Goal: Transaction & Acquisition: Download file/media

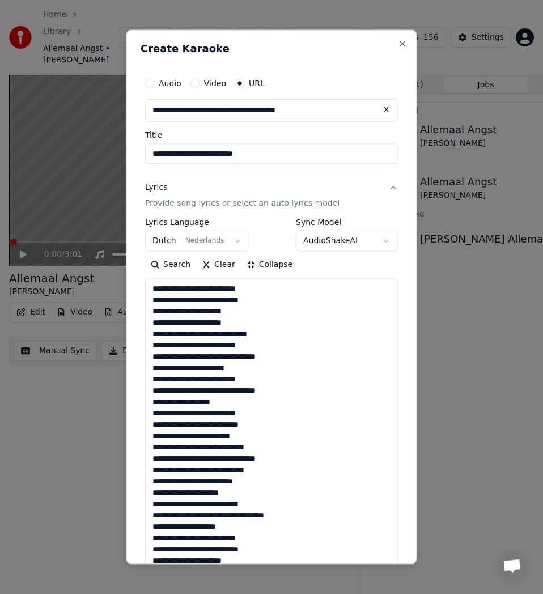
select select "**"
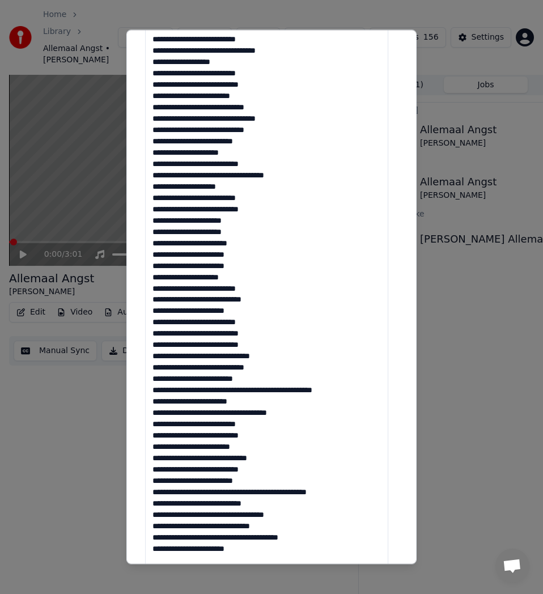
click at [266, 334] on textarea at bounding box center [266, 271] width 243 height 666
click at [266, 344] on textarea at bounding box center [266, 271] width 243 height 666
click at [279, 354] on textarea at bounding box center [266, 271] width 243 height 666
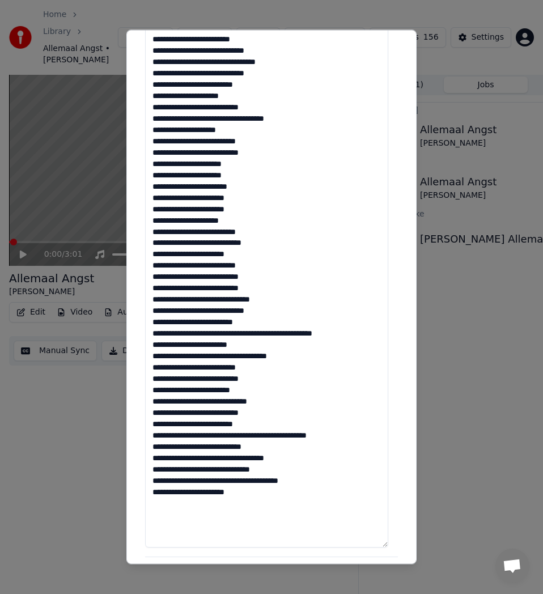
click at [268, 307] on textarea at bounding box center [266, 215] width 243 height 666
click at [218, 323] on textarea at bounding box center [266, 215] width 243 height 666
click at [282, 332] on textarea at bounding box center [266, 215] width 243 height 666
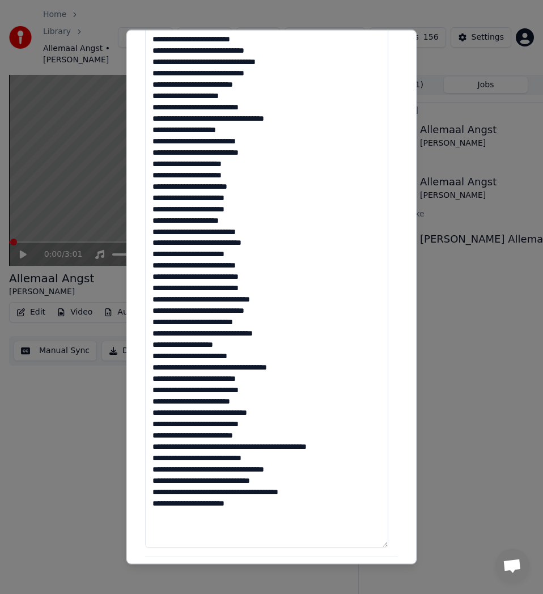
click at [292, 366] on textarea at bounding box center [266, 215] width 243 height 666
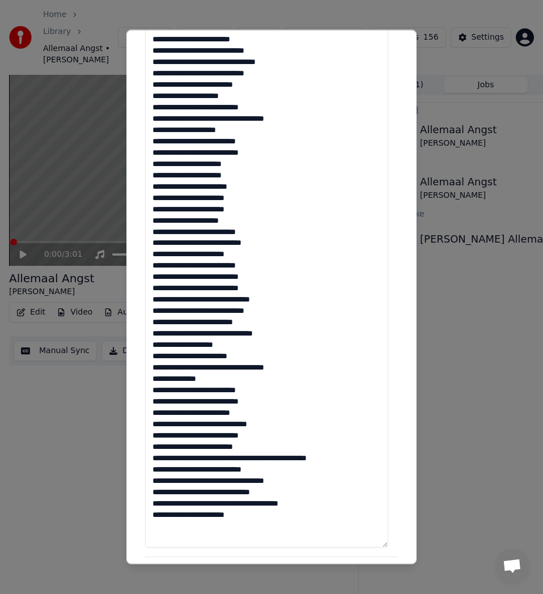
click at [175, 381] on textarea at bounding box center [266, 215] width 243 height 666
click at [193, 381] on textarea at bounding box center [266, 215] width 243 height 666
click at [193, 383] on textarea at bounding box center [266, 215] width 243 height 666
click at [193, 378] on textarea at bounding box center [266, 215] width 243 height 666
click at [193, 377] on textarea at bounding box center [266, 215] width 243 height 666
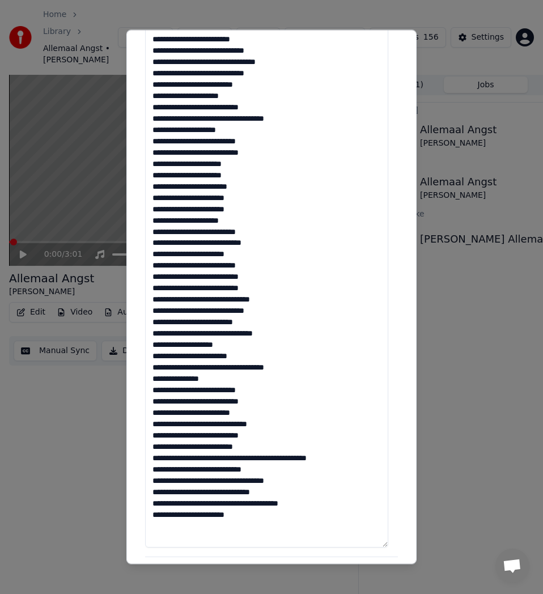
click at [195, 380] on textarea at bounding box center [266, 215] width 243 height 666
click at [271, 414] on textarea at bounding box center [266, 215] width 243 height 666
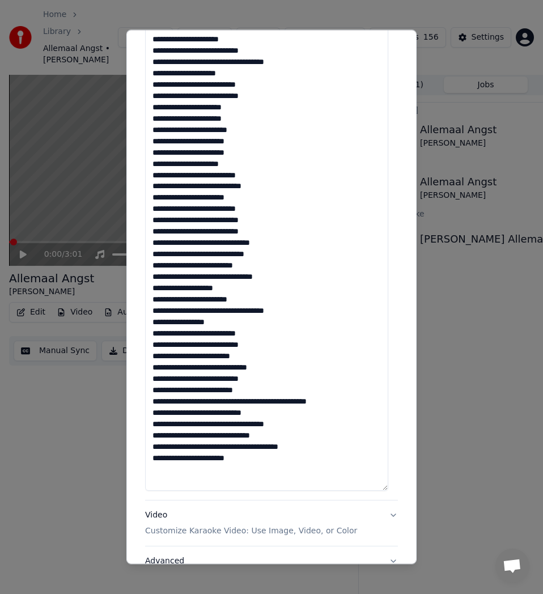
click at [269, 403] on textarea at bounding box center [266, 158] width 243 height 666
drag, startPoint x: 203, startPoint y: 435, endPoint x: 197, endPoint y: 435, distance: 6.3
click at [197, 435] on textarea at bounding box center [266, 158] width 243 height 666
type textarea "**********"
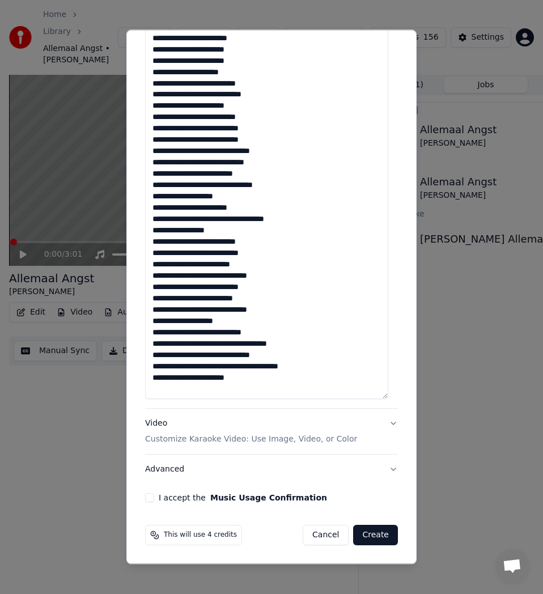
click at [152, 498] on button "I accept the Music Usage Confirmation" at bounding box center [149, 497] width 9 height 9
click at [385, 466] on button "Advanced" at bounding box center [271, 469] width 253 height 29
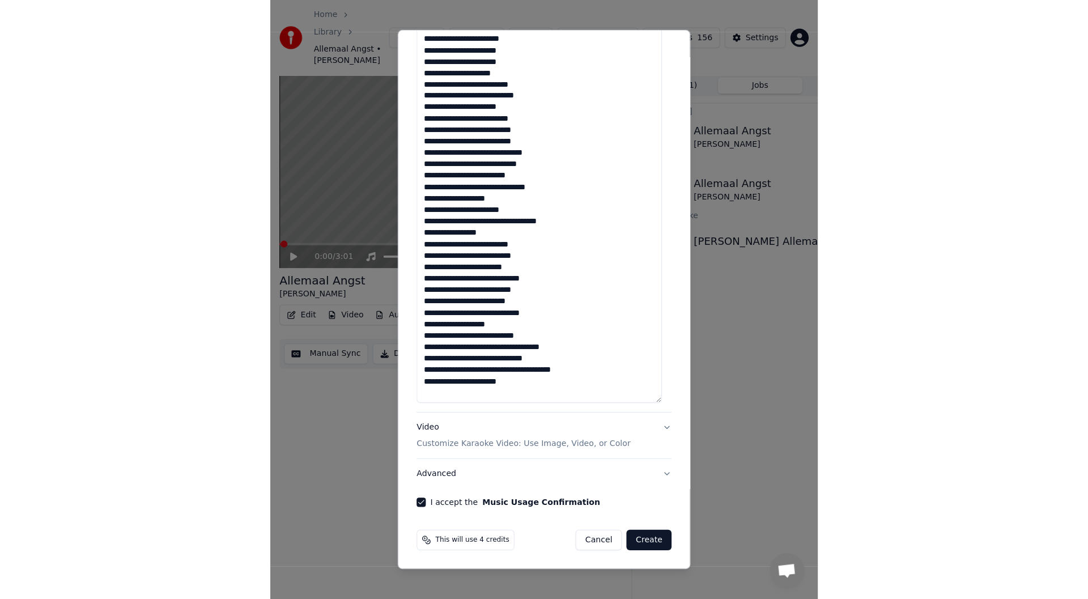
scroll to position [0, 0]
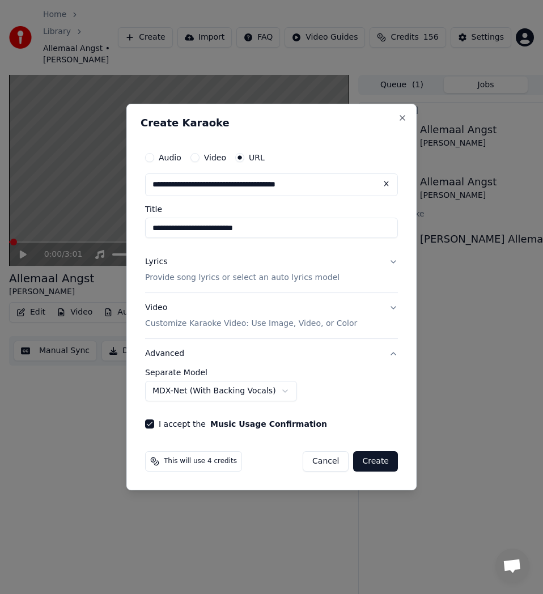
click at [274, 391] on body "Home Library Allemaal Angst • Robert Long Create Import FAQ Video Guides Credit…" at bounding box center [271, 297] width 543 height 594
click at [372, 465] on button "Create" at bounding box center [375, 461] width 45 height 20
select select "**********"
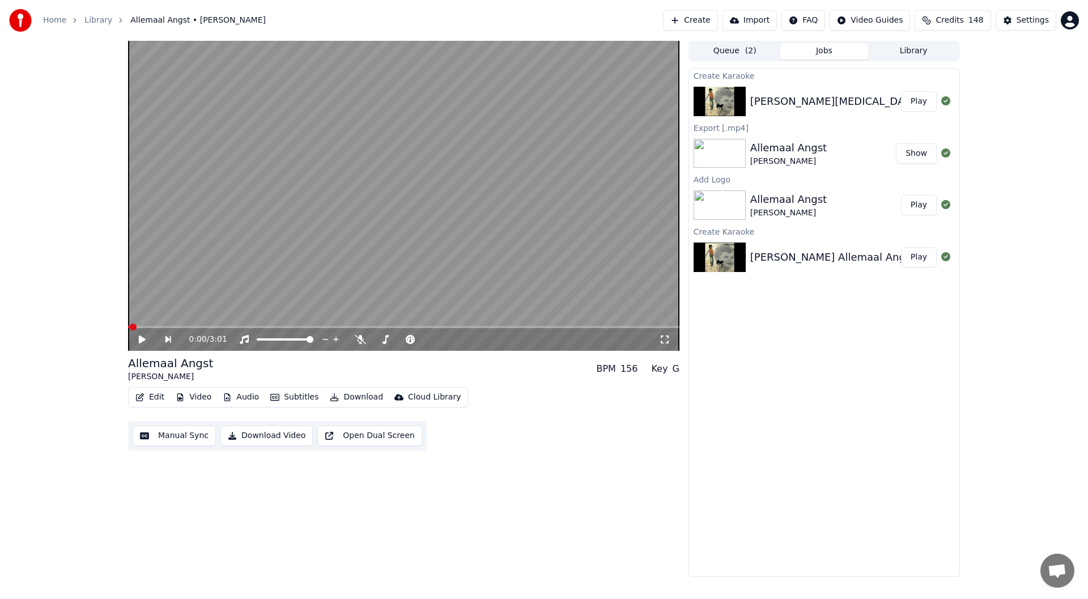
click at [542, 116] on div "Robert Long Toe Maar Jongens Play" at bounding box center [824, 101] width 270 height 39
click at [542, 107] on button "Play" at bounding box center [919, 101] width 36 height 20
click at [141, 340] on icon at bounding box center [142, 339] width 6 height 7
click at [147, 339] on icon at bounding box center [150, 339] width 27 height 9
click at [335, 339] on icon at bounding box center [335, 339] width 11 height 9
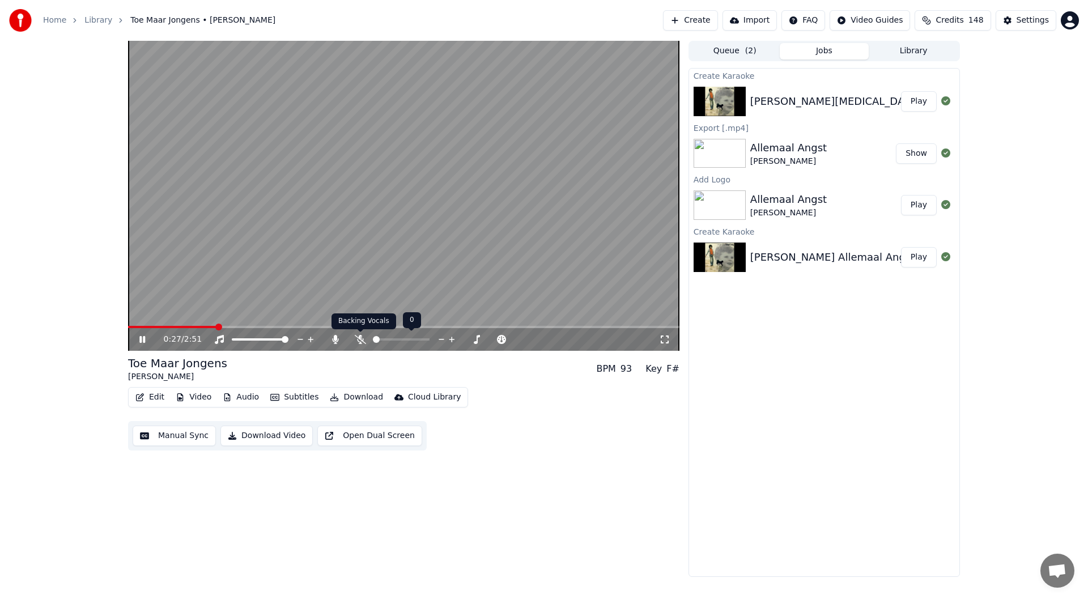
click at [362, 340] on icon at bounding box center [360, 339] width 11 height 9
click at [332, 340] on icon at bounding box center [335, 339] width 11 height 9
click at [359, 338] on icon at bounding box center [360, 339] width 11 height 9
click at [234, 327] on span at bounding box center [235, 327] width 7 height 7
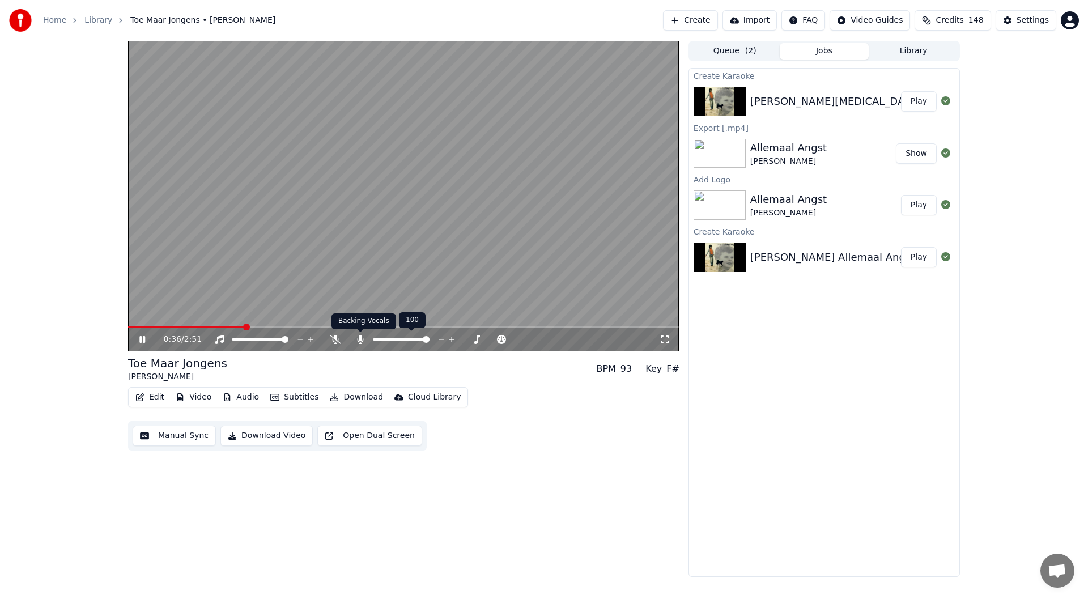
click at [358, 343] on icon at bounding box center [360, 339] width 11 height 9
click at [358, 342] on icon at bounding box center [360, 339] width 11 height 9
click at [336, 340] on icon at bounding box center [335, 339] width 11 height 9
click at [146, 337] on icon at bounding box center [150, 339] width 27 height 9
click at [317, 327] on span at bounding box center [318, 327] width 7 height 7
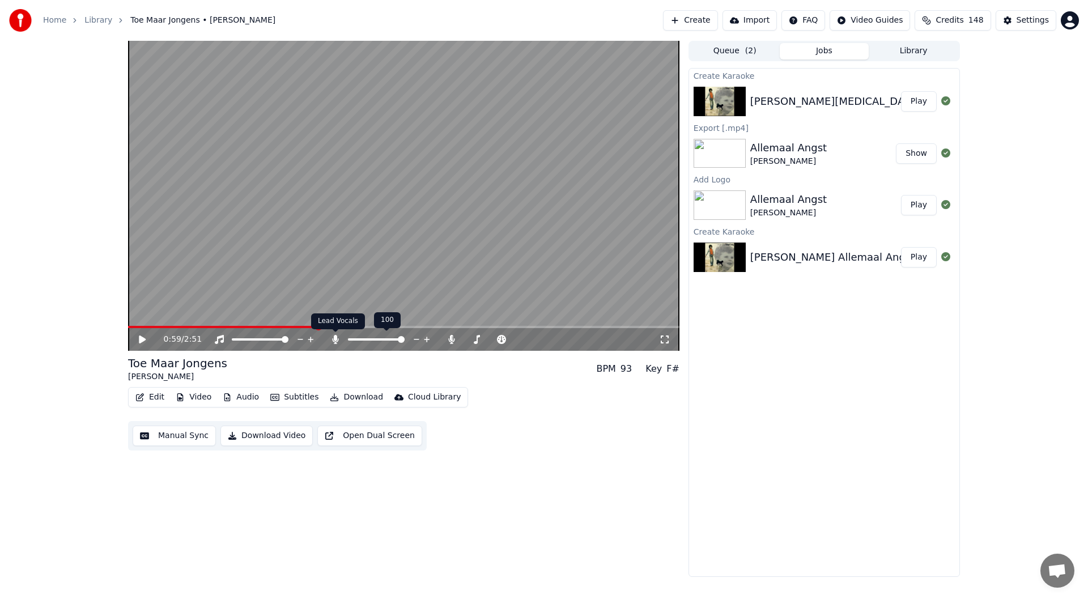
click at [336, 342] on icon at bounding box center [335, 339] width 11 height 9
click at [138, 338] on icon at bounding box center [150, 339] width 27 height 9
click at [334, 343] on icon at bounding box center [335, 339] width 11 height 9
click at [147, 343] on icon at bounding box center [150, 339] width 27 height 9
click at [156, 399] on button "Edit" at bounding box center [150, 397] width 38 height 16
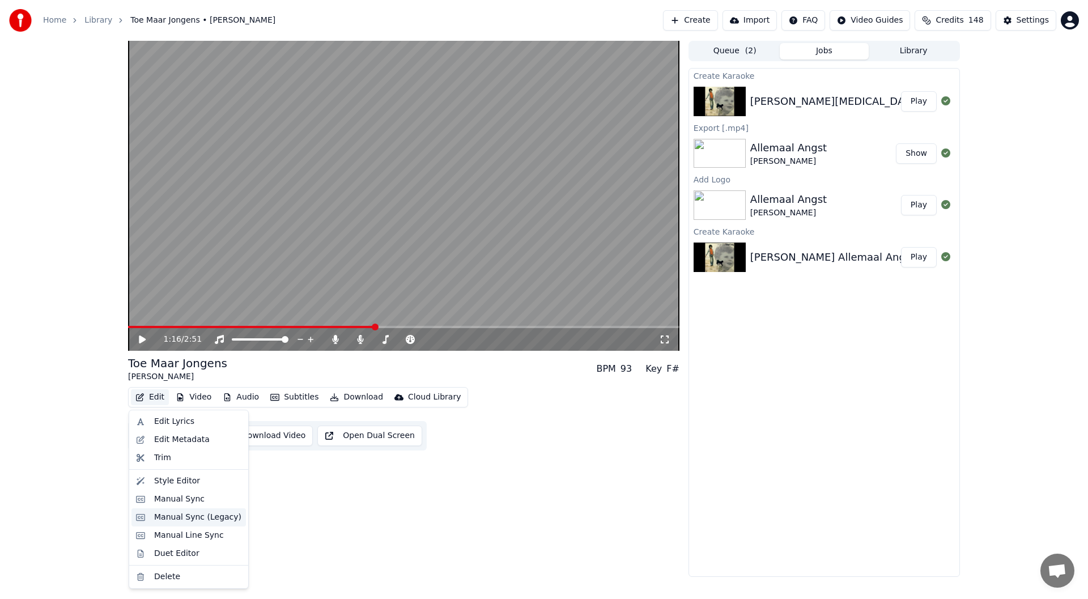
click at [201, 516] on div "Manual Sync (Legacy)" at bounding box center [197, 517] width 87 height 11
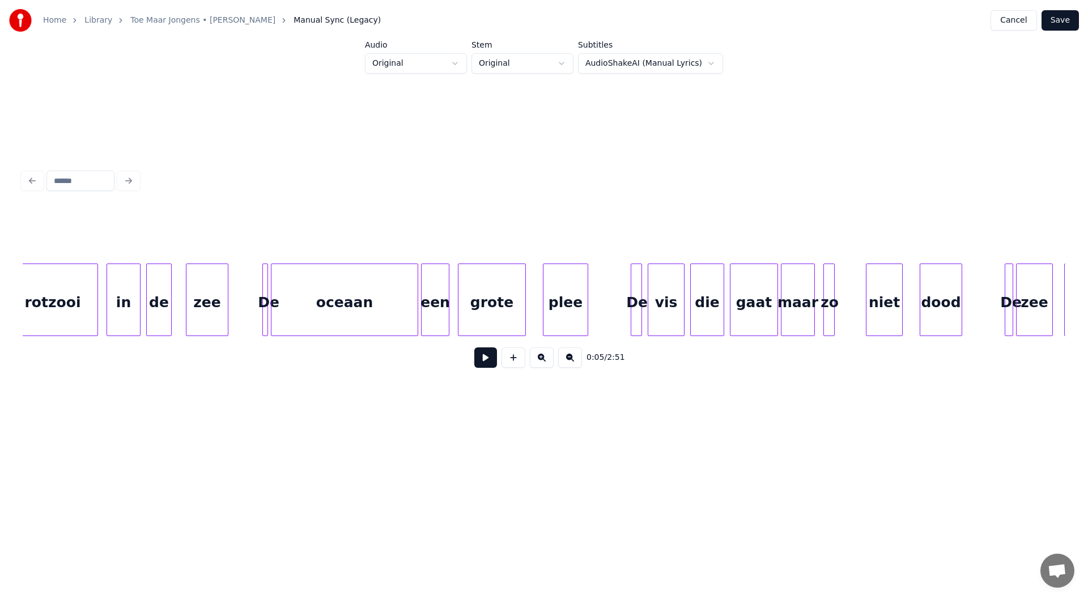
scroll to position [0, 1726]
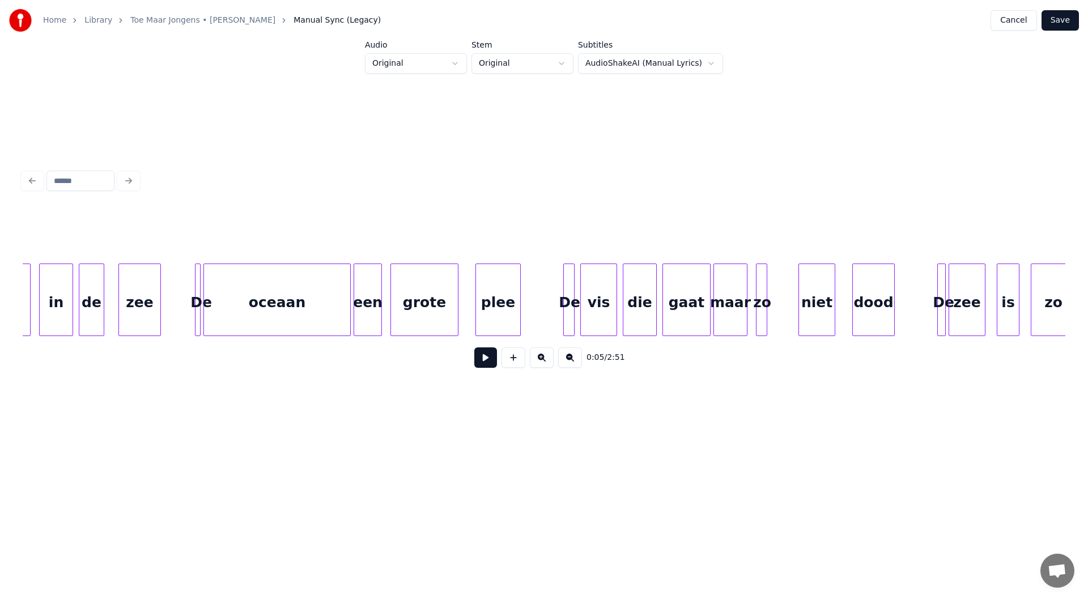
click at [124, 345] on div "0:05 / 2:51" at bounding box center [544, 357] width 1043 height 43
click at [375, 307] on div "een" at bounding box center [367, 302] width 27 height 77
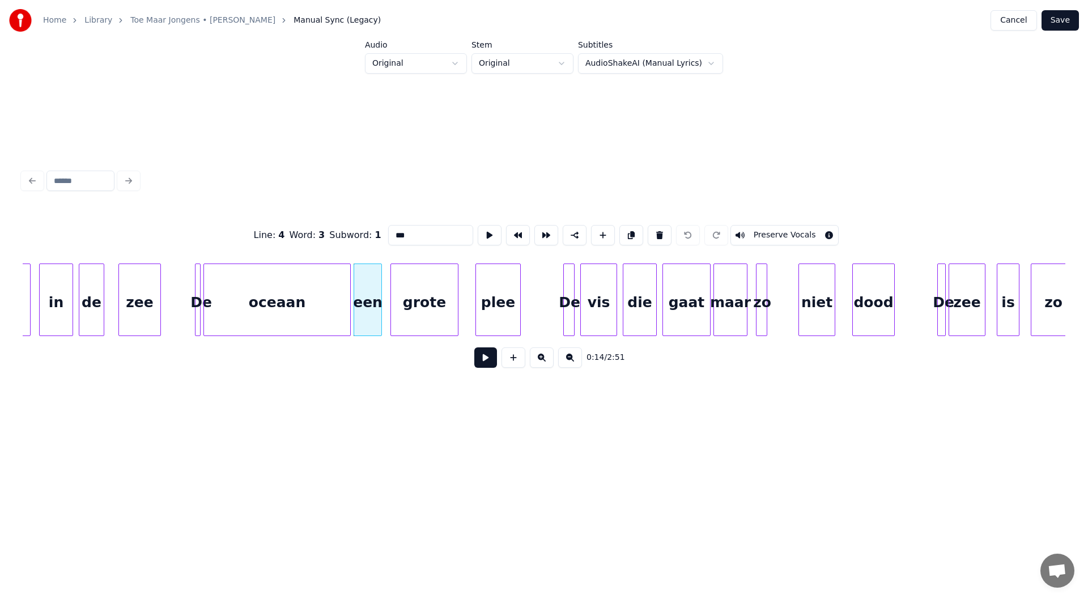
drag, startPoint x: 400, startPoint y: 233, endPoint x: 379, endPoint y: 231, distance: 20.5
click at [379, 231] on div "Line : 4 Word : 3 Subword : 1 *** Preserve Vocals" at bounding box center [544, 235] width 1043 height 57
type input "***"
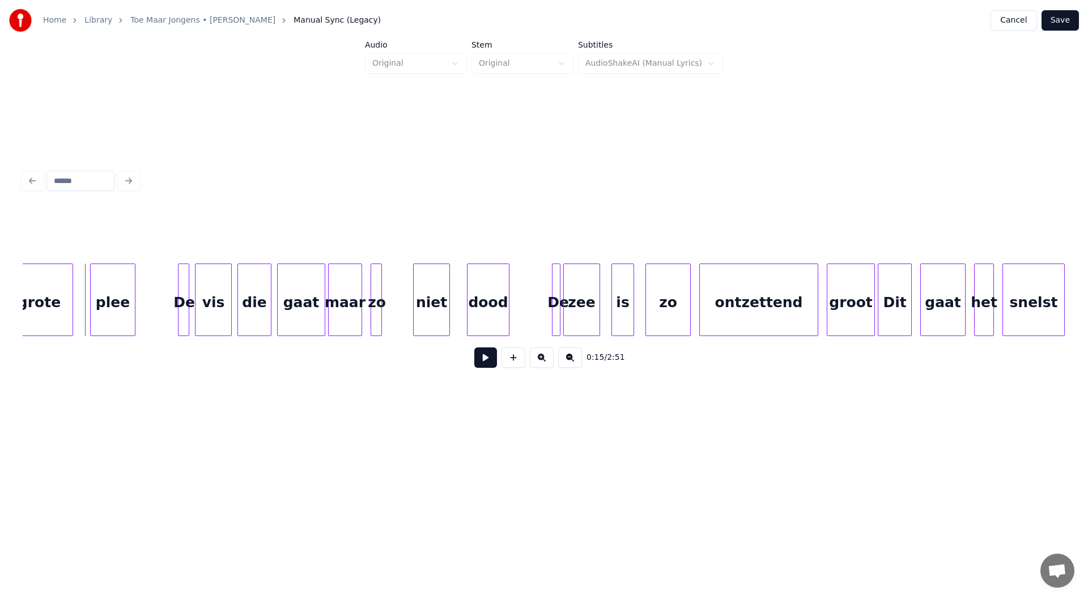
scroll to position [0, 2135]
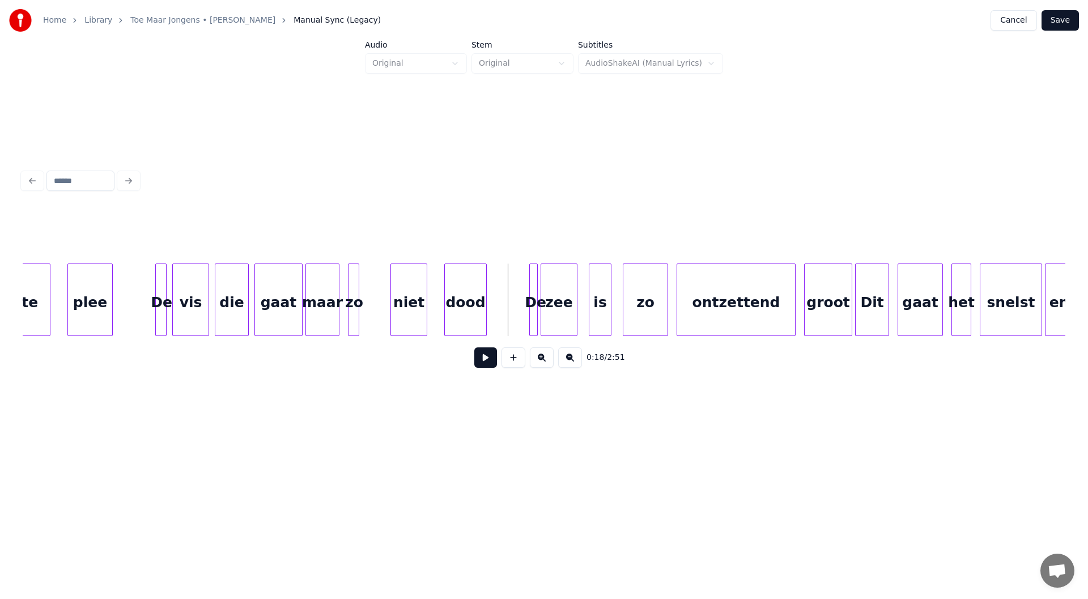
click at [481, 368] on button at bounding box center [485, 357] width 23 height 20
click at [523, 313] on div "De" at bounding box center [524, 302] width 11 height 77
click at [535, 314] on div at bounding box center [534, 299] width 3 height 71
click at [383, 311] on div at bounding box center [380, 299] width 3 height 71
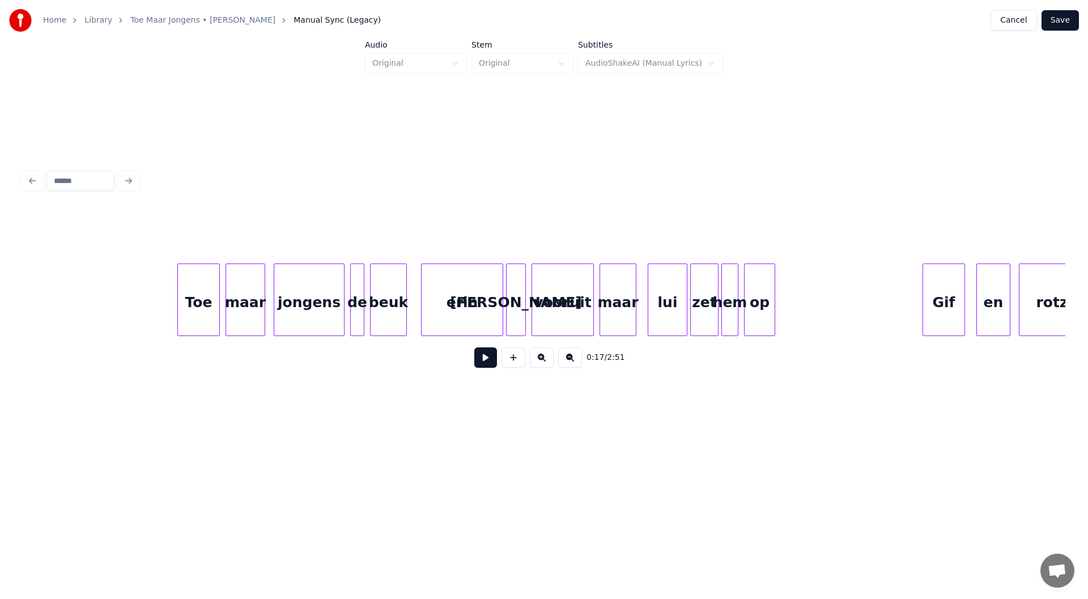
scroll to position [0, 580]
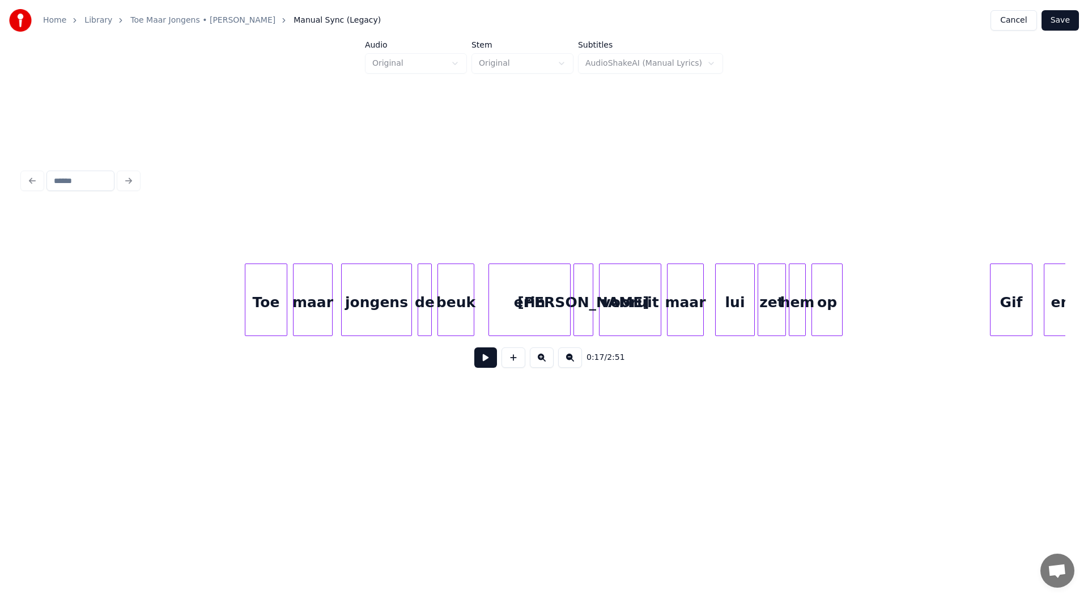
click at [488, 365] on button at bounding box center [485, 357] width 23 height 20
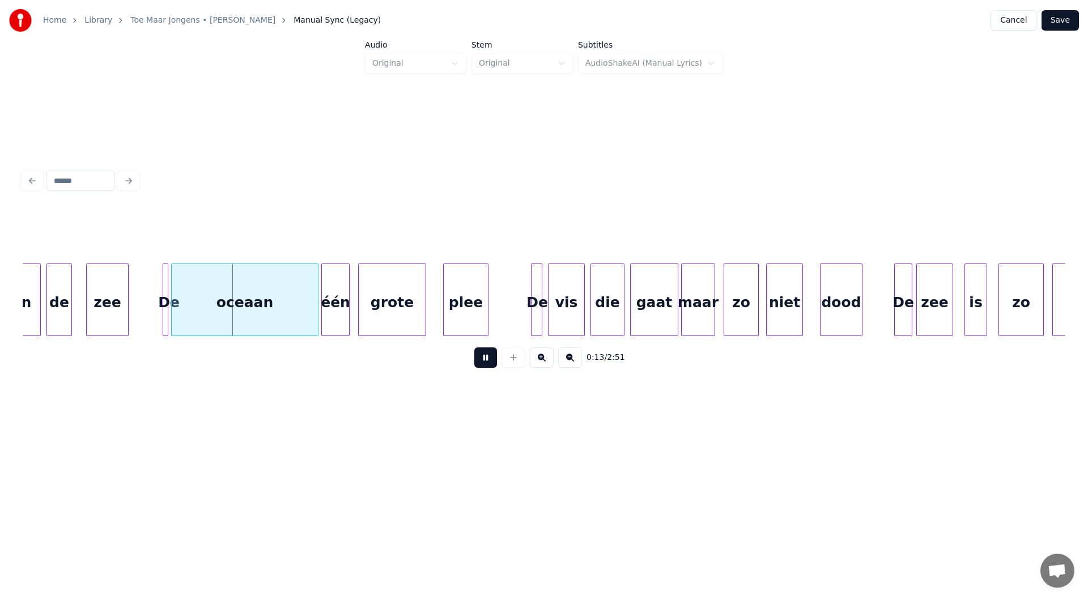
scroll to position [0, 1781]
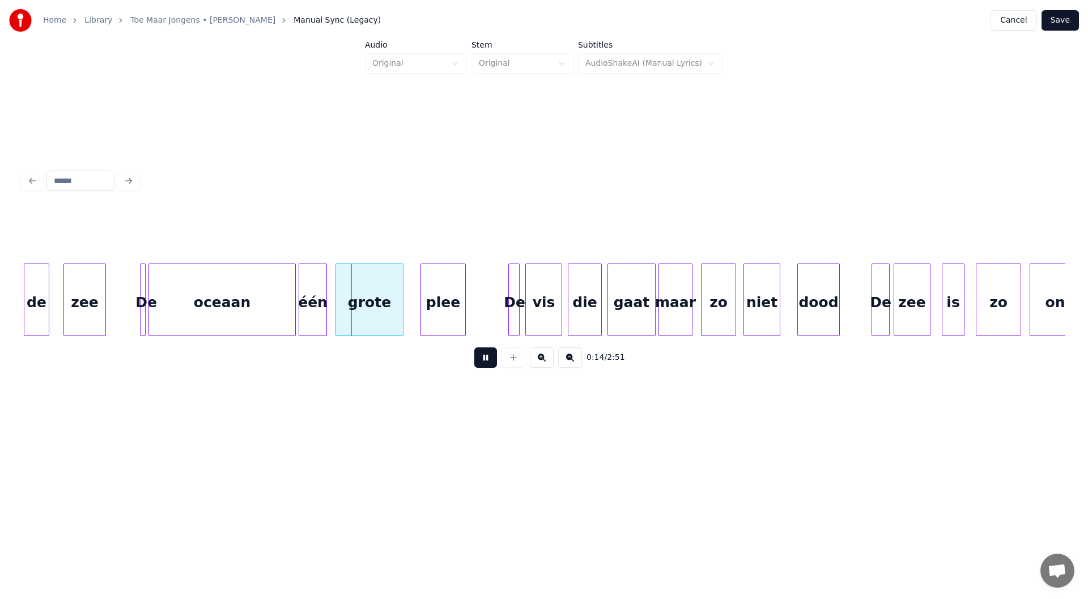
click at [493, 364] on button at bounding box center [485, 357] width 23 height 20
click at [479, 367] on button at bounding box center [485, 357] width 23 height 20
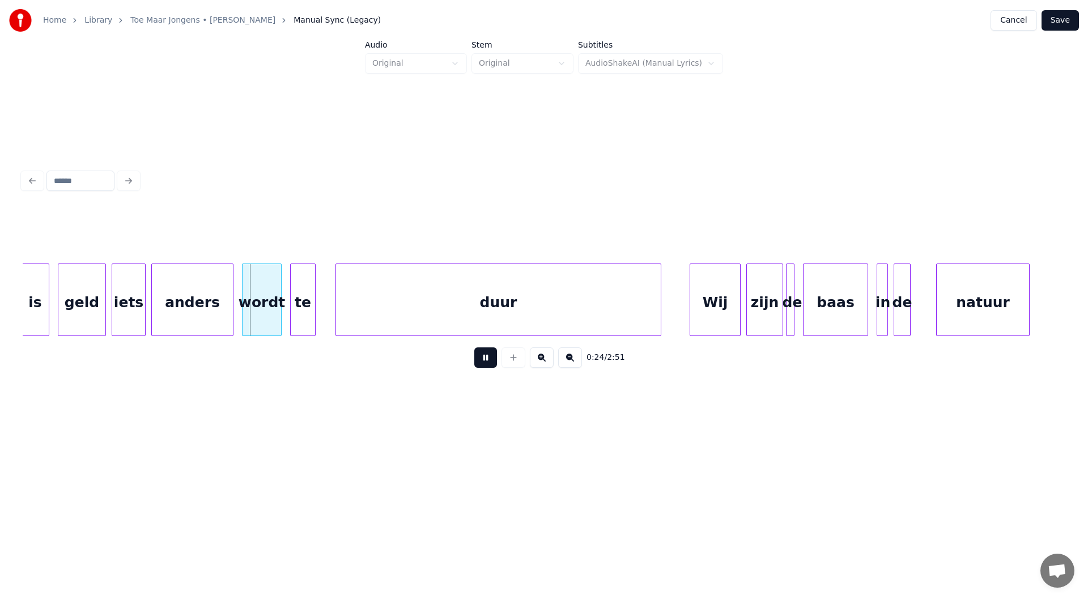
scroll to position [0, 3346]
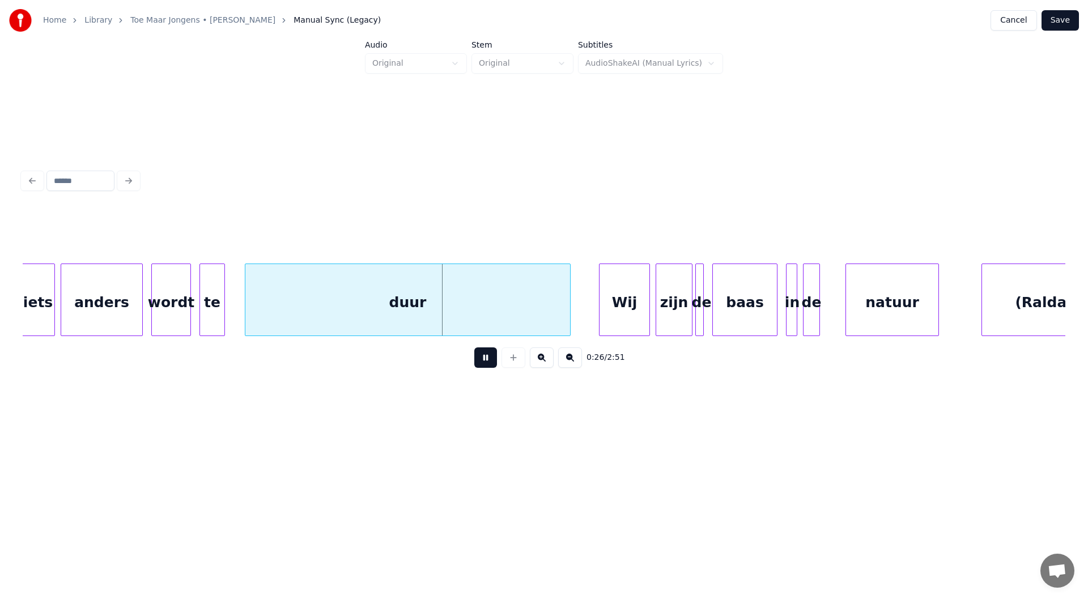
click at [490, 360] on button at bounding box center [485, 357] width 23 height 20
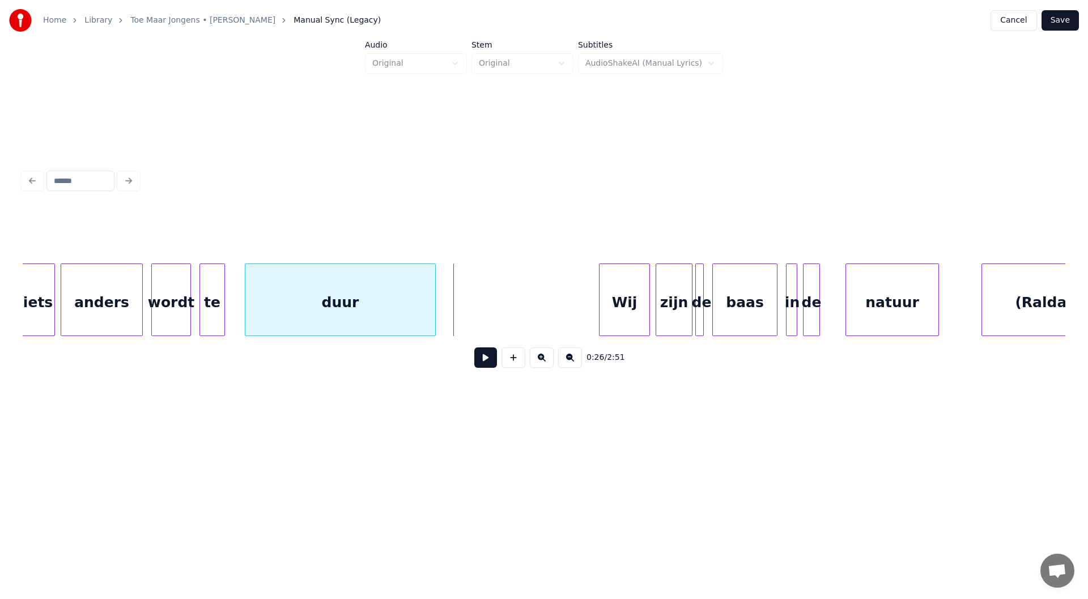
click at [434, 315] on div at bounding box center [433, 299] width 3 height 71
click at [481, 359] on button at bounding box center [485, 357] width 23 height 20
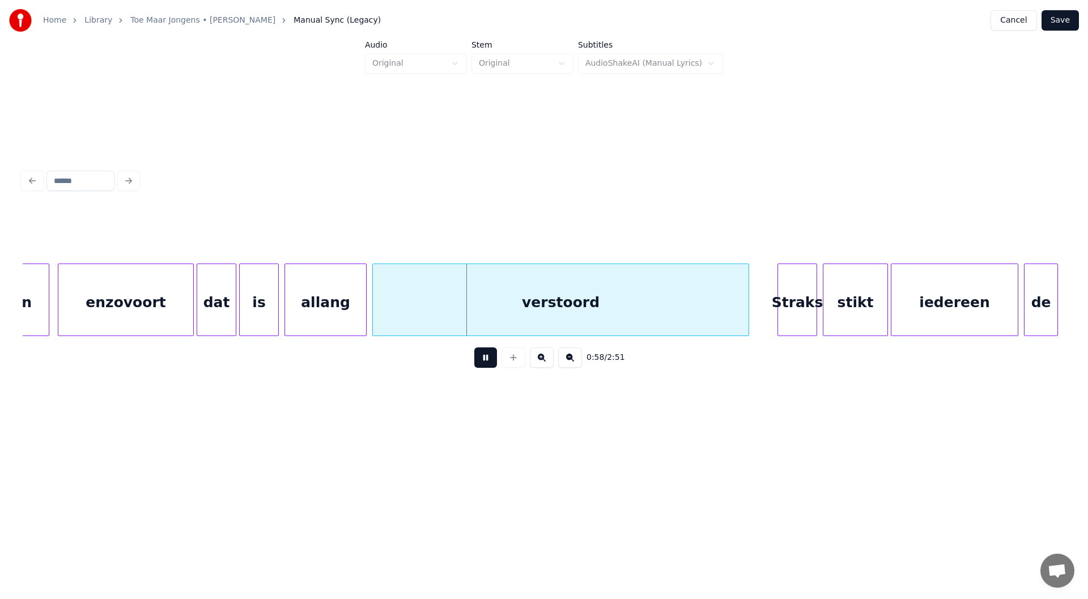
scroll to position [0, 7835]
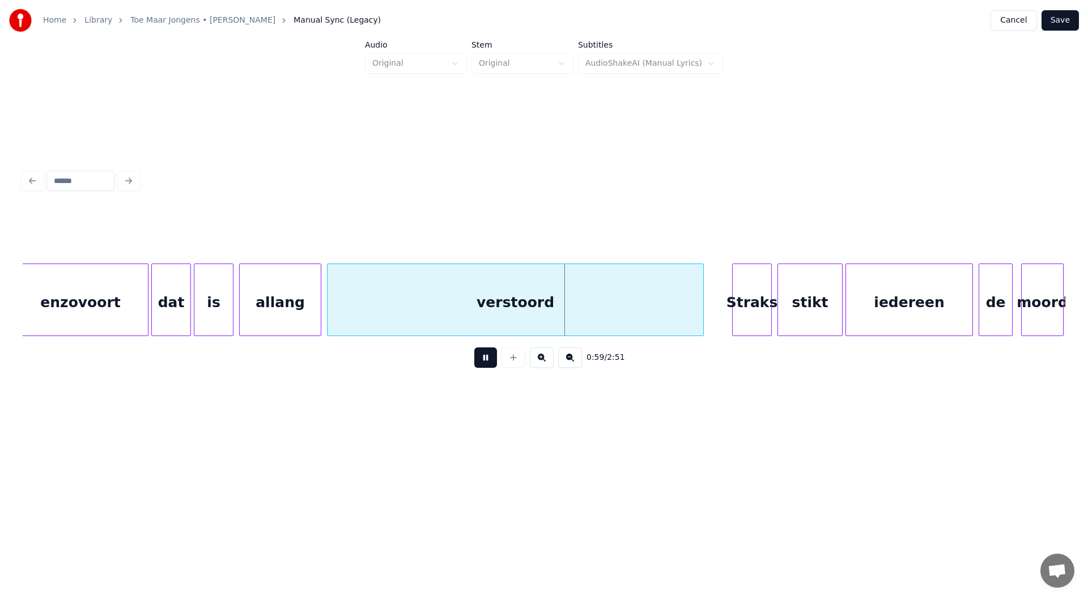
click at [487, 367] on button at bounding box center [485, 357] width 23 height 20
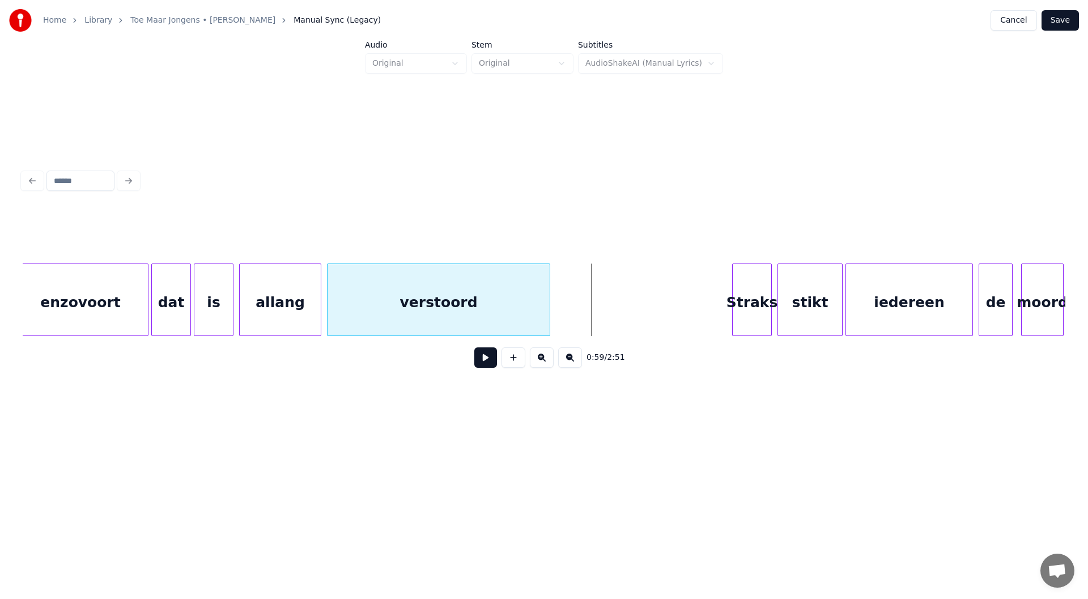
click at [542, 320] on div at bounding box center [547, 299] width 3 height 71
click at [488, 368] on button at bounding box center [485, 357] width 23 height 20
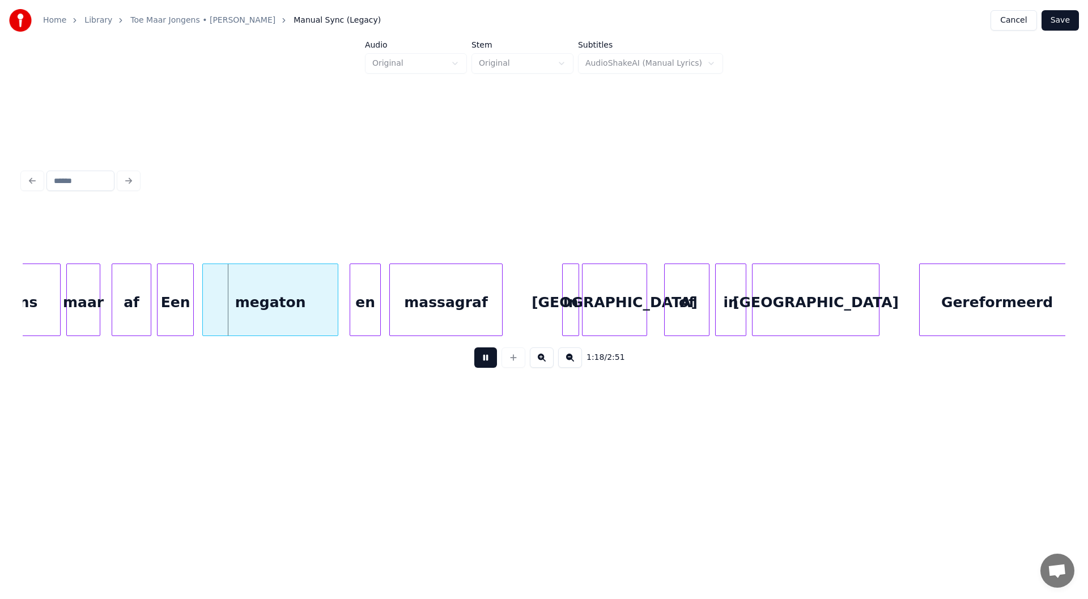
scroll to position [0, 11009]
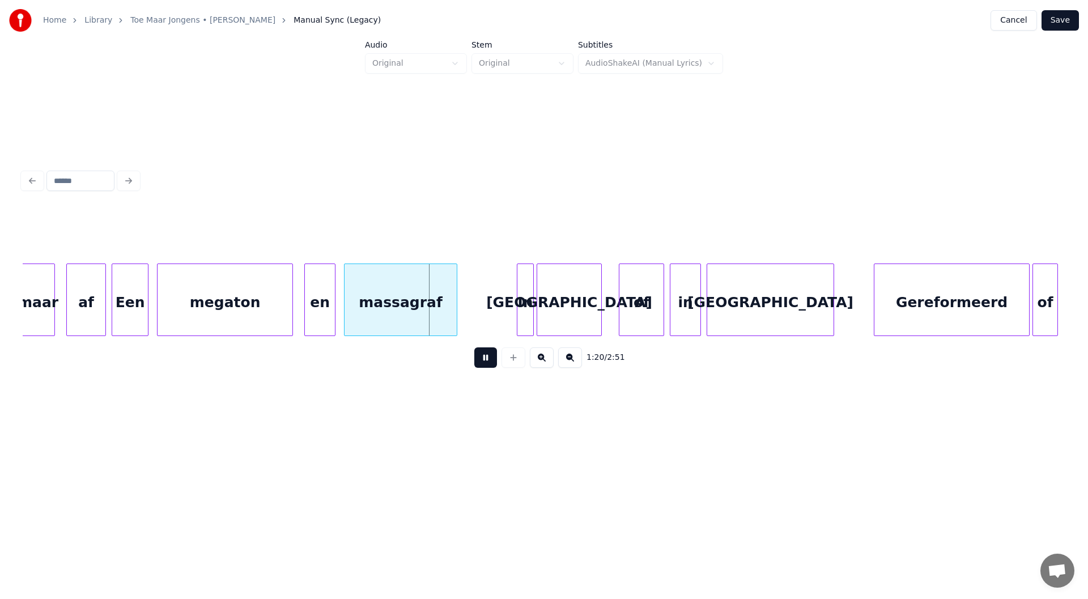
click at [489, 364] on button at bounding box center [485, 357] width 23 height 20
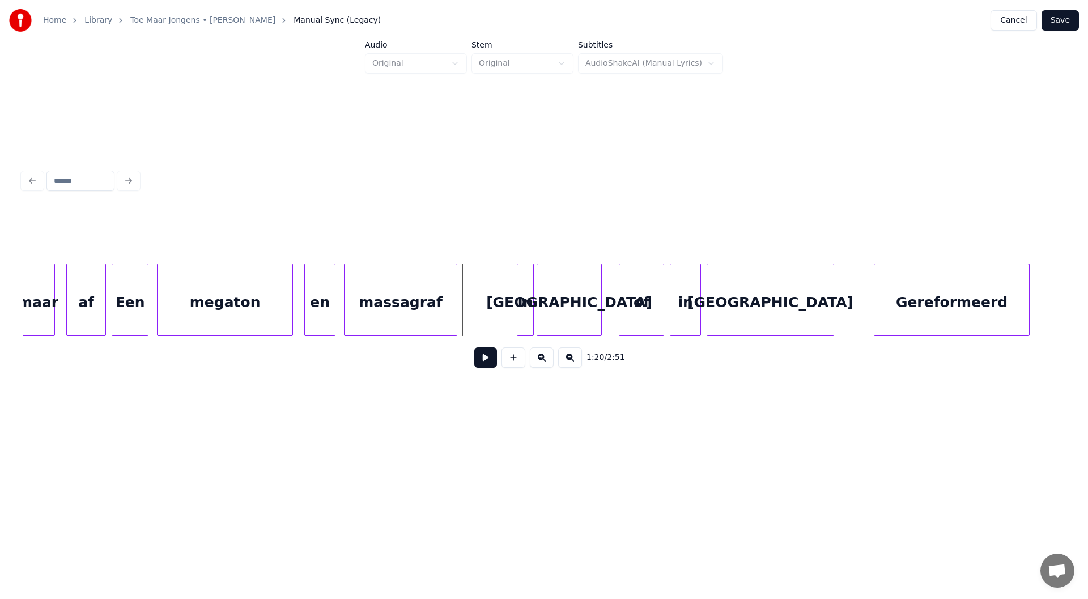
scroll to position [0, 10789]
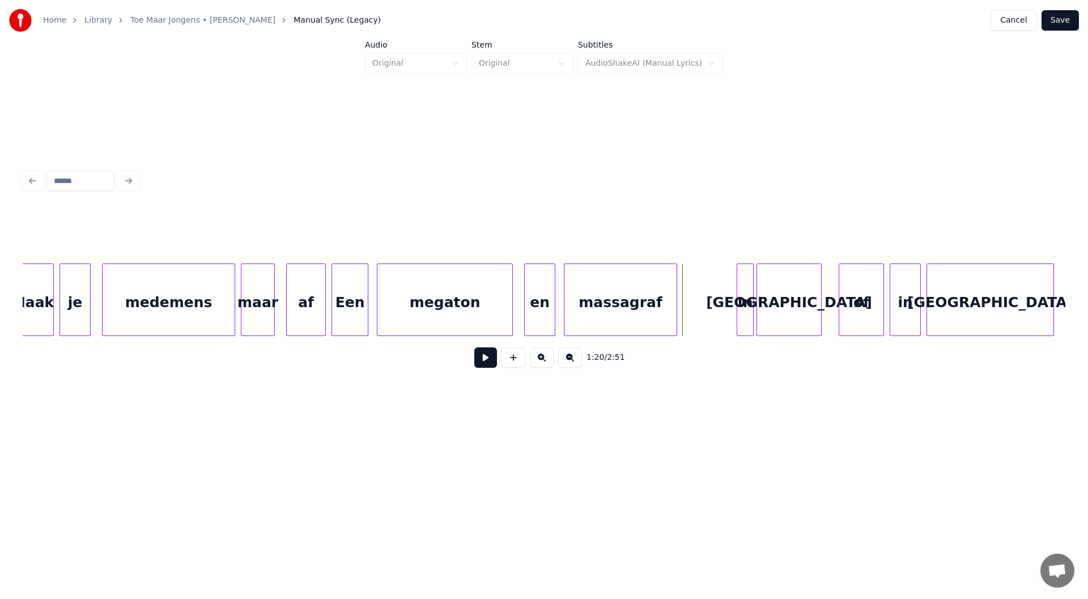
click at [353, 303] on div "Een" at bounding box center [350, 302] width 36 height 77
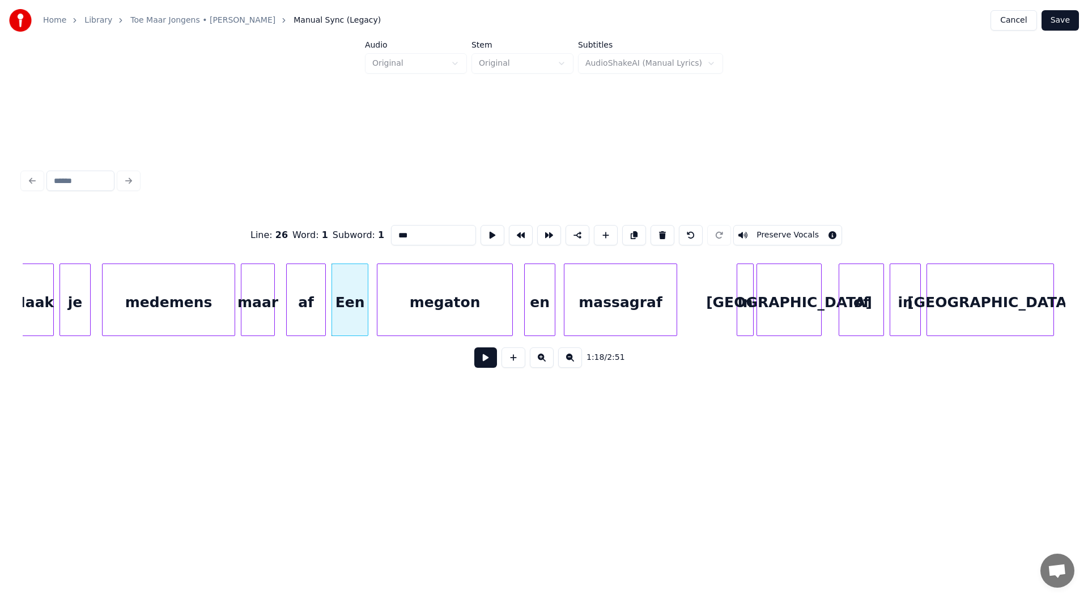
click at [402, 232] on input "***" at bounding box center [433, 235] width 85 height 20
drag, startPoint x: 401, startPoint y: 230, endPoint x: 385, endPoint y: 230, distance: 16.4
click at [385, 230] on div "Line : 26 Word : 1 Subword : 1 *** Preserve Vocals" at bounding box center [544, 235] width 1043 height 57
type input "***"
click at [493, 362] on button at bounding box center [485, 357] width 23 height 20
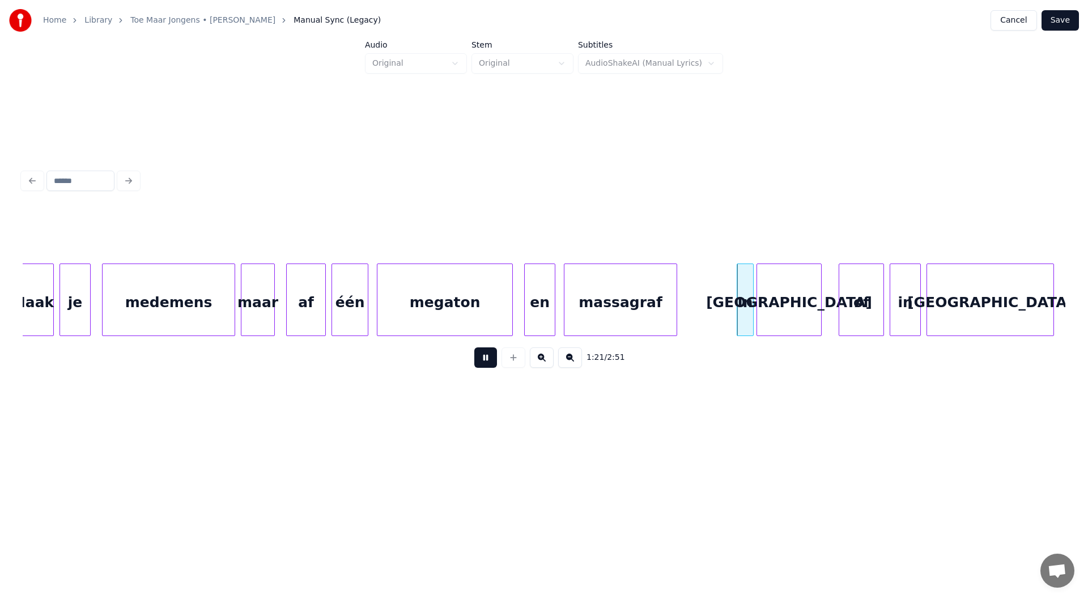
click at [489, 357] on button at bounding box center [485, 357] width 23 height 20
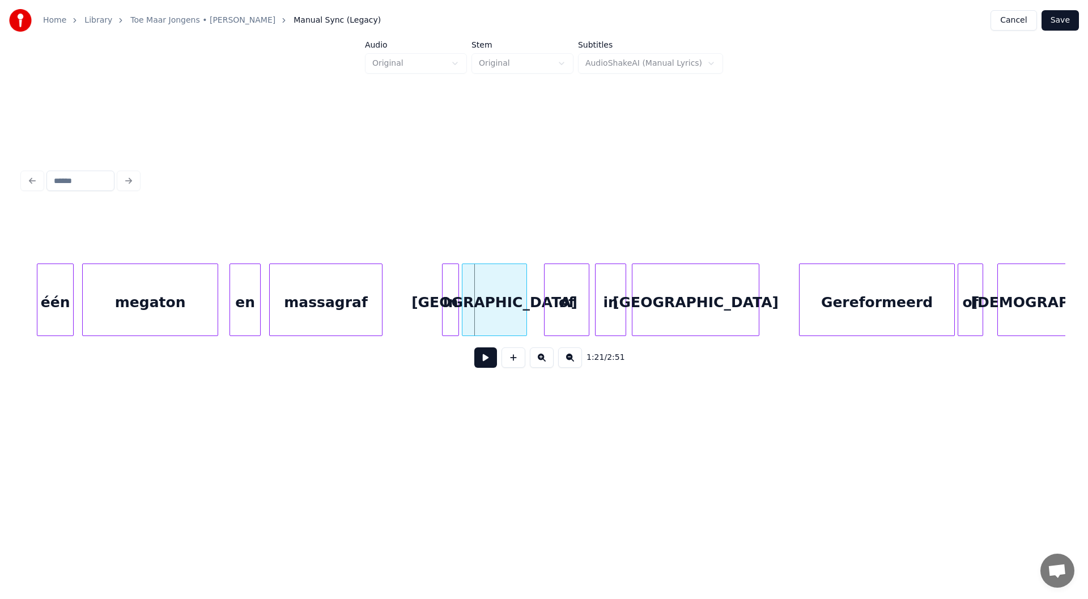
scroll to position [0, 11197]
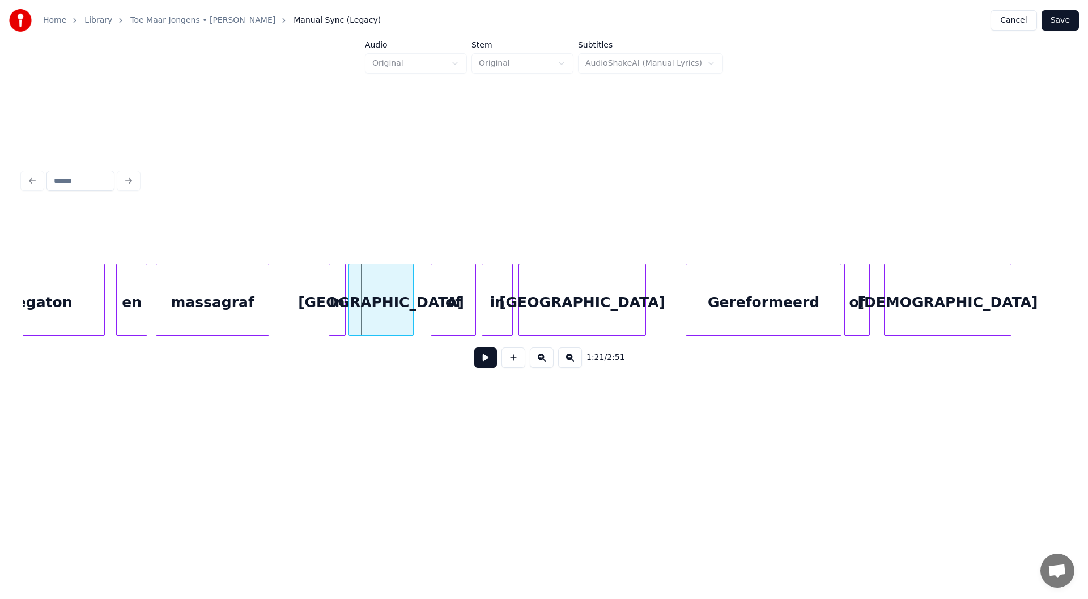
click at [289, 308] on div "megaton en massagraf In Ulster of in Mozambique Gereformeerd of katholiek" at bounding box center [1006, 300] width 24361 height 73
click at [483, 366] on button at bounding box center [485, 357] width 23 height 20
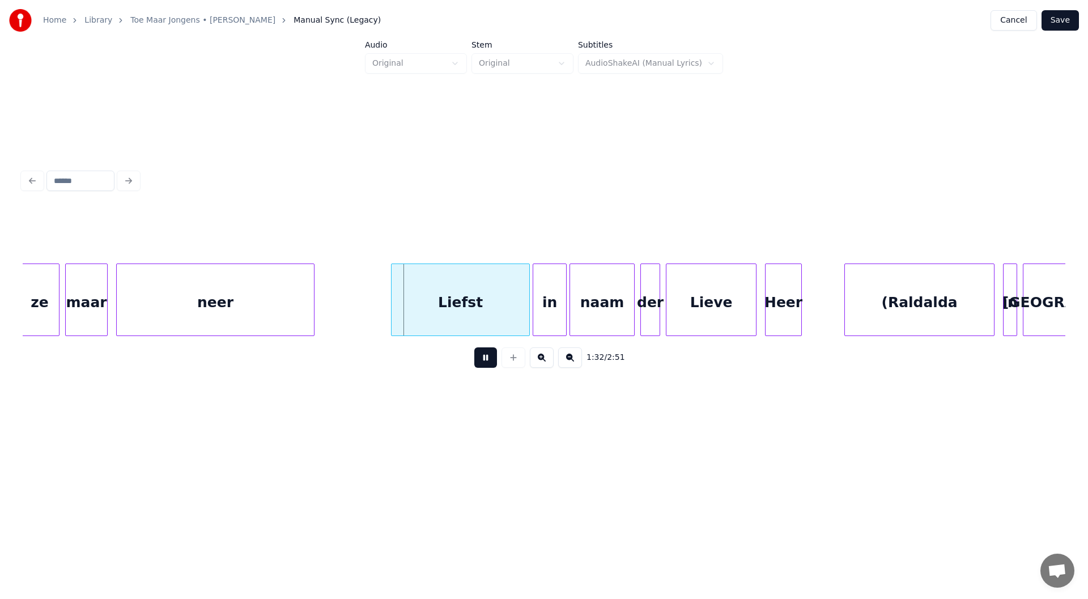
scroll to position [0, 12762]
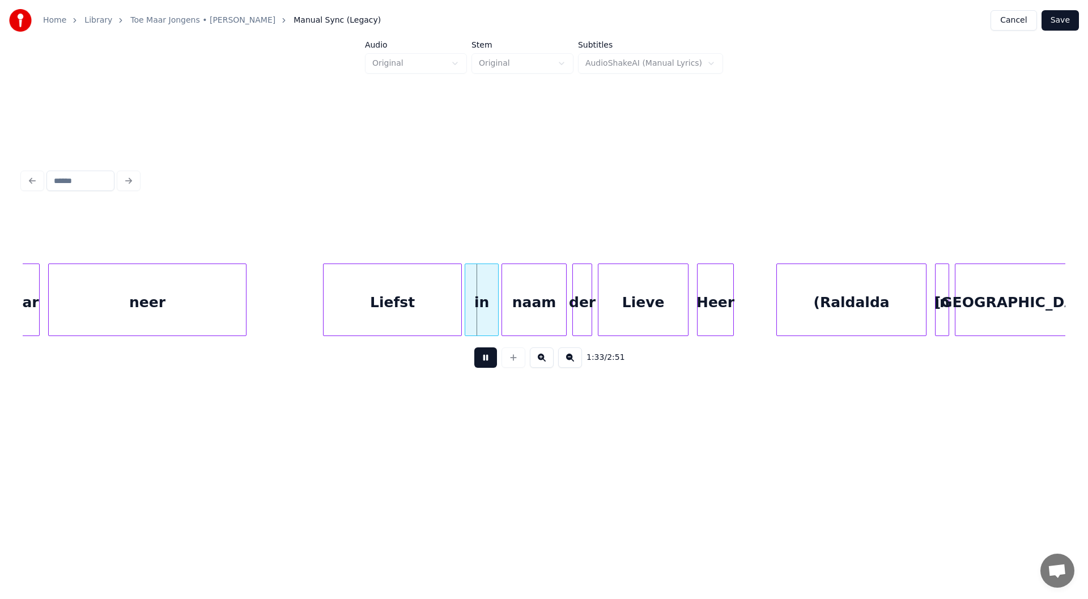
click at [487, 362] on button at bounding box center [485, 357] width 23 height 20
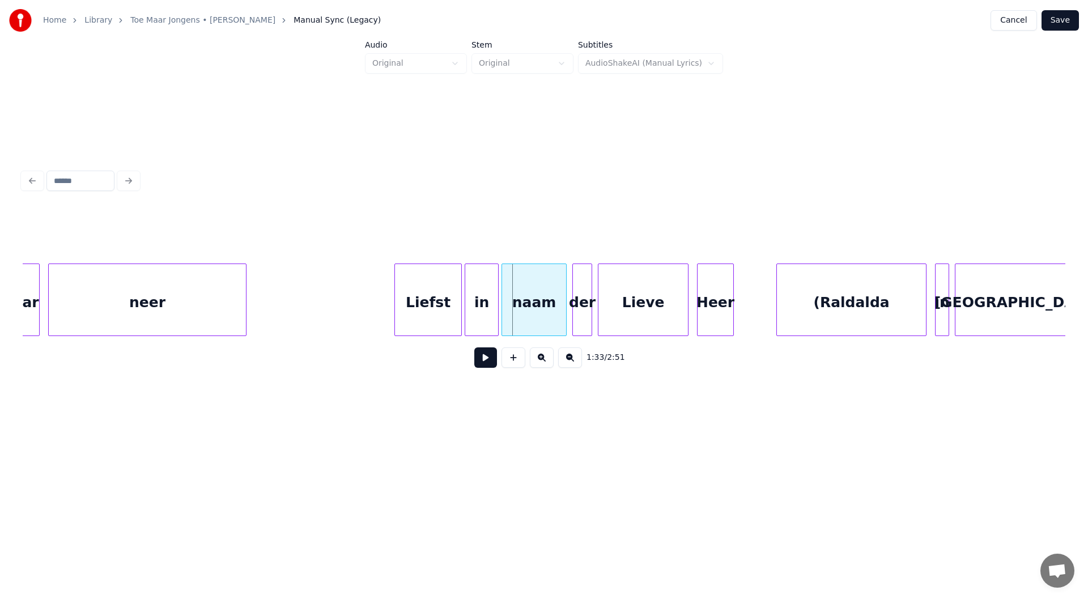
click at [396, 300] on div at bounding box center [396, 299] width 3 height 71
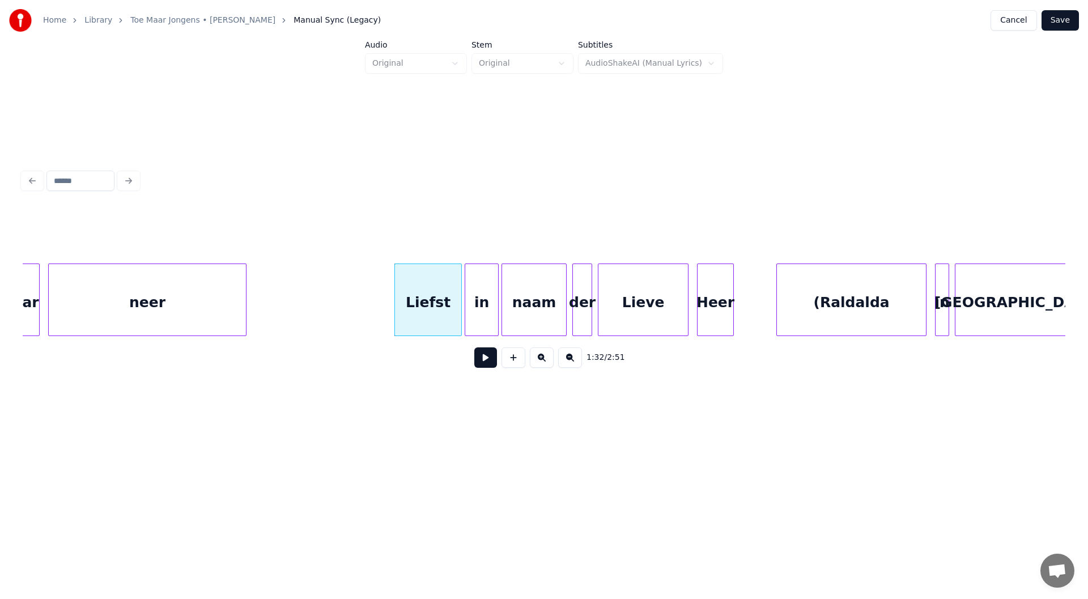
click at [482, 362] on button at bounding box center [485, 357] width 23 height 20
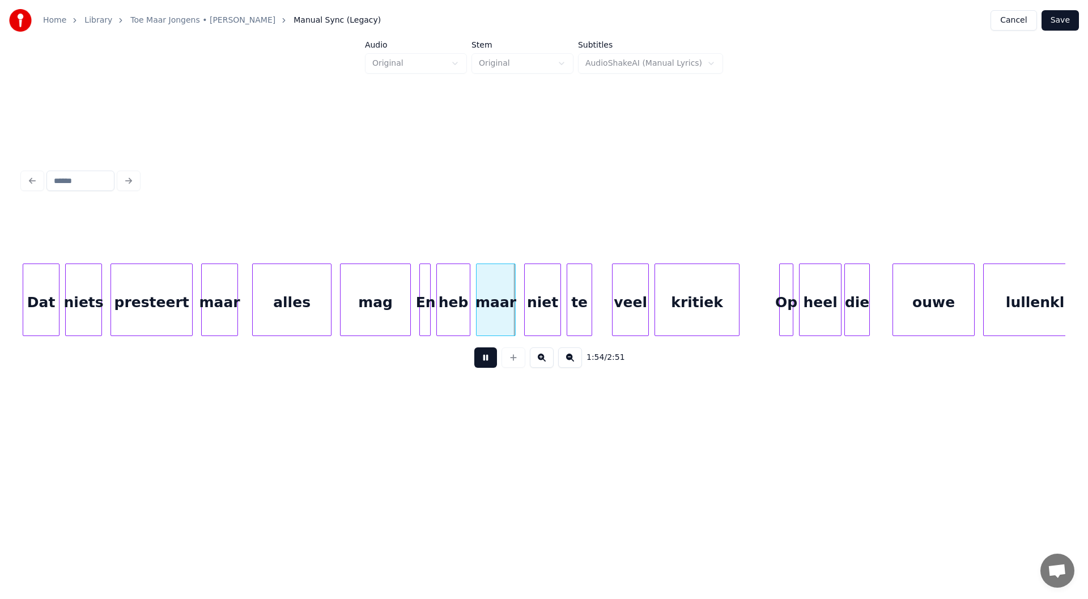
scroll to position [0, 15777]
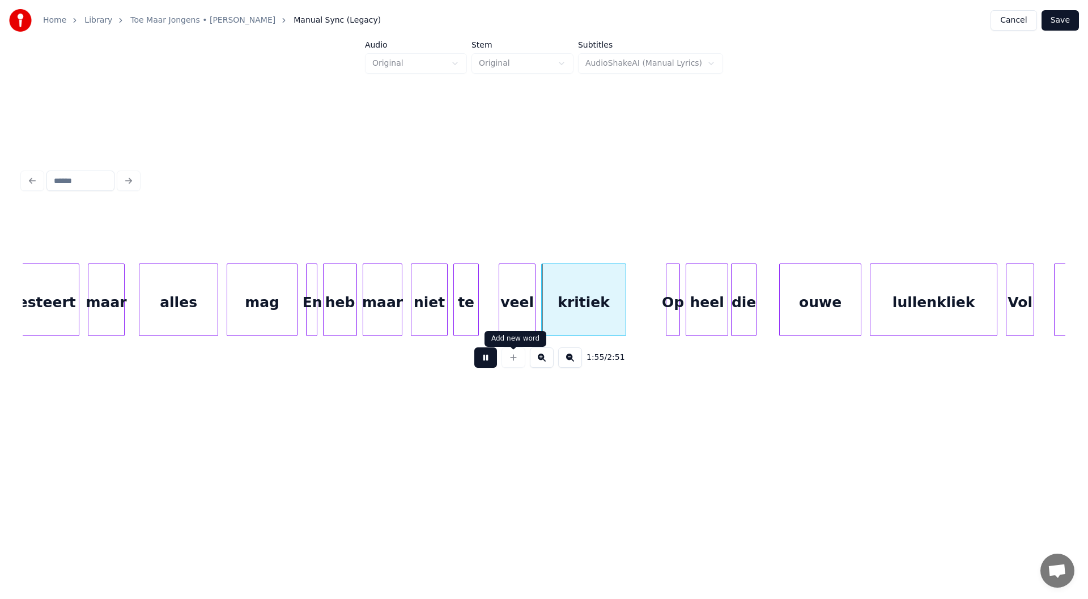
click at [485, 363] on button at bounding box center [485, 357] width 23 height 20
click at [274, 311] on div at bounding box center [272, 299] width 3 height 71
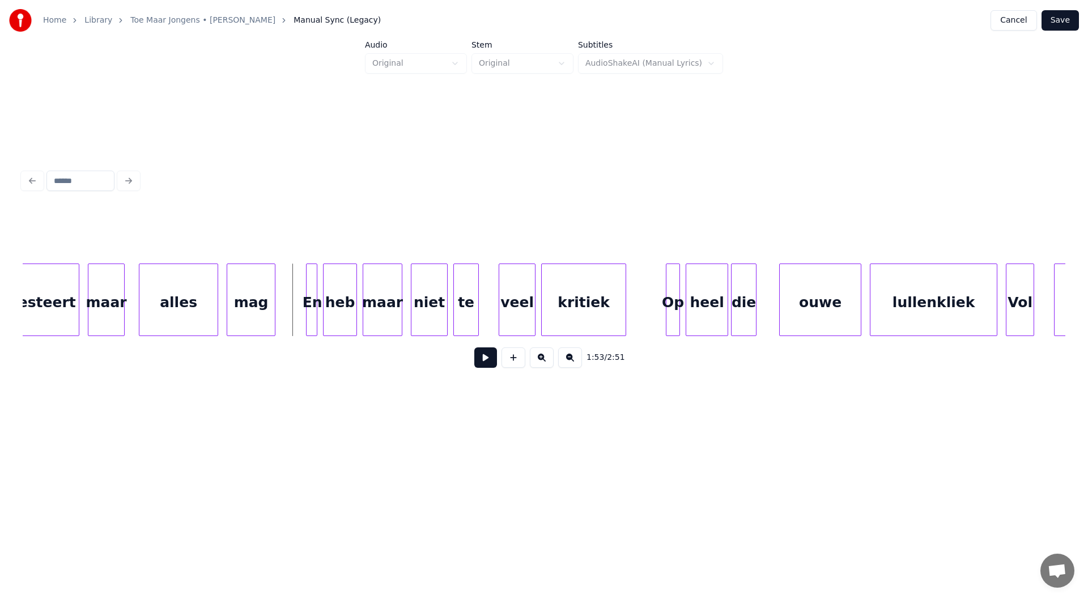
click at [487, 360] on button at bounding box center [485, 357] width 23 height 20
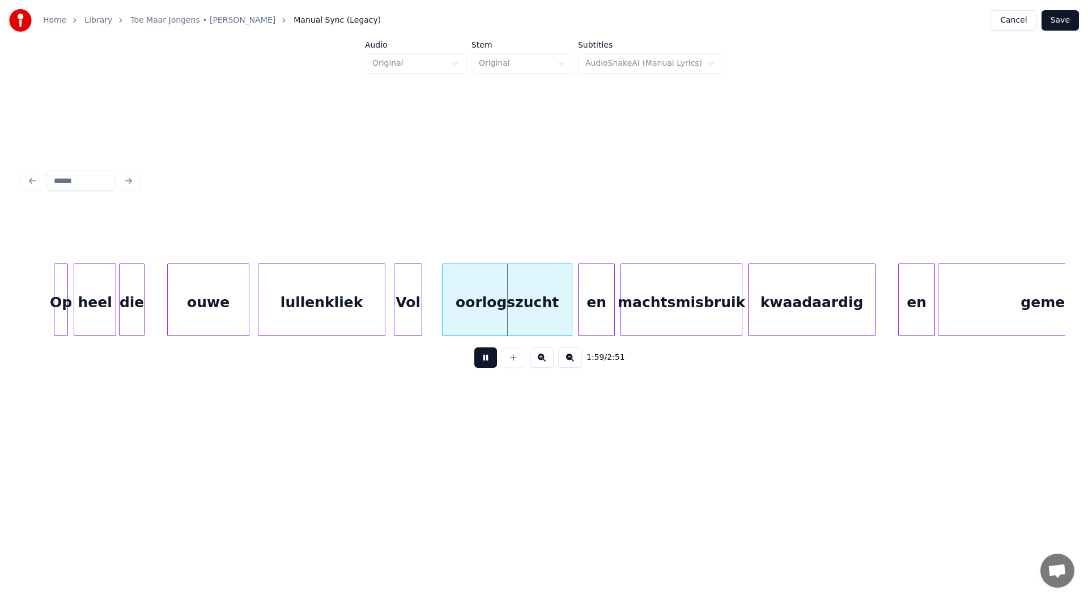
scroll to position [0, 16434]
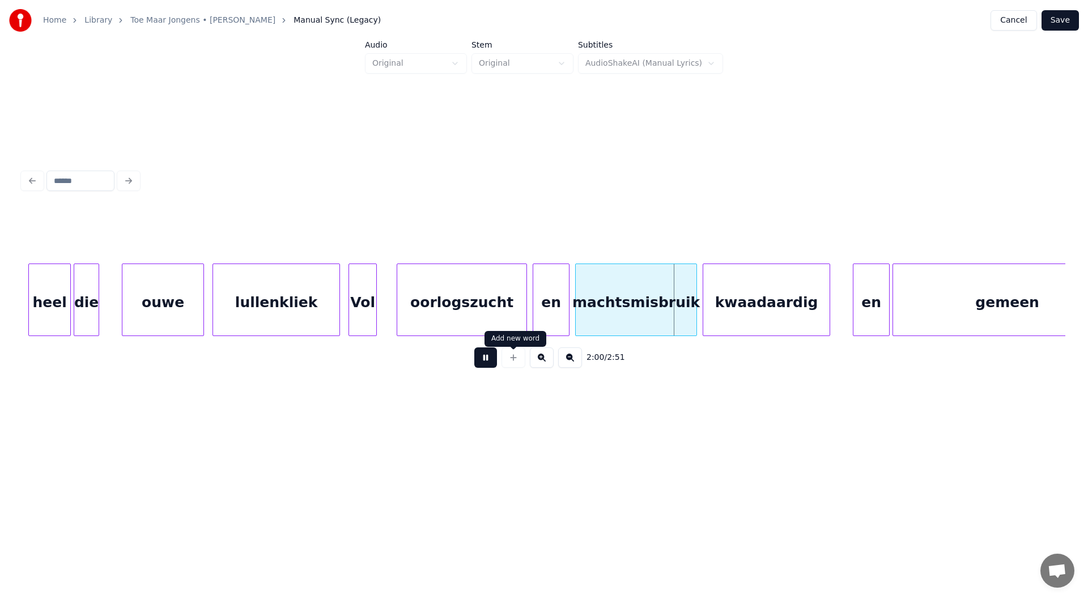
drag, startPoint x: 492, startPoint y: 361, endPoint x: 472, endPoint y: 367, distance: 21.2
click at [472, 367] on div "2:00 / 2:51" at bounding box center [544, 357] width 1025 height 25
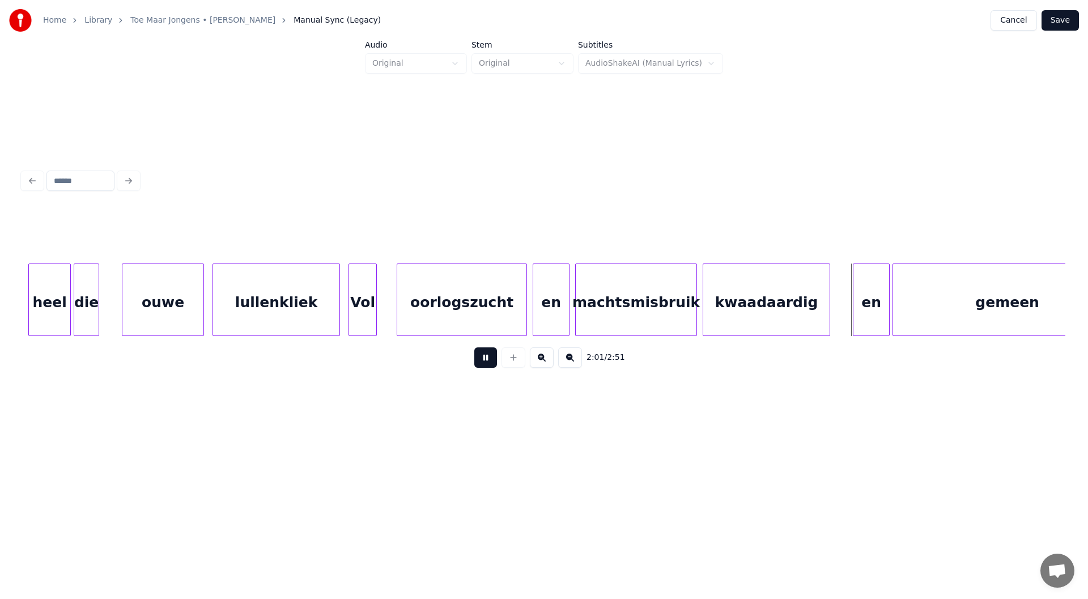
drag, startPoint x: 493, startPoint y: 362, endPoint x: 482, endPoint y: 364, distance: 11.0
click at [490, 363] on button at bounding box center [485, 357] width 23 height 20
click at [313, 316] on div at bounding box center [314, 299] width 3 height 71
click at [492, 359] on button at bounding box center [485, 357] width 23 height 20
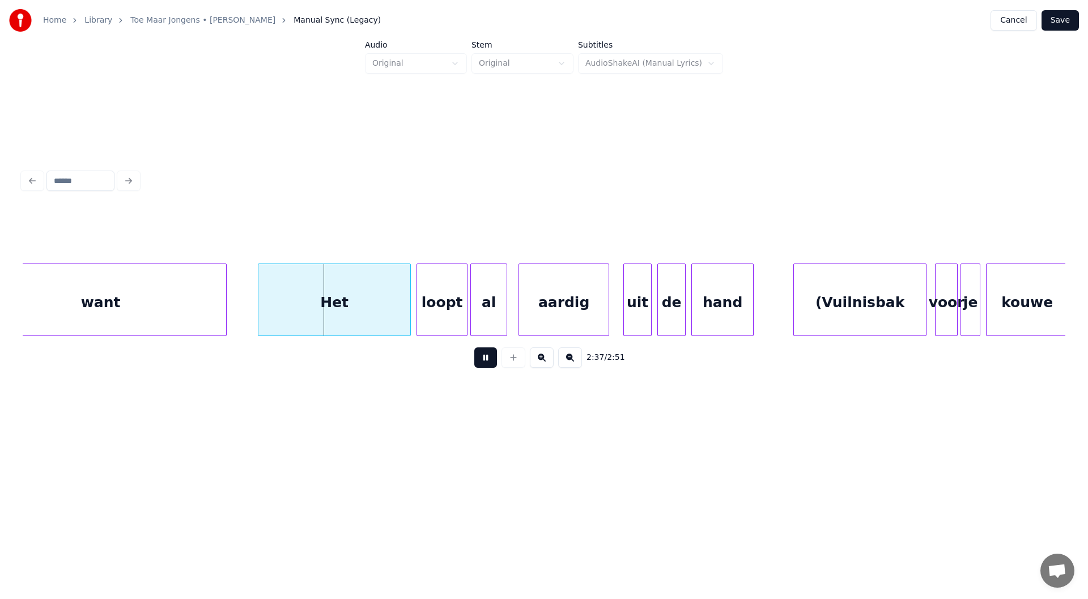
scroll to position [0, 22080]
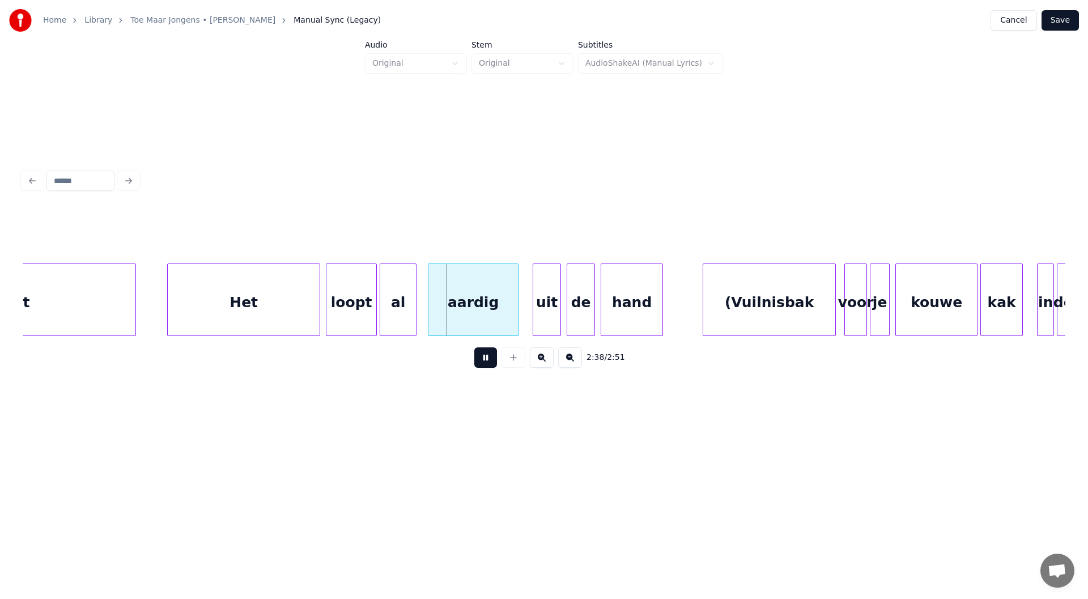
click at [484, 366] on button at bounding box center [485, 357] width 23 height 20
click at [312, 304] on div at bounding box center [310, 299] width 3 height 71
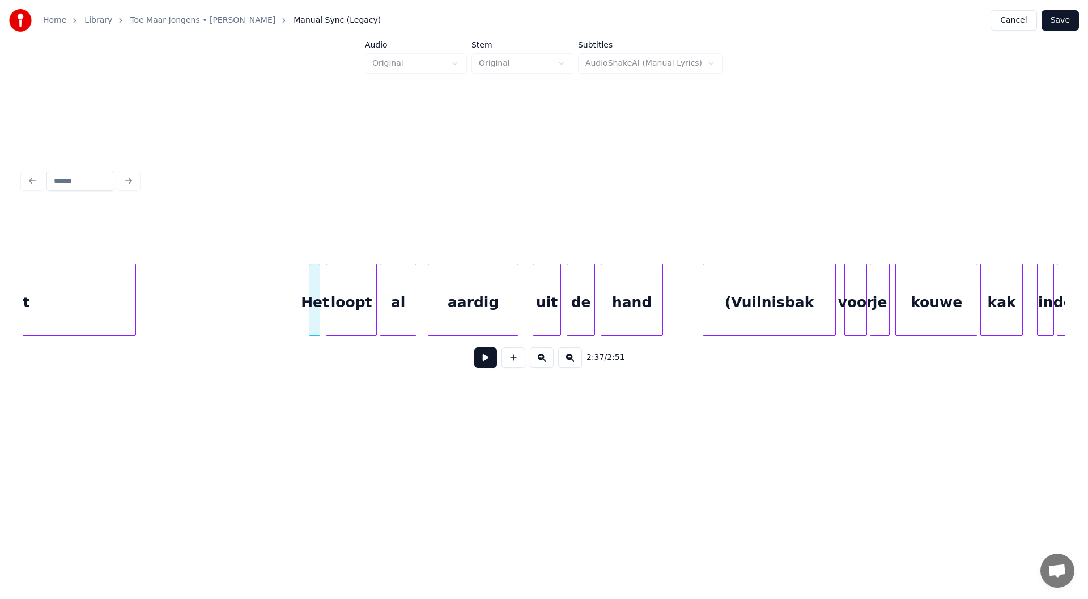
drag, startPoint x: 278, startPoint y: 313, endPoint x: 360, endPoint y: 357, distance: 93.3
click at [489, 363] on button at bounding box center [485, 357] width 23 height 20
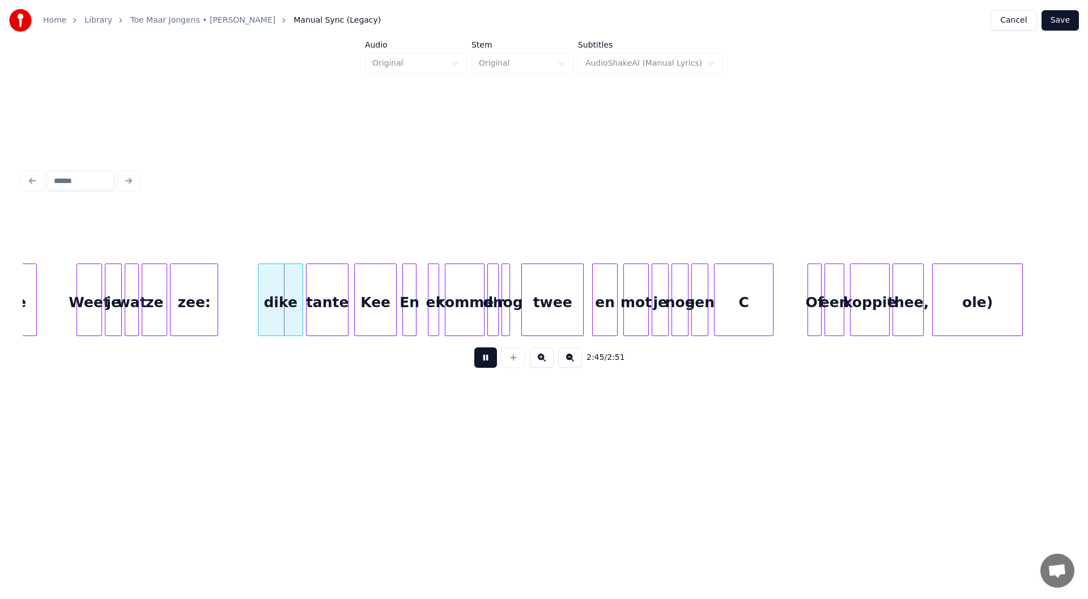
scroll to position [0, 23191]
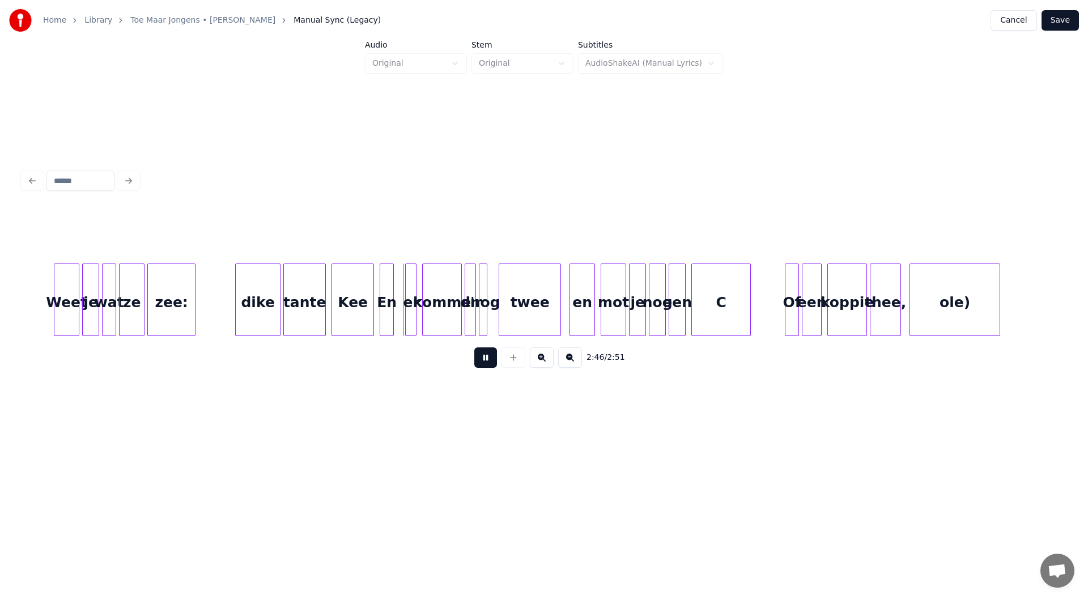
click at [481, 362] on button at bounding box center [485, 357] width 23 height 20
click at [171, 304] on div "zee:" at bounding box center [171, 302] width 47 height 77
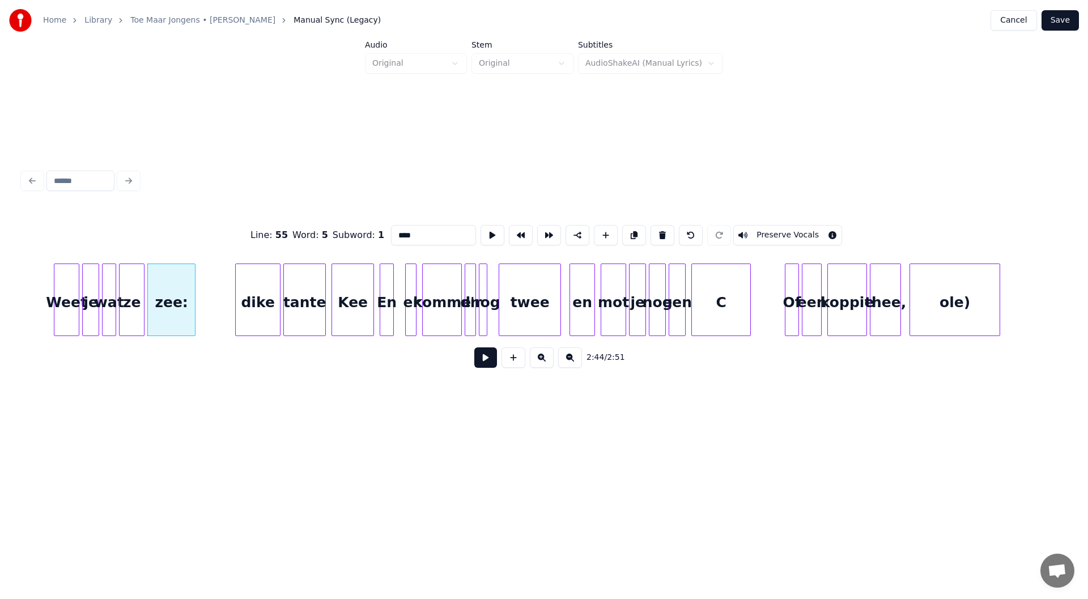
drag, startPoint x: 412, startPoint y: 234, endPoint x: 379, endPoint y: 234, distance: 33.4
click at [379, 234] on div "Line : 55 Word : 5 Subword : 1 **** Preserve Vocals" at bounding box center [544, 235] width 1043 height 57
click at [419, 225] on input "****" at bounding box center [433, 235] width 85 height 20
type input "***"
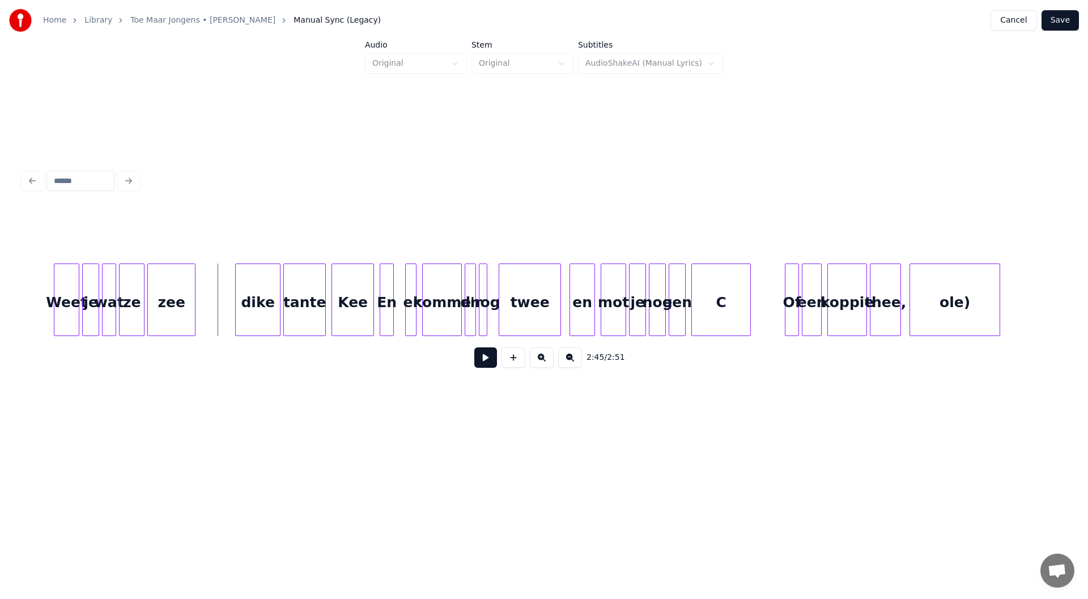
click at [481, 368] on button at bounding box center [485, 357] width 23 height 20
click at [490, 362] on button at bounding box center [485, 357] width 23 height 20
click at [262, 304] on div "dike" at bounding box center [258, 302] width 44 height 77
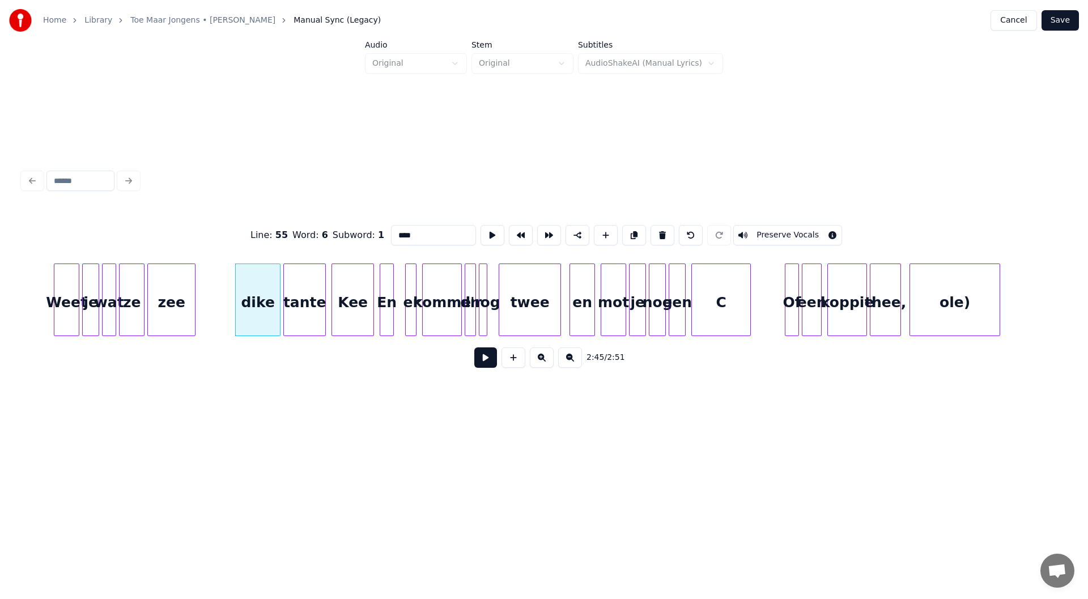
drag, startPoint x: 402, startPoint y: 235, endPoint x: 403, endPoint y: 245, distance: 9.7
click at [402, 235] on input "****" at bounding box center [433, 235] width 85 height 20
click at [406, 231] on input "****" at bounding box center [433, 235] width 85 height 20
type input "*****"
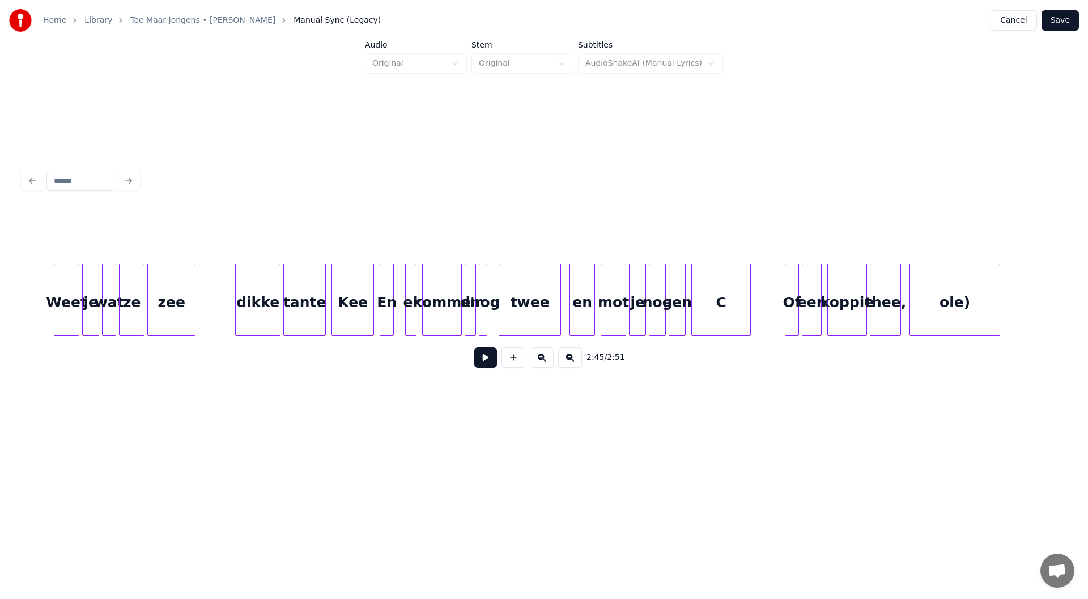
click at [542, 26] on button "Save" at bounding box center [1060, 20] width 37 height 20
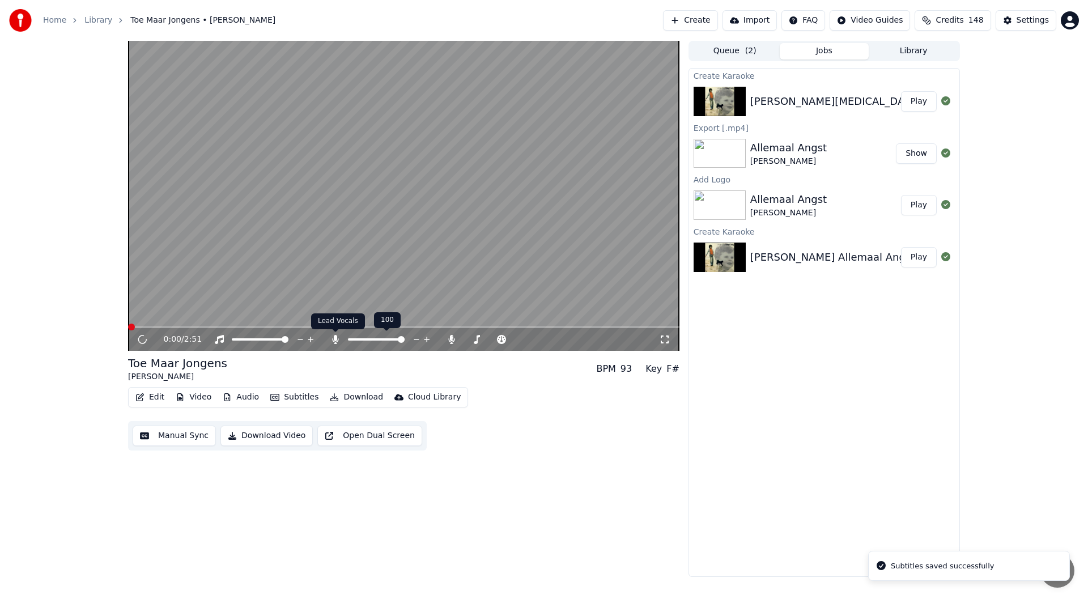
click at [336, 343] on icon at bounding box center [335, 339] width 6 height 9
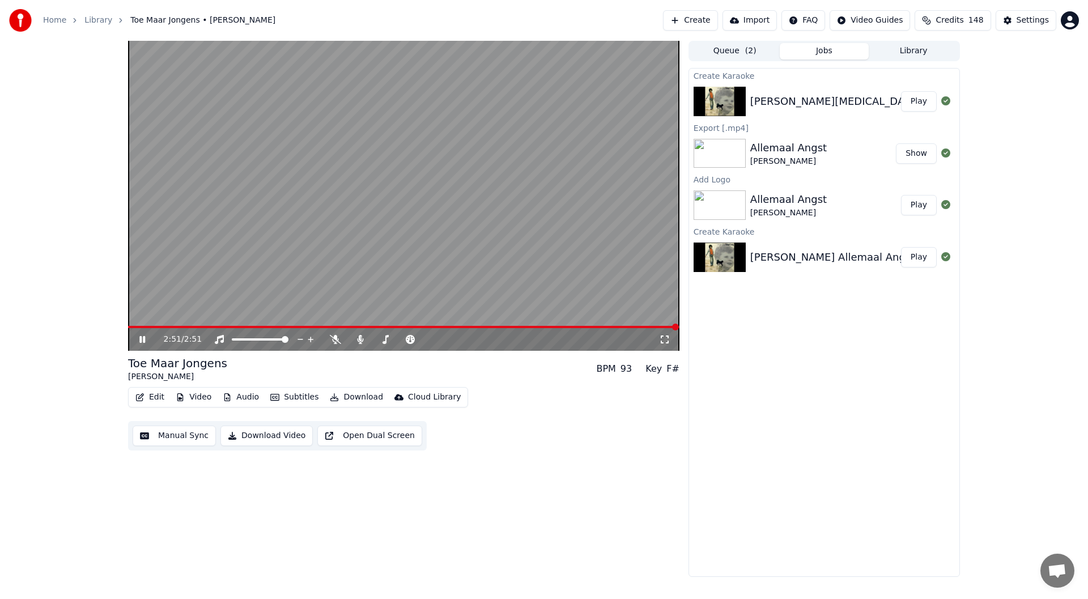
click at [142, 337] on icon at bounding box center [150, 339] width 27 height 9
click at [157, 400] on button "Edit" at bounding box center [150, 397] width 38 height 16
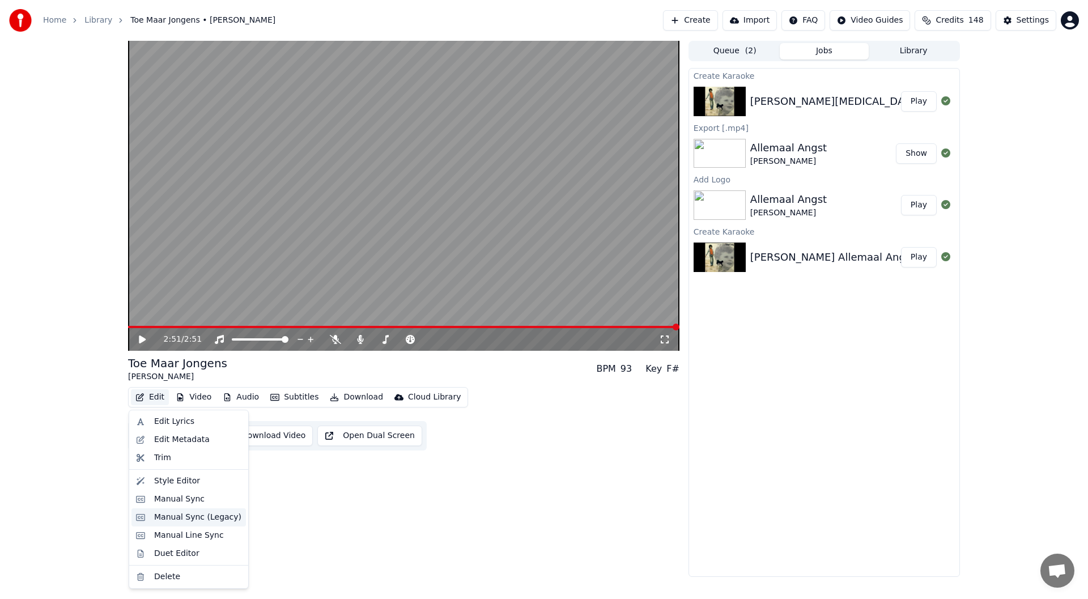
click at [202, 515] on div "Manual Sync (Legacy)" at bounding box center [197, 517] width 87 height 11
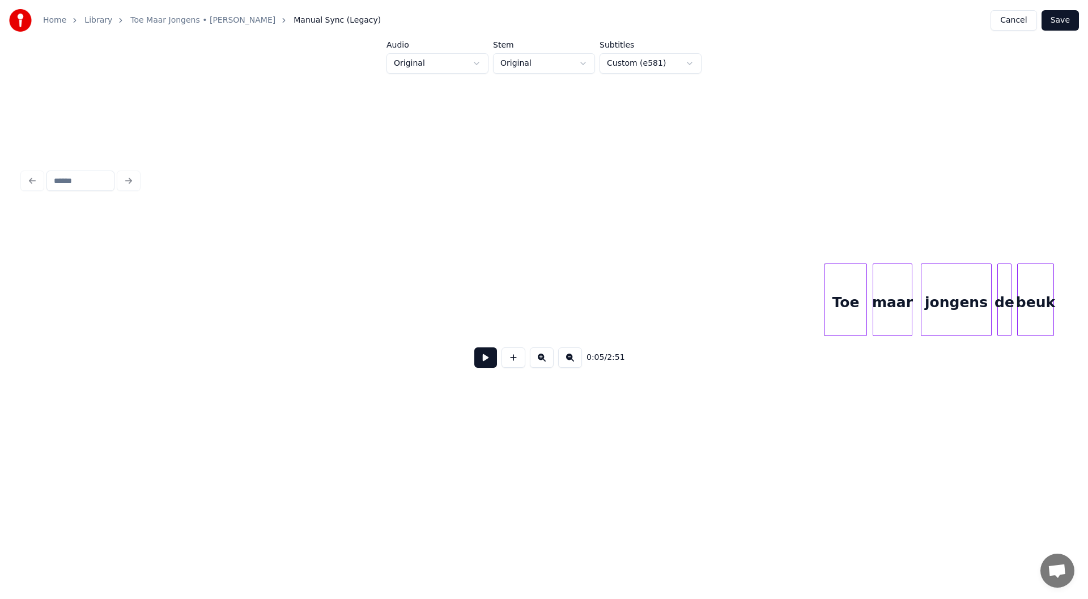
click at [66, 342] on div "0:05 / 2:51" at bounding box center [544, 357] width 1043 height 43
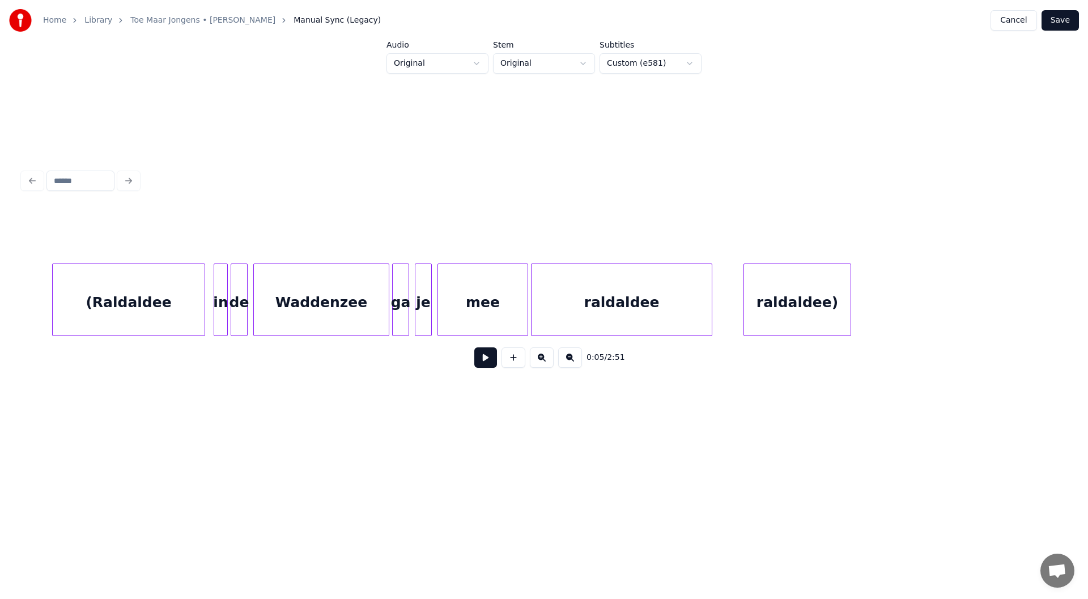
scroll to position [0, 4208]
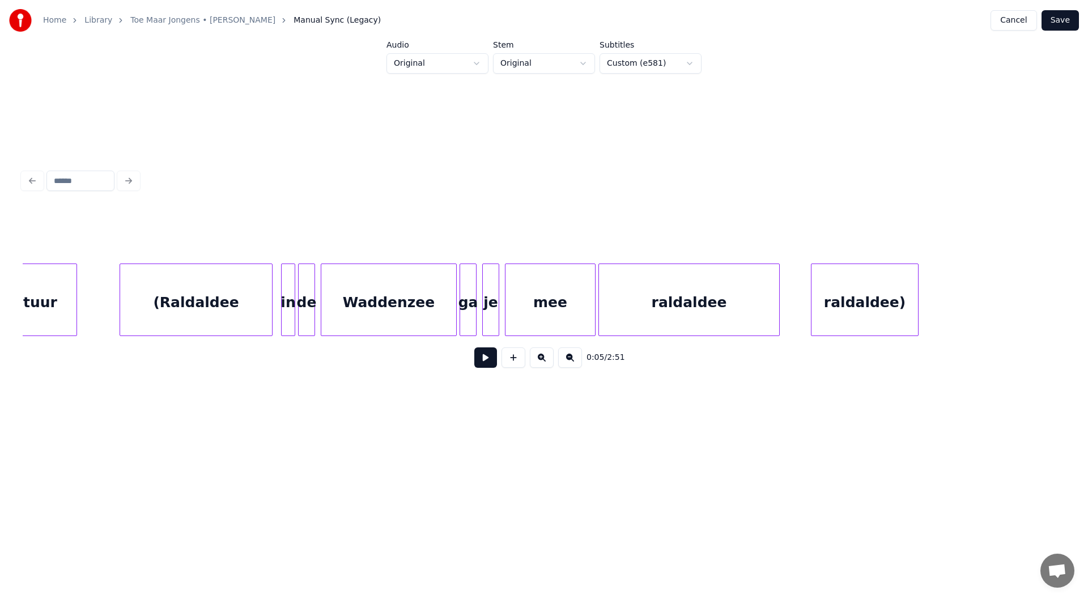
click at [216, 301] on div "(Raldaldee" at bounding box center [196, 302] width 152 height 77
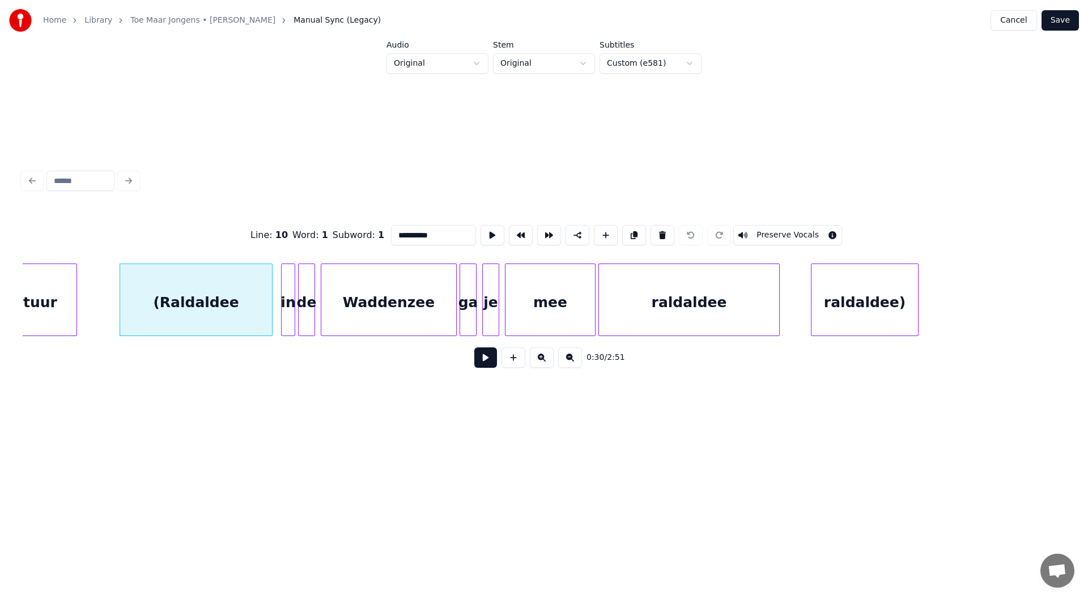
click at [542, 232] on button "Preserve Vocals" at bounding box center [787, 235] width 109 height 20
click at [290, 311] on div "in" at bounding box center [288, 302] width 13 height 77
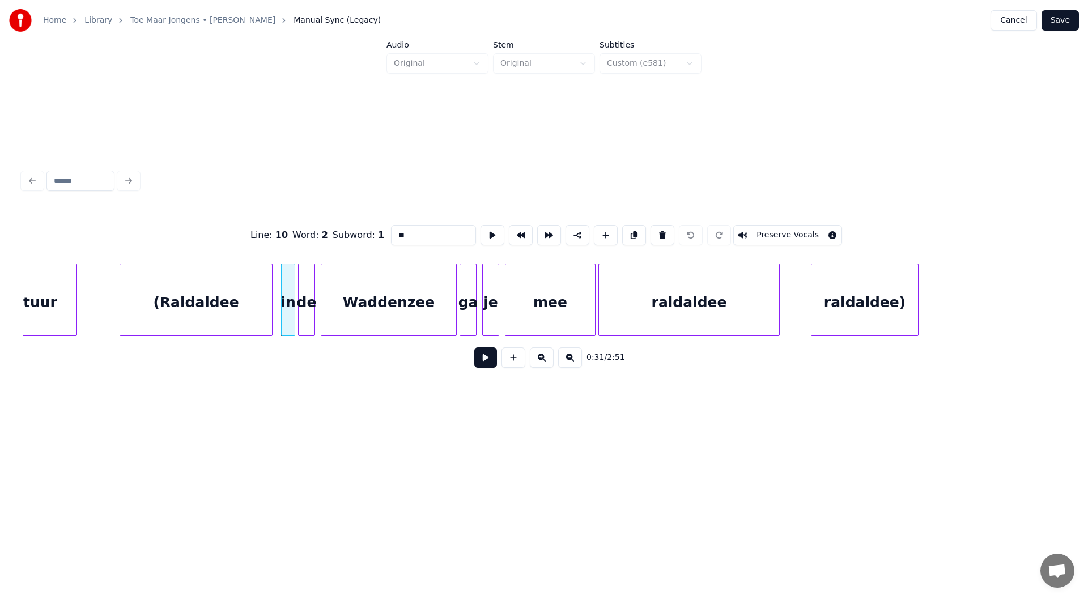
click at [542, 231] on button "Preserve Vocals" at bounding box center [787, 235] width 109 height 20
click at [303, 317] on div "de" at bounding box center [307, 302] width 16 height 77
click at [542, 228] on button "Preserve Vocals" at bounding box center [787, 235] width 109 height 20
click at [414, 307] on div "Waddenzee" at bounding box center [388, 302] width 135 height 77
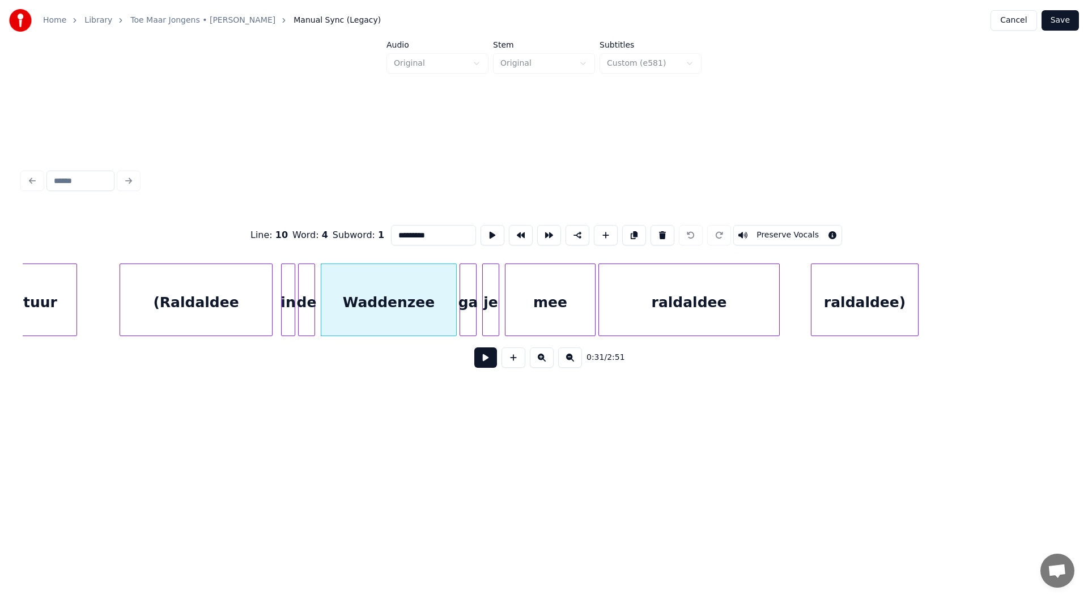
click at [542, 229] on button "Preserve Vocals" at bounding box center [787, 235] width 109 height 20
click at [474, 315] on div at bounding box center [474, 299] width 3 height 71
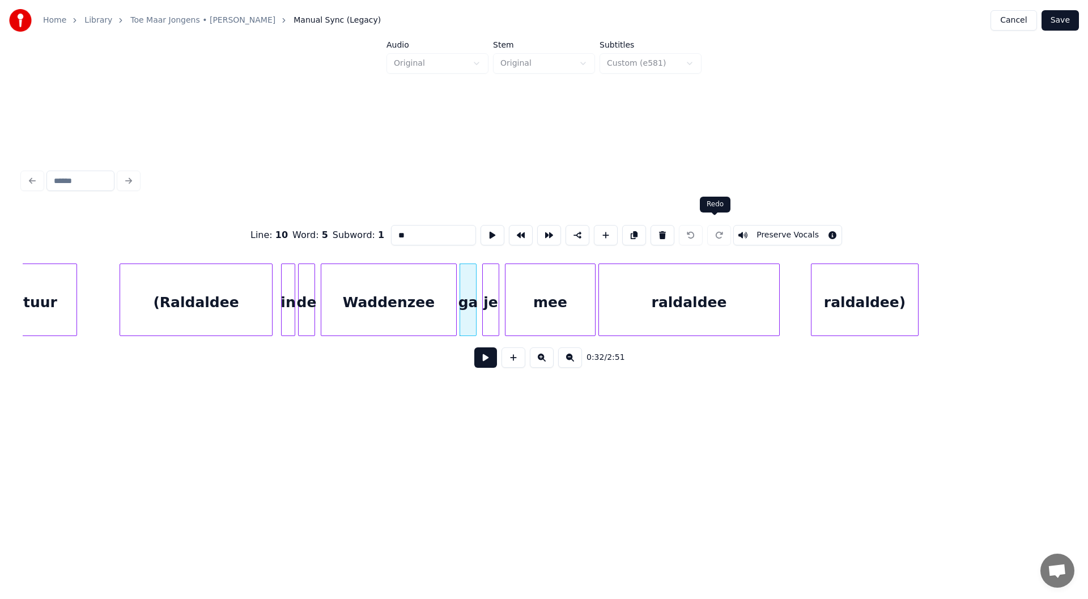
click at [542, 231] on button "Preserve Vocals" at bounding box center [787, 235] width 109 height 20
click at [491, 323] on div "je" at bounding box center [491, 302] width 16 height 77
click at [542, 230] on button "Preserve Vocals" at bounding box center [787, 235] width 109 height 20
click at [537, 309] on div "mee" at bounding box center [551, 302] width 90 height 77
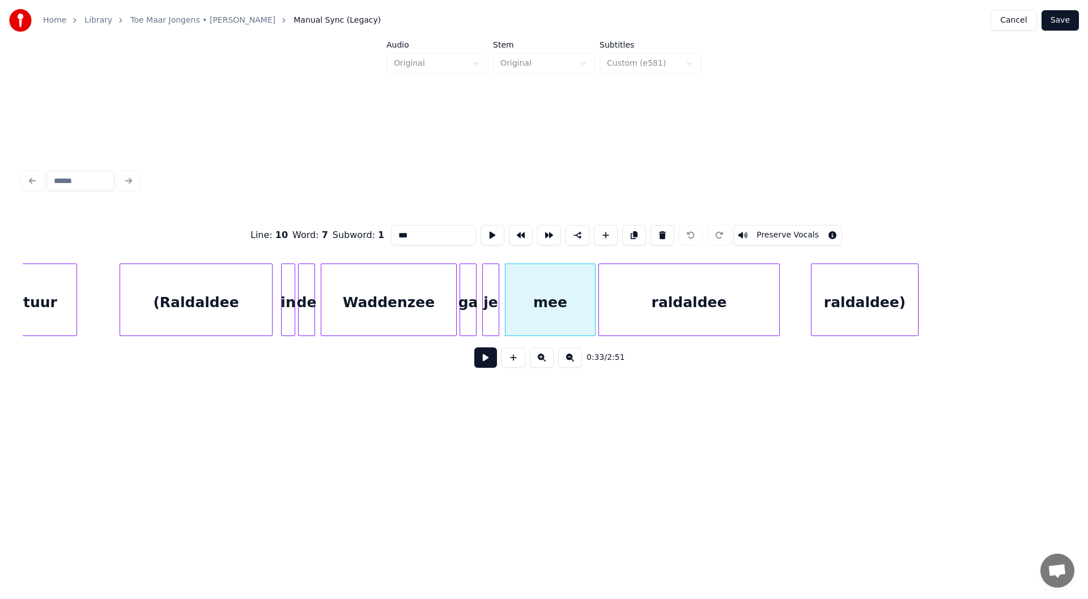
click at [542, 227] on button "Preserve Vocals" at bounding box center [787, 235] width 109 height 20
click at [542, 285] on div "raldaldee" at bounding box center [689, 302] width 180 height 77
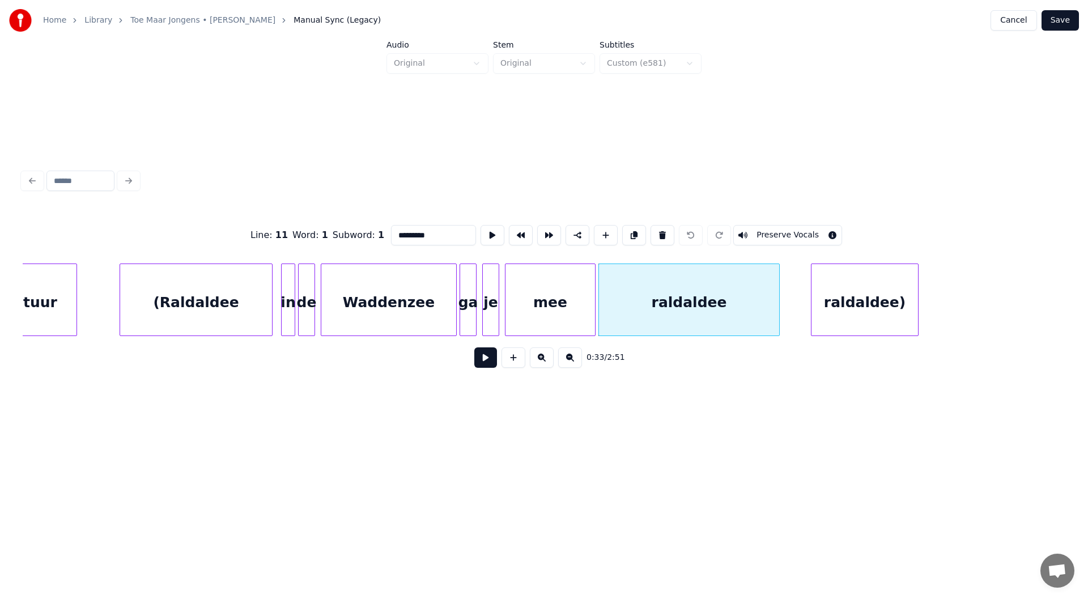
click at [542, 231] on button "Preserve Vocals" at bounding box center [787, 235] width 109 height 20
click at [542, 279] on div "raldaldee)" at bounding box center [865, 302] width 107 height 77
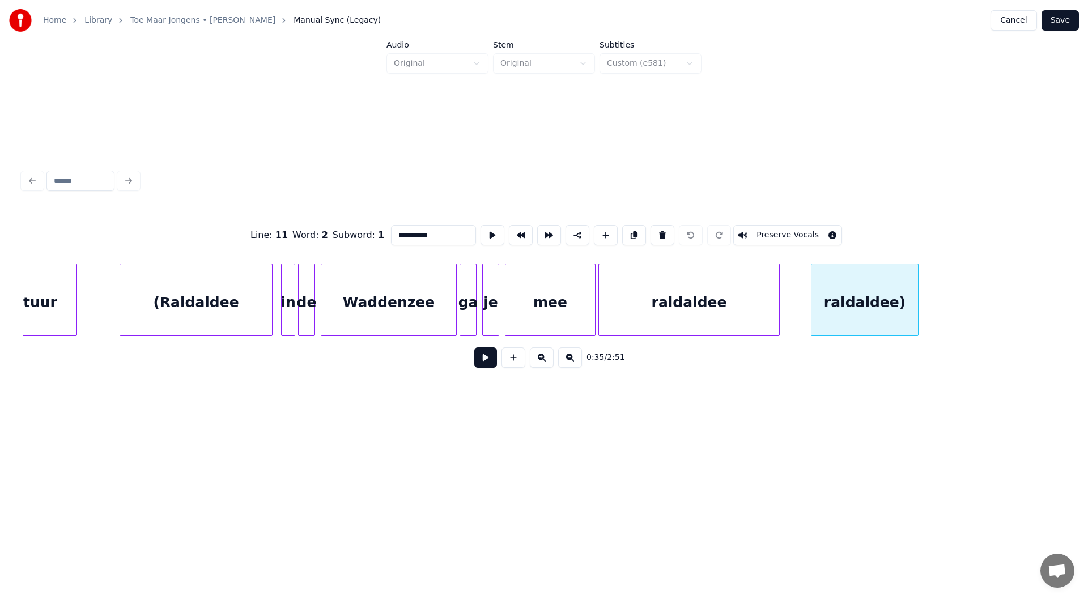
click at [542, 232] on button "Preserve Vocals" at bounding box center [787, 235] width 109 height 20
click at [542, 303] on div "raldaldee" at bounding box center [689, 302] width 180 height 77
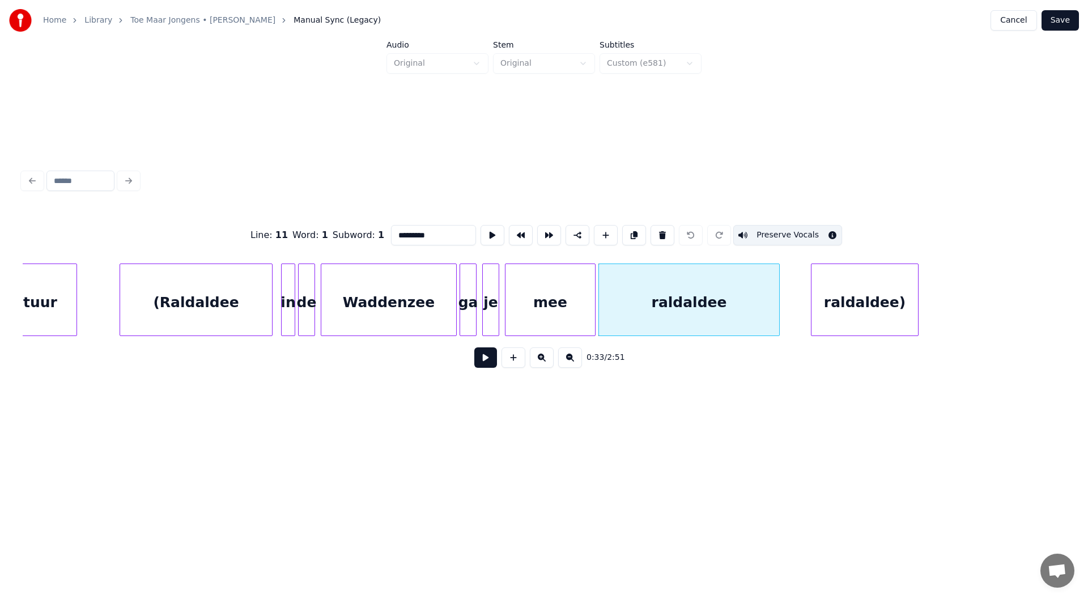
click at [542, 299] on div "raldaldee)" at bounding box center [865, 302] width 107 height 77
type input "**********"
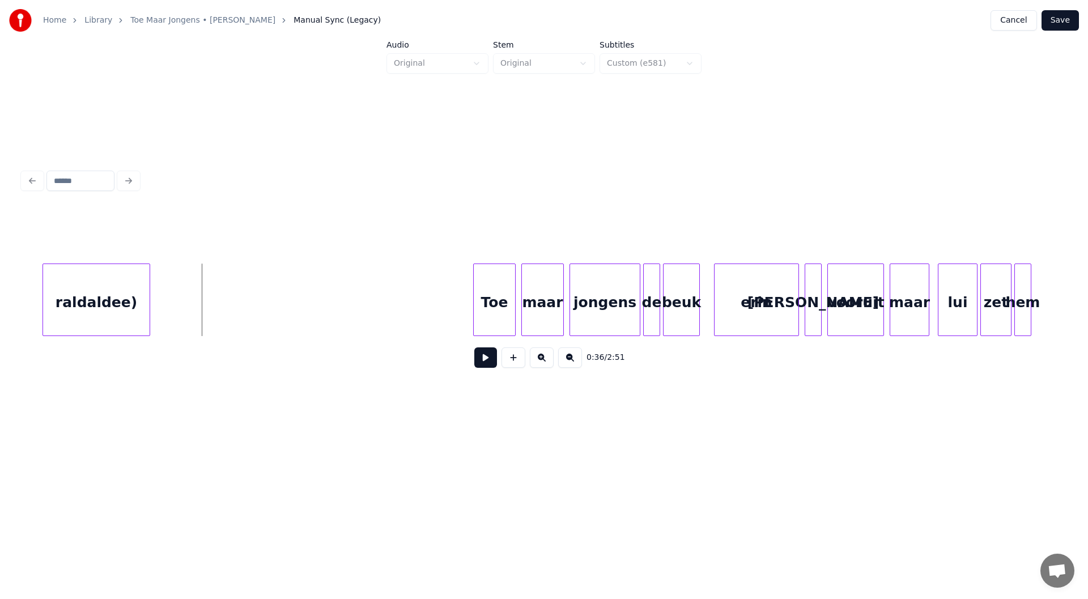
scroll to position [0, 4882]
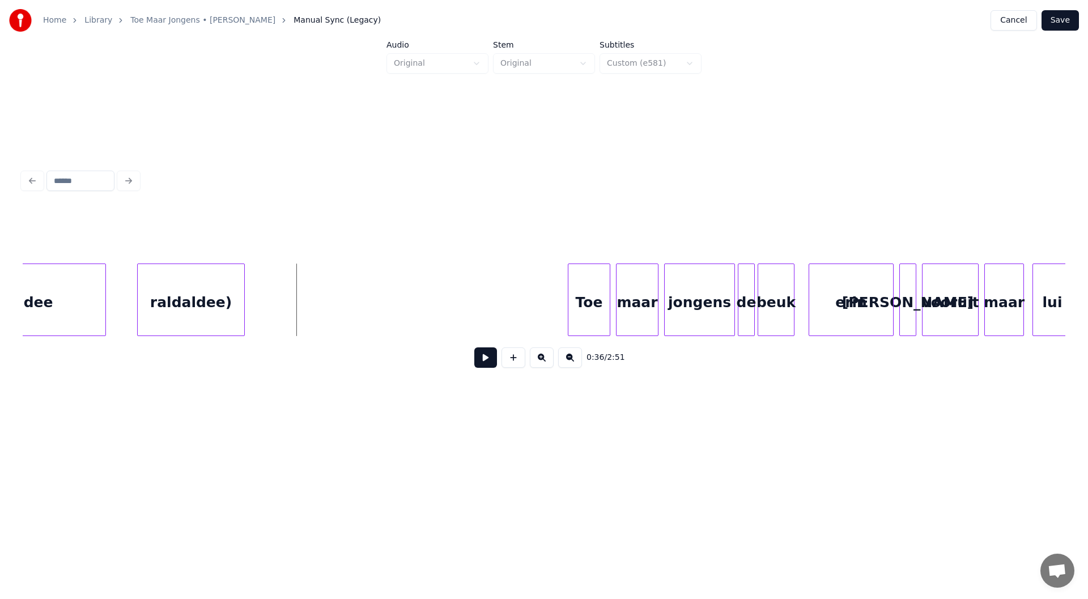
click at [483, 364] on button at bounding box center [485, 357] width 23 height 20
drag, startPoint x: 483, startPoint y: 364, endPoint x: 460, endPoint y: 364, distance: 22.7
click at [473, 364] on div "0:37 / 2:51" at bounding box center [544, 357] width 1025 height 25
click at [476, 368] on button at bounding box center [485, 357] width 23 height 20
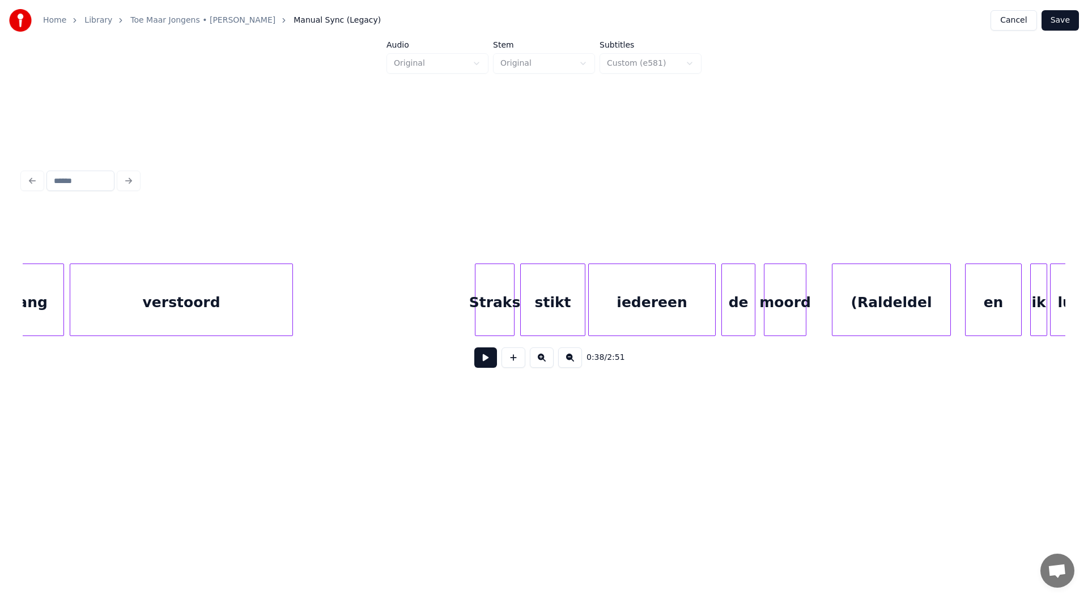
scroll to position [0, 8078]
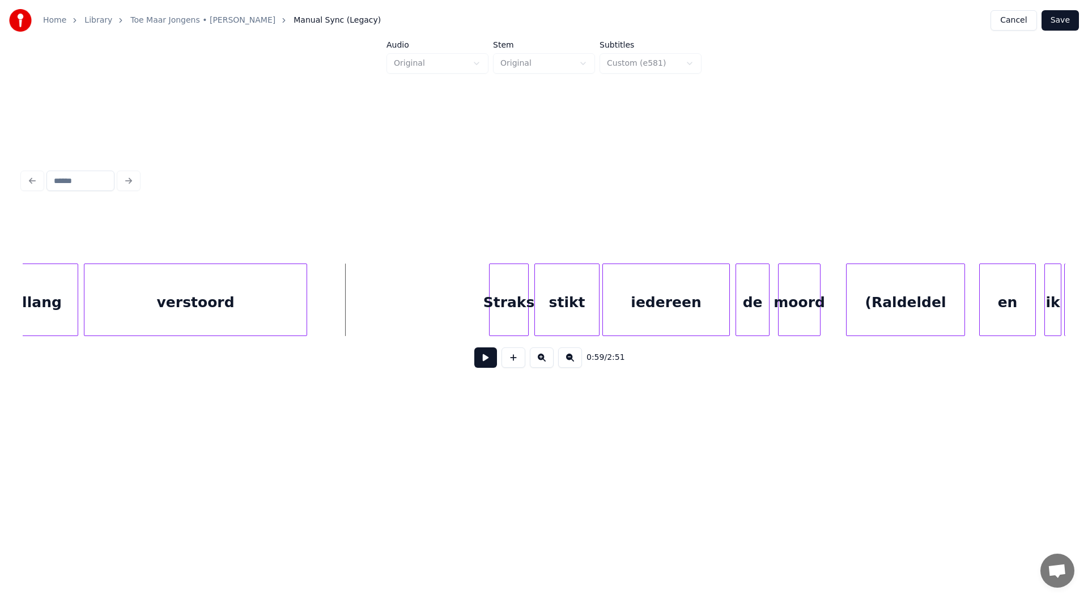
click at [478, 368] on button at bounding box center [485, 357] width 23 height 20
click at [481, 359] on button at bounding box center [485, 357] width 23 height 20
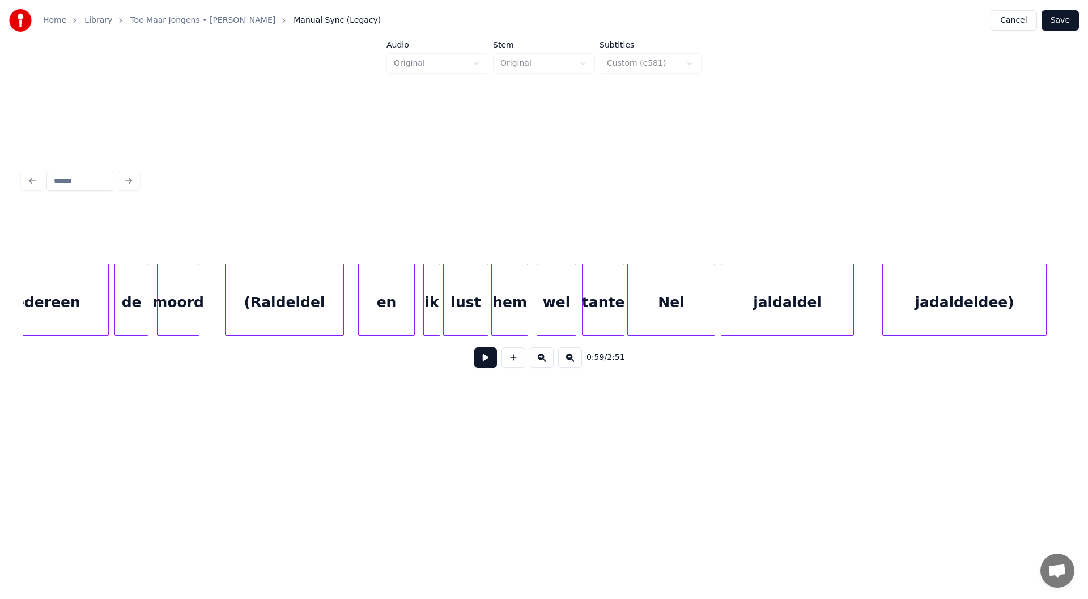
scroll to position [0, 8712]
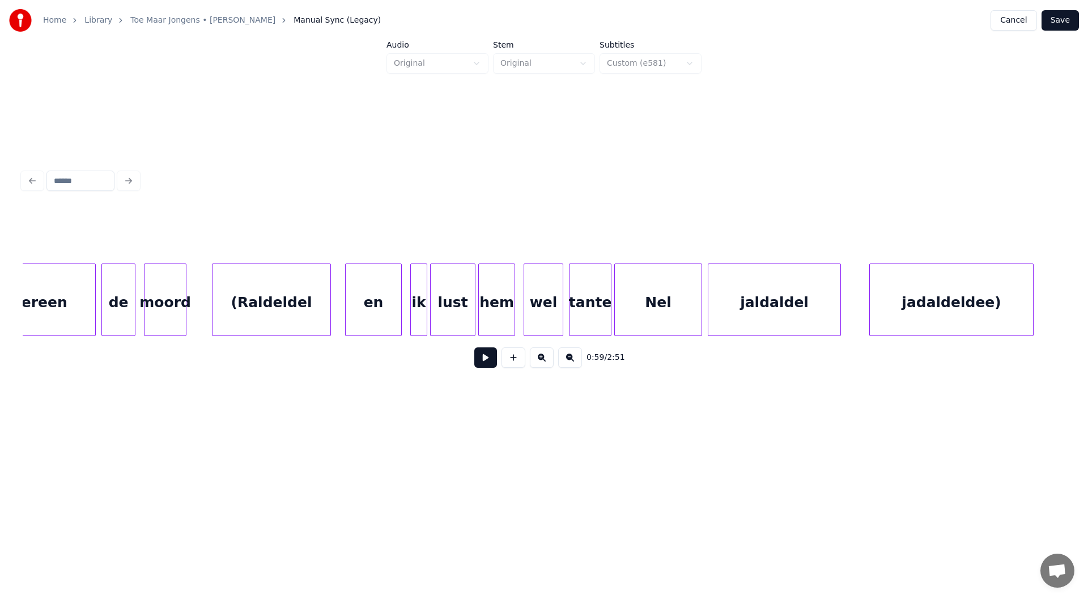
click at [271, 302] on div "(Raldeldel" at bounding box center [272, 302] width 118 height 77
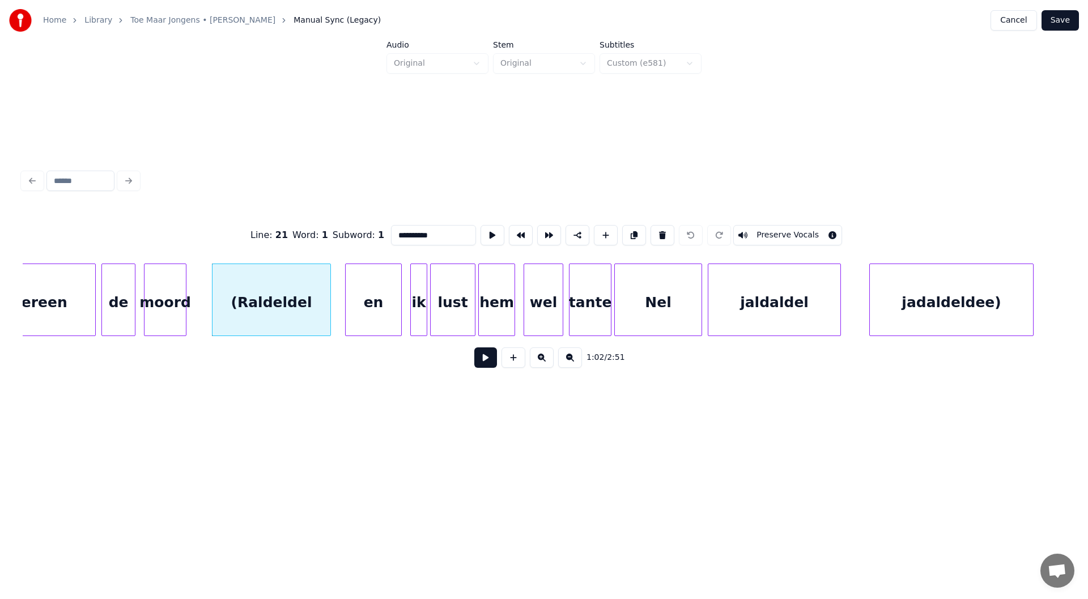
click at [542, 228] on button "Preserve Vocals" at bounding box center [787, 235] width 109 height 20
click at [371, 313] on div "en" at bounding box center [374, 302] width 56 height 77
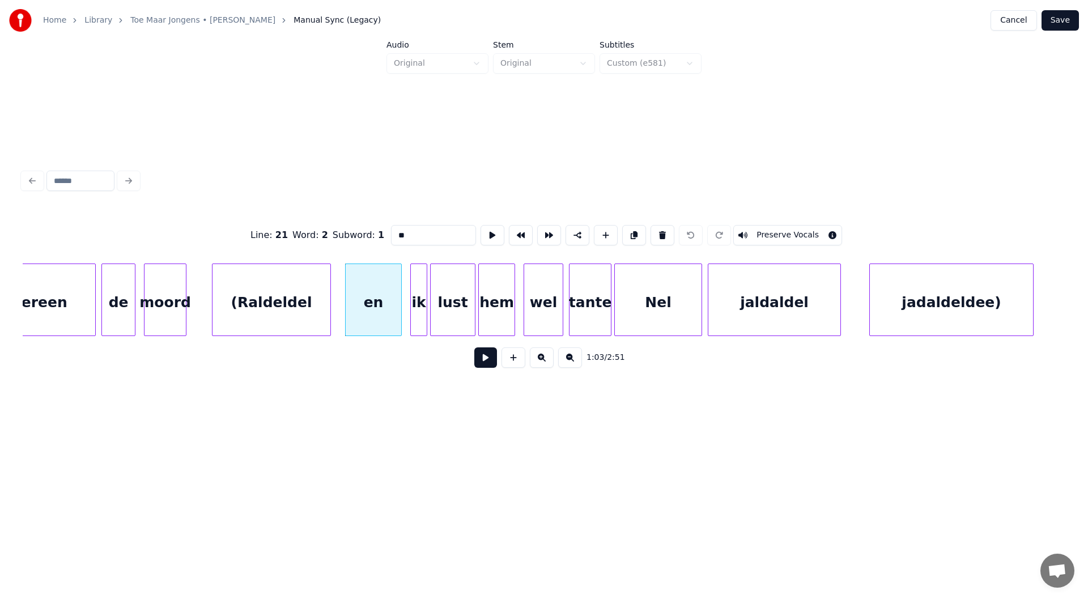
click at [542, 230] on button "Preserve Vocals" at bounding box center [787, 235] width 109 height 20
click at [422, 313] on div "ik" at bounding box center [419, 302] width 16 height 77
click at [542, 234] on button "Preserve Vocals" at bounding box center [787, 235] width 109 height 20
click at [469, 306] on div "lust" at bounding box center [453, 302] width 44 height 77
click at [542, 231] on button "Preserve Vocals" at bounding box center [787, 235] width 109 height 20
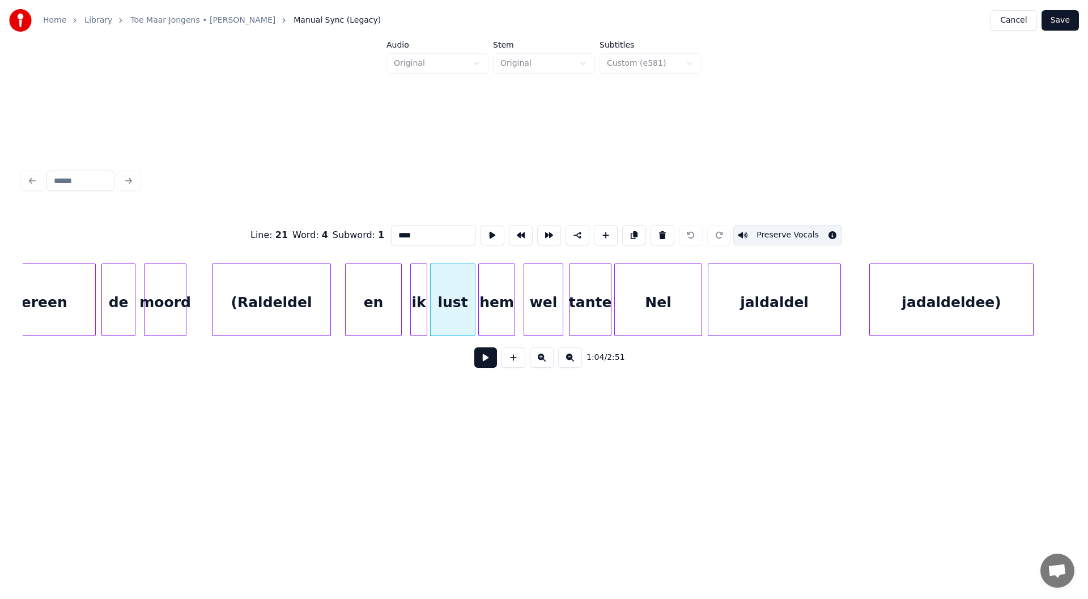
click at [489, 320] on div "hem" at bounding box center [497, 302] width 36 height 77
click at [542, 234] on button "Preserve Vocals" at bounding box center [787, 235] width 109 height 20
click at [542, 315] on div "wel" at bounding box center [543, 302] width 39 height 77
click at [542, 228] on button "Preserve Vocals" at bounding box center [787, 235] width 109 height 20
click at [542, 296] on div "tante" at bounding box center [590, 302] width 41 height 77
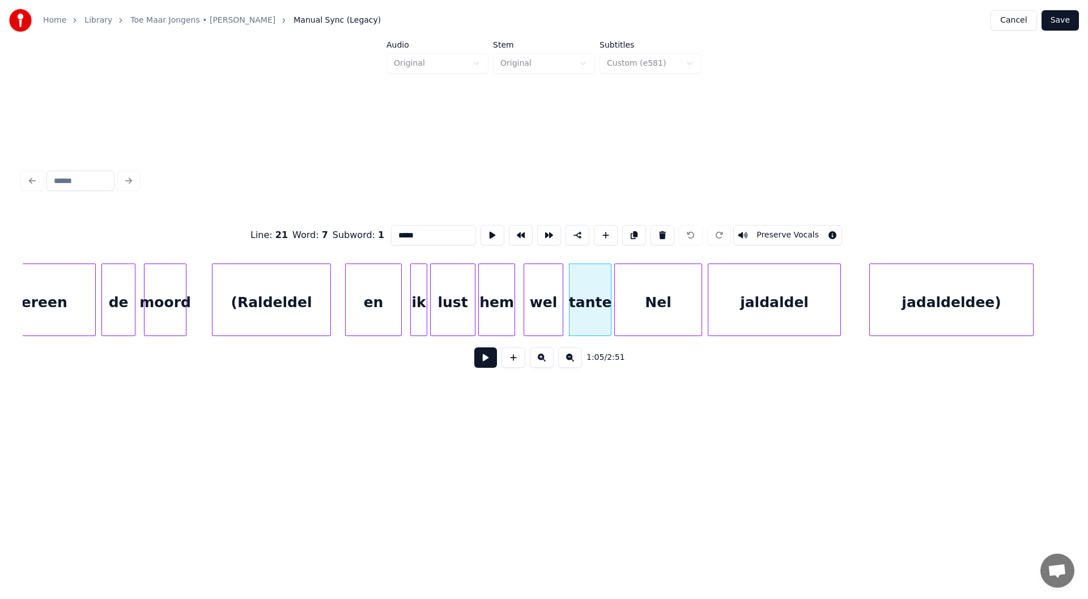
click at [542, 228] on button "Preserve Vocals" at bounding box center [787, 235] width 109 height 20
click at [542, 309] on div "Nel" at bounding box center [658, 302] width 87 height 77
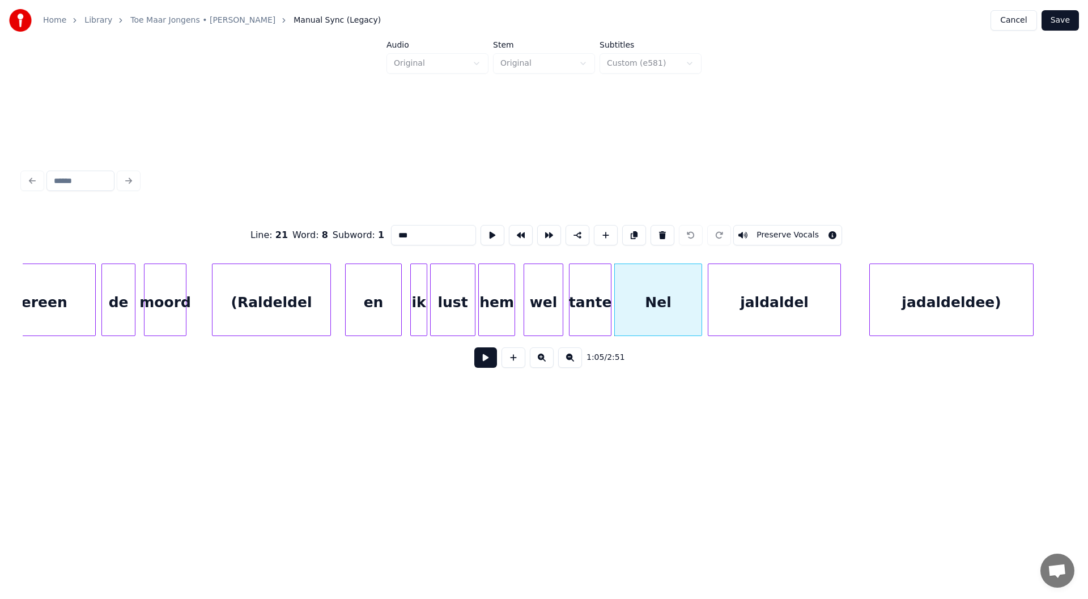
click at [542, 236] on button "Preserve Vocals" at bounding box center [787, 235] width 109 height 20
click at [542, 306] on div "jaldaldel" at bounding box center [775, 302] width 132 height 77
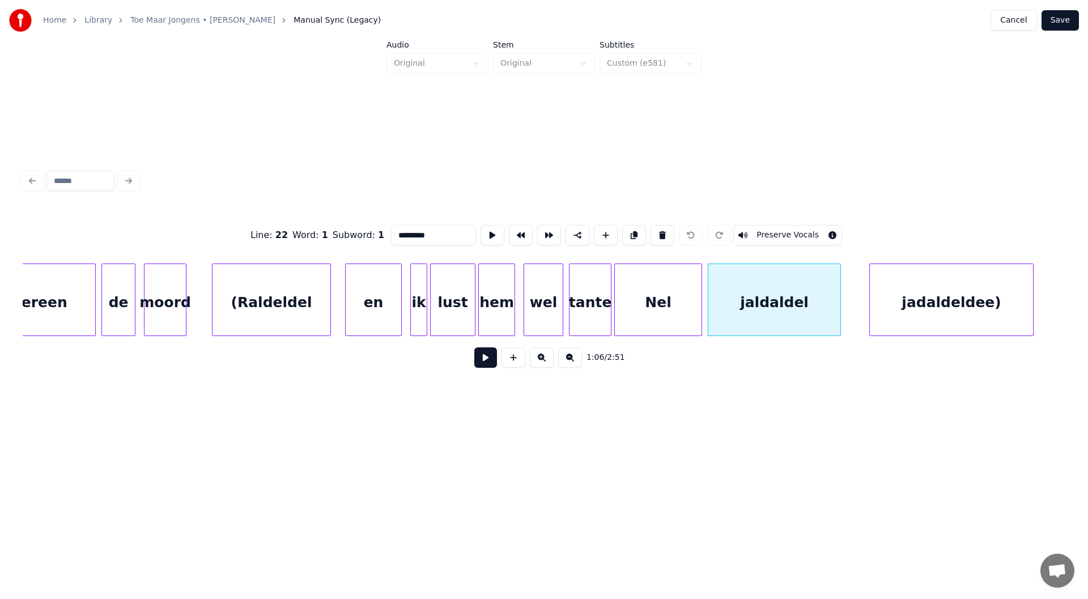
click at [542, 229] on button "Preserve Vocals" at bounding box center [787, 235] width 109 height 20
click at [542, 295] on div "jadaldeldee)" at bounding box center [951, 302] width 163 height 77
type input "**********"
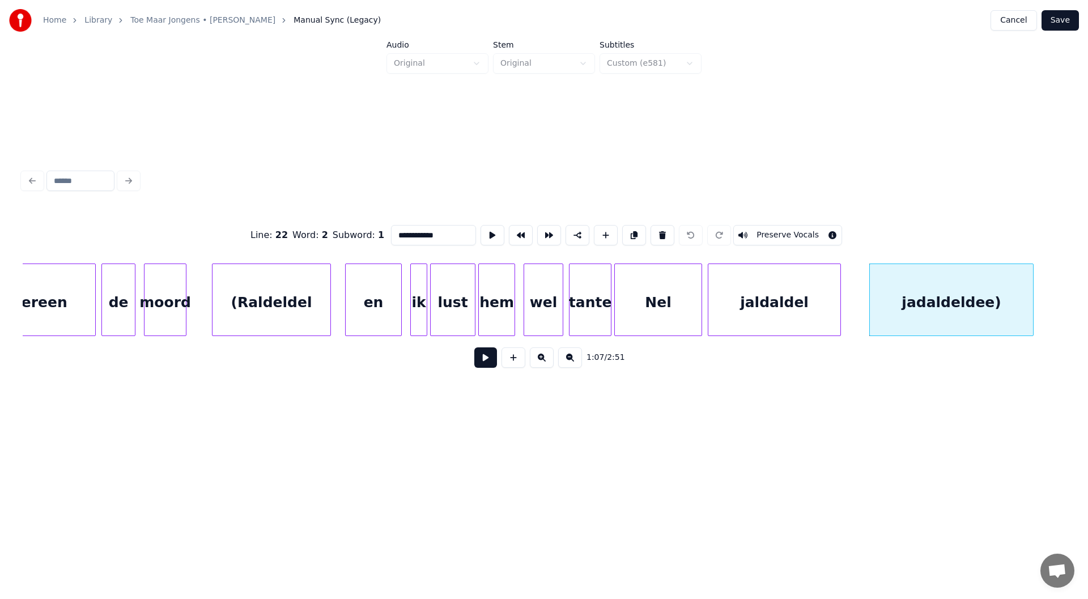
click at [542, 232] on button "Preserve Vocals" at bounding box center [787, 235] width 109 height 20
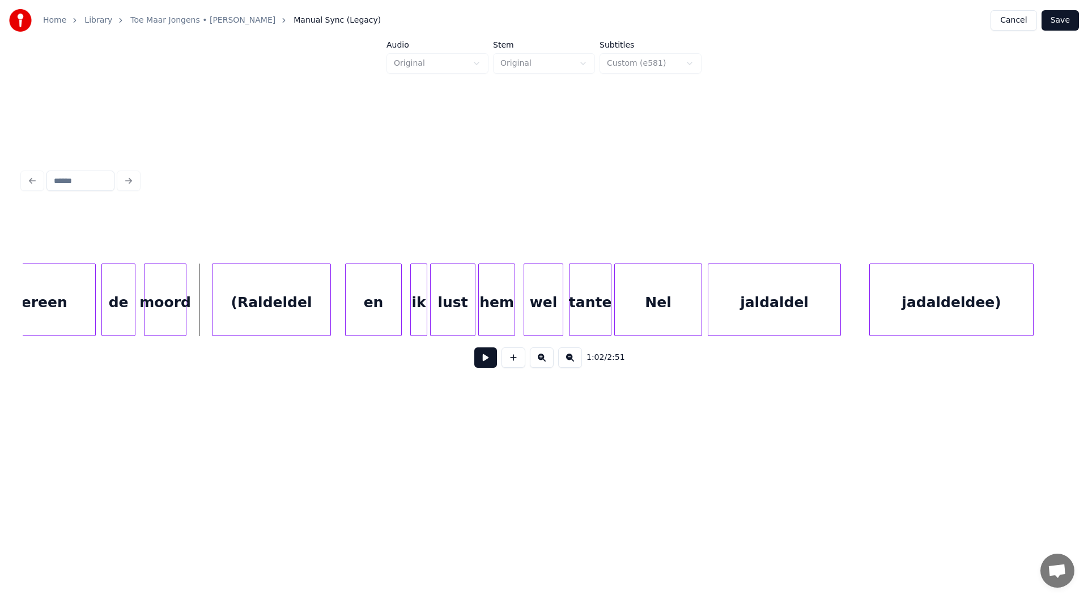
click at [488, 368] on button at bounding box center [485, 357] width 23 height 20
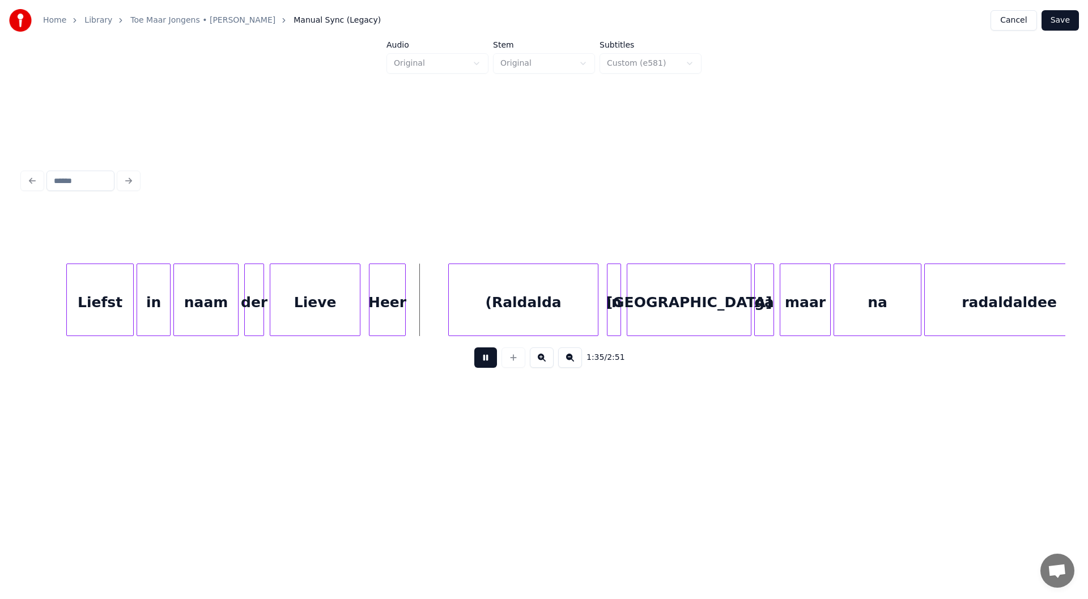
scroll to position [0, 13112]
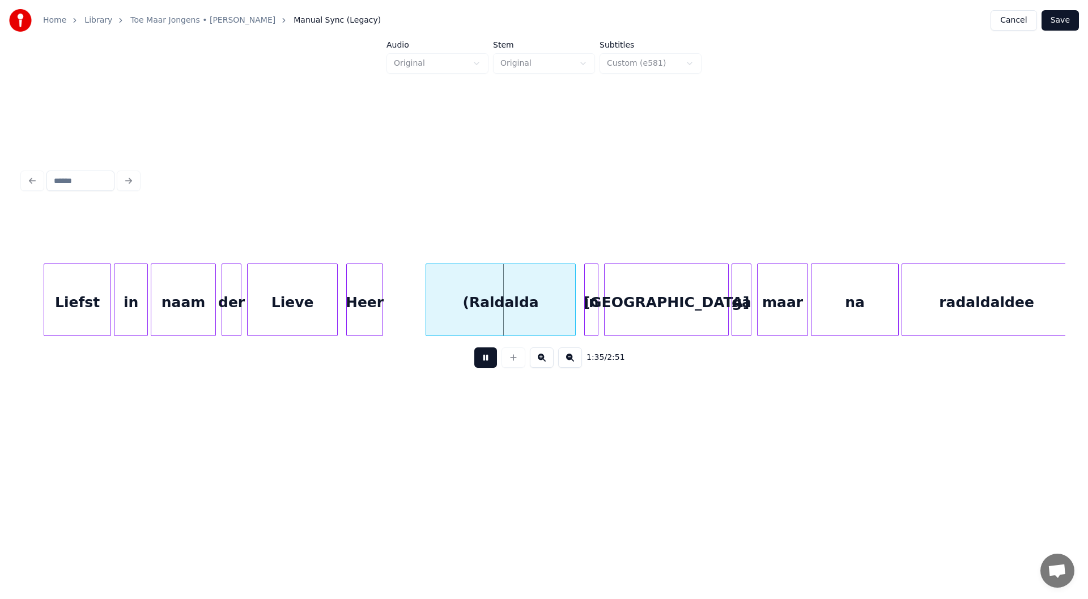
click at [485, 359] on button at bounding box center [485, 357] width 23 height 20
click at [509, 285] on div "(Raldalda" at bounding box center [500, 302] width 149 height 77
click at [542, 229] on button "Preserve Vocals" at bounding box center [787, 235] width 109 height 20
click at [542, 301] on div "in" at bounding box center [591, 302] width 13 height 77
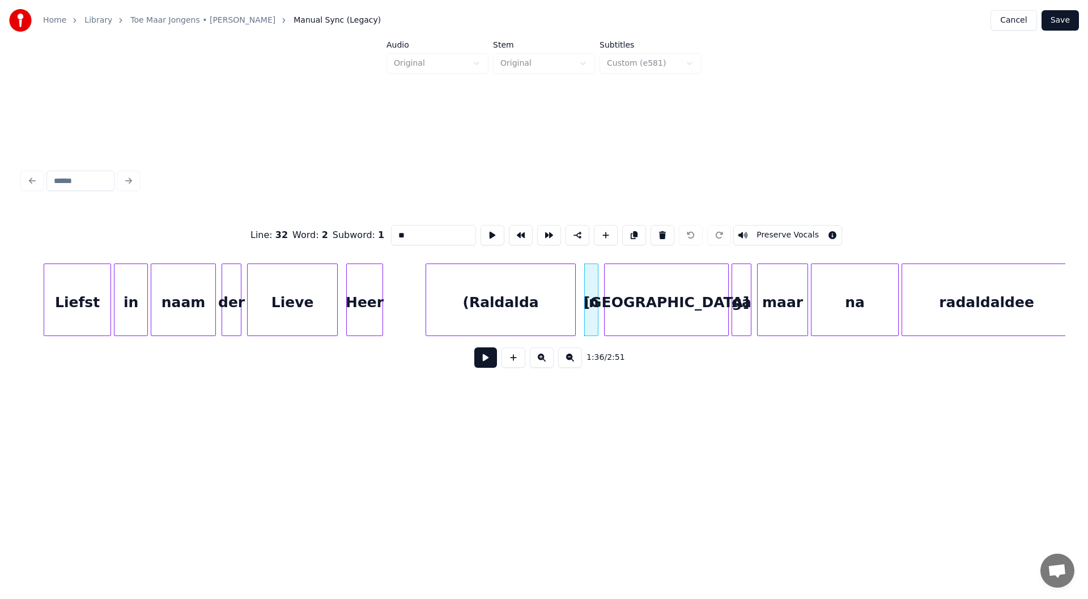
click at [542, 231] on button "Preserve Vocals" at bounding box center [787, 235] width 109 height 20
click at [542, 297] on div "Amerika" at bounding box center [667, 302] width 124 height 77
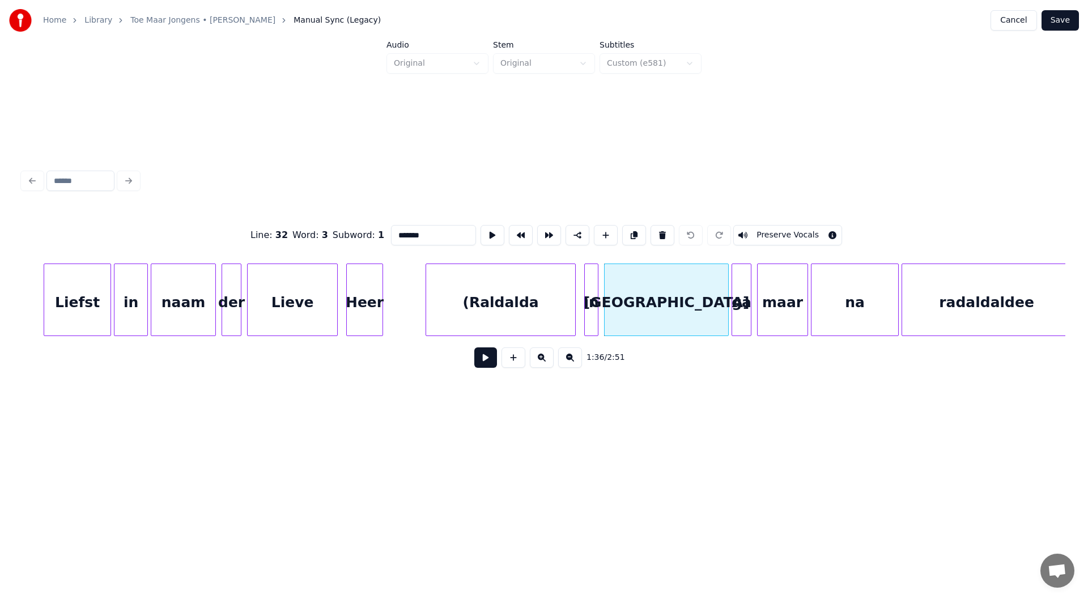
click at [542, 228] on button "Preserve Vocals" at bounding box center [787, 235] width 109 height 20
click at [542, 274] on div "ga" at bounding box center [741, 302] width 19 height 77
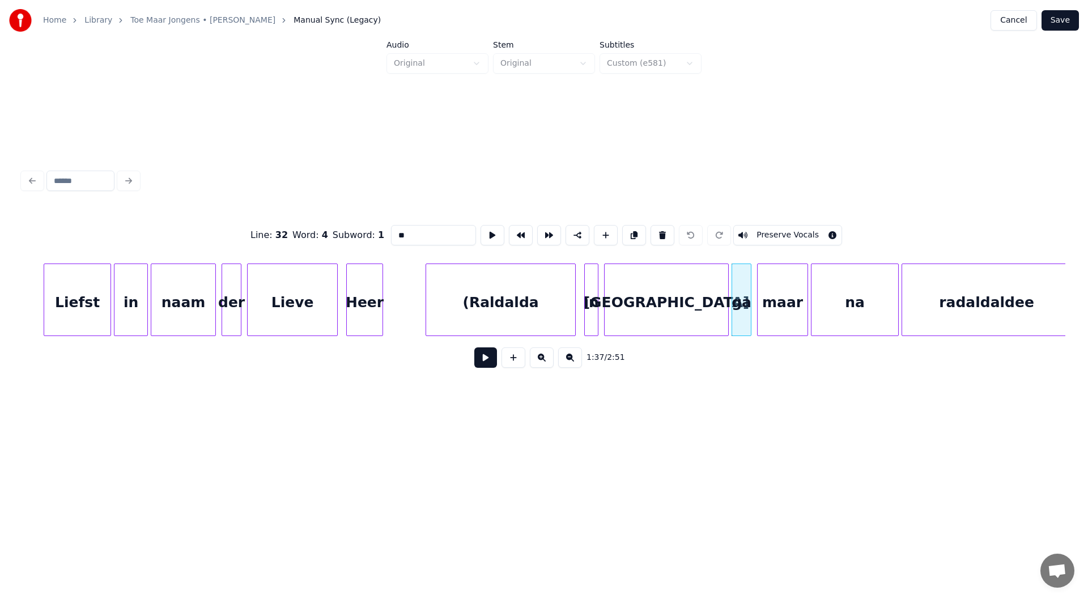
click at [542, 230] on button "Preserve Vocals" at bounding box center [787, 235] width 109 height 20
click at [542, 307] on div "maar" at bounding box center [783, 302] width 50 height 77
click at [542, 226] on button "Preserve Vocals" at bounding box center [787, 235] width 109 height 20
click at [542, 290] on div "na" at bounding box center [855, 302] width 87 height 77
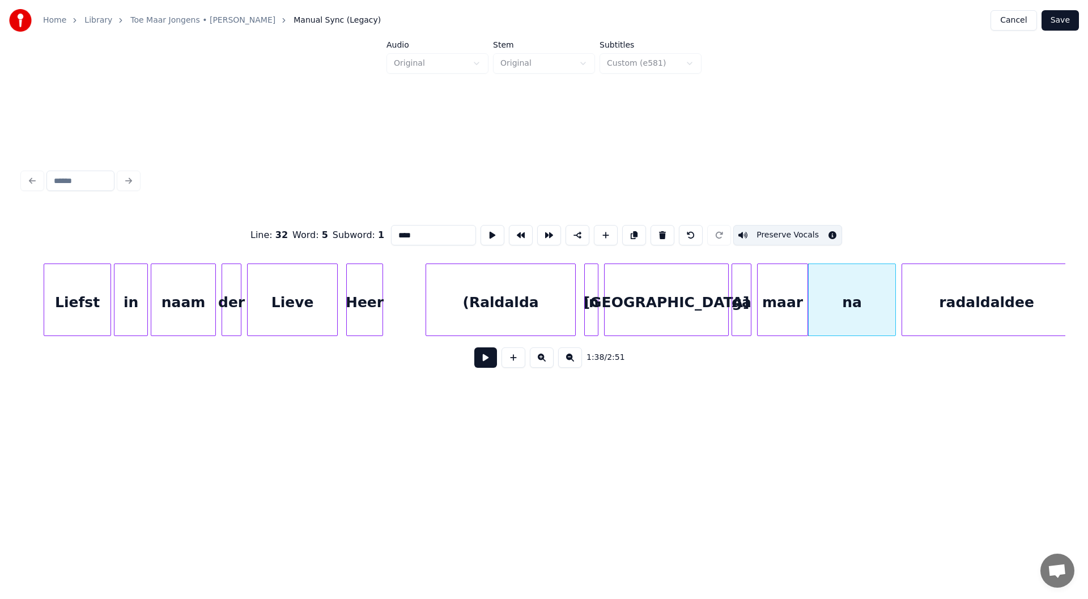
click at [542, 228] on button "Preserve Vocals" at bounding box center [787, 235] width 109 height 20
click at [542, 300] on div "radaldaldee" at bounding box center [986, 302] width 169 height 77
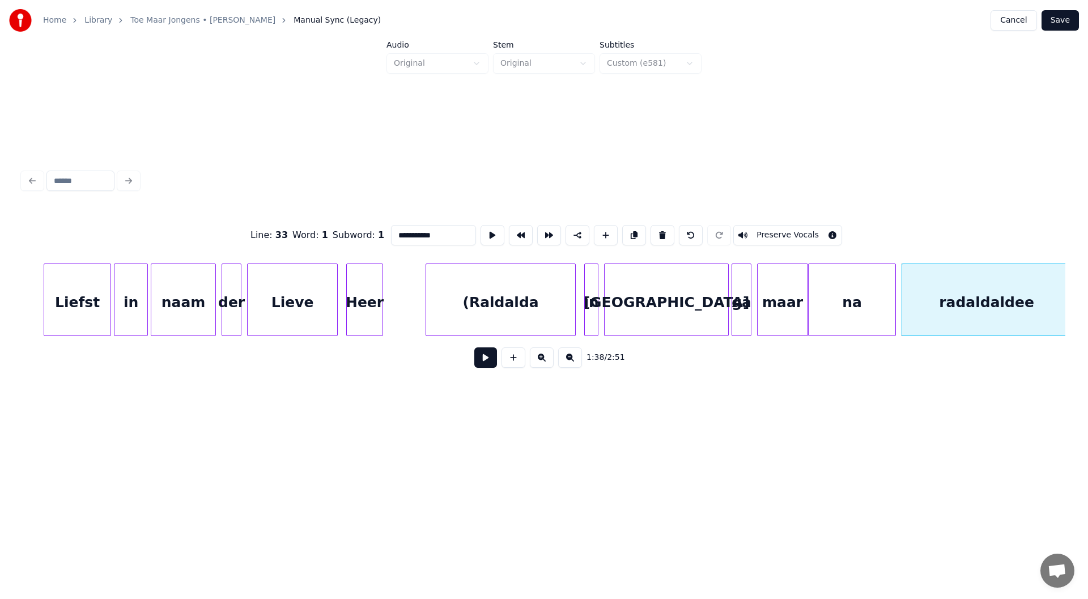
click at [542, 228] on button "Preserve Vocals" at bounding box center [787, 235] width 109 height 20
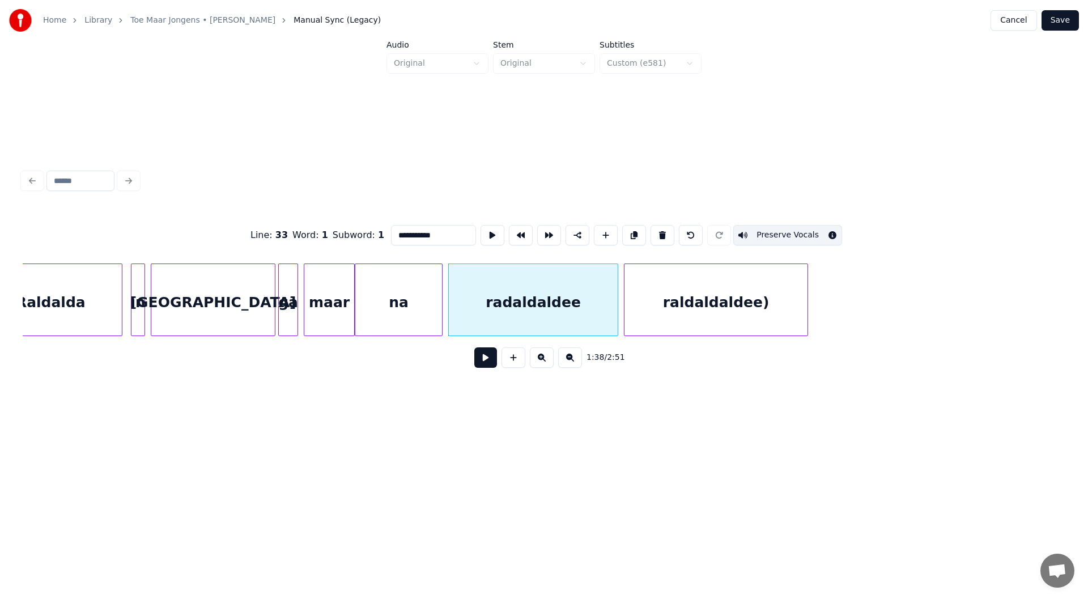
scroll to position [0, 13588]
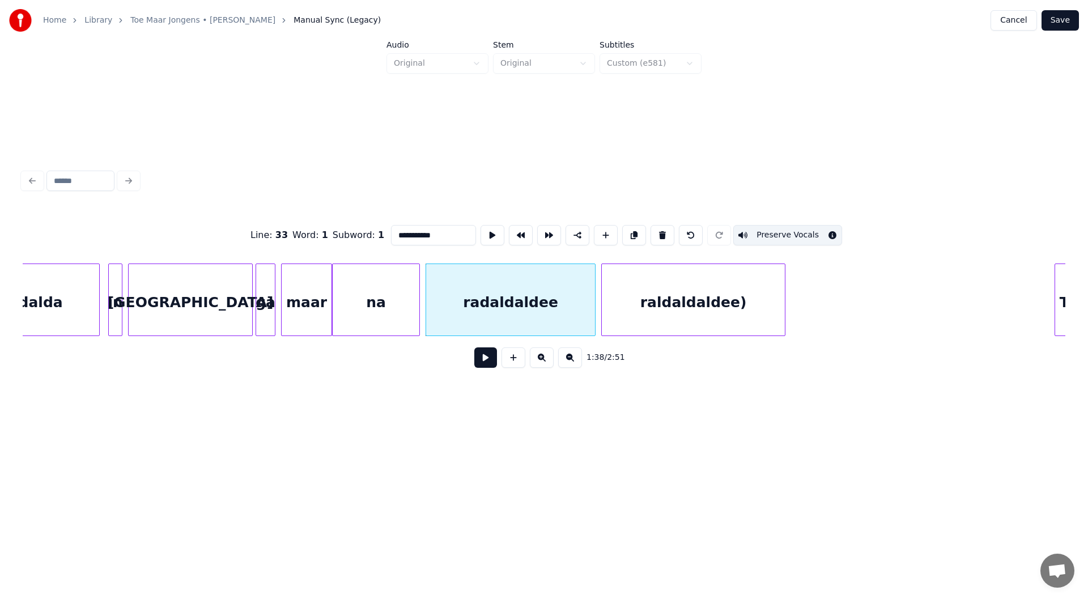
click at [542, 300] on div "raldaldaldee)" at bounding box center [693, 302] width 183 height 77
type input "**********"
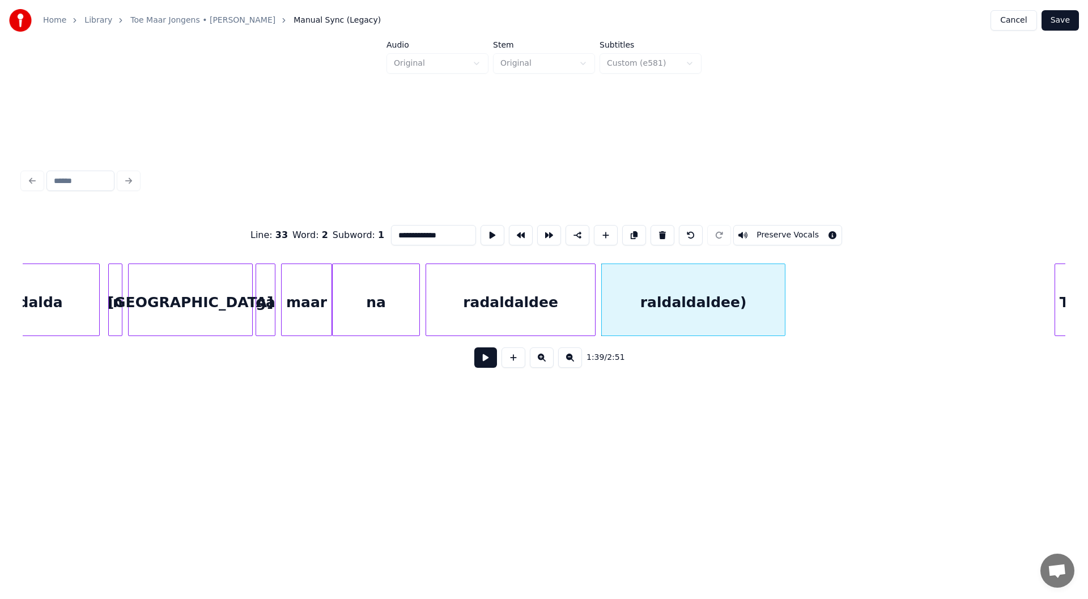
click at [542, 232] on button "Preserve Vocals" at bounding box center [787, 235] width 109 height 20
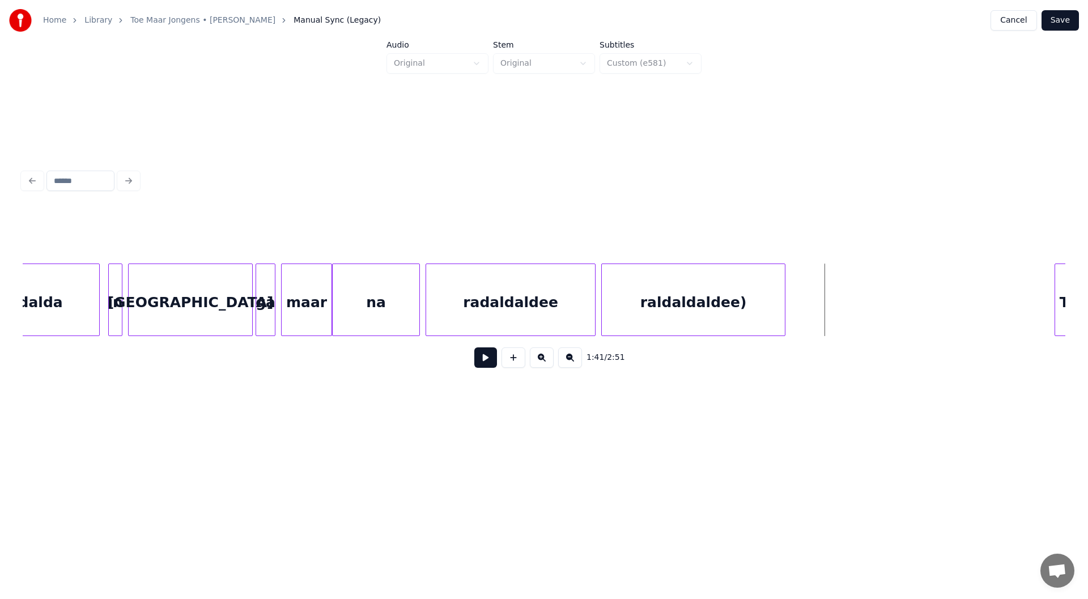
click at [489, 364] on button at bounding box center [485, 357] width 23 height 20
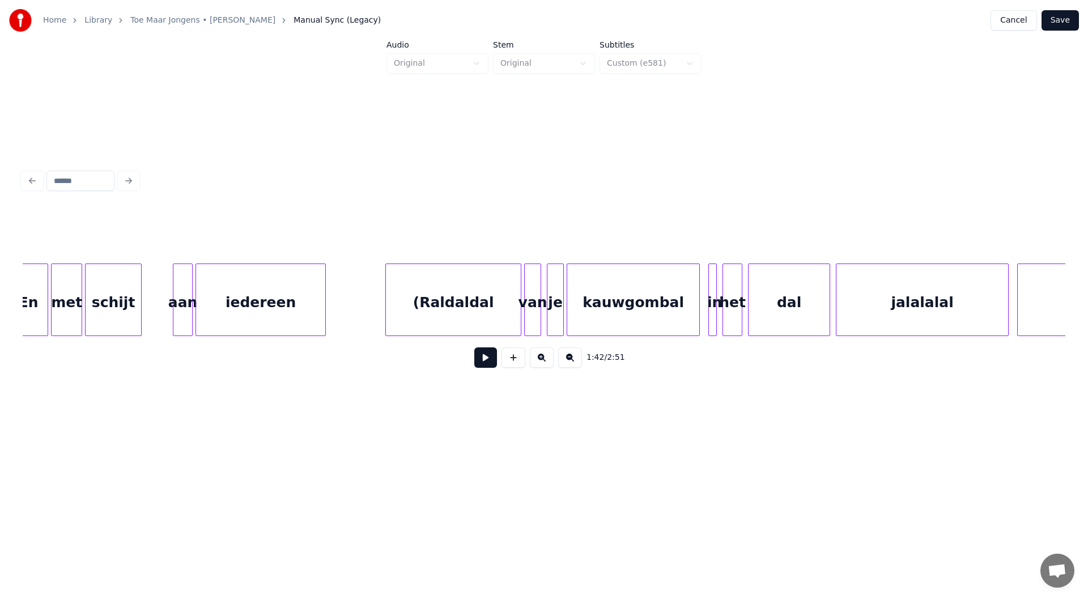
scroll to position [0, 17748]
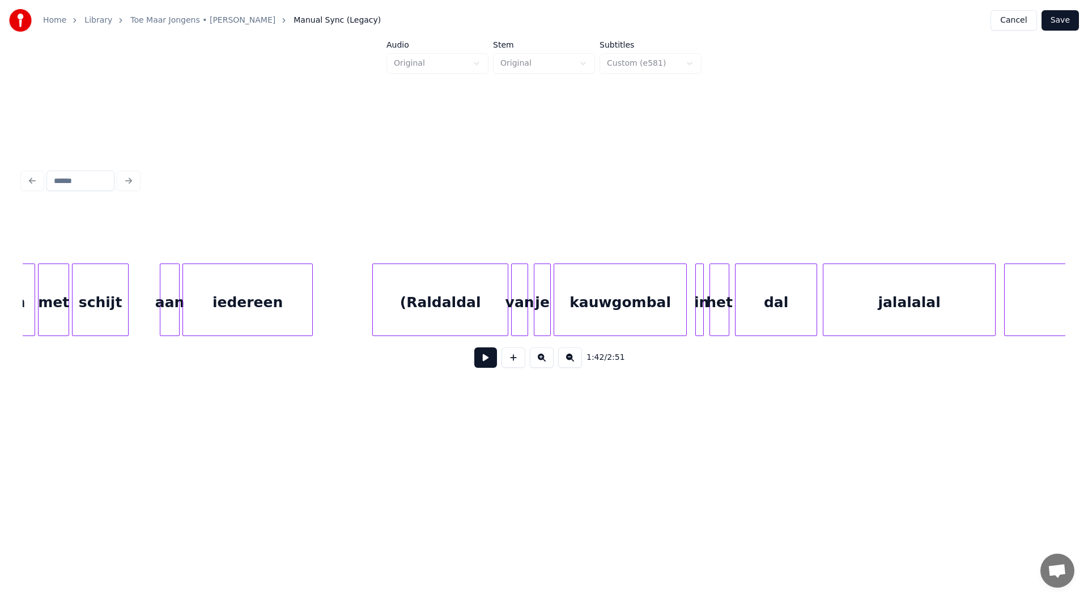
click at [440, 307] on div "(Raldaldal" at bounding box center [440, 302] width 135 height 77
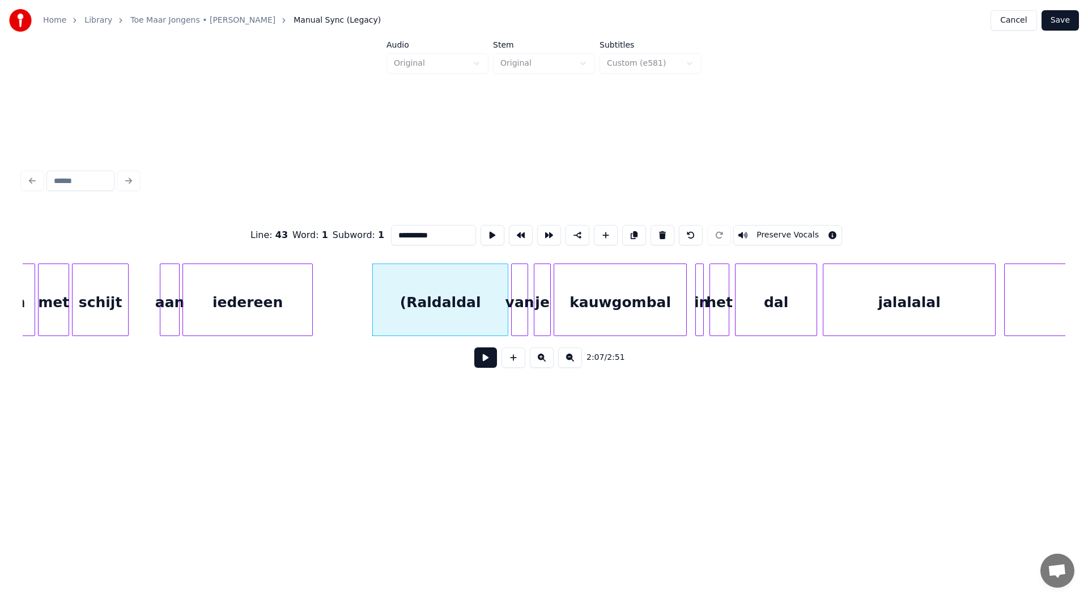
click at [542, 232] on button "Preserve Vocals" at bounding box center [787, 235] width 109 height 20
click at [524, 323] on div at bounding box center [525, 299] width 3 height 71
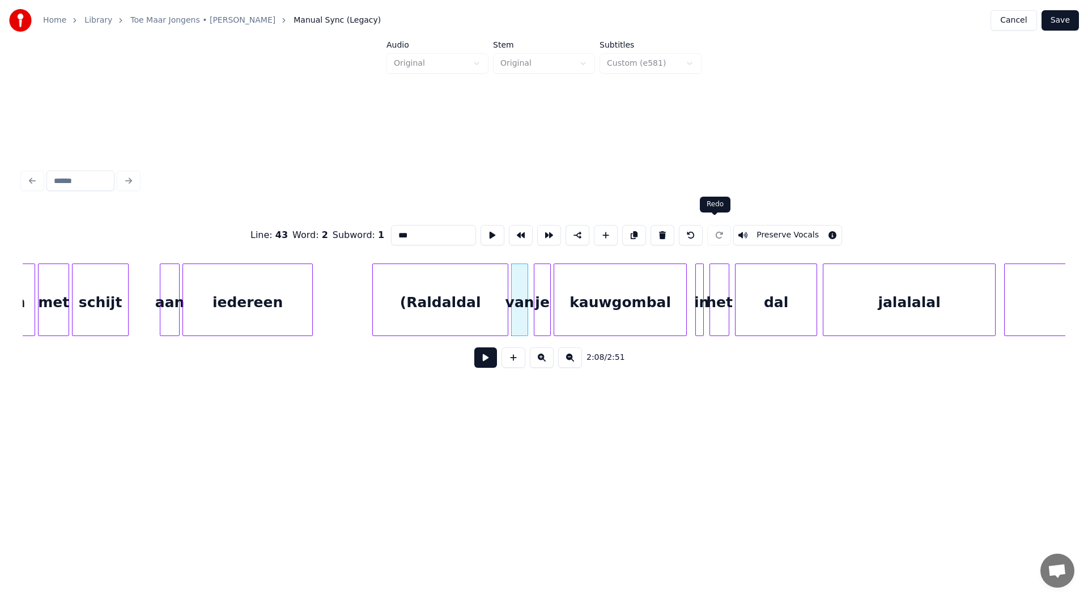
click at [542, 233] on button "Preserve Vocals" at bounding box center [787, 235] width 109 height 20
click at [542, 296] on div "je" at bounding box center [542, 302] width 16 height 77
click at [542, 228] on button "Preserve Vocals" at bounding box center [787, 235] width 109 height 20
click at [542, 272] on div "kauwgombal" at bounding box center [620, 302] width 132 height 77
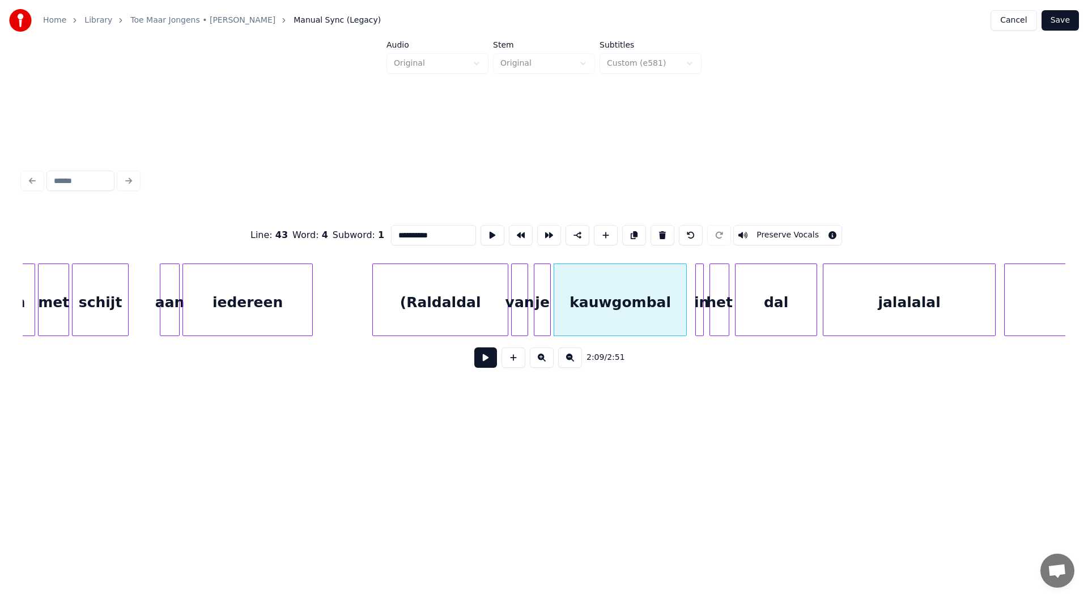
click at [542, 225] on button "Preserve Vocals" at bounding box center [787, 235] width 109 height 20
click at [542, 290] on div "in" at bounding box center [701, 302] width 11 height 77
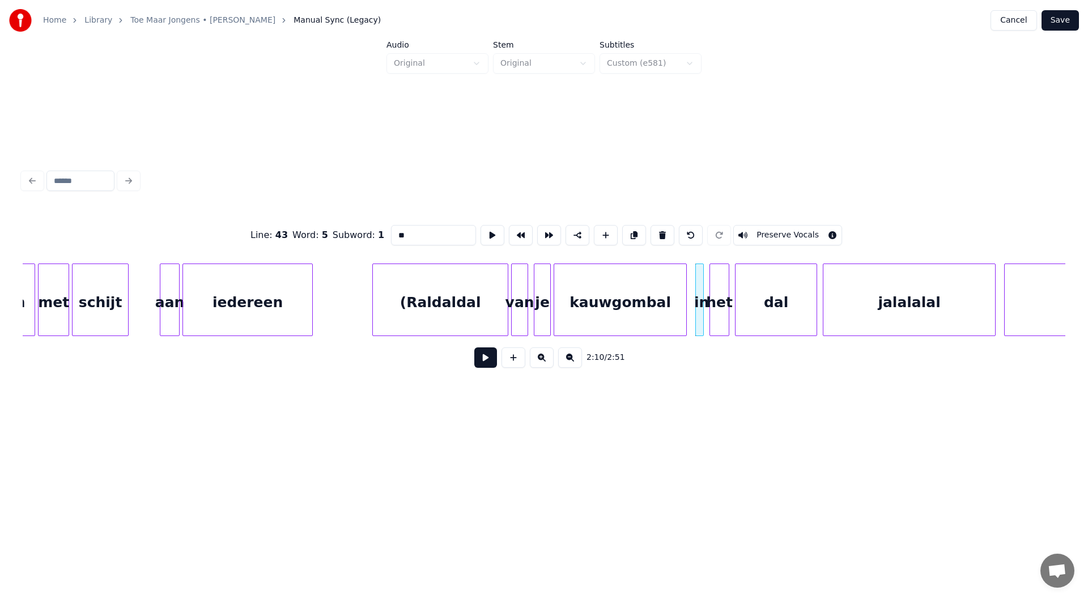
click at [542, 234] on button "Preserve Vocals" at bounding box center [787, 235] width 109 height 20
click at [542, 277] on div "het" at bounding box center [719, 302] width 19 height 77
click at [542, 230] on button "Preserve Vocals" at bounding box center [787, 235] width 109 height 20
click at [542, 286] on div "dal" at bounding box center [776, 302] width 81 height 77
click at [542, 229] on button "Preserve Vocals" at bounding box center [787, 235] width 109 height 20
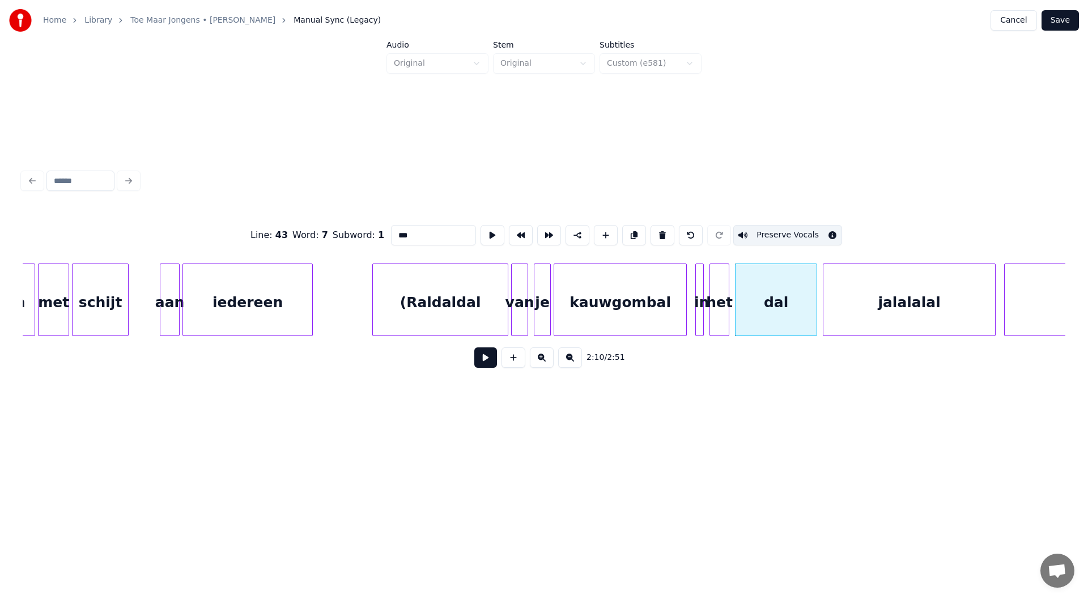
click at [542, 291] on div "jalalalal" at bounding box center [910, 302] width 172 height 77
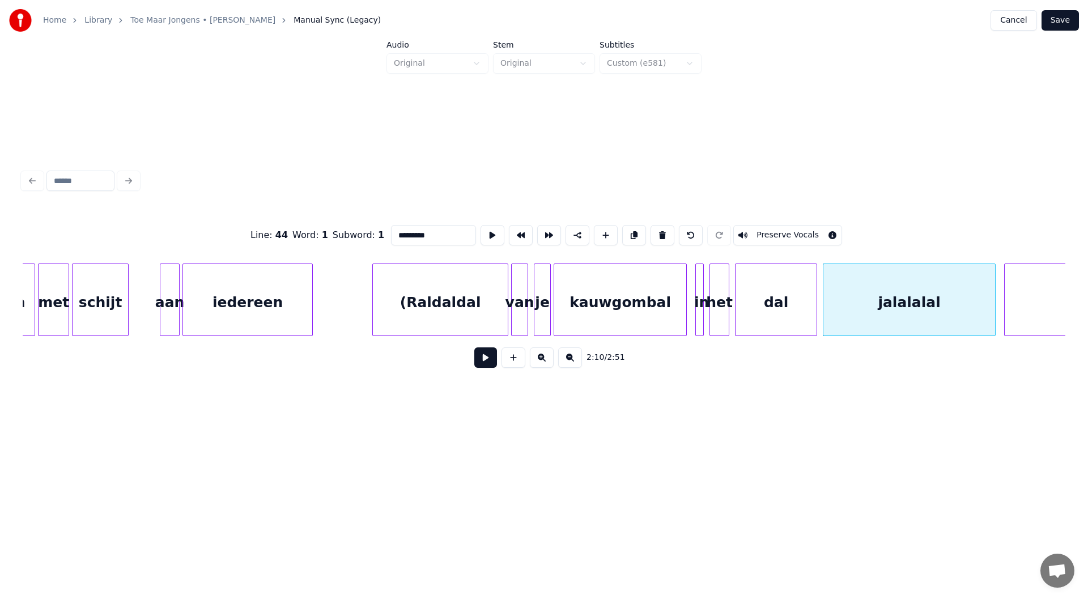
click at [542, 227] on button "Preserve Vocals" at bounding box center [787, 235] width 109 height 20
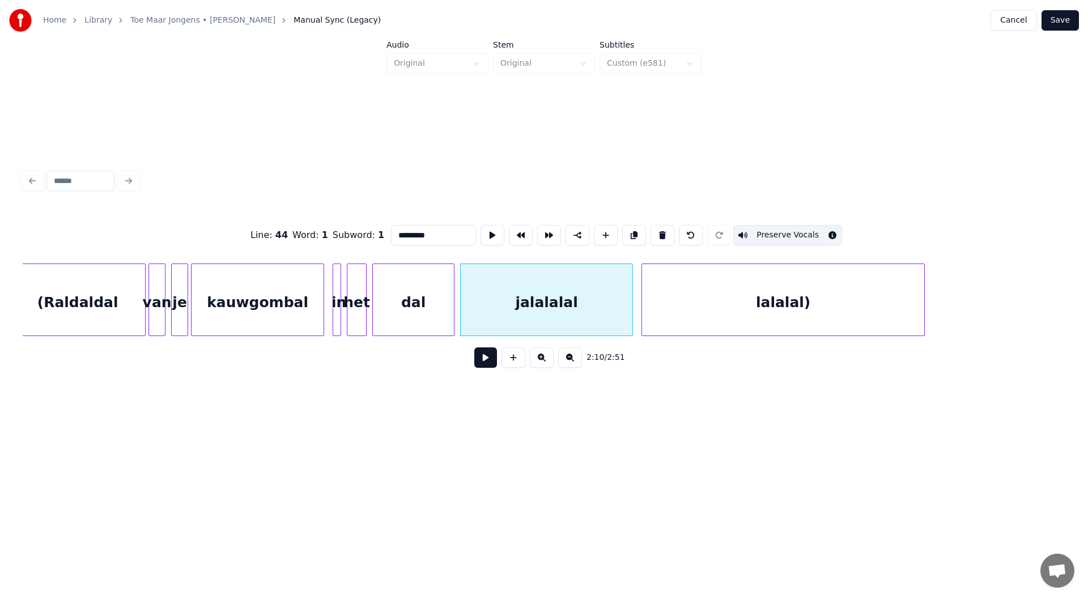
scroll to position [0, 18179]
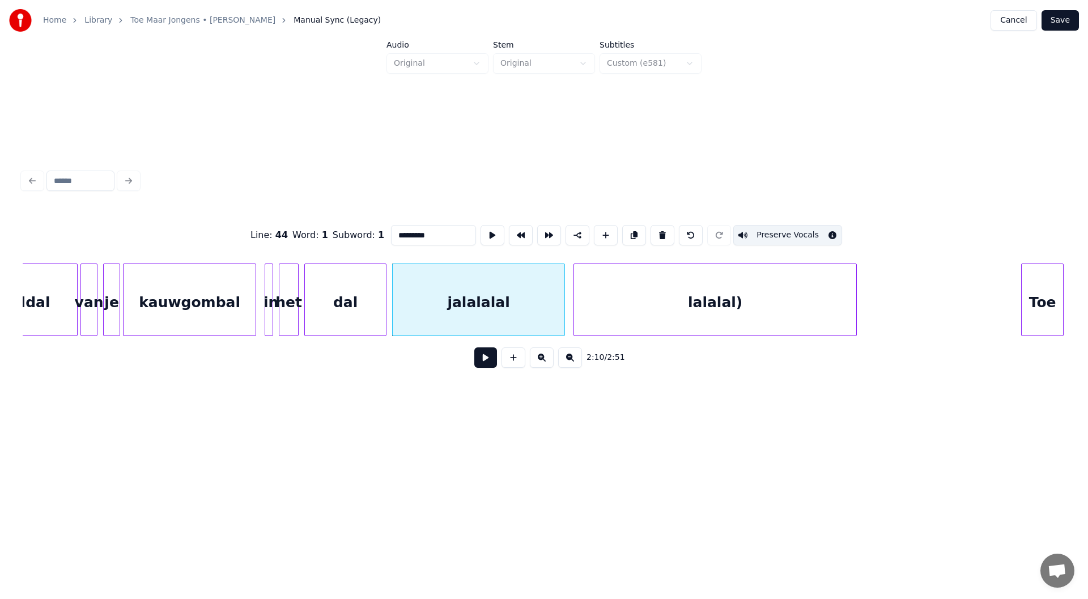
click at [542, 321] on div "lalalal)" at bounding box center [715, 302] width 282 height 77
type input "********"
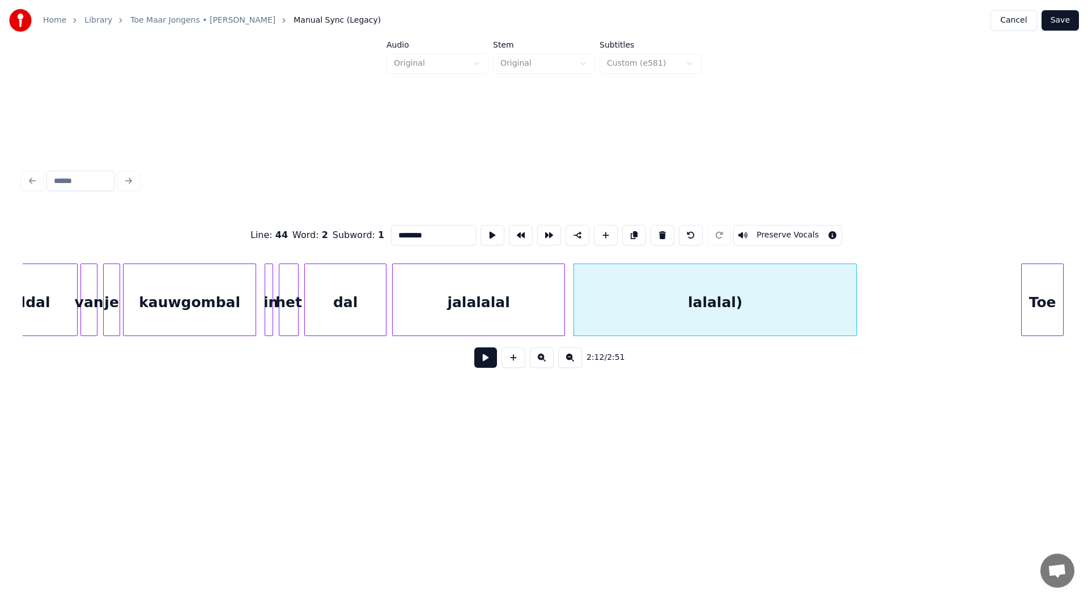
click at [542, 237] on button "Preserve Vocals" at bounding box center [787, 235] width 109 height 20
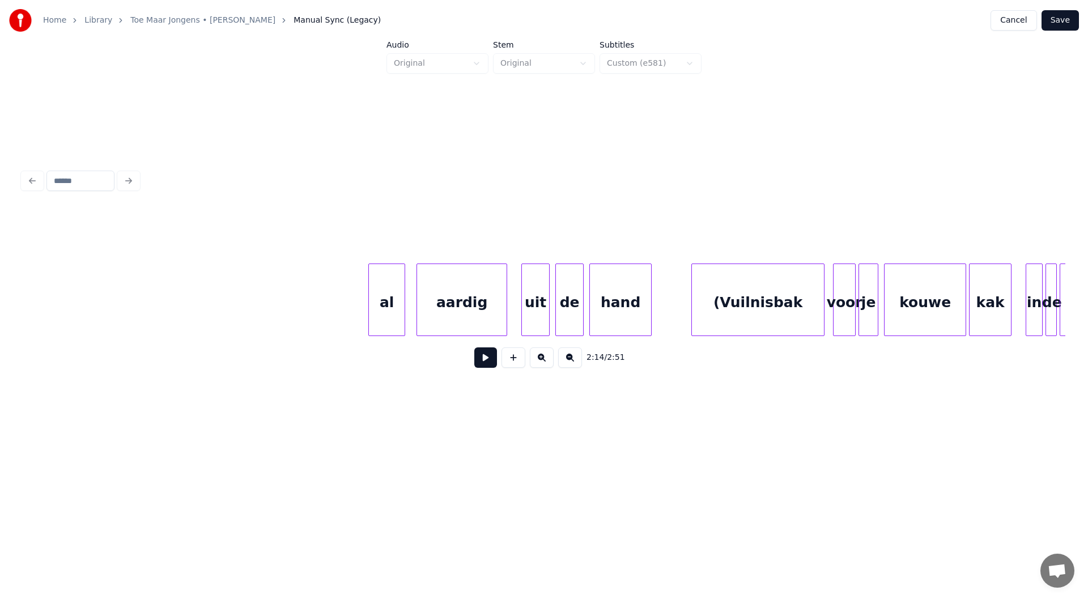
scroll to position [0, 22496]
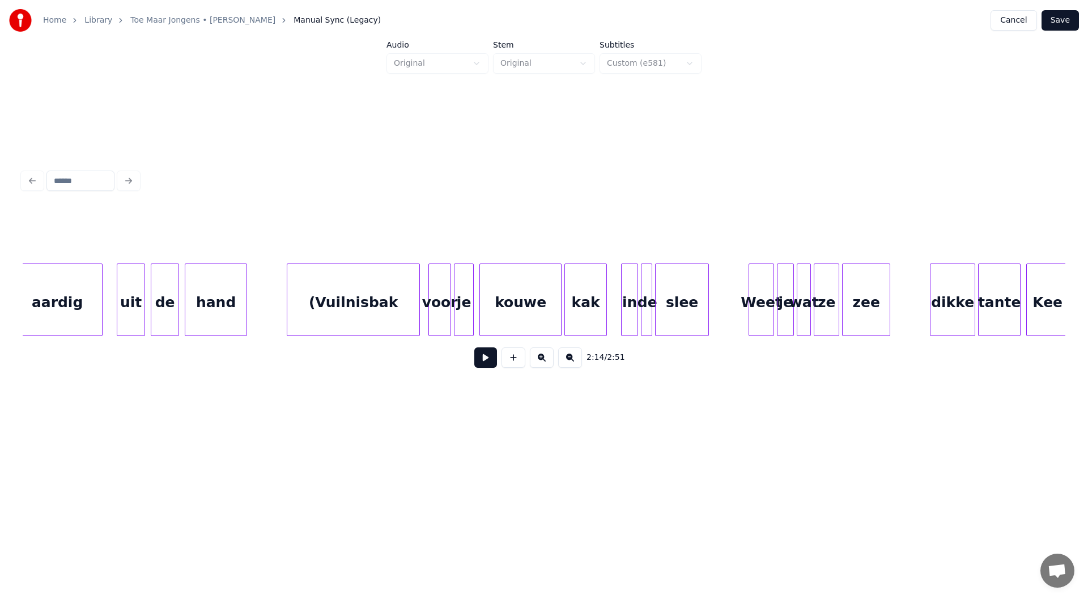
click at [386, 302] on div "(Vuilnisbak" at bounding box center [353, 302] width 132 height 77
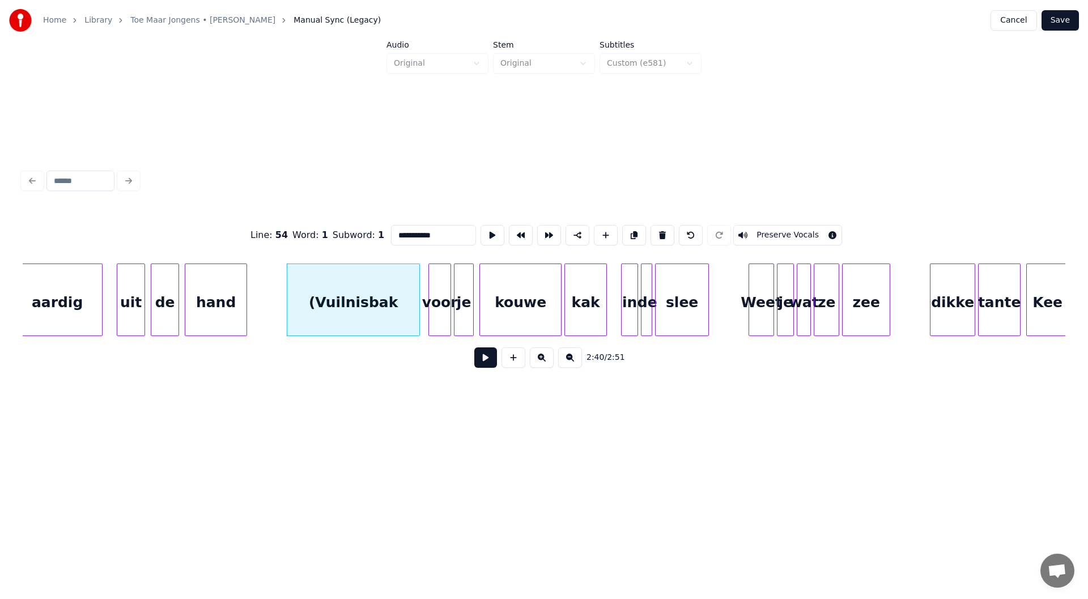
click at [542, 231] on button "Preserve Vocals" at bounding box center [787, 235] width 109 height 20
click at [439, 303] on div "voor" at bounding box center [440, 302] width 22 height 77
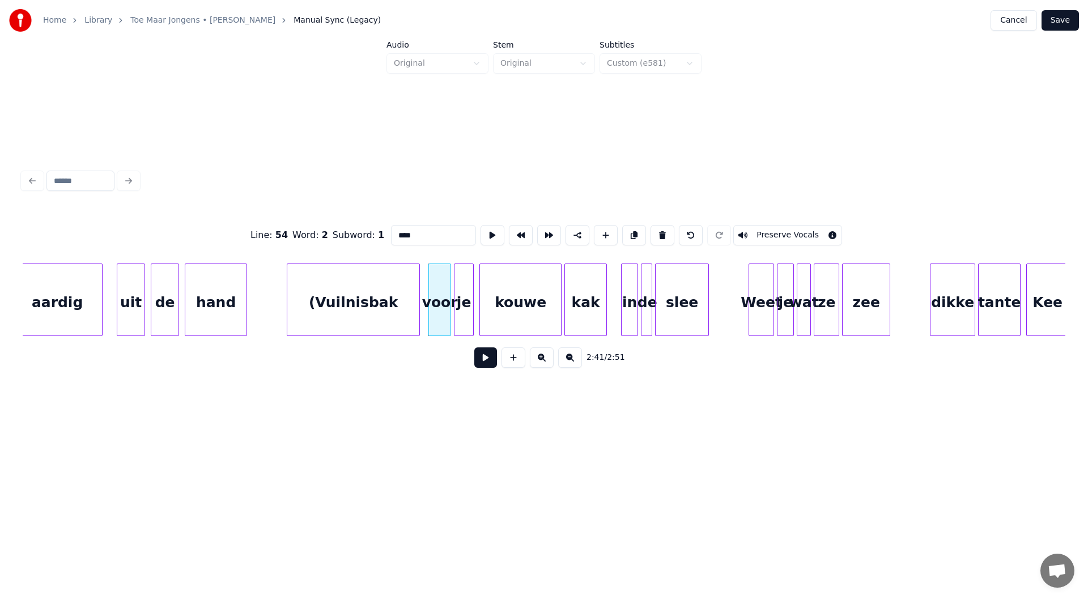
click at [542, 227] on button "Preserve Vocals" at bounding box center [787, 235] width 109 height 20
click at [468, 296] on div "je" at bounding box center [464, 302] width 19 height 77
click at [542, 228] on button "Preserve Vocals" at bounding box center [787, 235] width 109 height 20
click at [507, 323] on div "kouwe" at bounding box center [520, 302] width 81 height 77
click at [542, 235] on button "Preserve Vocals" at bounding box center [787, 235] width 109 height 20
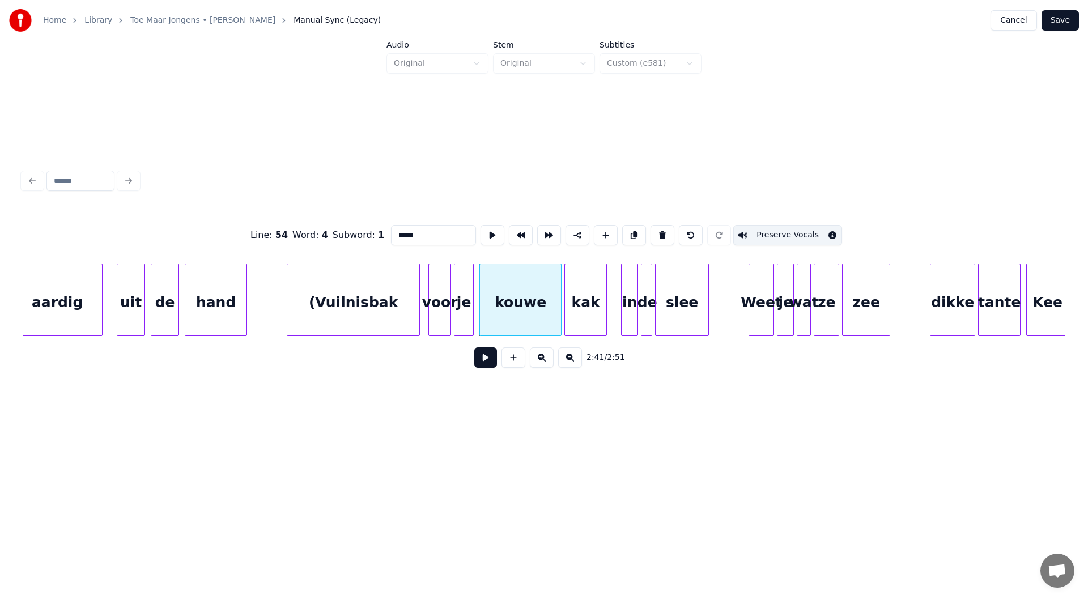
click at [542, 290] on div "kak" at bounding box center [585, 302] width 41 height 77
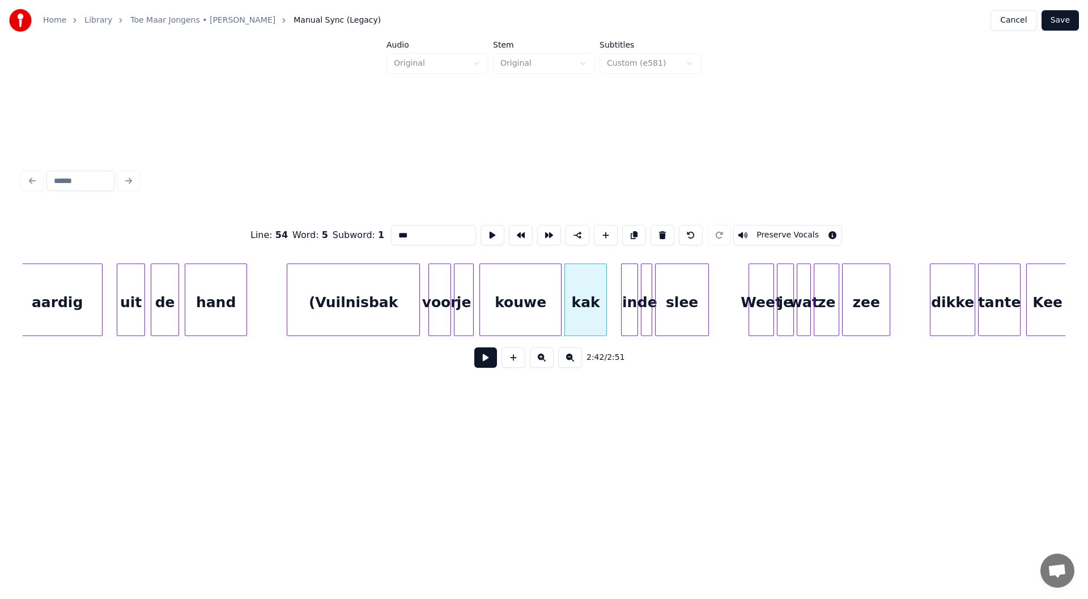
click at [542, 232] on button "Preserve Vocals" at bounding box center [787, 235] width 109 height 20
click at [542, 307] on div "in" at bounding box center [630, 302] width 16 height 77
click at [542, 234] on button "Preserve Vocals" at bounding box center [787, 235] width 109 height 20
click at [542, 294] on div "de" at bounding box center [647, 302] width 11 height 77
click at [542, 231] on button "Preserve Vocals" at bounding box center [787, 235] width 109 height 20
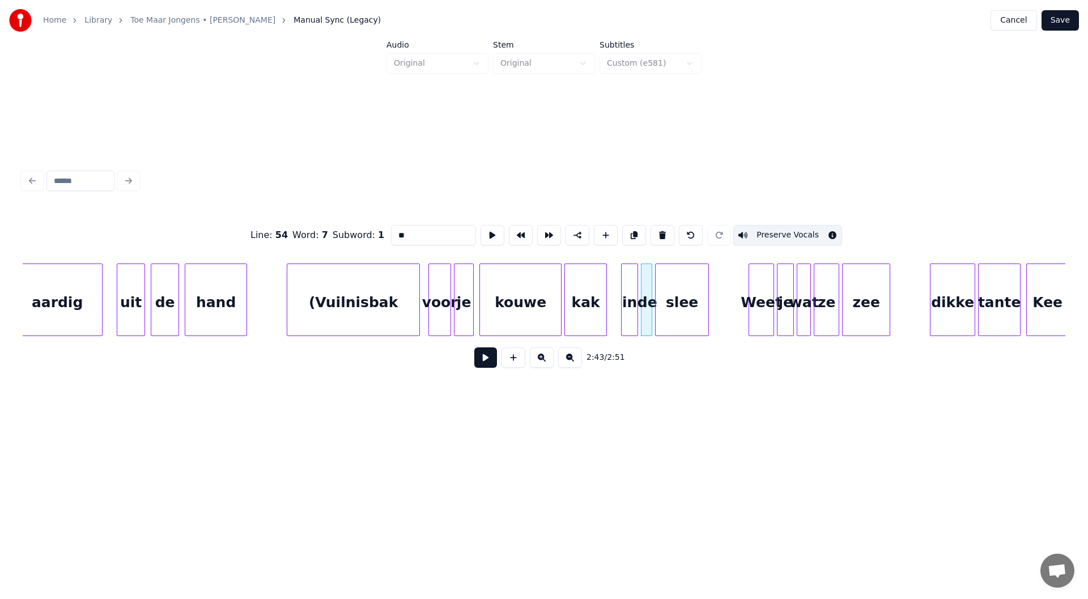
click at [542, 286] on div "slee" at bounding box center [682, 302] width 53 height 77
click at [542, 225] on button "Preserve Vocals" at bounding box center [787, 235] width 109 height 20
click at [542, 278] on div "Weet" at bounding box center [761, 302] width 24 height 77
click at [542, 234] on button "Preserve Vocals" at bounding box center [787, 235] width 109 height 20
click at [542, 269] on div "je" at bounding box center [786, 302] width 16 height 77
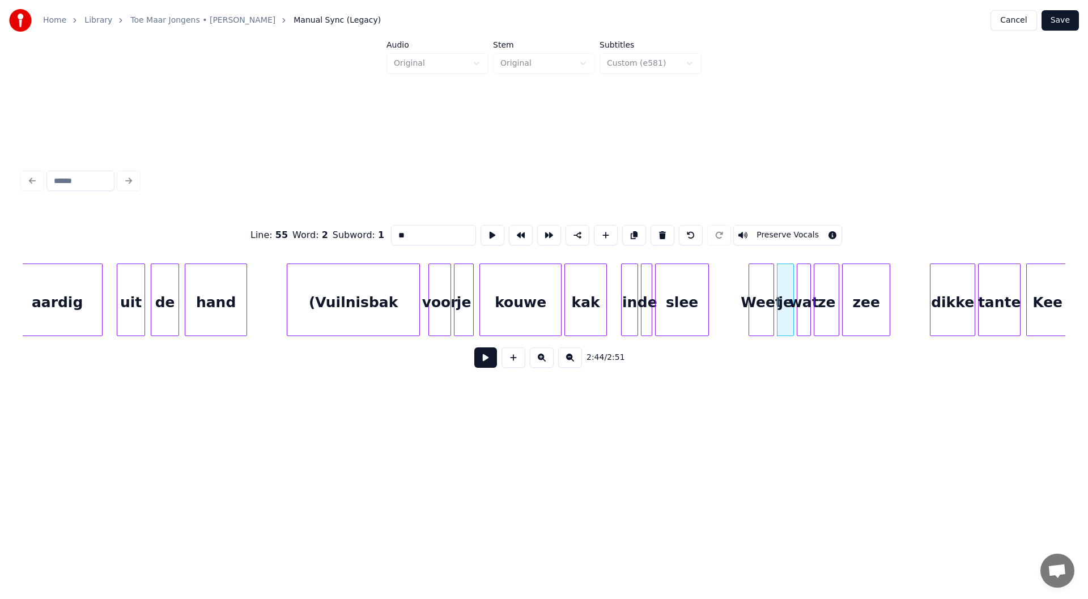
click at [542, 236] on button "Preserve Vocals" at bounding box center [787, 235] width 109 height 20
click at [542, 285] on div "wat" at bounding box center [803, 302] width 13 height 77
click at [542, 233] on button "Preserve Vocals" at bounding box center [787, 235] width 109 height 20
click at [542, 273] on div "ze" at bounding box center [826, 302] width 24 height 77
click at [542, 225] on button "Preserve Vocals" at bounding box center [787, 235] width 109 height 20
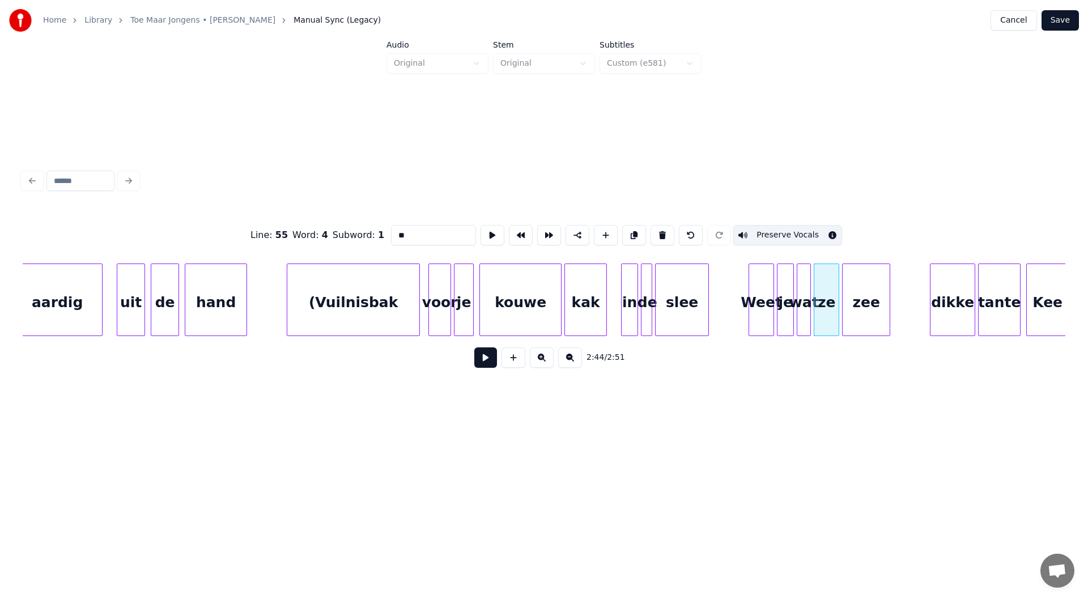
click at [542, 275] on div "zee" at bounding box center [866, 302] width 47 height 77
click at [542, 227] on button "Preserve Vocals" at bounding box center [787, 235] width 109 height 20
click at [542, 294] on div "dikke" at bounding box center [953, 302] width 44 height 77
click at [542, 230] on button "Preserve Vocals" at bounding box center [787, 235] width 109 height 20
click at [542, 283] on div "tante" at bounding box center [999, 302] width 41 height 77
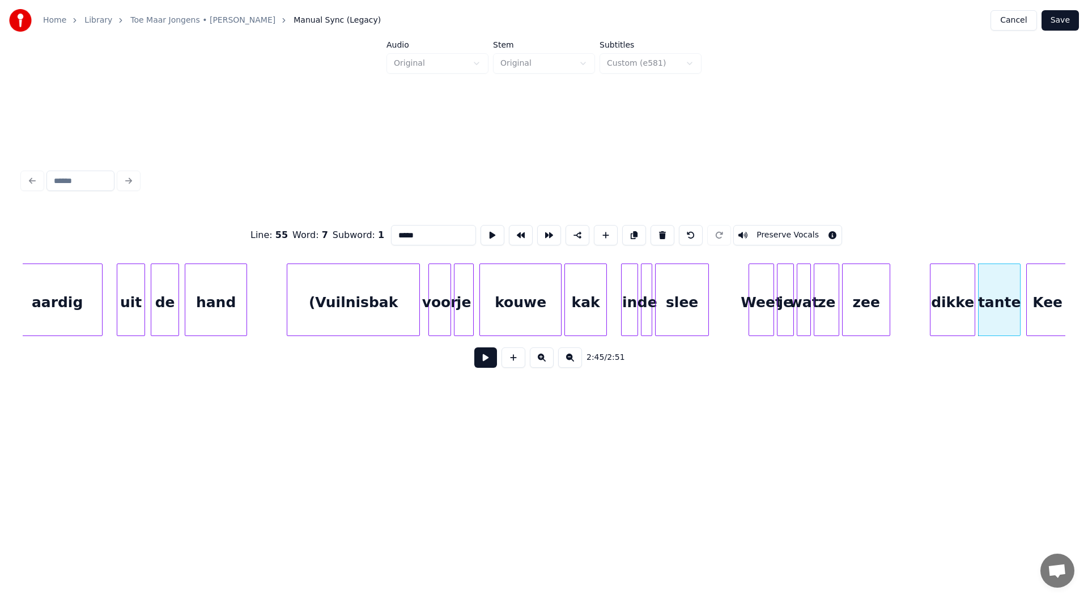
click at [542, 225] on button "Preserve Vocals" at bounding box center [787, 235] width 109 height 20
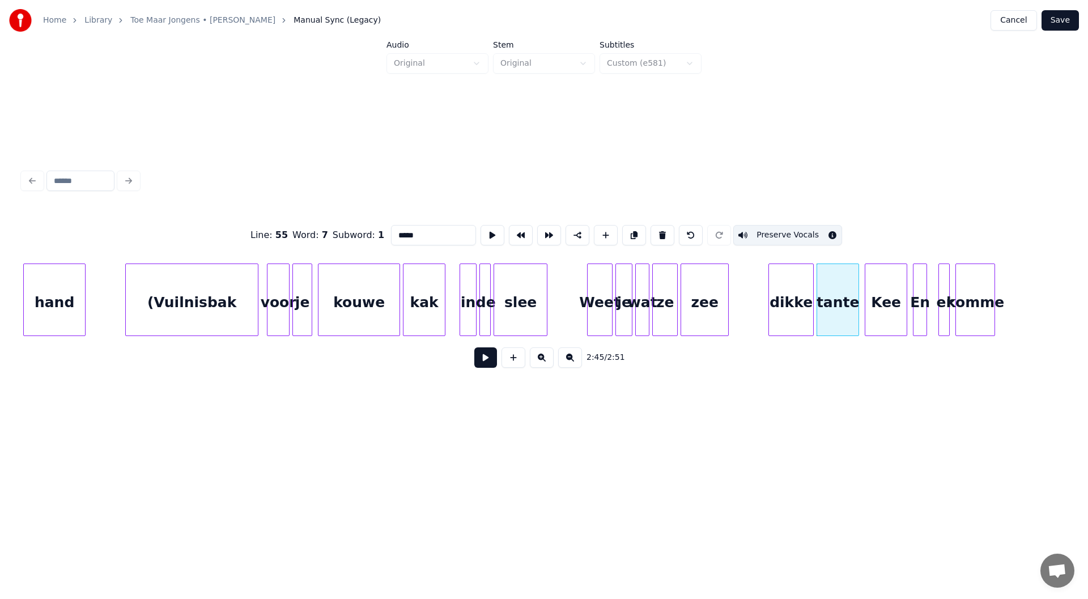
scroll to position [0, 22698]
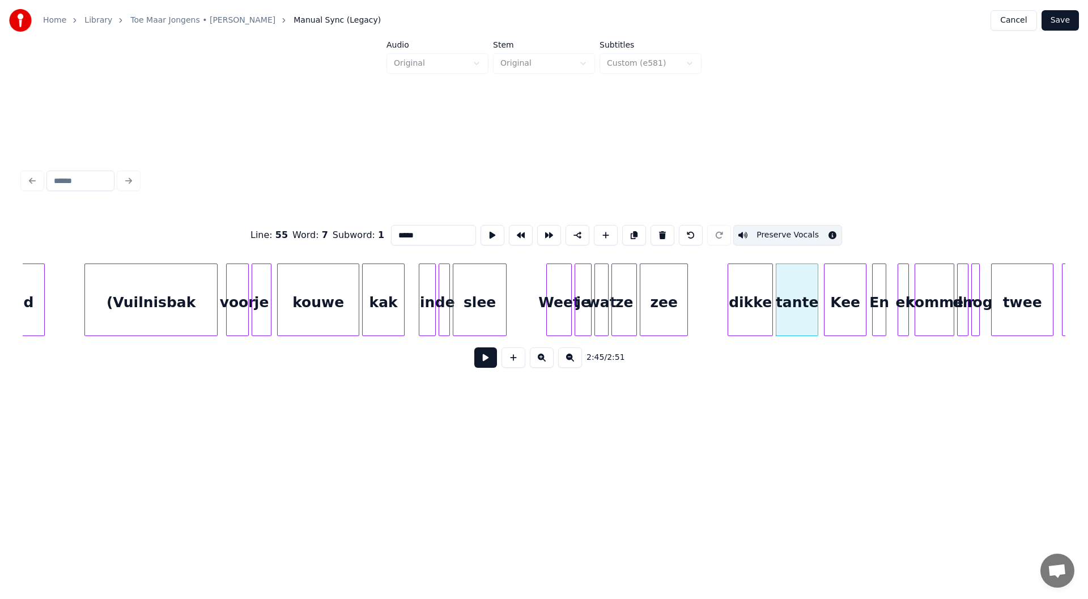
click at [542, 313] on div "Kee" at bounding box center [845, 302] width 41 height 77
click at [542, 241] on div "Line : 55 Word : 8 Subword : 1 *** Preserve Vocals" at bounding box center [544, 235] width 1043 height 57
click at [542, 230] on button "Preserve Vocals" at bounding box center [787, 235] width 109 height 20
click at [542, 286] on div "En" at bounding box center [879, 302] width 13 height 77
click at [542, 231] on button "Preserve Vocals" at bounding box center [787, 235] width 109 height 20
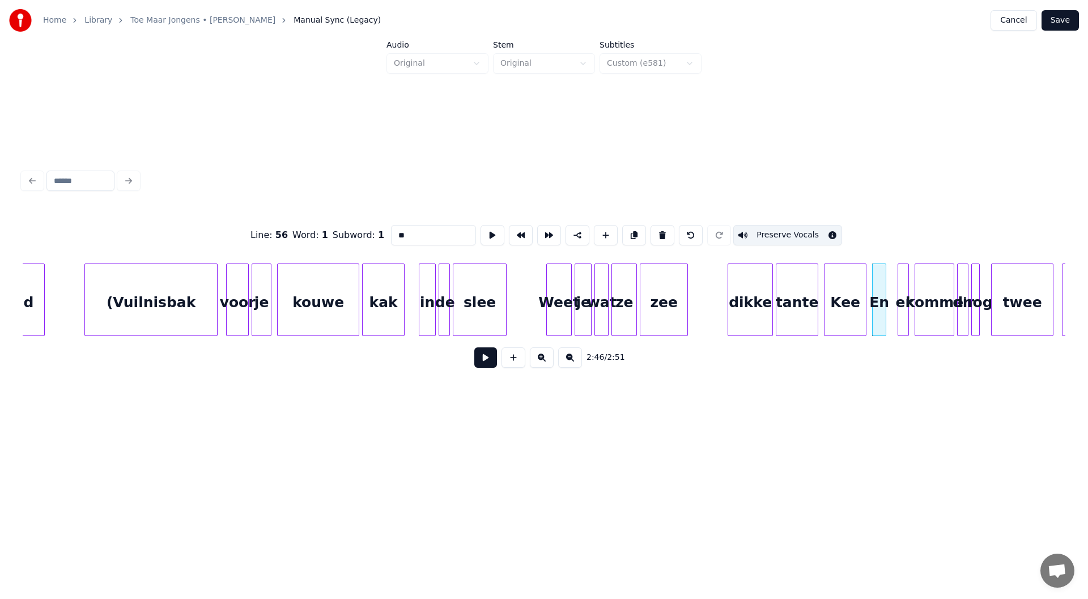
click at [542, 279] on div "er" at bounding box center [903, 302] width 11 height 77
click at [542, 228] on button "Preserve Vocals" at bounding box center [787, 235] width 109 height 20
click at [542, 298] on div at bounding box center [895, 299] width 3 height 71
click at [542, 295] on div "komme" at bounding box center [934, 302] width 39 height 77
click at [542, 226] on button "Preserve Vocals" at bounding box center [787, 235] width 109 height 20
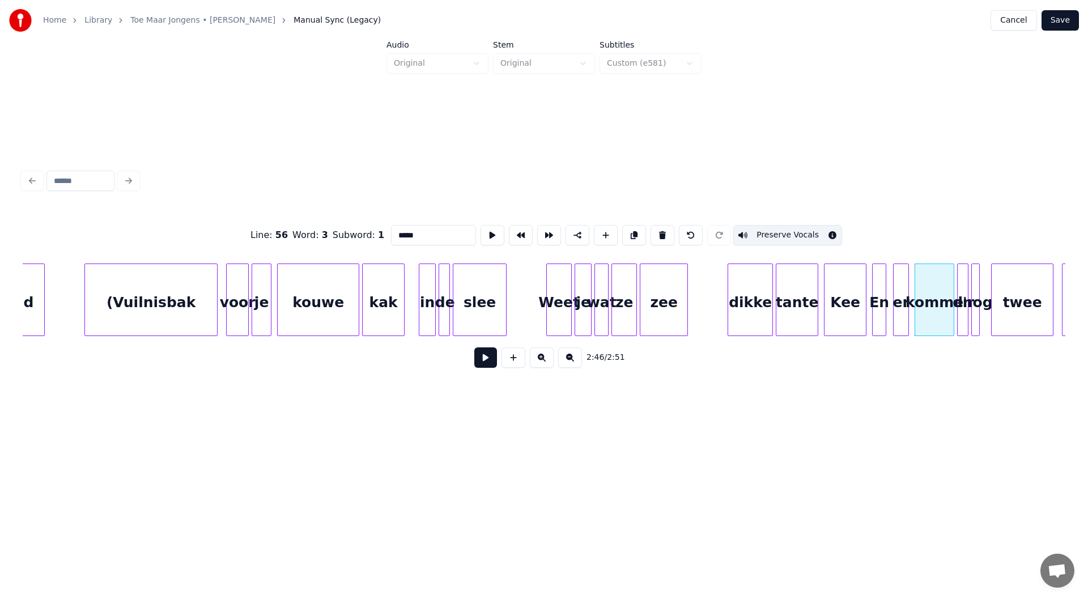
click at [542, 283] on div at bounding box center [966, 299] width 3 height 71
click at [542, 229] on button "Preserve Vocals" at bounding box center [787, 235] width 109 height 20
click at [542, 276] on div at bounding box center [974, 299] width 3 height 71
click at [542, 227] on button "Preserve Vocals" at bounding box center [787, 235] width 109 height 20
click at [542, 290] on div "twee" at bounding box center [1022, 302] width 61 height 77
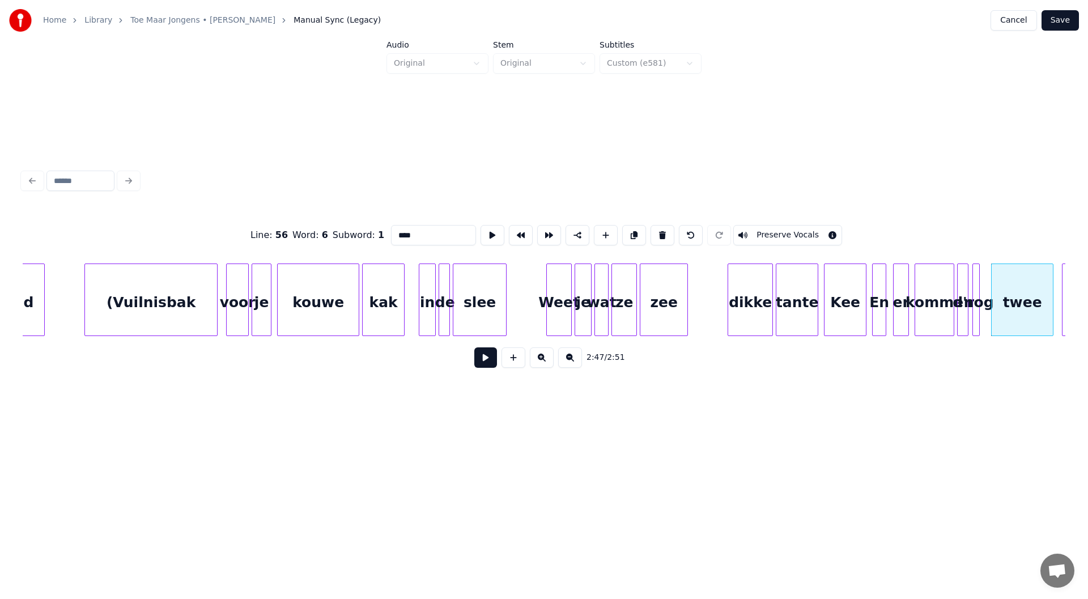
click at [542, 234] on button "Preserve Vocals" at bounding box center [787, 235] width 109 height 20
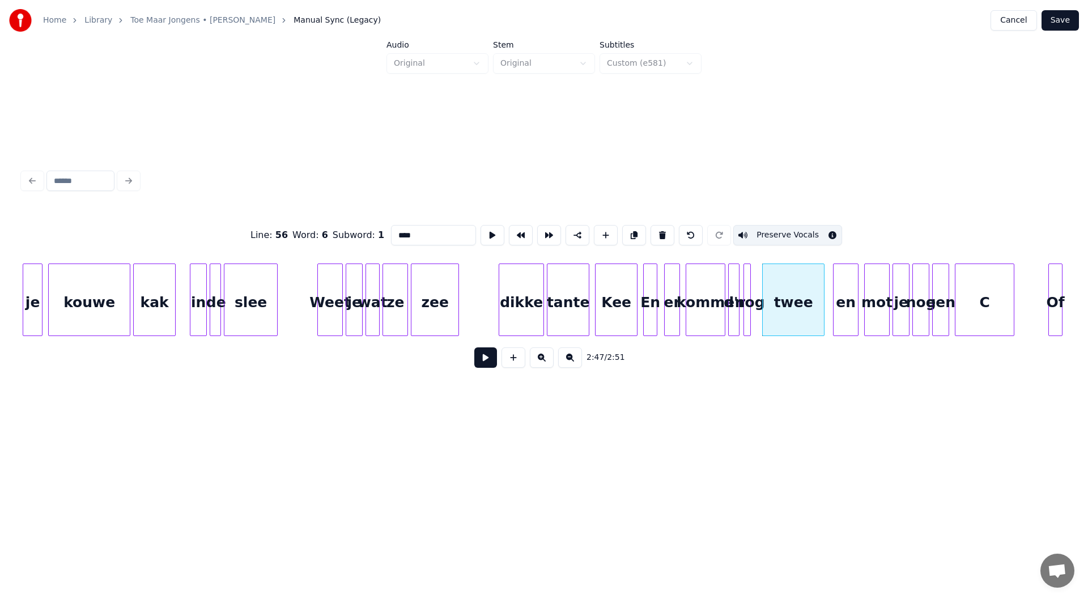
click at [542, 295] on div "en" at bounding box center [846, 302] width 24 height 77
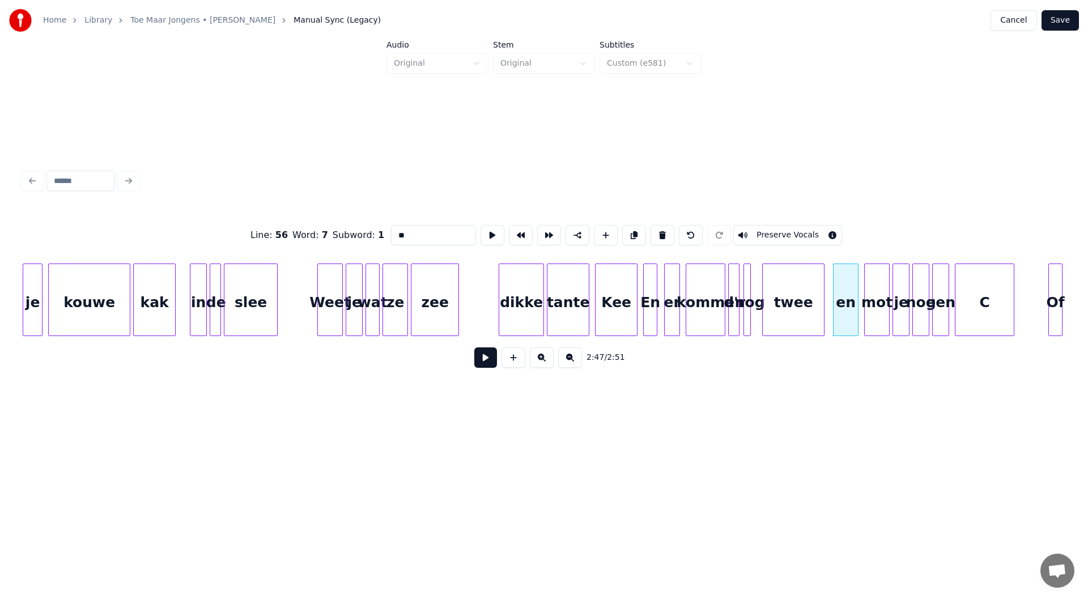
click at [542, 231] on button "Preserve Vocals" at bounding box center [787, 235] width 109 height 20
click at [542, 287] on div "mot" at bounding box center [877, 302] width 24 height 77
click at [542, 231] on button "Preserve Vocals" at bounding box center [787, 235] width 109 height 20
click at [542, 288] on div at bounding box center [907, 299] width 3 height 71
click at [542, 234] on button "Preserve Vocals" at bounding box center [787, 235] width 109 height 20
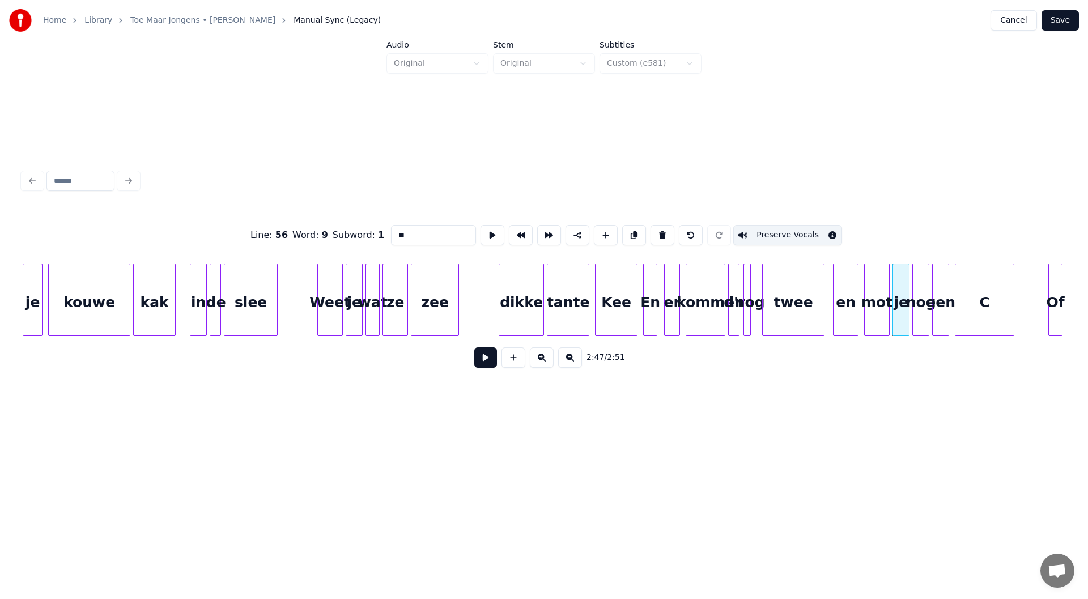
click at [542, 290] on div at bounding box center [927, 299] width 3 height 71
click at [542, 228] on button "Preserve Vocals" at bounding box center [791, 235] width 109 height 20
click at [542, 290] on div "een" at bounding box center [941, 302] width 16 height 77
click at [542, 234] on button "Preserve Vocals" at bounding box center [791, 235] width 109 height 20
click at [542, 286] on div "C" at bounding box center [985, 302] width 58 height 77
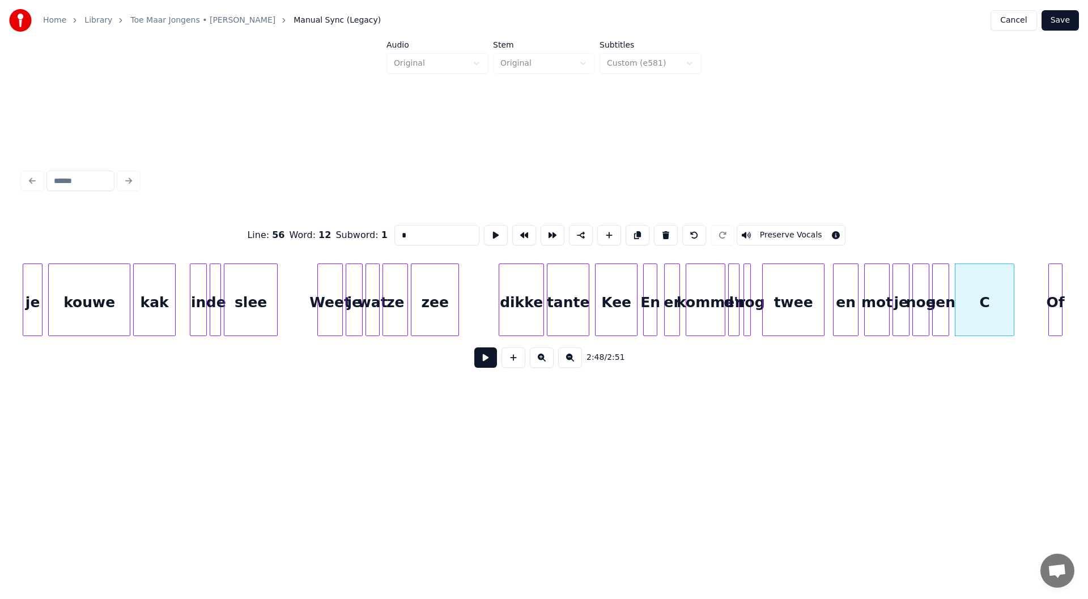
click at [542, 228] on button "Preserve Vocals" at bounding box center [791, 235] width 109 height 20
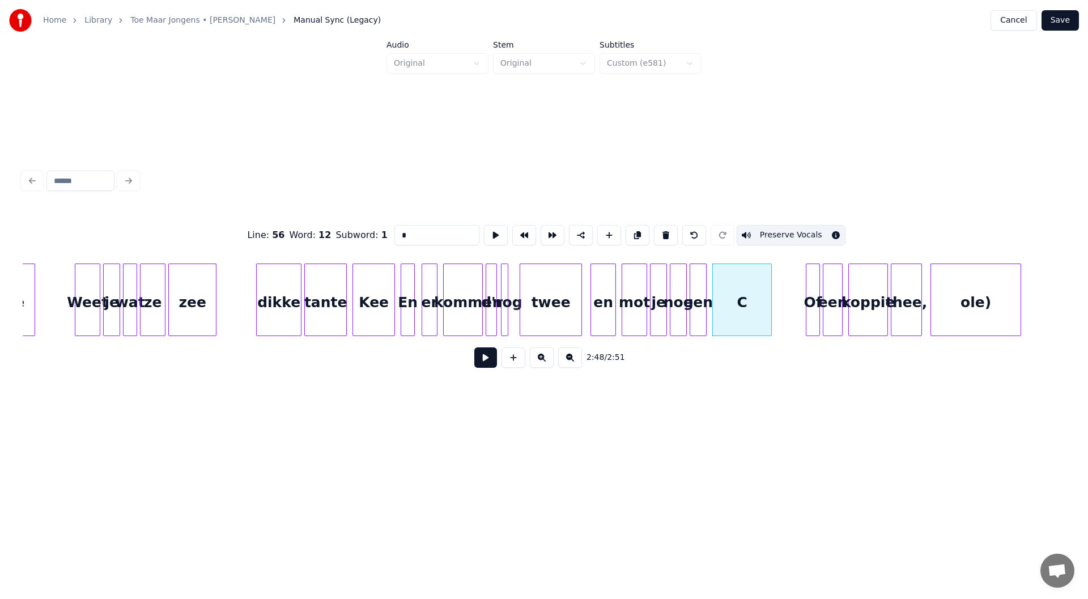
scroll to position [0, 23183]
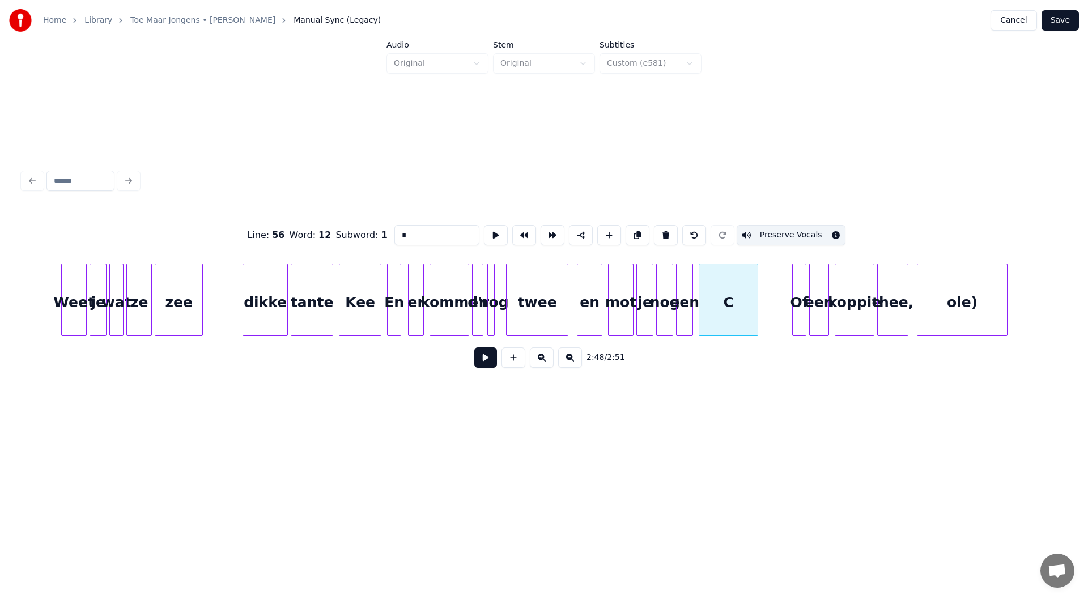
click at [542, 306] on div "Of" at bounding box center [799, 302] width 13 height 77
click at [542, 228] on button "Preserve Vocals" at bounding box center [787, 235] width 109 height 20
click at [542, 276] on div "een" at bounding box center [819, 302] width 19 height 77
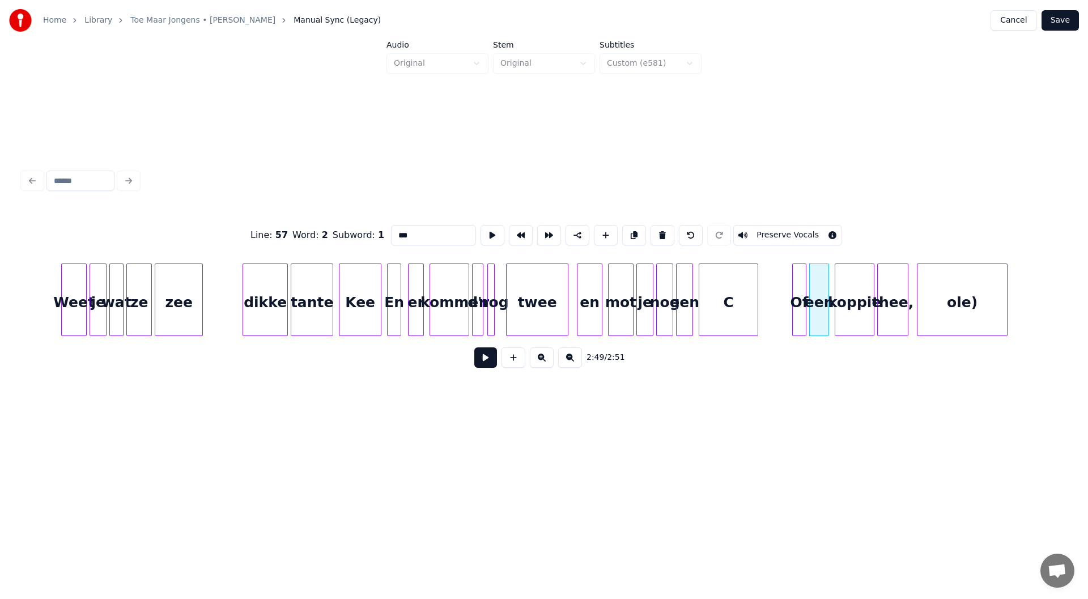
click at [542, 232] on button "Preserve Vocals" at bounding box center [787, 235] width 109 height 20
click at [542, 283] on div "koppie" at bounding box center [854, 302] width 39 height 77
click at [542, 232] on button "Preserve Vocals" at bounding box center [787, 235] width 109 height 20
click at [542, 287] on div "thee," at bounding box center [893, 302] width 30 height 77
click at [542, 229] on button "Preserve Vocals" at bounding box center [787, 235] width 109 height 20
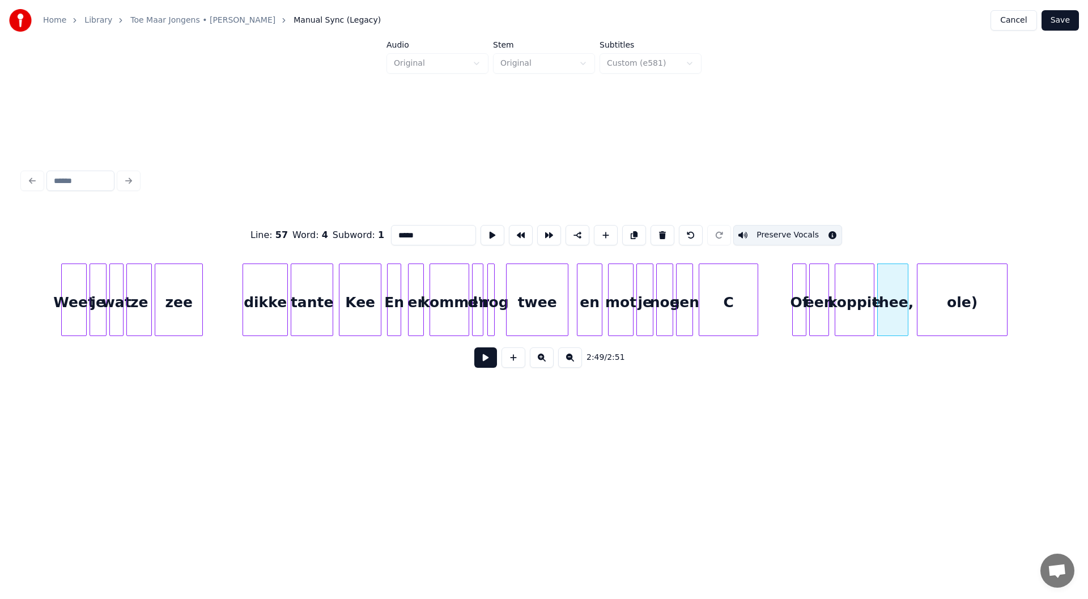
click at [542, 290] on div "ole)" at bounding box center [963, 302] width 90 height 77
type input "****"
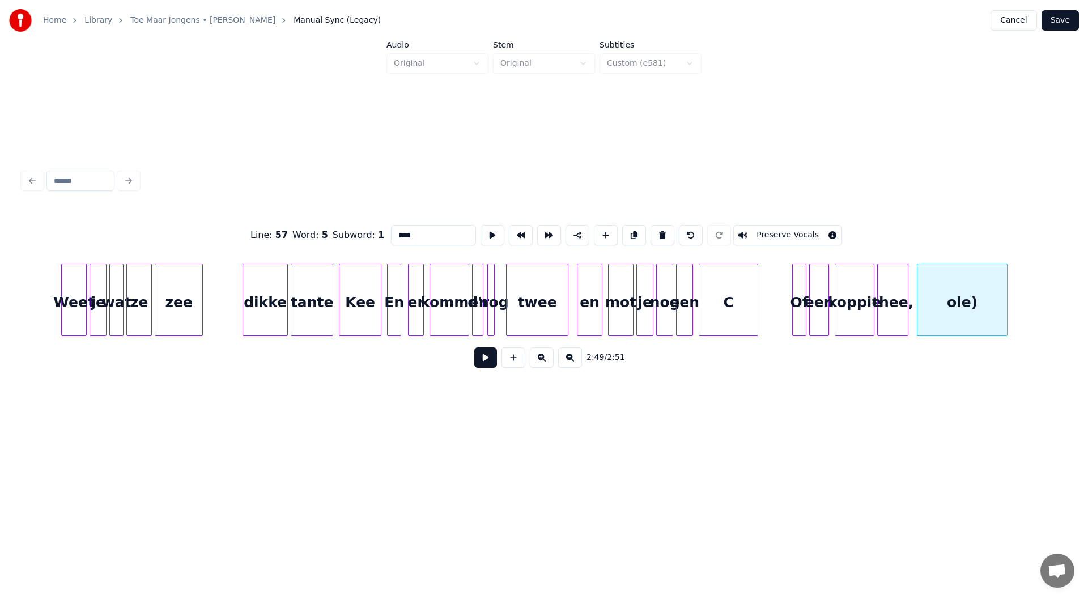
click at [542, 230] on button "Preserve Vocals" at bounding box center [787, 235] width 109 height 20
click at [542, 16] on button "Save" at bounding box center [1060, 20] width 37 height 20
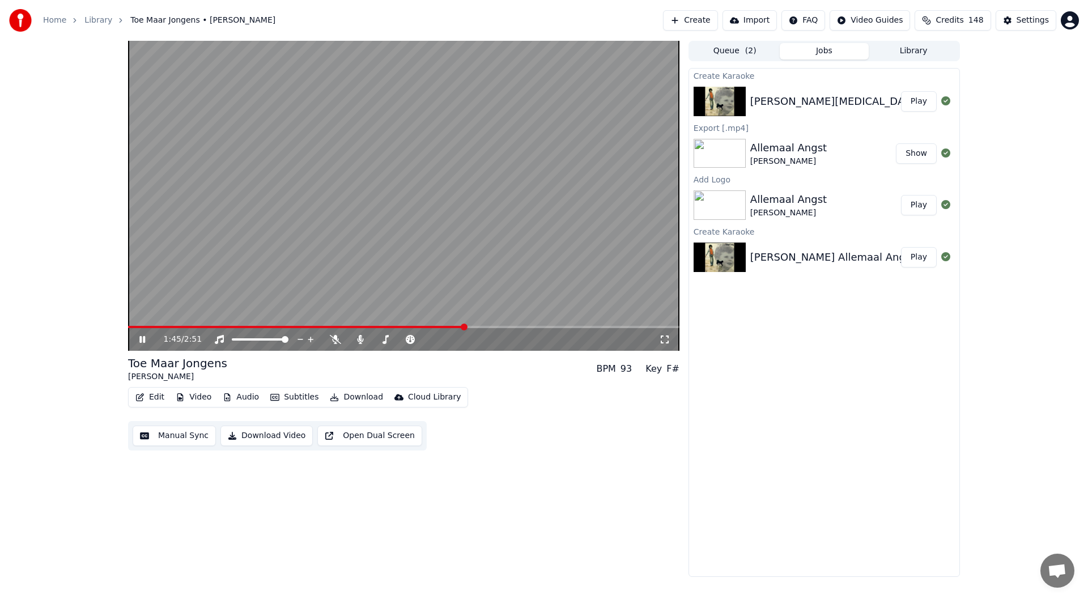
click at [143, 342] on icon at bounding box center [142, 339] width 6 height 7
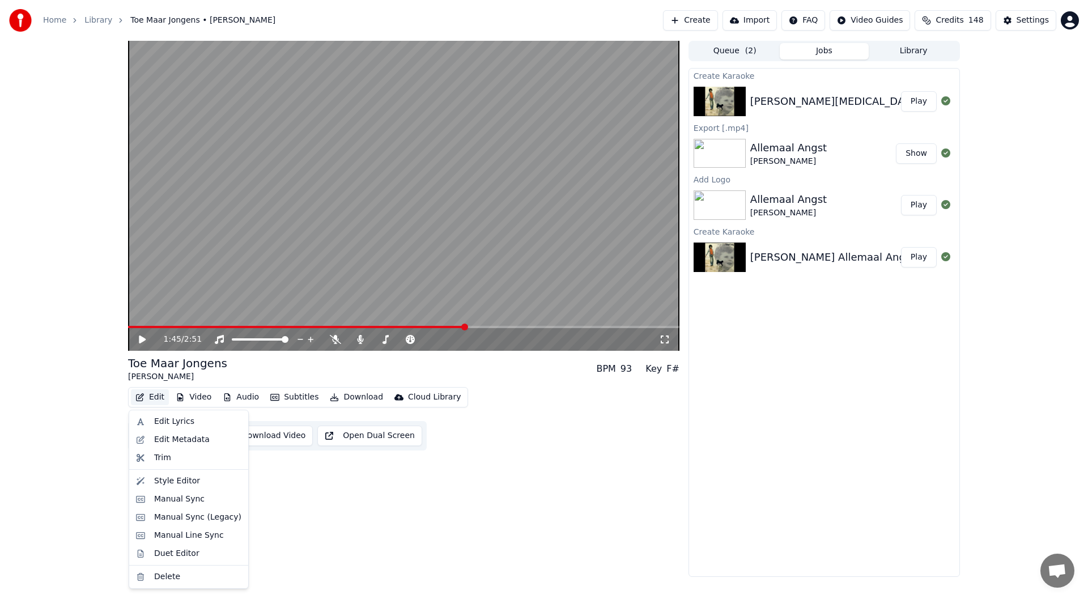
click at [153, 397] on button "Edit" at bounding box center [150, 397] width 38 height 16
click at [197, 515] on div "Manual Sync (Legacy)" at bounding box center [197, 517] width 87 height 11
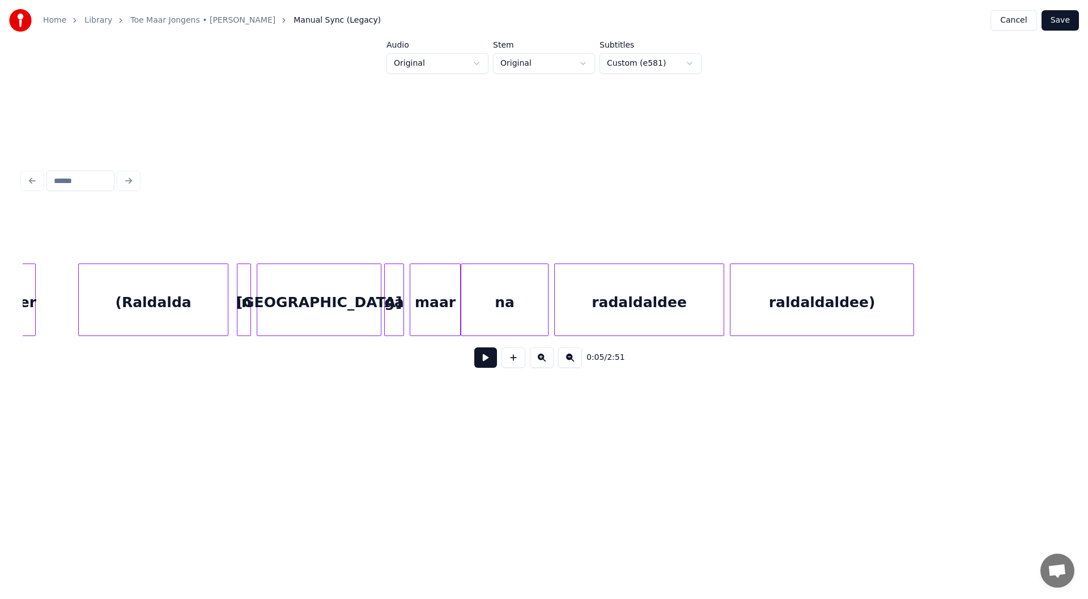
scroll to position [0, 13473]
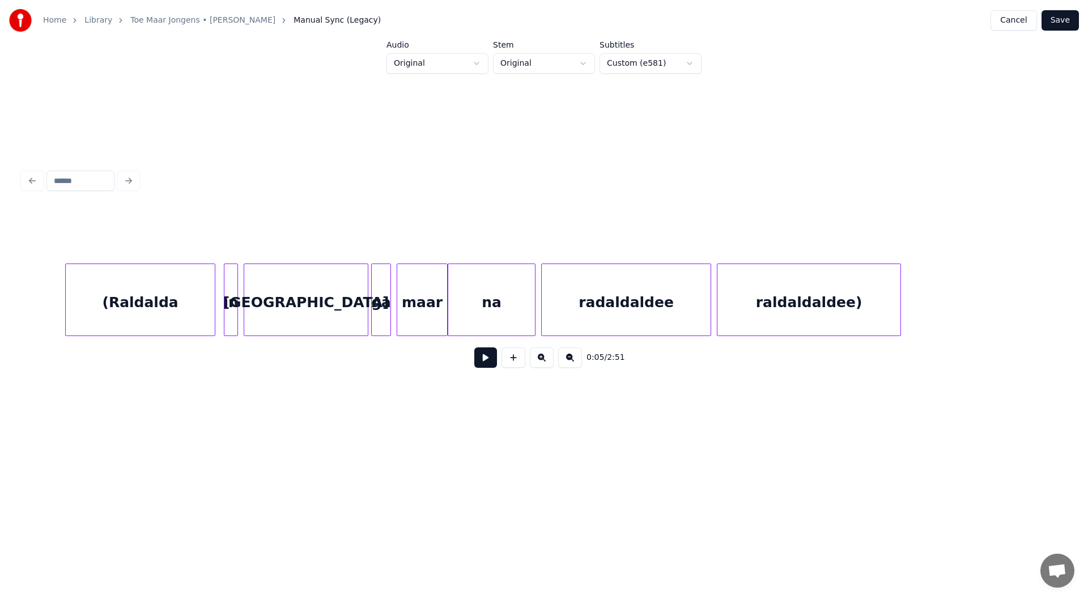
click at [379, 295] on div "ga" at bounding box center [381, 302] width 19 height 77
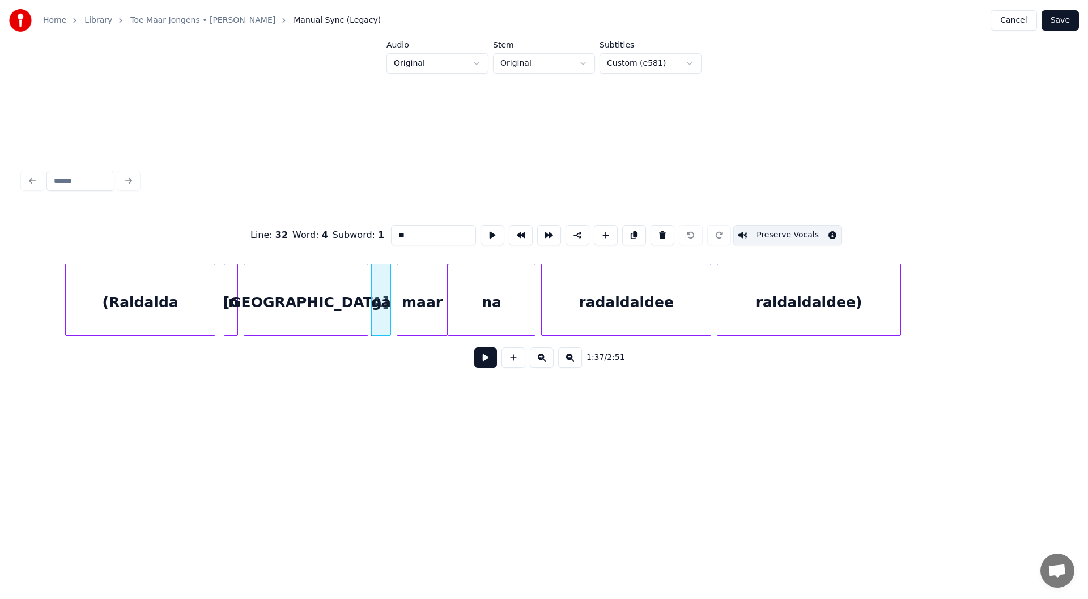
click at [430, 305] on div "maar" at bounding box center [422, 302] width 50 height 77
click at [542, 236] on button "Preserve Vocals" at bounding box center [787, 235] width 109 height 20
click at [483, 307] on div "na" at bounding box center [491, 302] width 87 height 77
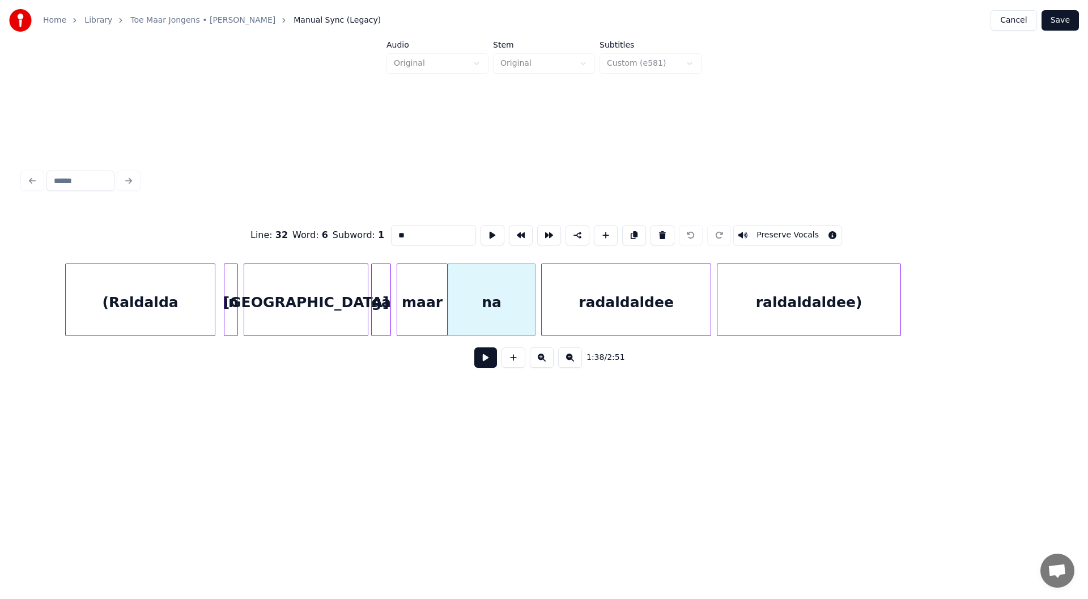
click at [542, 232] on button "Preserve Vocals" at bounding box center [787, 235] width 109 height 20
click at [542, 308] on div "radaldaldee" at bounding box center [626, 302] width 169 height 77
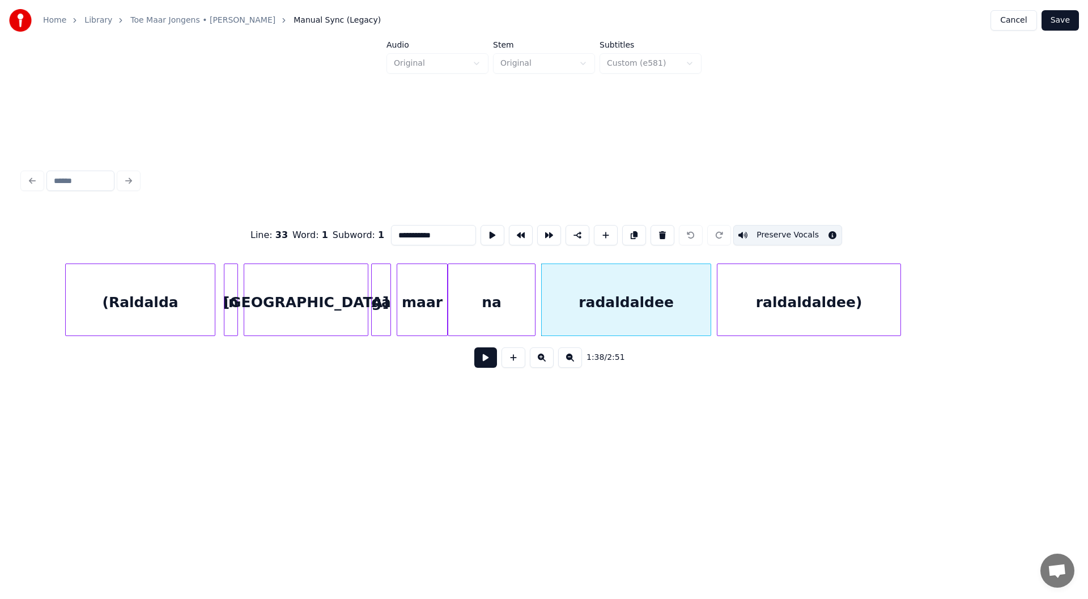
click at [542, 310] on div "raldaldaldee)" at bounding box center [809, 302] width 183 height 77
type input "**********"
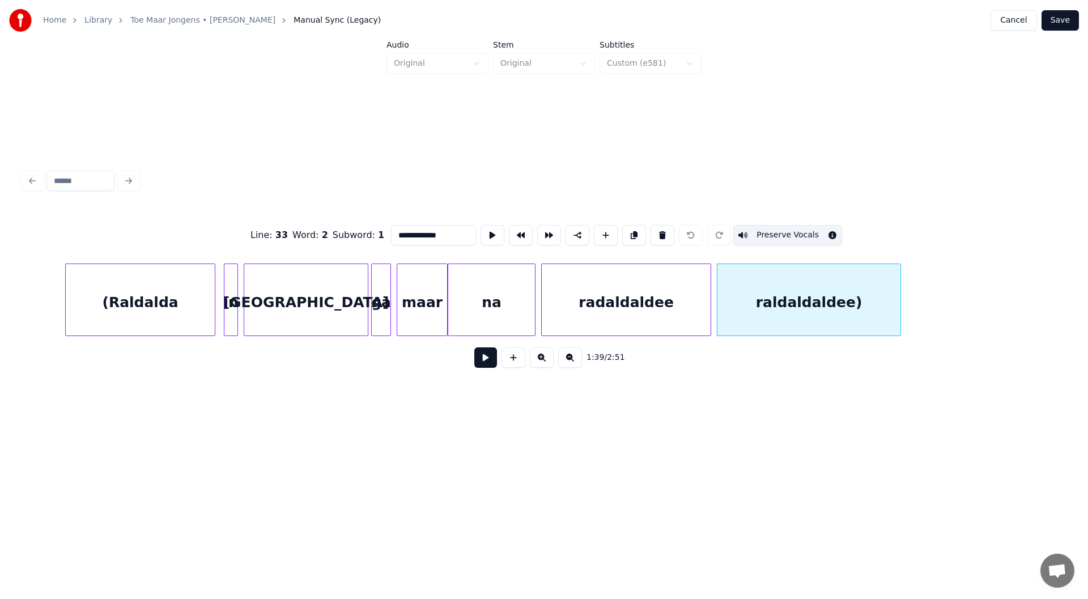
click at [542, 220] on div "**********" at bounding box center [544, 235] width 1043 height 57
click at [542, 22] on button "Save" at bounding box center [1060, 20] width 37 height 20
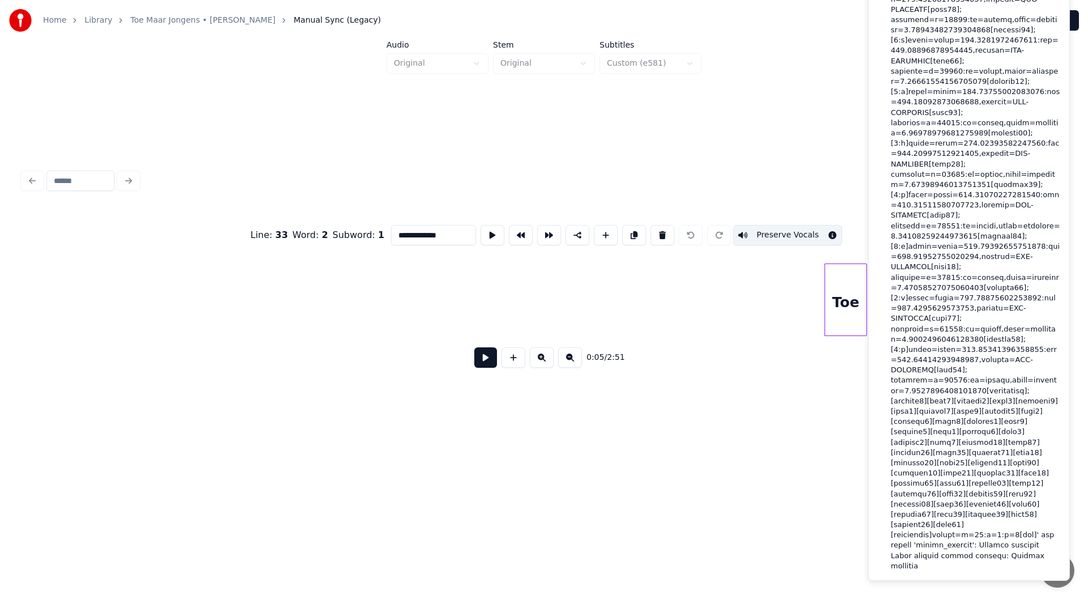
click at [542, 124] on div "**********" at bounding box center [544, 271] width 1052 height 359
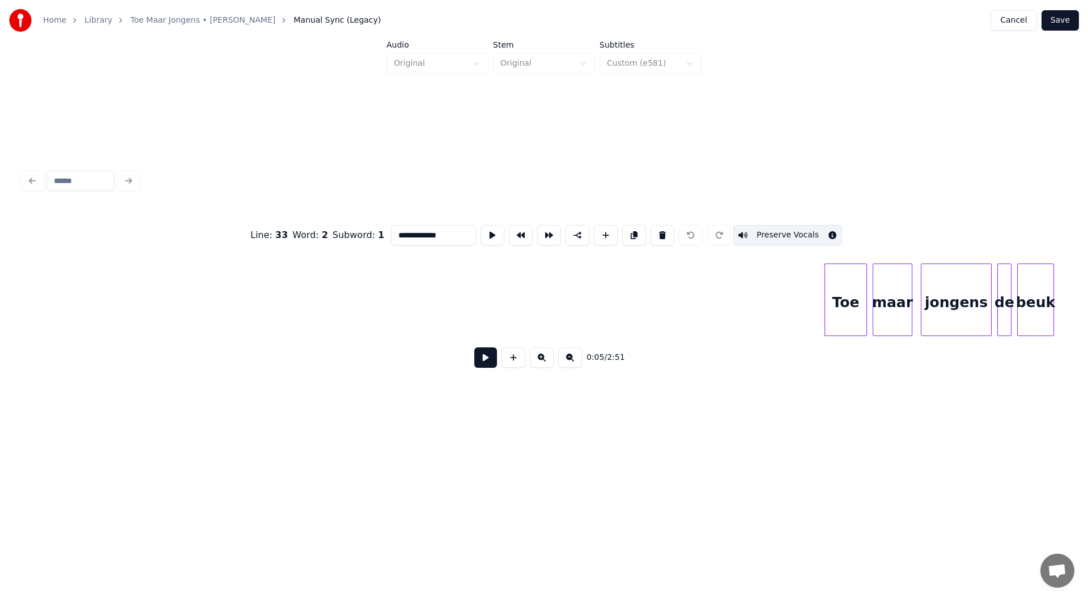
click at [542, 22] on button "Save" at bounding box center [1060, 20] width 37 height 20
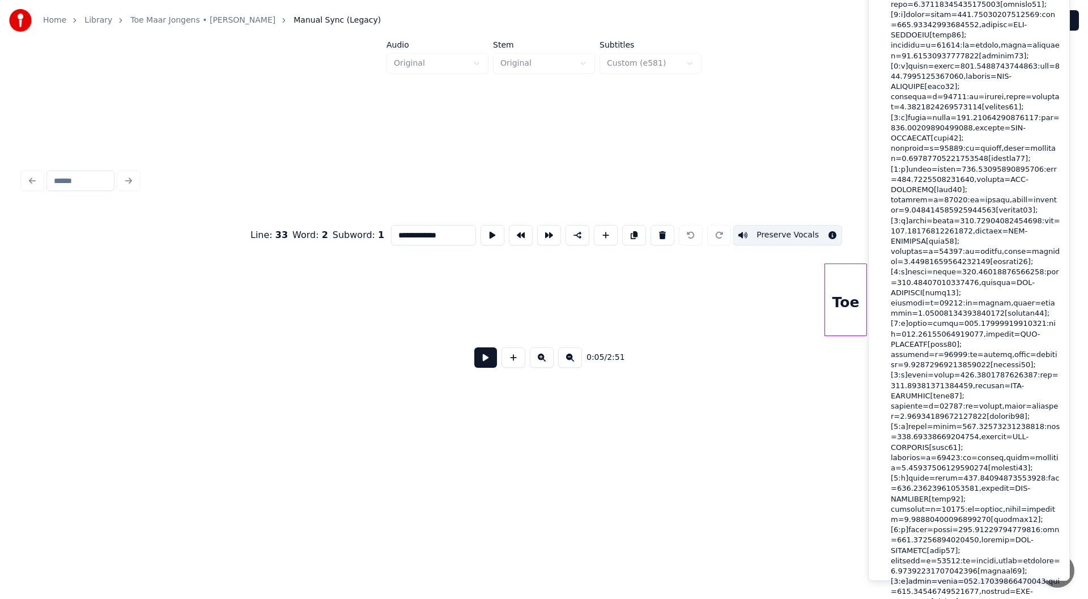
drag, startPoint x: 1006, startPoint y: 561, endPoint x: 937, endPoint y: 543, distance: 71.3
drag, startPoint x: 991, startPoint y: 567, endPoint x: 1016, endPoint y: 580, distance: 27.9
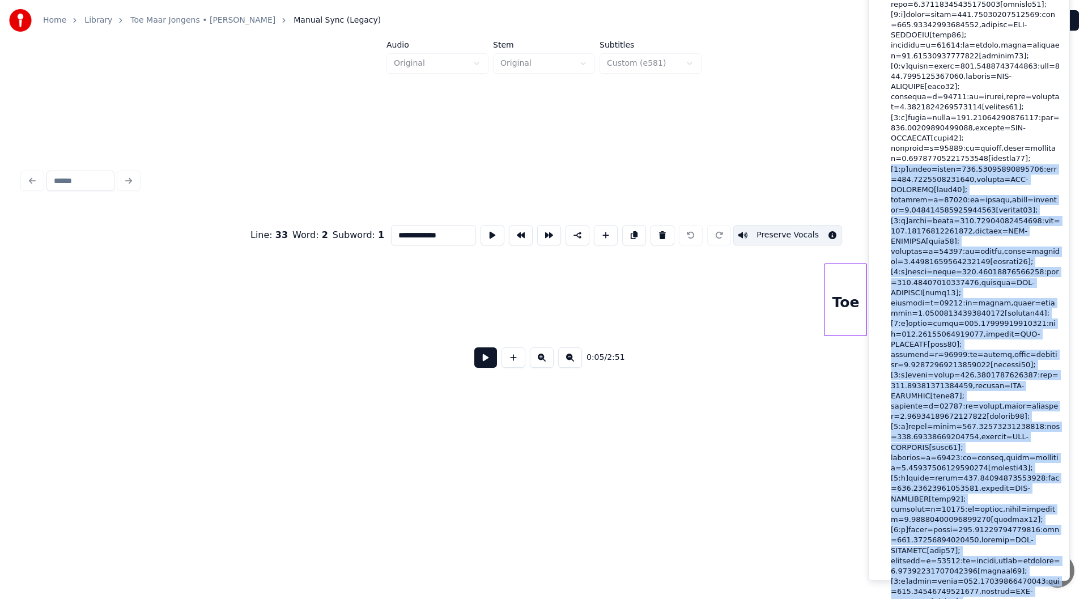
drag, startPoint x: 1004, startPoint y: 568, endPoint x: 880, endPoint y: -13, distance: 594.0
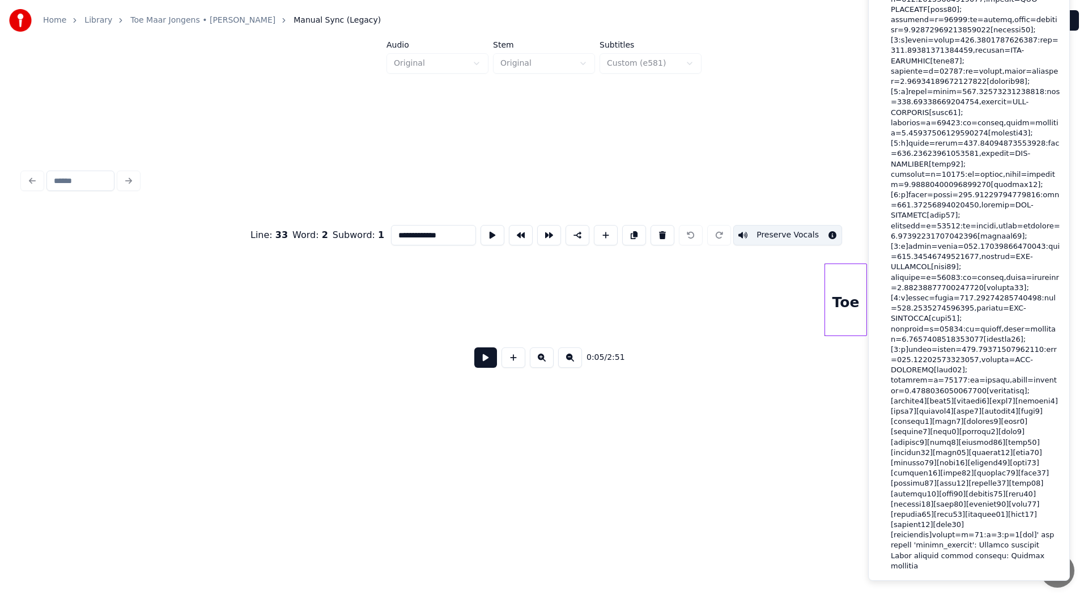
click at [542, 126] on div "**********" at bounding box center [544, 271] width 1052 height 359
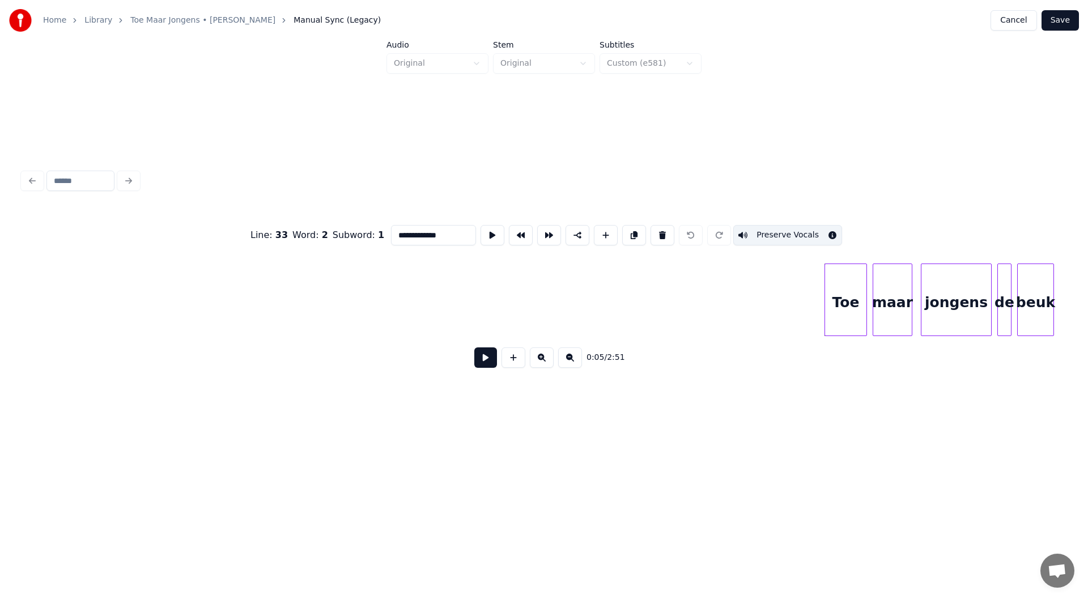
click at [542, 20] on button "Cancel" at bounding box center [1014, 20] width 46 height 20
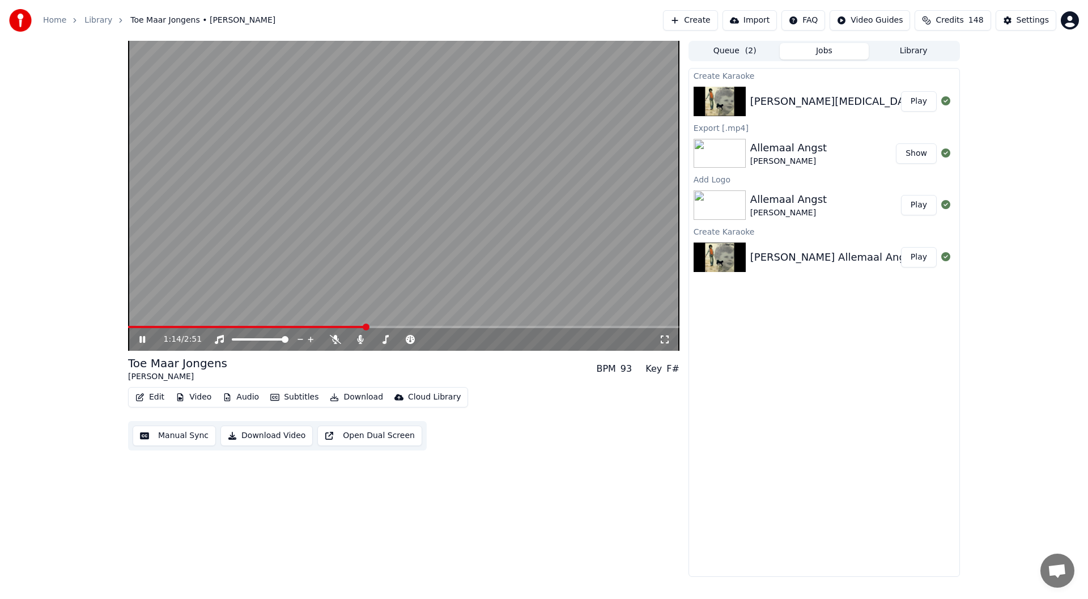
click at [366, 326] on span at bounding box center [403, 327] width 551 height 2
click at [389, 326] on span at bounding box center [403, 327] width 551 height 2
click at [142, 343] on icon at bounding box center [150, 339] width 27 height 9
click at [128, 330] on span at bounding box center [131, 327] width 7 height 7
click at [154, 398] on button "Edit" at bounding box center [150, 397] width 38 height 16
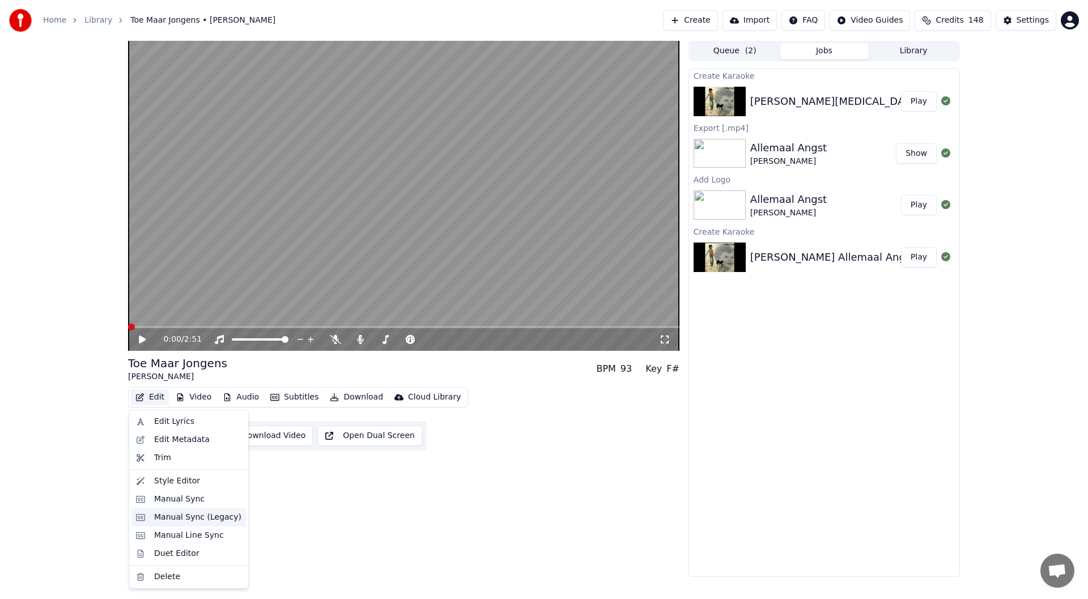
click at [207, 517] on div "Manual Sync (Legacy)" at bounding box center [197, 517] width 87 height 11
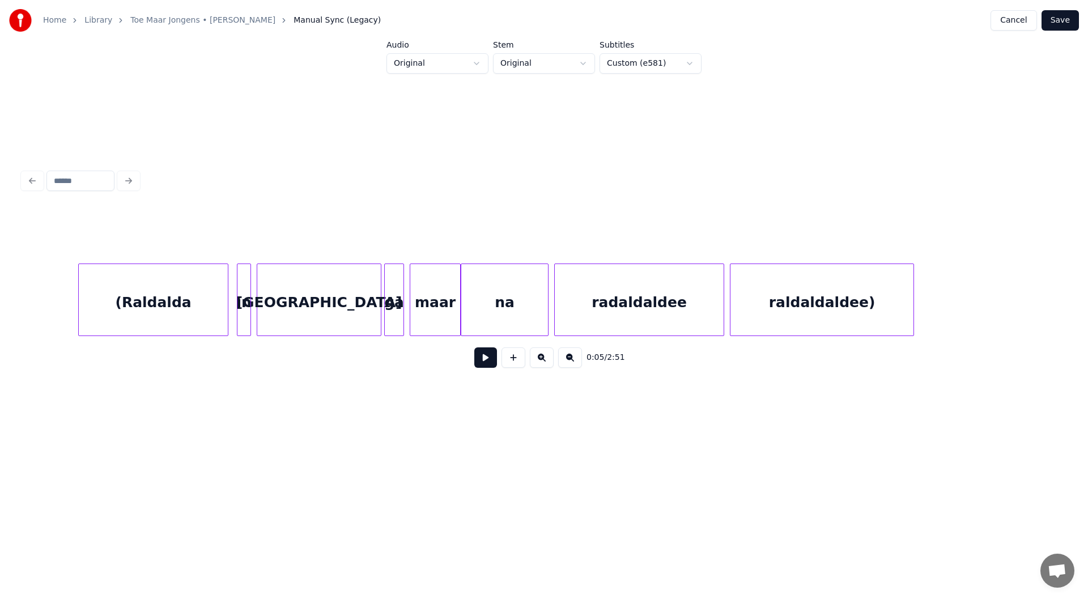
scroll to position [0, 13473]
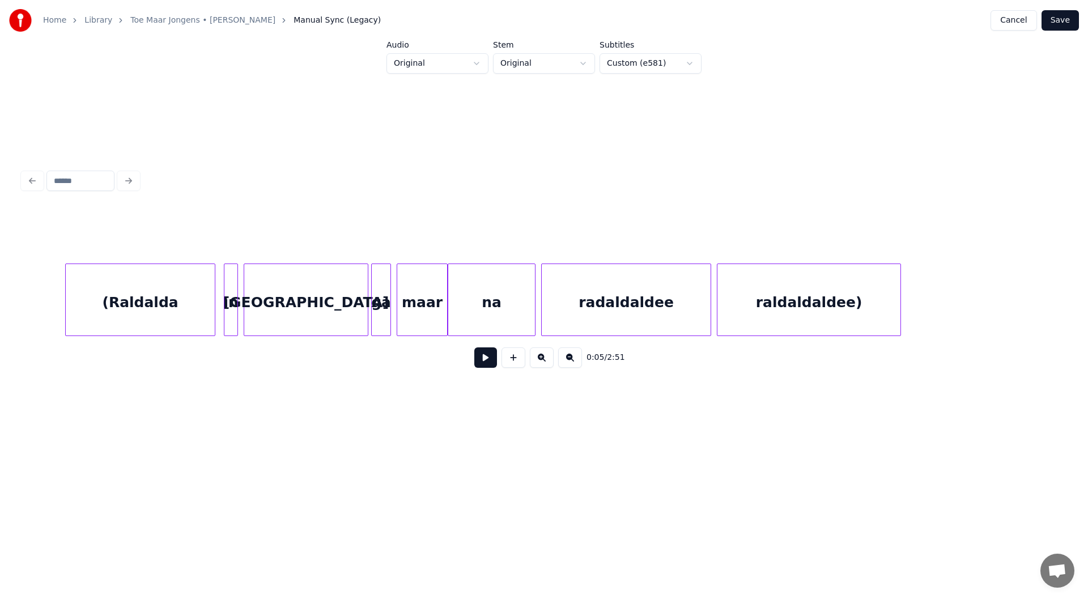
click at [417, 303] on div "maar" at bounding box center [422, 302] width 50 height 77
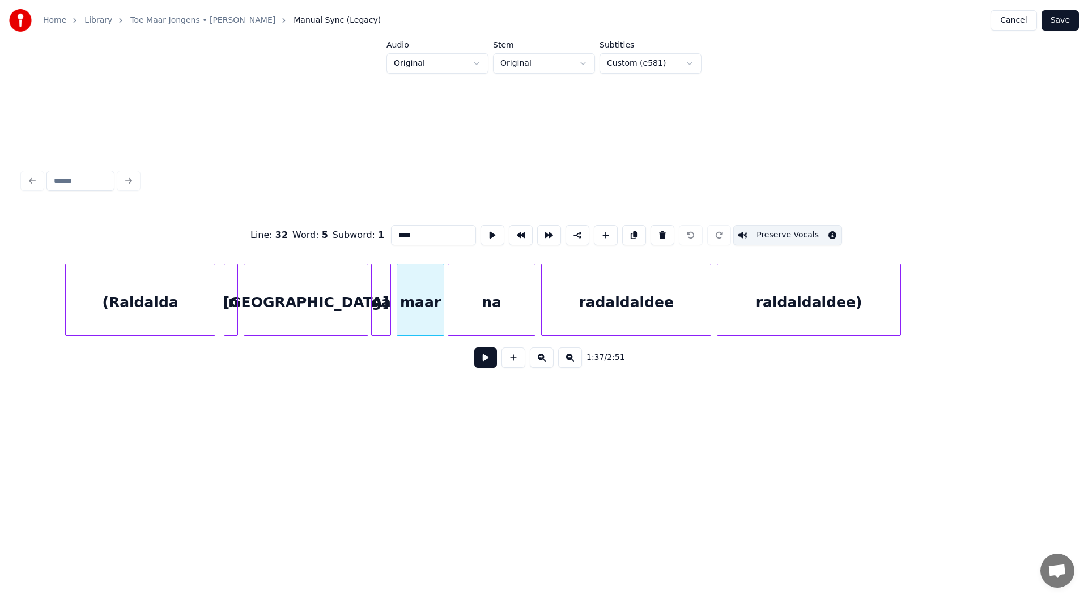
click at [441, 300] on div at bounding box center [441, 299] width 3 height 71
click at [428, 307] on div "maar" at bounding box center [420, 302] width 46 height 77
click at [490, 295] on div "na" at bounding box center [491, 302] width 87 height 77
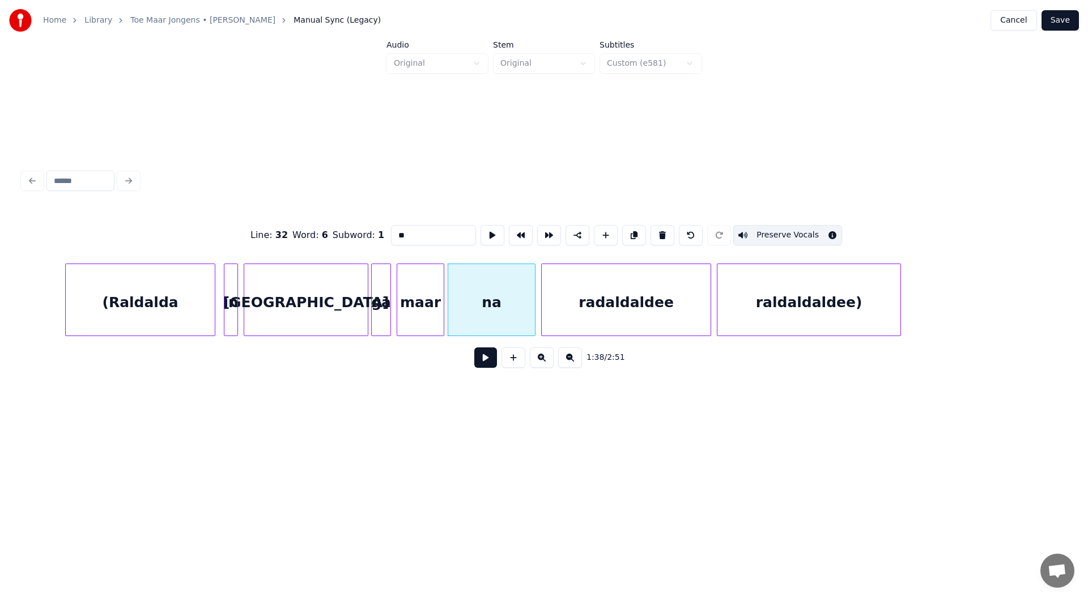
click at [542, 234] on button "Preserve Vocals" at bounding box center [787, 235] width 109 height 20
click at [542, 231] on button "Preserve Vocals" at bounding box center [787, 235] width 109 height 20
click at [434, 307] on div "maar" at bounding box center [420, 302] width 46 height 77
type input "****"
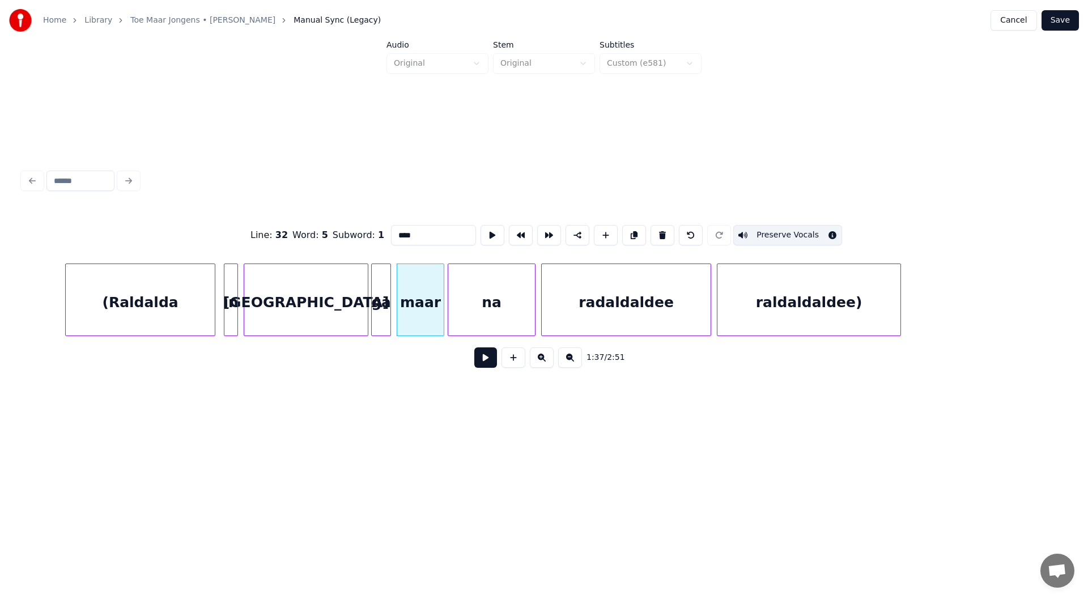
click at [542, 24] on button "Save" at bounding box center [1060, 20] width 37 height 20
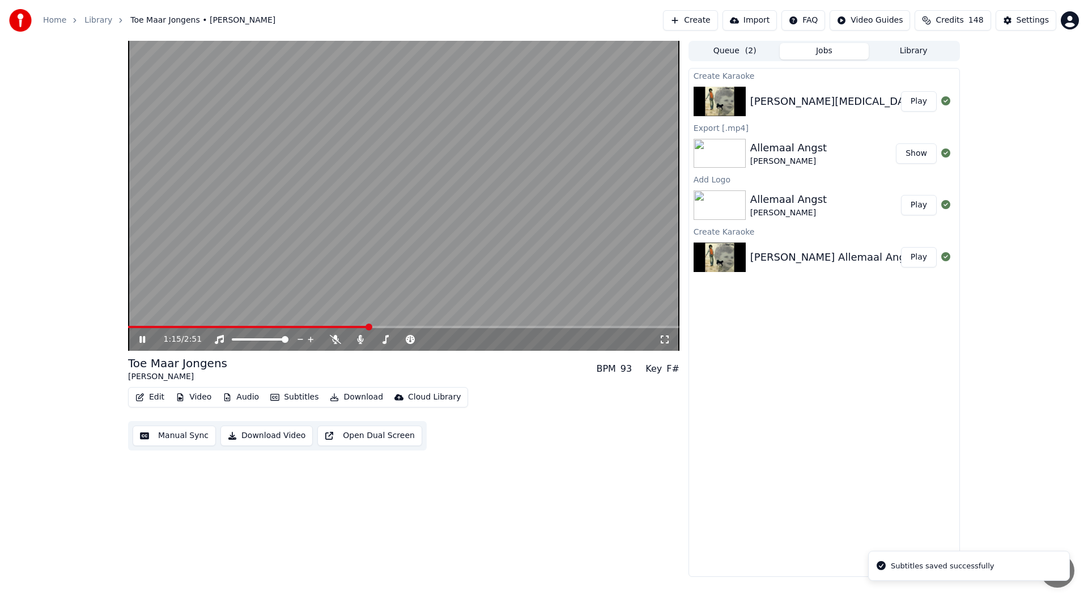
click at [368, 326] on span at bounding box center [403, 327] width 551 height 2
click at [381, 326] on span at bounding box center [403, 327] width 551 height 2
click at [395, 327] on span at bounding box center [403, 327] width 551 height 2
click at [408, 326] on span at bounding box center [403, 327] width 551 height 2
click at [419, 326] on span at bounding box center [403, 327] width 551 height 2
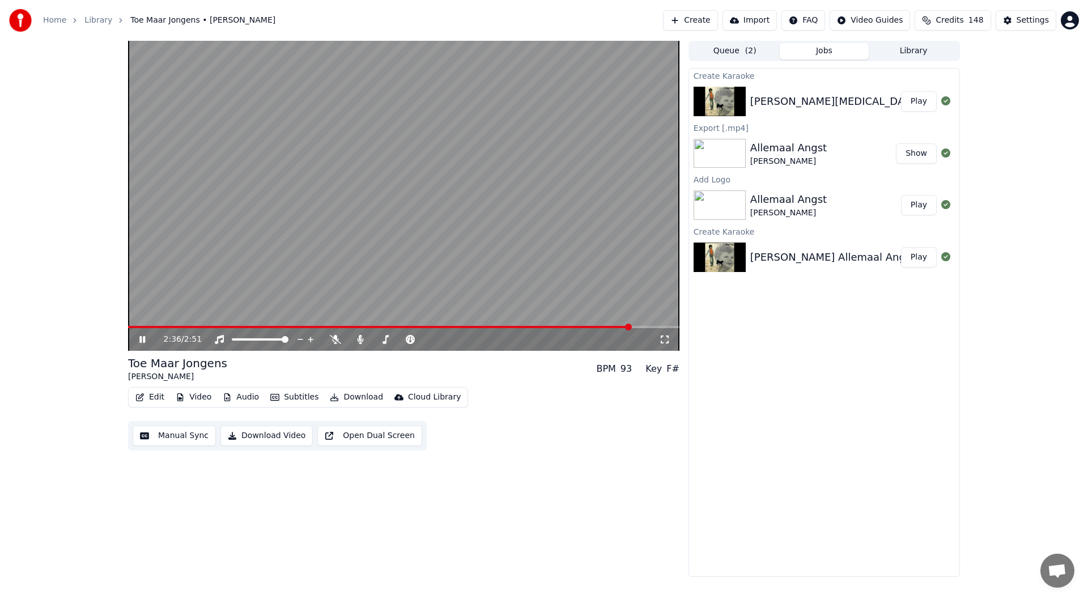
click at [142, 338] on icon at bounding box center [142, 339] width 6 height 7
click at [207, 394] on button "Video" at bounding box center [193, 397] width 45 height 16
click at [222, 483] on div "Add Logo" at bounding box center [211, 481] width 37 height 11
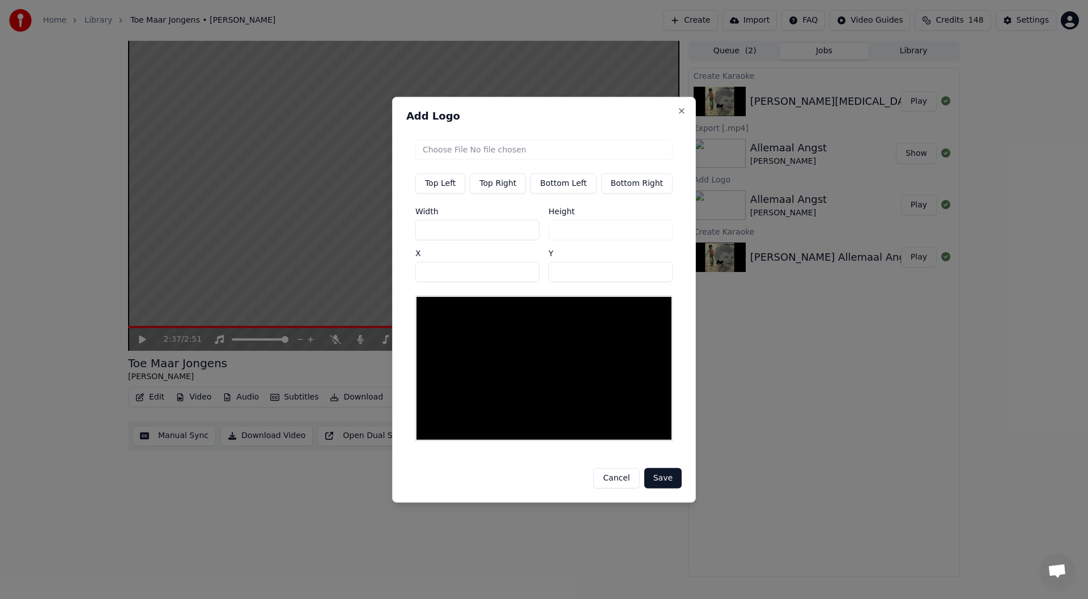
click at [491, 189] on button "Top Right" at bounding box center [498, 183] width 56 height 20
type input "***"
click at [523, 155] on input "file" at bounding box center [543, 149] width 257 height 20
type input "**********"
type input "***"
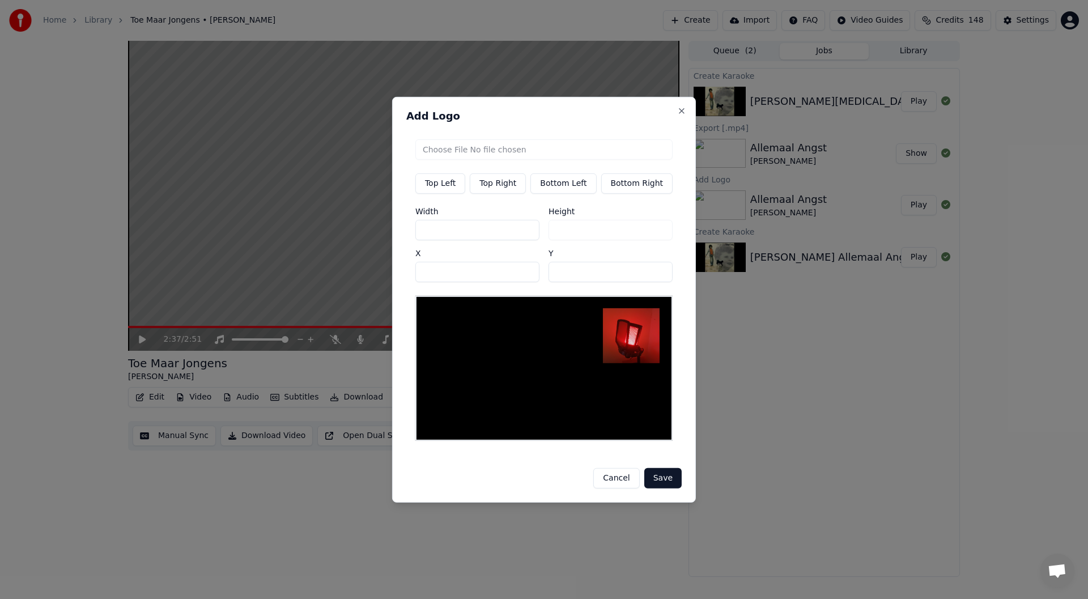
drag, startPoint x: 452, startPoint y: 231, endPoint x: 405, endPoint y: 231, distance: 47.0
click at [405, 231] on div "Add Logo Top Left Top Right Bottom Left Bottom Right Width *** Height *** X ***…" at bounding box center [544, 299] width 304 height 406
type input "*"
type input "**"
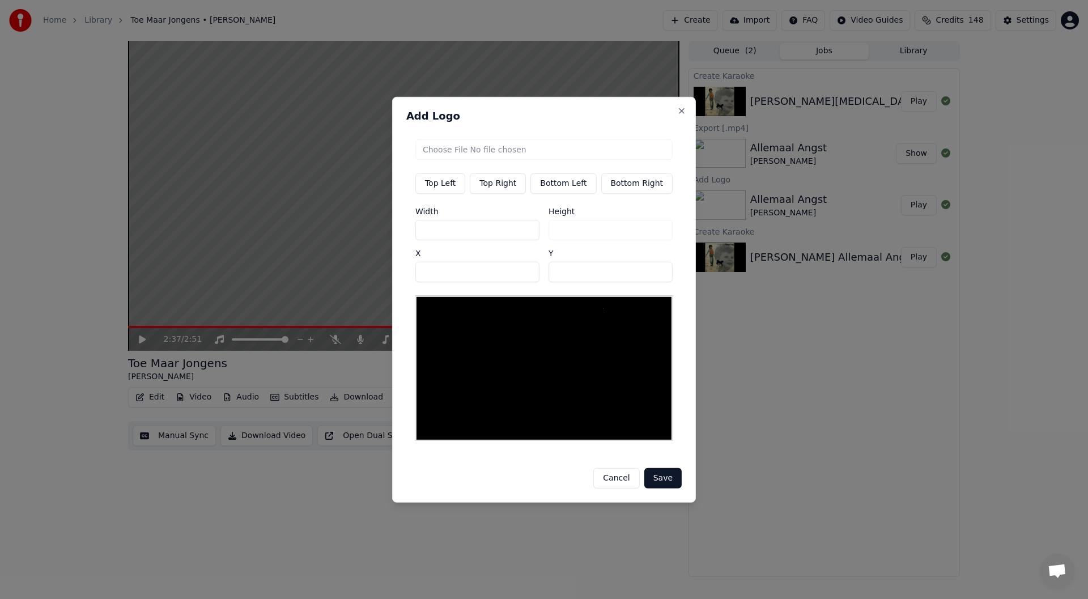
type input "**"
type input "***"
click at [346, 264] on body "Home Library Toe Maar Jongens • Robert Long Create Import FAQ Video Guides Cred…" at bounding box center [544, 299] width 1088 height 599
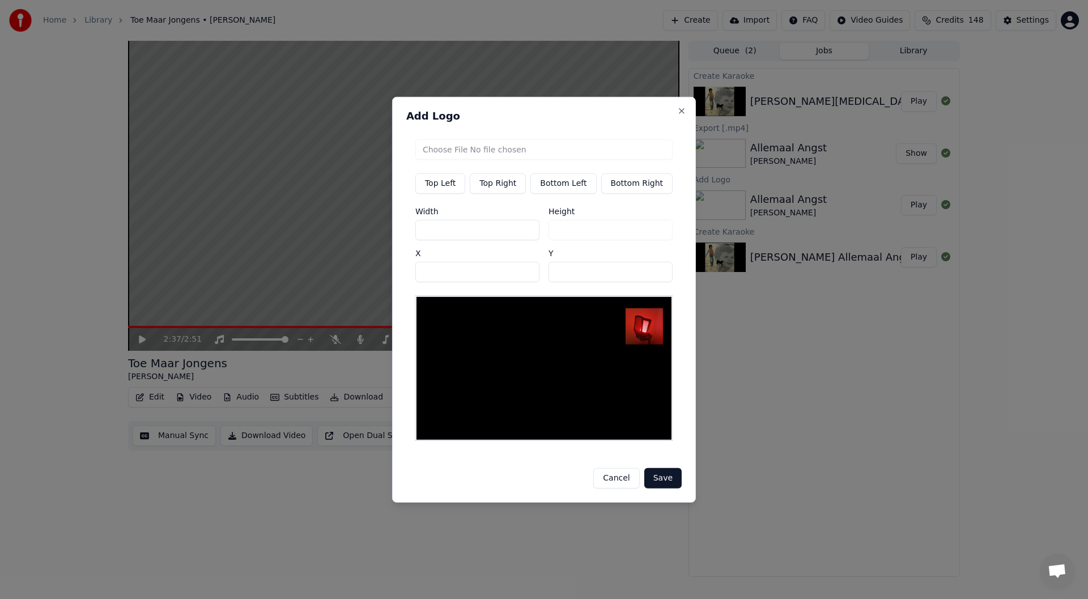
type input "***"
drag, startPoint x: 574, startPoint y: 275, endPoint x: 523, endPoint y: 275, distance: 50.4
click at [523, 275] on div "Width *** Height *** X *** Y **" at bounding box center [543, 244] width 257 height 75
type input "**"
click at [542, 481] on button "Save" at bounding box center [662, 478] width 37 height 20
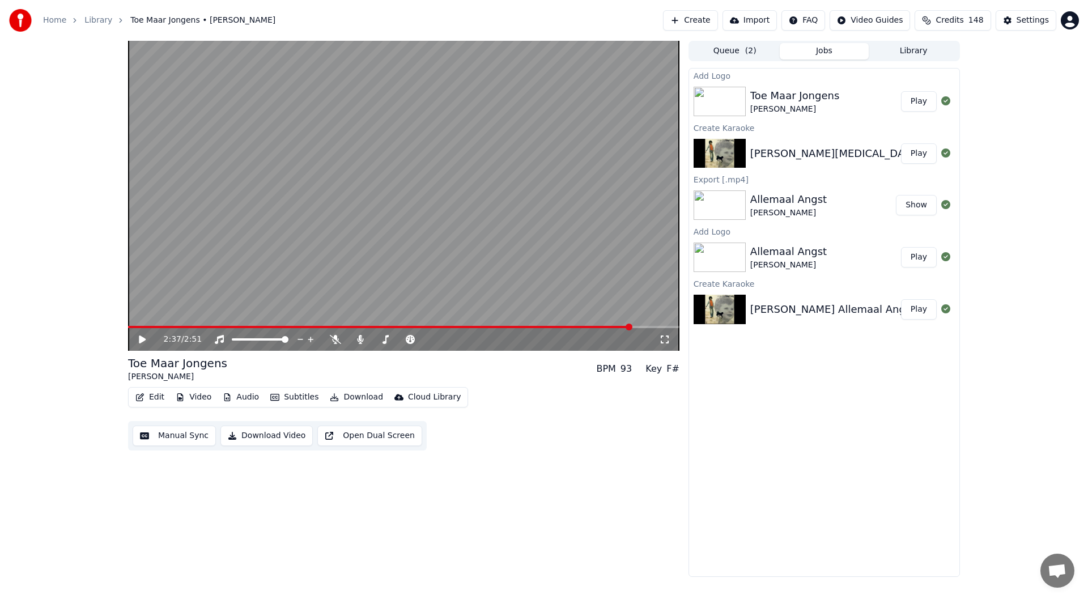
click at [542, 99] on button "Play" at bounding box center [919, 101] width 36 height 20
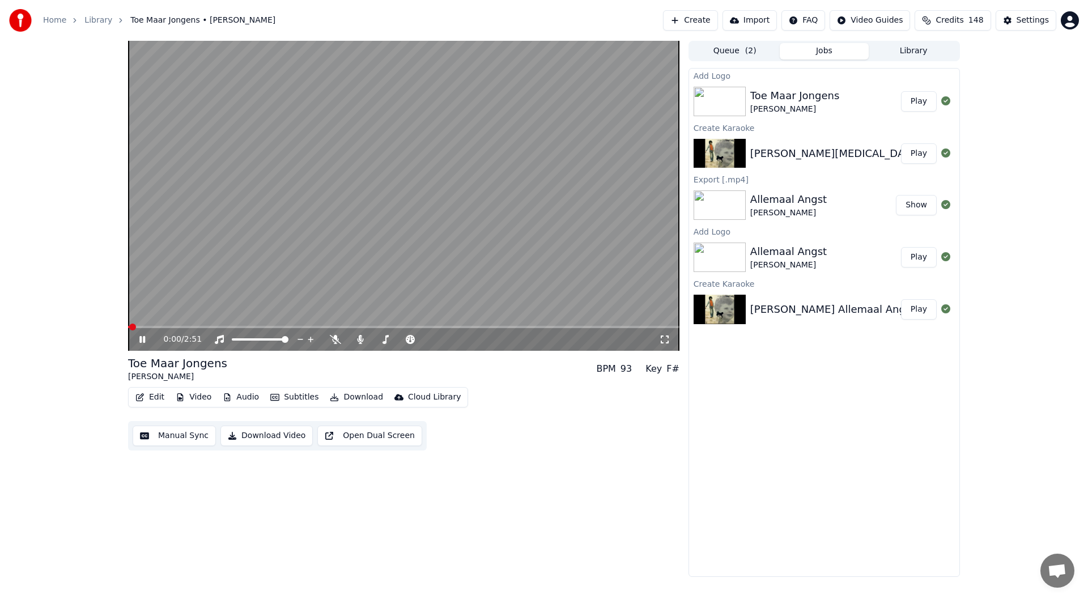
click at [139, 340] on icon at bounding box center [150, 339] width 27 height 9
click at [184, 397] on button "Video" at bounding box center [193, 397] width 45 height 16
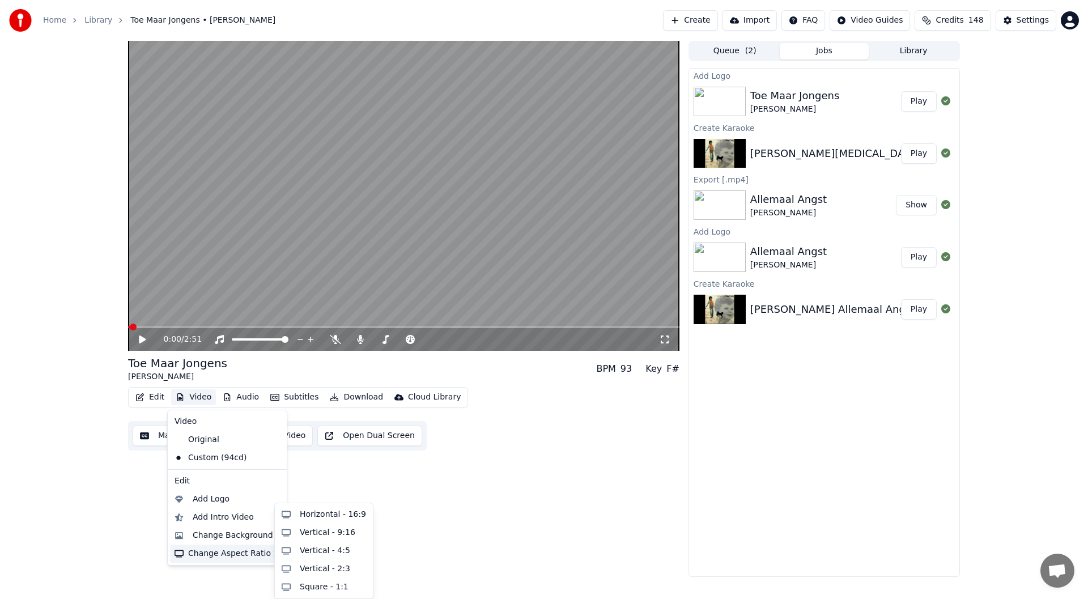
click at [230, 552] on div "Change Aspect Ratio" at bounding box center [227, 554] width 114 height 18
click at [336, 519] on div "Horizontal - 16:9" at bounding box center [333, 514] width 66 height 11
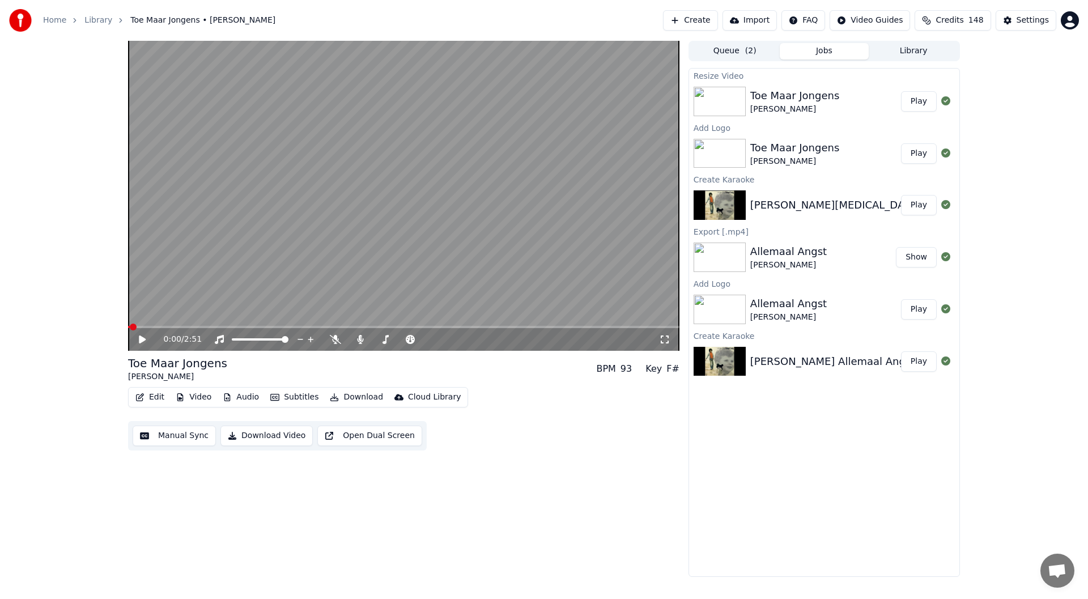
click at [542, 100] on button "Play" at bounding box center [919, 101] width 36 height 20
click at [142, 340] on icon at bounding box center [142, 339] width 6 height 7
click at [542, 105] on button "Play" at bounding box center [919, 101] width 36 height 20
click at [142, 342] on icon at bounding box center [150, 339] width 27 height 9
click at [349, 402] on button "Download" at bounding box center [356, 397] width 62 height 16
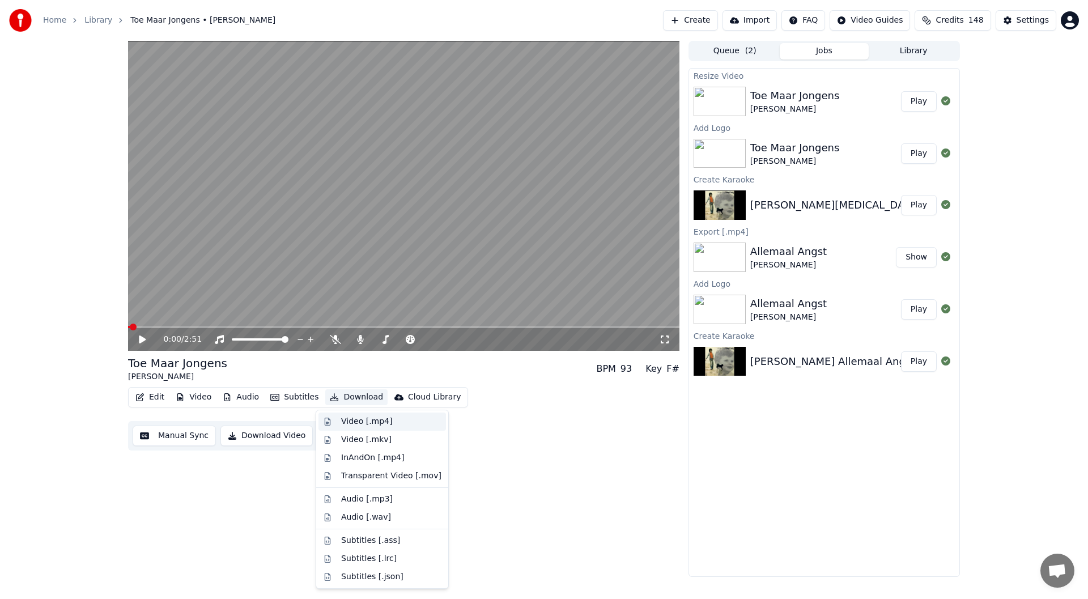
click at [348, 421] on div "Video [.mp4]" at bounding box center [366, 421] width 51 height 11
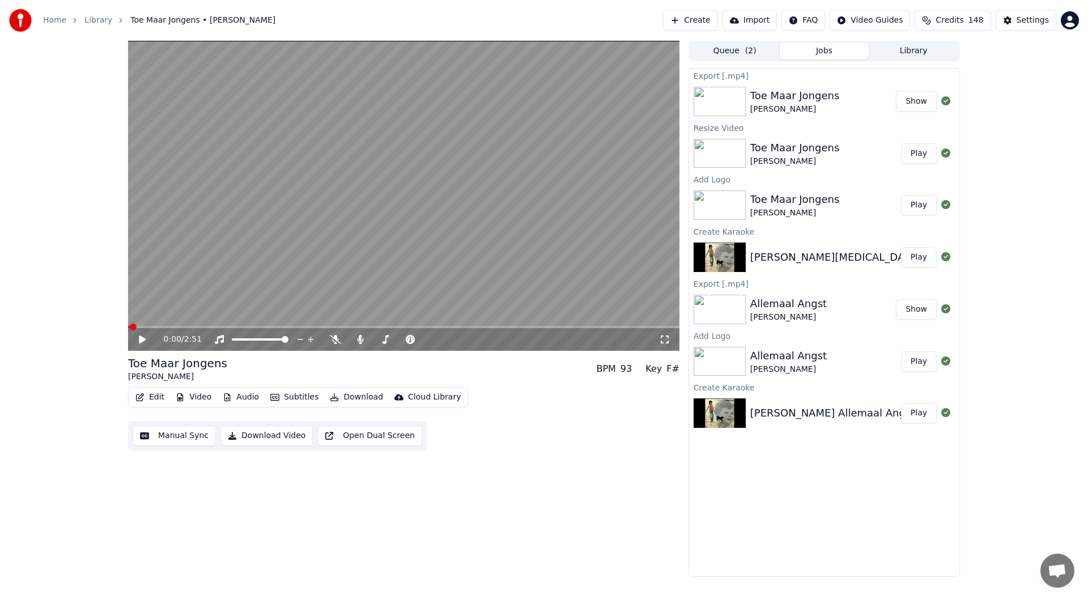
click at [542, 100] on button "Show" at bounding box center [916, 101] width 41 height 20
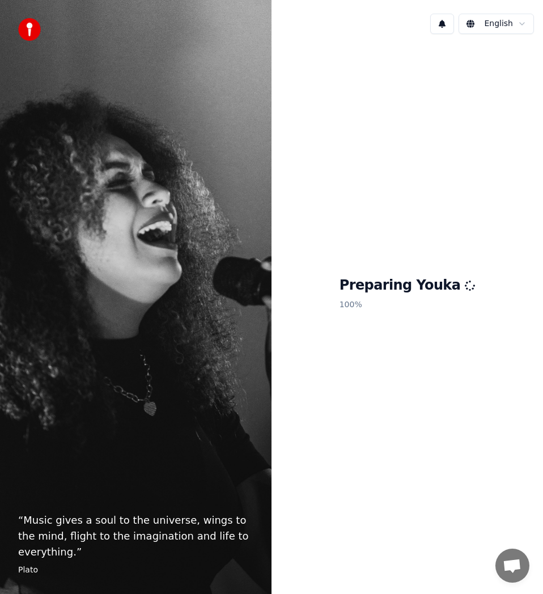
scroll to position [3378, 0]
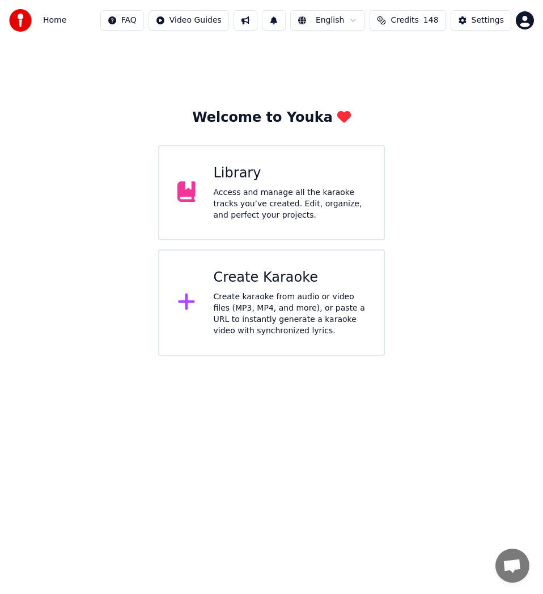
click at [275, 304] on div "Create karaoke from audio or video files (MP3, MP4, and more), or paste a URL t…" at bounding box center [290, 313] width 152 height 45
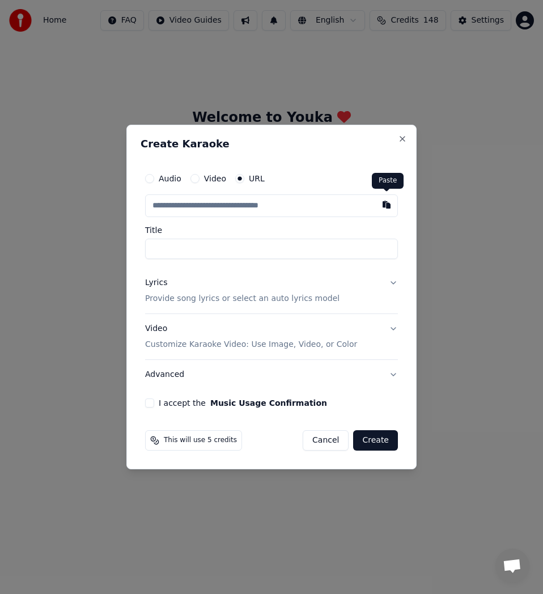
click at [387, 206] on button "button" at bounding box center [386, 204] width 23 height 20
type input "**********"
click at [203, 248] on input "**********" at bounding box center [271, 249] width 253 height 20
type input "**********"
click at [168, 289] on div "Lyrics Provide song lyrics or select an auto lyrics model" at bounding box center [242, 290] width 194 height 27
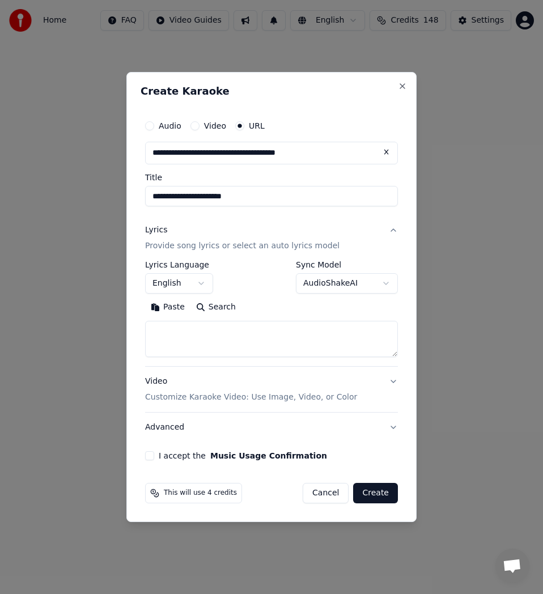
click at [220, 312] on button "Search" at bounding box center [215, 307] width 51 height 18
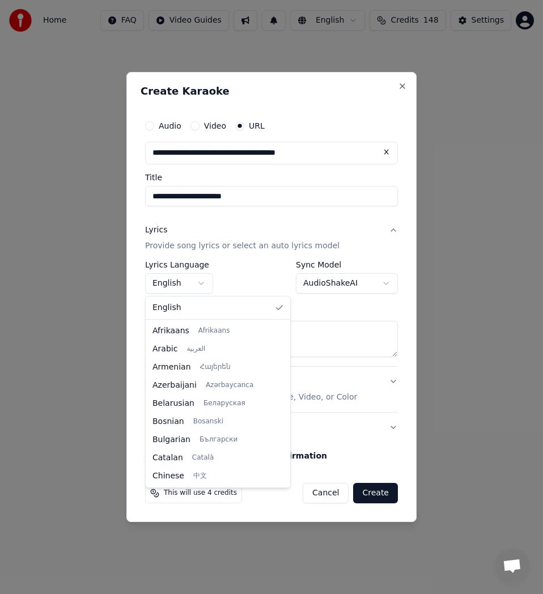
click at [206, 281] on body "Home FAQ Video Guides English Credits 148 Settings Welcome to Youka Library Acc…" at bounding box center [271, 178] width 543 height 356
type textarea "**********"
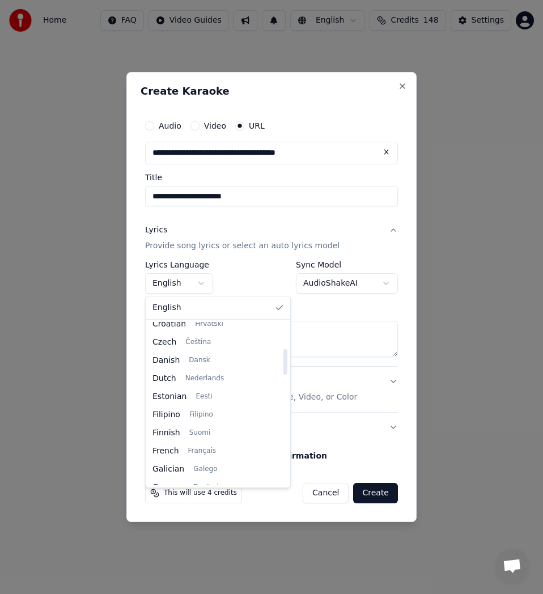
select select "**"
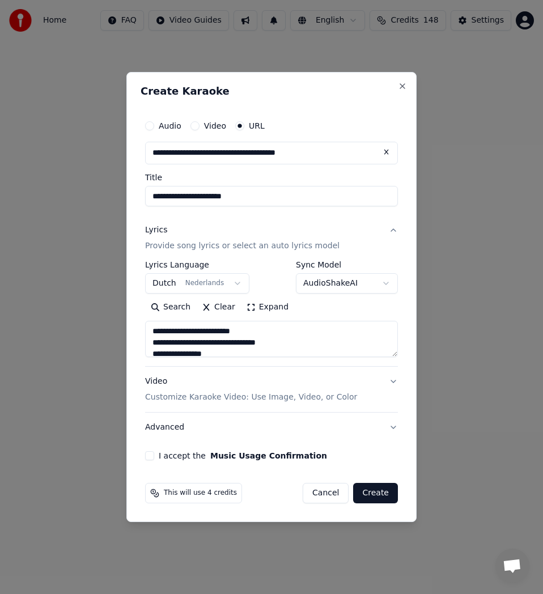
click at [265, 308] on button "Expand" at bounding box center [267, 307] width 53 height 18
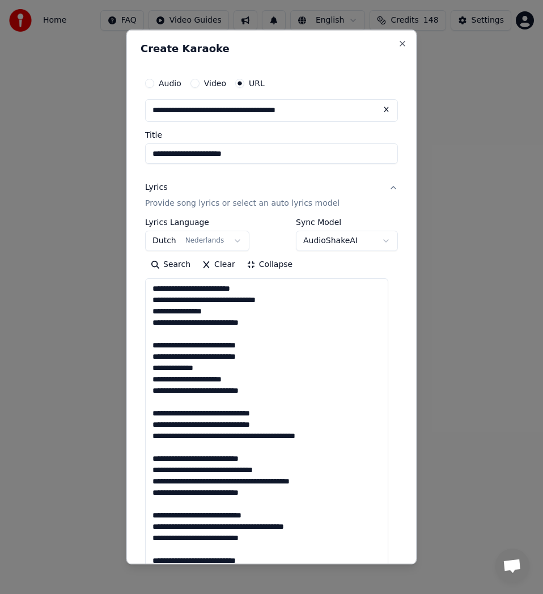
click at [192, 340] on textarea at bounding box center [266, 531] width 243 height 507
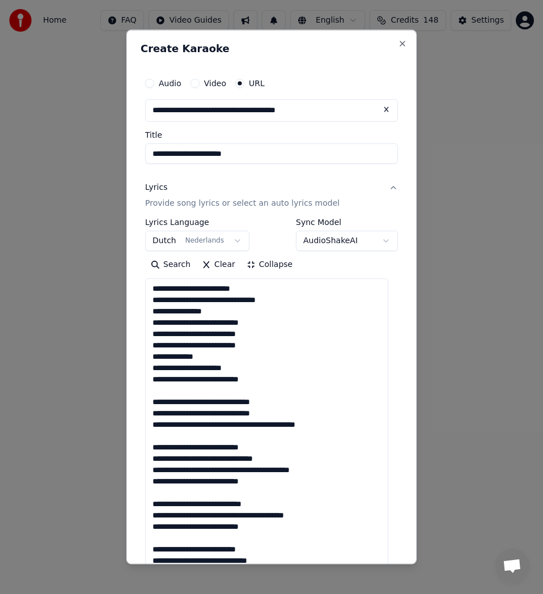
click at [185, 393] on textarea at bounding box center [266, 531] width 243 height 507
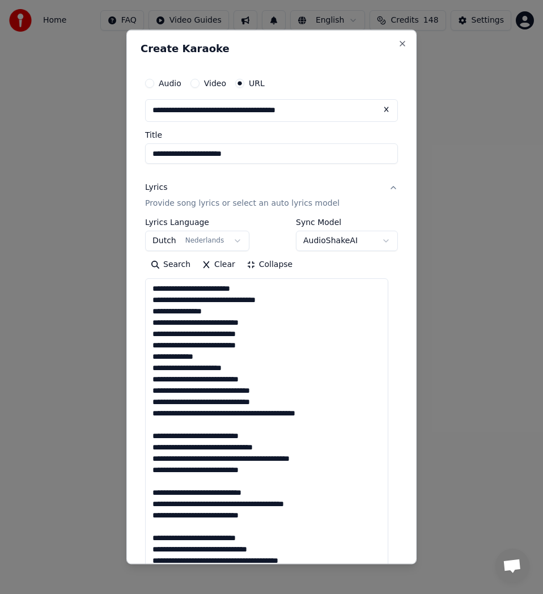
click at [200, 426] on textarea at bounding box center [266, 531] width 243 height 507
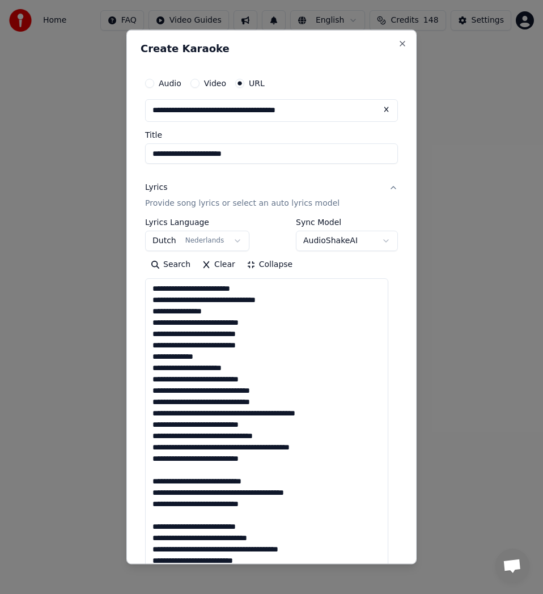
click at [177, 470] on textarea at bounding box center [266, 531] width 243 height 507
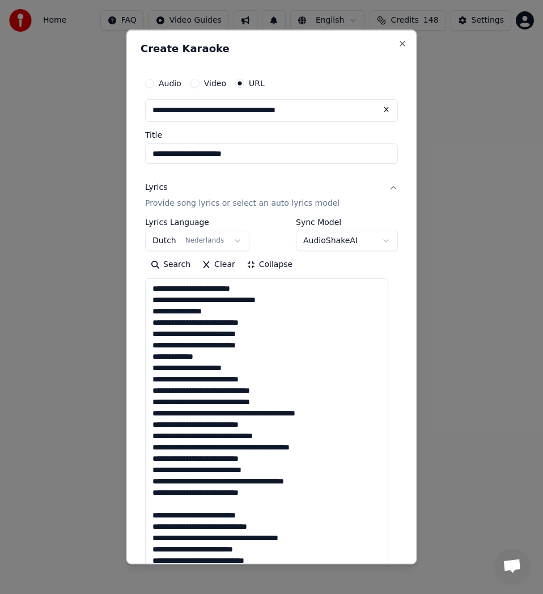
click at [173, 503] on textarea at bounding box center [266, 531] width 243 height 507
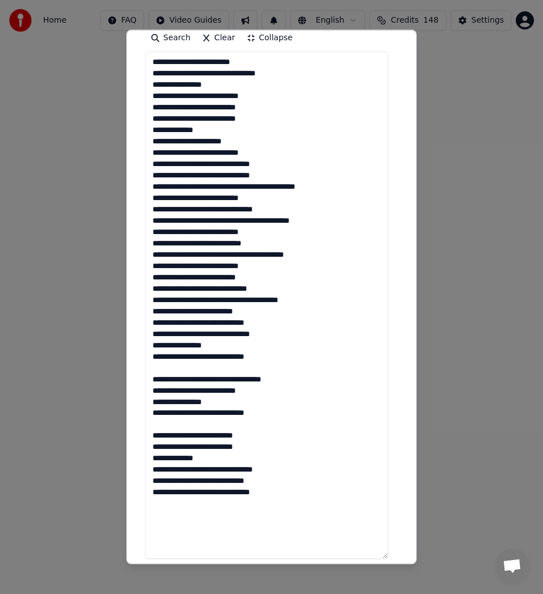
scroll to position [283, 0]
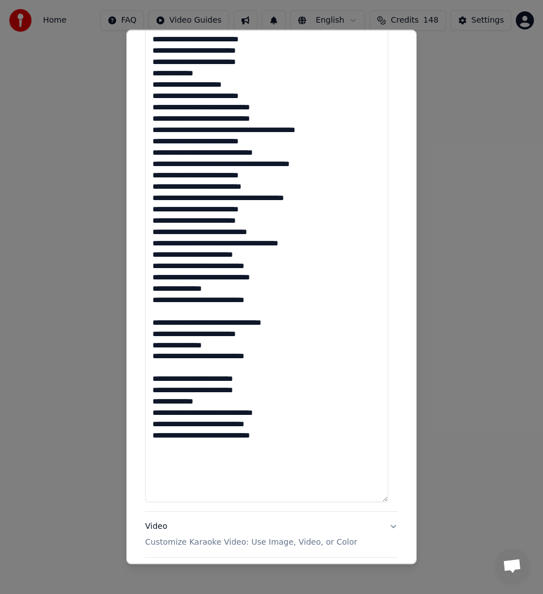
click at [163, 310] on textarea at bounding box center [266, 248] width 243 height 507
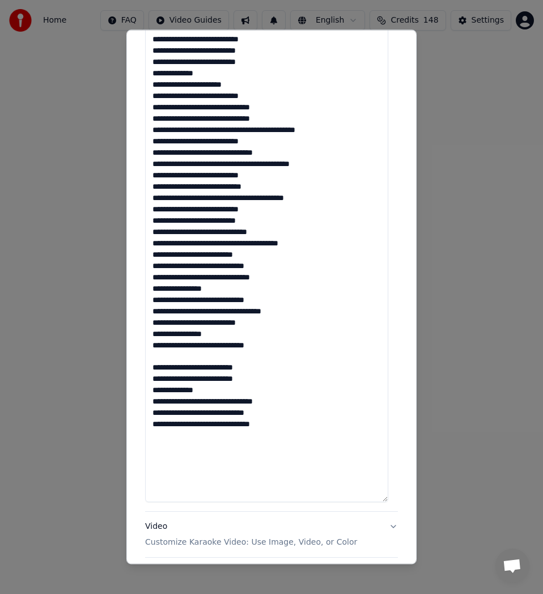
click at [162, 362] on textarea at bounding box center [266, 248] width 243 height 507
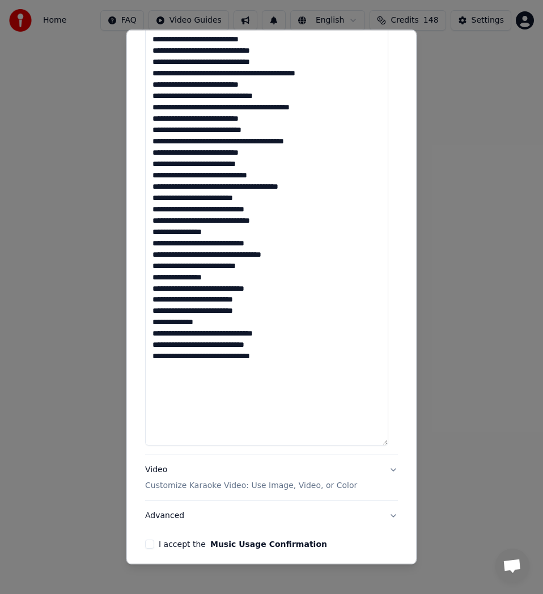
scroll to position [387, 0]
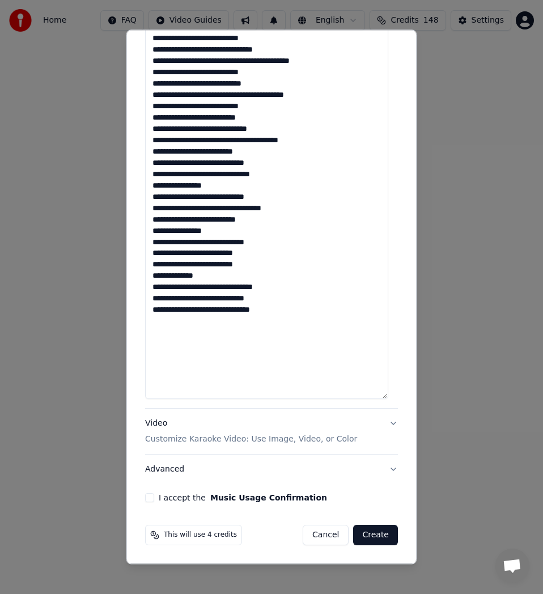
click at [162, 338] on textarea at bounding box center [266, 145] width 243 height 507
click at [166, 354] on textarea at bounding box center [266, 145] width 243 height 507
drag, startPoint x: 161, startPoint y: 384, endPoint x: 313, endPoint y: 331, distance: 160.8
click at [162, 384] on textarea at bounding box center [266, 145] width 243 height 507
click at [290, 312] on textarea at bounding box center [266, 145] width 243 height 507
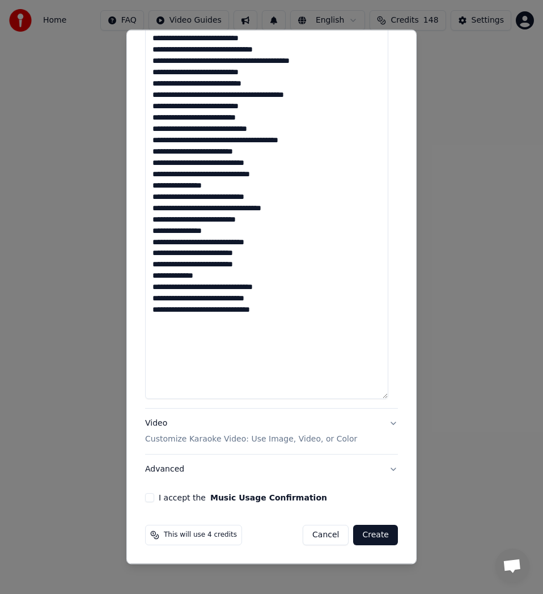
type textarea "**********"
click at [153, 494] on button "I accept the Music Usage Confirmation" at bounding box center [149, 497] width 9 height 9
click at [178, 470] on button "Advanced" at bounding box center [271, 469] width 253 height 29
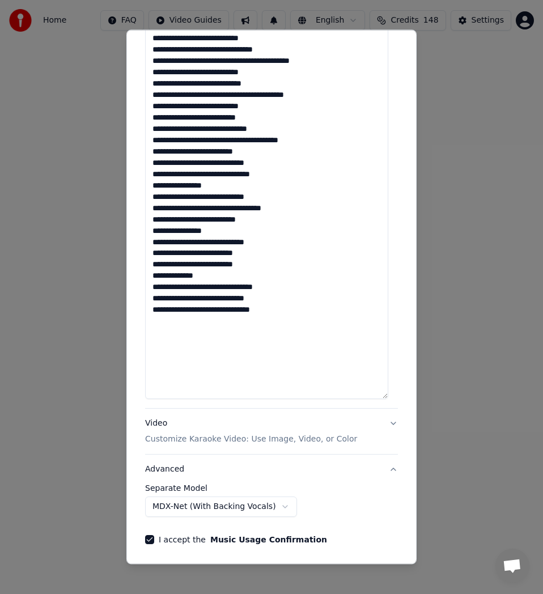
scroll to position [0, 0]
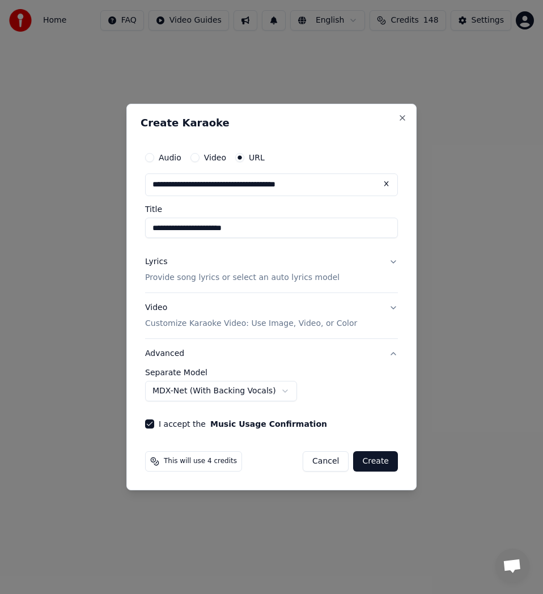
click at [274, 356] on body "Home FAQ Video Guides English Credits 148 Settings Welcome to Youka Library Acc…" at bounding box center [271, 178] width 543 height 356
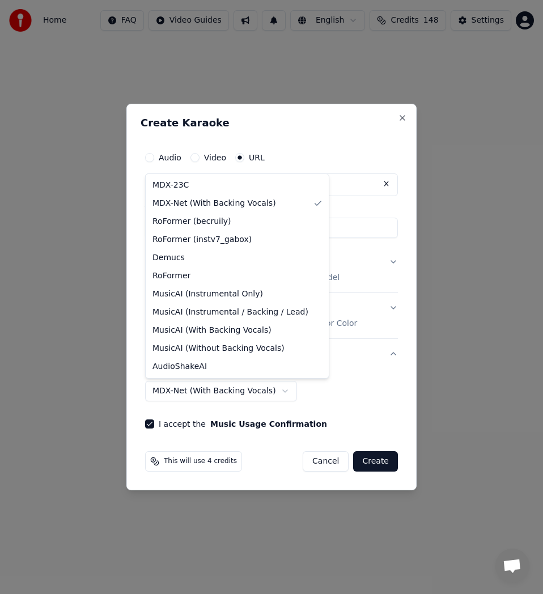
select select "******"
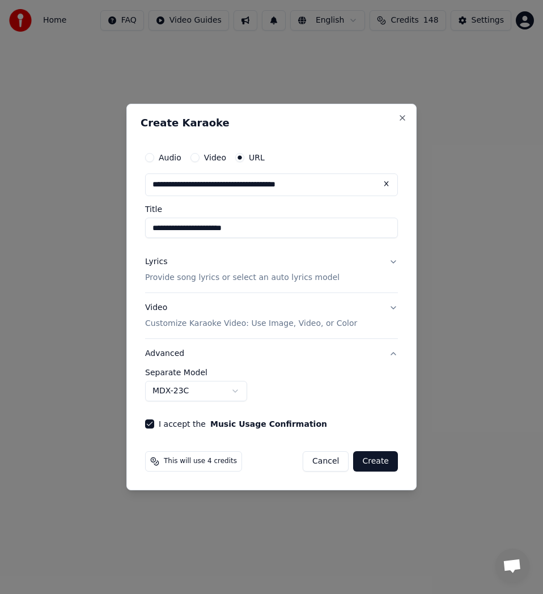
click at [325, 275] on button "Lyrics Provide song lyrics or select an auto lyrics model" at bounding box center [271, 269] width 253 height 45
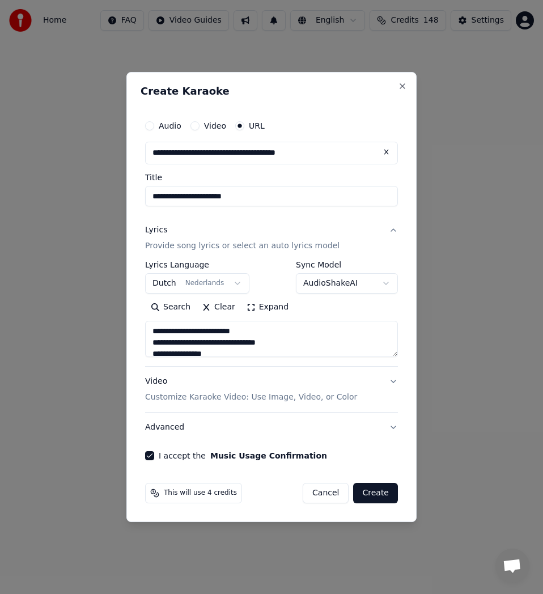
click at [271, 308] on button "Expand" at bounding box center [267, 307] width 53 height 18
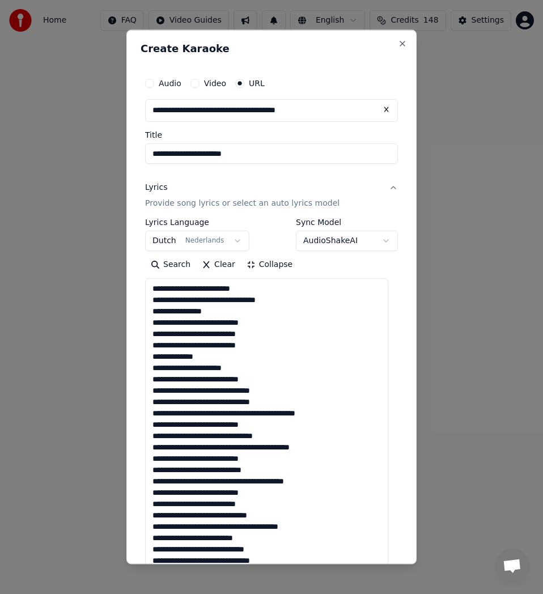
click at [251, 291] on textarea at bounding box center [266, 492] width 243 height 428
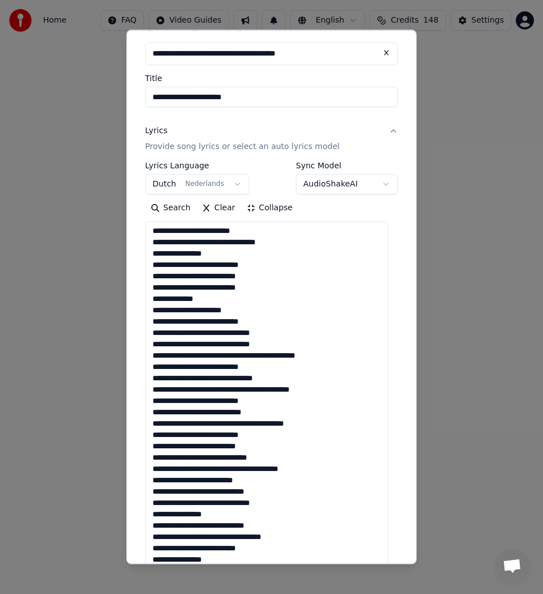
scroll to position [113, 0]
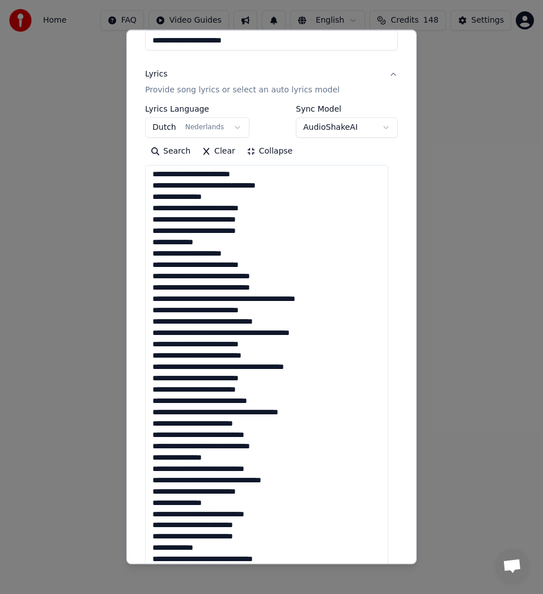
click at [254, 256] on textarea at bounding box center [266, 379] width 243 height 428
click at [232, 265] on textarea at bounding box center [266, 379] width 243 height 428
click at [218, 301] on textarea at bounding box center [266, 379] width 243 height 428
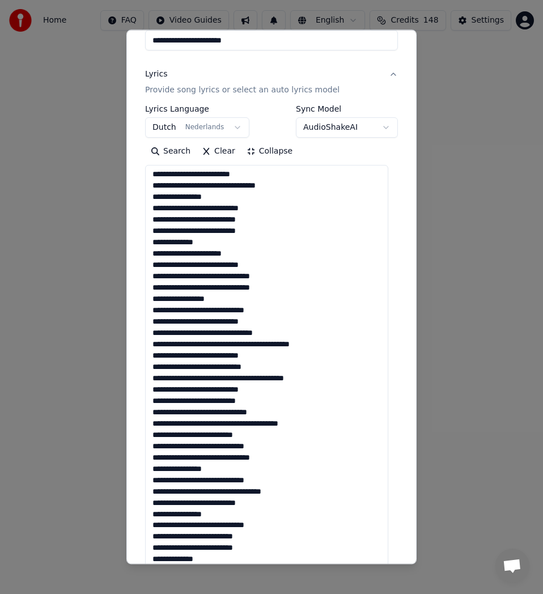
click at [191, 298] on textarea at bounding box center [266, 379] width 243 height 428
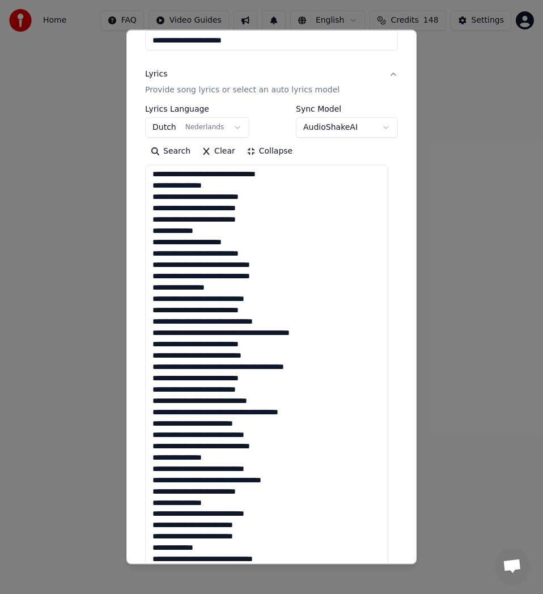
click at [209, 337] on textarea at bounding box center [266, 379] width 243 height 428
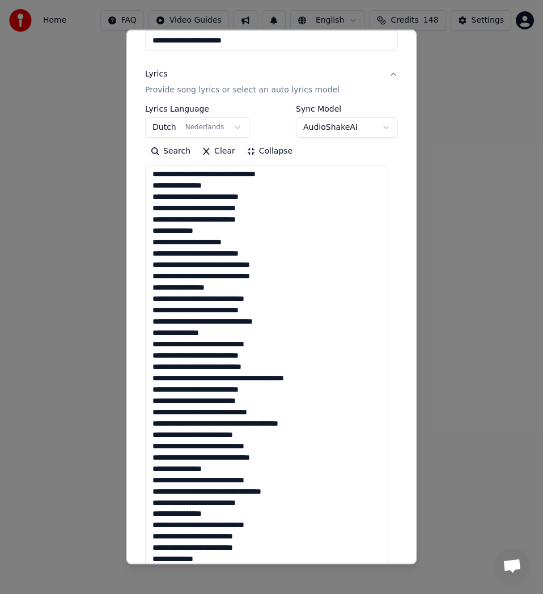
click at [271, 347] on textarea at bounding box center [266, 379] width 243 height 428
click at [263, 347] on textarea at bounding box center [266, 379] width 243 height 428
click at [222, 417] on textarea at bounding box center [266, 379] width 243 height 428
click at [227, 413] on textarea at bounding box center [266, 379] width 243 height 428
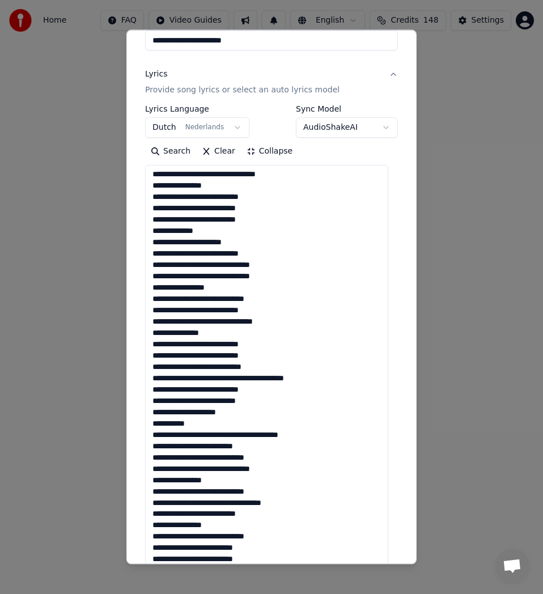
click at [206, 437] on textarea at bounding box center [266, 379] width 243 height 428
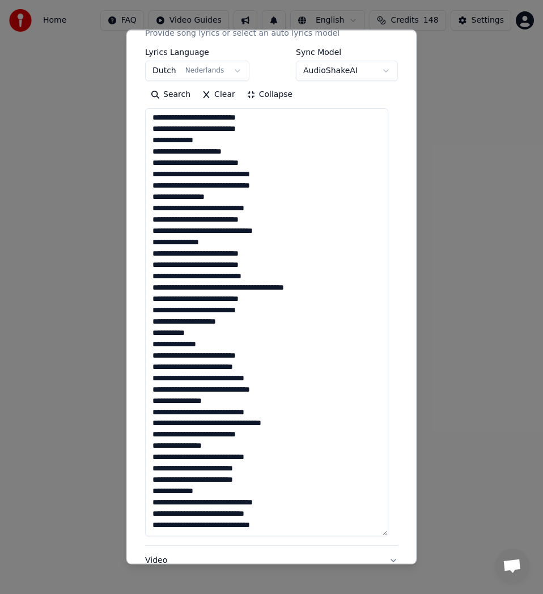
scroll to position [227, 0]
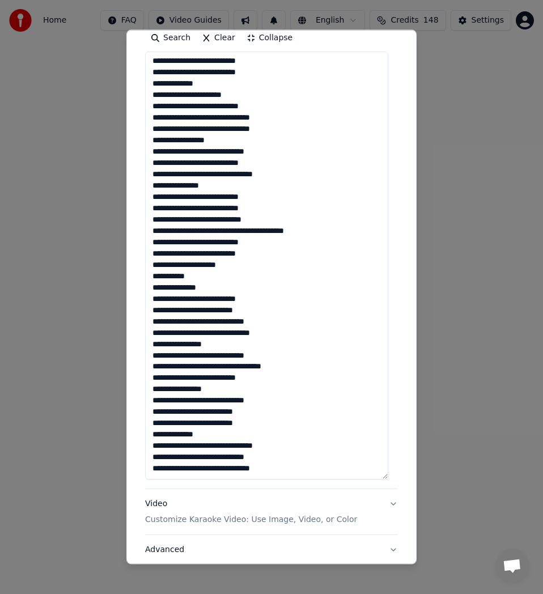
click at [202, 349] on textarea at bounding box center [266, 266] width 243 height 428
click at [261, 378] on textarea at bounding box center [266, 266] width 243 height 428
click at [215, 390] on textarea at bounding box center [266, 266] width 243 height 428
click at [183, 389] on textarea at bounding box center [266, 266] width 243 height 428
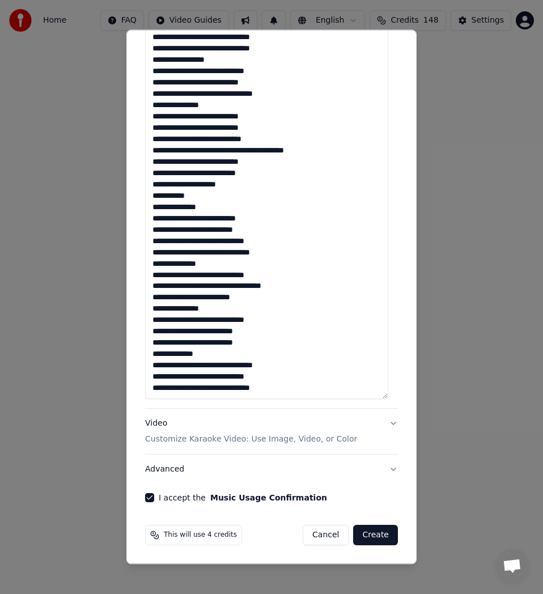
type textarea "**********"
click at [176, 470] on button "Advanced" at bounding box center [271, 469] width 253 height 29
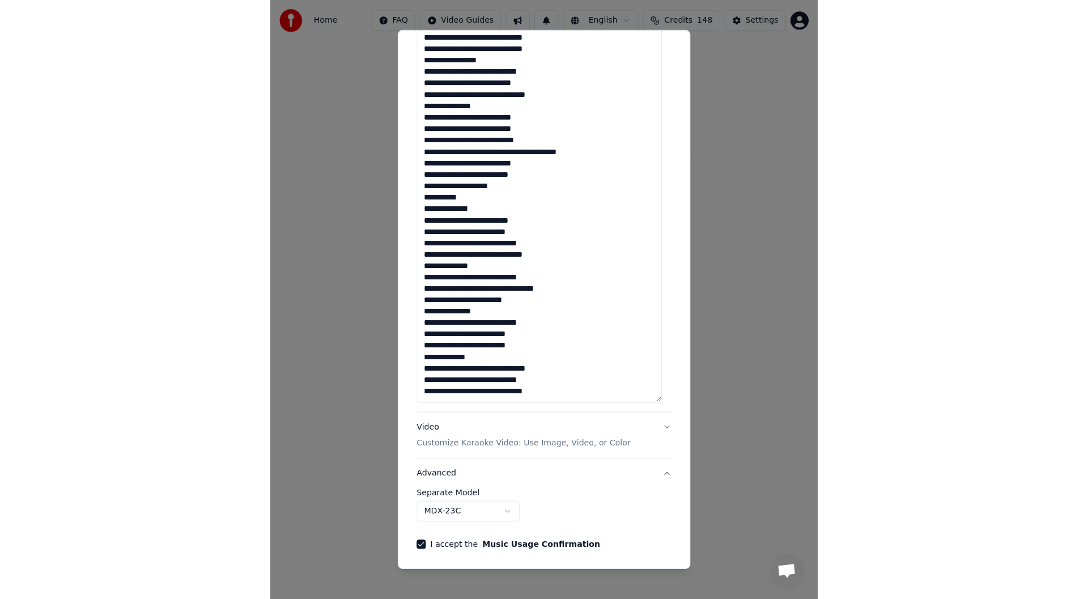
scroll to position [0, 0]
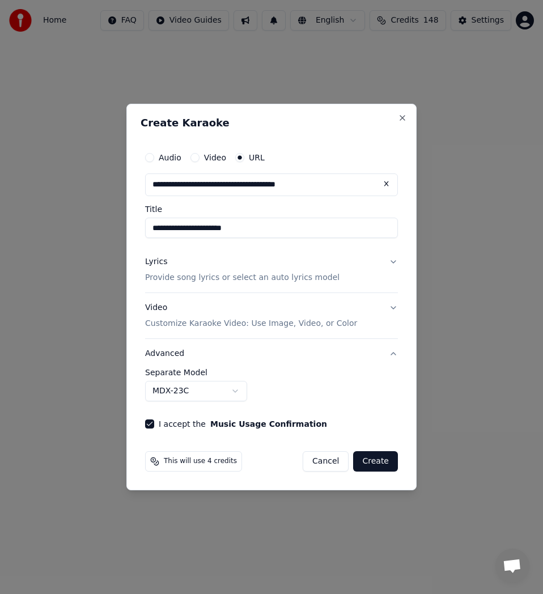
click at [237, 356] on body "Home FAQ Video Guides English Credits 148 Settings Welcome to Youka Library Acc…" at bounding box center [271, 178] width 543 height 356
click at [383, 459] on button "Create" at bounding box center [375, 461] width 45 height 20
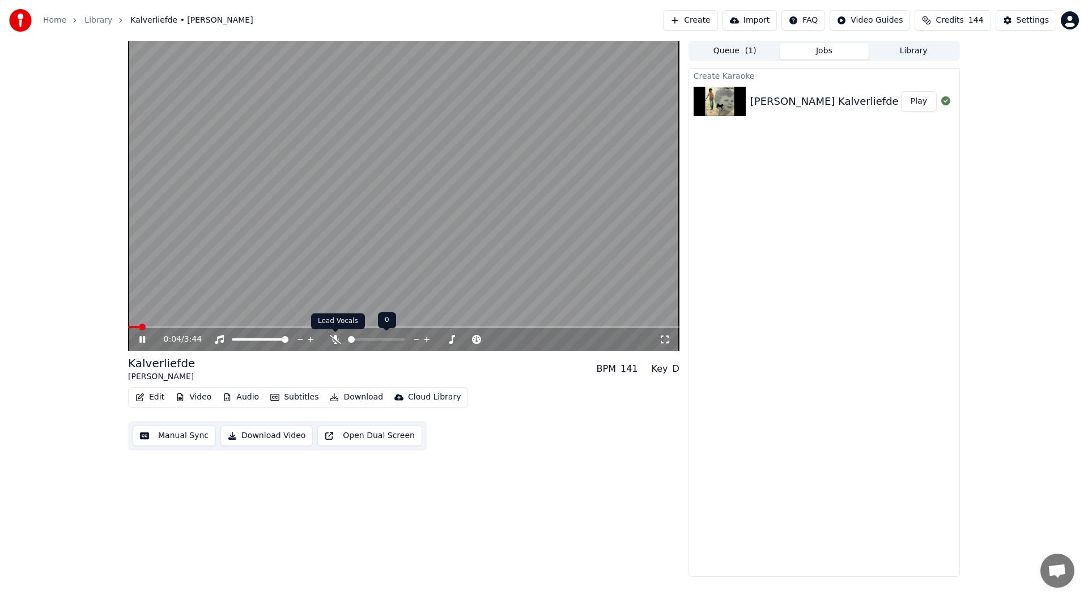
click at [334, 338] on icon at bounding box center [335, 339] width 11 height 9
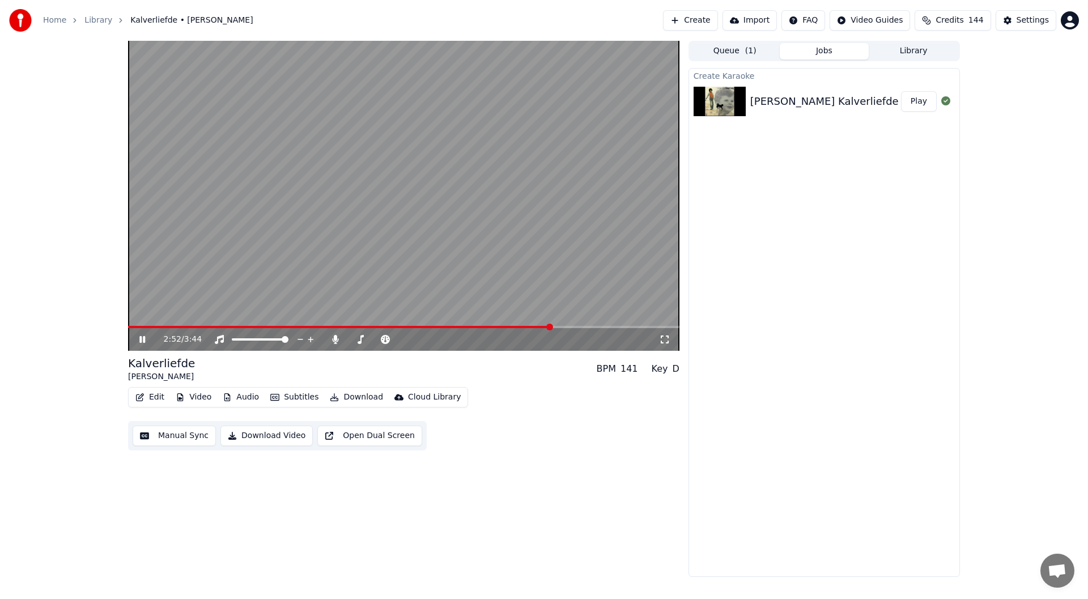
click at [145, 338] on icon at bounding box center [142, 339] width 6 height 7
click at [160, 398] on button "Edit" at bounding box center [150, 397] width 38 height 16
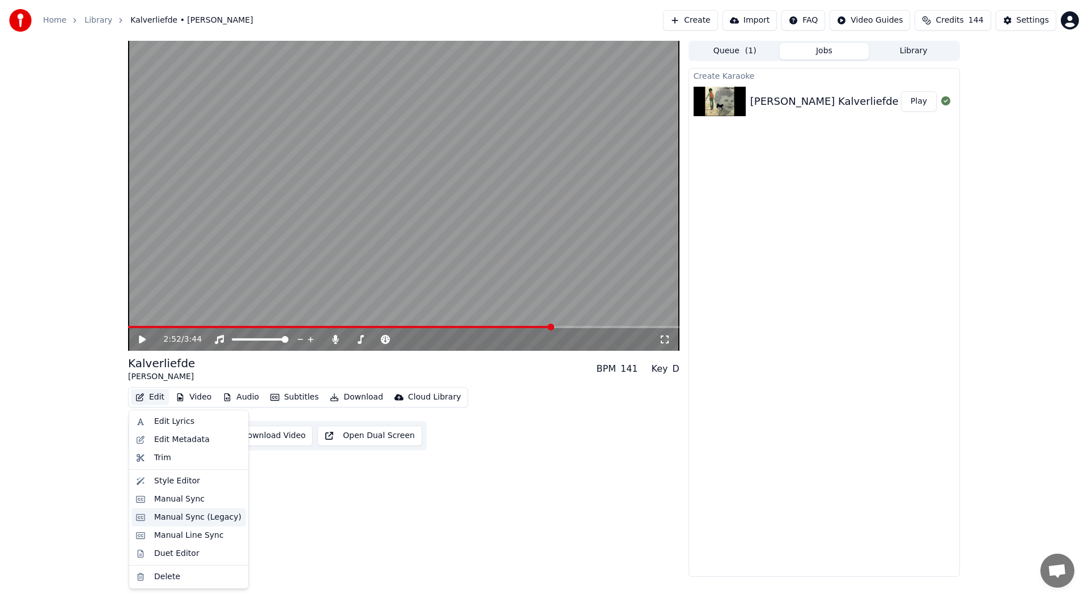
click at [202, 517] on div "Manual Sync (Legacy)" at bounding box center [197, 517] width 87 height 11
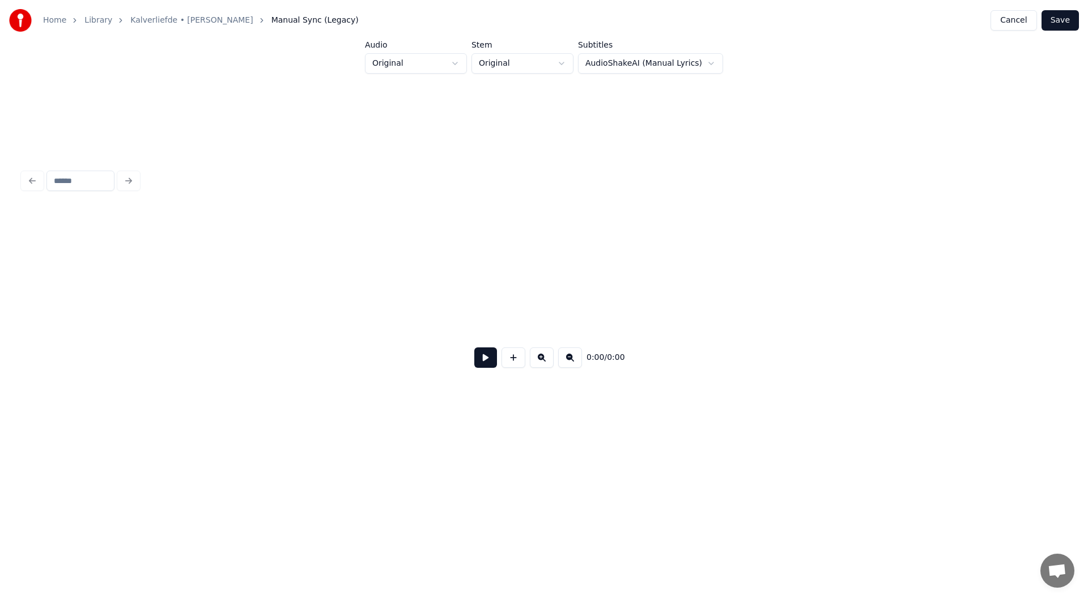
scroll to position [0, 1076]
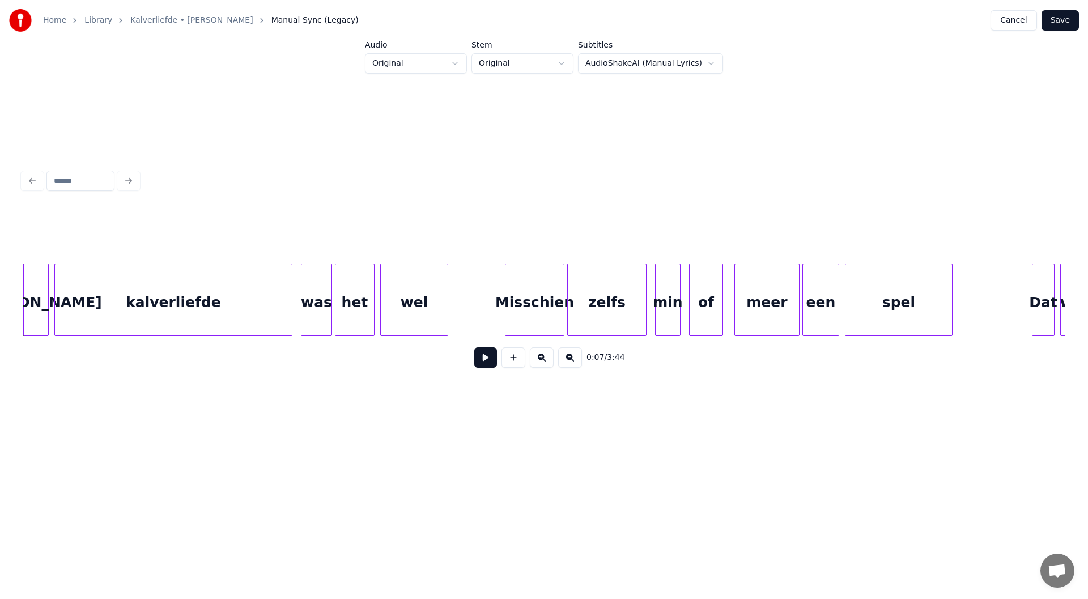
drag, startPoint x: 82, startPoint y: 341, endPoint x: 95, endPoint y: 341, distance: 13.0
click at [95, 341] on div "0:07 / 3:44" at bounding box center [544, 293] width 1043 height 172
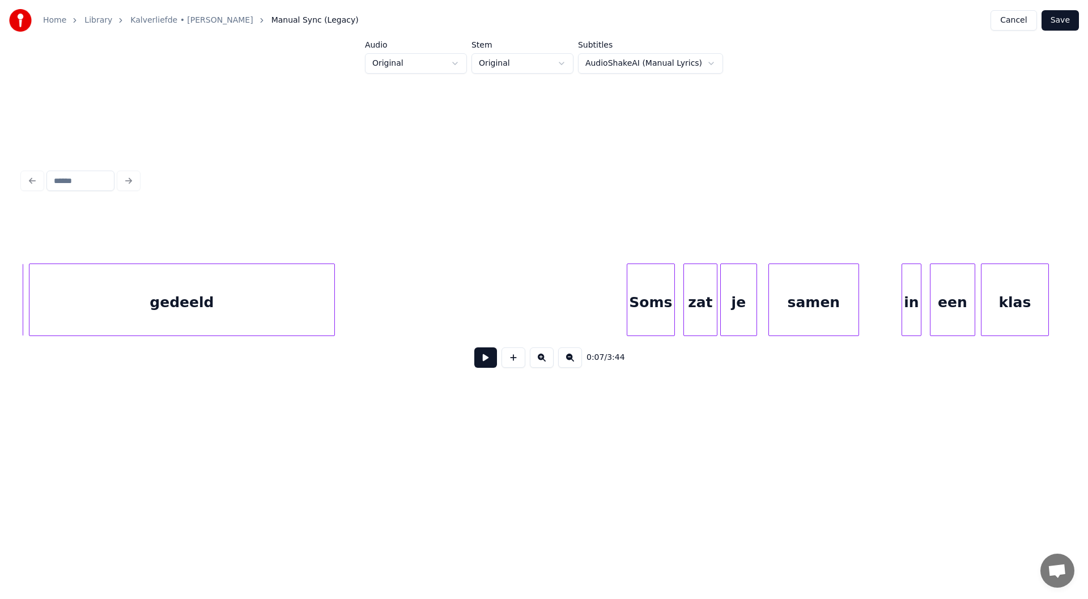
scroll to position [0, 3065]
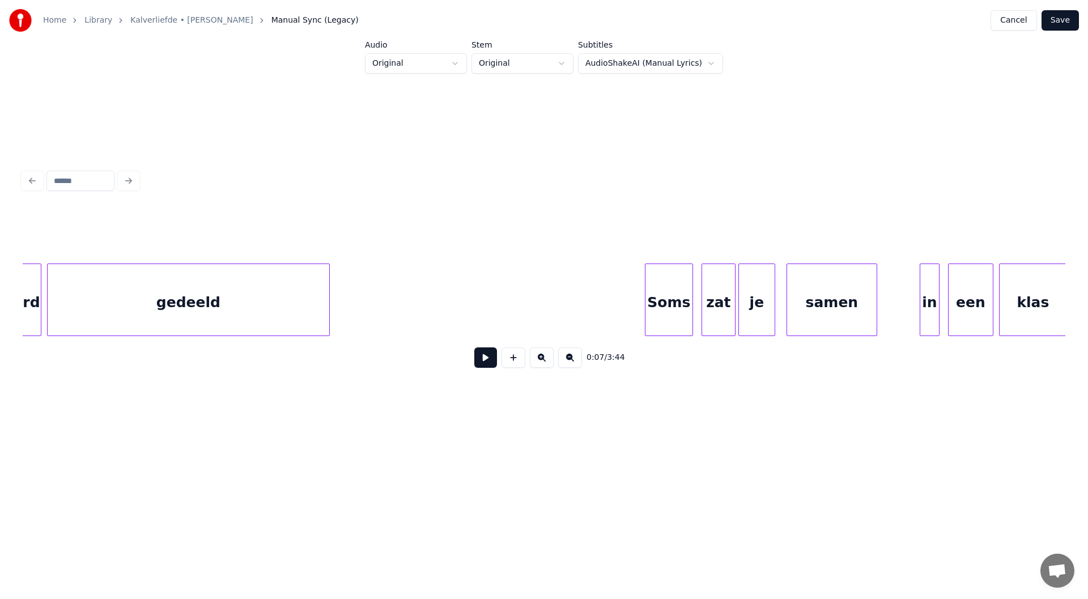
click at [328, 304] on div at bounding box center [327, 299] width 3 height 71
click at [481, 360] on button at bounding box center [485, 357] width 23 height 20
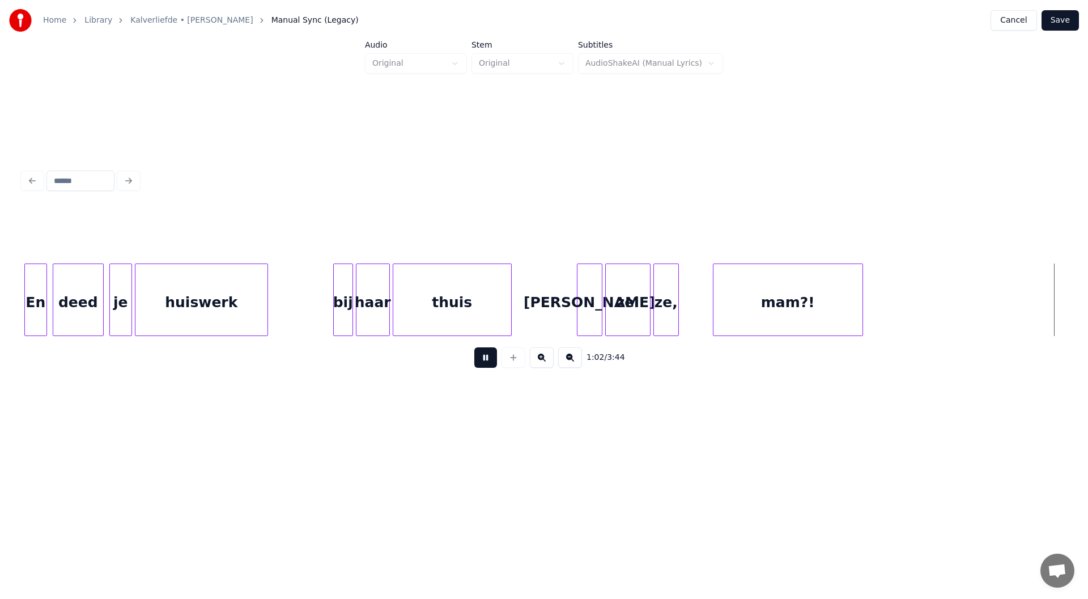
scroll to position [0, 8824]
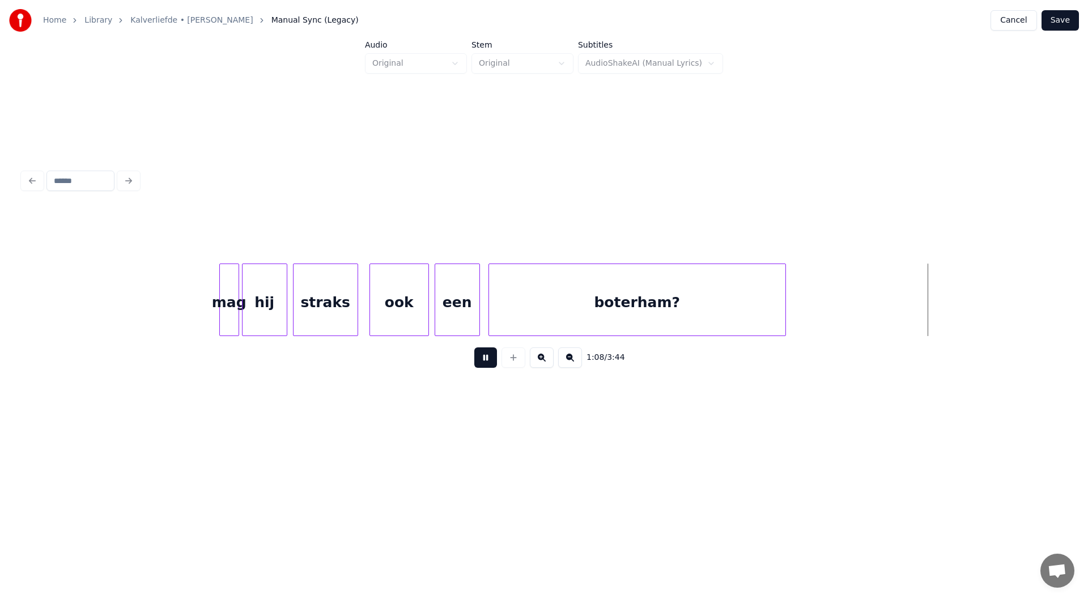
click at [492, 366] on button at bounding box center [485, 357] width 23 height 20
drag, startPoint x: 337, startPoint y: 341, endPoint x: 327, endPoint y: 340, distance: 10.3
click at [327, 340] on div "1:08 / 3:44" at bounding box center [544, 293] width 1043 height 172
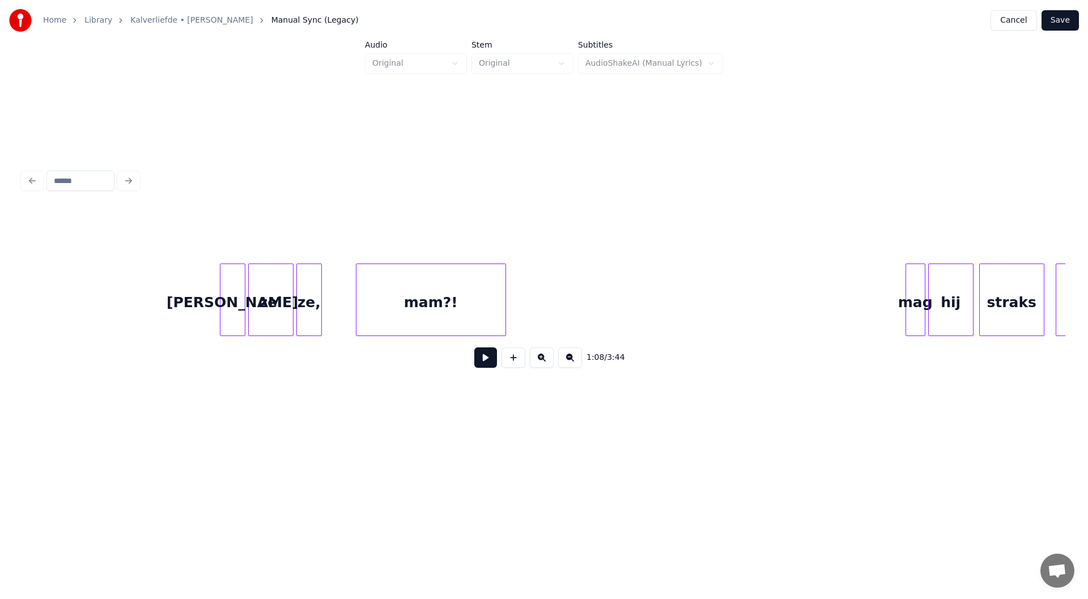
scroll to position [0, 8314]
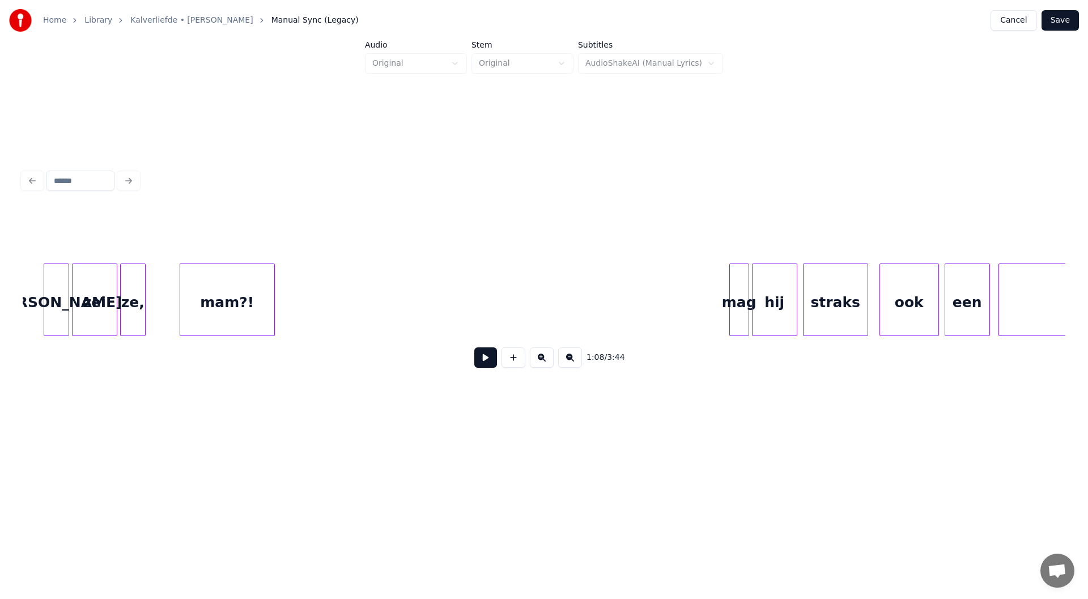
click at [274, 313] on div at bounding box center [272, 299] width 3 height 71
click at [483, 363] on button at bounding box center [485, 357] width 23 height 20
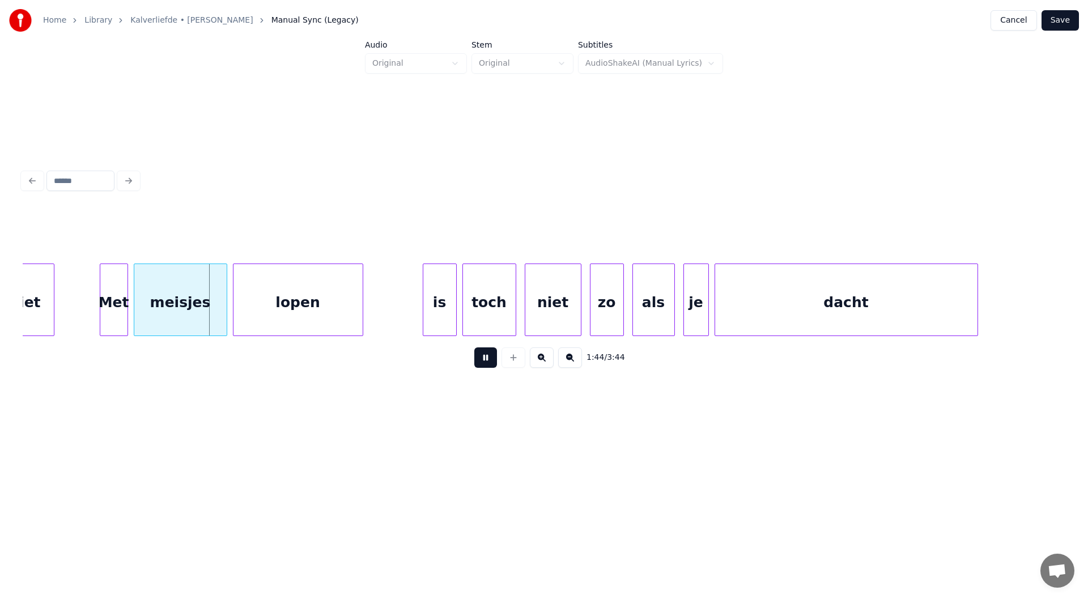
scroll to position [0, 14629]
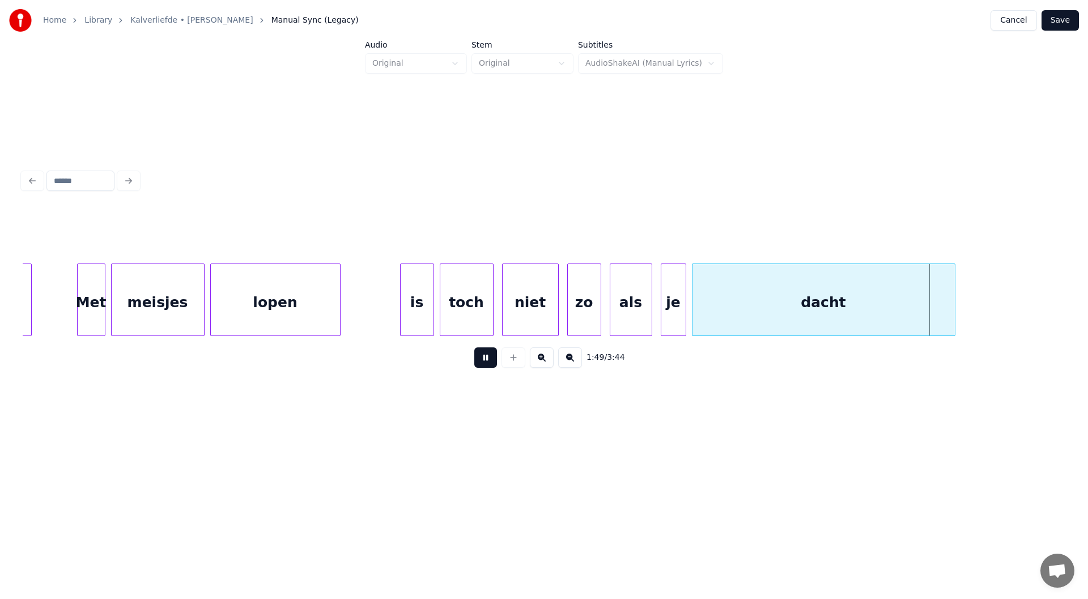
click at [489, 366] on button at bounding box center [485, 357] width 23 height 20
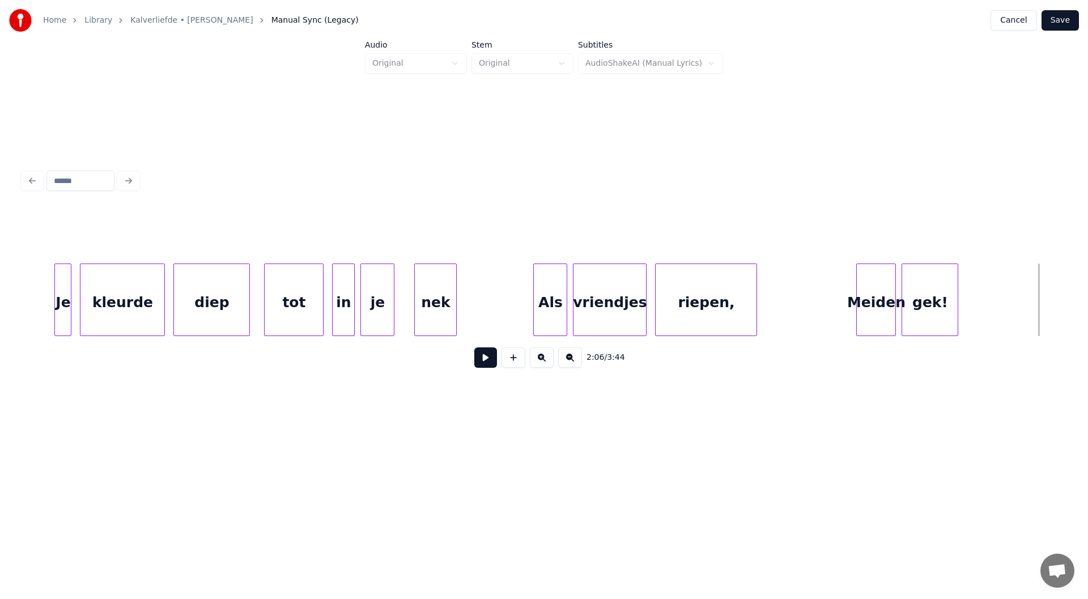
scroll to position [0, 16592]
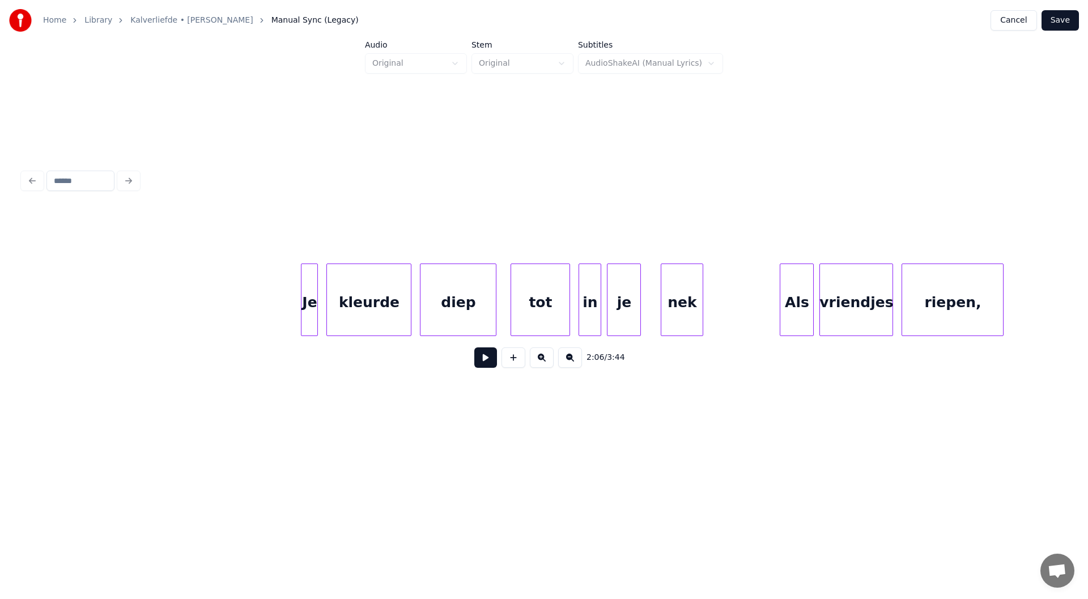
drag, startPoint x: 279, startPoint y: 304, endPoint x: 367, endPoint y: 358, distance: 103.5
click at [486, 366] on button at bounding box center [485, 357] width 23 height 20
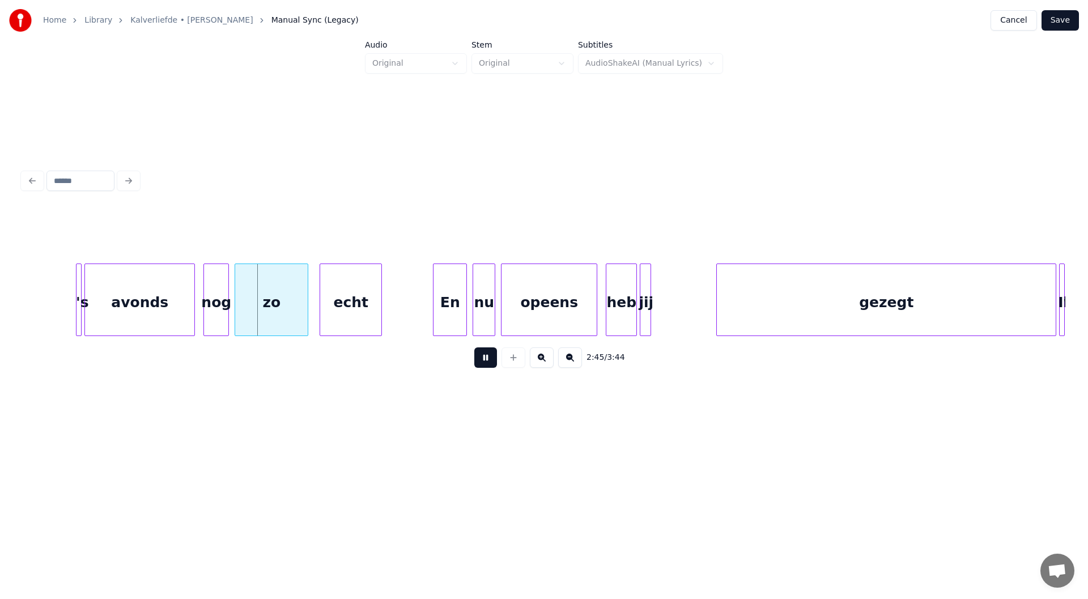
scroll to position [0, 23304]
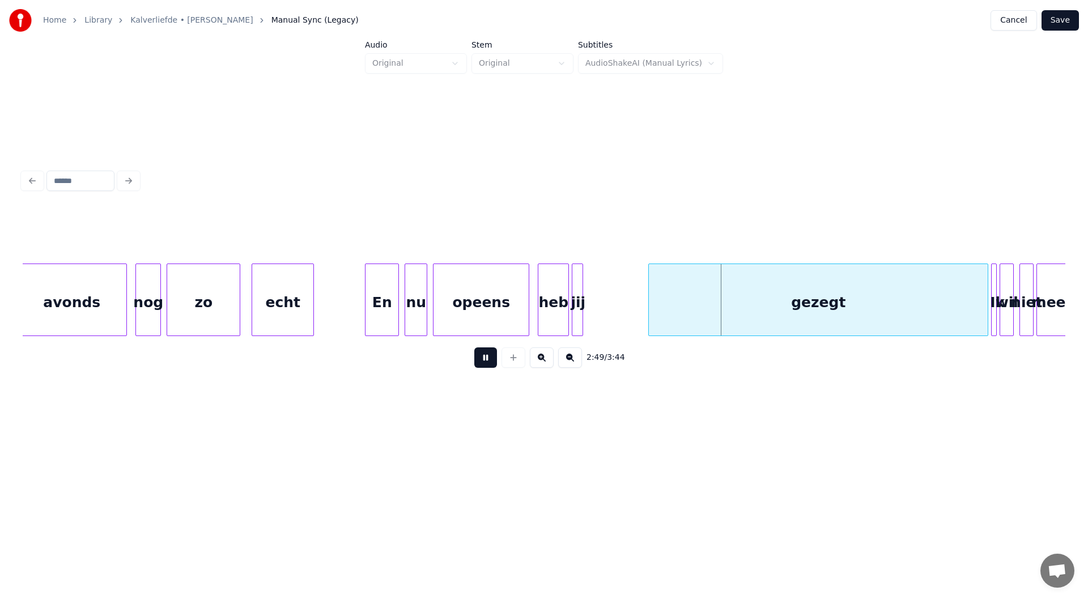
click at [486, 364] on button at bounding box center [485, 357] width 23 height 20
click at [542, 305] on div at bounding box center [641, 299] width 3 height 71
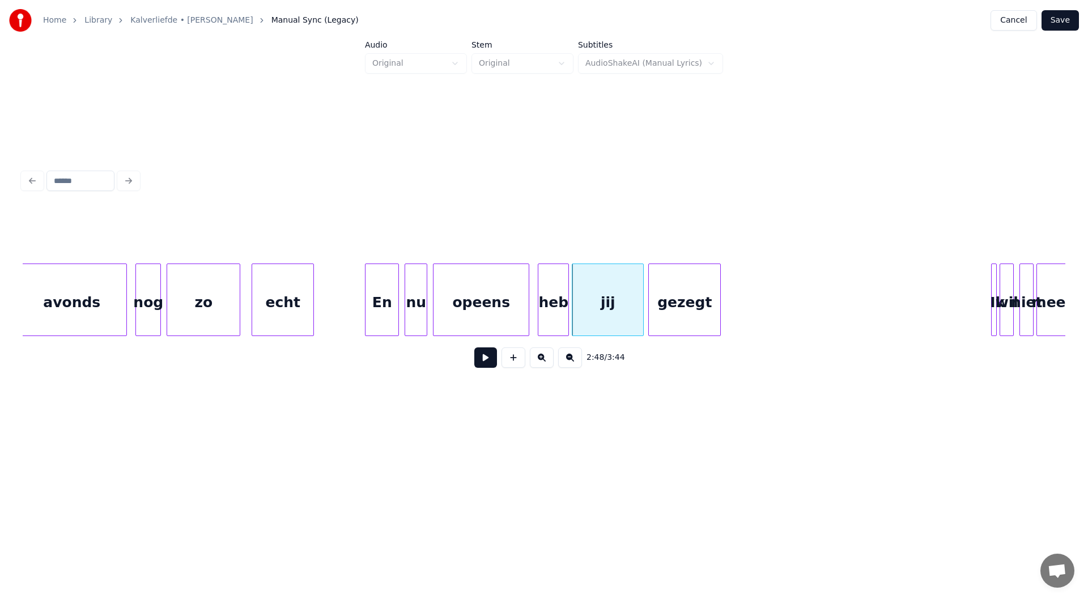
click at [542, 324] on div at bounding box center [718, 299] width 3 height 71
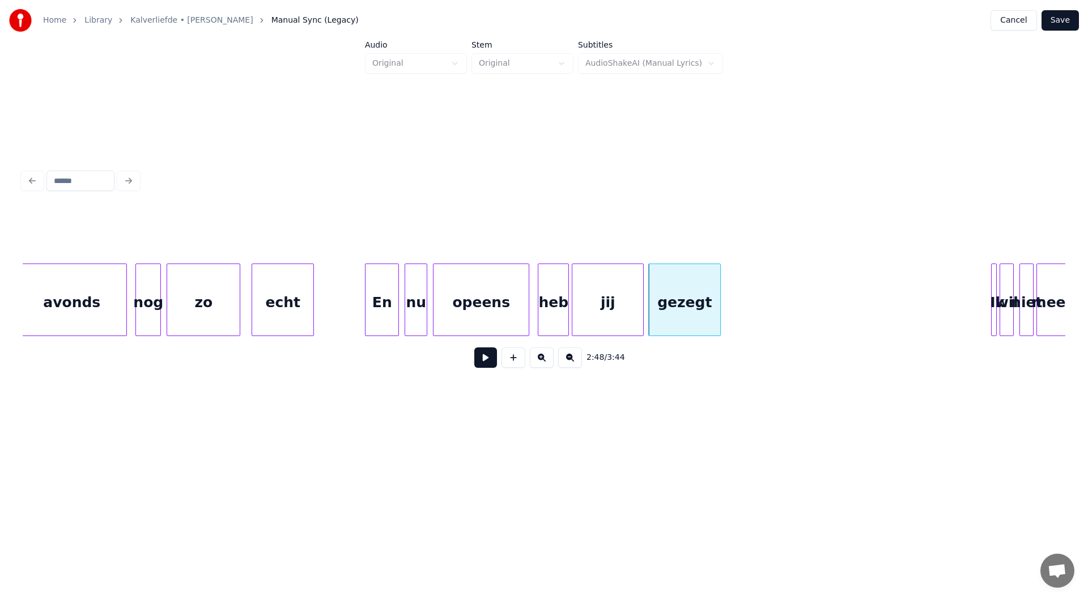
click at [478, 365] on button at bounding box center [485, 357] width 23 height 20
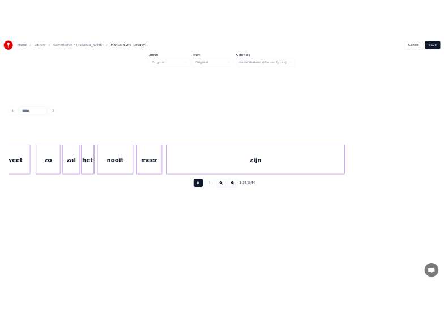
scroll to position [0, 30108]
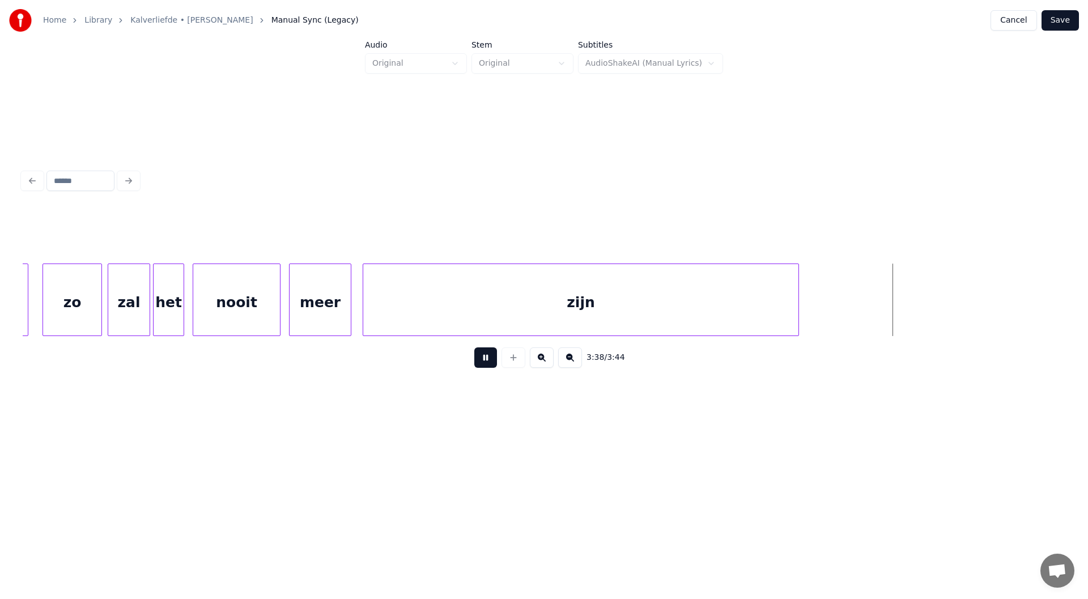
click at [486, 366] on button at bounding box center [485, 357] width 23 height 20
click at [542, 23] on button "Save" at bounding box center [1060, 20] width 37 height 20
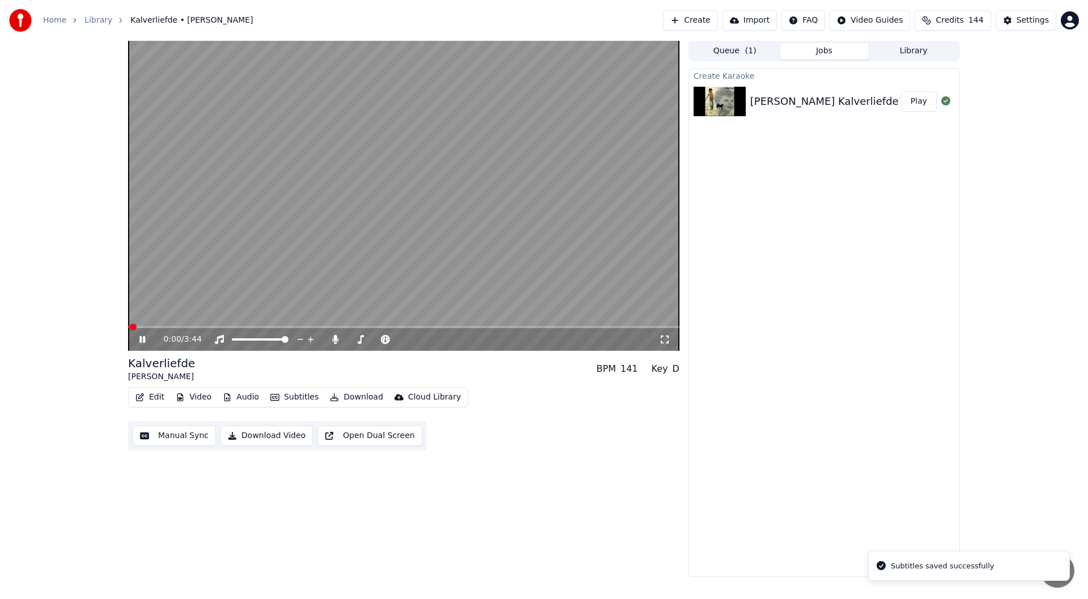
click at [141, 341] on icon at bounding box center [142, 339] width 6 height 7
click at [341, 333] on div "0:00 / 3:44" at bounding box center [403, 339] width 551 height 23
click at [335, 340] on icon at bounding box center [335, 339] width 6 height 9
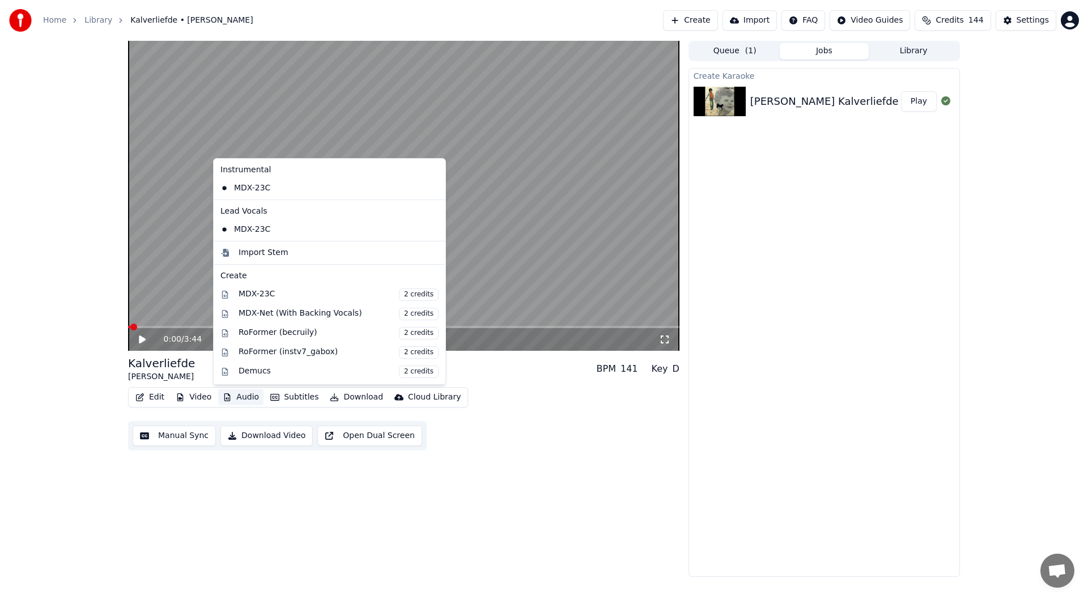
click at [239, 397] on button "Audio" at bounding box center [240, 397] width 45 height 16
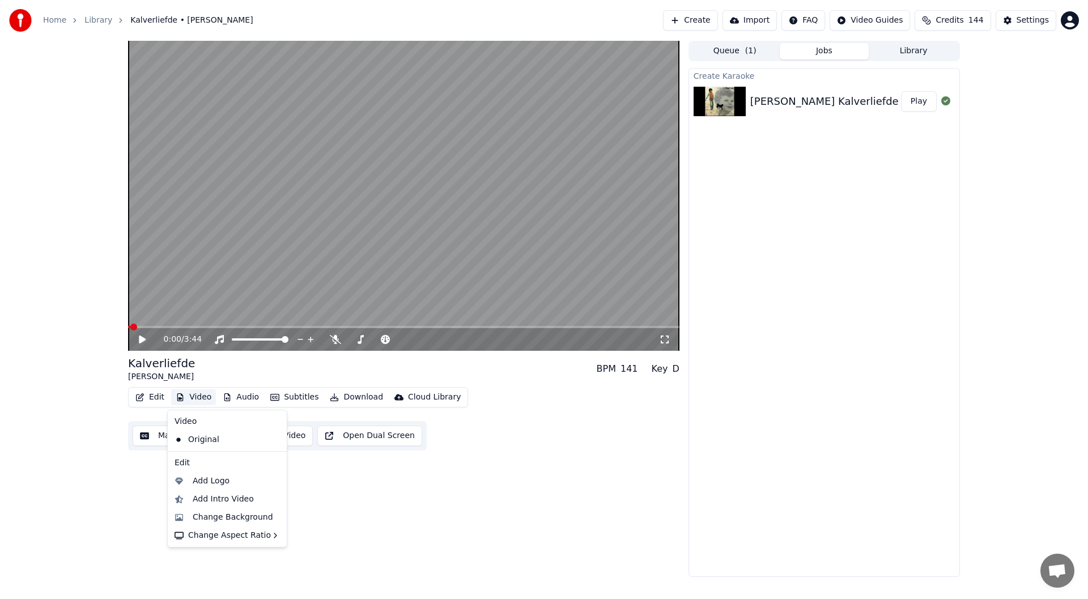
click at [183, 405] on button "Video" at bounding box center [193, 397] width 45 height 16
click at [212, 483] on div "Add Logo" at bounding box center [211, 481] width 37 height 11
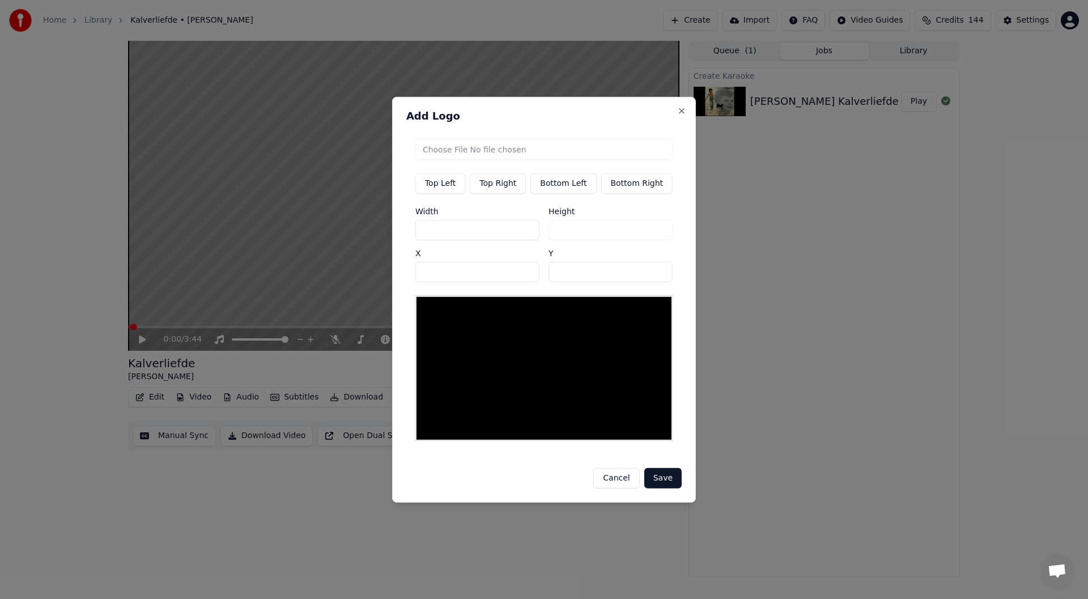
click at [514, 186] on button "Top Right" at bounding box center [498, 183] width 56 height 20
type input "***"
click at [521, 149] on input "file" at bounding box center [543, 149] width 257 height 20
type input "**********"
type input "***"
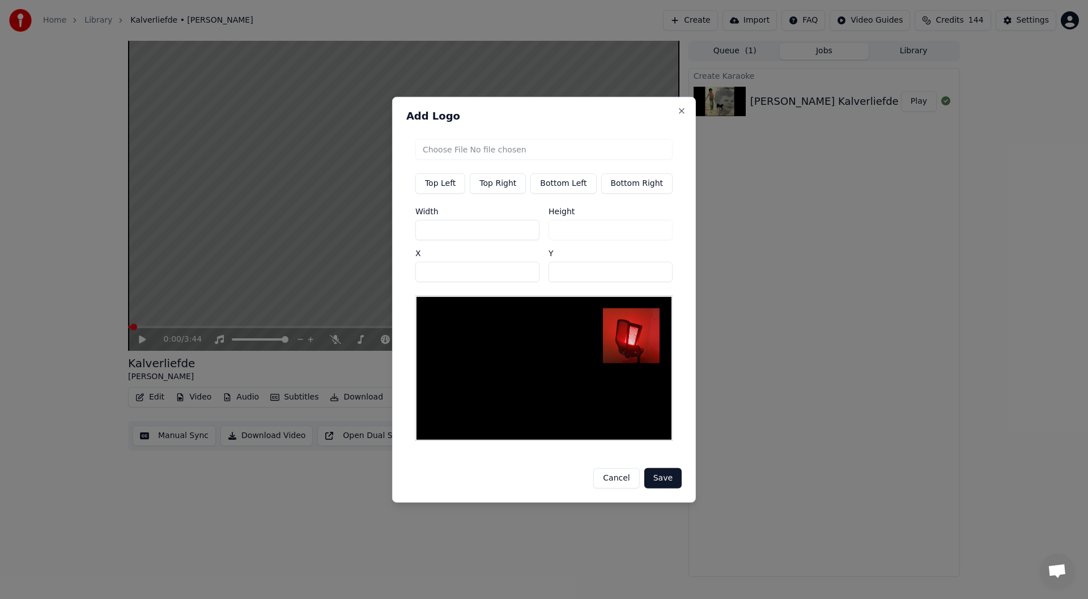
drag, startPoint x: 449, startPoint y: 237, endPoint x: 414, endPoint y: 237, distance: 35.1
click at [414, 237] on div "Top Left Top Right Bottom Left Bottom Right Width *** Height *** X *** Y **" at bounding box center [543, 290] width 275 height 320
type input "*"
type input "**"
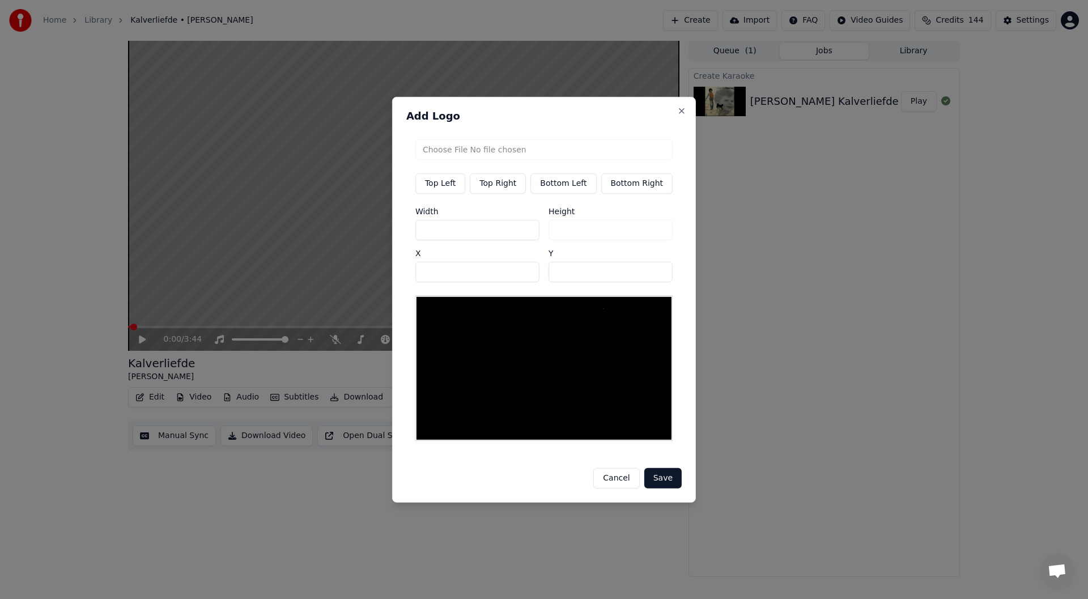
type input "**"
type input "***"
drag, startPoint x: 577, startPoint y: 276, endPoint x: 536, endPoint y: 278, distance: 40.8
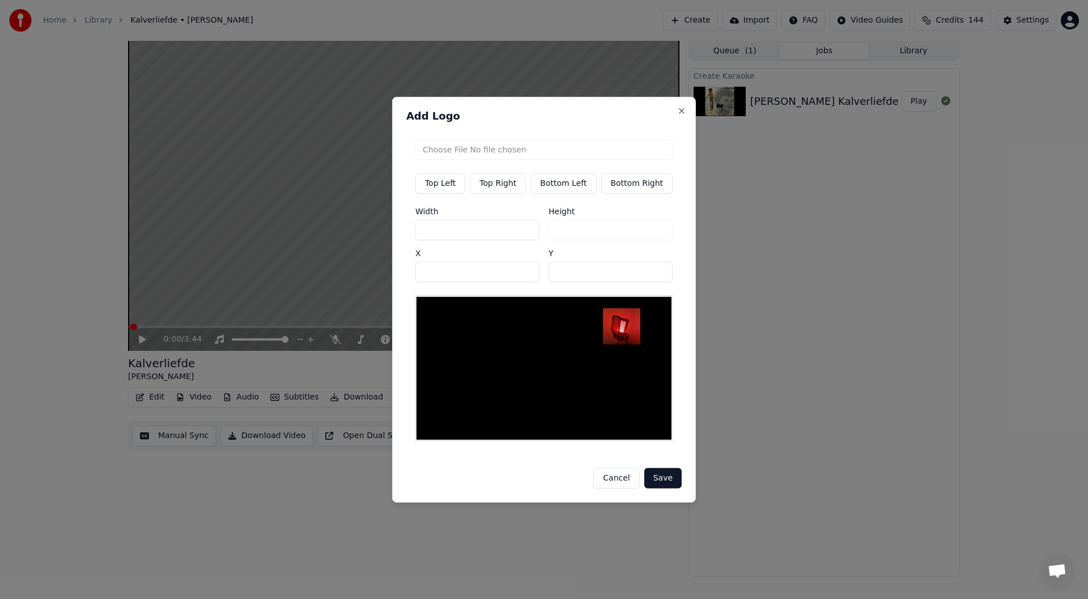
click at [537, 278] on div "Width *** Height *** X *** Y **" at bounding box center [543, 244] width 257 height 75
type input "**"
drag, startPoint x: 477, startPoint y: 279, endPoint x: 248, endPoint y: 279, distance: 229.0
click at [253, 279] on body "Home Library Kalverliefde • [PERSON_NAME] Create Import FAQ Video Guides Credit…" at bounding box center [544, 299] width 1088 height 599
type input "***"
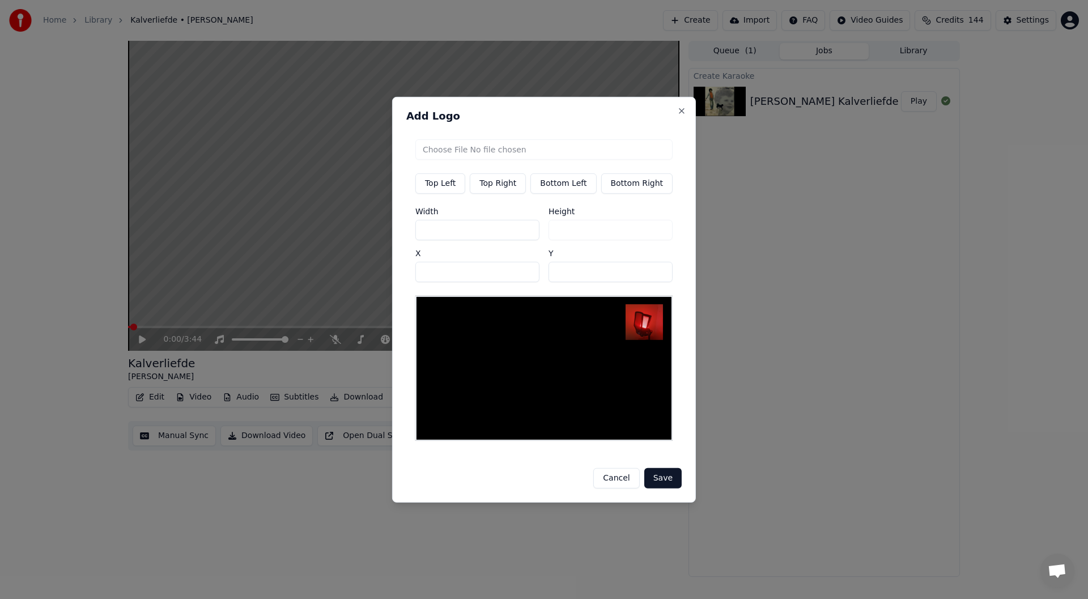
click at [542, 479] on div "Add Logo Top Left Top Right Bottom Left Bottom Right Width *** Height *** X ***…" at bounding box center [544, 299] width 304 height 406
click at [542, 479] on button "Save" at bounding box center [662, 478] width 37 height 20
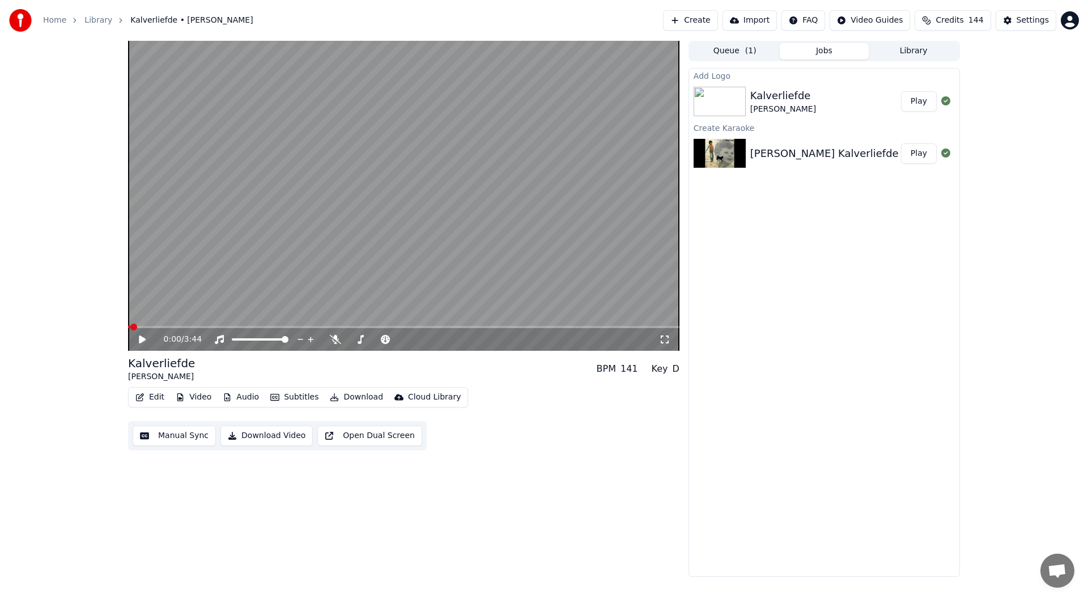
click at [542, 97] on button "Play" at bounding box center [919, 101] width 36 height 20
click at [142, 342] on icon at bounding box center [142, 339] width 6 height 7
click at [350, 402] on button "Download" at bounding box center [356, 397] width 62 height 16
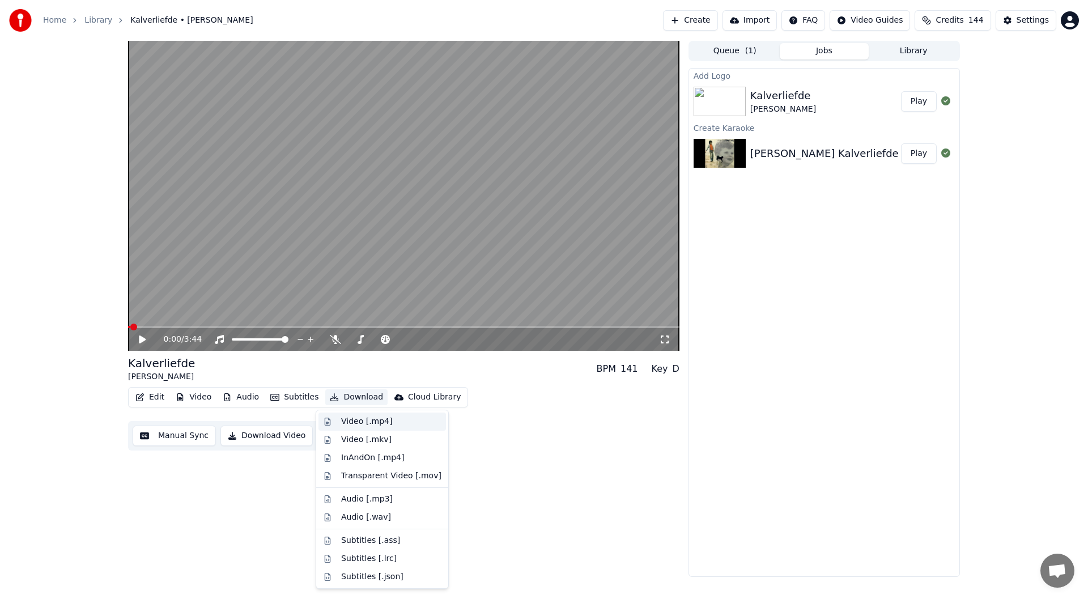
click at [368, 418] on div "Video [.mp4]" at bounding box center [366, 421] width 51 height 11
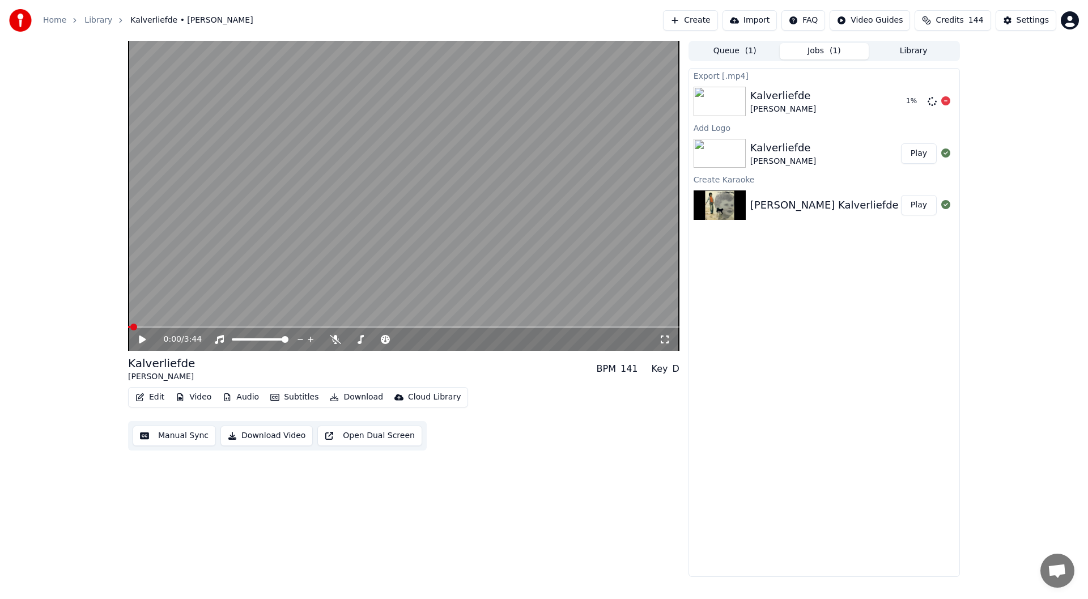
click at [542, 14] on button "Create" at bounding box center [690, 20] width 55 height 20
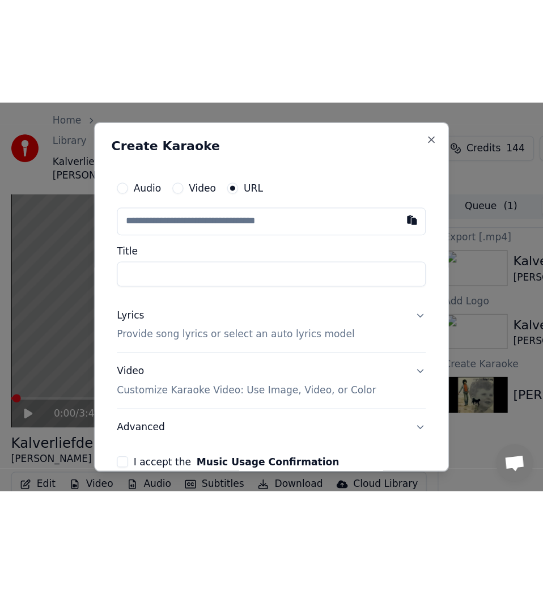
scroll to position [3337, 0]
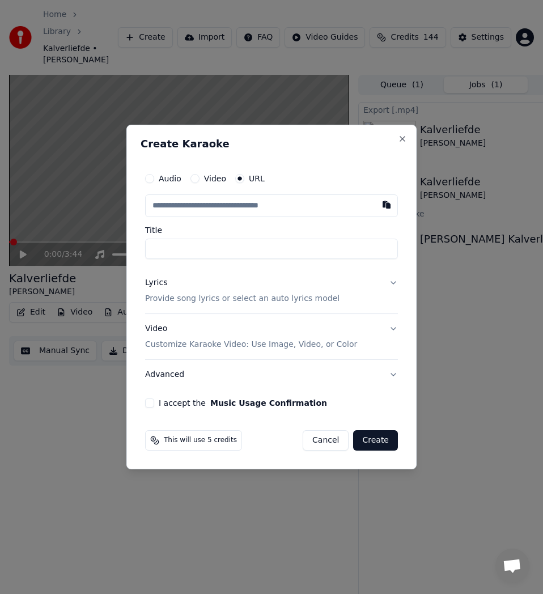
click at [236, 204] on input "text" at bounding box center [271, 205] width 253 height 23
click at [388, 206] on button "button" at bounding box center [386, 204] width 23 height 20
type input "**********"
click at [202, 250] on input "**********" at bounding box center [271, 249] width 253 height 20
click at [202, 253] on input "**********" at bounding box center [271, 249] width 253 height 20
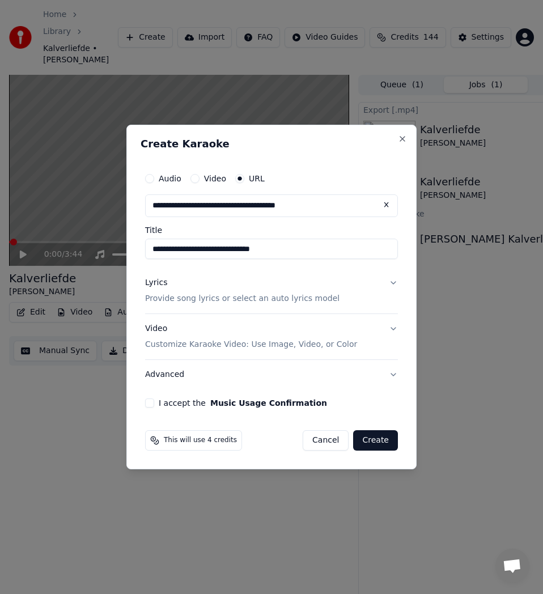
click at [201, 253] on input "**********" at bounding box center [271, 249] width 253 height 20
click at [203, 253] on input "**********" at bounding box center [271, 249] width 253 height 20
type input "**********"
click at [160, 292] on div "Lyrics Provide song lyrics or select an auto lyrics model" at bounding box center [242, 290] width 194 height 27
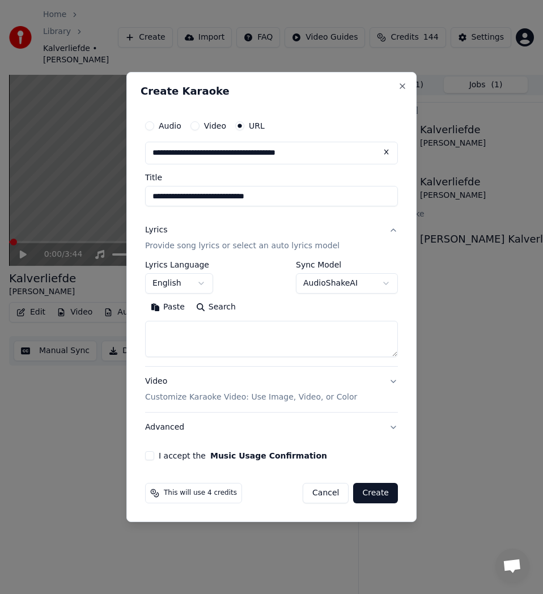
click at [207, 287] on button "English" at bounding box center [179, 283] width 68 height 20
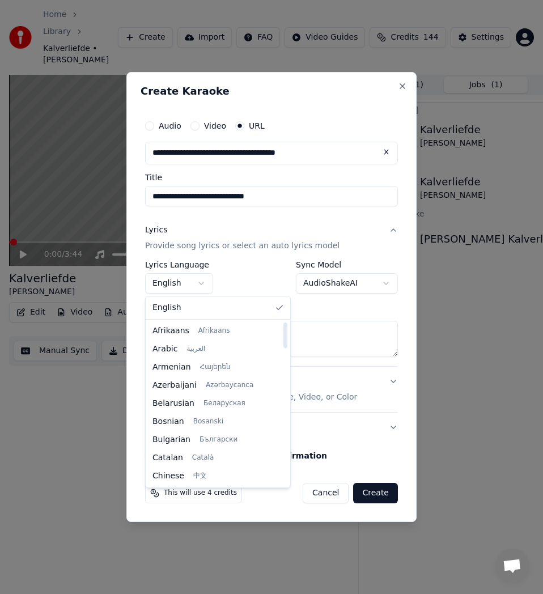
scroll to position [170, 0]
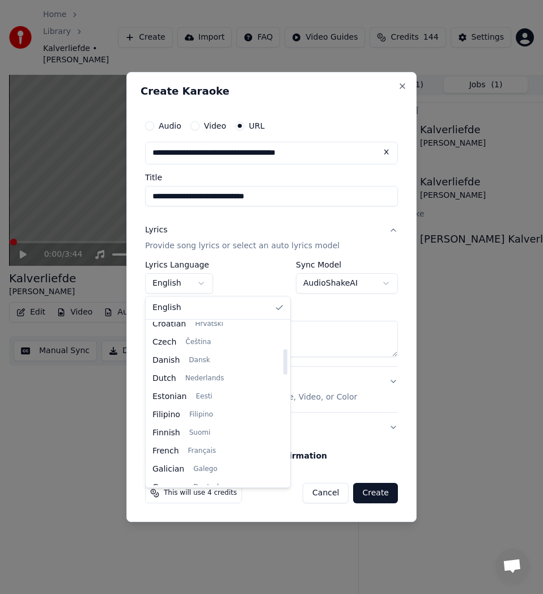
select select "**"
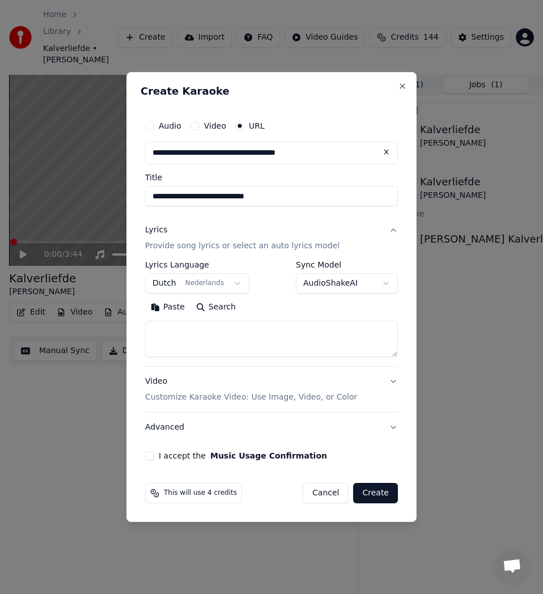
click at [215, 312] on button "Search" at bounding box center [215, 307] width 51 height 18
click at [172, 338] on textarea at bounding box center [271, 339] width 253 height 36
click at [167, 307] on button "Paste" at bounding box center [167, 307] width 45 height 18
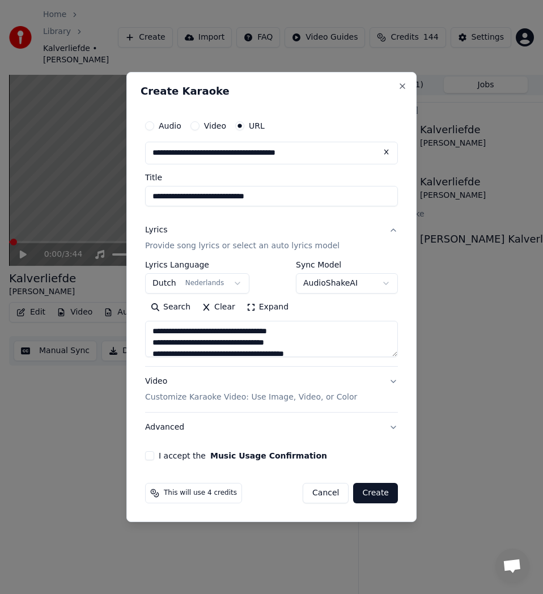
click at [250, 306] on button "Expand" at bounding box center [267, 307] width 53 height 18
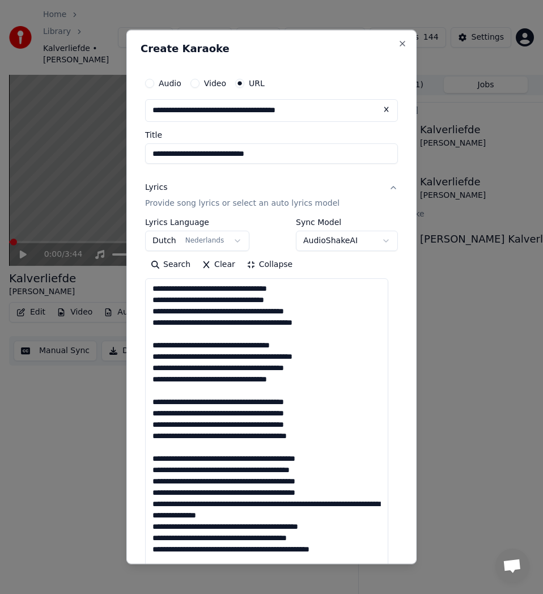
click at [195, 332] on textarea at bounding box center [266, 531] width 243 height 507
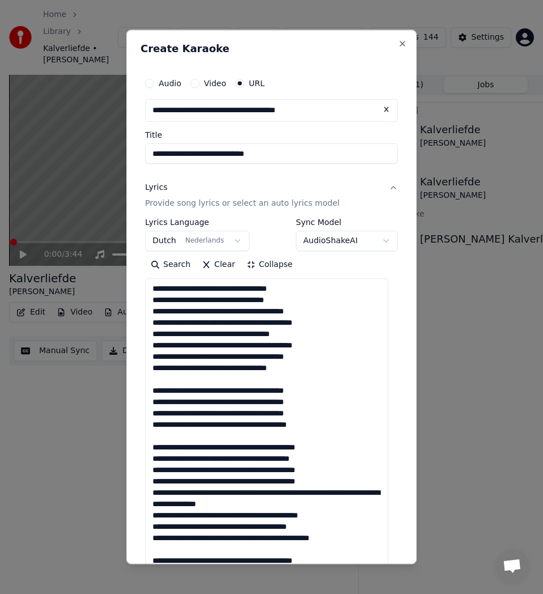
click at [177, 379] on textarea at bounding box center [266, 531] width 243 height 507
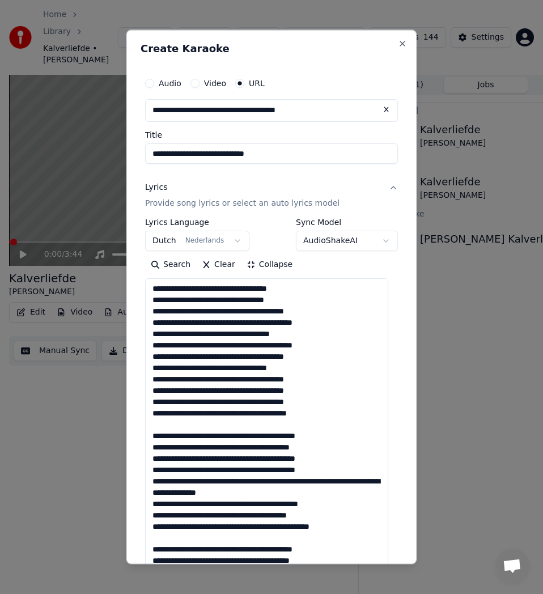
click at [183, 423] on textarea at bounding box center [266, 531] width 243 height 507
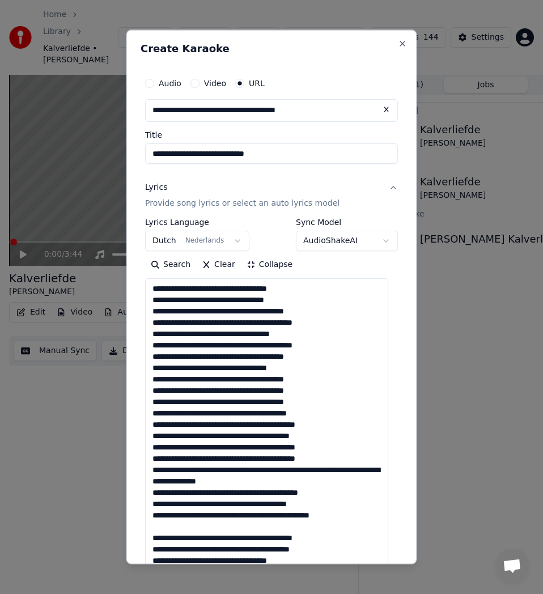
scroll to position [113, 0]
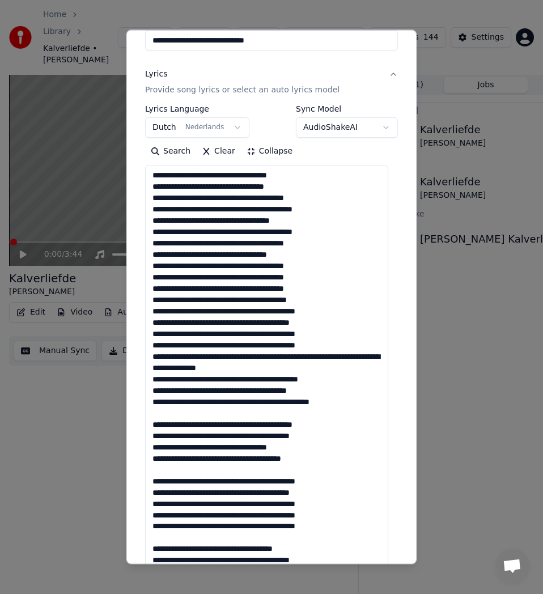
click at [166, 422] on textarea at bounding box center [266, 418] width 243 height 507
click at [171, 415] on textarea at bounding box center [266, 418] width 243 height 507
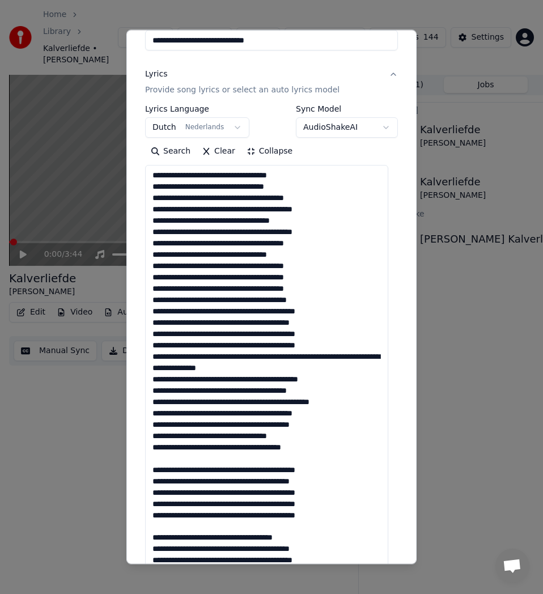
click at [171, 460] on textarea at bounding box center [266, 418] width 243 height 507
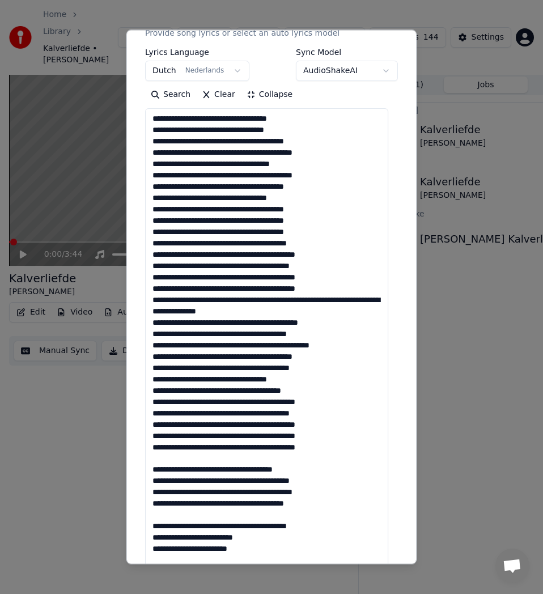
scroll to position [227, 0]
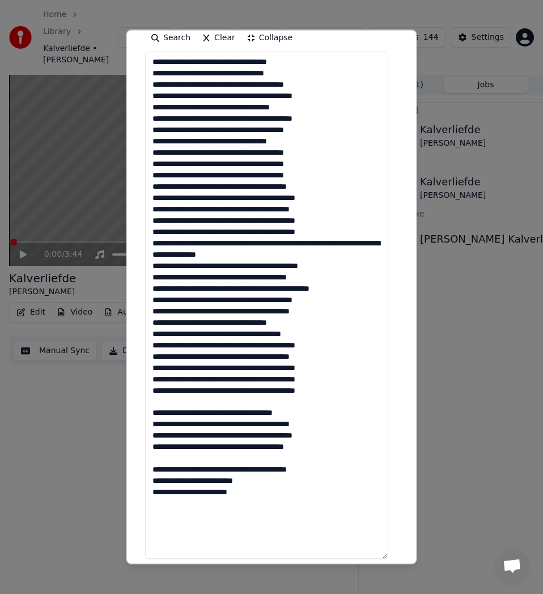
click at [179, 405] on textarea at bounding box center [266, 305] width 243 height 507
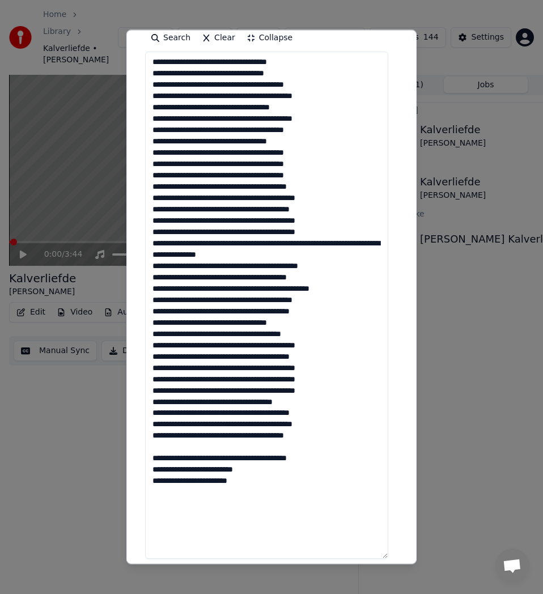
click at [175, 452] on textarea at bounding box center [266, 305] width 243 height 507
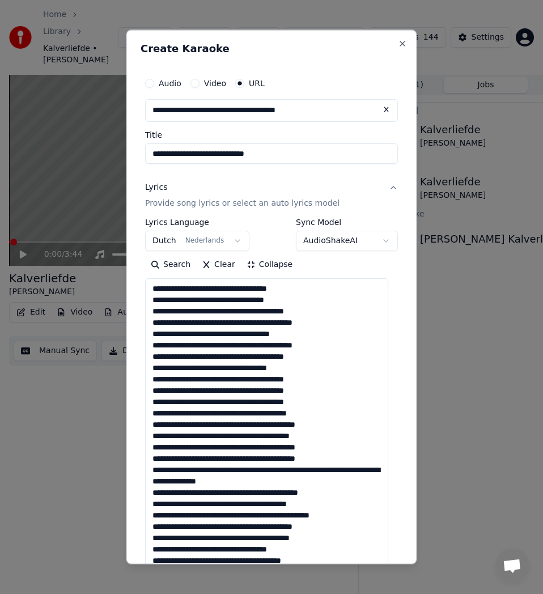
click at [220, 290] on textarea at bounding box center [266, 531] width 243 height 507
click at [218, 294] on textarea at bounding box center [266, 531] width 243 height 507
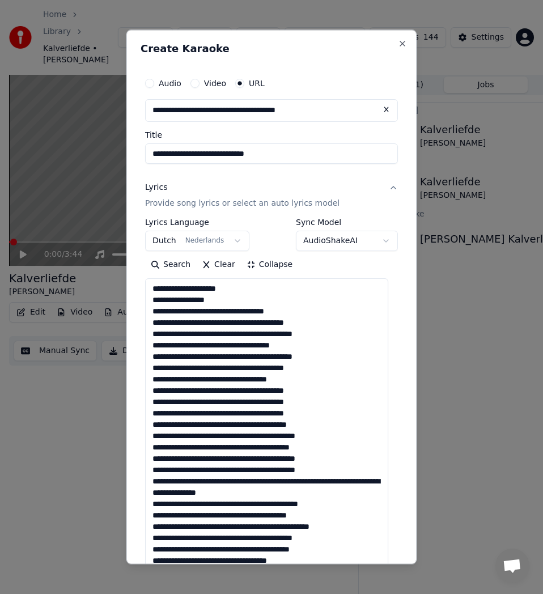
click at [235, 311] on textarea at bounding box center [266, 531] width 243 height 507
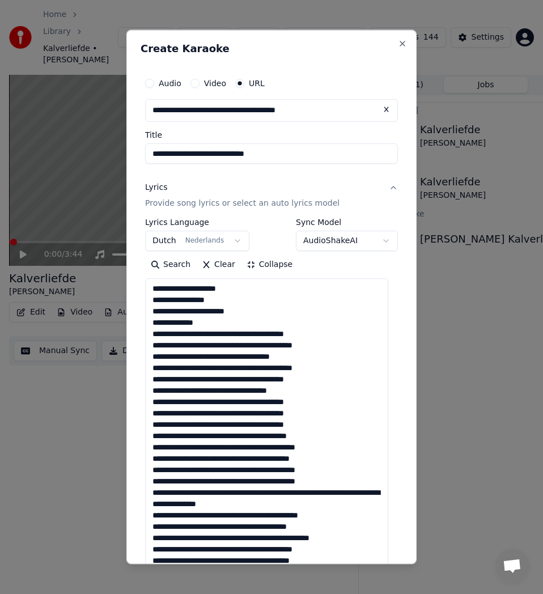
click at [230, 335] on textarea at bounding box center [266, 531] width 243 height 507
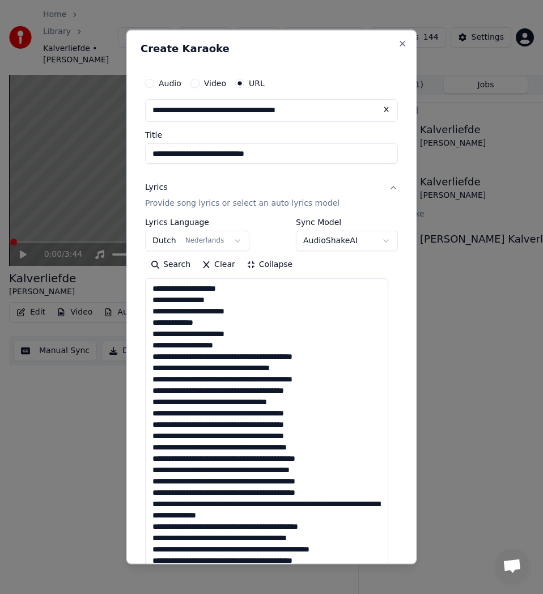
click at [248, 355] on textarea at bounding box center [266, 531] width 243 height 507
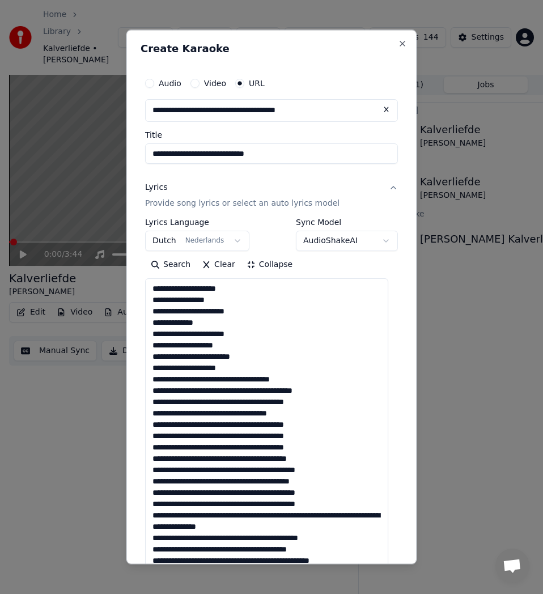
scroll to position [57, 0]
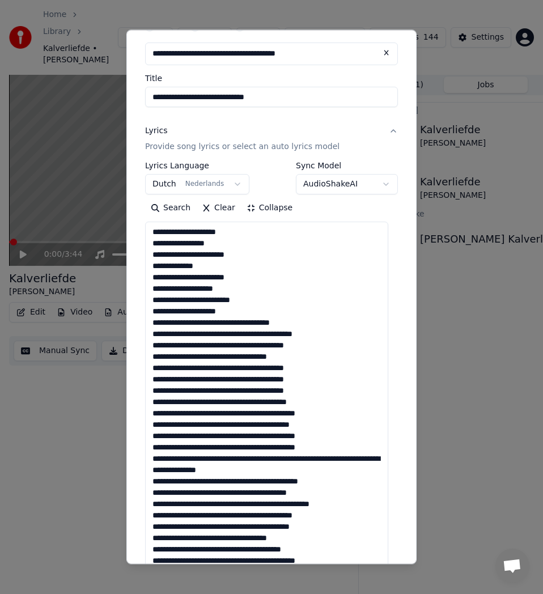
click at [230, 323] on textarea at bounding box center [266, 475] width 243 height 507
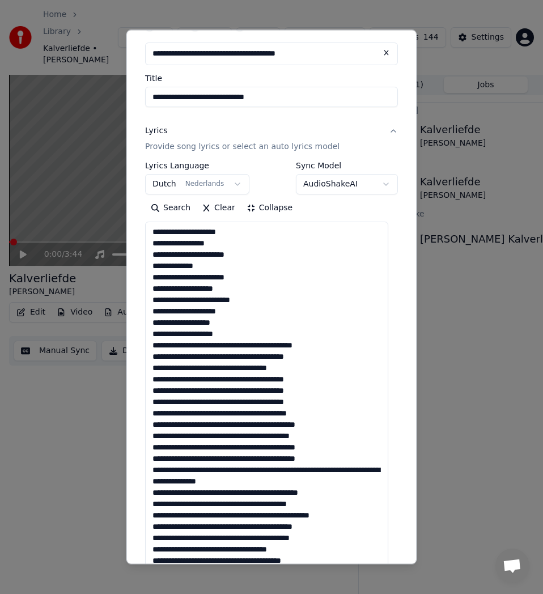
click at [234, 343] on textarea at bounding box center [266, 475] width 243 height 507
click at [236, 348] on textarea at bounding box center [266, 475] width 243 height 507
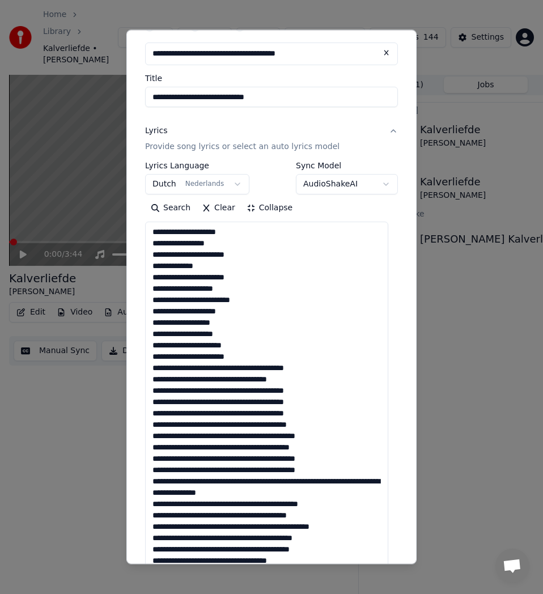
click at [245, 366] on textarea at bounding box center [266, 475] width 243 height 507
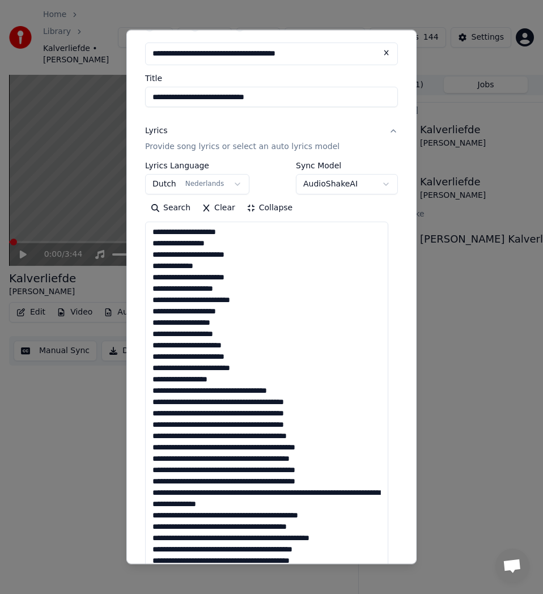
click at [159, 391] on textarea at bounding box center [266, 475] width 243 height 507
click at [233, 391] on textarea at bounding box center [266, 475] width 243 height 507
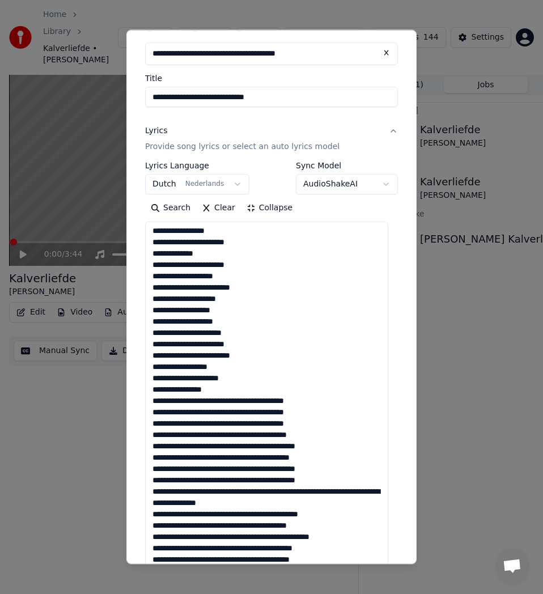
scroll to position [113, 0]
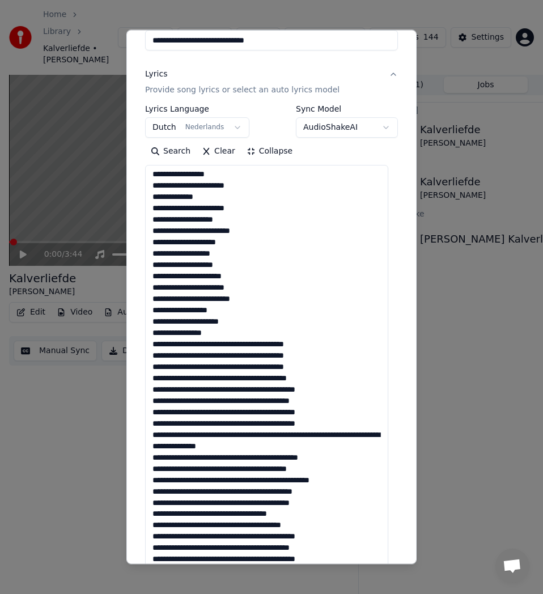
click at [244, 346] on textarea at bounding box center [266, 418] width 243 height 507
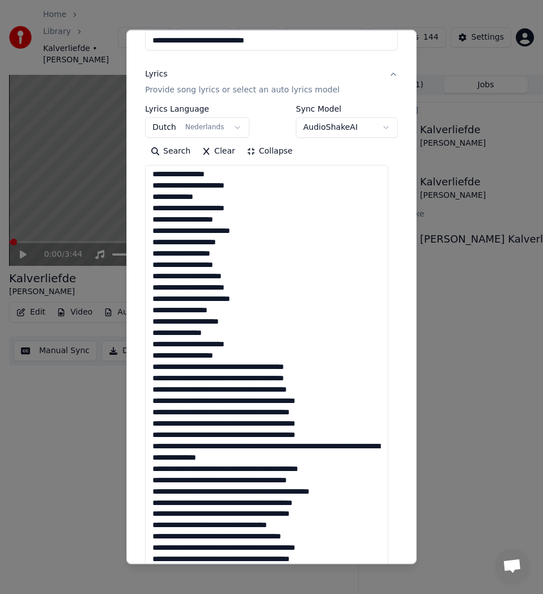
click at [236, 367] on textarea at bounding box center [266, 418] width 243 height 507
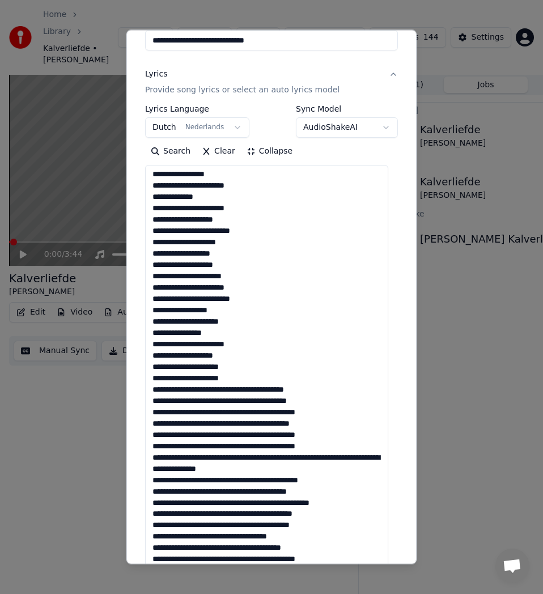
scroll to position [35, 0]
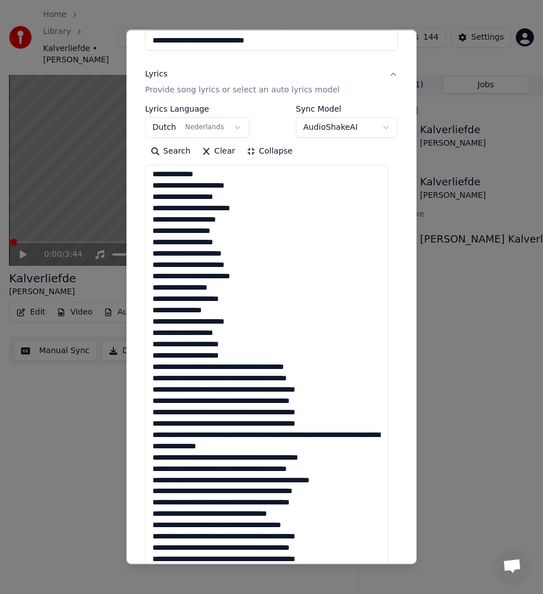
click at [232, 369] on textarea at bounding box center [266, 418] width 243 height 507
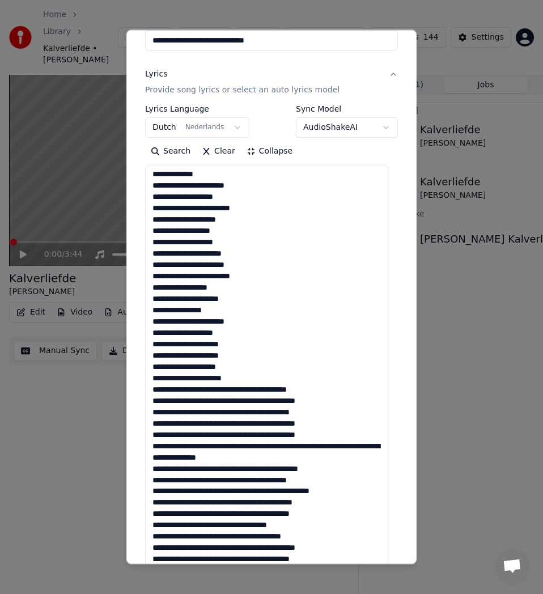
scroll to position [46, 0]
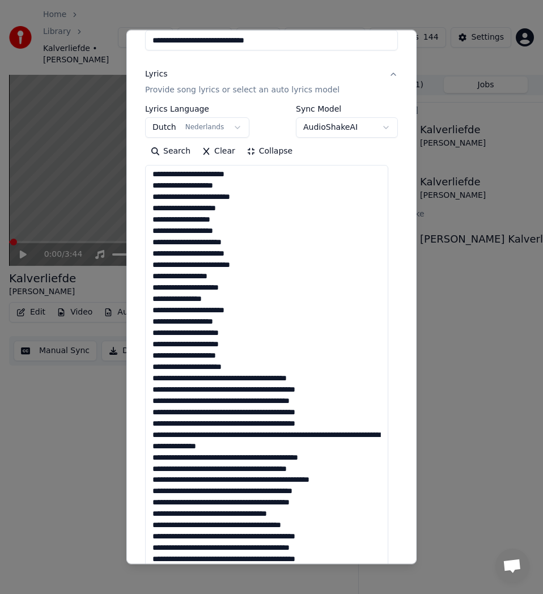
click at [210, 379] on textarea at bounding box center [266, 418] width 243 height 507
click at [212, 380] on textarea at bounding box center [266, 418] width 243 height 507
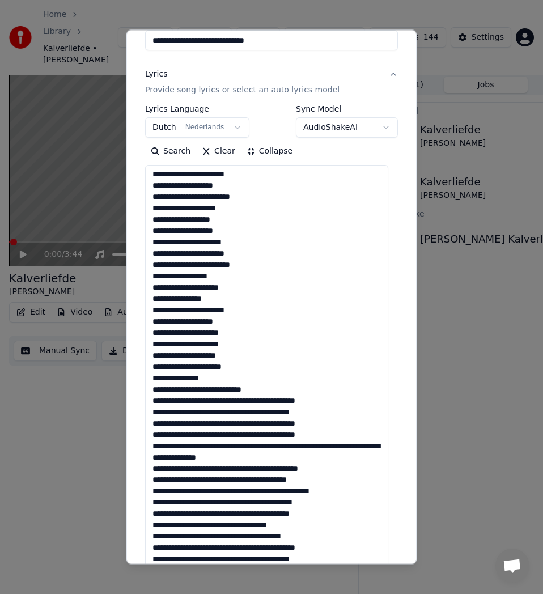
scroll to position [58, 0]
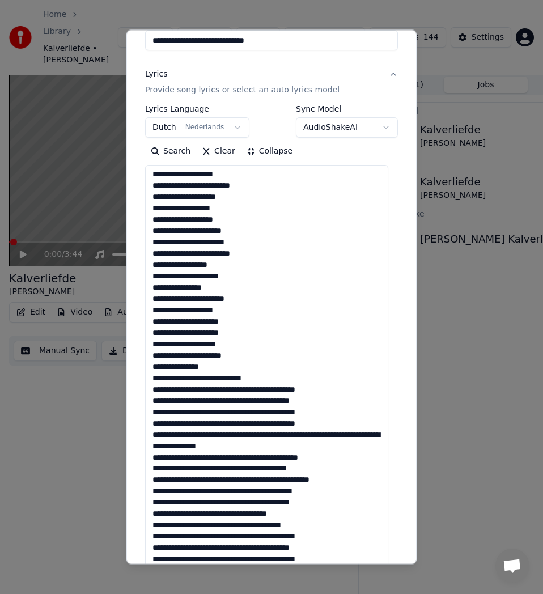
click at [239, 392] on textarea at bounding box center [266, 418] width 243 height 507
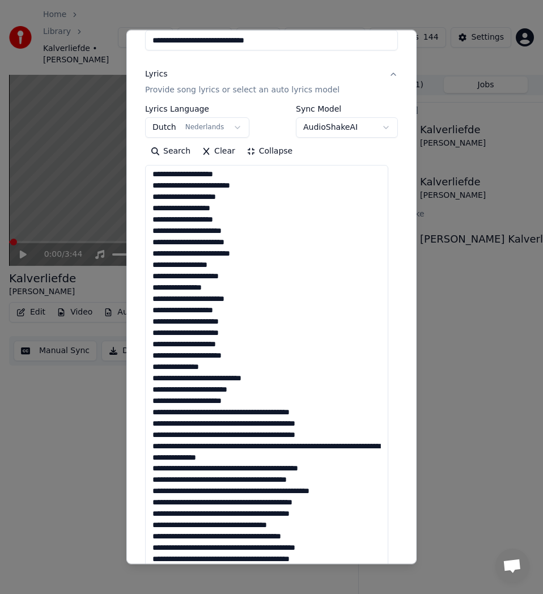
scroll to position [69, 0]
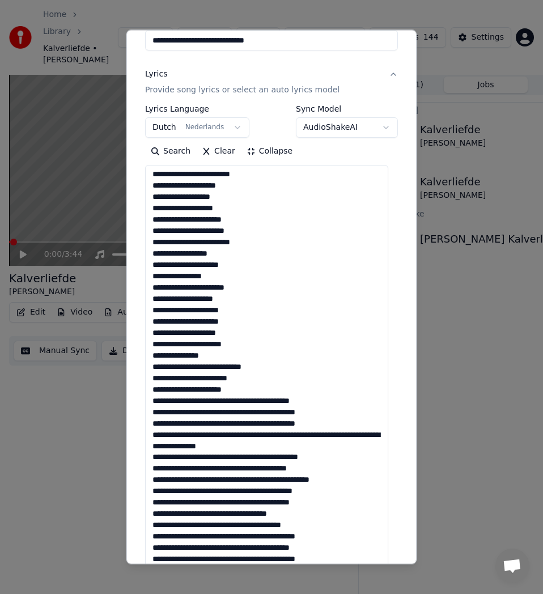
click at [232, 401] on textarea at bounding box center [266, 418] width 243 height 507
click at [234, 399] on textarea at bounding box center [266, 418] width 243 height 507
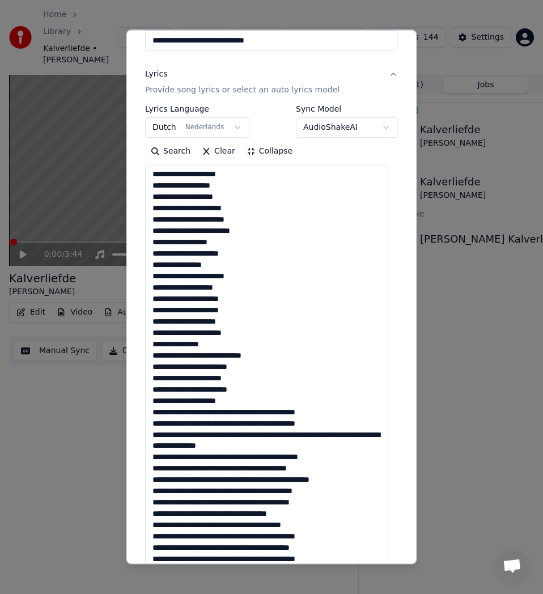
scroll to position [170, 0]
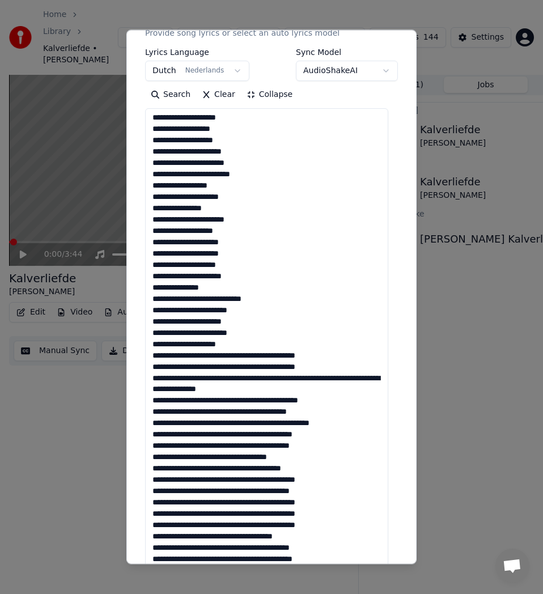
click at [237, 354] on textarea at bounding box center [266, 361] width 243 height 507
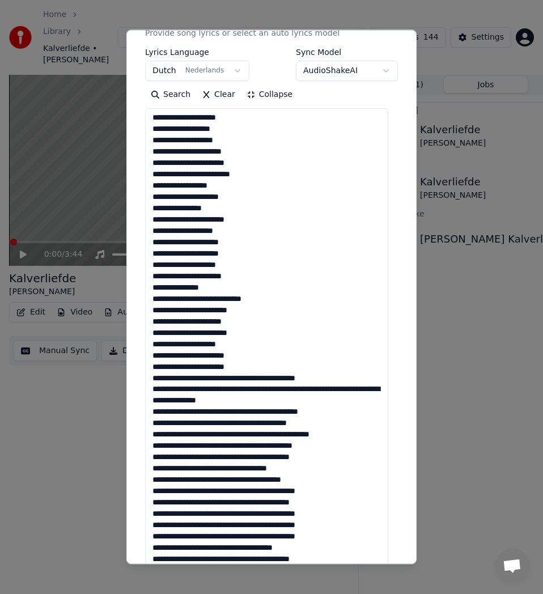
scroll to position [92, 0]
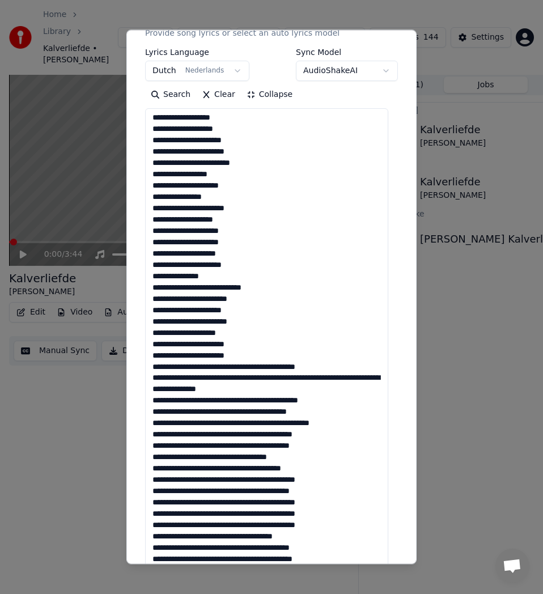
click at [232, 368] on textarea at bounding box center [266, 361] width 243 height 507
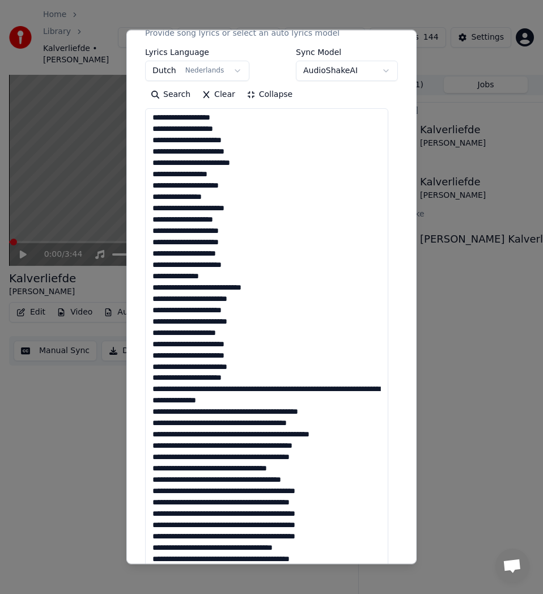
scroll to position [103, 0]
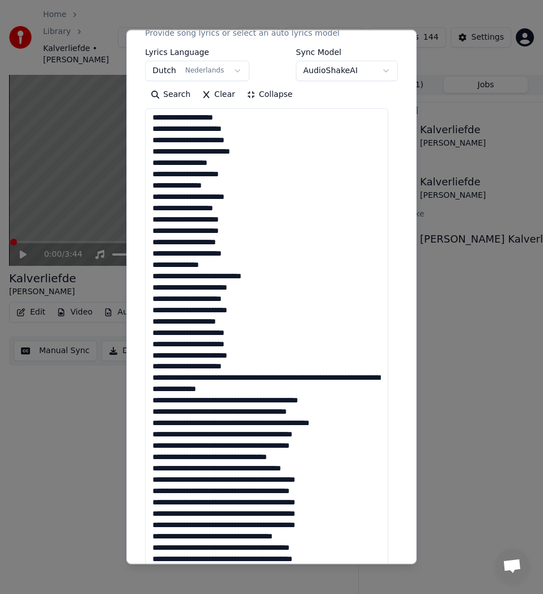
drag, startPoint x: 163, startPoint y: 370, endPoint x: 153, endPoint y: 370, distance: 9.6
click at [153, 370] on textarea at bounding box center [266, 361] width 243 height 507
click at [250, 379] on textarea at bounding box center [266, 361] width 243 height 507
click at [237, 390] on textarea at bounding box center [266, 361] width 243 height 507
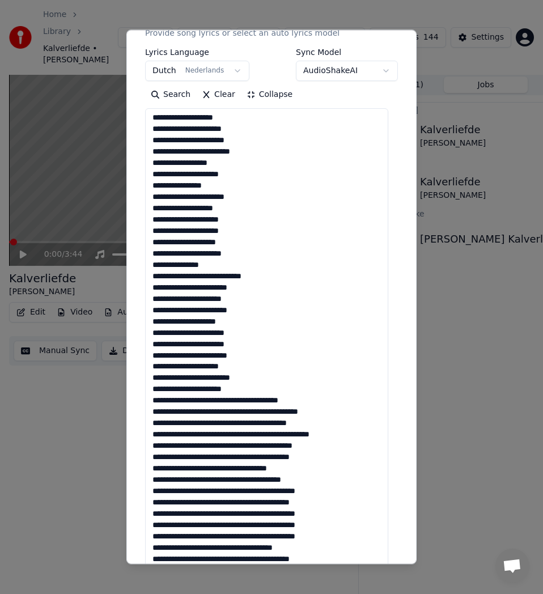
click at [243, 403] on textarea at bounding box center [266, 361] width 243 height 507
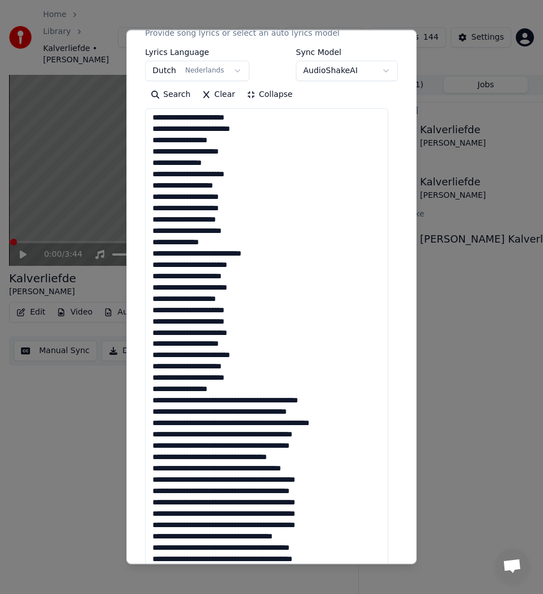
scroll to position [227, 0]
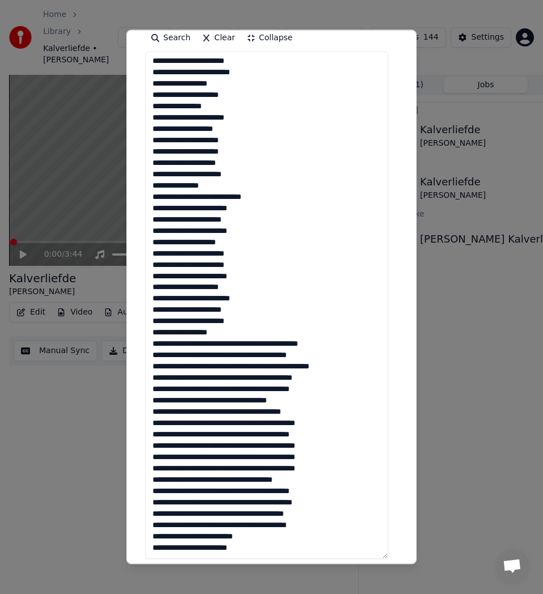
click at [256, 343] on textarea at bounding box center [266, 305] width 243 height 507
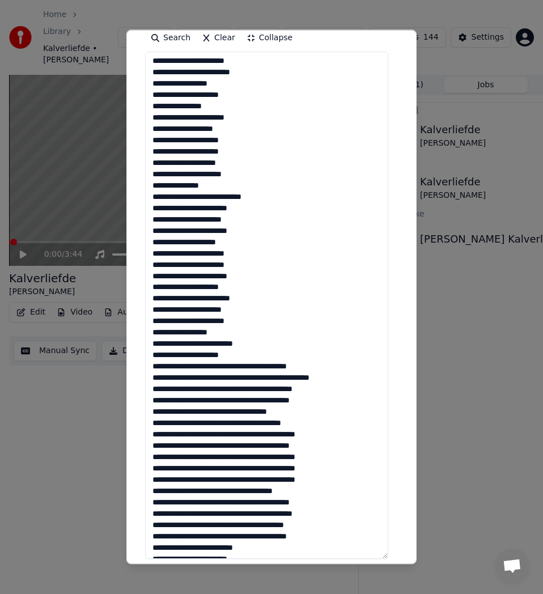
click at [237, 366] on textarea at bounding box center [266, 305] width 243 height 507
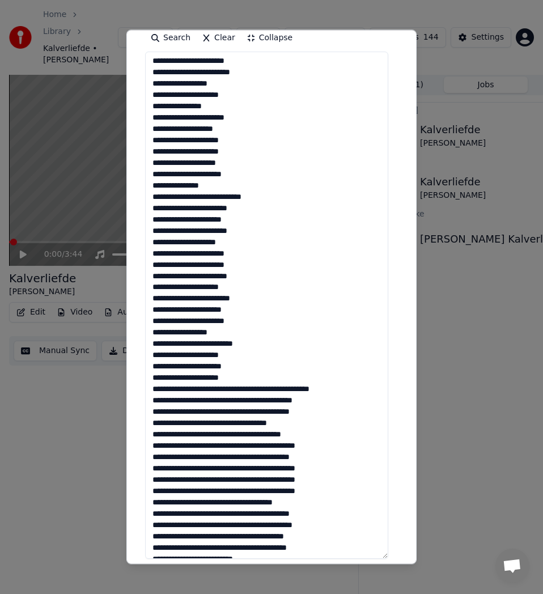
scroll to position [149, 0]
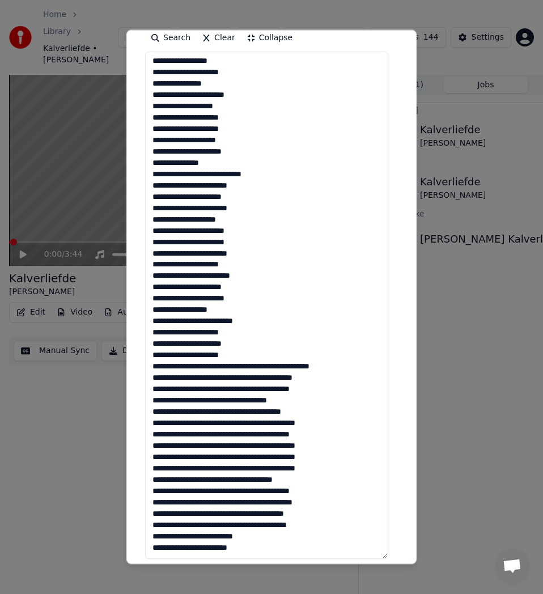
click at [243, 363] on textarea at bounding box center [266, 305] width 243 height 507
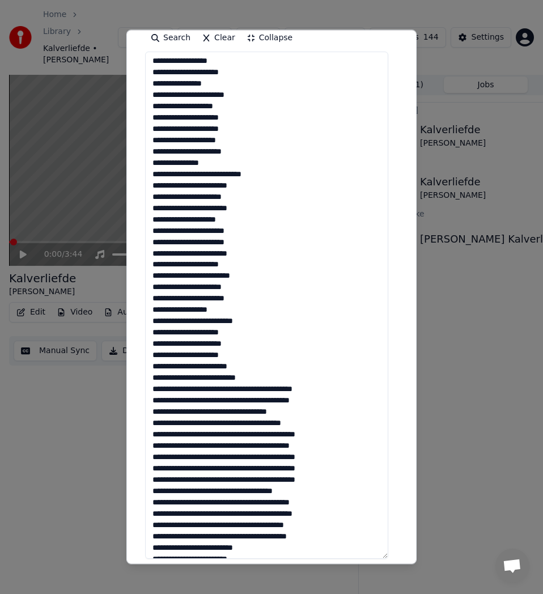
scroll to position [160, 0]
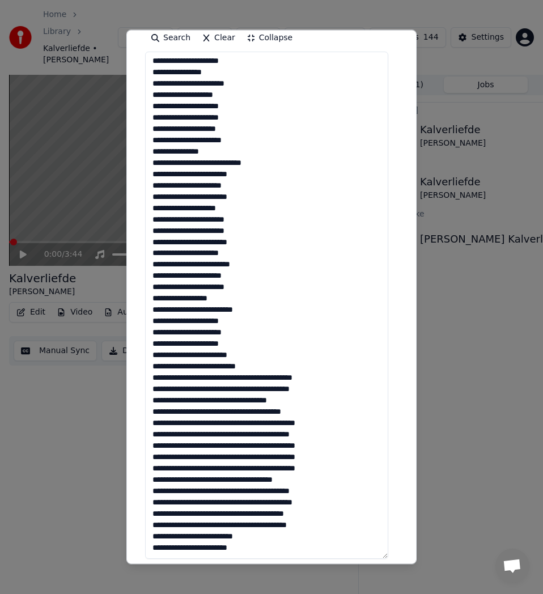
click at [240, 378] on textarea at bounding box center [266, 305] width 243 height 507
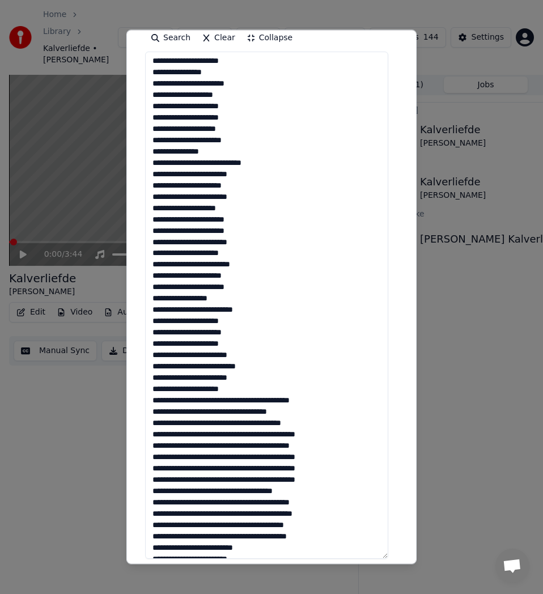
click at [243, 398] on textarea at bounding box center [266, 305] width 243 height 507
click at [247, 402] on textarea at bounding box center [266, 305] width 243 height 507
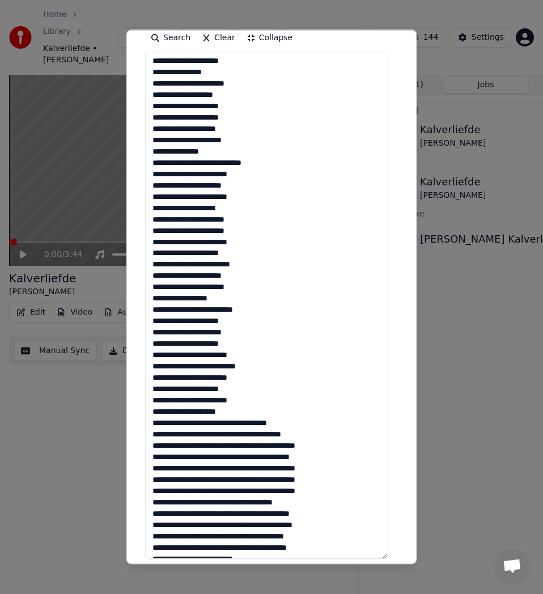
scroll to position [183, 0]
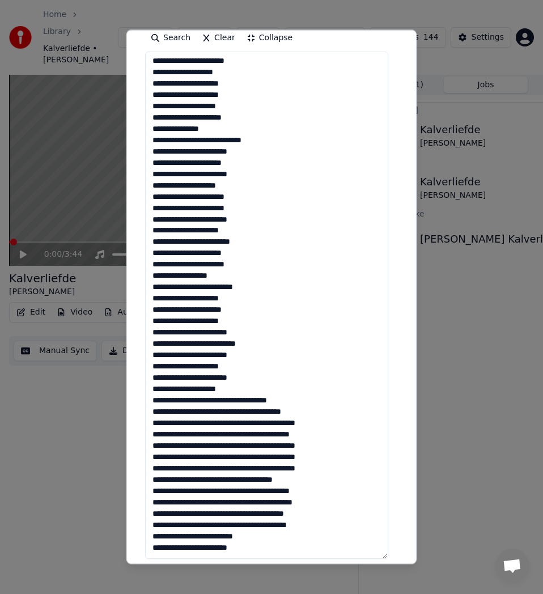
click at [220, 399] on textarea at bounding box center [266, 305] width 243 height 507
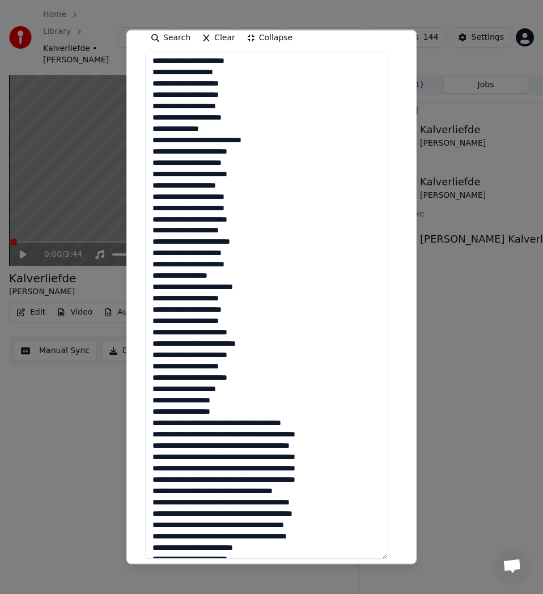
scroll to position [194, 0]
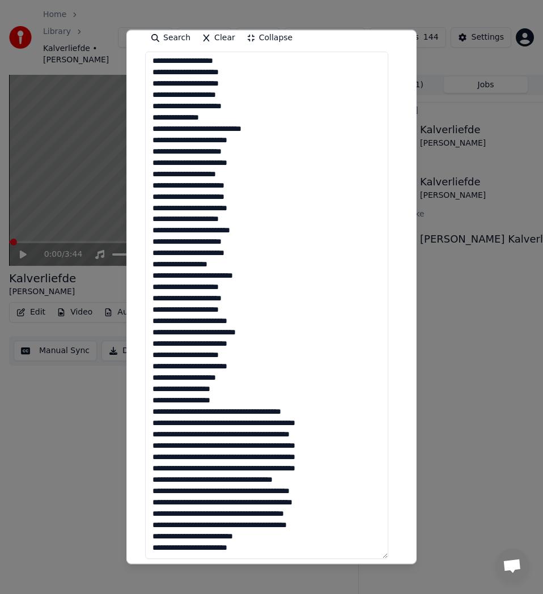
click at [256, 412] on textarea at bounding box center [266, 305] width 243 height 507
click at [252, 415] on textarea at bounding box center [266, 305] width 243 height 507
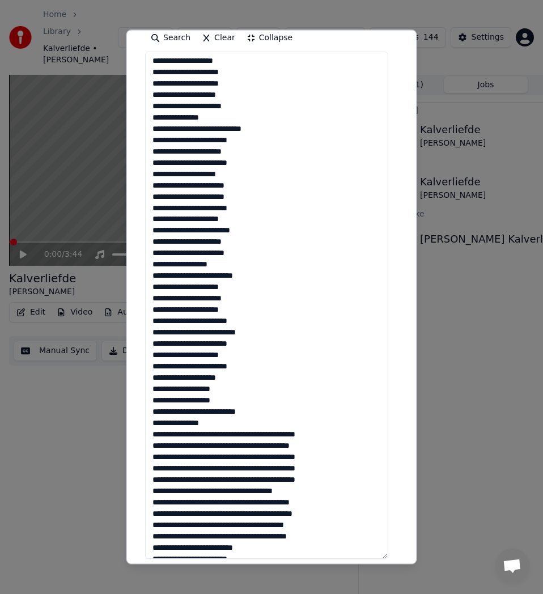
scroll to position [205, 0]
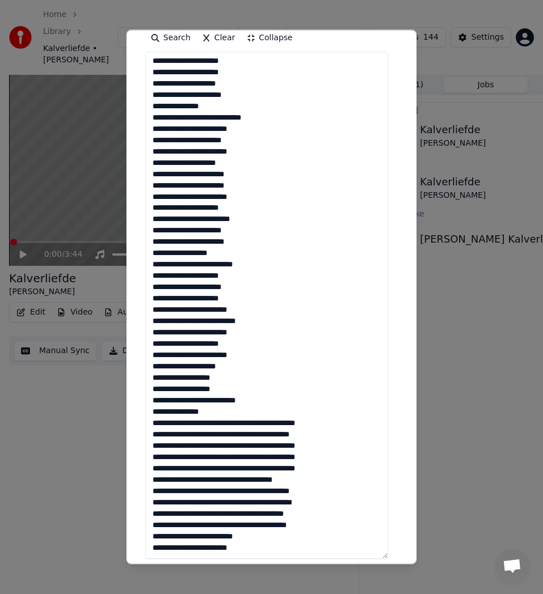
click at [239, 423] on textarea at bounding box center [266, 305] width 243 height 507
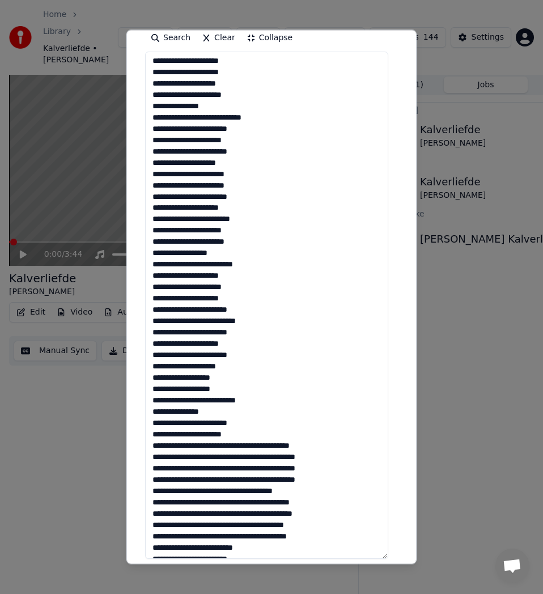
scroll to position [217, 0]
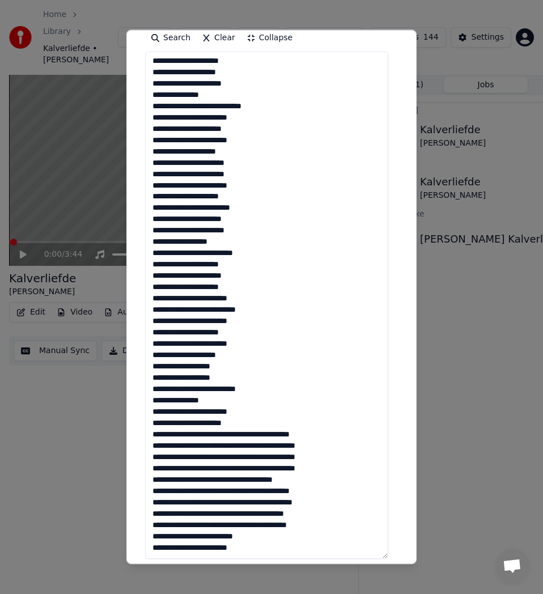
click at [232, 436] on textarea at bounding box center [266, 305] width 243 height 507
click at [235, 438] on textarea at bounding box center [266, 305] width 243 height 507
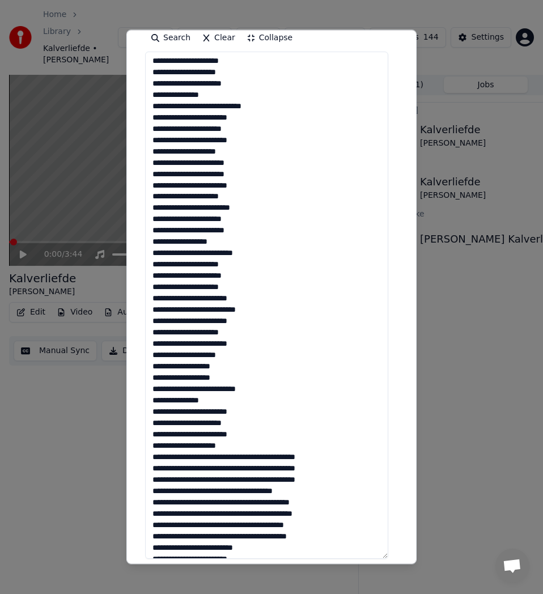
scroll to position [228, 0]
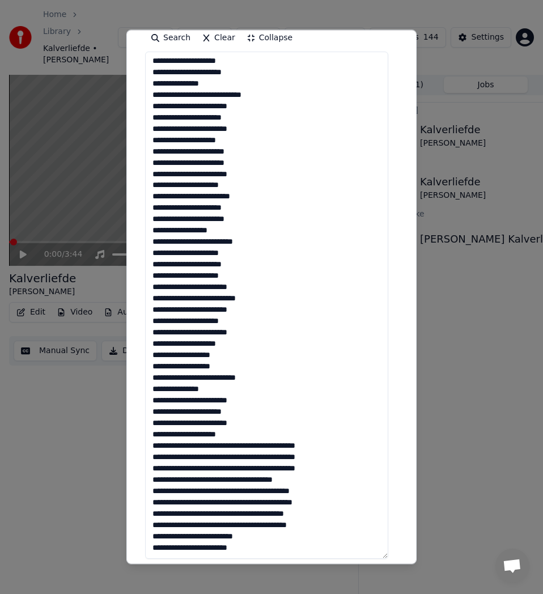
click at [236, 446] on textarea at bounding box center [266, 305] width 243 height 507
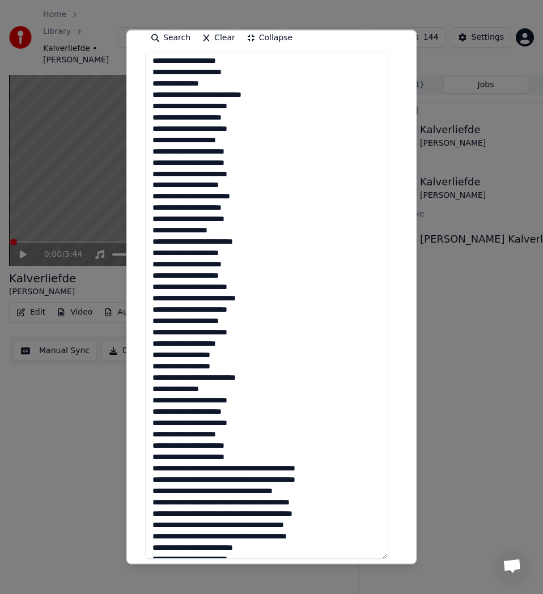
scroll to position [239, 0]
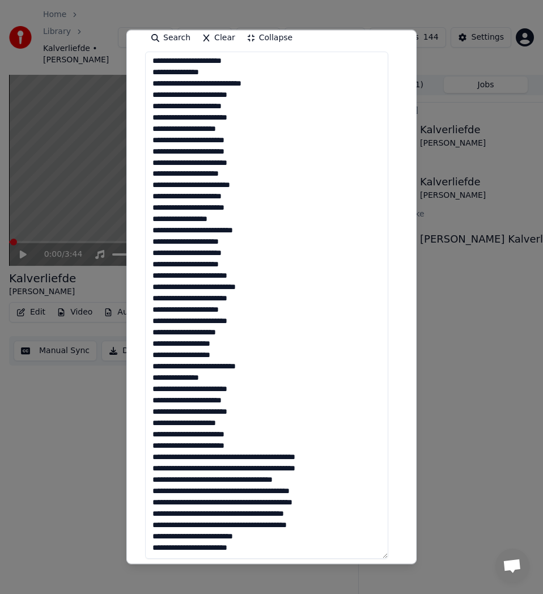
click at [232, 457] on textarea at bounding box center [266, 305] width 243 height 507
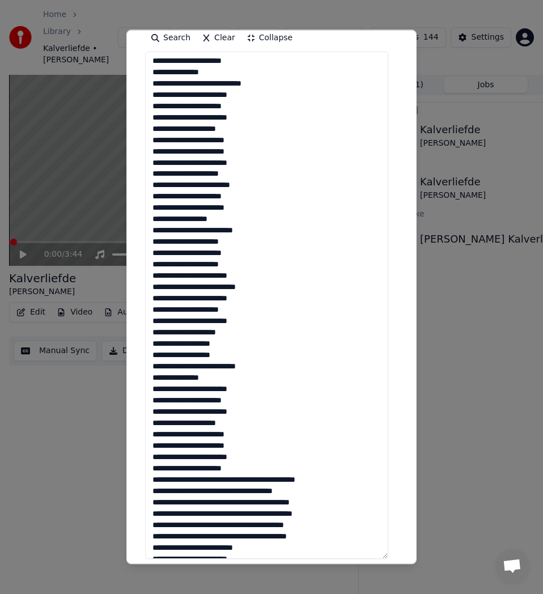
drag, startPoint x: 163, startPoint y: 472, endPoint x: 156, endPoint y: 472, distance: 7.4
click at [156, 472] on textarea at bounding box center [266, 305] width 243 height 507
click at [161, 471] on textarea at bounding box center [266, 305] width 243 height 507
drag, startPoint x: 161, startPoint y: 471, endPoint x: 151, endPoint y: 471, distance: 10.2
click at [151, 471] on textarea at bounding box center [266, 305] width 243 height 507
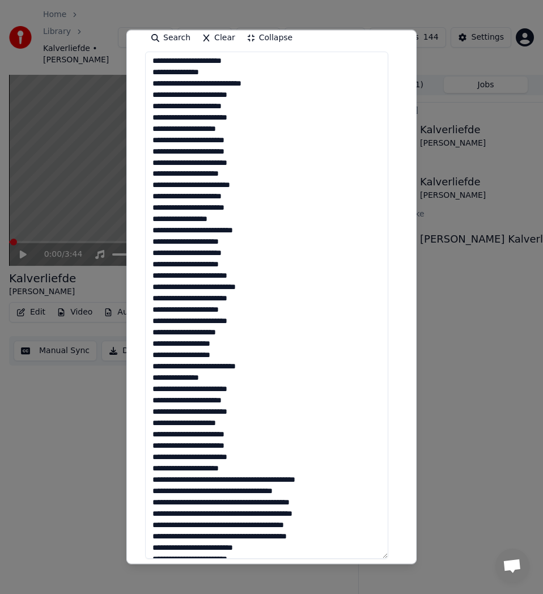
click at [247, 478] on textarea at bounding box center [266, 305] width 243 height 507
click at [247, 482] on textarea at bounding box center [266, 305] width 243 height 507
drag, startPoint x: 160, startPoint y: 296, endPoint x: 153, endPoint y: 296, distance: 7.4
click at [153, 296] on textarea at bounding box center [266, 305] width 243 height 507
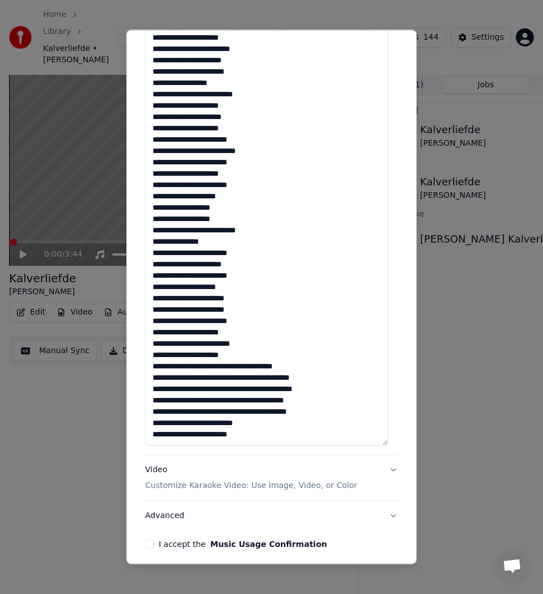
scroll to position [387, 0]
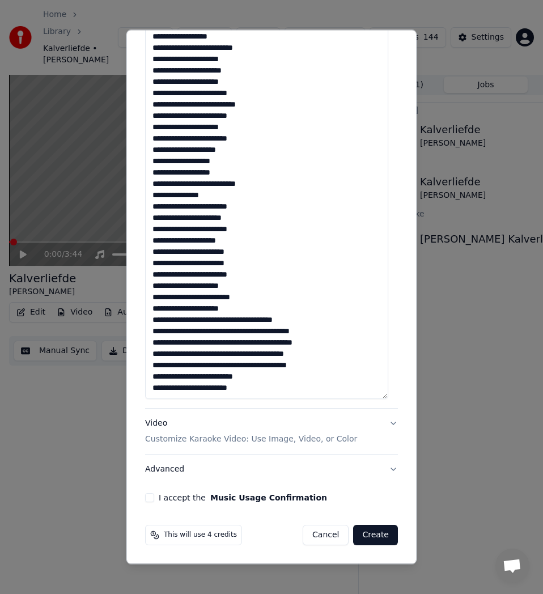
click at [246, 320] on textarea at bounding box center [266, 145] width 243 height 507
click at [232, 319] on textarea at bounding box center [266, 145] width 243 height 507
click at [240, 341] on textarea at bounding box center [266, 145] width 243 height 507
click at [239, 342] on textarea at bounding box center [266, 145] width 243 height 507
click at [235, 341] on textarea at bounding box center [266, 145] width 243 height 507
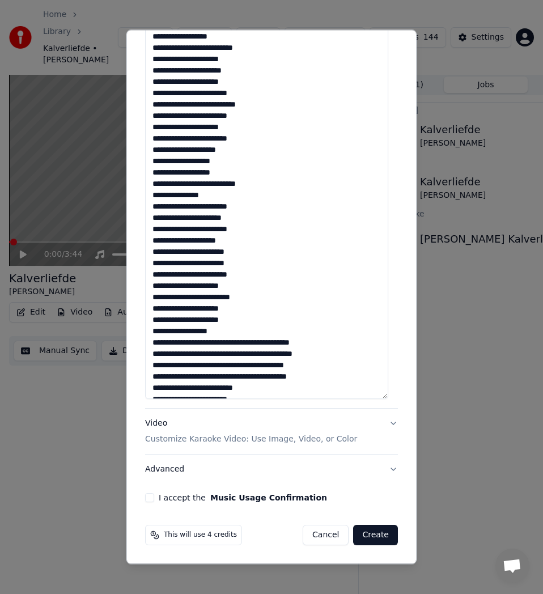
click at [239, 343] on textarea at bounding box center [266, 145] width 243 height 507
click at [238, 343] on textarea at bounding box center [266, 145] width 243 height 507
click at [248, 364] on textarea at bounding box center [266, 145] width 243 height 507
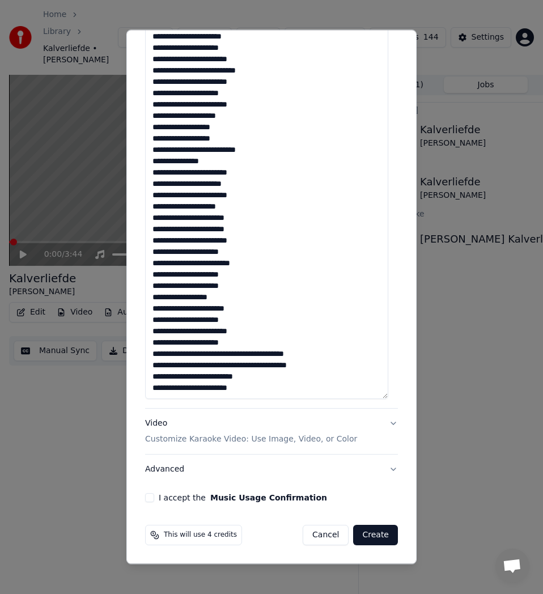
click at [234, 355] on textarea at bounding box center [266, 145] width 243 height 507
click at [235, 351] on textarea at bounding box center [266, 145] width 243 height 507
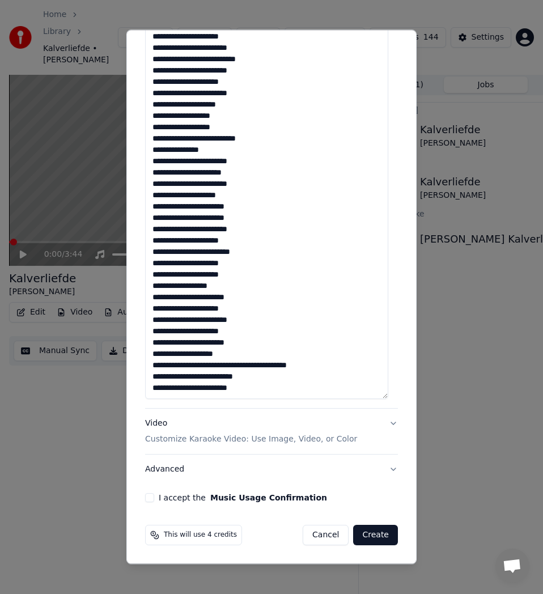
click at [247, 367] on textarea at bounding box center [266, 145] width 243 height 507
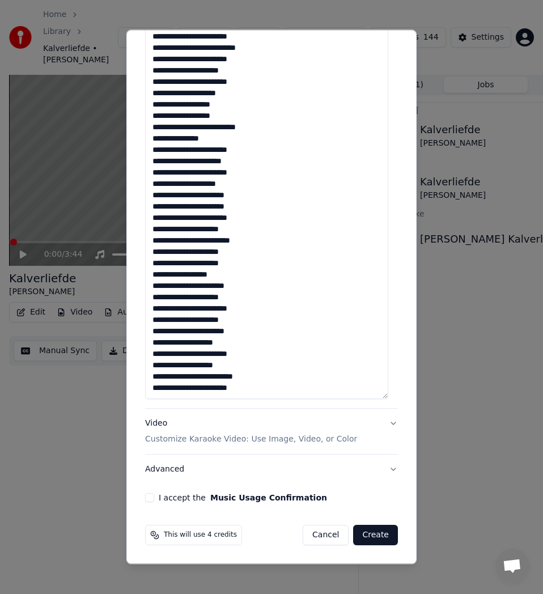
click at [245, 377] on textarea at bounding box center [266, 145] width 243 height 507
click at [258, 389] on textarea at bounding box center [266, 145] width 243 height 507
type textarea "**********"
click at [172, 472] on button "Advanced" at bounding box center [271, 469] width 253 height 29
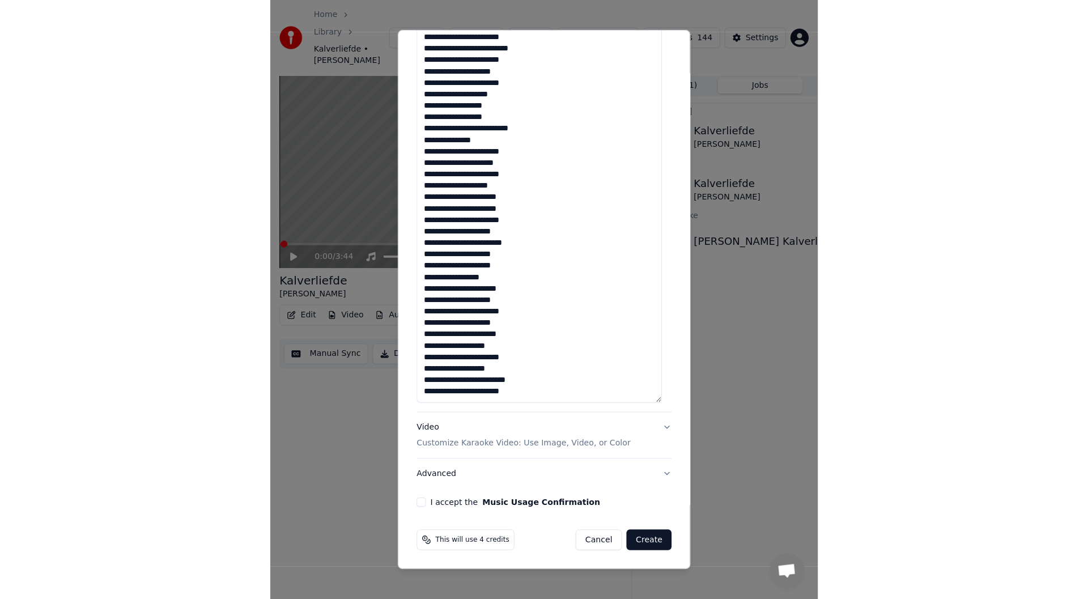
scroll to position [0, 0]
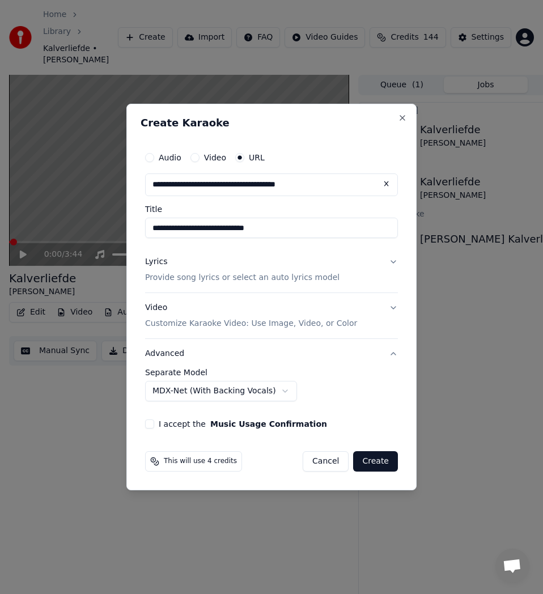
click at [150, 425] on button "I accept the Music Usage Confirmation" at bounding box center [149, 423] width 9 height 9
click at [389, 463] on button "Create" at bounding box center [375, 461] width 45 height 20
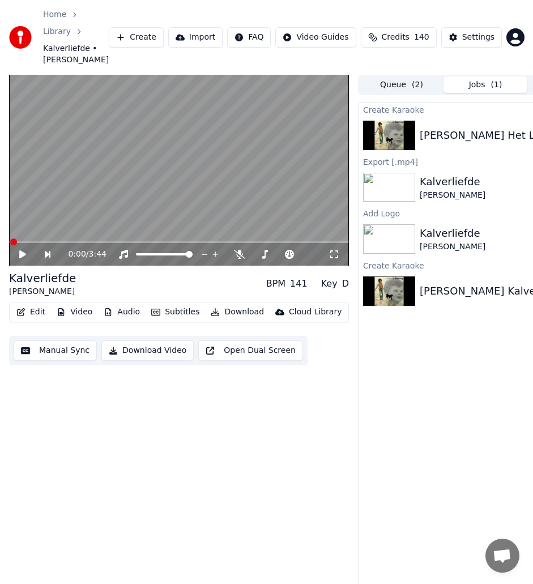
click at [408, 368] on div "Create Karaoke [PERSON_NAME] Het Leven Was Lijden 9 % Export [.mp4] Kalverliefd…" at bounding box center [485, 350] width 255 height 497
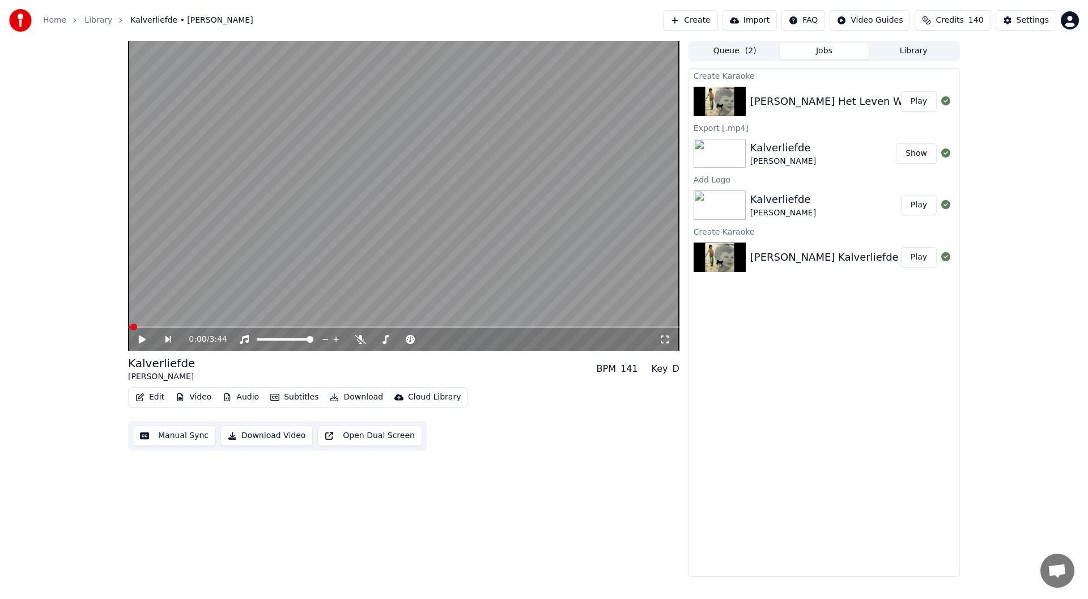
click at [542, 105] on button "Play" at bounding box center [919, 101] width 36 height 20
click at [142, 338] on icon at bounding box center [150, 339] width 27 height 9
click at [336, 341] on icon at bounding box center [335, 339] width 11 height 9
click at [141, 342] on icon at bounding box center [142, 340] width 7 height 8
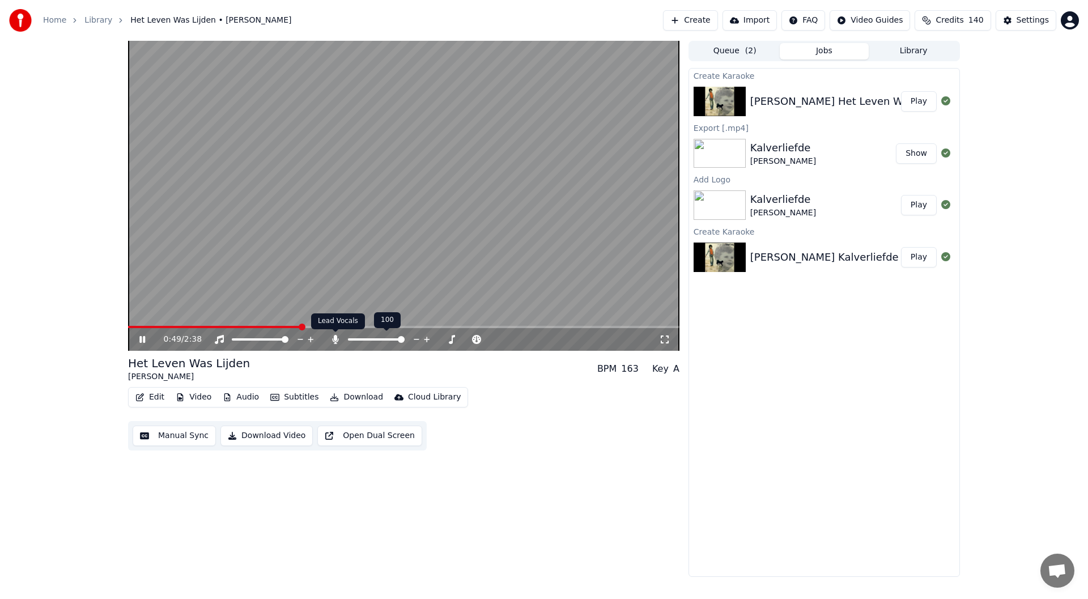
click at [334, 341] on icon at bounding box center [335, 339] width 6 height 9
click at [334, 341] on icon at bounding box center [335, 339] width 11 height 9
click at [334, 341] on icon at bounding box center [335, 339] width 6 height 9
click at [334, 341] on icon at bounding box center [335, 339] width 11 height 9
click at [334, 341] on icon at bounding box center [335, 339] width 6 height 9
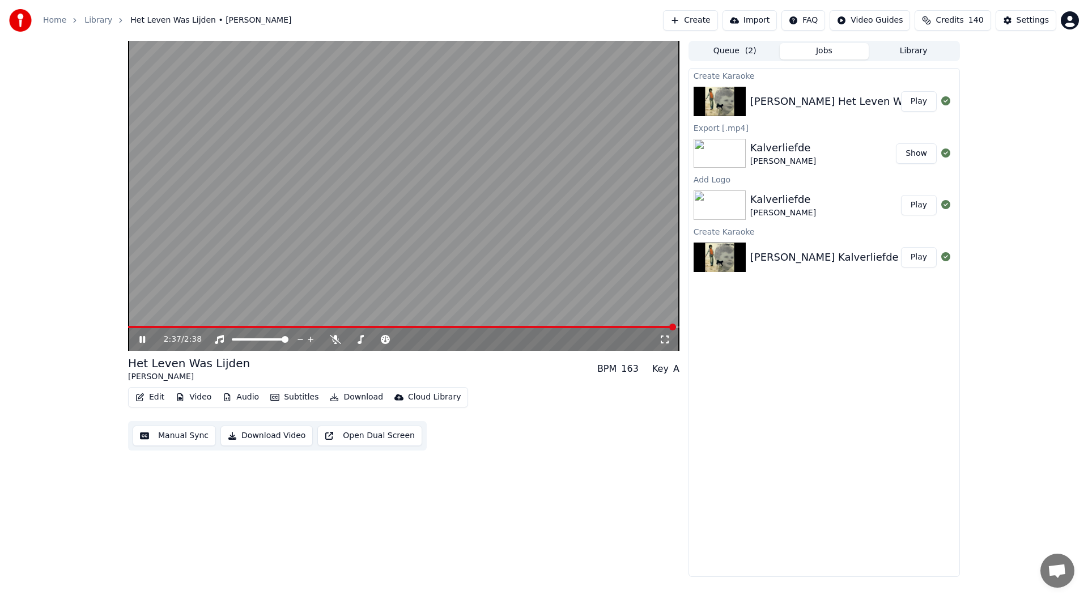
click at [142, 343] on icon at bounding box center [150, 339] width 27 height 9
click at [169, 430] on button "Manual Sync" at bounding box center [174, 436] width 83 height 20
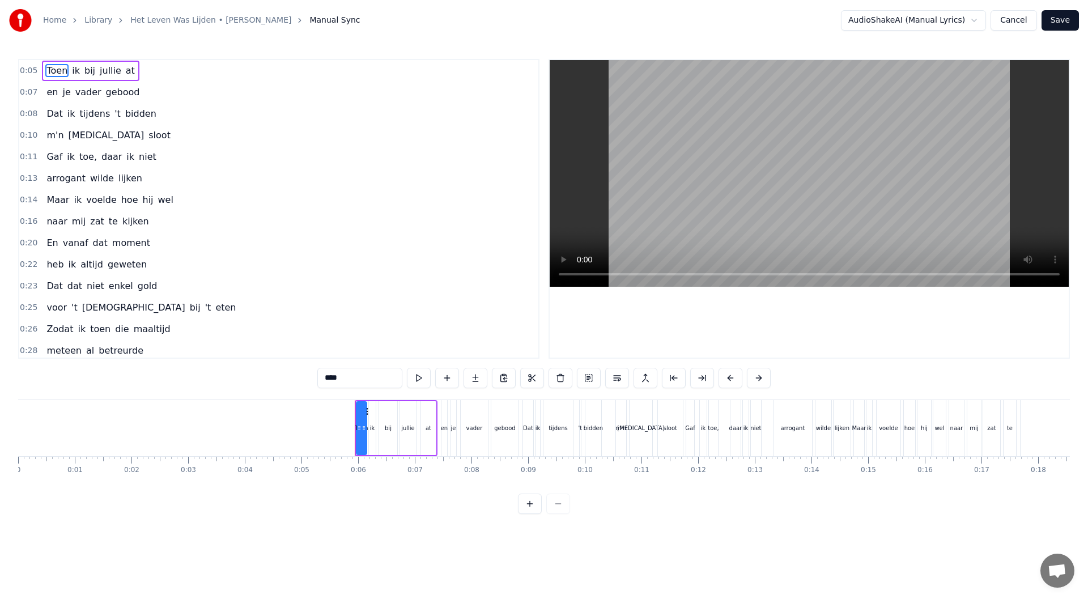
click at [100, 160] on span "daar" at bounding box center [111, 156] width 23 height 13
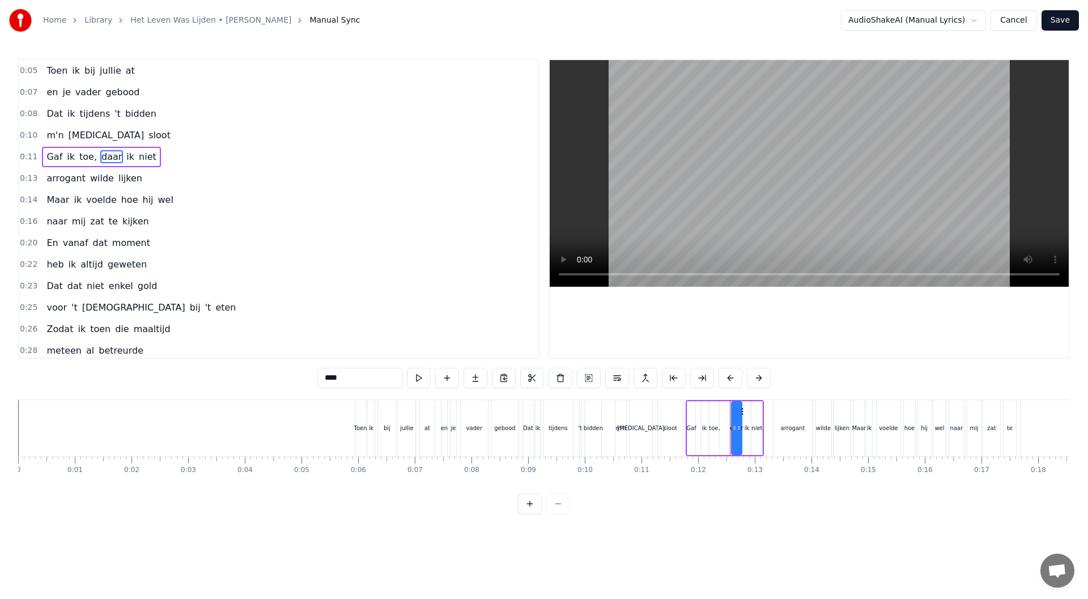
drag, startPoint x: 345, startPoint y: 381, endPoint x: 334, endPoint y: 381, distance: 10.8
click at [334, 381] on input "****" at bounding box center [359, 378] width 85 height 20
click at [46, 163] on span "Gaf" at bounding box center [54, 156] width 18 height 13
type input "***"
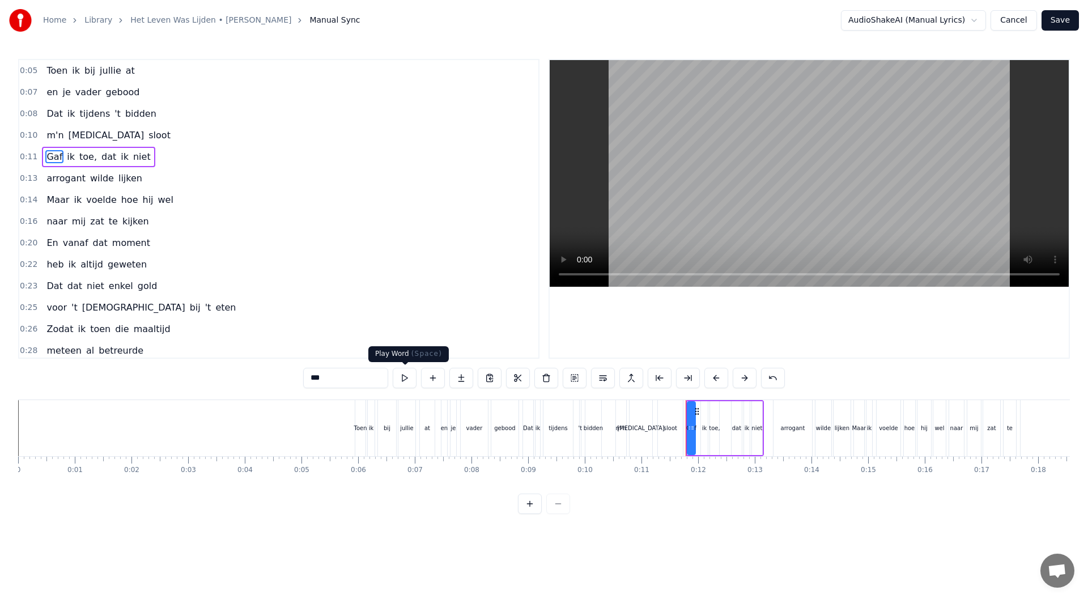
click at [408, 384] on button at bounding box center [405, 378] width 24 height 20
click at [42, 164] on div "Gaf ik toe, dat ik niet" at bounding box center [98, 157] width 113 height 20
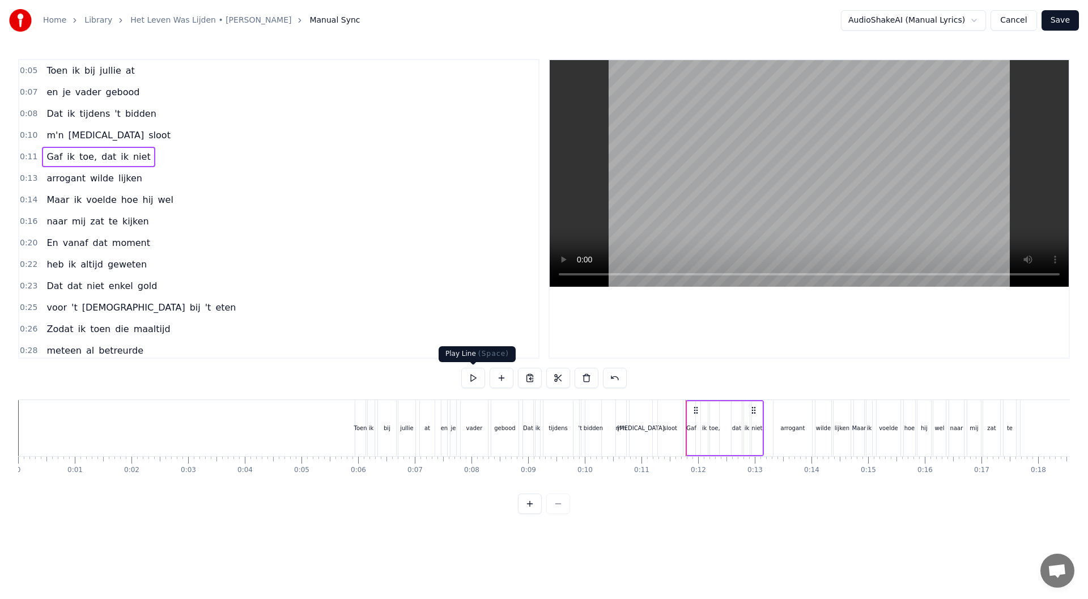
click at [477, 377] on button at bounding box center [473, 378] width 24 height 20
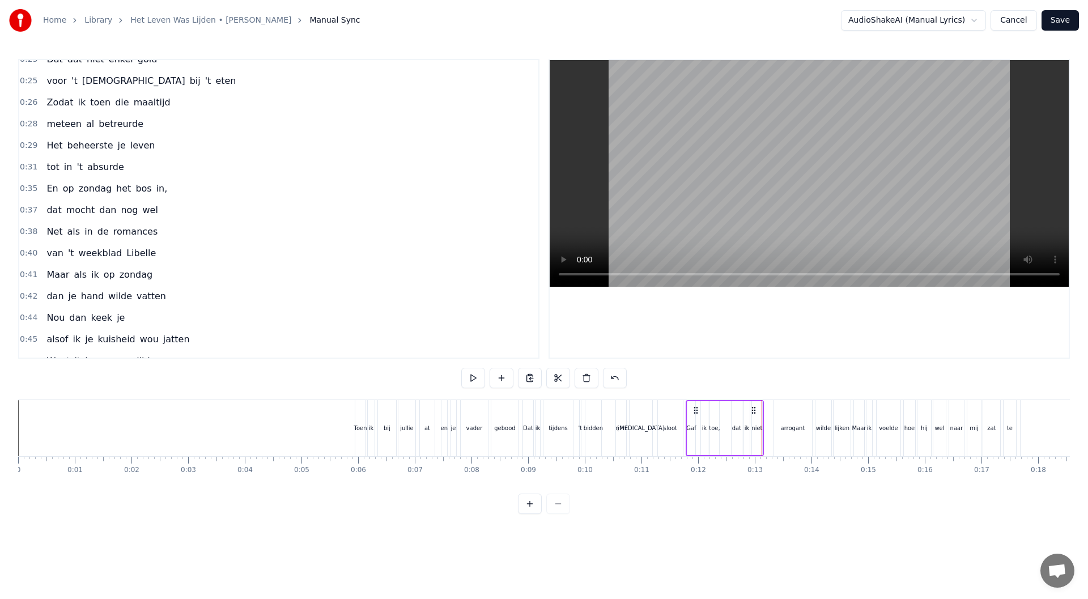
scroll to position [283, 0]
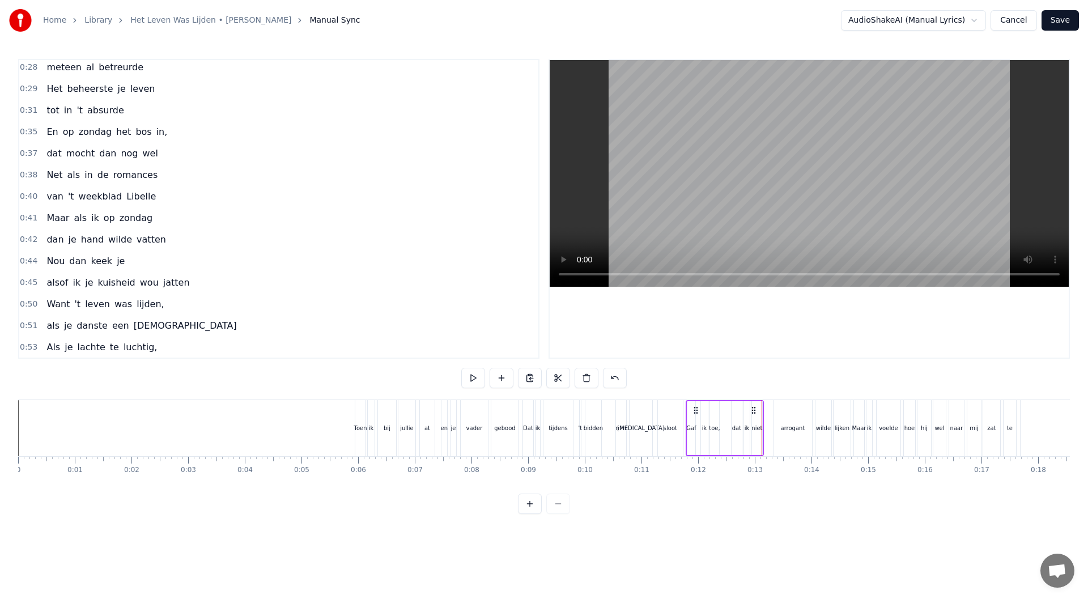
click at [46, 242] on span "dan" at bounding box center [54, 239] width 19 height 13
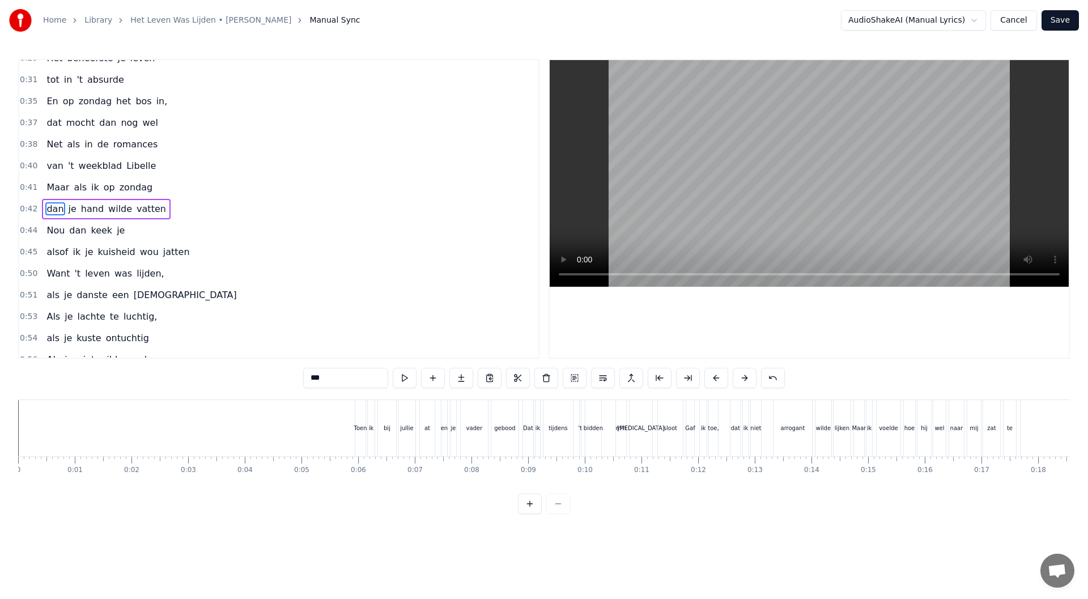
scroll to position [0, 2369]
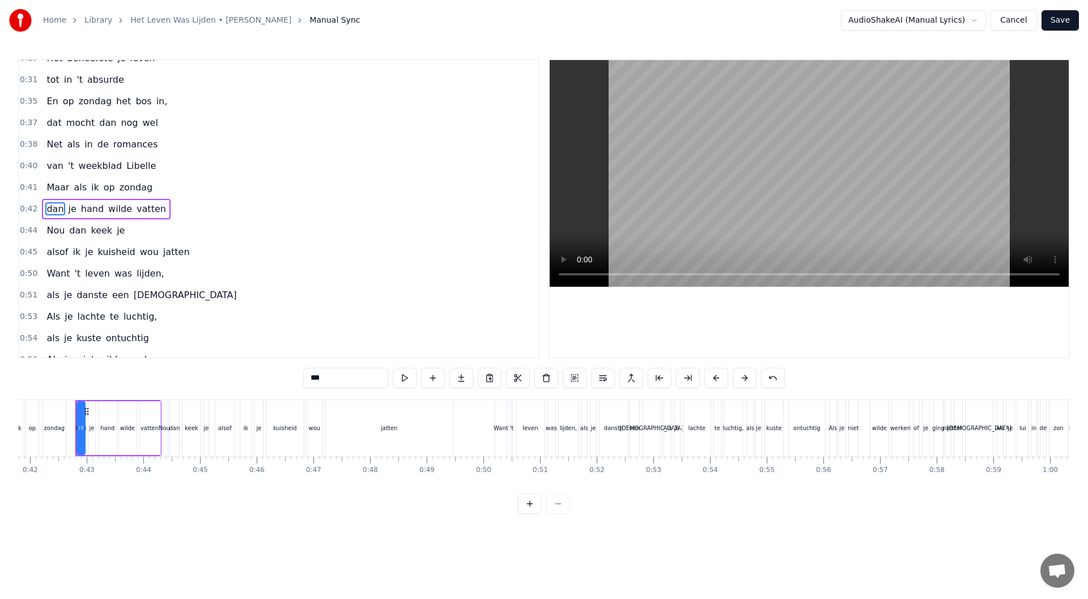
drag, startPoint x: 348, startPoint y: 379, endPoint x: 249, endPoint y: 372, distance: 98.8
click at [249, 372] on div "0:05 Toen ik bij jullie at 0:07 en [PERSON_NAME] gebood 0:08 Dat ik tijdens 't …" at bounding box center [544, 286] width 1052 height 455
type input "****"
click at [43, 217] on div "naar je hand wilde vatten" at bounding box center [108, 209] width 132 height 20
click at [468, 377] on button at bounding box center [473, 378] width 24 height 20
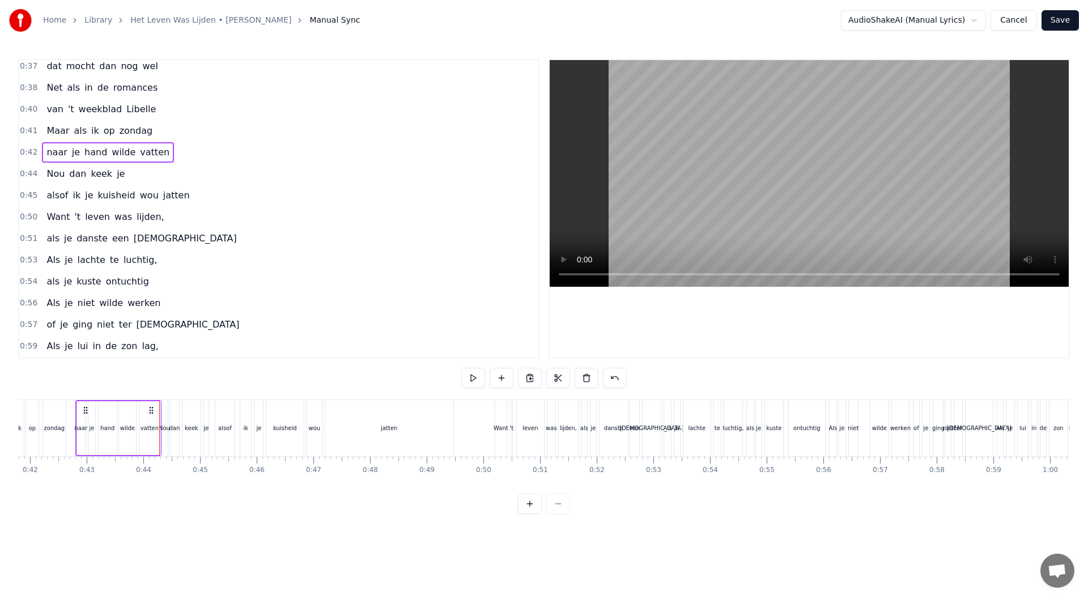
scroll to position [427, 0]
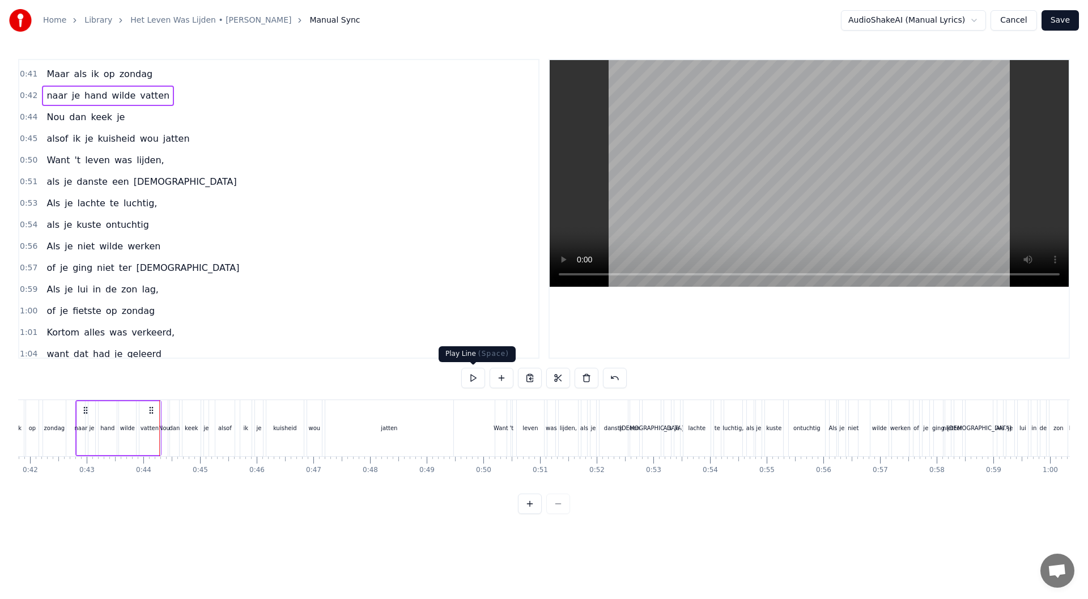
click at [474, 377] on button at bounding box center [473, 378] width 24 height 20
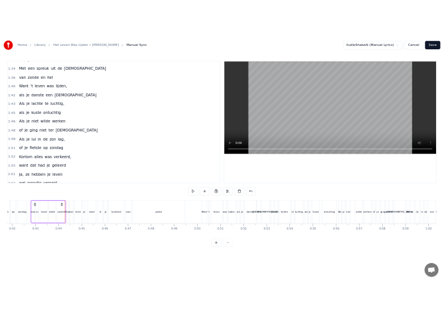
scroll to position [1253, 0]
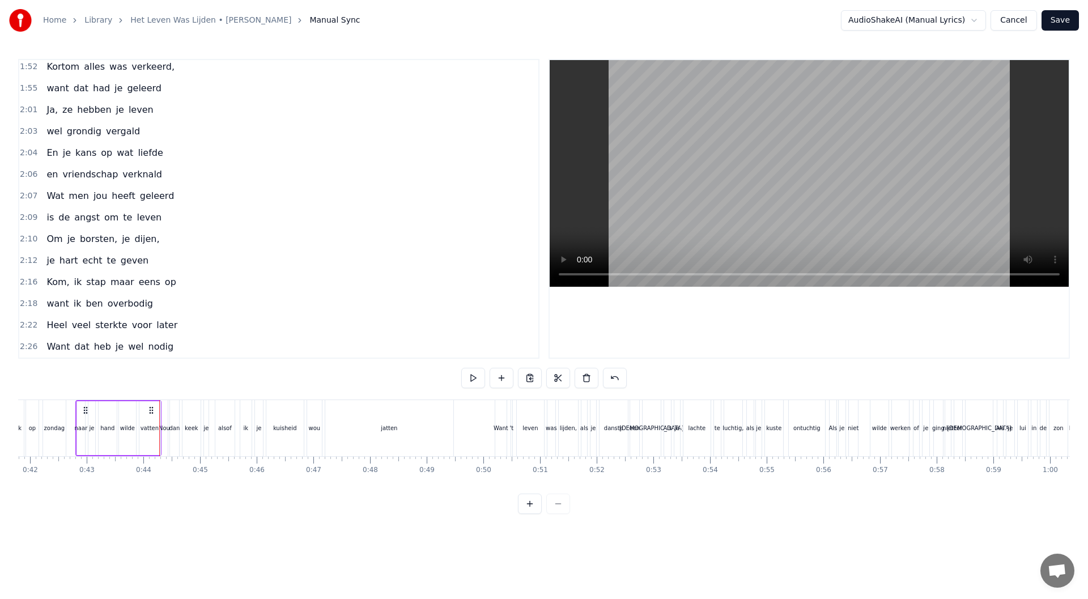
click at [542, 22] on button "Save" at bounding box center [1060, 20] width 37 height 20
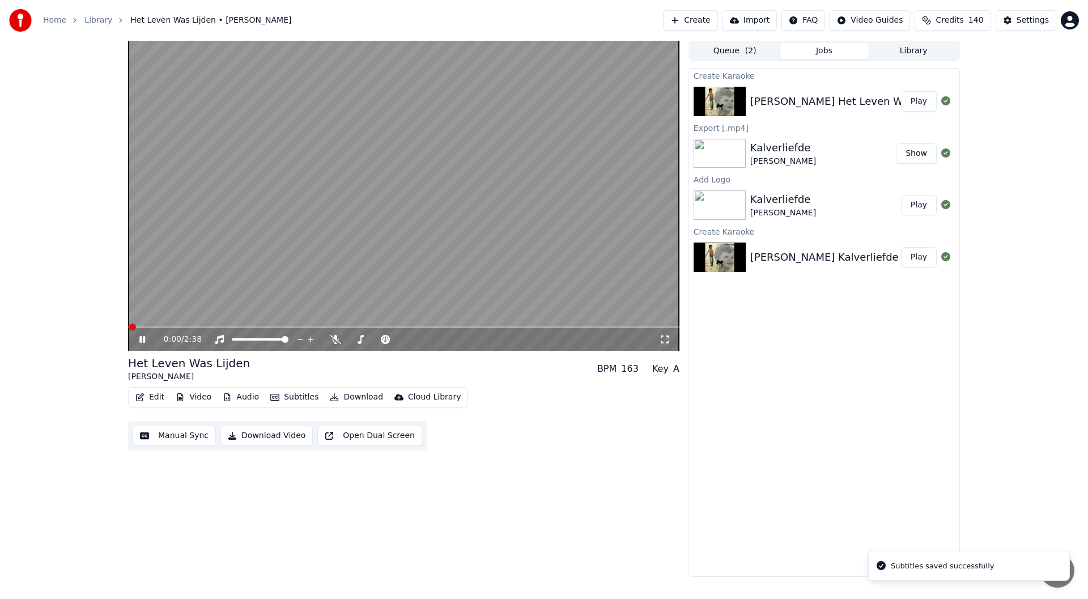
click at [143, 342] on icon at bounding box center [150, 339] width 27 height 9
click at [199, 406] on div "Edit Video Audio Subtitles Download Cloud Library" at bounding box center [298, 397] width 340 height 20
click at [200, 400] on button "Video" at bounding box center [193, 397] width 45 height 16
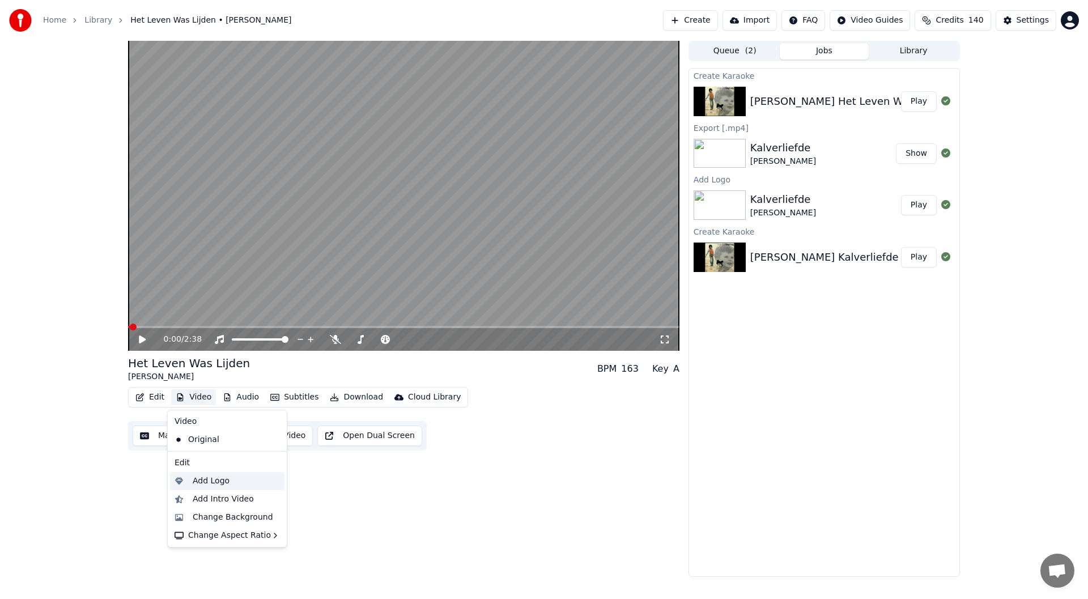
click at [221, 481] on div "Add Logo" at bounding box center [211, 481] width 37 height 11
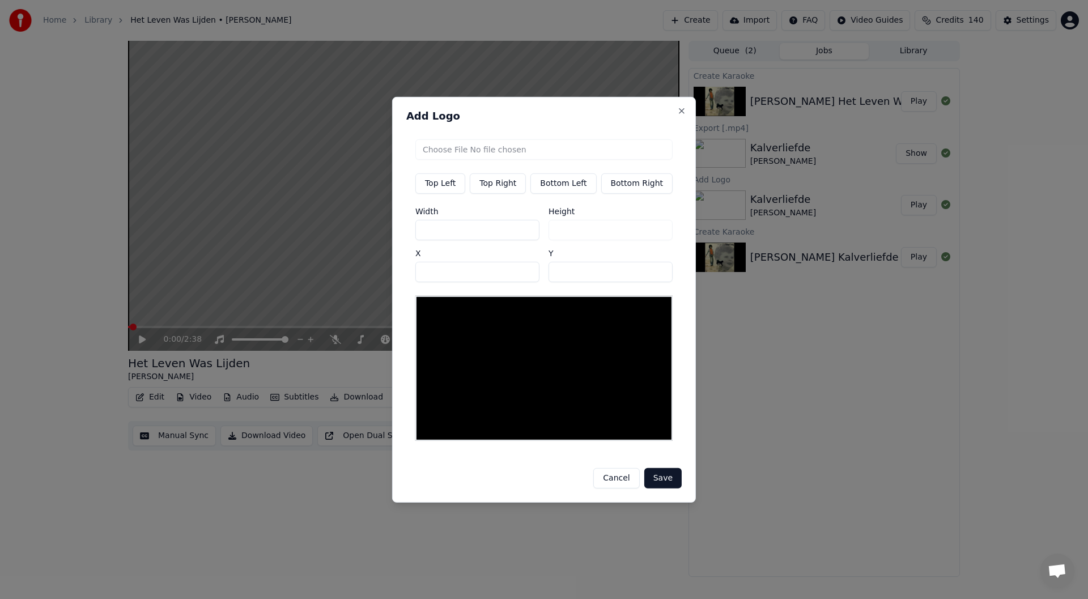
click at [511, 184] on button "Top Right" at bounding box center [498, 183] width 56 height 20
type input "***"
click at [531, 147] on input "file" at bounding box center [543, 149] width 257 height 20
type input "**********"
type input "***"
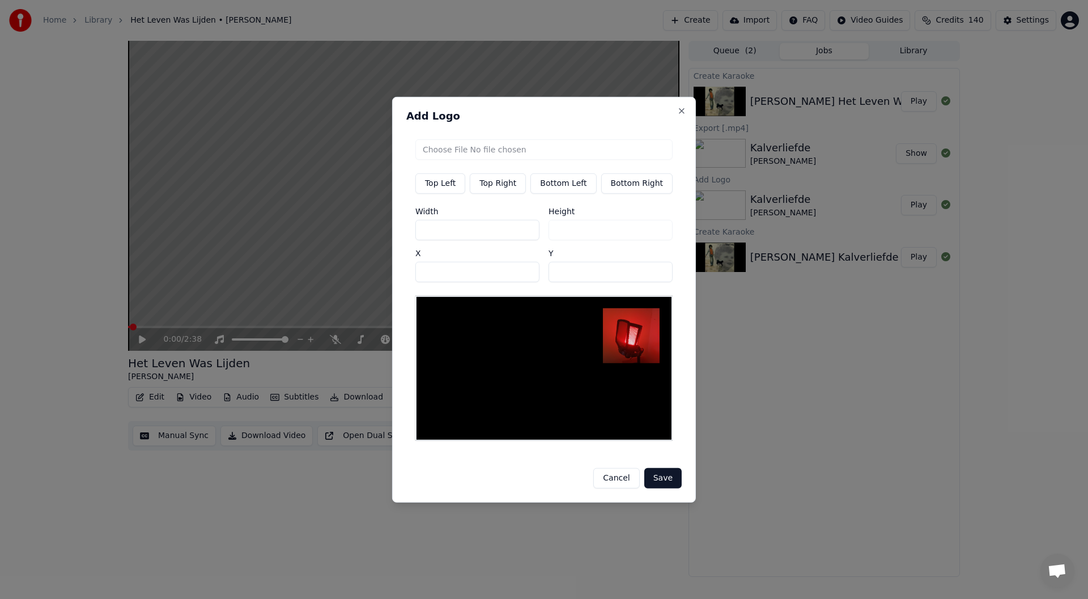
drag, startPoint x: 451, startPoint y: 234, endPoint x: 413, endPoint y: 234, distance: 38.0
click at [413, 234] on div "Top Left Top Right Bottom Left Bottom Right Width *** Height *** X *** Y **" at bounding box center [543, 290] width 275 height 320
type input "*"
type input "**"
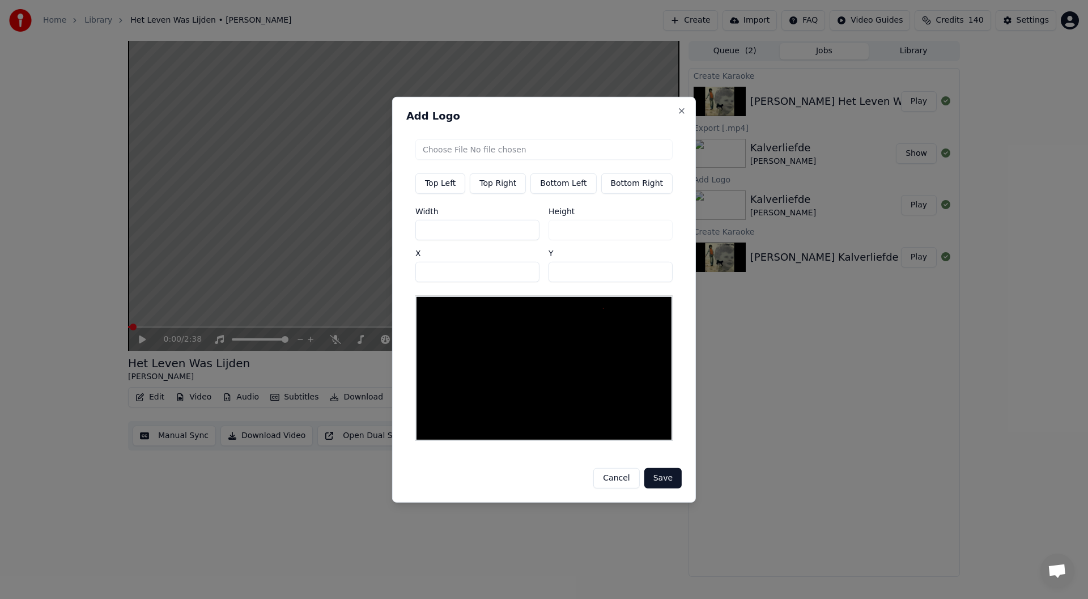
type input "**"
type input "*"
type input "**"
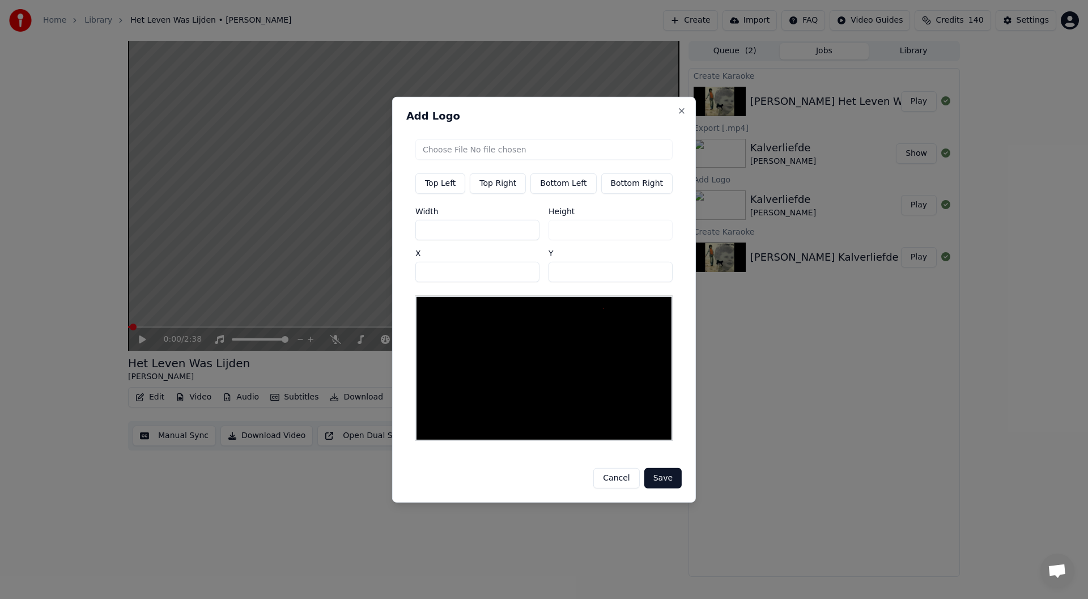
type input "***"
drag, startPoint x: 572, startPoint y: 269, endPoint x: 522, endPoint y: 275, distance: 50.3
click at [522, 275] on div "Width *** Height *** X *** Y **" at bounding box center [543, 244] width 257 height 75
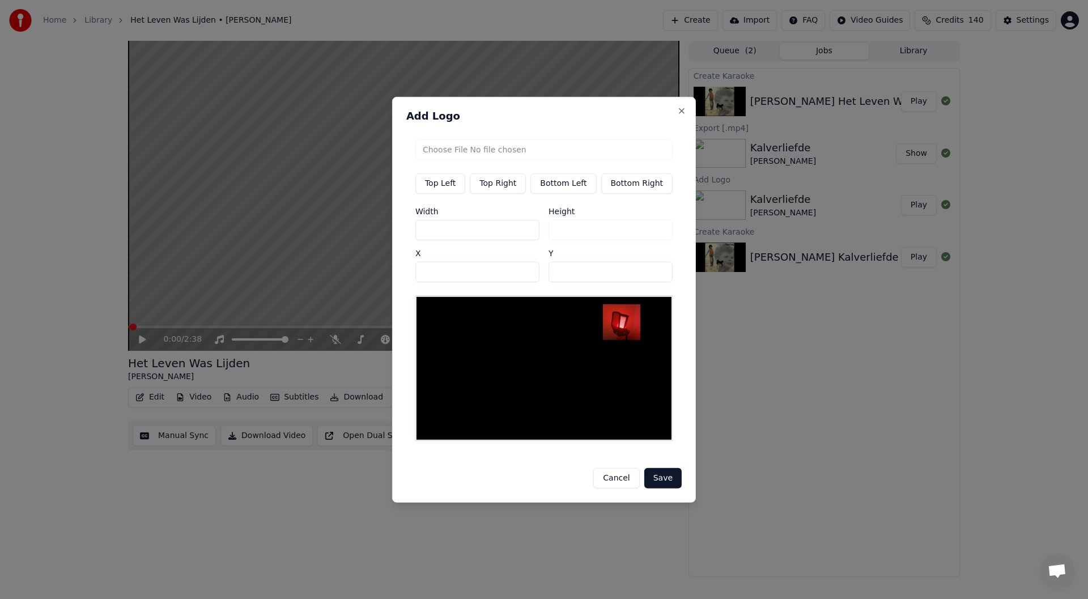
type input "**"
drag, startPoint x: 452, startPoint y: 273, endPoint x: 302, endPoint y: 273, distance: 150.2
click at [312, 273] on body "Home Library Het Leven Was Lijden • [PERSON_NAME] Create Import FAQ Video Guide…" at bounding box center [544, 299] width 1088 height 599
type input "***"
click at [542, 483] on button "Save" at bounding box center [662, 478] width 37 height 20
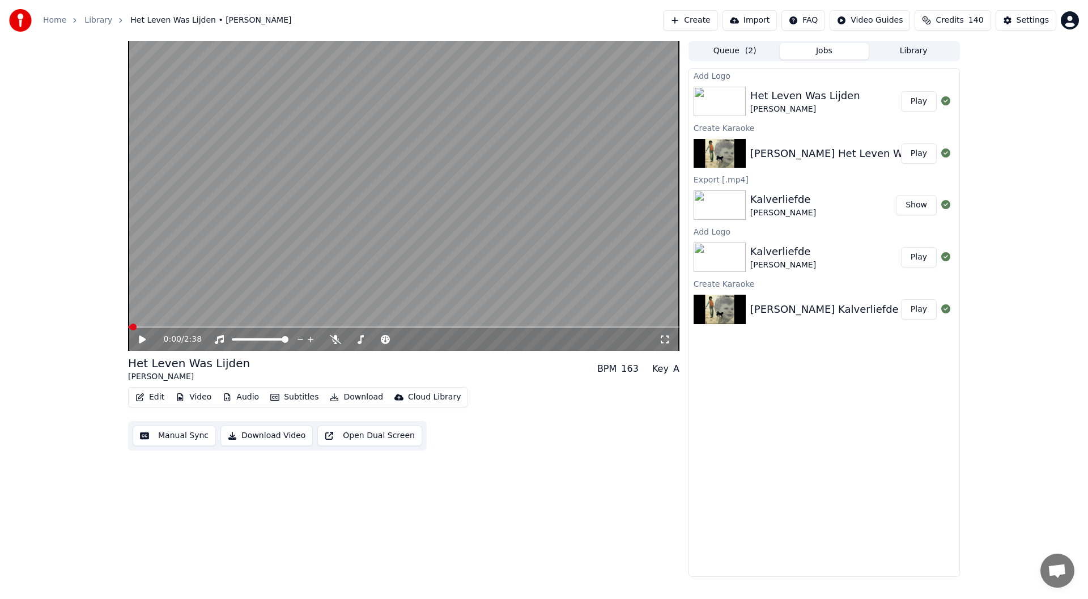
click at [542, 99] on button "Play" at bounding box center [919, 101] width 36 height 20
click at [145, 337] on icon at bounding box center [142, 339] width 6 height 7
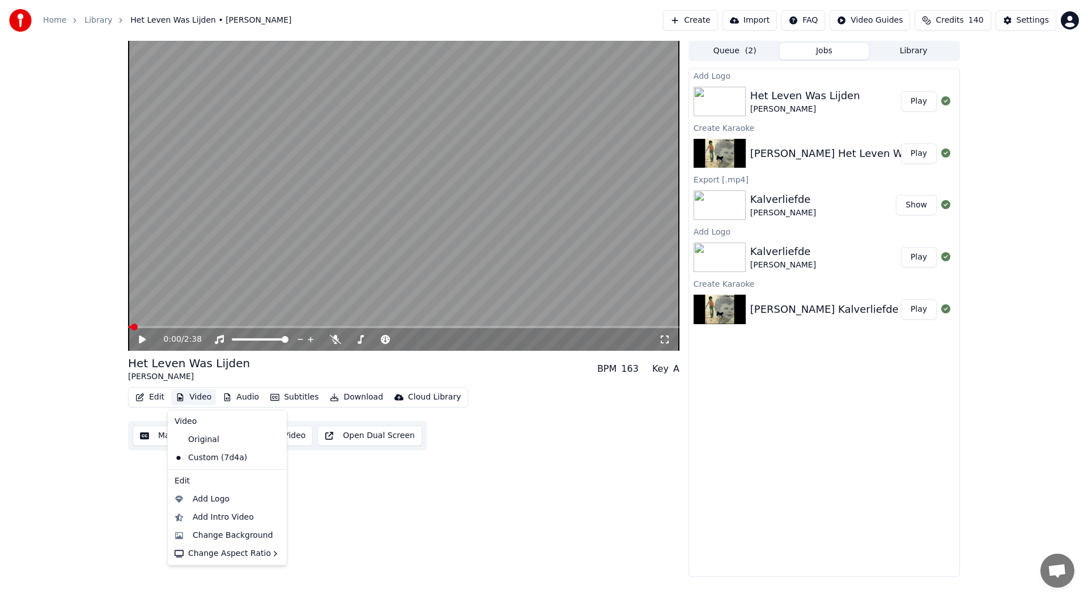
click at [196, 395] on button "Video" at bounding box center [193, 397] width 45 height 16
click at [324, 518] on div "Horizontal - 16:9" at bounding box center [333, 514] width 66 height 11
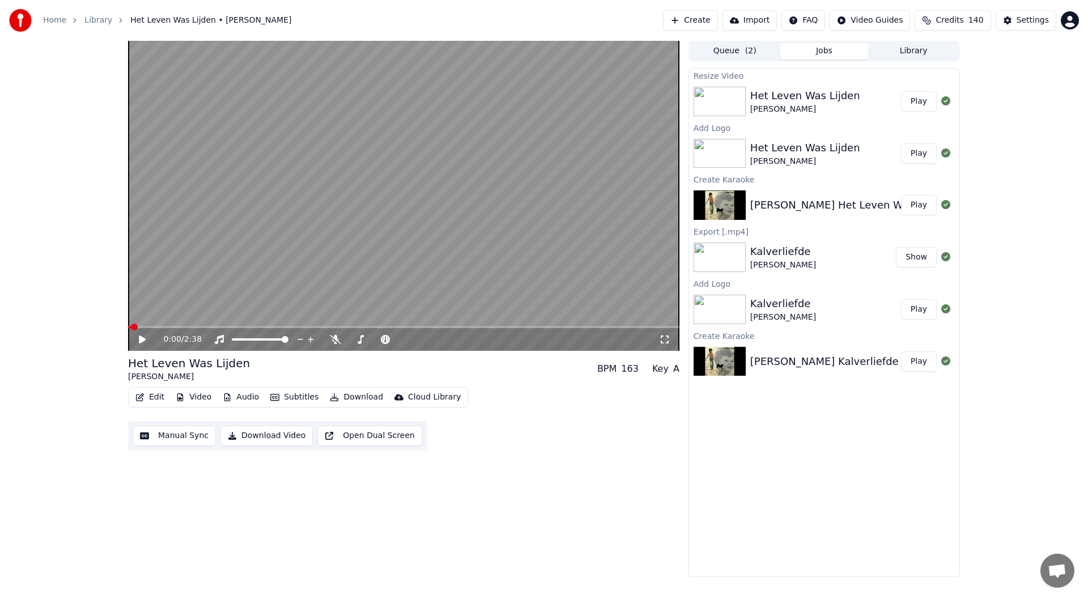
click at [542, 104] on button "Play" at bounding box center [919, 101] width 36 height 20
click at [142, 341] on icon at bounding box center [142, 339] width 6 height 7
click at [542, 99] on button "Play" at bounding box center [919, 101] width 36 height 20
click at [143, 341] on icon at bounding box center [150, 339] width 27 height 9
click at [338, 396] on button "Download" at bounding box center [356, 397] width 62 height 16
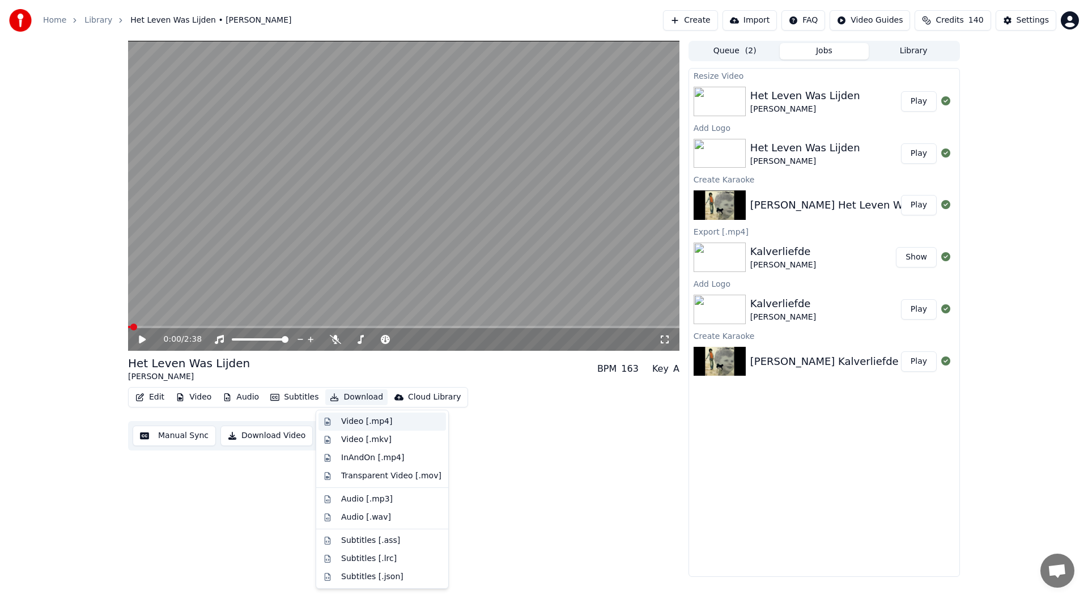
click at [350, 418] on div "Video [.mp4]" at bounding box center [366, 421] width 51 height 11
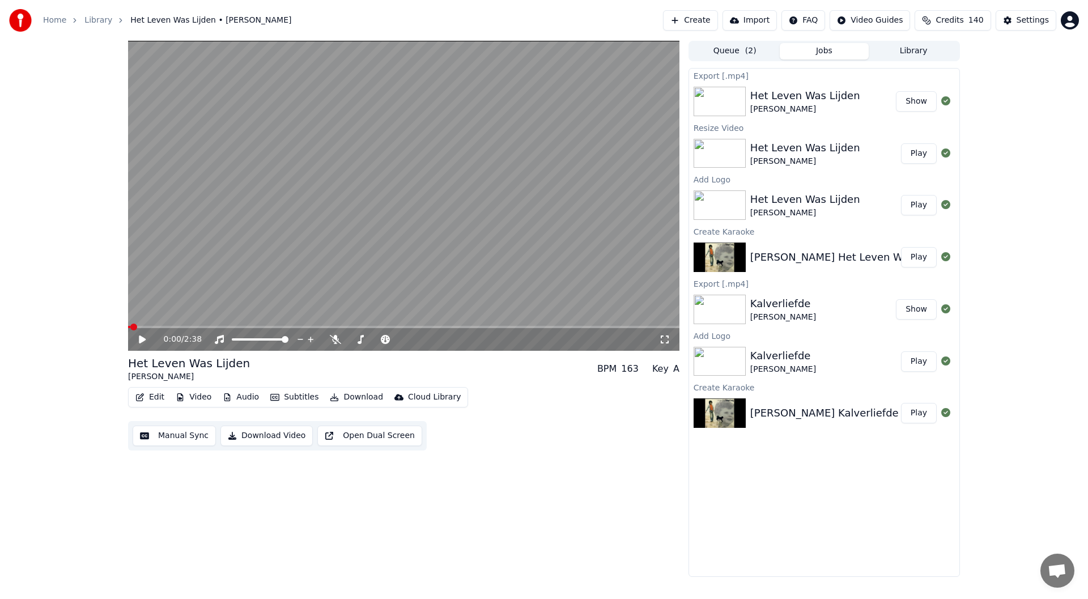
click at [542, 20] on button "Create" at bounding box center [690, 20] width 55 height 20
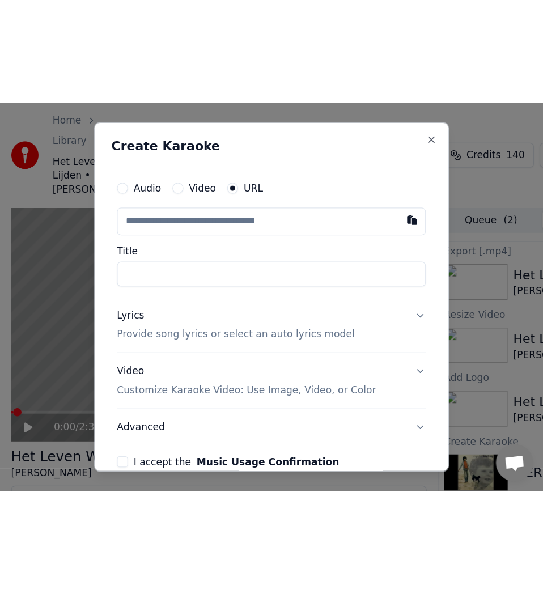
scroll to position [3337, 0]
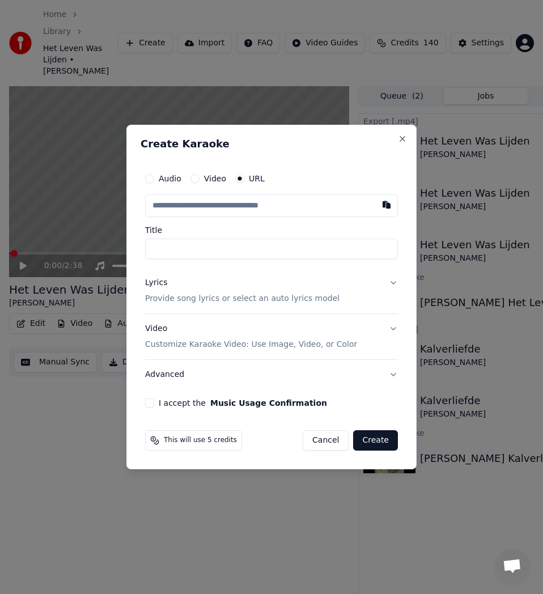
click at [244, 211] on input "text" at bounding box center [271, 205] width 253 height 23
click at [385, 203] on button "button" at bounding box center [386, 204] width 23 height 20
type input "**********"
click at [203, 247] on input "**********" at bounding box center [271, 249] width 253 height 20
type input "**********"
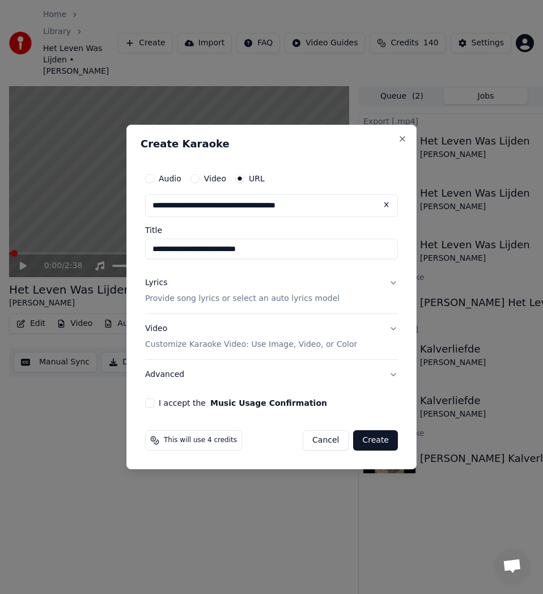
click at [174, 294] on p "Provide song lyrics or select an auto lyrics model" at bounding box center [242, 298] width 194 height 11
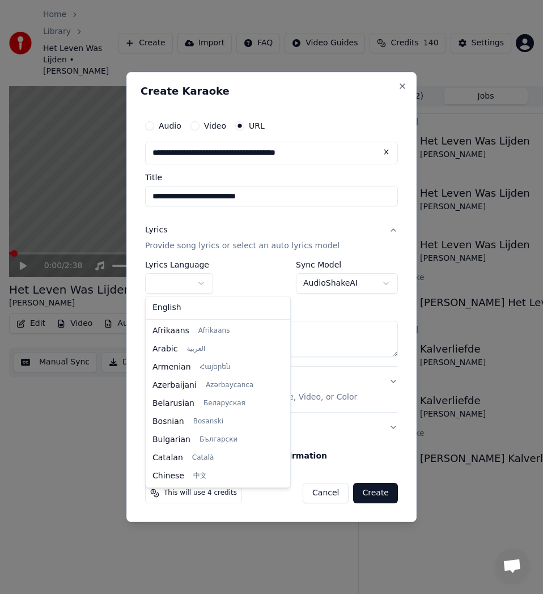
click at [201, 281] on body "Home Library Het Leven Was Lijden • [PERSON_NAME] Create Import FAQ Video Guide…" at bounding box center [271, 297] width 543 height 594
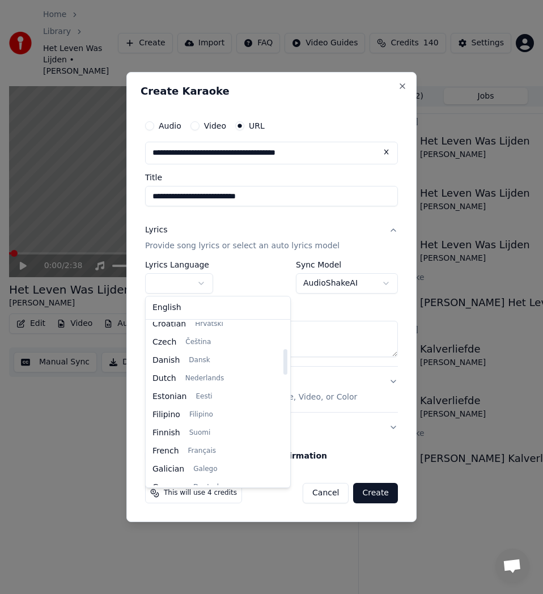
select select "**"
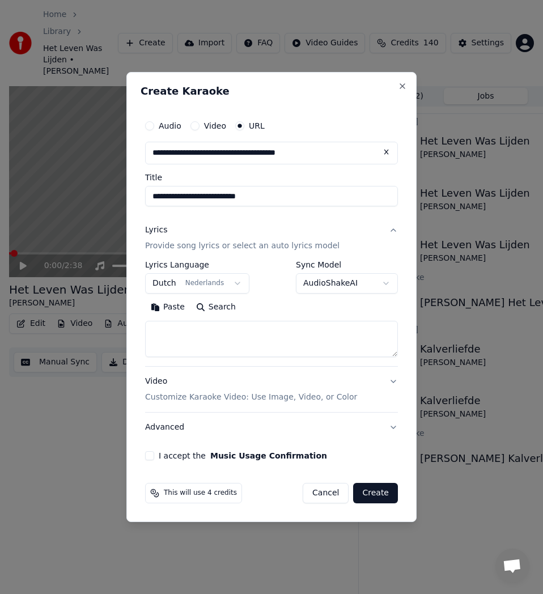
click at [223, 309] on button "Search" at bounding box center [215, 307] width 51 height 18
click at [166, 309] on button "Paste" at bounding box center [167, 307] width 45 height 18
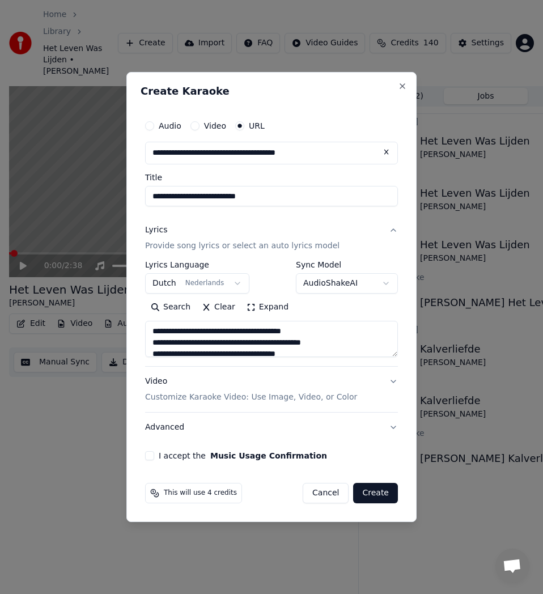
click at [269, 309] on button "Expand" at bounding box center [267, 307] width 53 height 18
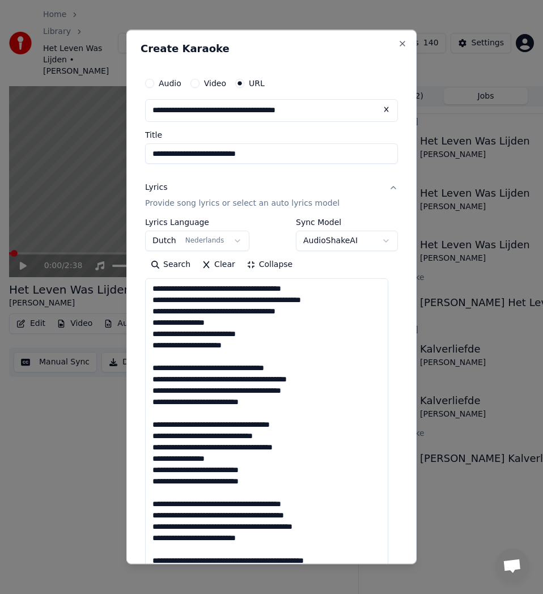
click at [209, 359] on textarea at bounding box center [266, 469] width 243 height 383
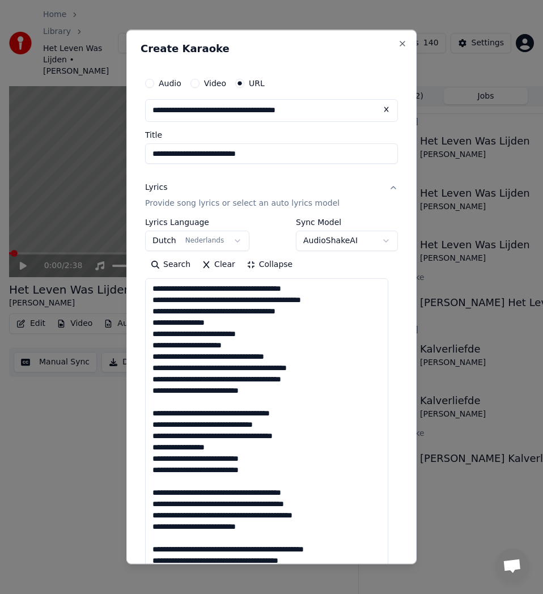
click at [200, 402] on textarea at bounding box center [266, 469] width 243 height 383
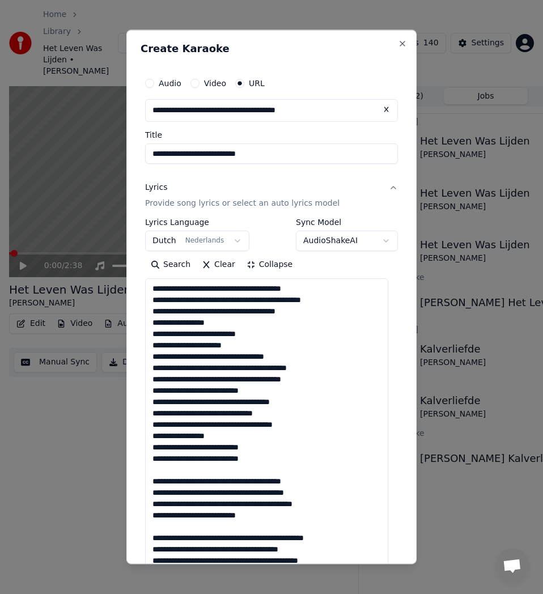
click at [183, 470] on textarea at bounding box center [266, 469] width 243 height 383
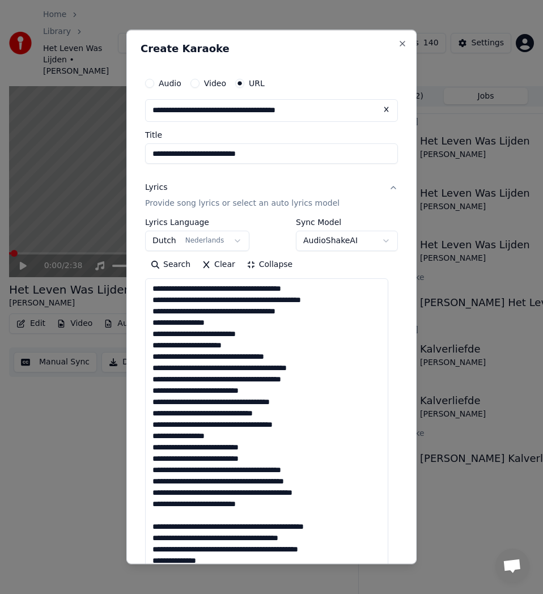
scroll to position [57, 0]
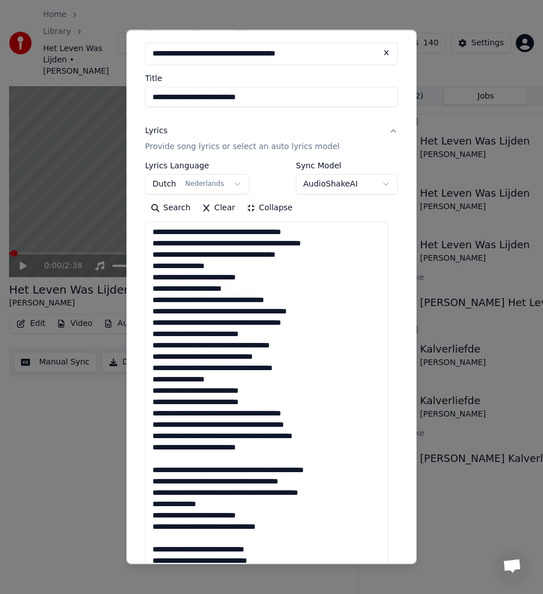
click at [183, 464] on textarea at bounding box center [266, 413] width 243 height 383
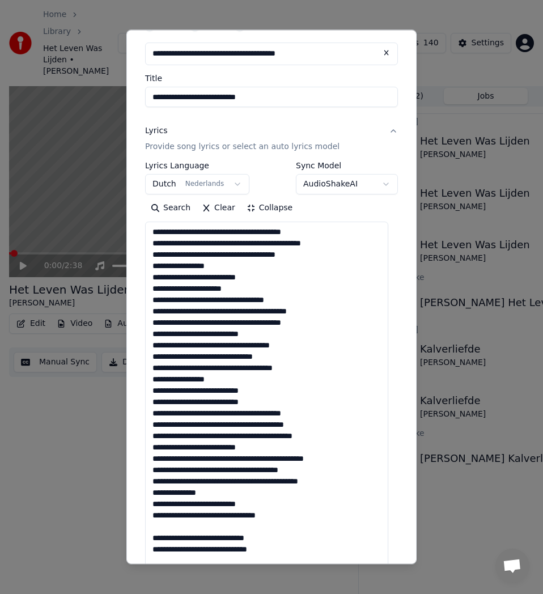
click at [176, 525] on textarea at bounding box center [266, 413] width 243 height 383
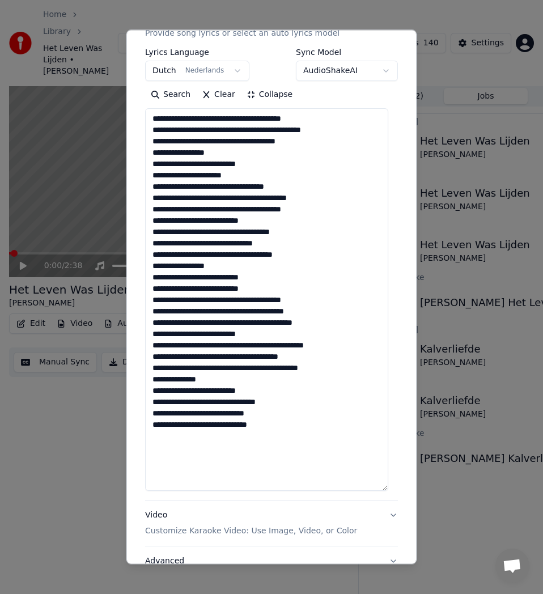
scroll to position [0, 0]
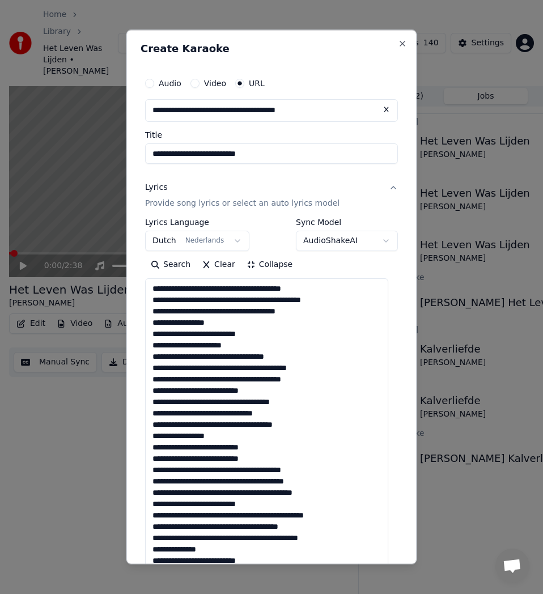
click at [218, 287] on textarea at bounding box center [266, 469] width 243 height 383
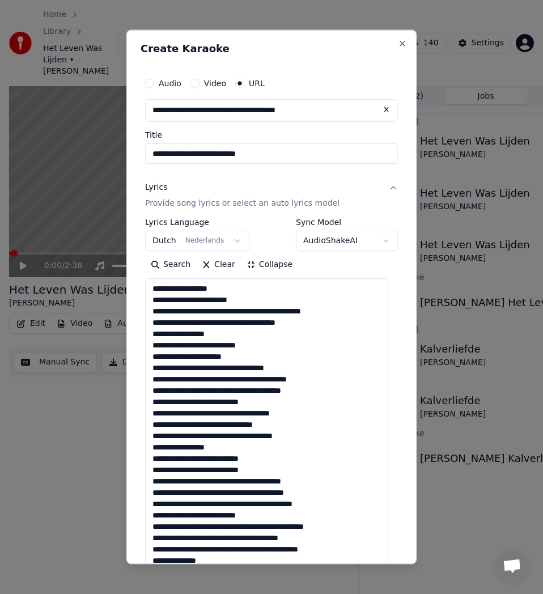
click at [255, 311] on textarea at bounding box center [266, 469] width 243 height 383
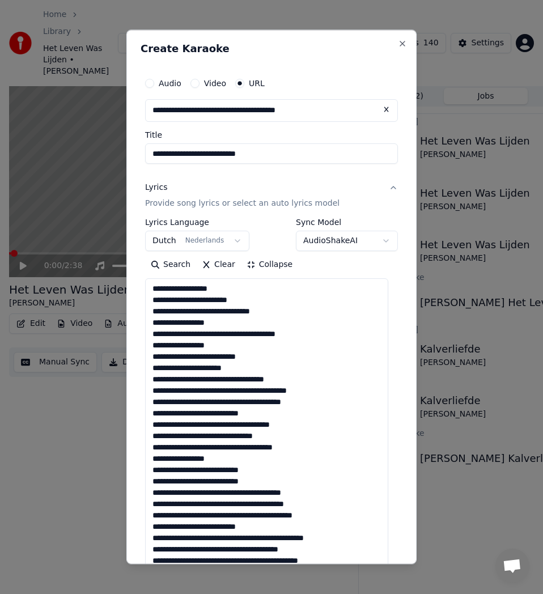
click at [220, 333] on textarea at bounding box center [266, 469] width 243 height 383
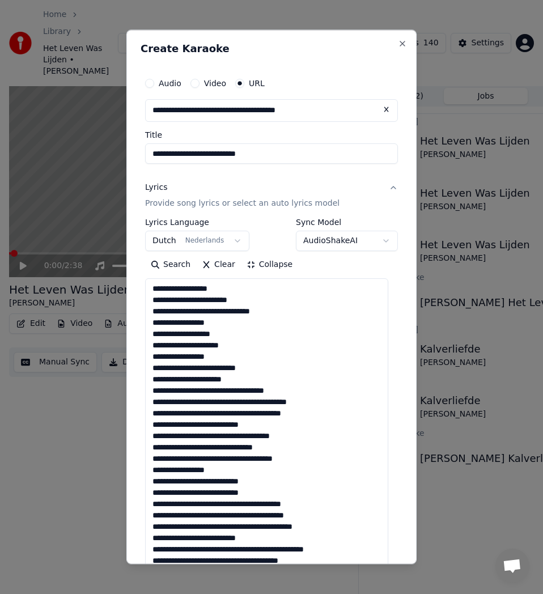
scroll to position [57, 0]
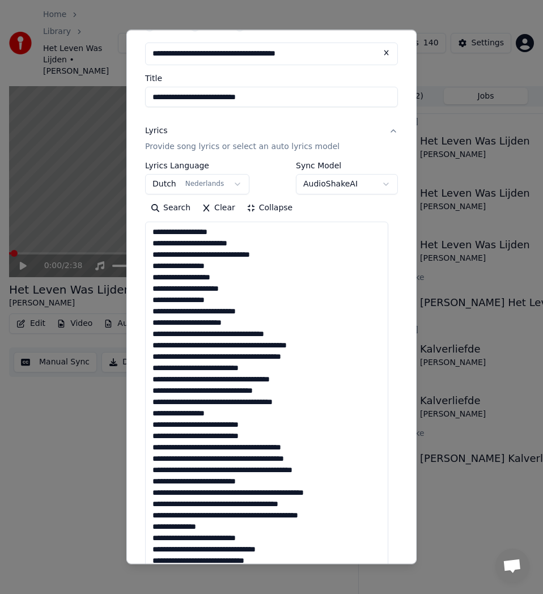
click at [150, 302] on textarea at bounding box center [266, 413] width 243 height 383
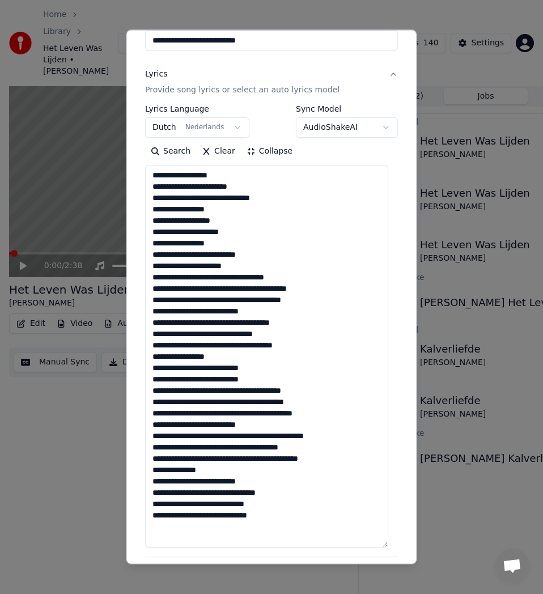
click at [217, 287] on textarea at bounding box center [266, 356] width 243 height 383
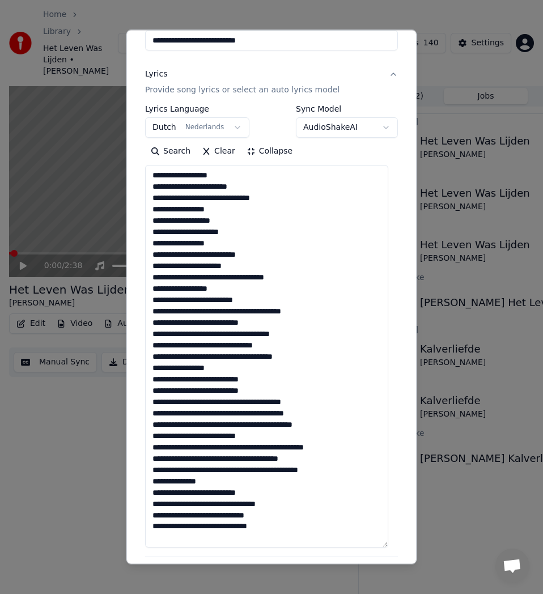
drag, startPoint x: 214, startPoint y: 299, endPoint x: 177, endPoint y: 299, distance: 36.8
click at [177, 299] on textarea at bounding box center [266, 356] width 243 height 383
click at [151, 300] on textarea at bounding box center [266, 356] width 243 height 383
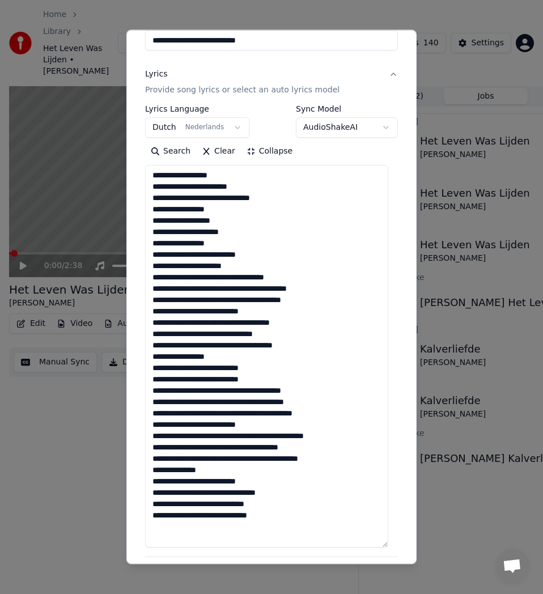
click at [241, 287] on textarea at bounding box center [266, 356] width 243 height 383
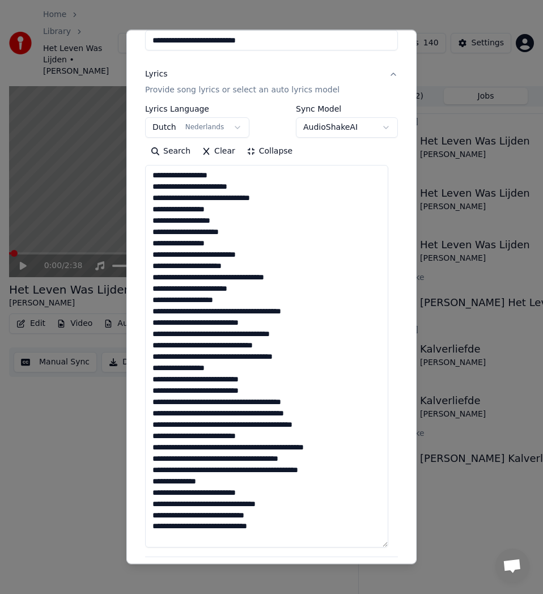
drag, startPoint x: 188, startPoint y: 299, endPoint x: 154, endPoint y: 300, distance: 34.0
click at [154, 300] on textarea at bounding box center [266, 356] width 243 height 383
click at [221, 315] on textarea at bounding box center [266, 356] width 243 height 383
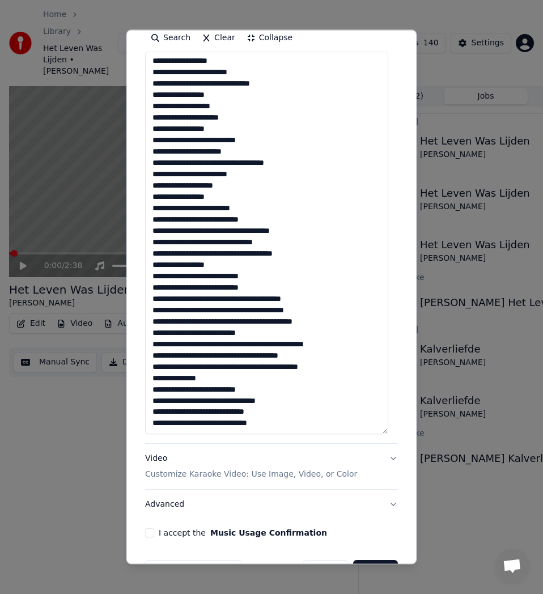
scroll to position [262, 0]
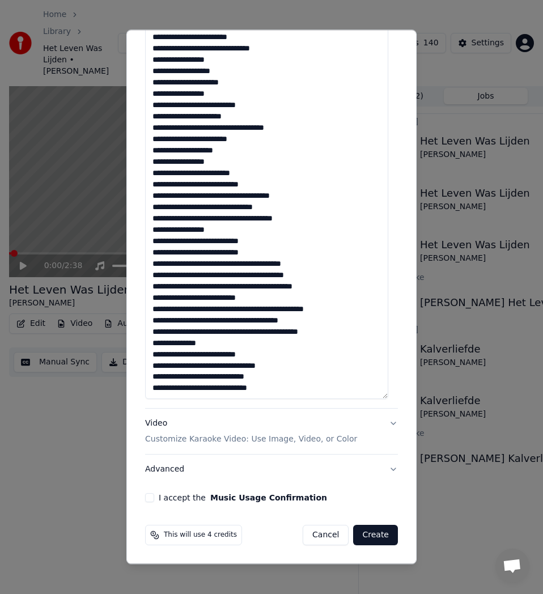
click at [215, 197] on textarea at bounding box center [266, 207] width 243 height 383
click at [219, 196] on textarea at bounding box center [266, 207] width 243 height 383
click at [202, 206] on textarea at bounding box center [266, 207] width 243 height 383
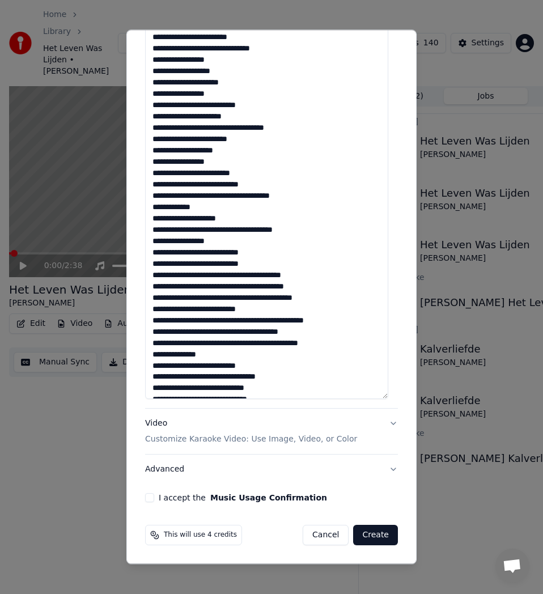
click at [199, 230] on textarea at bounding box center [266, 207] width 243 height 383
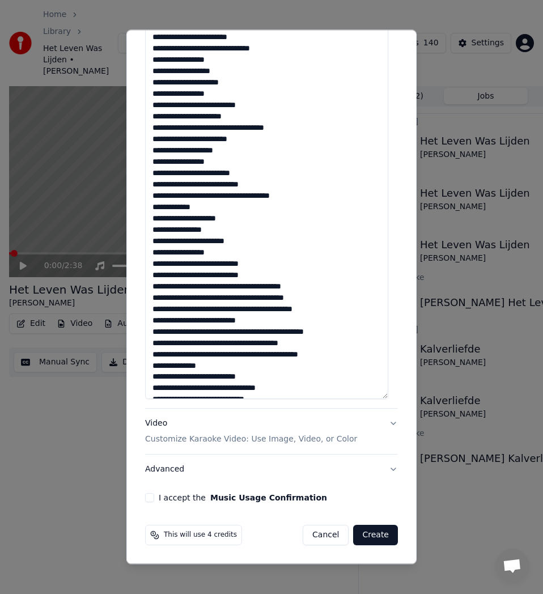
click at [217, 251] on textarea at bounding box center [266, 207] width 243 height 383
click at [212, 287] on textarea at bounding box center [266, 207] width 243 height 383
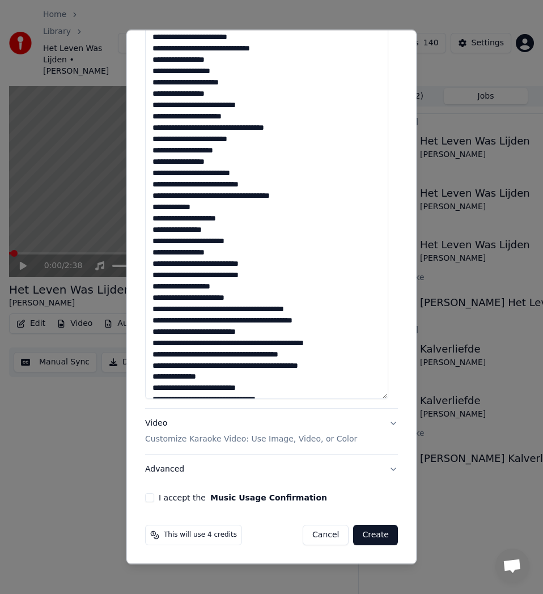
scroll to position [35, 0]
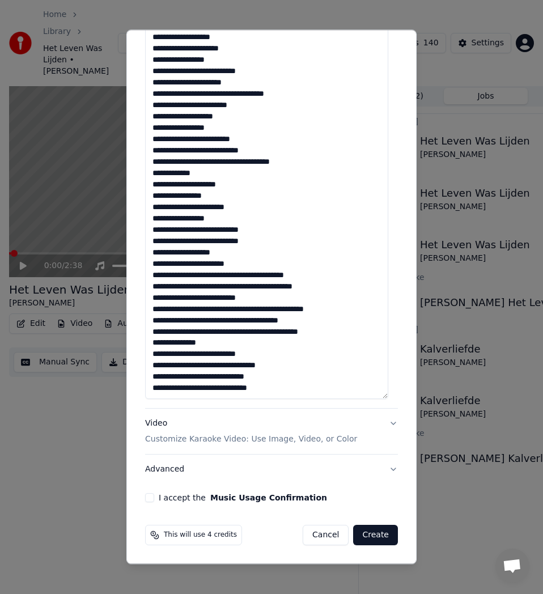
click at [217, 277] on textarea at bounding box center [266, 207] width 243 height 383
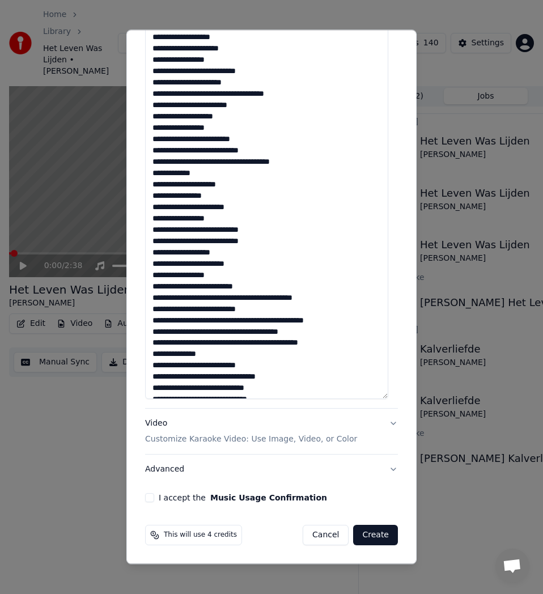
click at [224, 295] on textarea at bounding box center [266, 207] width 243 height 383
click at [252, 298] on textarea at bounding box center [266, 207] width 243 height 383
click at [250, 298] on textarea at bounding box center [266, 207] width 243 height 383
click at [228, 306] on textarea at bounding box center [266, 207] width 243 height 383
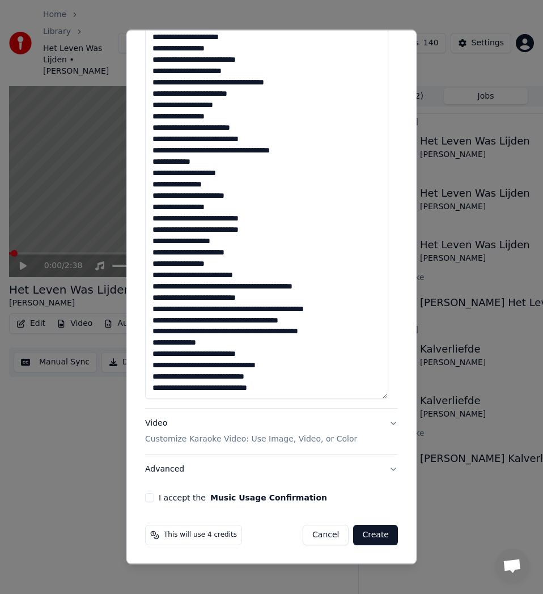
click at [278, 311] on textarea at bounding box center [266, 207] width 243 height 383
click at [244, 307] on textarea at bounding box center [266, 207] width 243 height 383
click at [240, 308] on textarea at bounding box center [266, 207] width 243 height 383
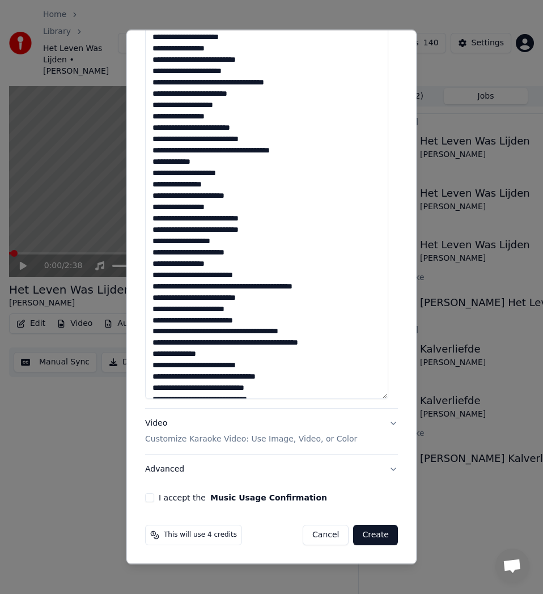
scroll to position [58, 0]
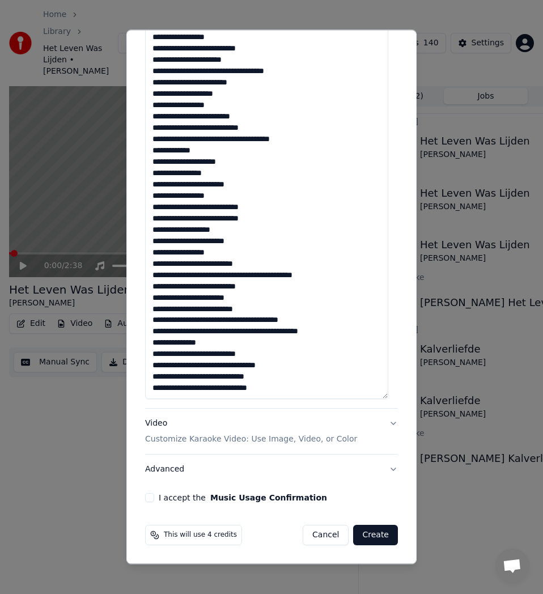
type textarea "**********"
click at [174, 471] on button "Advanced" at bounding box center [271, 469] width 253 height 29
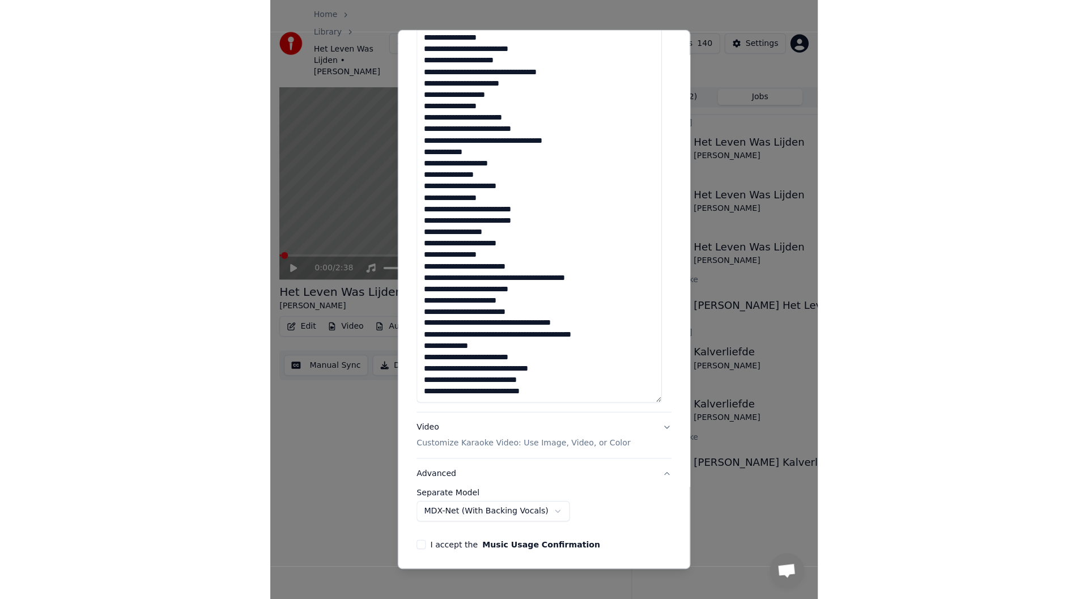
scroll to position [0, 0]
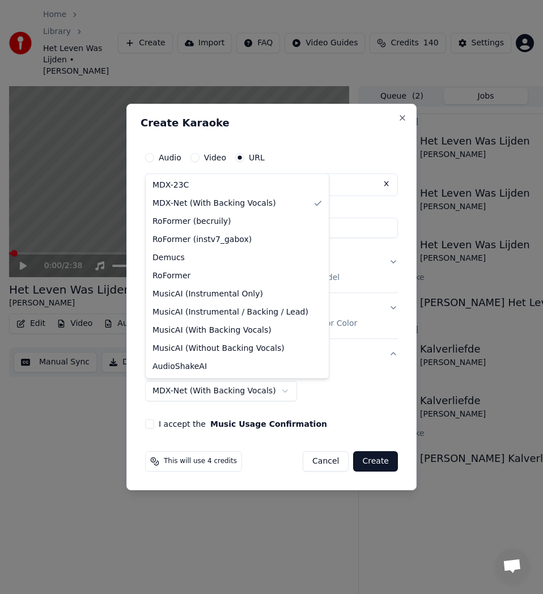
click at [207, 386] on body "Home Library Het Leven Was Lijden • [PERSON_NAME] Create Import FAQ Video Guide…" at bounding box center [271, 297] width 543 height 594
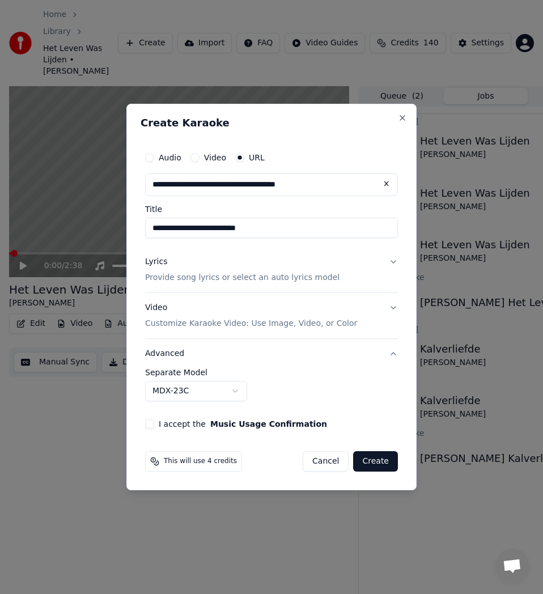
click at [153, 423] on button "I accept the Music Usage Confirmation" at bounding box center [149, 423] width 9 height 9
click at [385, 464] on button "Create" at bounding box center [375, 461] width 45 height 20
select select "**********"
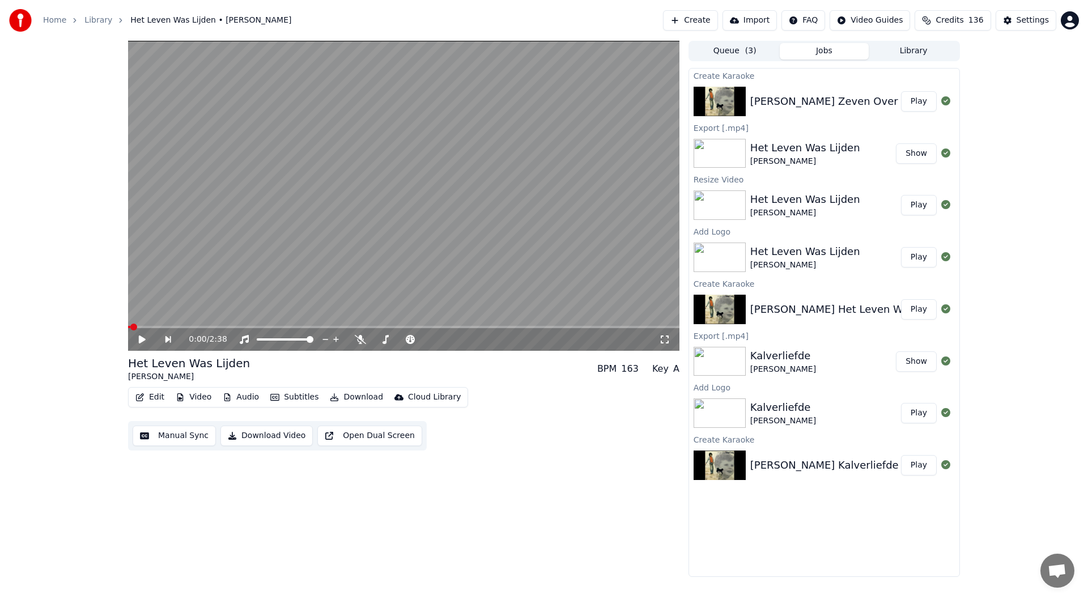
drag, startPoint x: 909, startPoint y: 95, endPoint x: 919, endPoint y: 98, distance: 11.3
click at [542, 96] on button "Play" at bounding box center [919, 101] width 36 height 20
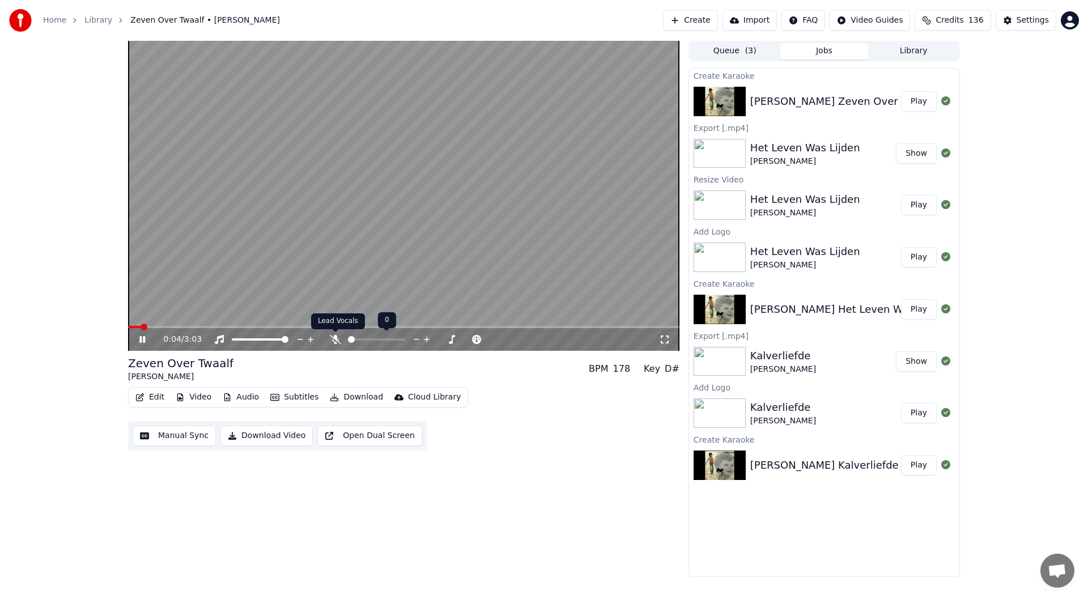
click at [331, 343] on icon at bounding box center [335, 339] width 11 height 9
click at [143, 343] on icon at bounding box center [150, 339] width 27 height 9
click at [145, 398] on button "Edit" at bounding box center [150, 397] width 38 height 16
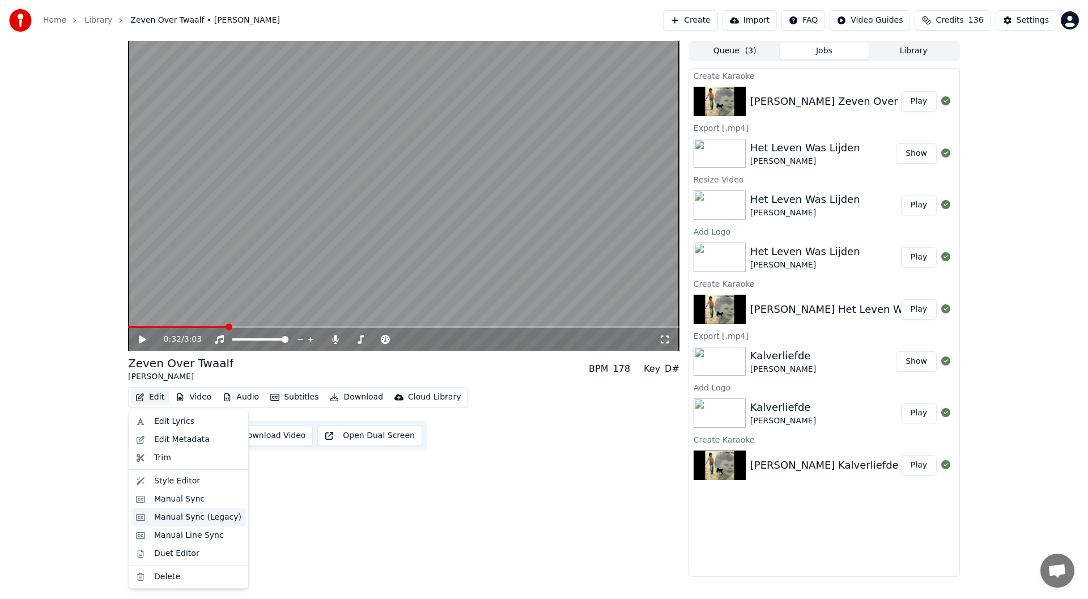
click at [193, 514] on div "Manual Sync (Legacy)" at bounding box center [197, 517] width 87 height 11
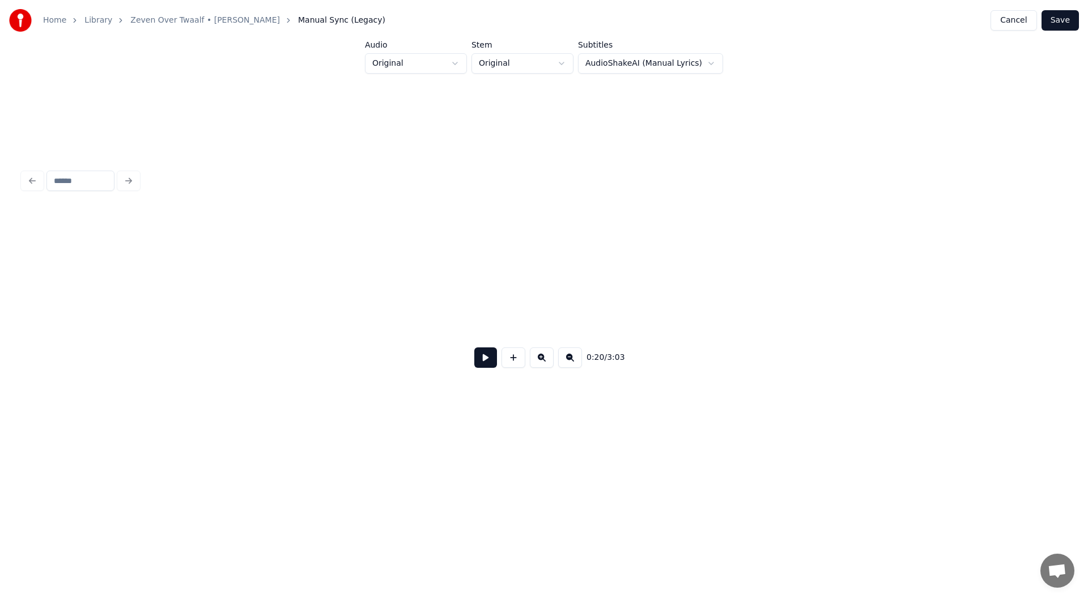
scroll to position [0, 2896]
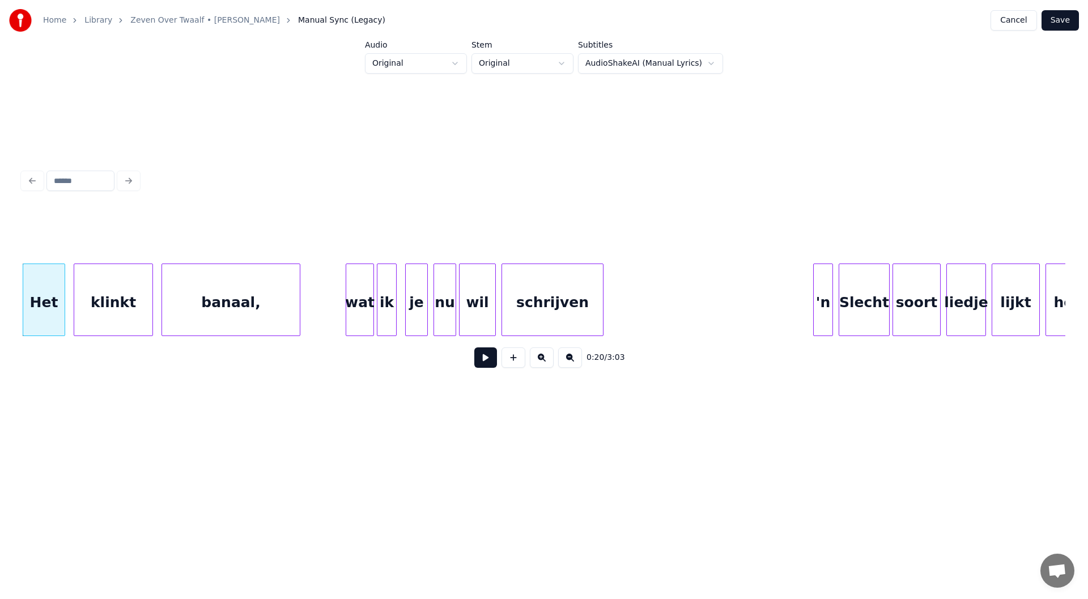
click at [487, 363] on button at bounding box center [485, 357] width 23 height 20
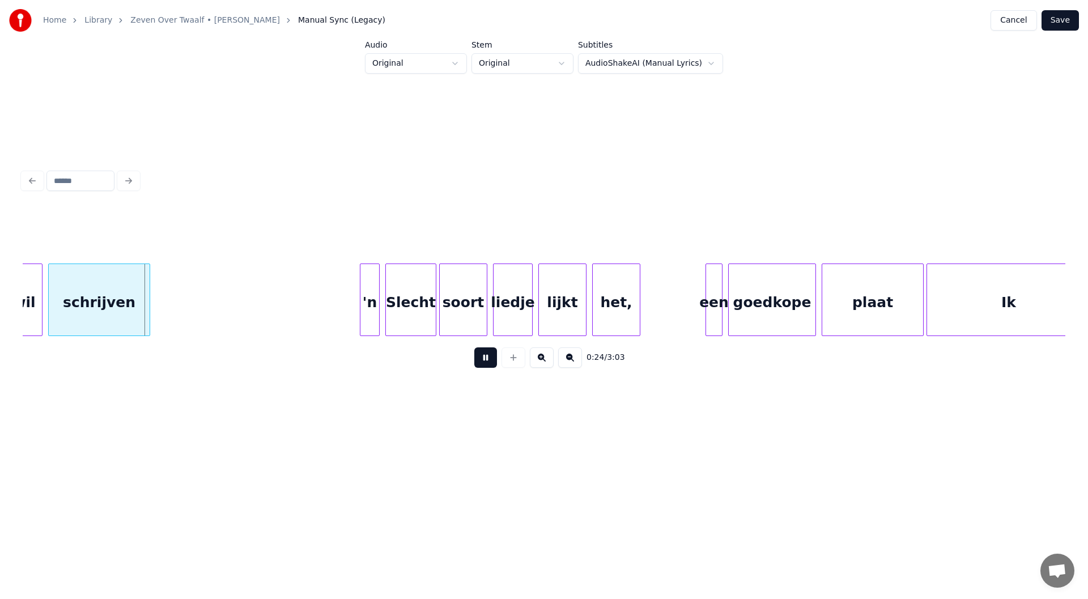
scroll to position [0, 3395]
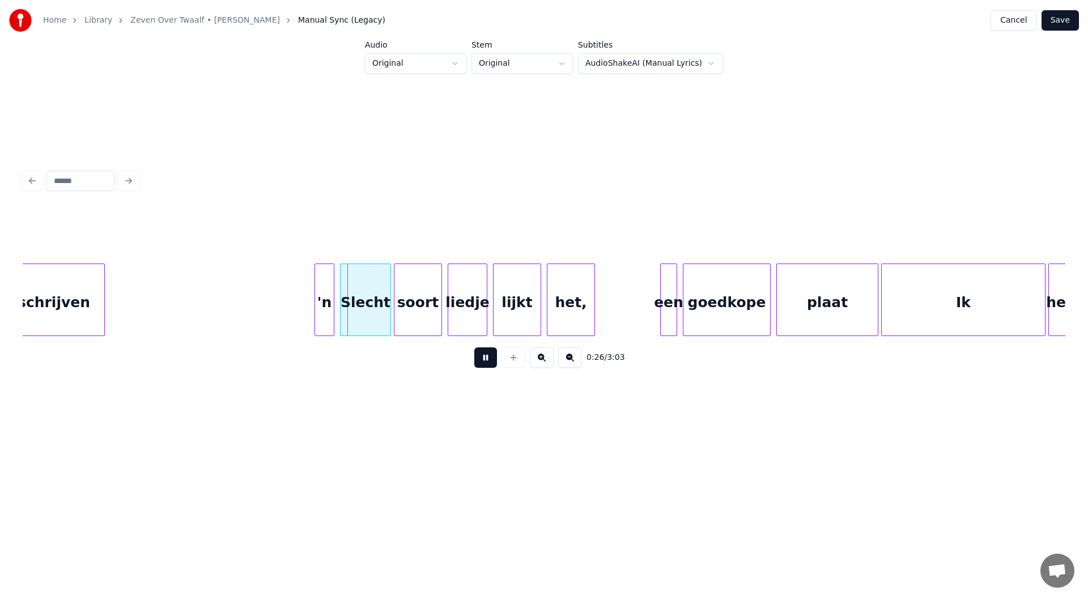
click at [487, 363] on button at bounding box center [485, 357] width 23 height 20
click at [481, 364] on button at bounding box center [485, 357] width 23 height 20
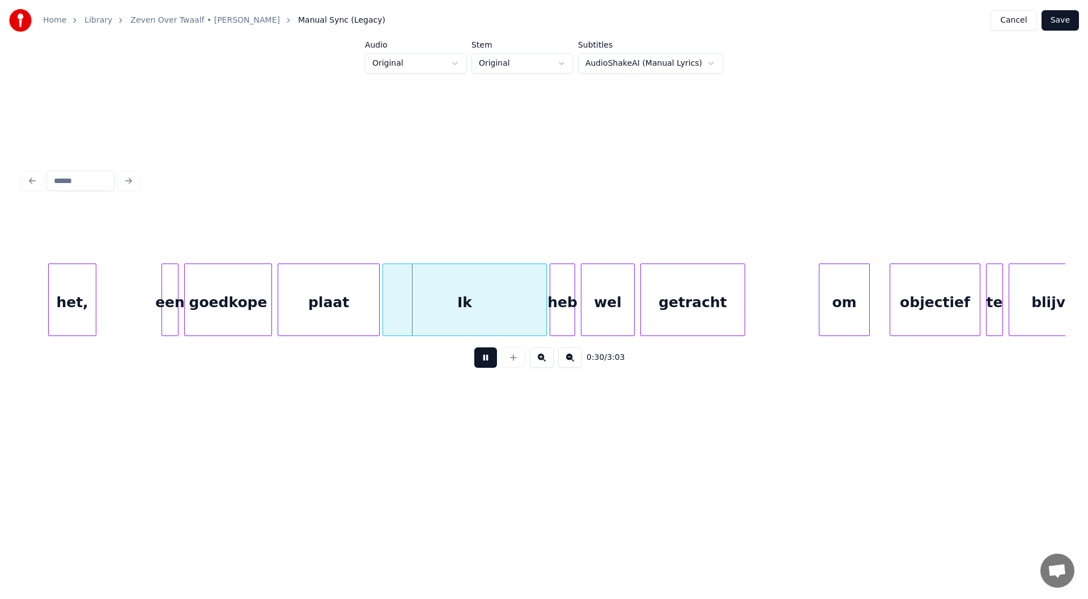
scroll to position [0, 3917]
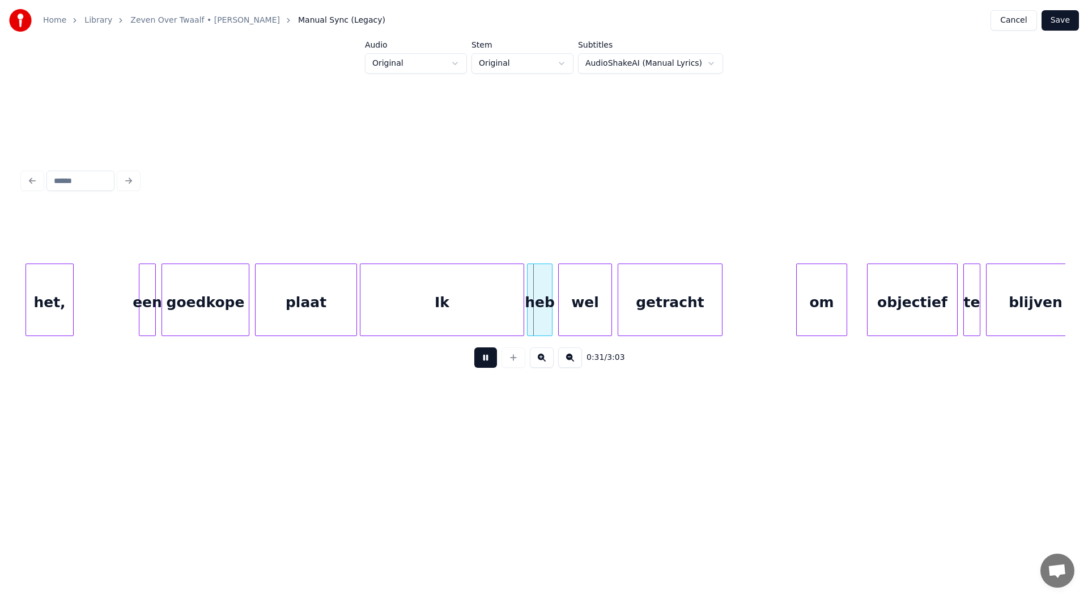
click at [483, 364] on button at bounding box center [485, 357] width 23 height 20
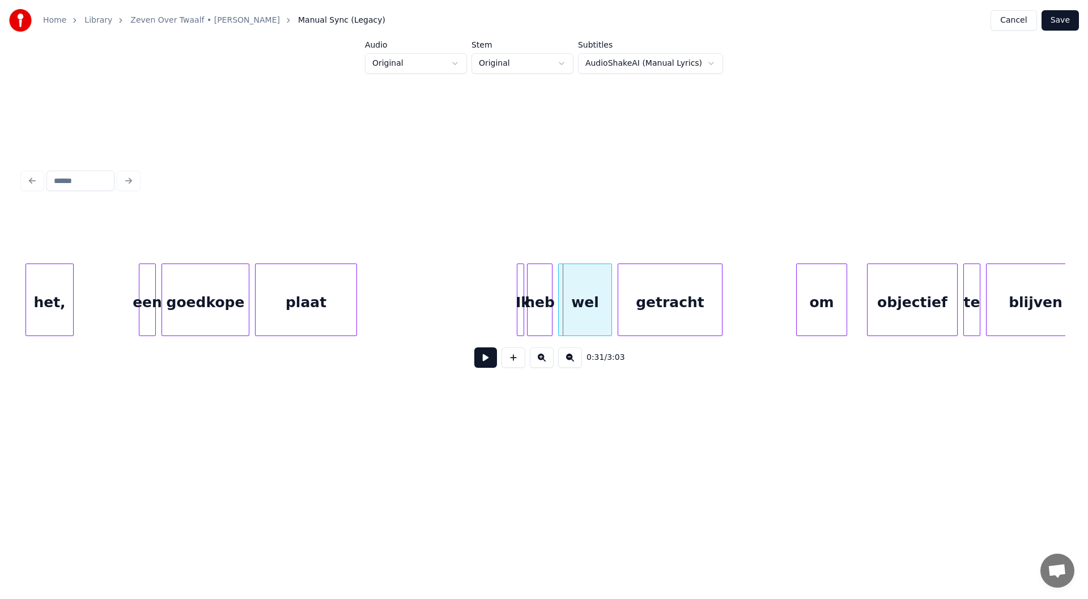
click at [518, 300] on div at bounding box center [518, 299] width 3 height 71
click at [490, 353] on button at bounding box center [485, 357] width 23 height 20
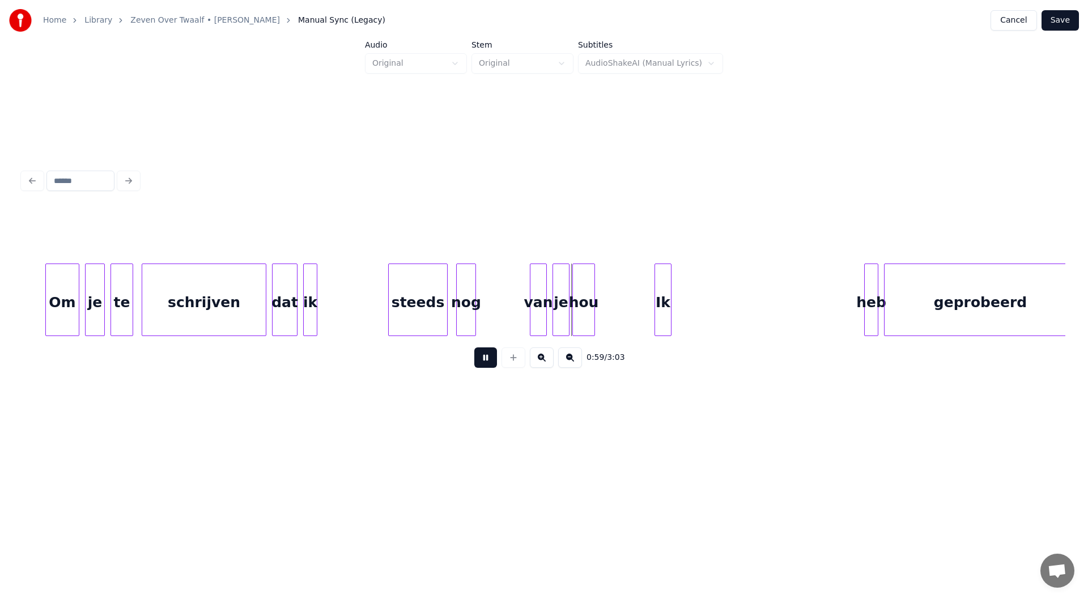
scroll to position [0, 7884]
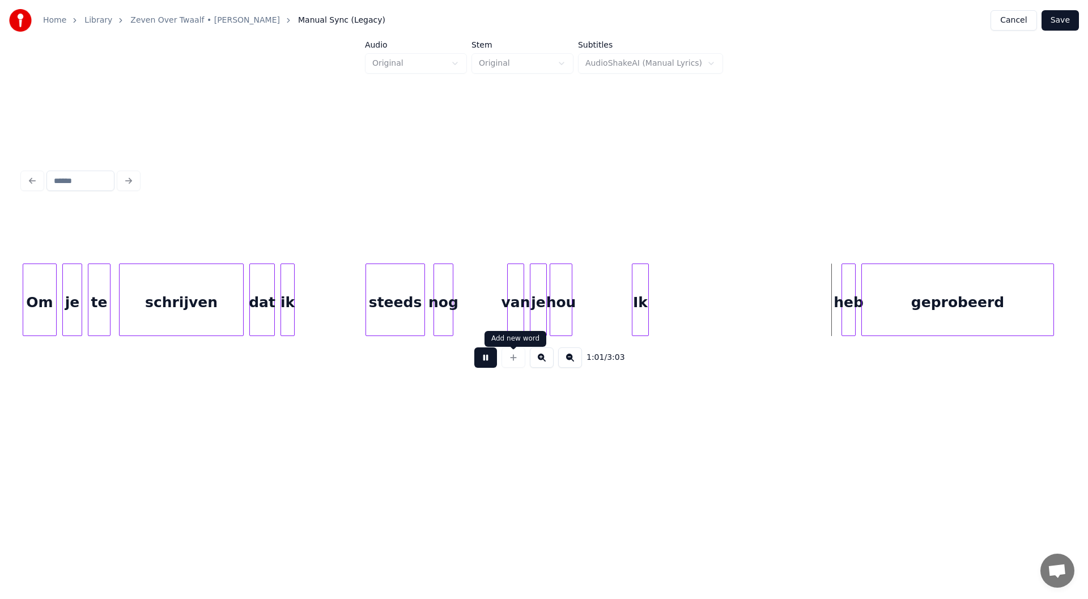
click at [475, 359] on button at bounding box center [485, 357] width 23 height 20
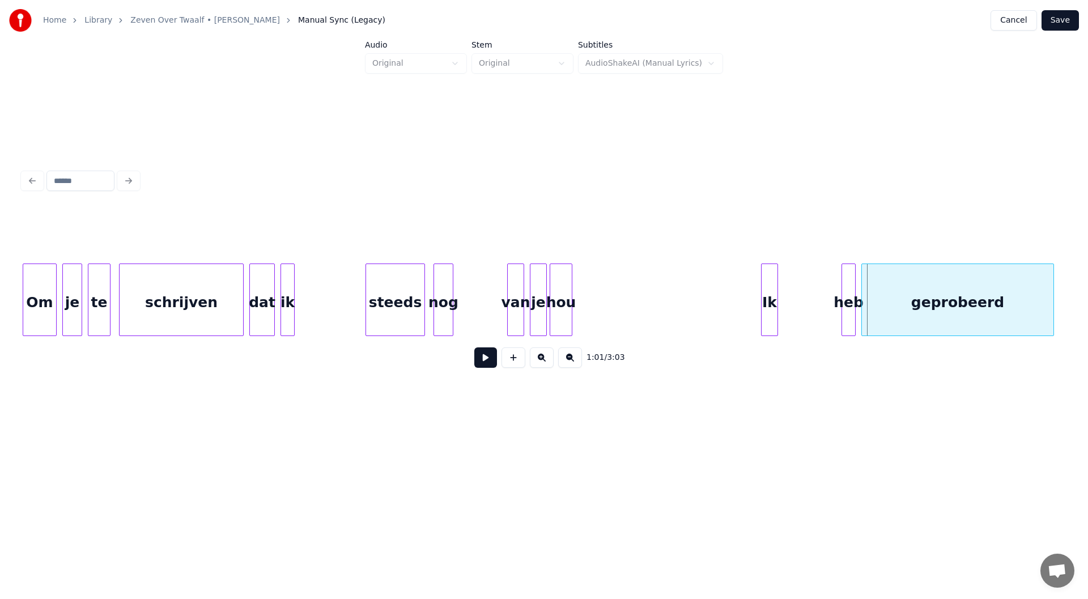
click at [542, 303] on div "Ik" at bounding box center [770, 302] width 16 height 77
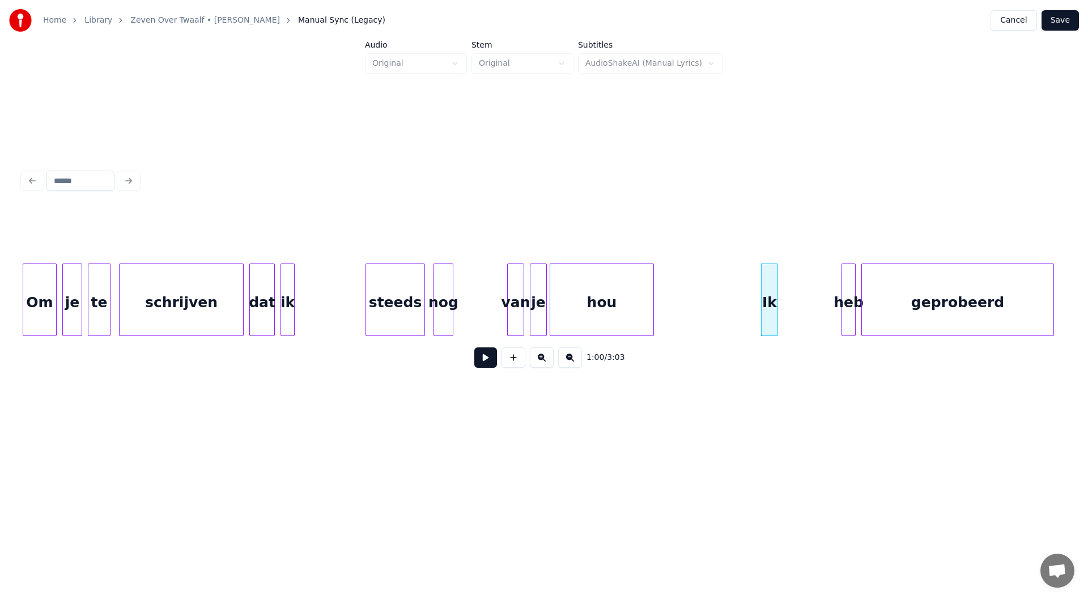
click at [542, 300] on div at bounding box center [651, 299] width 3 height 71
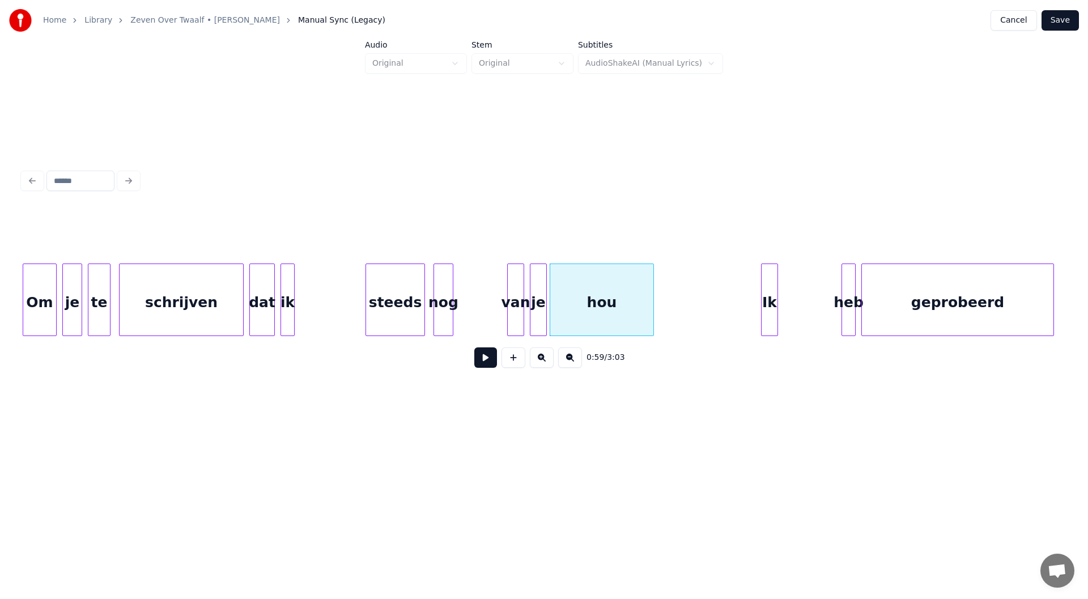
click at [488, 363] on button at bounding box center [485, 357] width 23 height 20
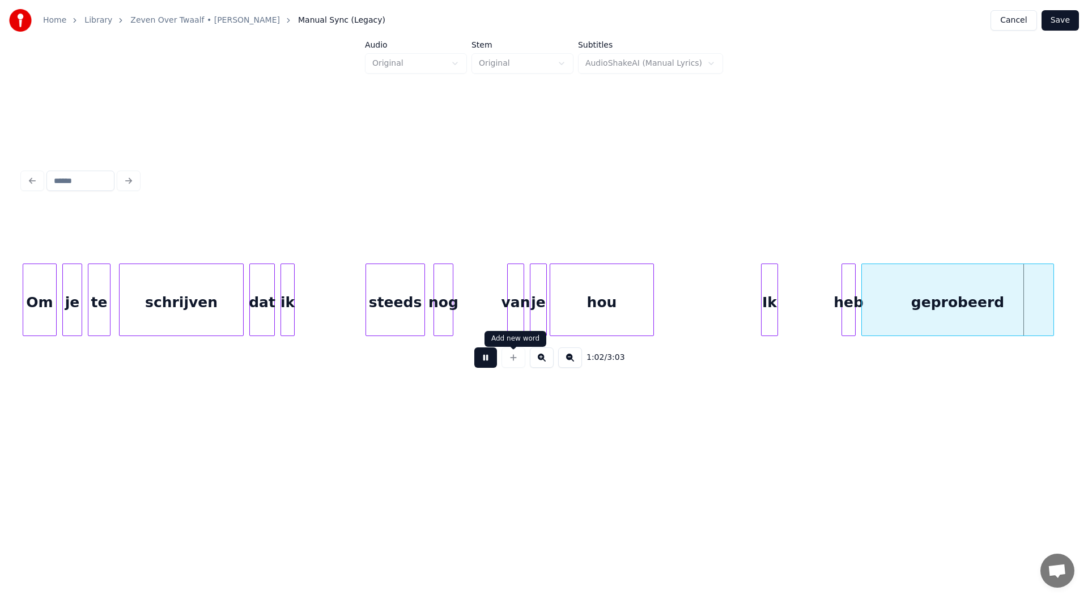
click at [489, 368] on button at bounding box center [485, 357] width 23 height 20
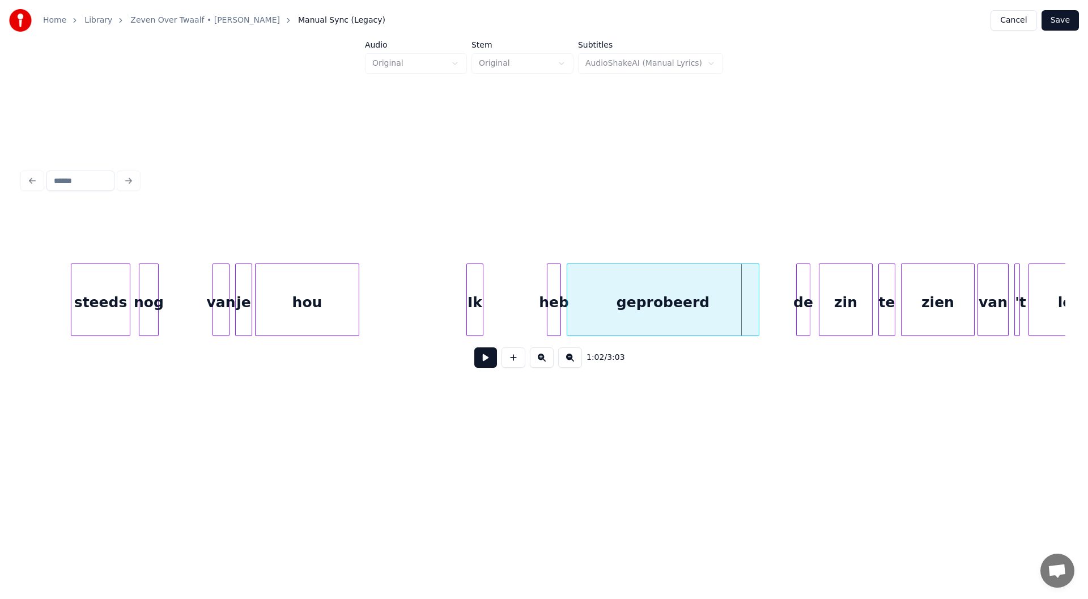
scroll to position [0, 8224]
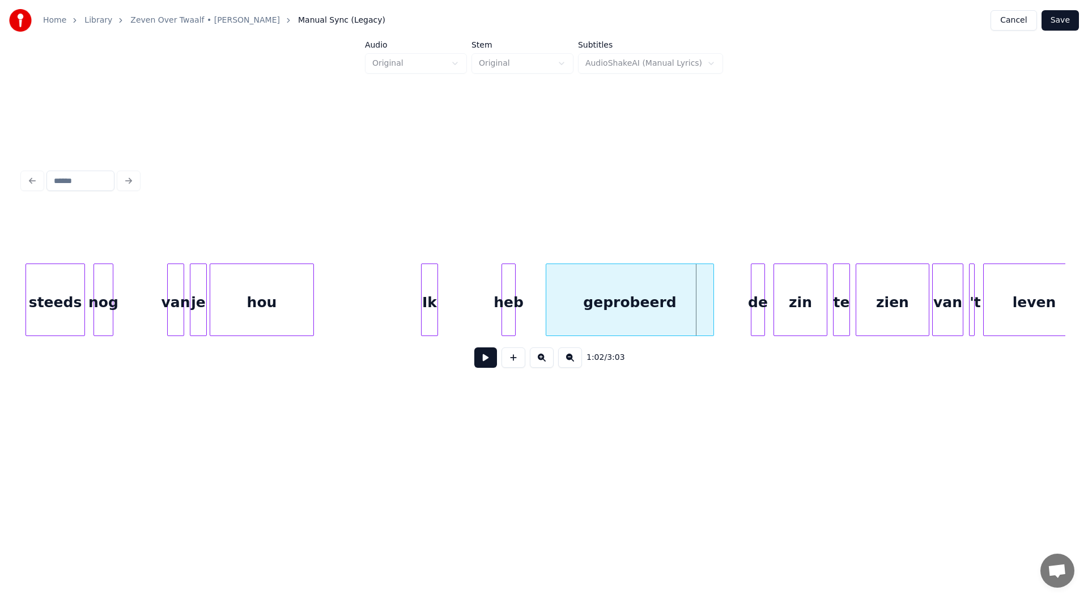
click at [542, 312] on div at bounding box center [547, 299] width 3 height 71
click at [529, 314] on div "heb" at bounding box center [530, 302] width 13 height 77
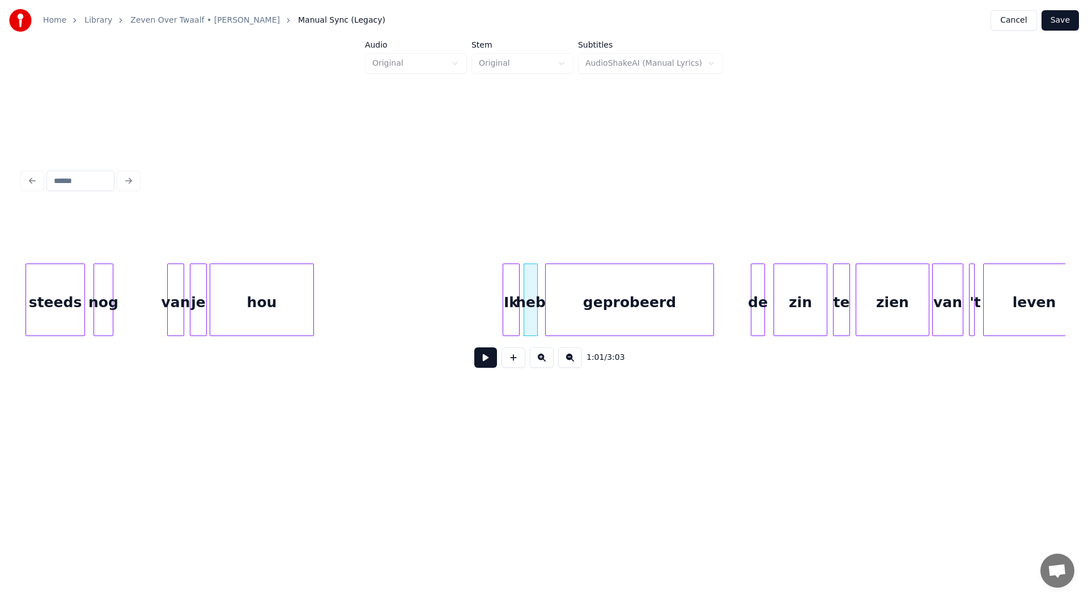
click at [515, 307] on div "Ik" at bounding box center [511, 302] width 16 height 77
click at [487, 366] on button at bounding box center [485, 357] width 23 height 20
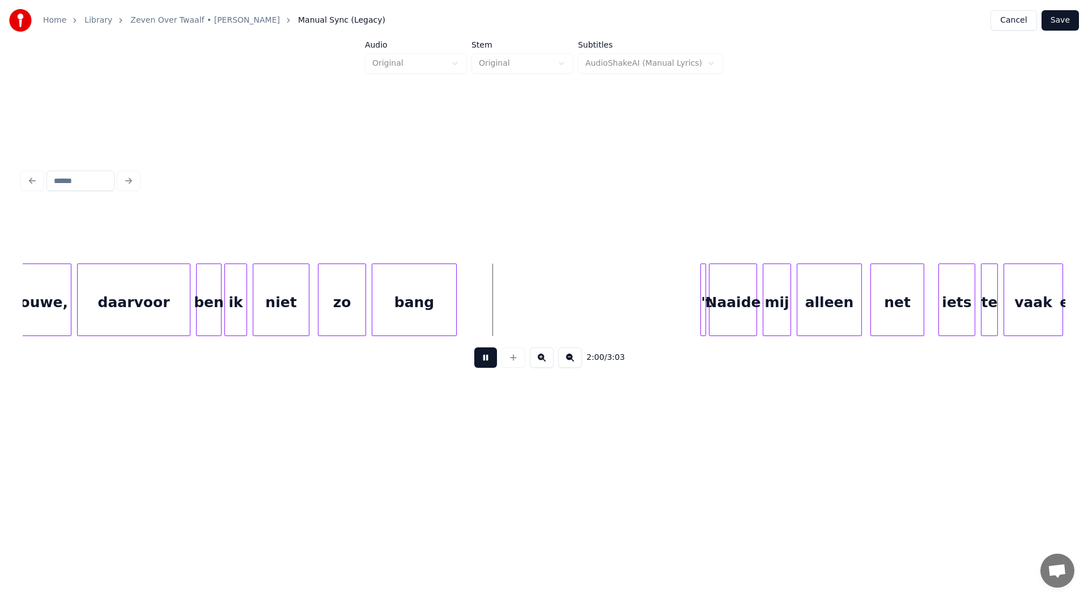
scroll to position [0, 16661]
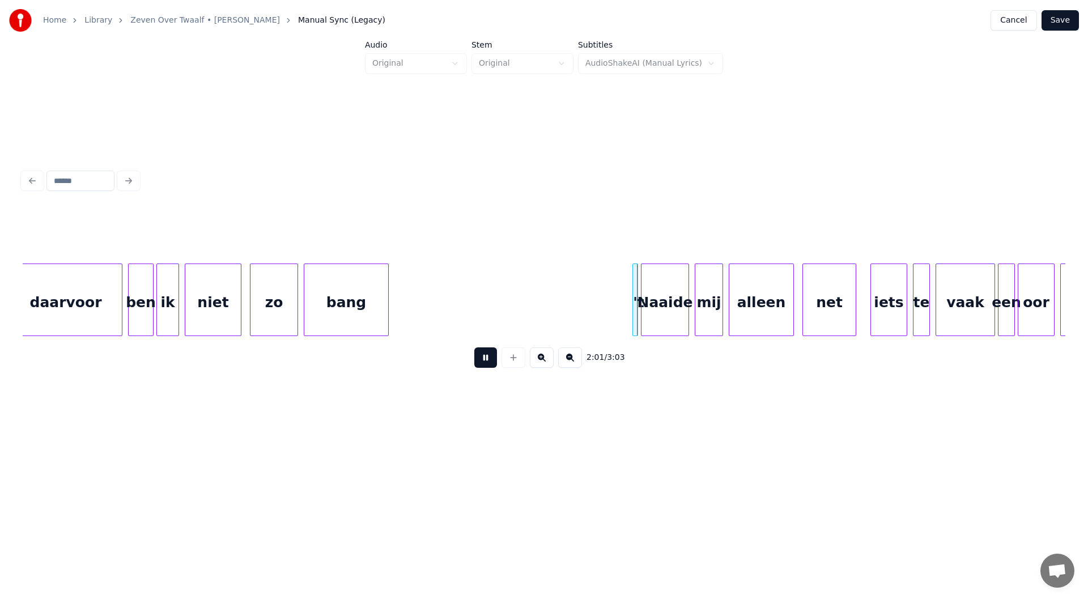
drag, startPoint x: 488, startPoint y: 361, endPoint x: 470, endPoint y: 357, distance: 18.7
click at [487, 361] on button at bounding box center [485, 357] width 23 height 20
click at [438, 307] on div at bounding box center [437, 299] width 3 height 71
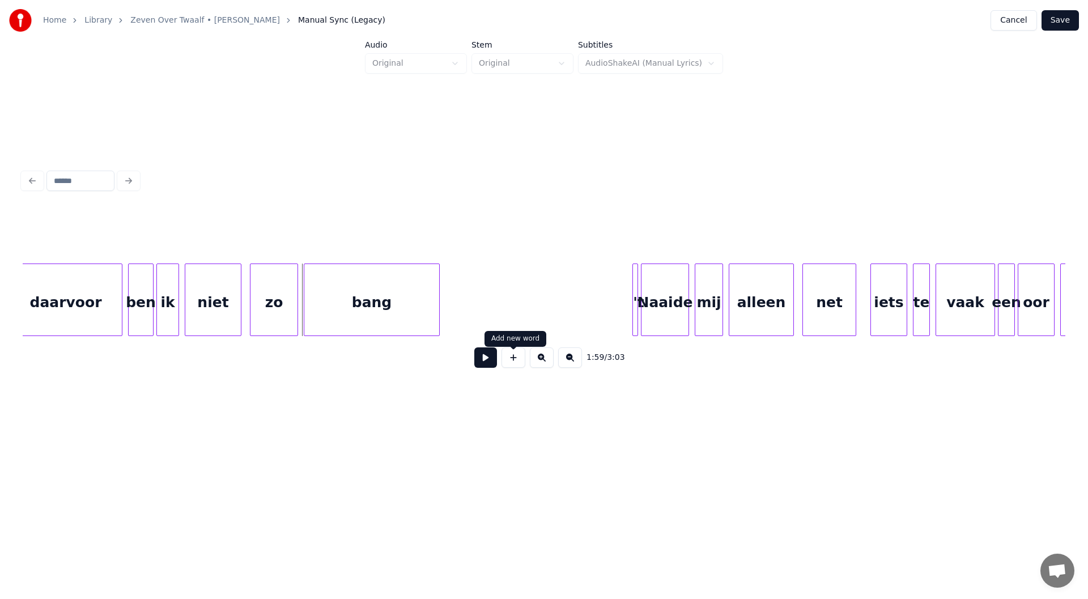
click at [480, 358] on button at bounding box center [485, 357] width 23 height 20
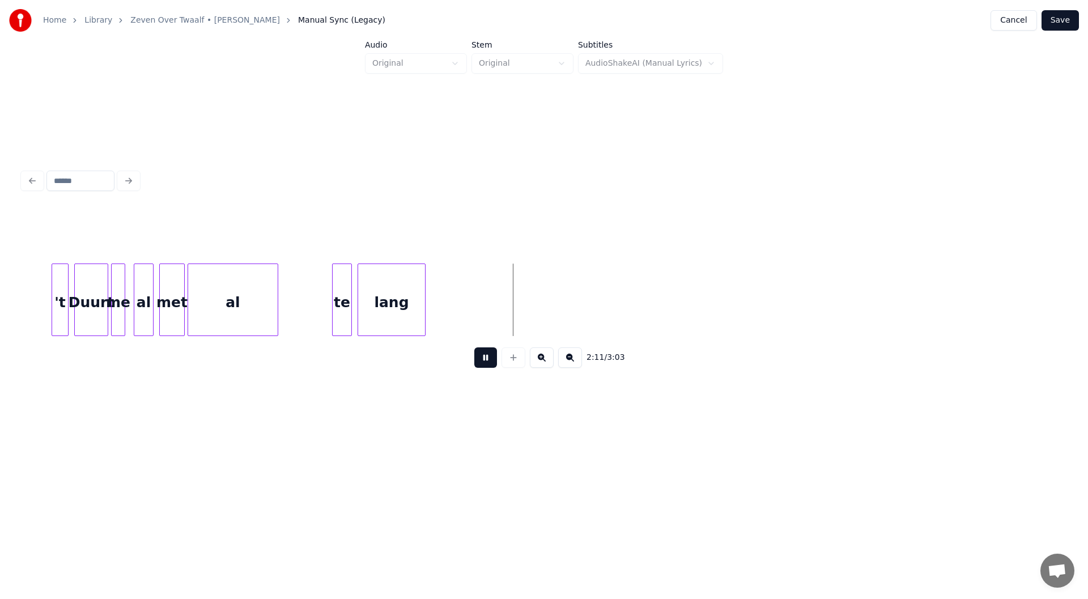
scroll to position [0, 18180]
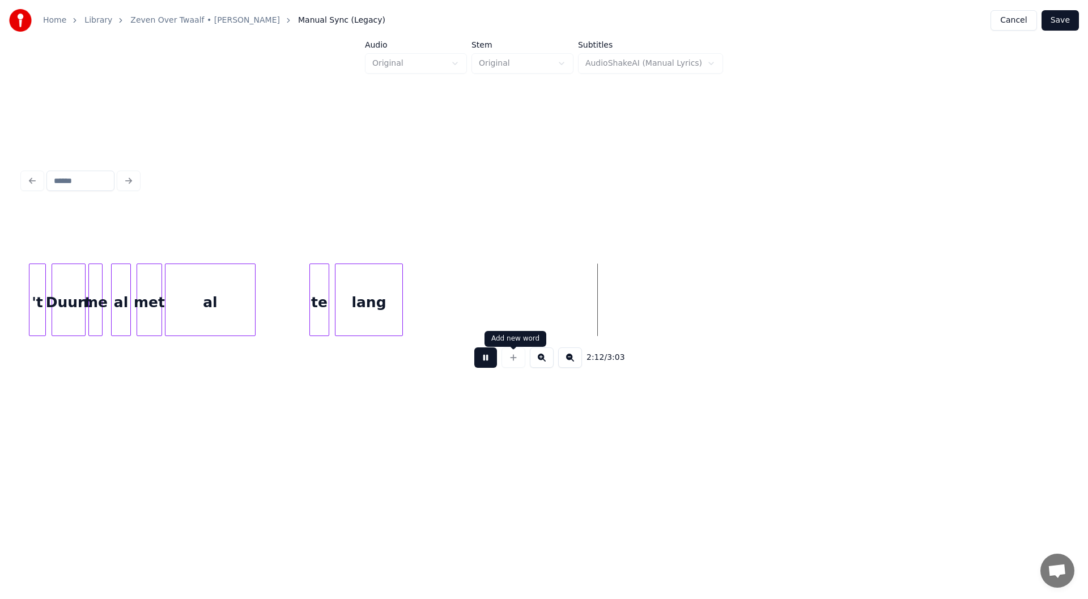
click at [493, 362] on button at bounding box center [485, 357] width 23 height 20
click at [466, 315] on div at bounding box center [466, 299] width 3 height 71
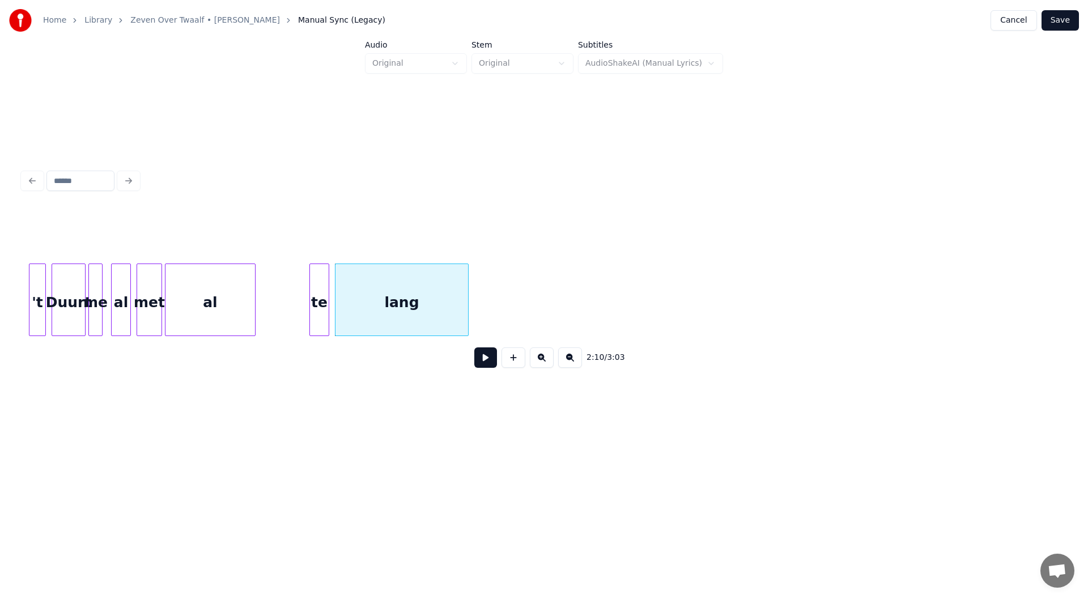
click at [491, 359] on button at bounding box center [485, 357] width 23 height 20
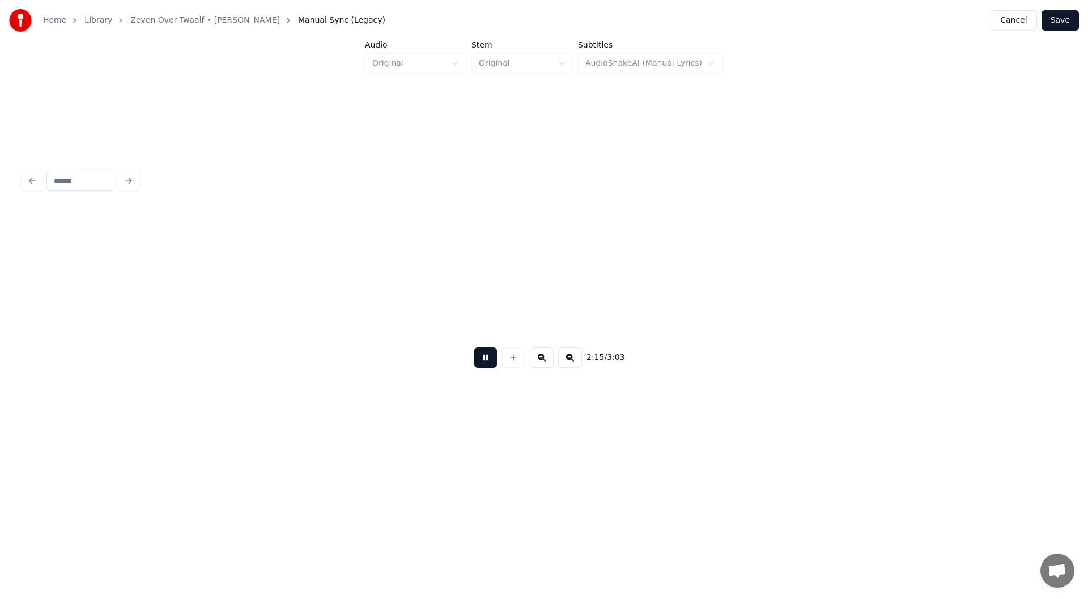
scroll to position [0, 19224]
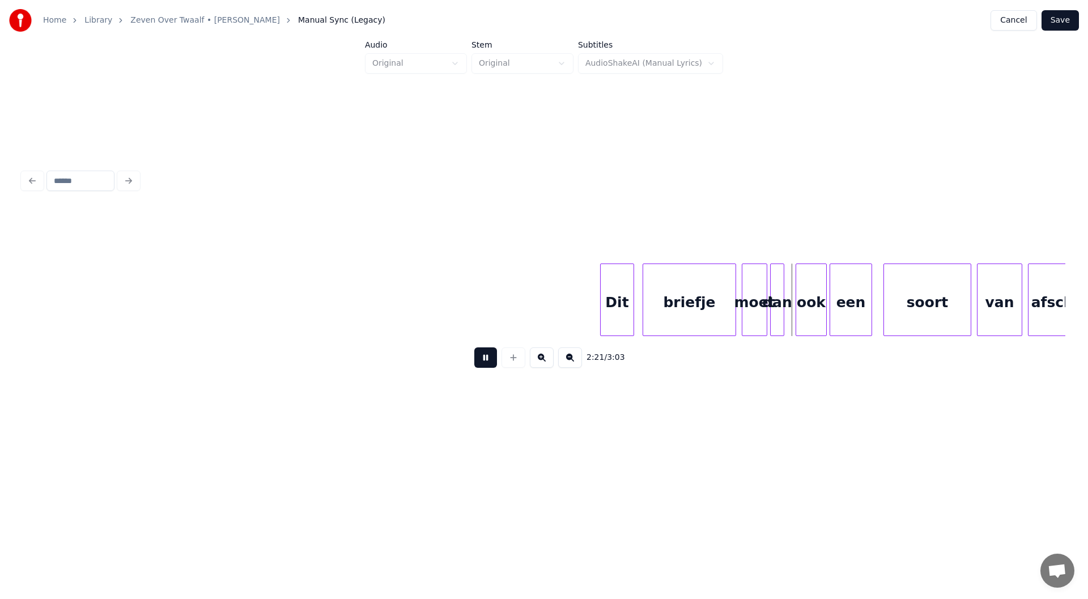
click at [542, 337] on div "2:21 / 3:03" at bounding box center [544, 271] width 1052 height 224
click at [542, 336] on div "2:22 / 3:03" at bounding box center [544, 271] width 1052 height 224
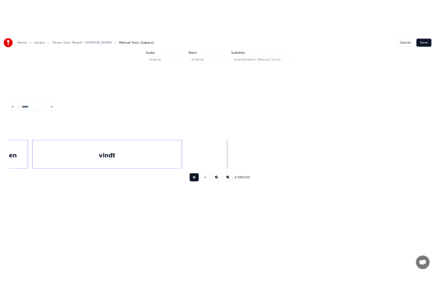
scroll to position [0, 24973]
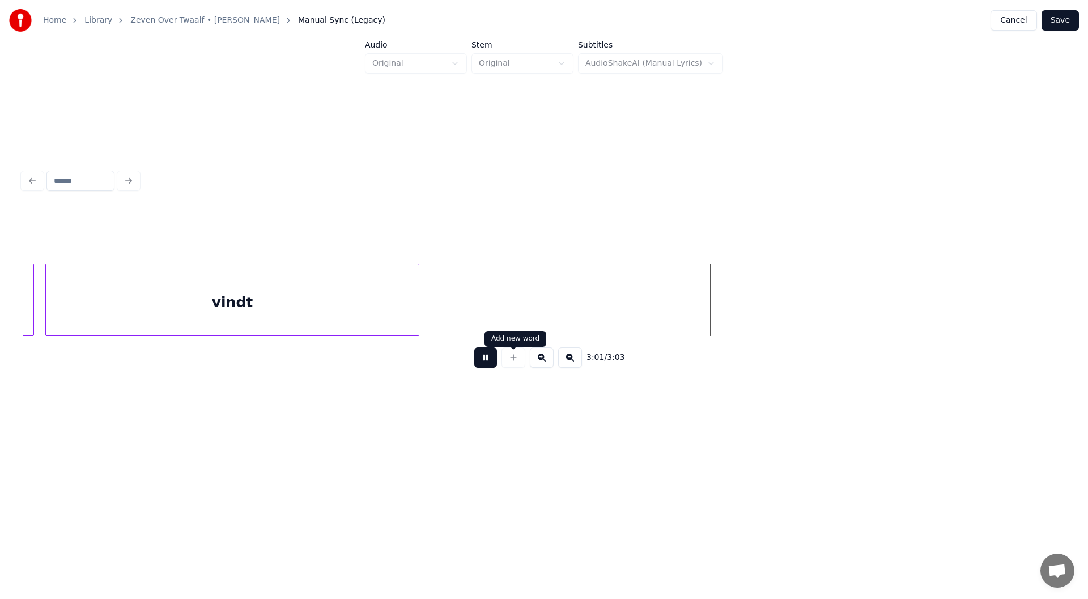
click at [483, 360] on button at bounding box center [485, 357] width 23 height 20
click at [542, 15] on button "Save" at bounding box center [1060, 20] width 37 height 20
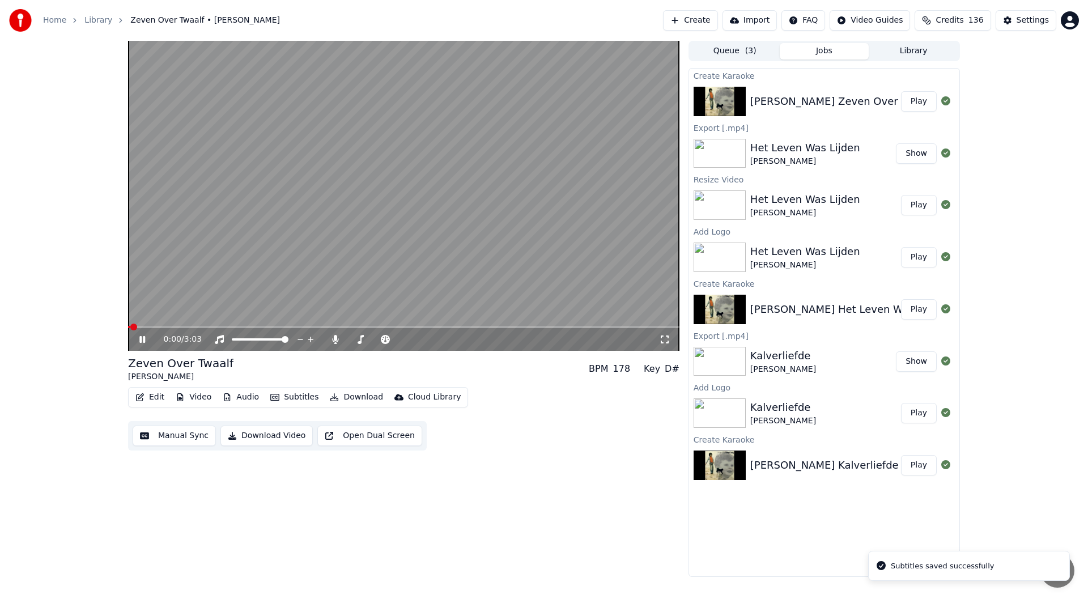
click at [141, 339] on icon at bounding box center [142, 339] width 6 height 7
click at [200, 399] on button "Video" at bounding box center [193, 397] width 45 height 16
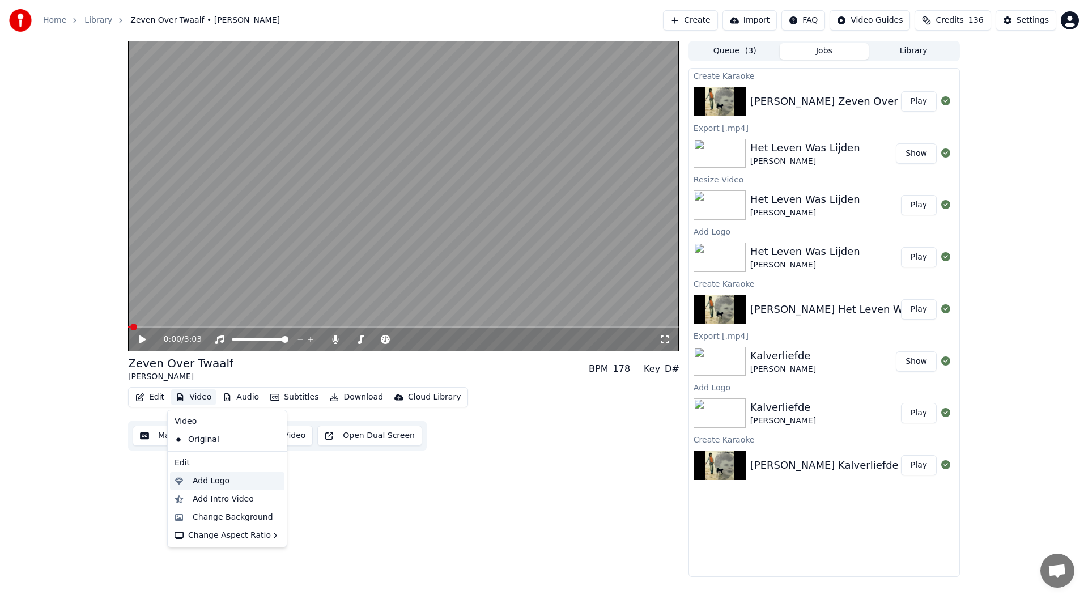
click at [210, 479] on div "Add Logo" at bounding box center [211, 481] width 37 height 11
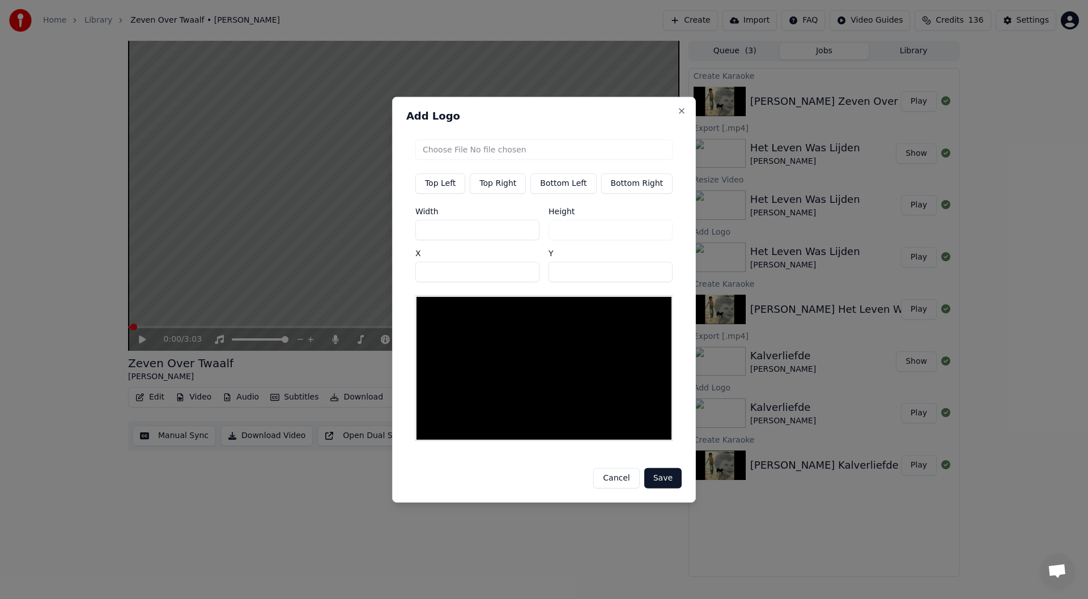
click at [500, 188] on button "Top Right" at bounding box center [498, 183] width 56 height 20
type input "***"
click at [528, 156] on input "file" at bounding box center [543, 149] width 257 height 20
type input "**********"
type input "***"
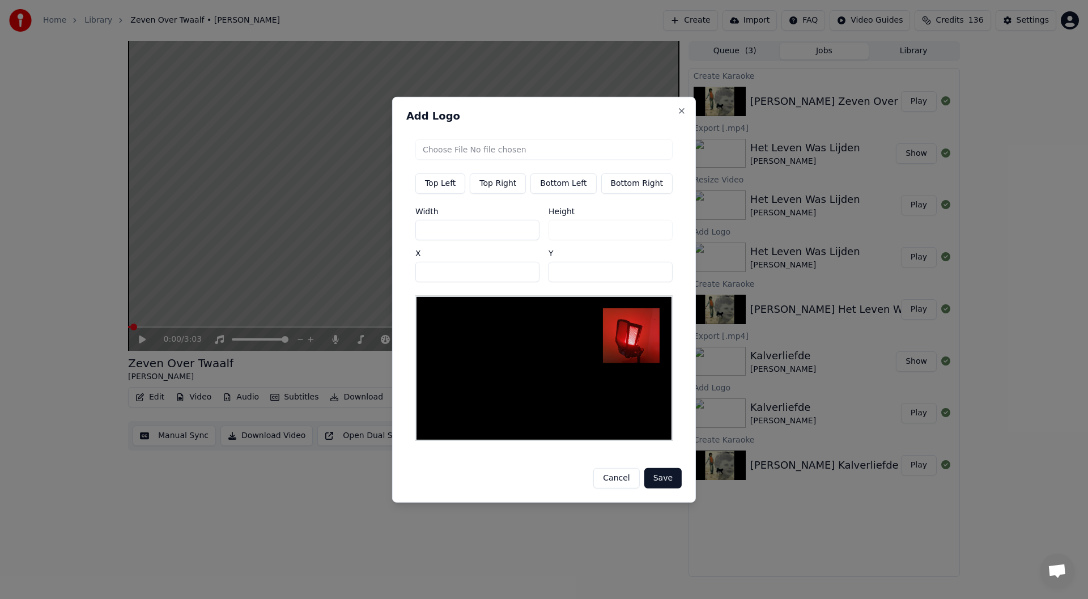
drag, startPoint x: 432, startPoint y: 233, endPoint x: 418, endPoint y: 233, distance: 14.7
click at [418, 233] on div "Top Left Top Right Bottom Left Bottom Right Width *** Height *** X *** Y **" at bounding box center [543, 290] width 275 height 320
type input "*"
type input "**"
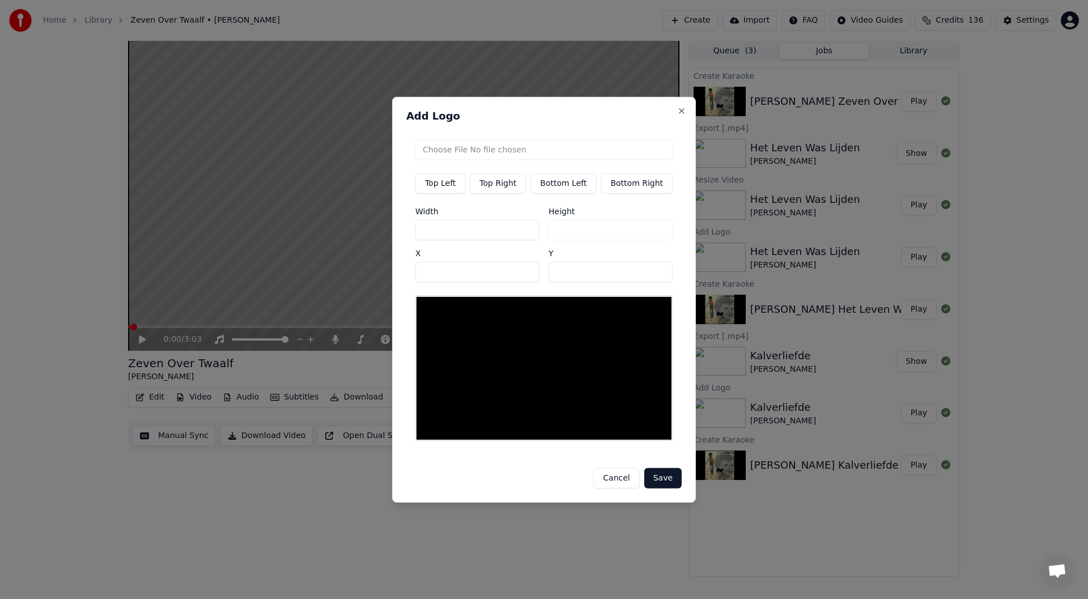
type input "**"
type input "***"
type input "**"
type input "***"
drag, startPoint x: 363, startPoint y: 287, endPoint x: 338, endPoint y: 287, distance: 24.9
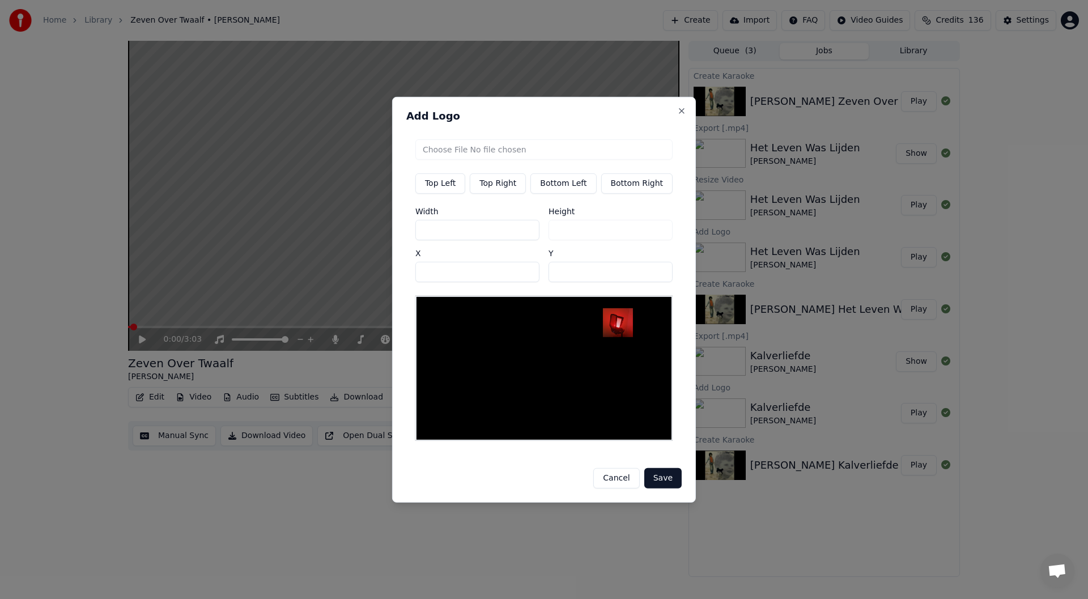
click at [338, 287] on body "Home Library Zeven Over Twaalf • [PERSON_NAME] Create Import FAQ Video Guides C…" at bounding box center [544, 299] width 1088 height 599
type input "***"
drag, startPoint x: 578, startPoint y: 272, endPoint x: 516, endPoint y: 272, distance: 61.2
click at [516, 272] on div "Width *** Height ** X *** Y **" at bounding box center [543, 244] width 257 height 75
type input "**"
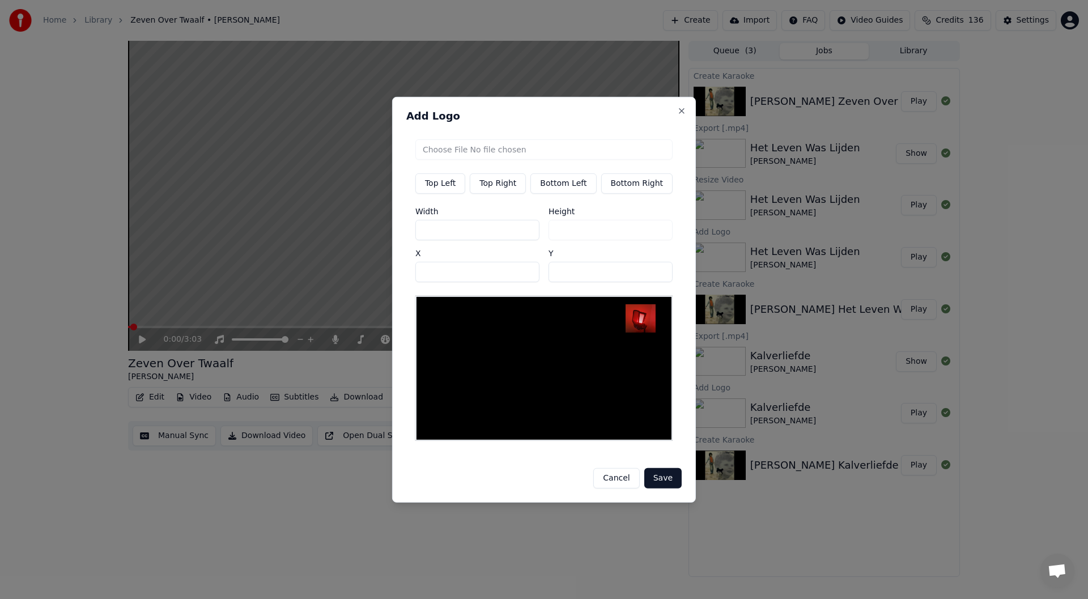
drag, startPoint x: 439, startPoint y: 231, endPoint x: 411, endPoint y: 232, distance: 28.4
click at [411, 232] on div "Add Logo Top Left Top Right Bottom Left Bottom Right Width *** Height ** X *** …" at bounding box center [544, 299] width 304 height 406
type input "*"
type input "**"
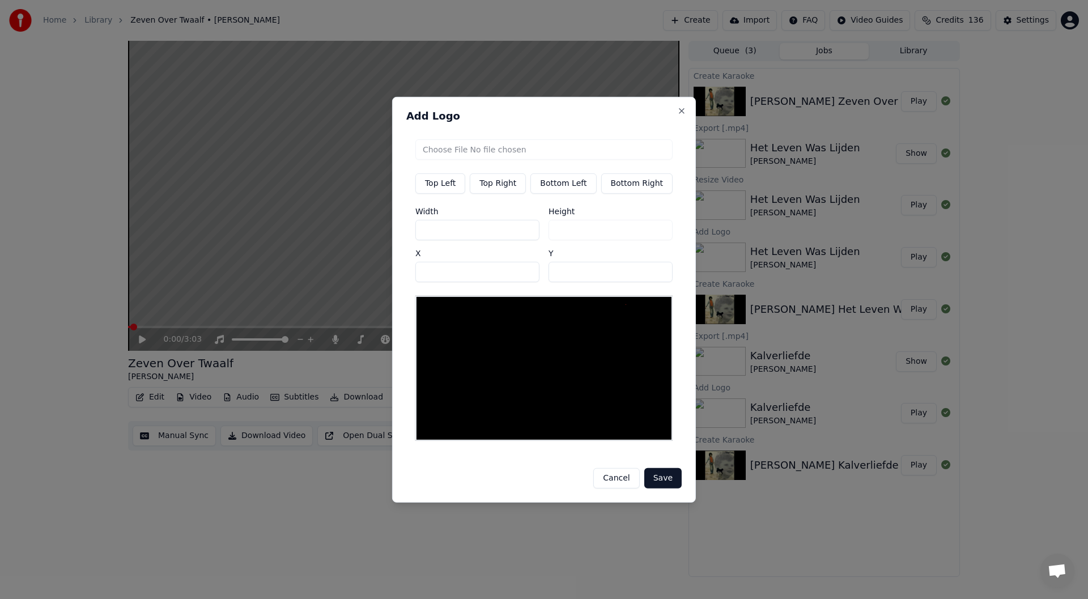
type input "**"
type input "***"
click at [542, 475] on button "Save" at bounding box center [662, 478] width 37 height 20
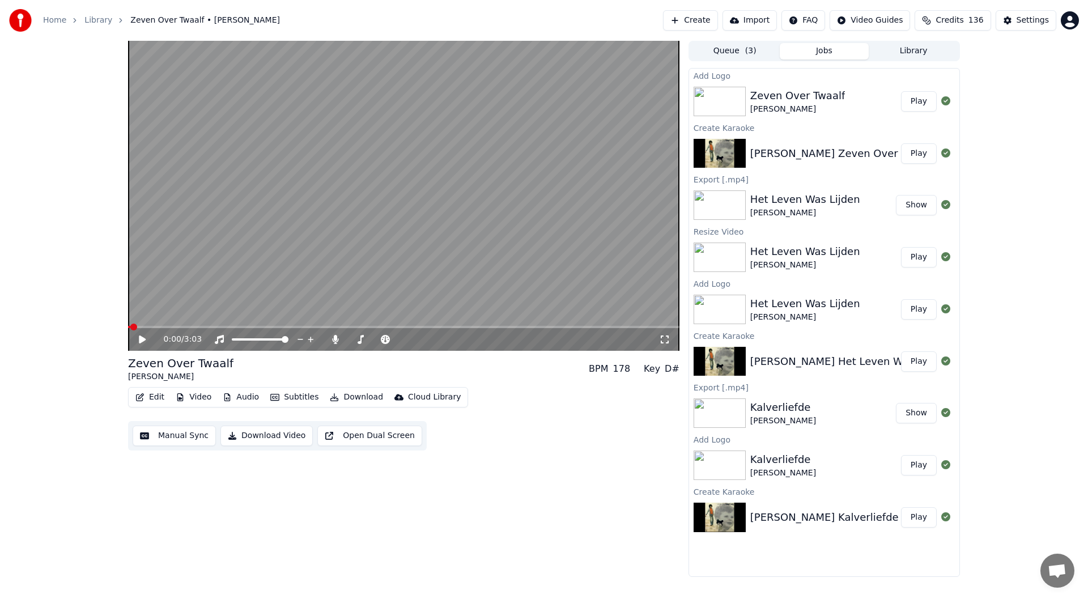
click at [542, 107] on button "Play" at bounding box center [919, 101] width 36 height 20
click at [143, 339] on icon at bounding box center [142, 339] width 6 height 7
click at [334, 339] on icon at bounding box center [335, 339] width 6 height 9
click at [349, 394] on button "Download" at bounding box center [356, 397] width 62 height 16
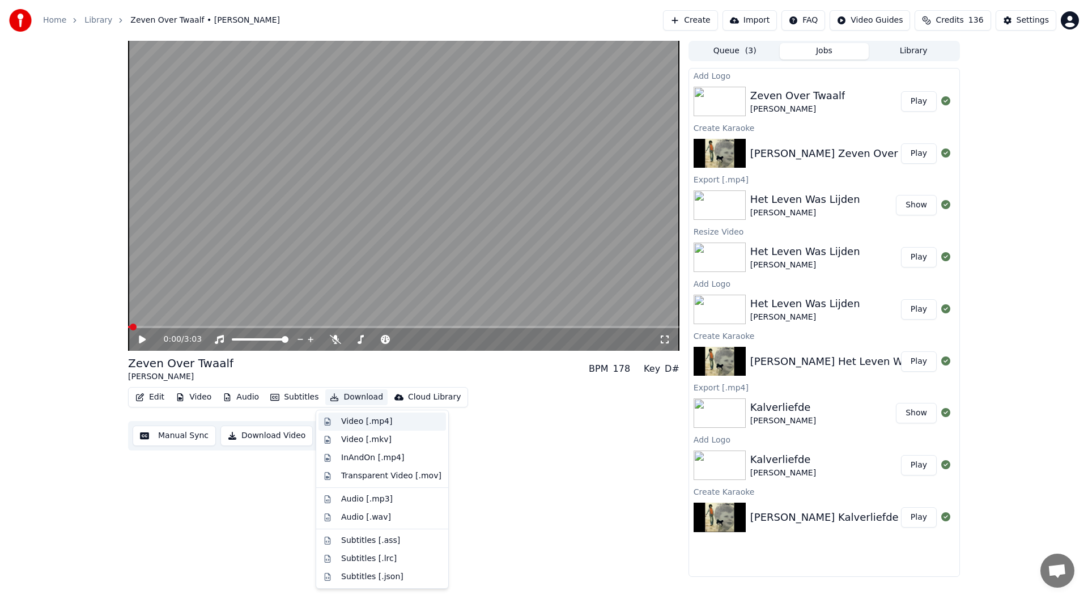
click at [355, 422] on div "Video [.mp4]" at bounding box center [366, 421] width 51 height 11
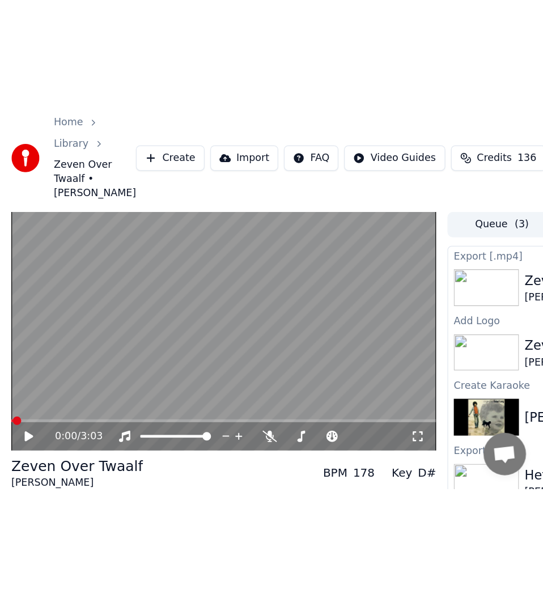
scroll to position [3337, 0]
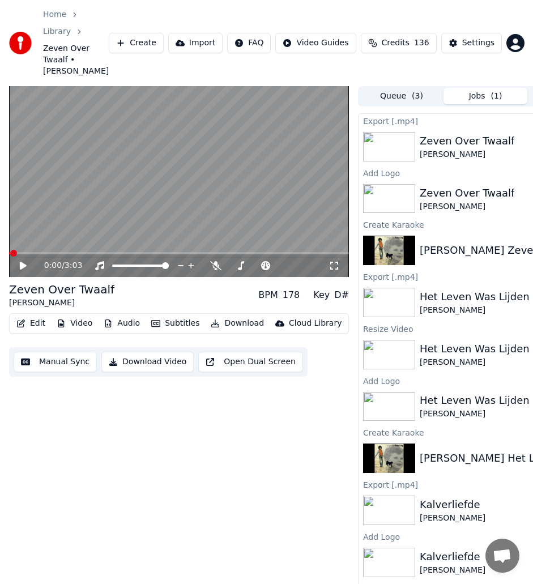
click at [149, 33] on button "Create" at bounding box center [136, 43] width 55 height 20
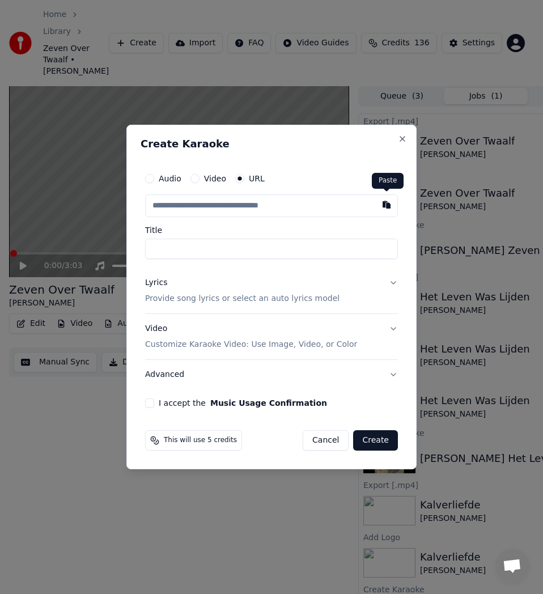
click at [384, 208] on button "button" at bounding box center [386, 204] width 23 height 20
type input "**********"
click at [203, 252] on input "**********" at bounding box center [271, 249] width 253 height 20
click at [202, 252] on input "**********" at bounding box center [271, 249] width 253 height 20
click at [202, 249] on input "**********" at bounding box center [271, 249] width 253 height 20
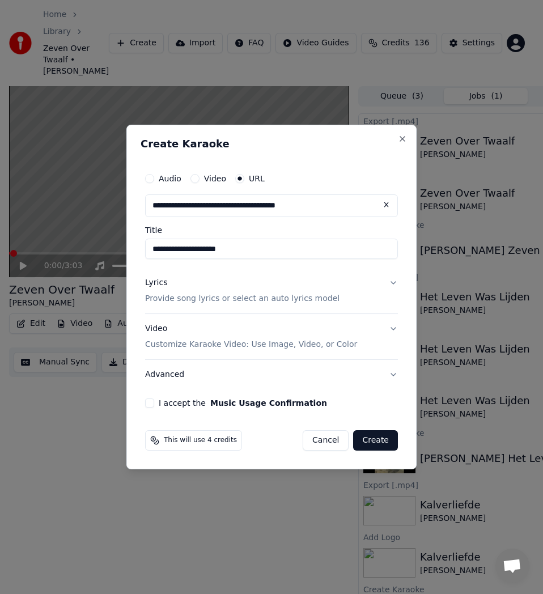
type input "**********"
click at [163, 298] on p "Provide song lyrics or select an auto lyrics model" at bounding box center [242, 298] width 194 height 11
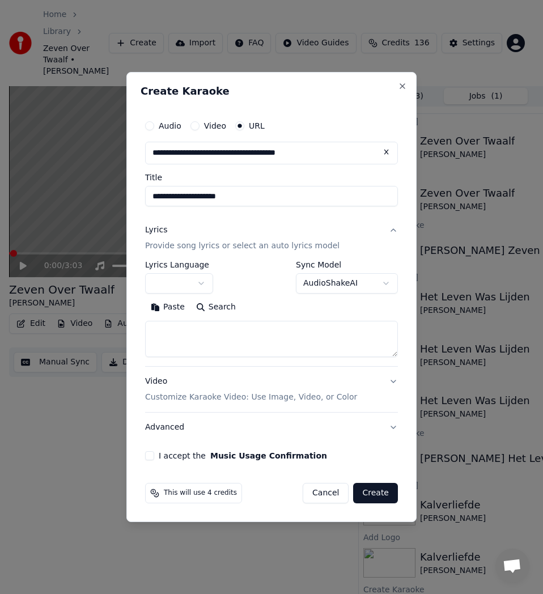
click at [204, 285] on body "Home Library Zeven Over Twaalf • [PERSON_NAME] Create Import FAQ Video Guides C…" at bounding box center [266, 297] width 533 height 594
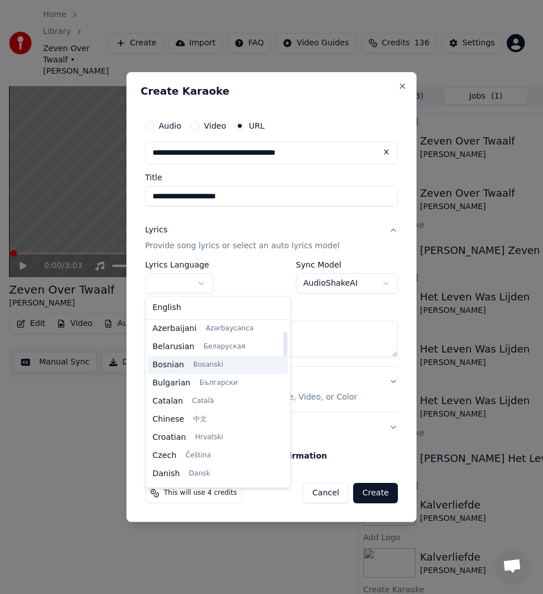
scroll to position [113, 0]
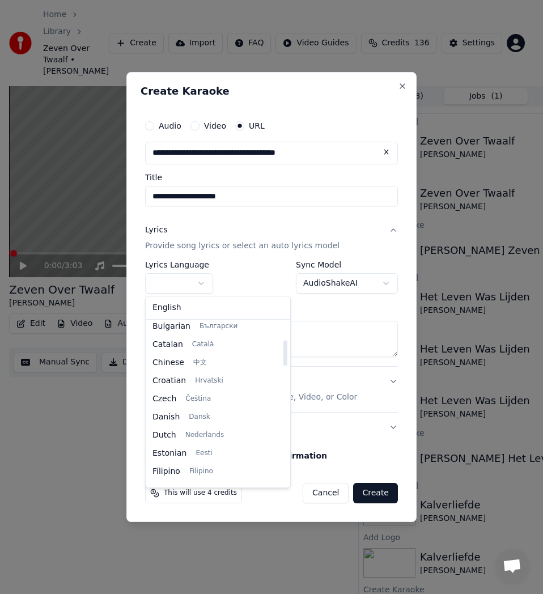
select select "**"
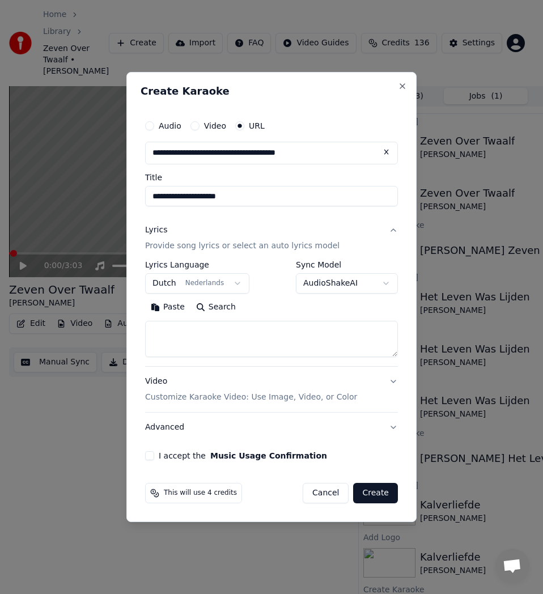
click at [207, 309] on button "Search" at bounding box center [215, 307] width 51 height 18
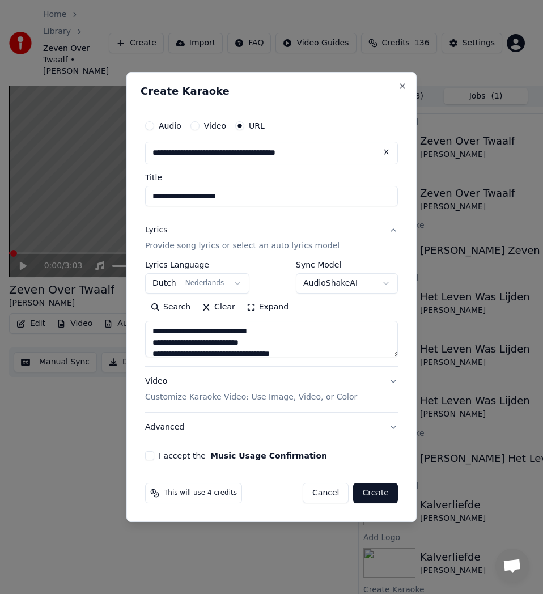
click at [259, 309] on button "Expand" at bounding box center [267, 307] width 53 height 18
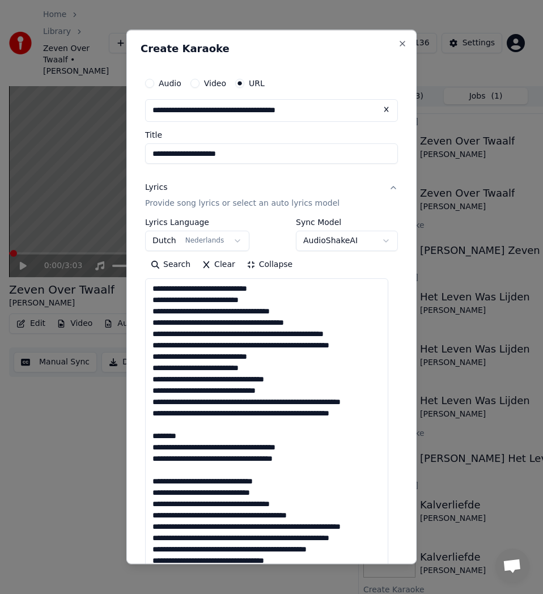
scroll to position [24, 0]
click at [185, 421] on textarea at bounding box center [266, 582] width 243 height 609
drag, startPoint x: 185, startPoint y: 434, endPoint x: 151, endPoint y: 434, distance: 34.0
click at [151, 434] on textarea at bounding box center [266, 582] width 243 height 609
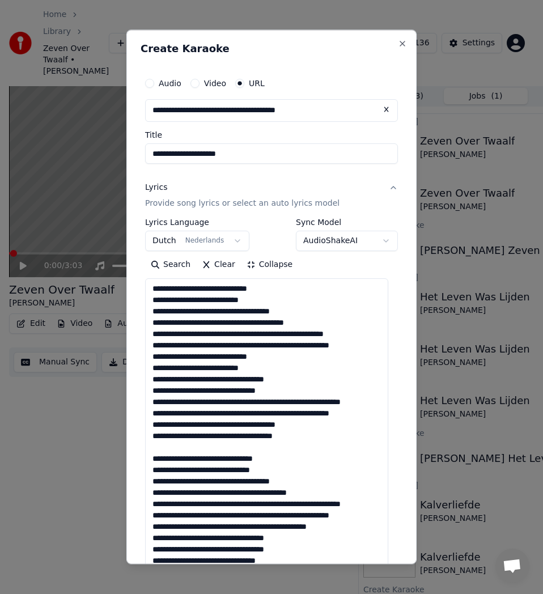
scroll to position [113, 0]
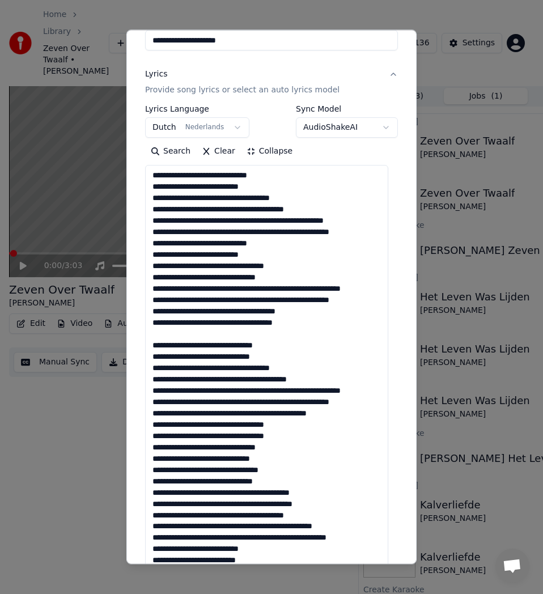
click at [174, 358] on textarea at bounding box center [266, 469] width 243 height 609
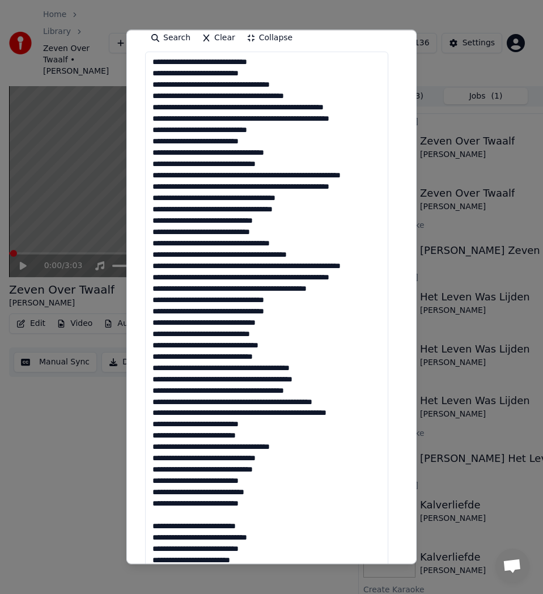
scroll to position [283, 0]
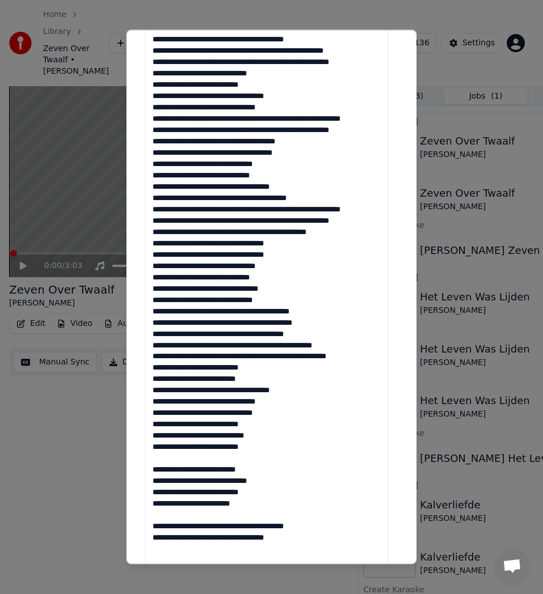
click at [175, 485] on textarea at bounding box center [266, 299] width 243 height 609
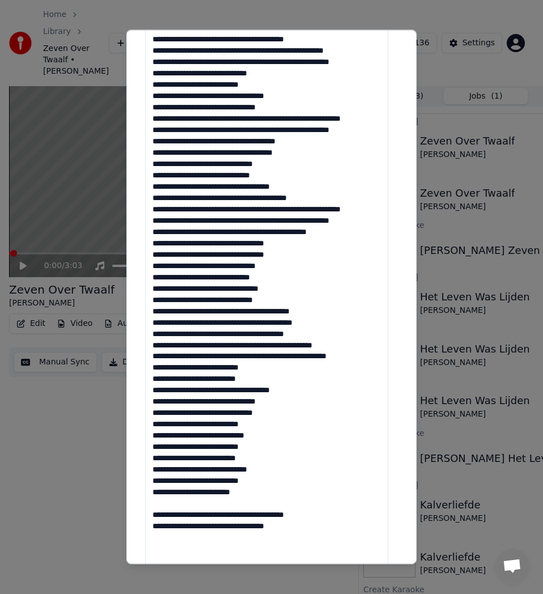
scroll to position [397, 0]
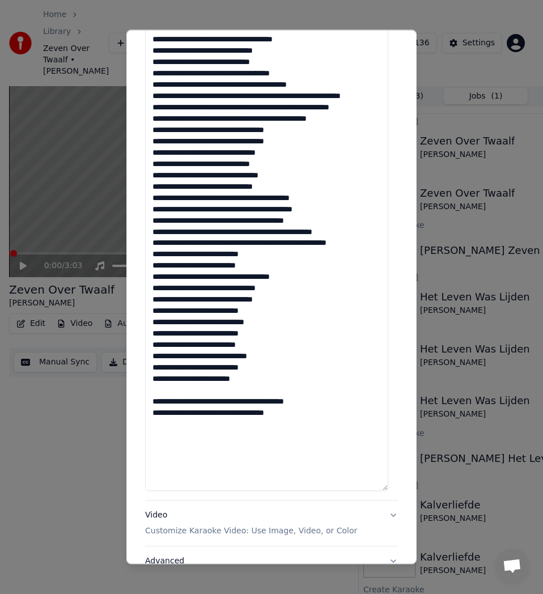
click at [172, 415] on textarea at bounding box center [266, 186] width 243 height 609
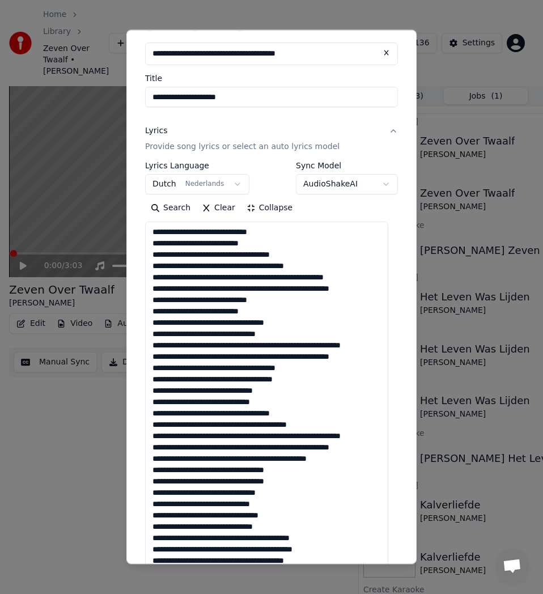
scroll to position [0, 0]
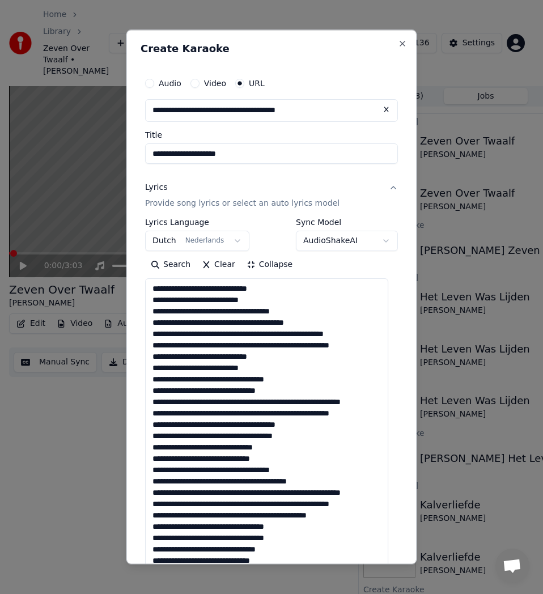
click at [270, 334] on textarea at bounding box center [266, 582] width 243 height 609
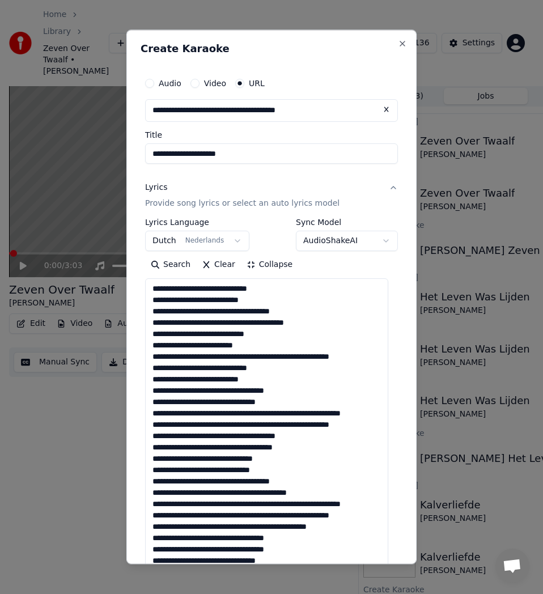
click at [266, 355] on textarea at bounding box center [266, 582] width 243 height 609
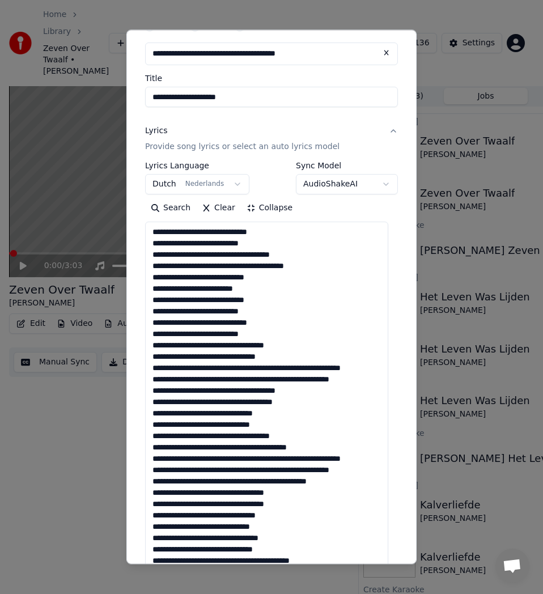
scroll to position [113, 0]
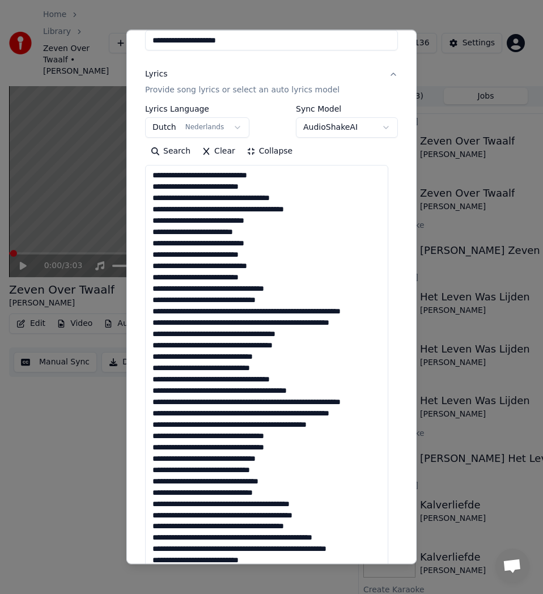
click at [285, 309] on textarea at bounding box center [266, 469] width 243 height 609
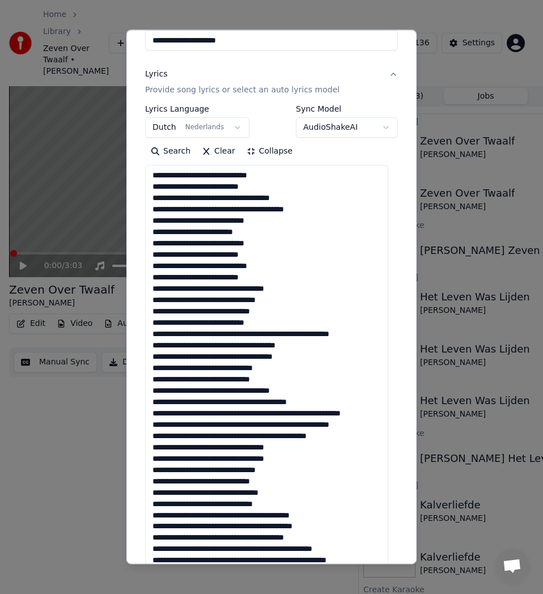
click at [254, 335] on textarea at bounding box center [266, 469] width 243 height 609
click at [252, 336] on textarea at bounding box center [266, 469] width 243 height 609
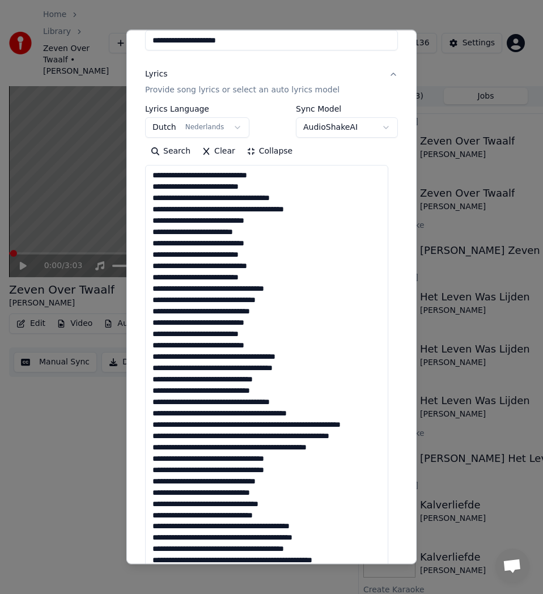
scroll to position [170, 0]
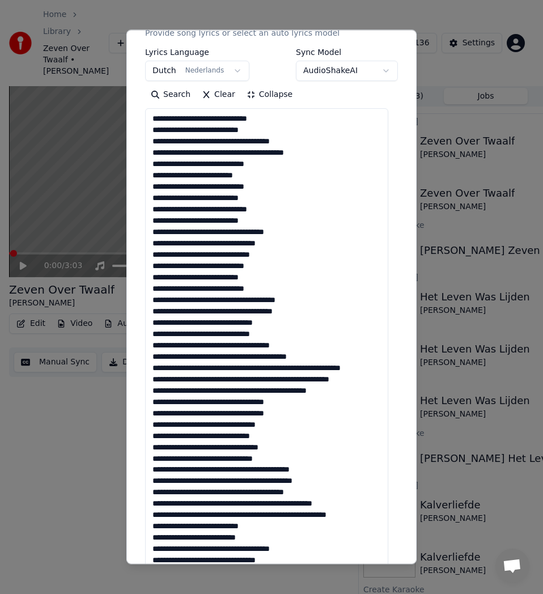
drag, startPoint x: 308, startPoint y: 311, endPoint x: 151, endPoint y: 304, distance: 157.2
click at [151, 304] on textarea at bounding box center [266, 412] width 243 height 609
click at [318, 324] on textarea at bounding box center [266, 412] width 243 height 609
click at [259, 357] on textarea at bounding box center [266, 412] width 243 height 609
click at [262, 361] on textarea at bounding box center [266, 412] width 243 height 609
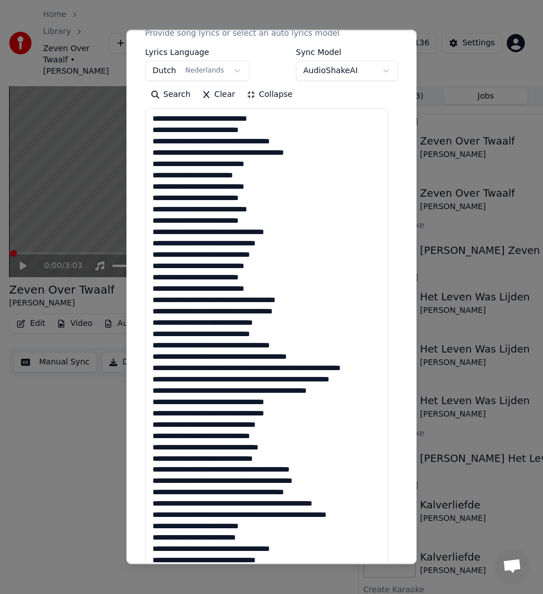
click at [260, 358] on textarea at bounding box center [266, 412] width 243 height 609
click at [260, 359] on textarea at bounding box center [266, 412] width 243 height 609
click at [275, 368] on textarea at bounding box center [266, 412] width 243 height 609
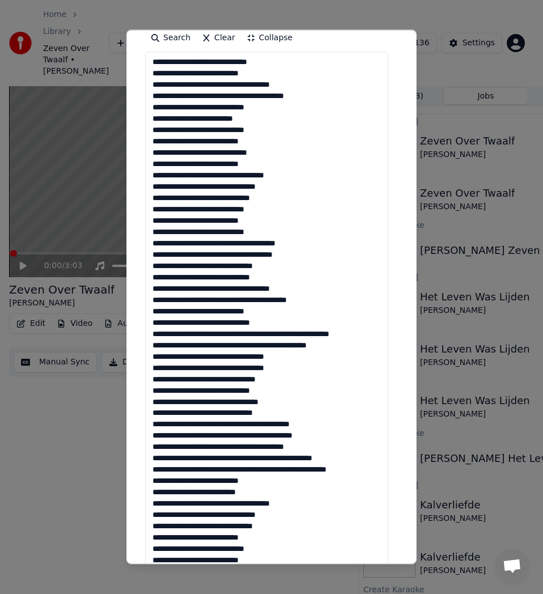
scroll to position [283, 0]
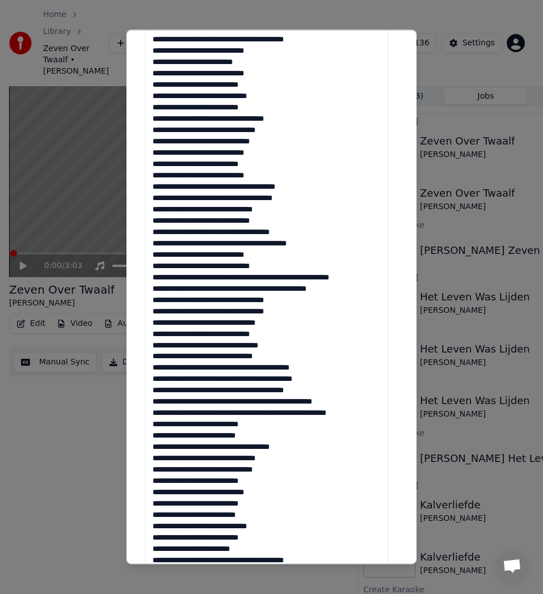
click at [254, 279] on textarea at bounding box center [266, 299] width 243 height 609
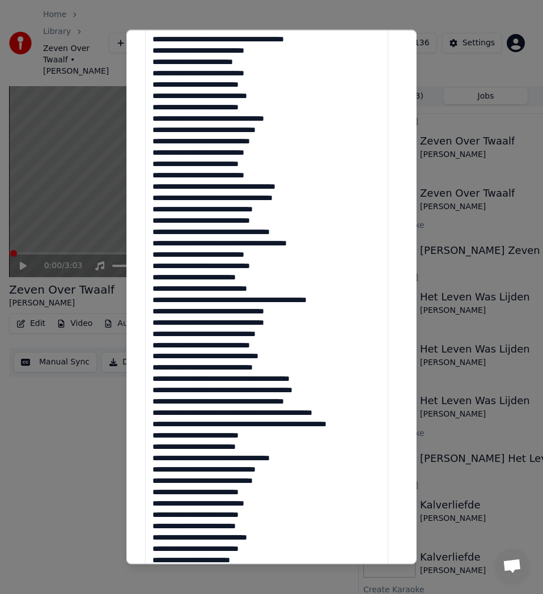
click at [240, 300] on textarea at bounding box center [266, 299] width 243 height 609
click at [247, 301] on textarea at bounding box center [266, 299] width 243 height 609
click at [245, 300] on textarea at bounding box center [266, 299] width 243 height 609
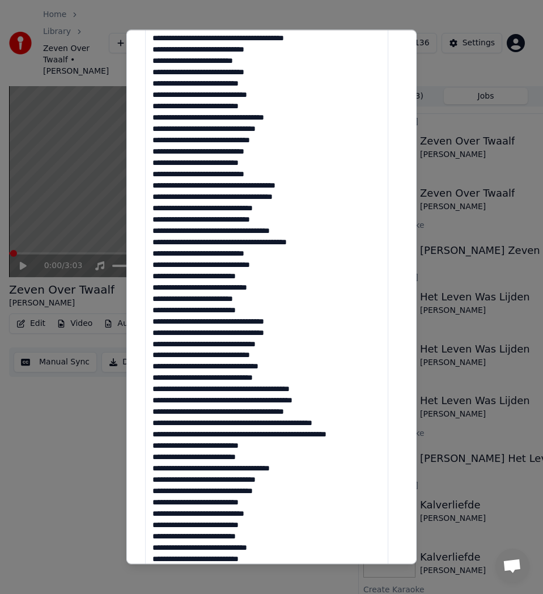
scroll to position [397, 0]
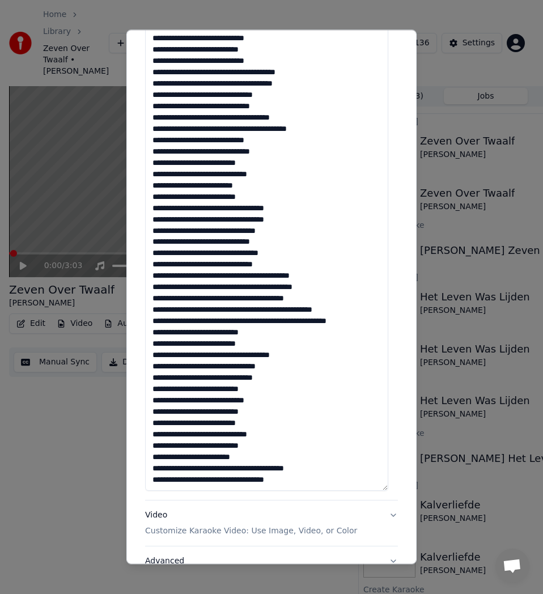
click at [292, 262] on textarea at bounding box center [266, 186] width 243 height 609
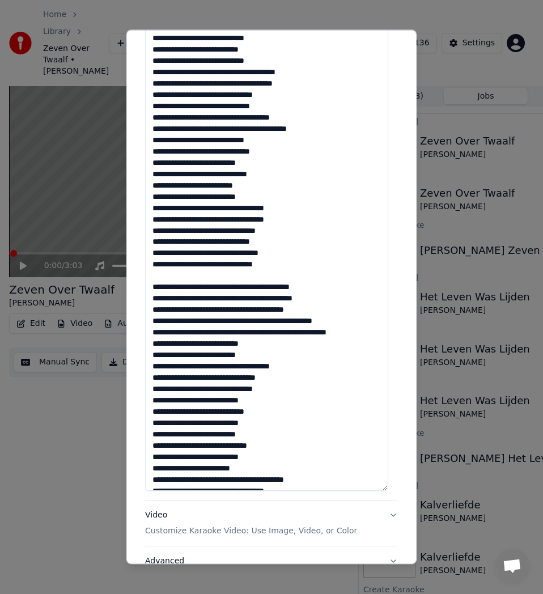
paste textarea "**********"
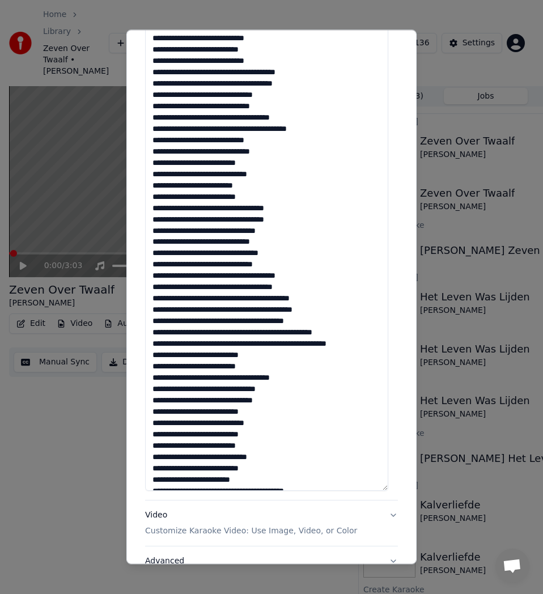
scroll to position [24, 0]
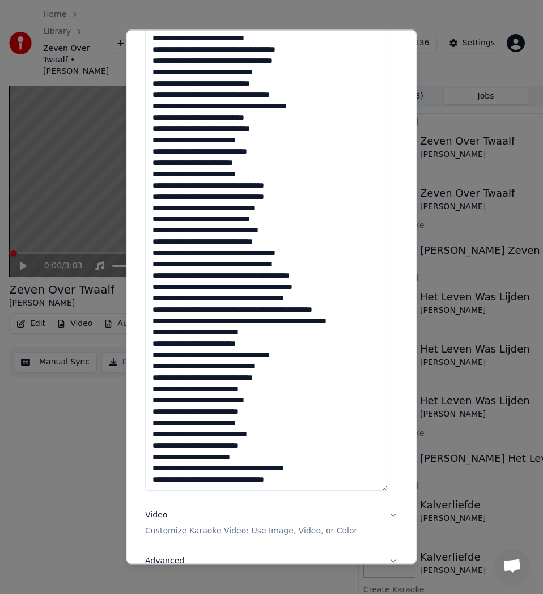
click at [228, 265] on textarea at bounding box center [266, 186] width 243 height 609
click at [270, 277] on textarea at bounding box center [266, 186] width 243 height 609
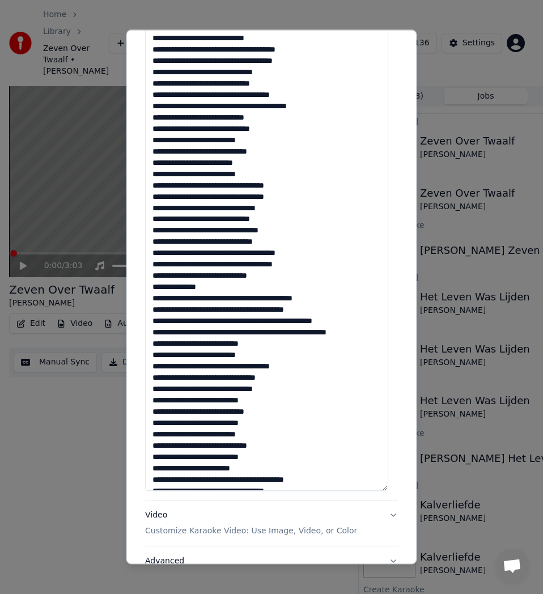
click at [154, 300] on textarea at bounding box center [266, 186] width 243 height 609
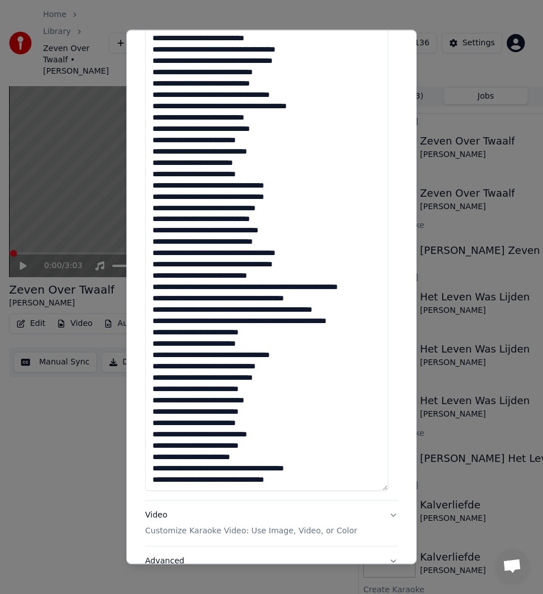
drag, startPoint x: 215, startPoint y: 287, endPoint x: 217, endPoint y: 302, distance: 14.3
click at [215, 287] on textarea at bounding box center [266, 186] width 243 height 609
click at [260, 289] on textarea at bounding box center [266, 186] width 243 height 609
click at [261, 292] on textarea at bounding box center [266, 186] width 243 height 609
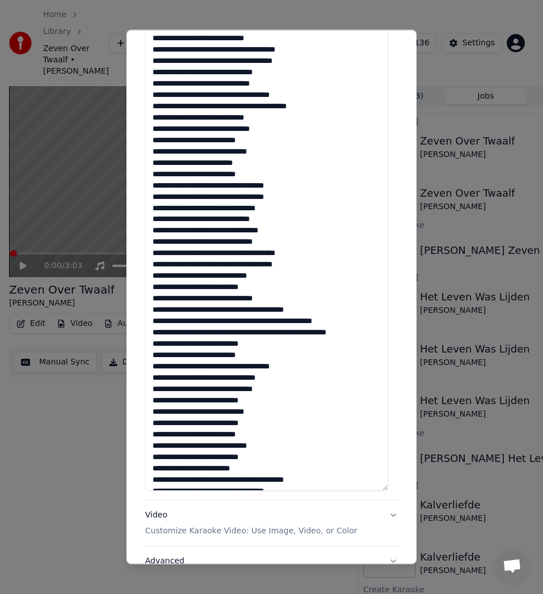
click at [257, 323] on textarea at bounding box center [266, 186] width 243 height 609
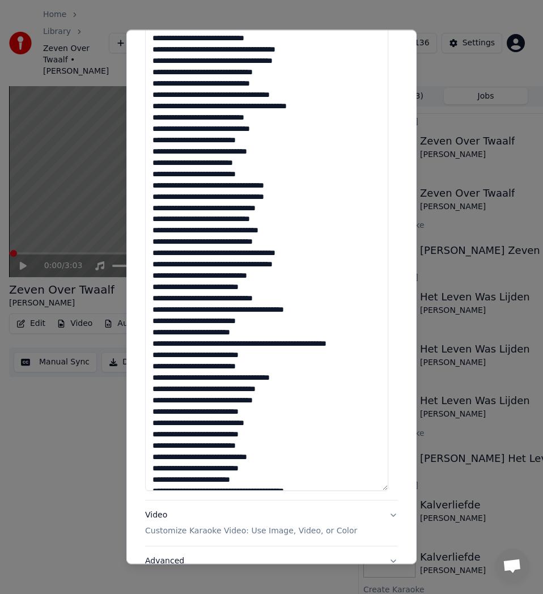
click at [264, 348] on textarea at bounding box center [266, 186] width 243 height 609
click at [265, 351] on textarea at bounding box center [266, 186] width 243 height 609
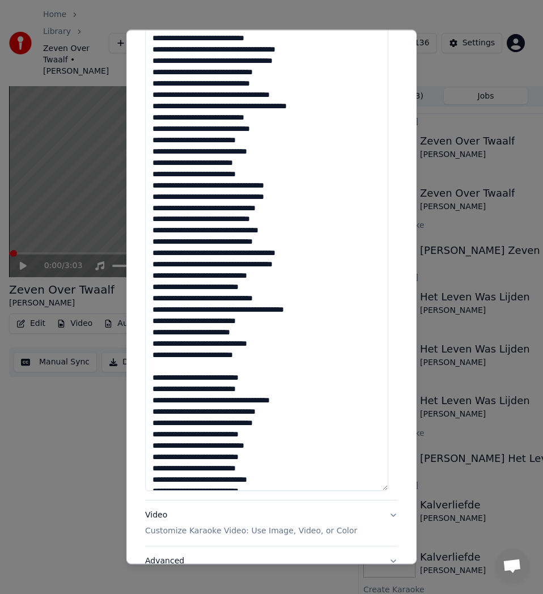
paste textarea "**********"
drag, startPoint x: 299, startPoint y: 379, endPoint x: 144, endPoint y: 372, distance: 154.9
click at [144, 372] on div "**********" at bounding box center [272, 135] width 262 height 928
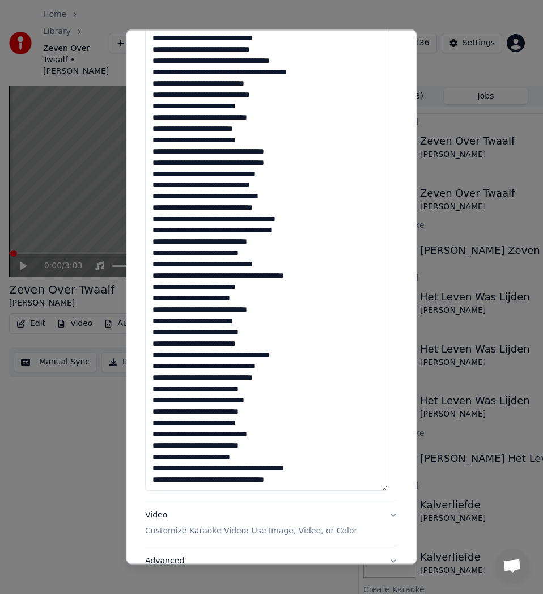
click at [220, 357] on textarea at bounding box center [266, 186] width 243 height 609
click at [219, 354] on textarea at bounding box center [266, 186] width 243 height 609
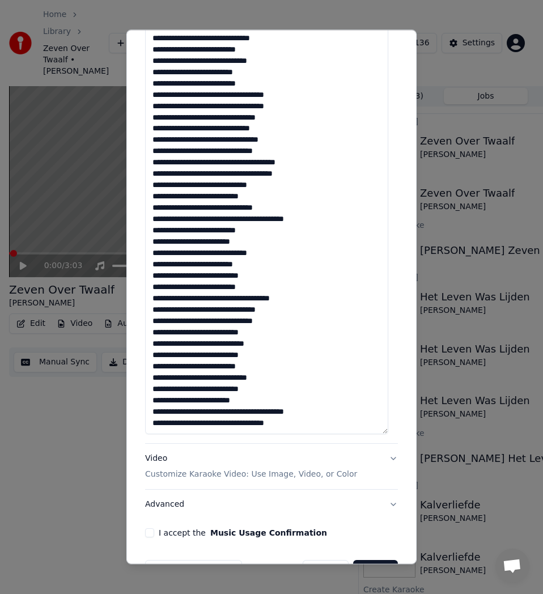
click at [237, 329] on textarea at bounding box center [266, 129] width 243 height 609
click at [261, 358] on textarea at bounding box center [266, 129] width 243 height 609
paste textarea "**********"
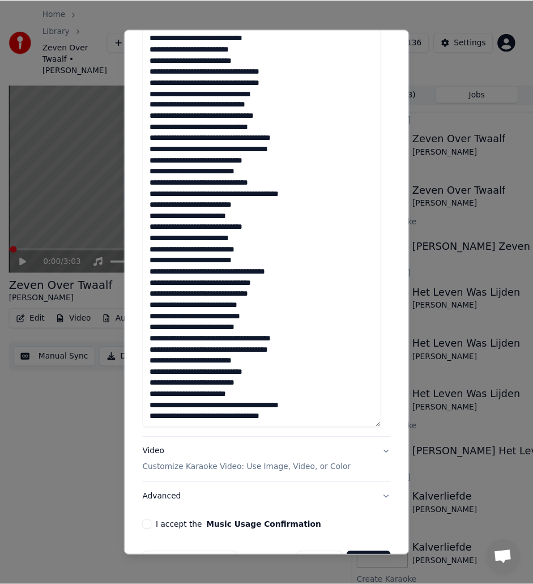
scroll to position [489, 0]
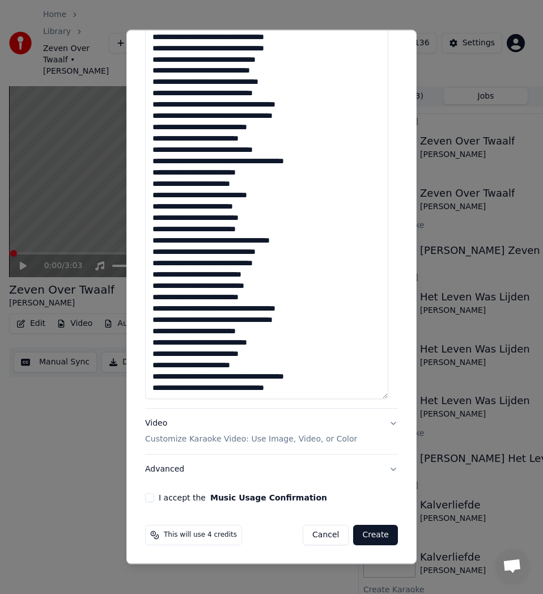
click at [290, 391] on textarea at bounding box center [266, 94] width 243 height 609
type textarea "**********"
click at [149, 499] on button "I accept the Music Usage Confirmation" at bounding box center [149, 497] width 9 height 9
click at [374, 536] on button "Create" at bounding box center [375, 535] width 45 height 20
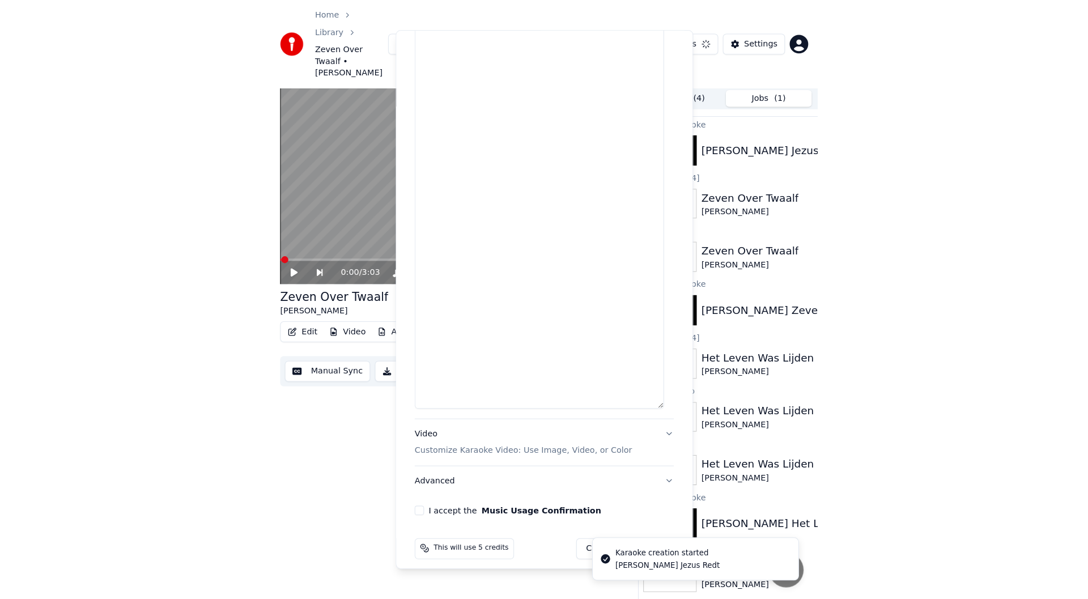
scroll to position [0, 0]
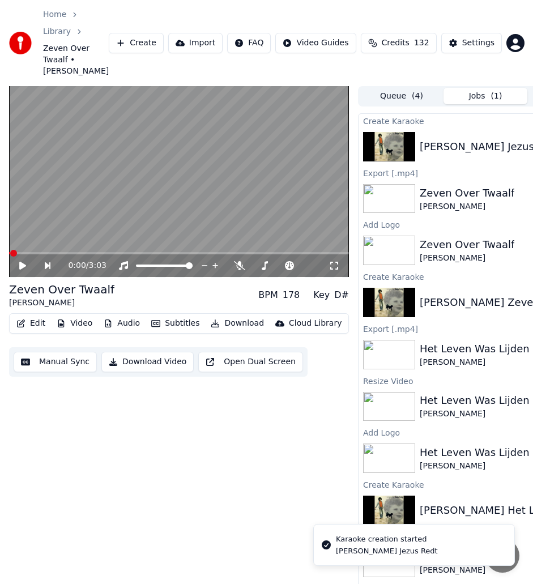
click at [183, 495] on div "0:00 / 3:03 Zeven Over Twaalf [PERSON_NAME] BPM 178 Key D# Edit Video Audio Sub…" at bounding box center [179, 348] width 340 height 524
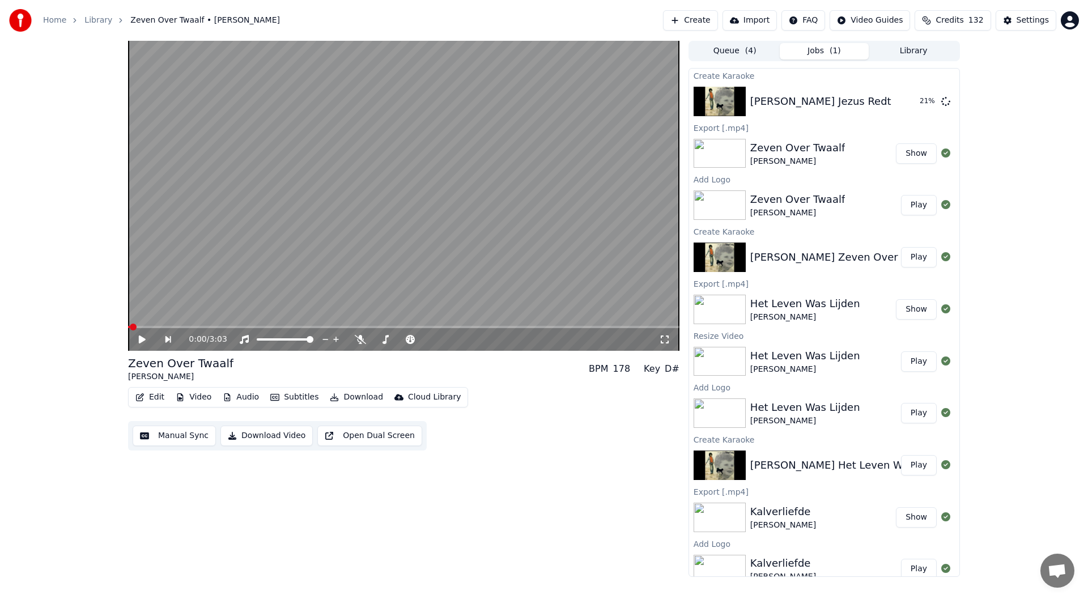
click at [542, 20] on button "Create" at bounding box center [690, 20] width 55 height 20
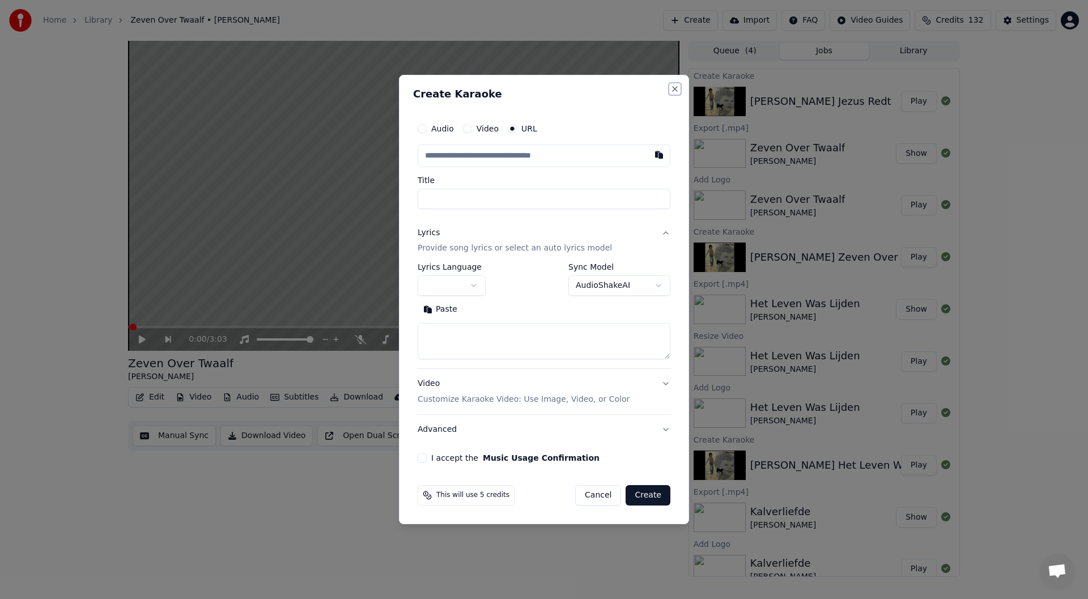
click at [542, 90] on button "Close" at bounding box center [675, 88] width 9 height 9
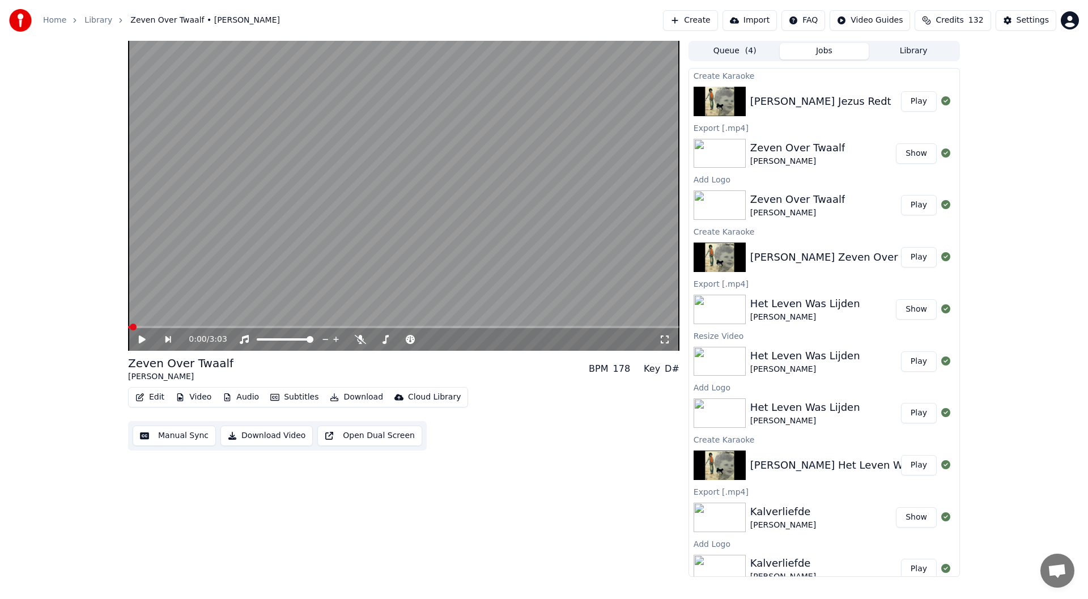
click at [542, 99] on button "Play" at bounding box center [919, 101] width 36 height 20
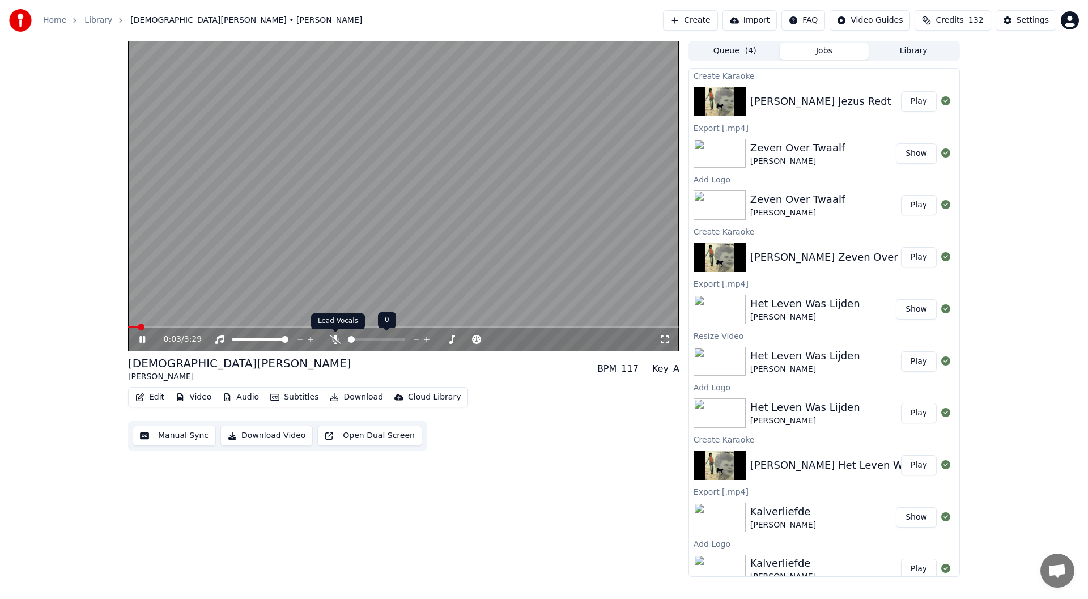
click at [334, 341] on icon at bounding box center [335, 339] width 11 height 9
click at [336, 342] on icon at bounding box center [335, 339] width 11 height 9
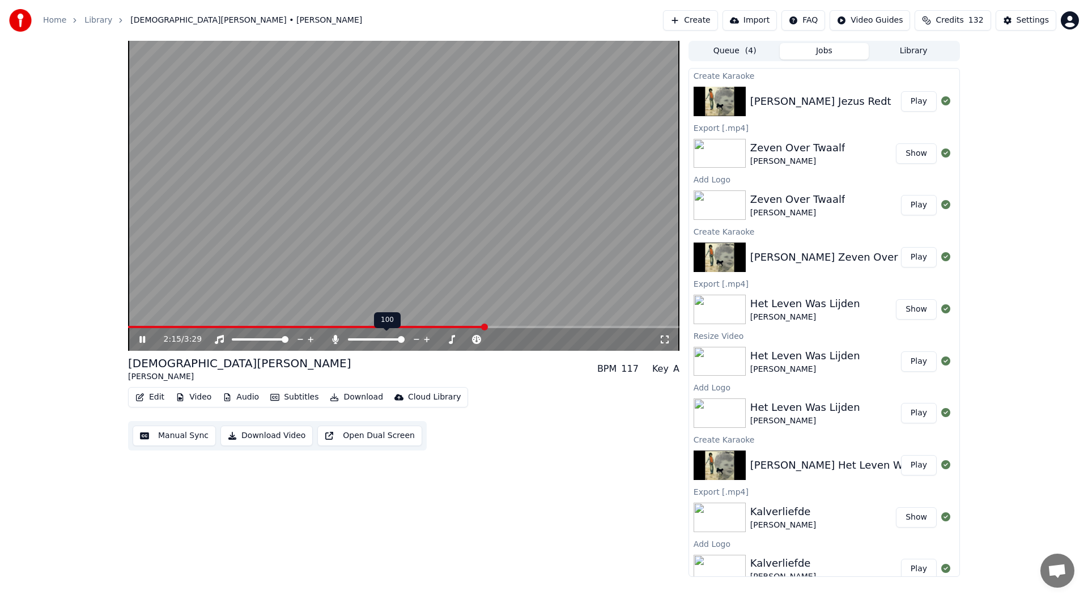
click at [336, 342] on icon at bounding box center [335, 339] width 11 height 9
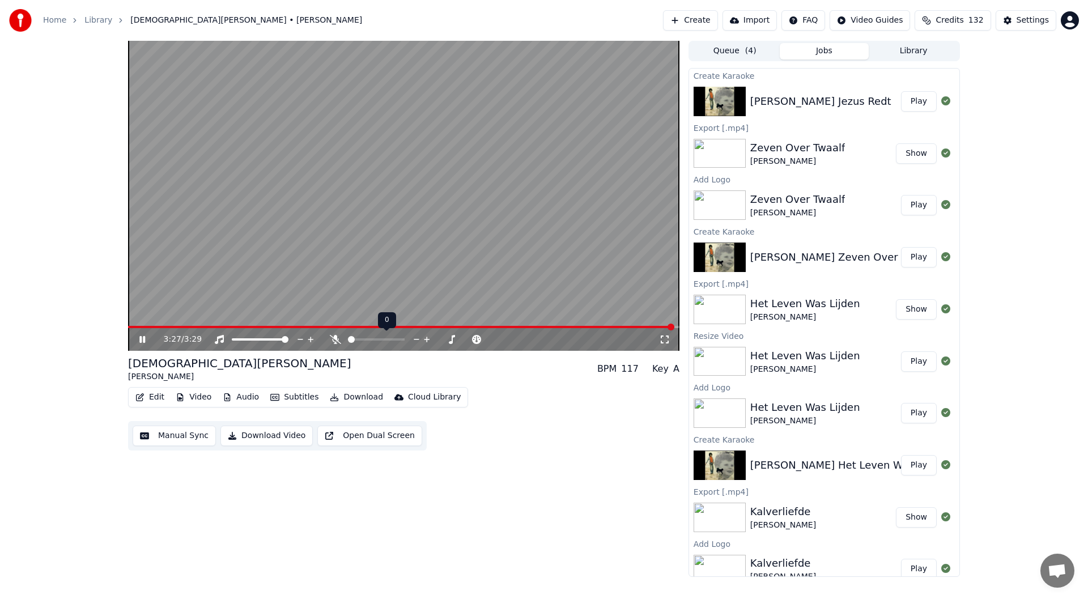
click at [336, 342] on icon at bounding box center [335, 339] width 11 height 9
click at [146, 339] on icon at bounding box center [150, 339] width 27 height 9
click at [166, 435] on button "Manual Sync" at bounding box center [174, 436] width 83 height 20
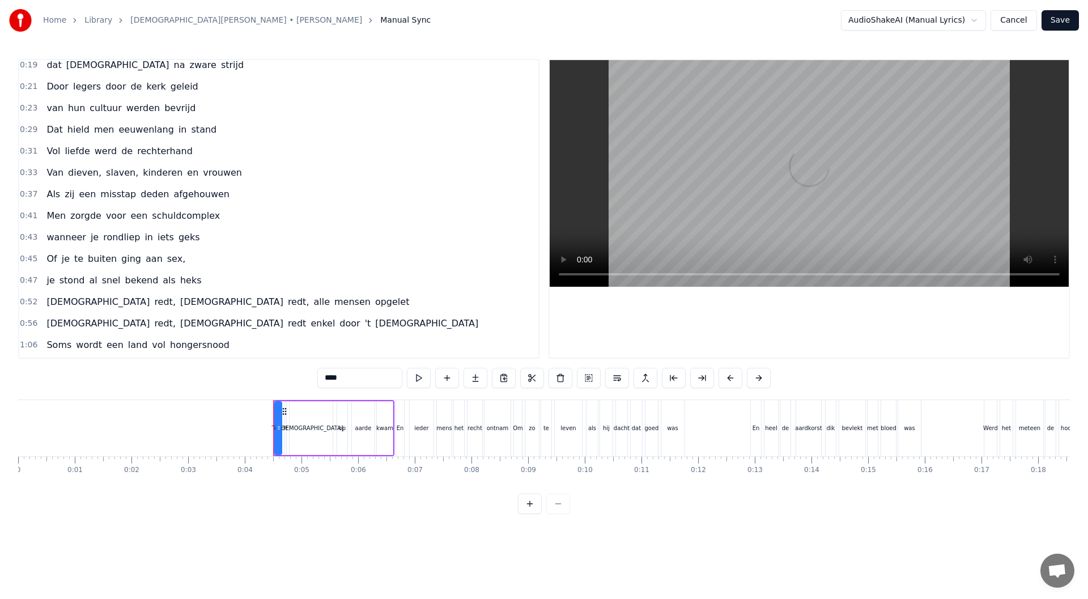
scroll to position [170, 0]
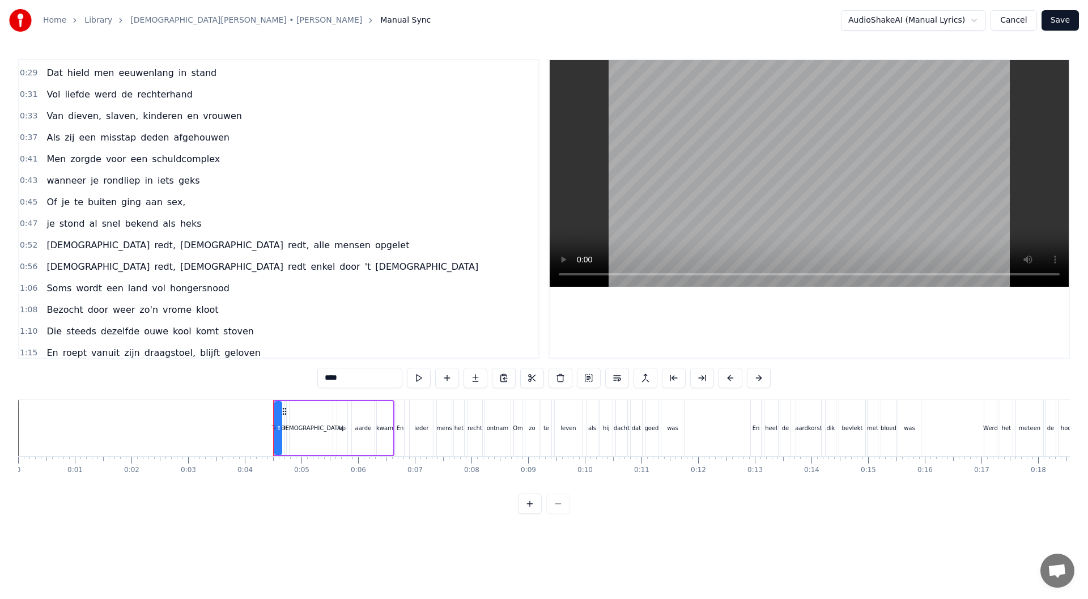
click at [130, 161] on span "een" at bounding box center [139, 158] width 19 height 13
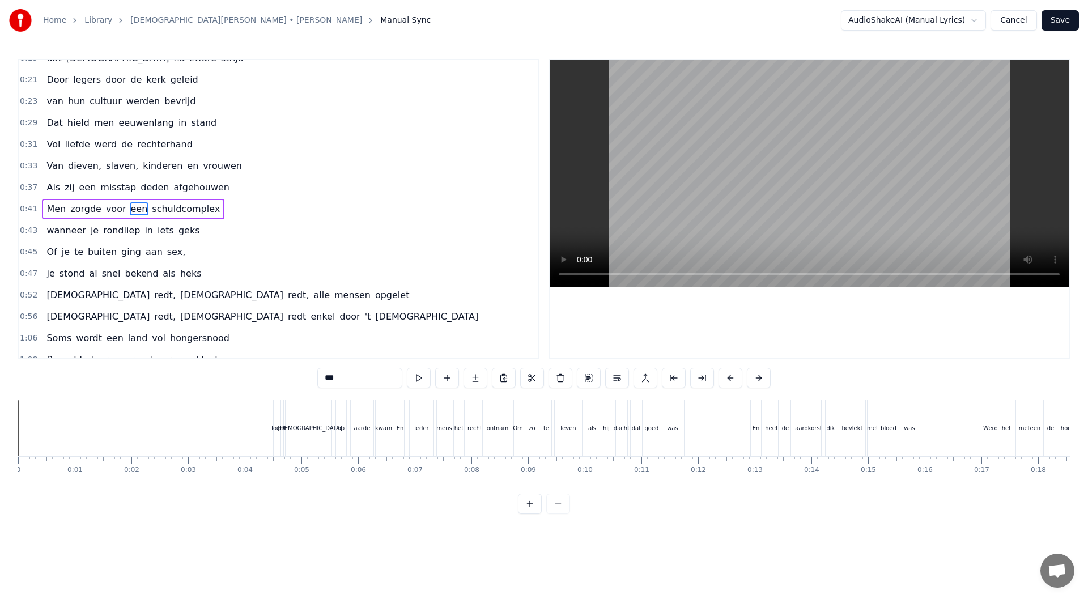
scroll to position [0, 2369]
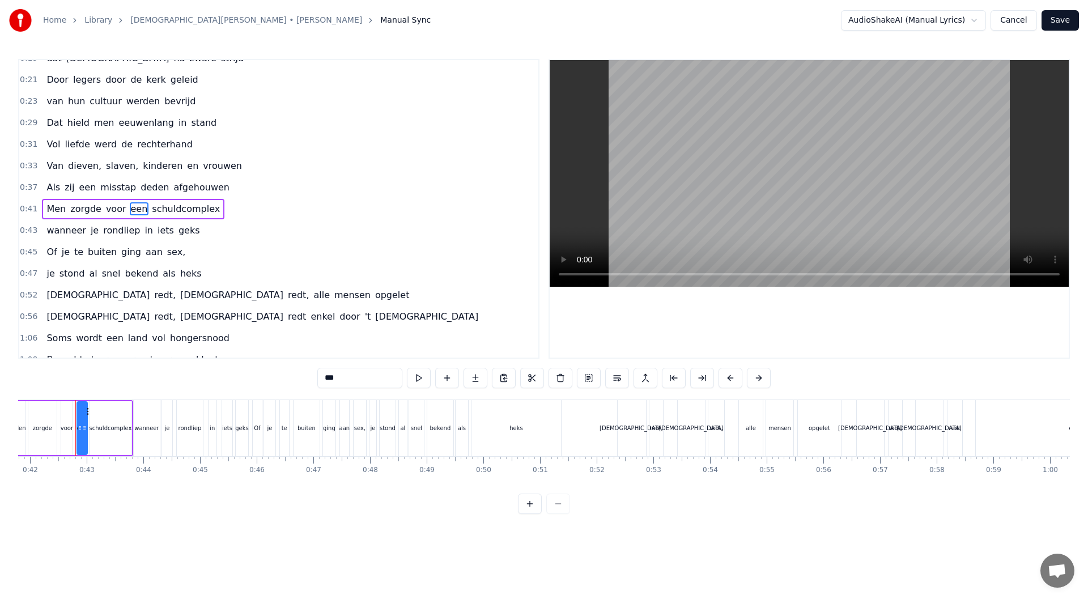
drag, startPoint x: 334, startPoint y: 377, endPoint x: 312, endPoint y: 377, distance: 21.5
click at [312, 377] on div "0:04 Toen 't [DEMOGRAPHIC_DATA] op aarde kwam 0:06 En ieder mens het recht ontn…" at bounding box center [544, 286] width 1052 height 455
click at [111, 226] on span "rondliep" at bounding box center [121, 230] width 39 height 13
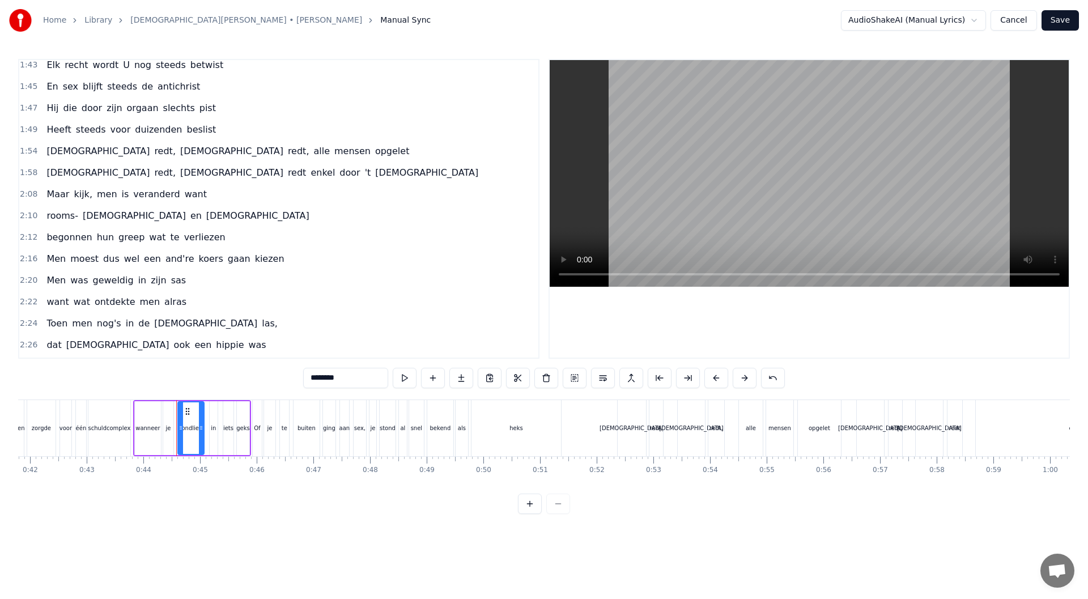
scroll to position [709, 0]
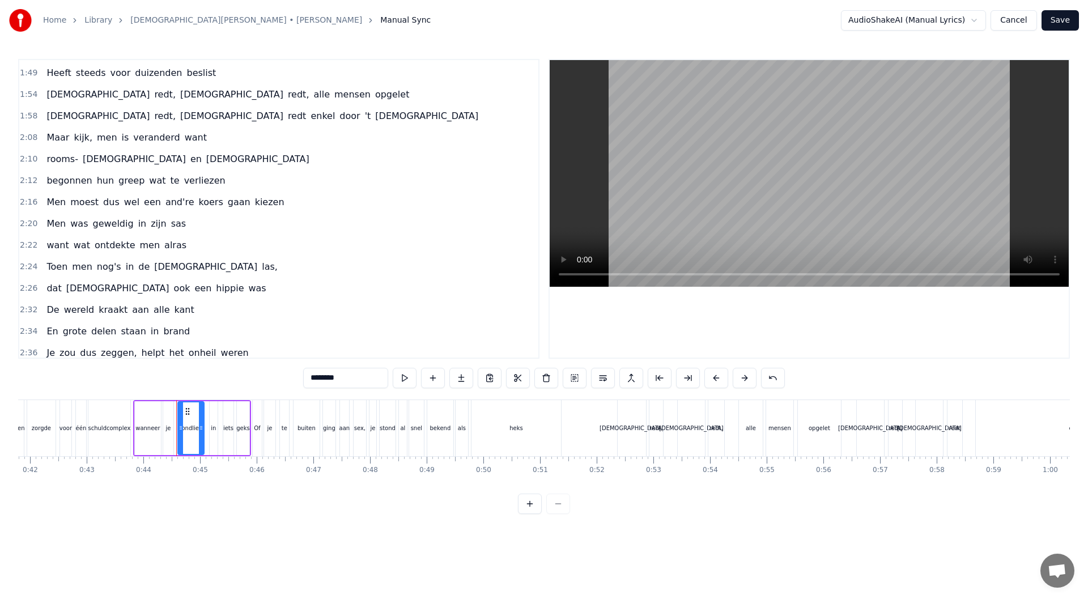
click at [96, 181] on span "hun" at bounding box center [105, 180] width 19 height 13
type input "***"
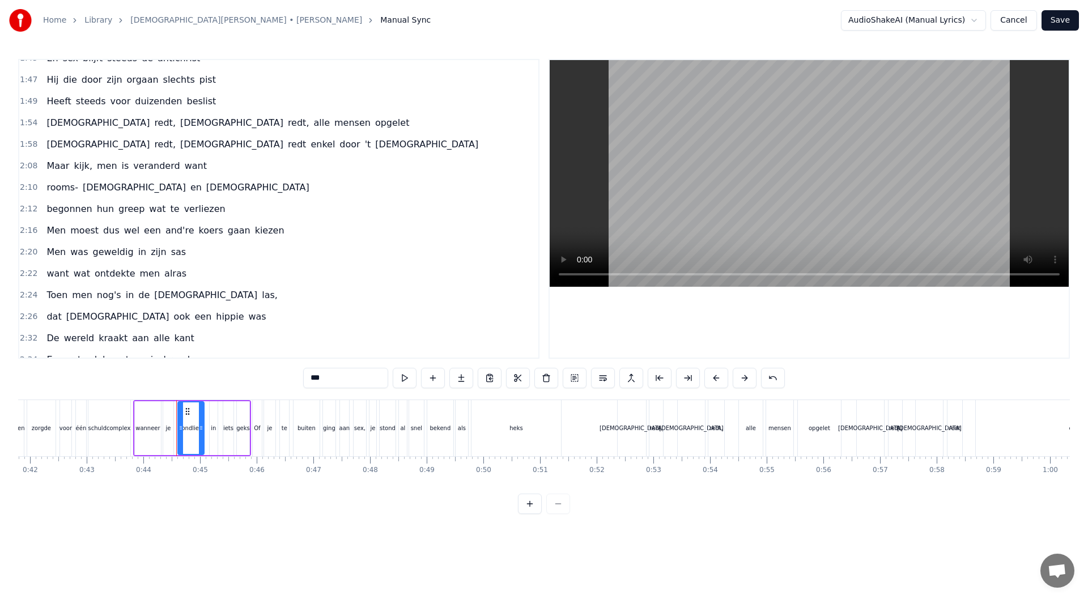
scroll to position [0, 7511]
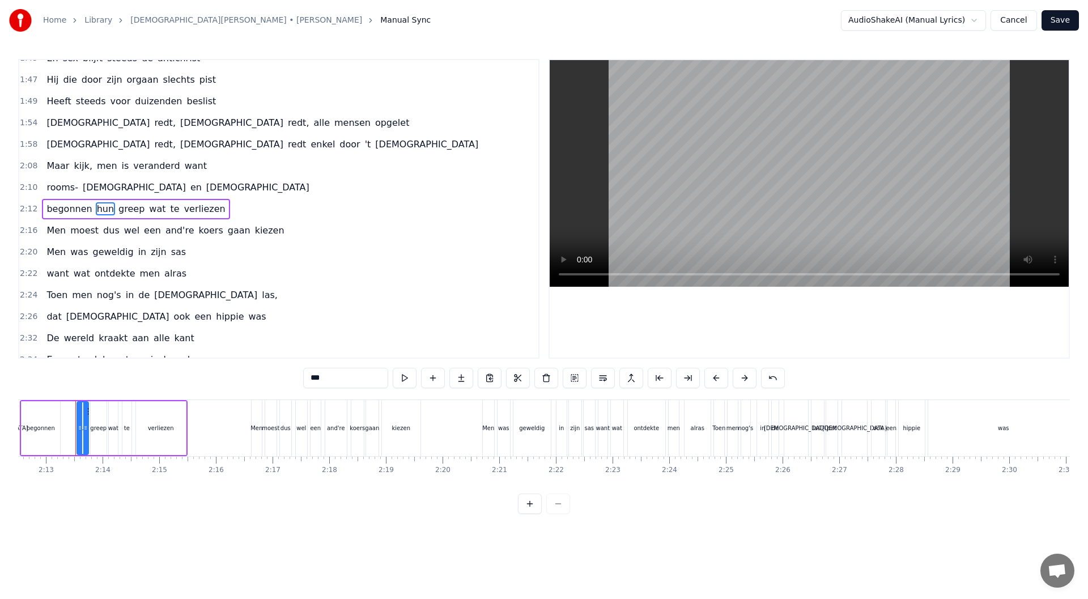
click at [66, 427] on div "begonnen hun greep wat te verliezen" at bounding box center [104, 428] width 168 height 56
click at [46, 215] on span "begonnen" at bounding box center [69, 208] width 48 height 13
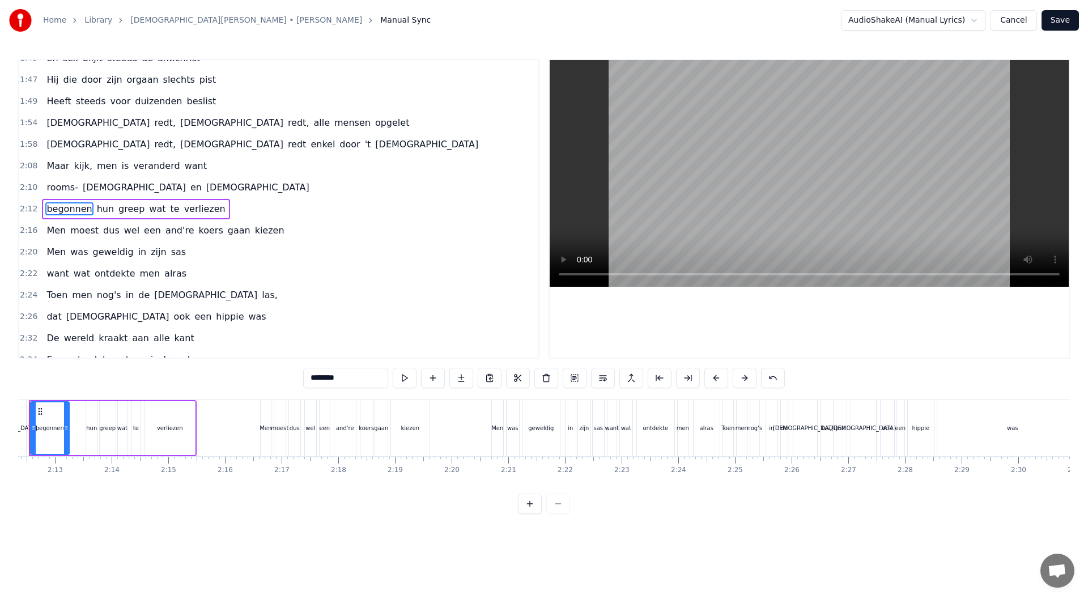
scroll to position [0, 7455]
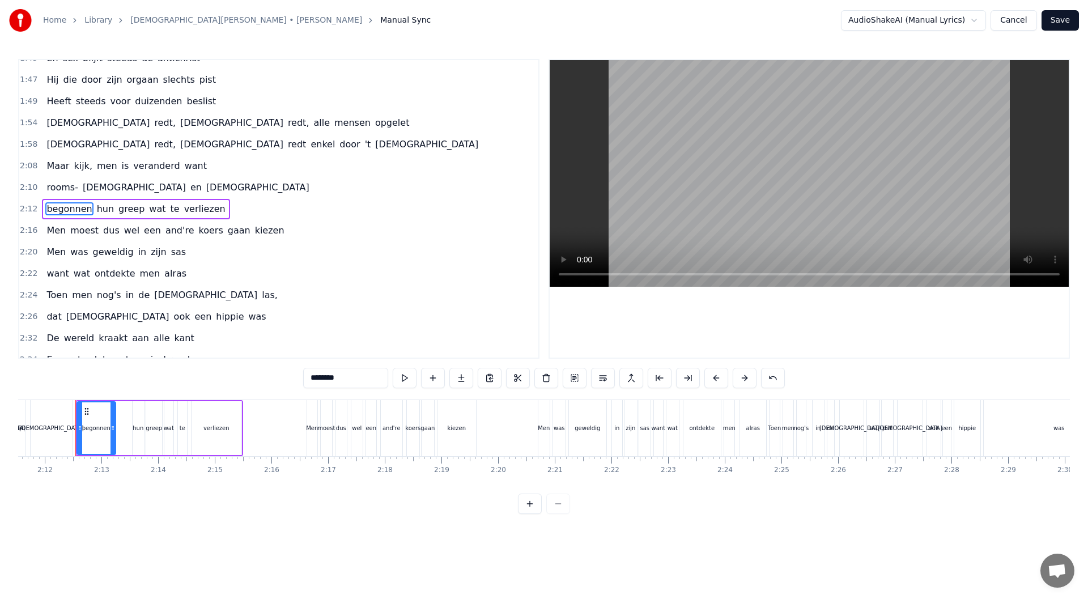
click at [44, 217] on div "begonnen hun greep wat te verliezen" at bounding box center [136, 209] width 188 height 20
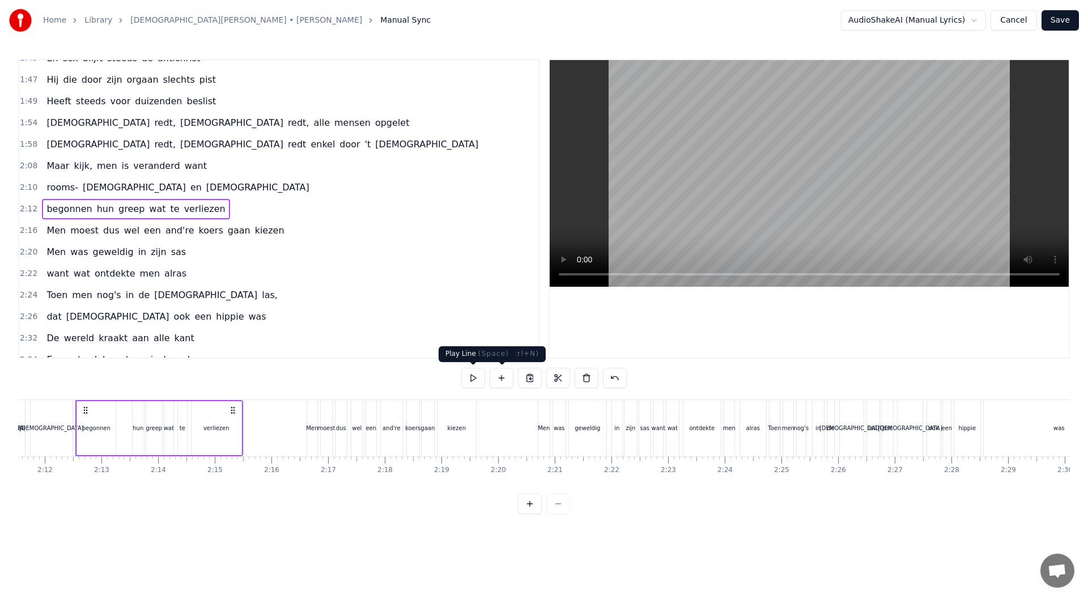
click at [472, 380] on button at bounding box center [473, 378] width 24 height 20
click at [529, 513] on button at bounding box center [530, 504] width 24 height 20
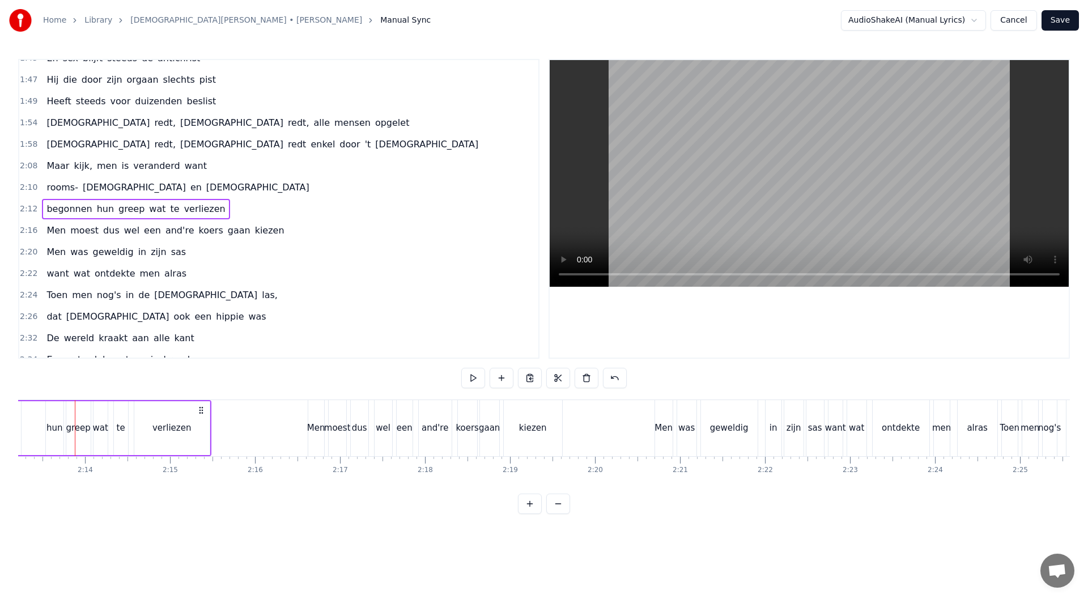
click at [529, 513] on button at bounding box center [530, 504] width 24 height 20
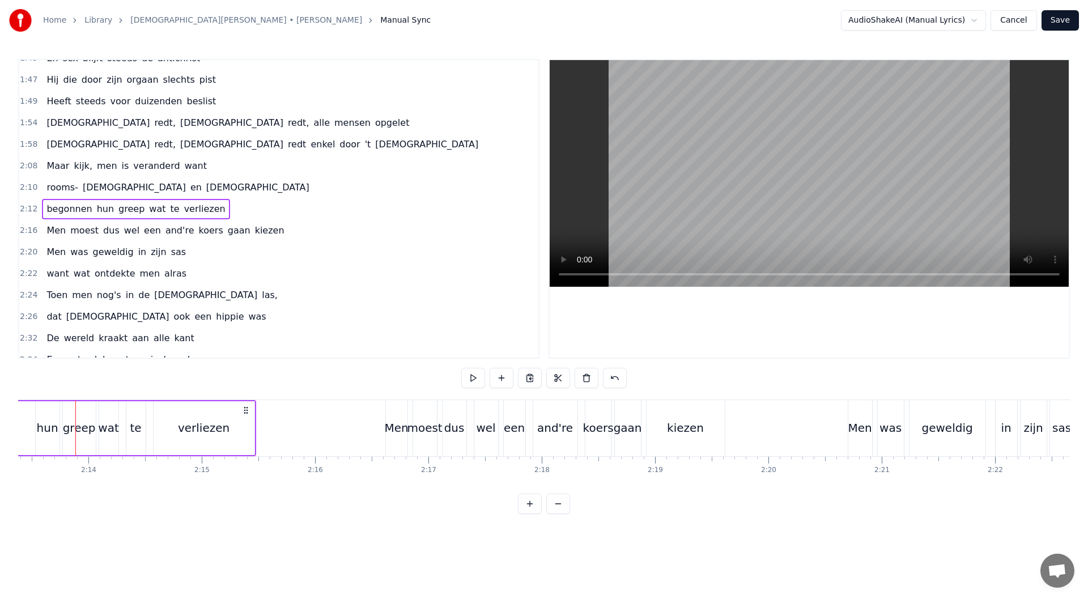
click at [529, 513] on button at bounding box center [530, 504] width 24 height 20
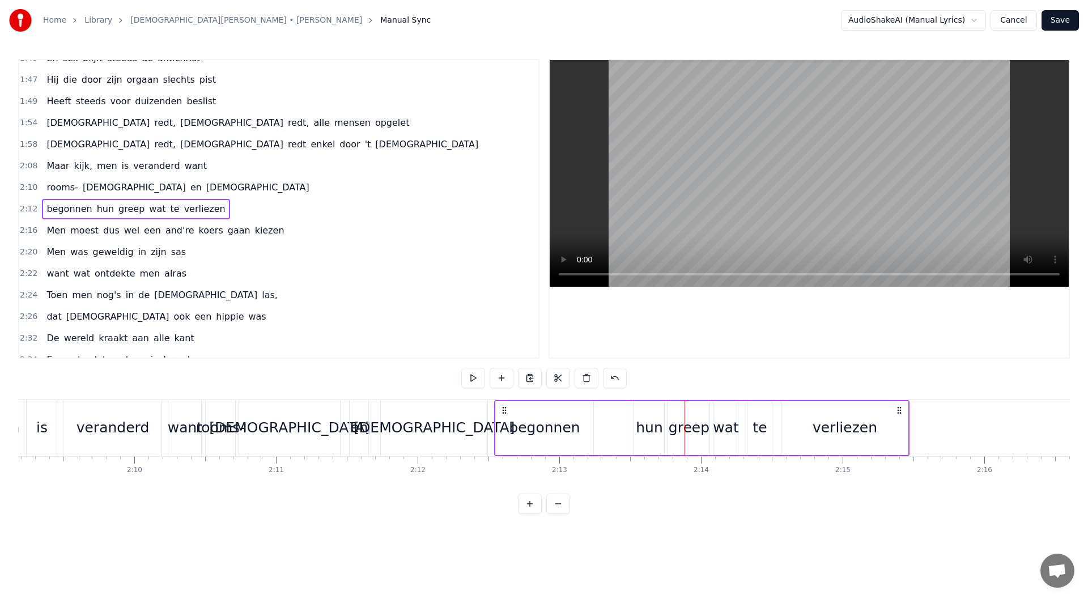
scroll to position [0, 18321]
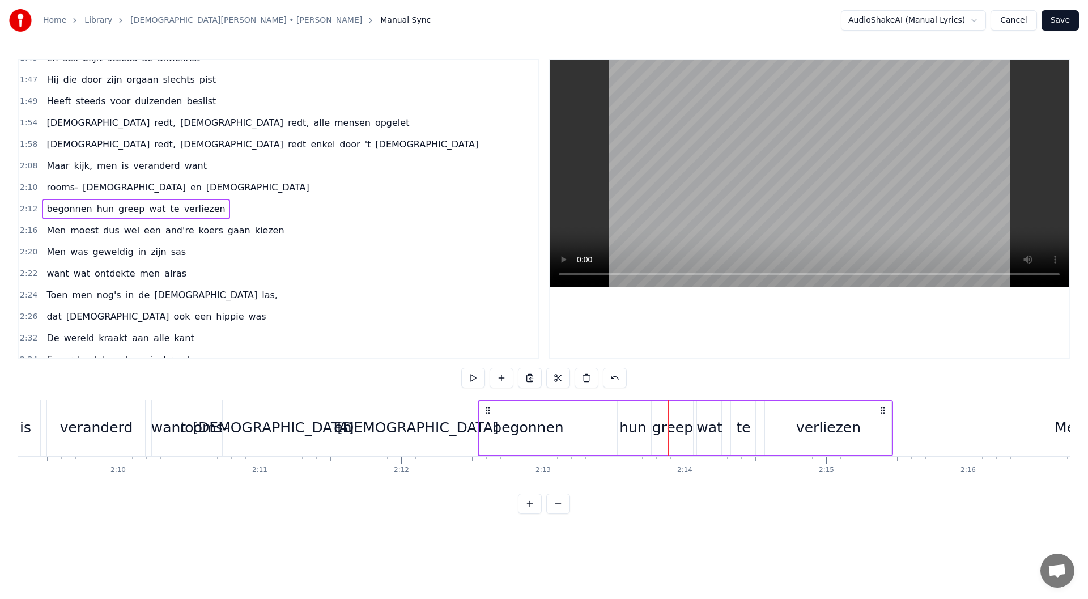
click at [542, 440] on div "begonnen hun greep wat te verliezen" at bounding box center [686, 428] width 416 height 56
click at [542, 439] on div "begonnen hun greep wat te verliezen" at bounding box center [686, 428] width 416 height 56
click at [542, 438] on div "begonnen hun greep wat te verliezen" at bounding box center [686, 428] width 416 height 56
click at [503, 380] on button at bounding box center [502, 378] width 24 height 20
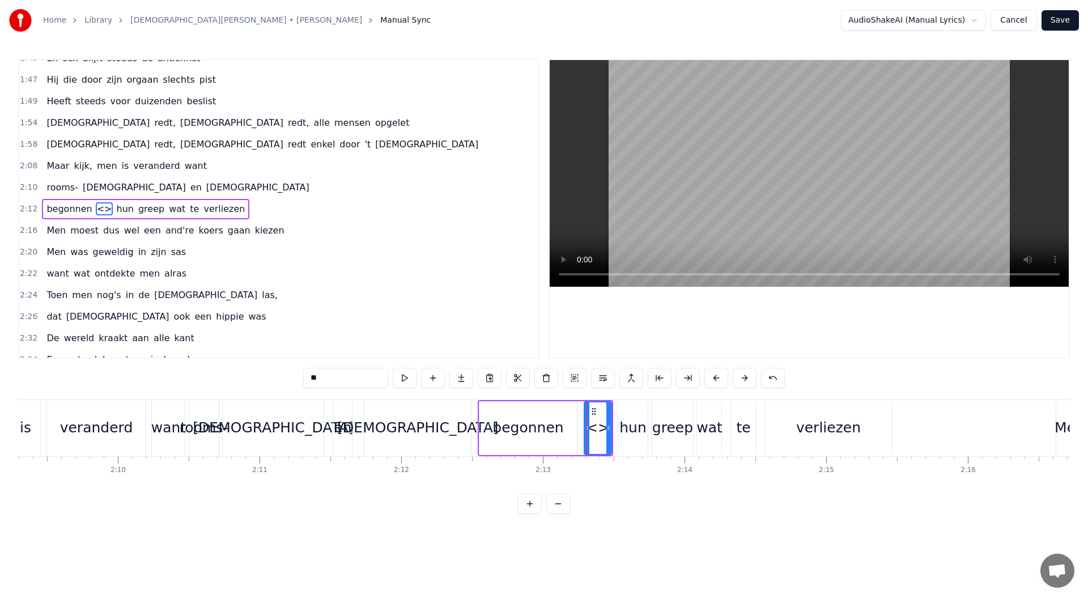
drag, startPoint x: 326, startPoint y: 374, endPoint x: 231, endPoint y: 376, distance: 95.2
click at [237, 376] on div "0:04 Toen 't [DEMOGRAPHIC_DATA] op aarde kwam 0:06 En ieder mens het recht ontn…" at bounding box center [544, 286] width 1052 height 455
drag, startPoint x: 593, startPoint y: 413, endPoint x: 587, endPoint y: 413, distance: 6.2
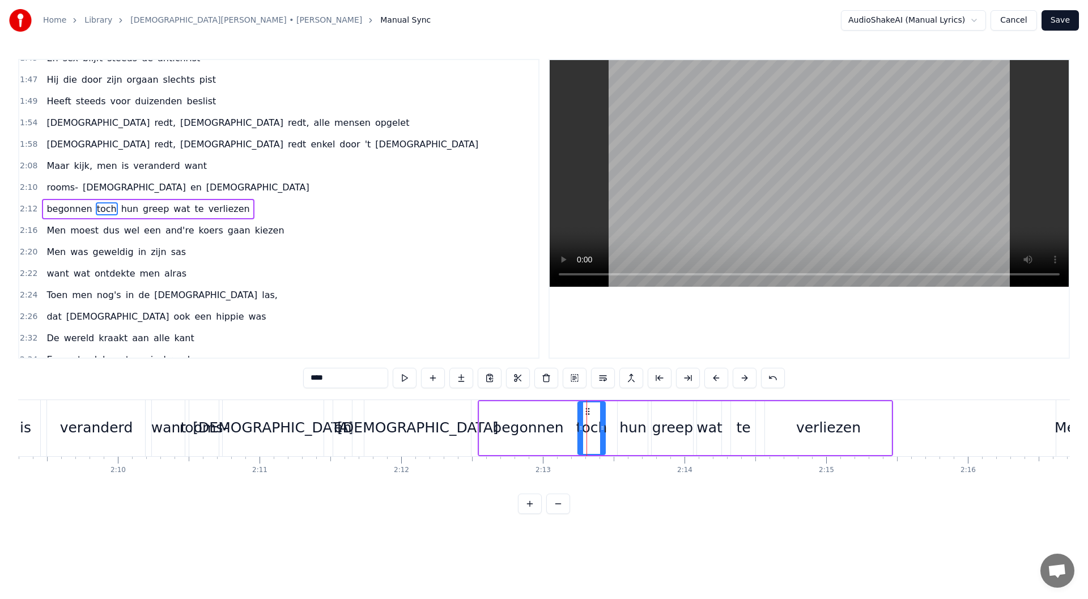
click at [45, 215] on span "begonnen" at bounding box center [69, 208] width 48 height 13
type input "********"
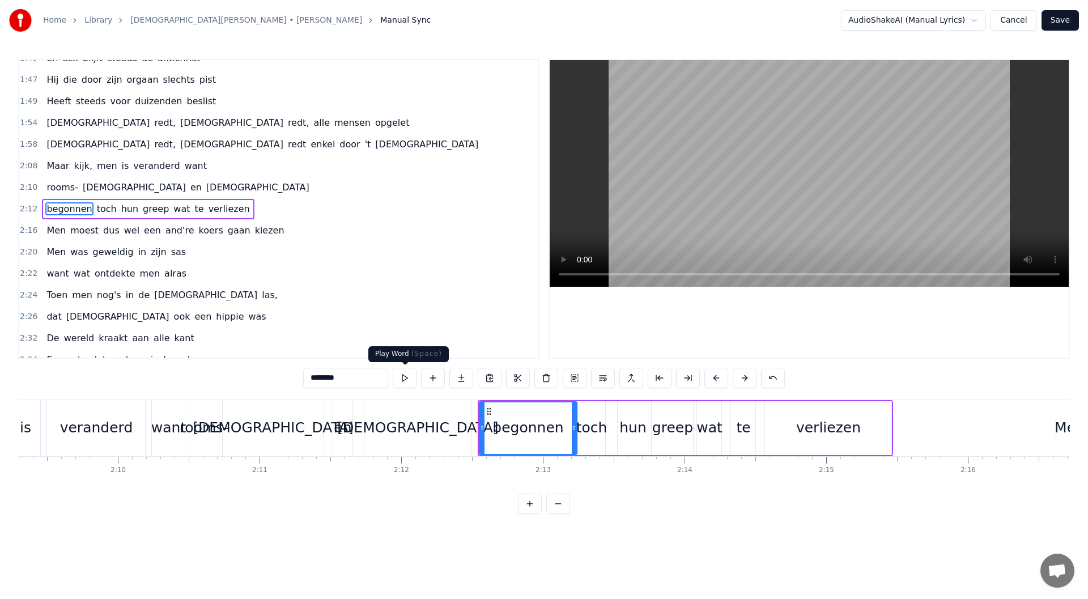
click at [406, 380] on button at bounding box center [405, 378] width 24 height 20
click at [228, 217] on div "begonnen toch hun greep wat te verliezen" at bounding box center [148, 209] width 212 height 20
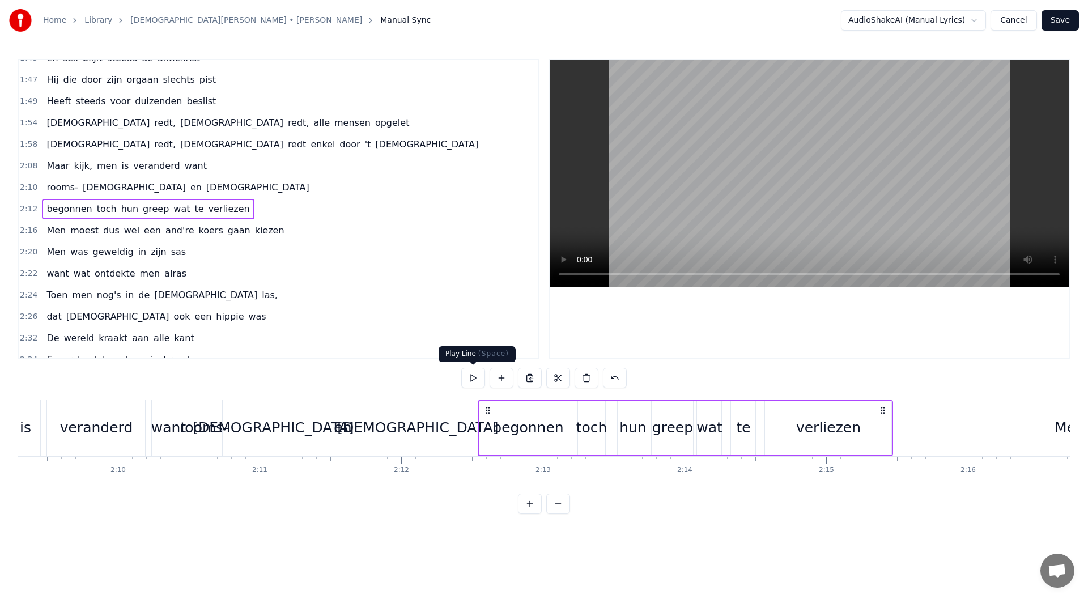
click at [471, 377] on button at bounding box center [473, 378] width 24 height 20
click at [542, 440] on div "wat" at bounding box center [709, 428] width 24 height 54
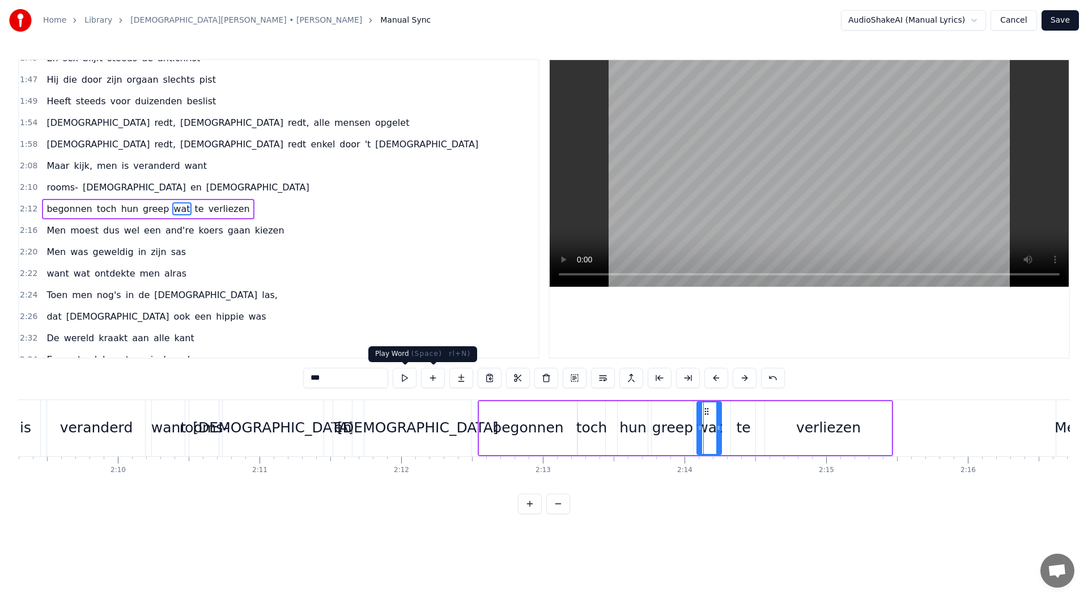
click at [401, 375] on button at bounding box center [405, 378] width 24 height 20
click at [42, 217] on div "begonnen toch hun greep wat te verliezen" at bounding box center [148, 209] width 212 height 20
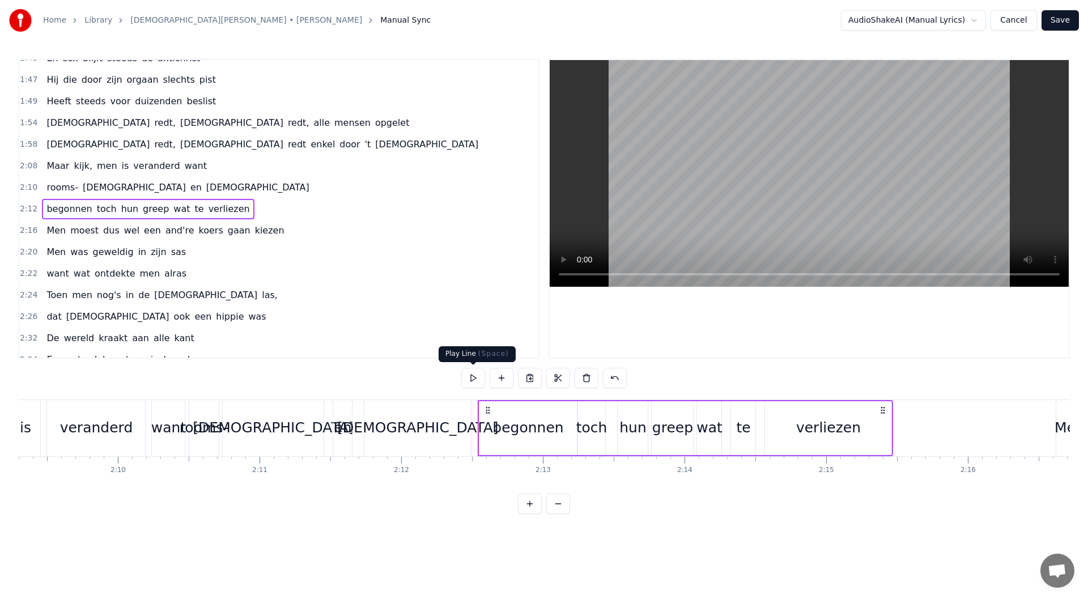
click at [472, 372] on button at bounding box center [473, 378] width 24 height 20
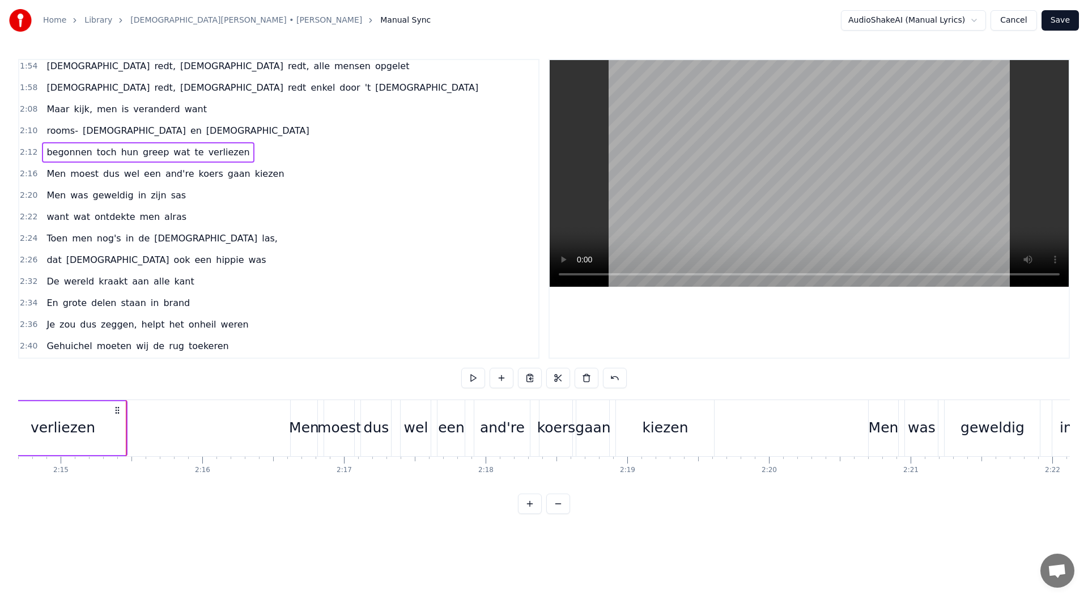
scroll to position [794, 0]
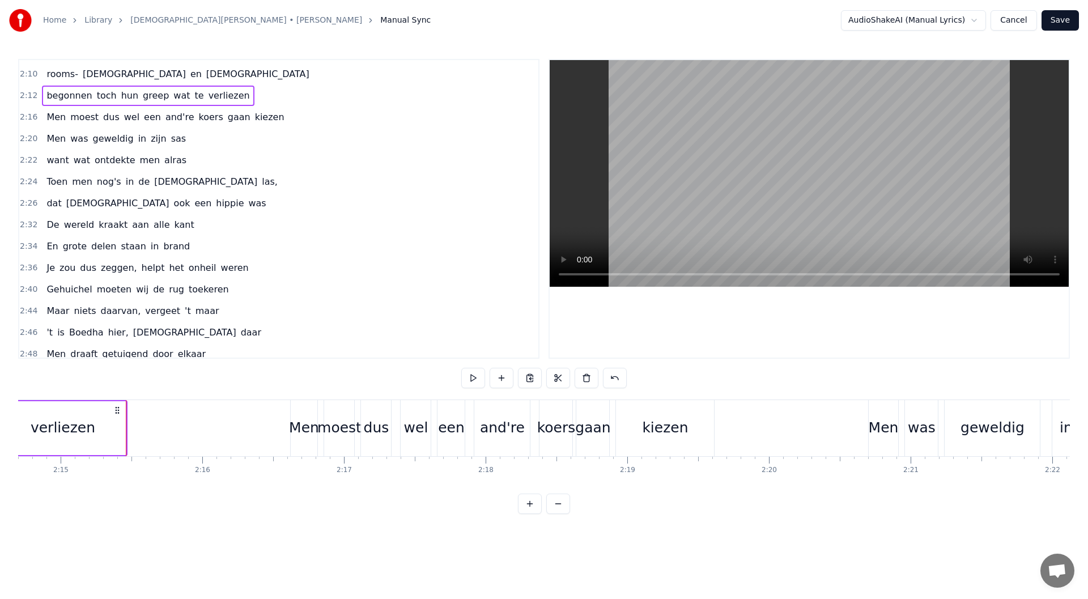
click at [102, 181] on span "nog's" at bounding box center [109, 181] width 27 height 13
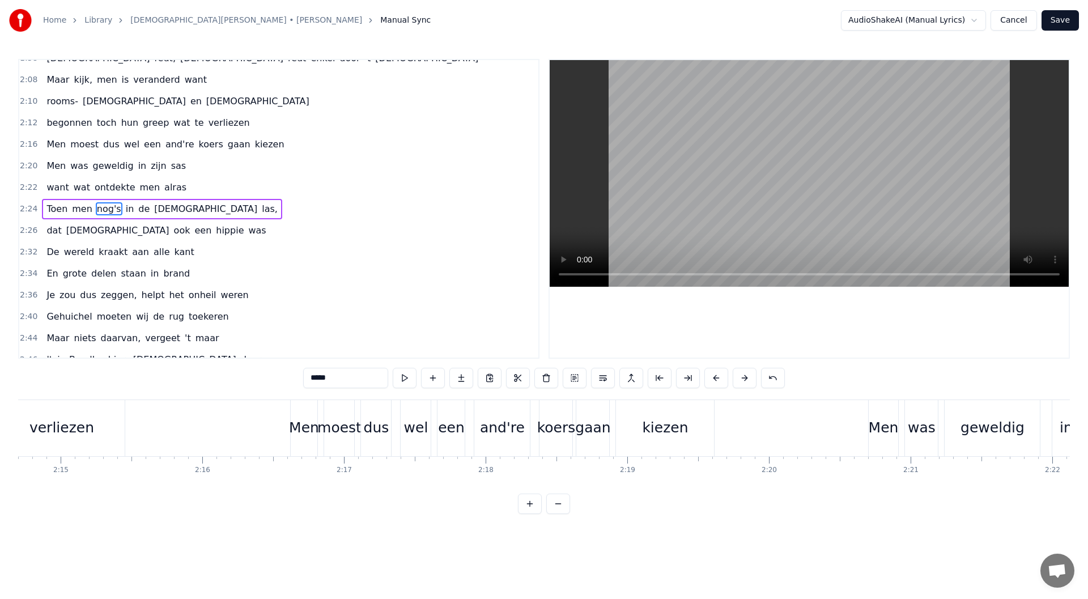
click at [100, 206] on span "nog's" at bounding box center [109, 208] width 27 height 13
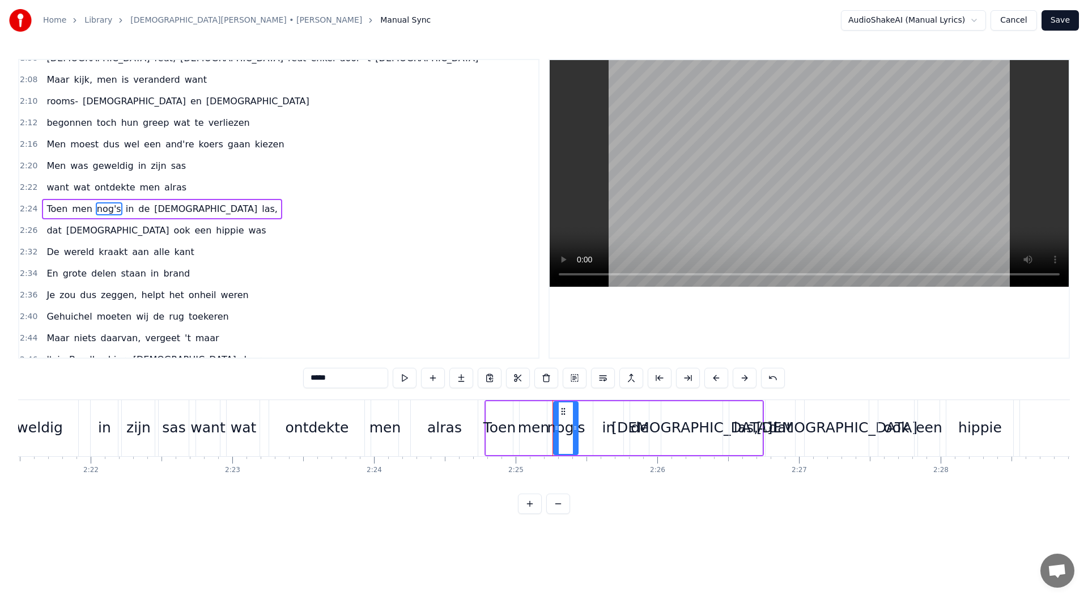
scroll to position [0, 20163]
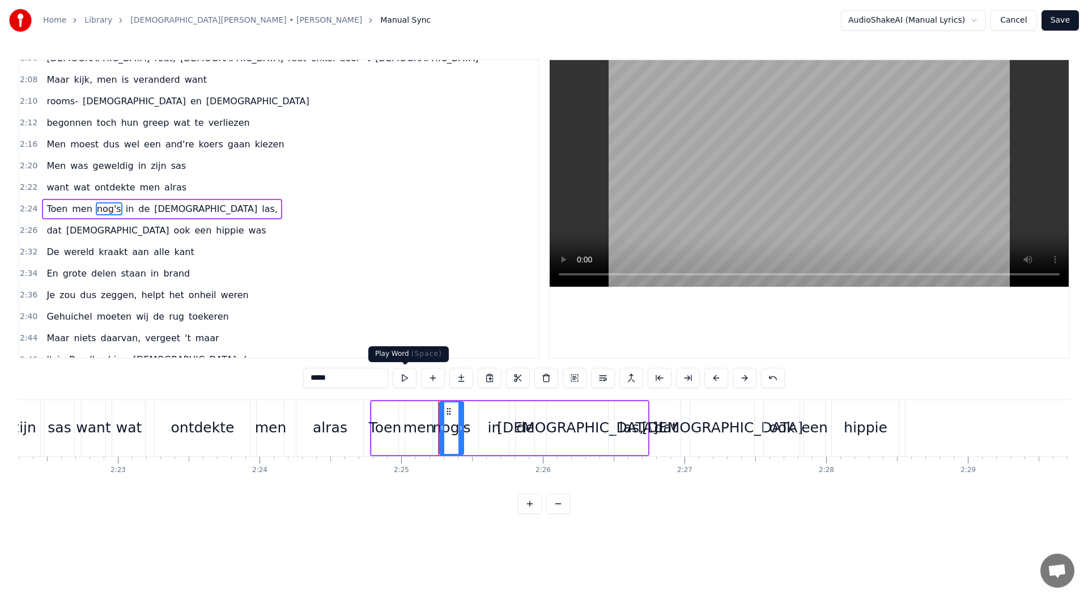
click at [409, 381] on button at bounding box center [405, 378] width 24 height 20
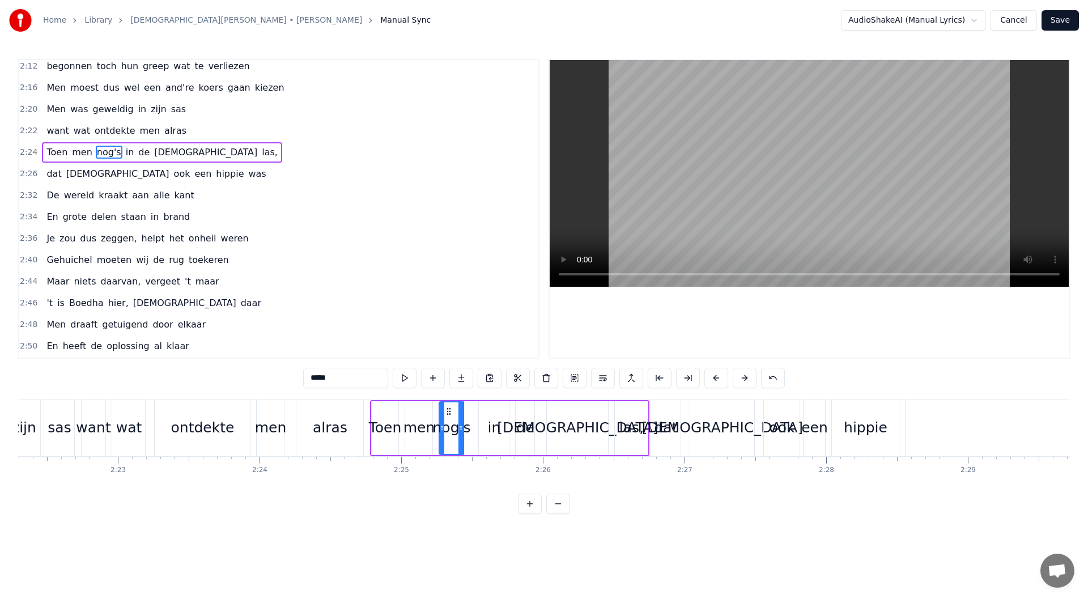
click at [220, 239] on span "weren" at bounding box center [235, 238] width 30 height 13
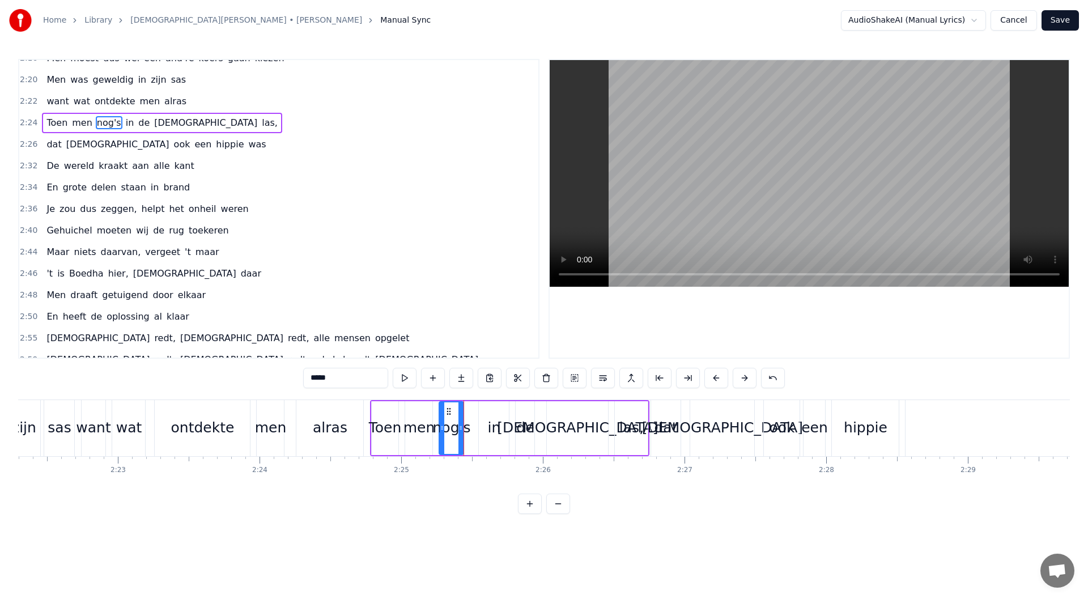
scroll to position [0, 22445]
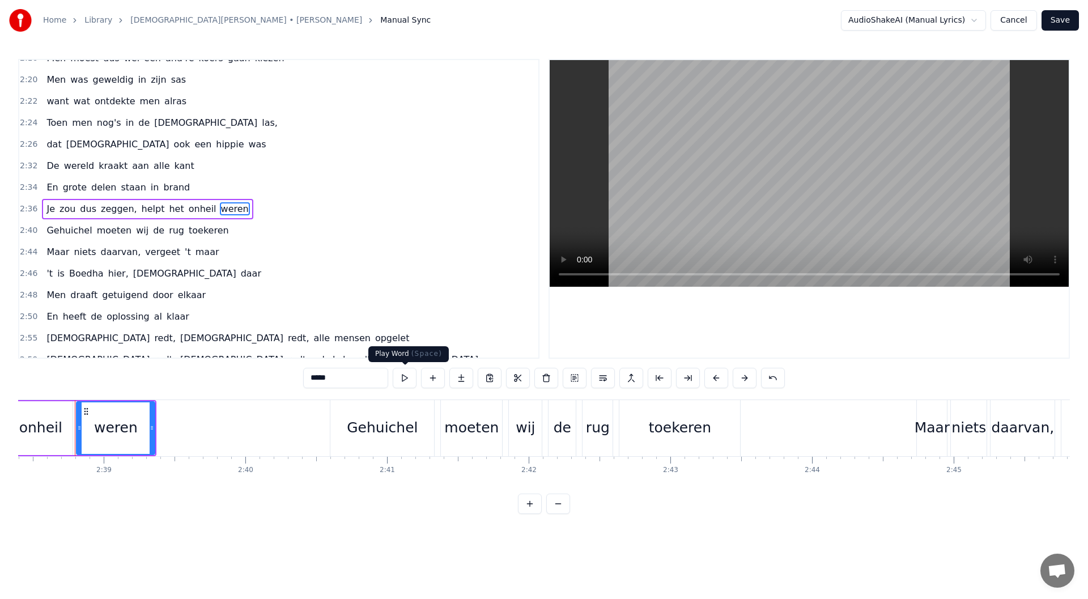
click at [402, 375] on button at bounding box center [405, 378] width 24 height 20
click at [127, 294] on span "getuigend" at bounding box center [125, 295] width 48 height 13
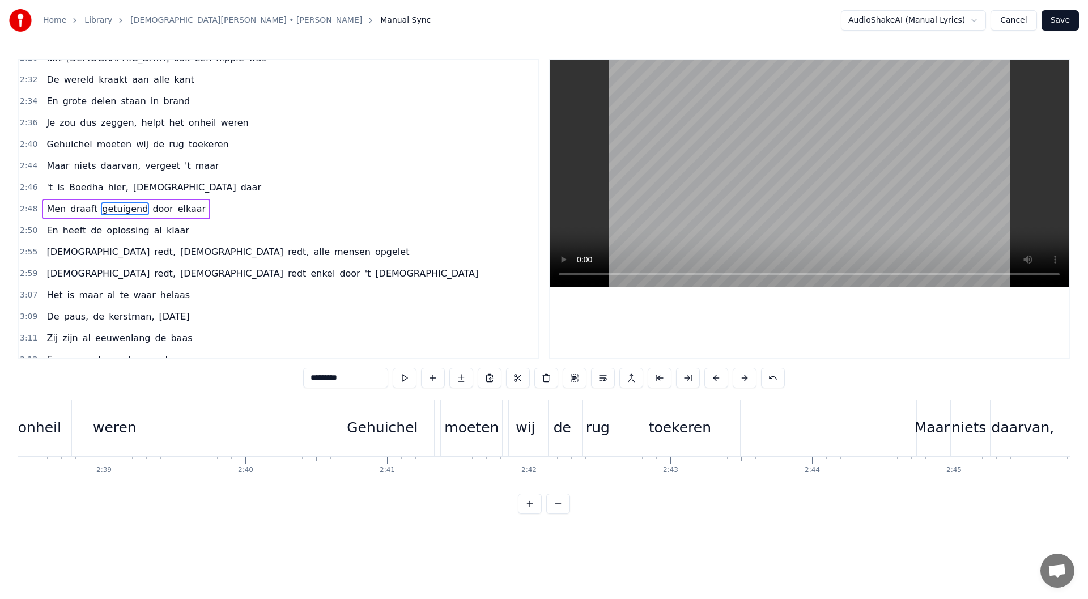
scroll to position [0, 23947]
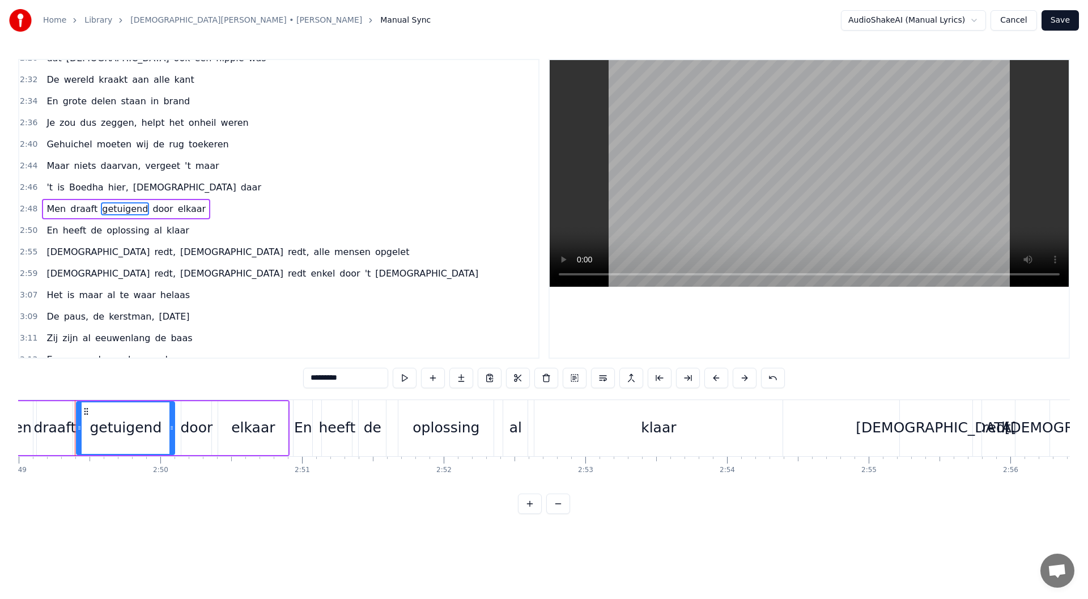
click at [360, 376] on input "*********" at bounding box center [345, 378] width 85 height 20
type input "*********"
click at [291, 376] on div "0:04 Toen 't [DEMOGRAPHIC_DATA] op aarde kwam 0:06 En ieder mens het recht ontn…" at bounding box center [544, 286] width 1052 height 455
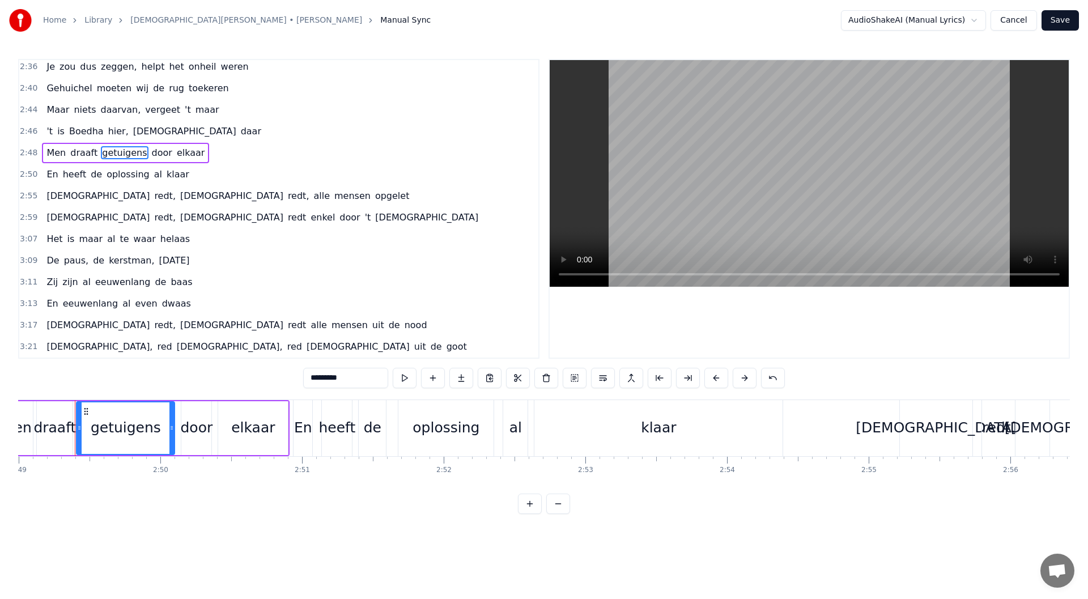
click at [542, 20] on button "Save" at bounding box center [1060, 20] width 37 height 20
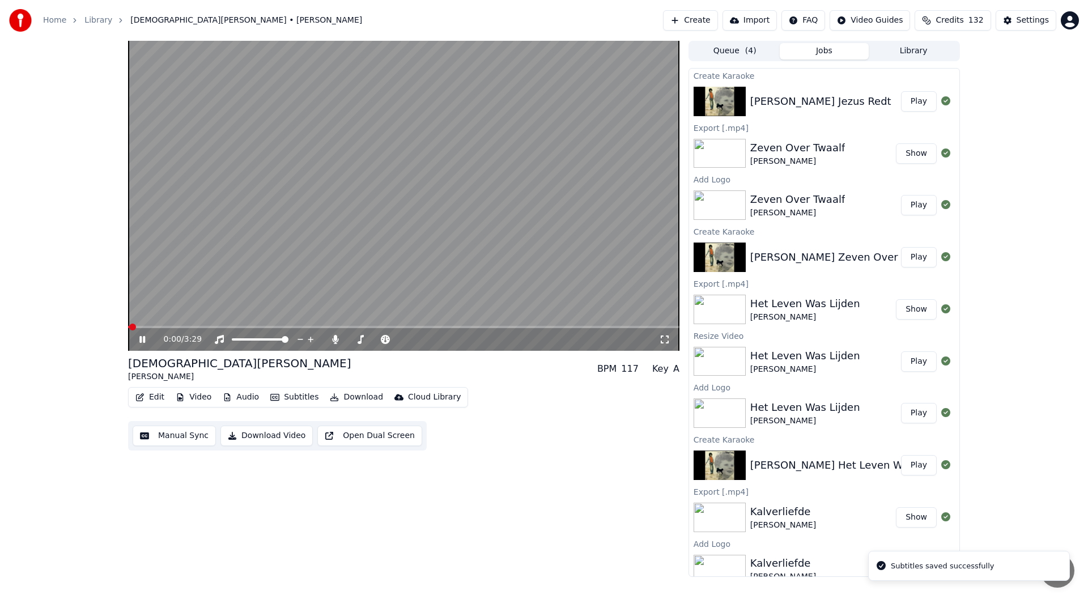
click at [143, 341] on icon at bounding box center [142, 339] width 6 height 7
click at [195, 391] on button "Video" at bounding box center [193, 397] width 45 height 16
click at [217, 479] on div "Add Logo" at bounding box center [211, 481] width 37 height 11
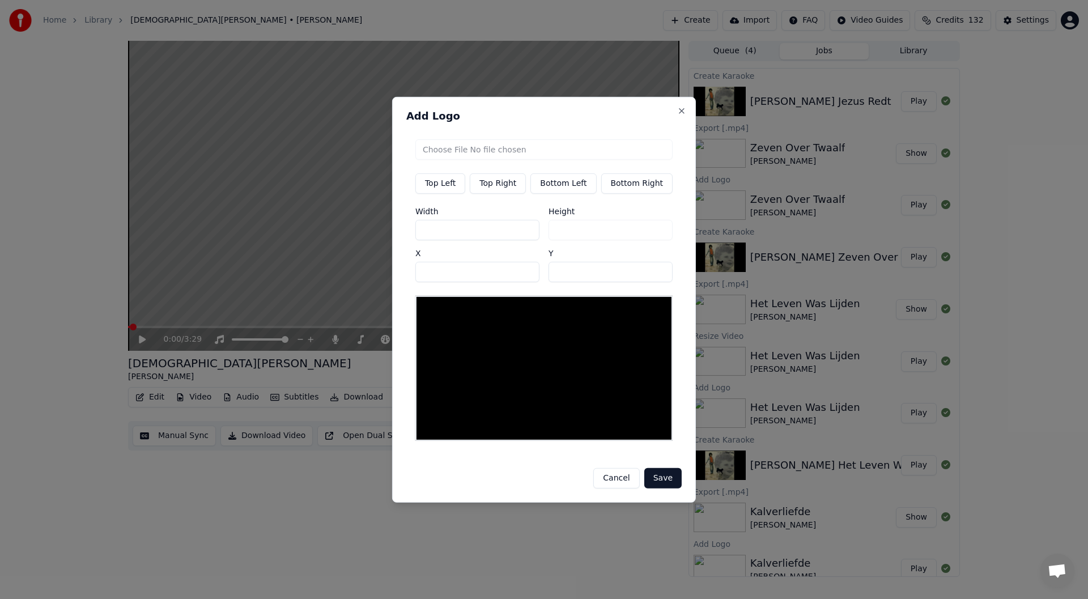
click at [496, 185] on button "Top Right" at bounding box center [498, 183] width 56 height 20
type input "***"
click at [509, 153] on input "file" at bounding box center [543, 149] width 257 height 20
type input "**********"
type input "***"
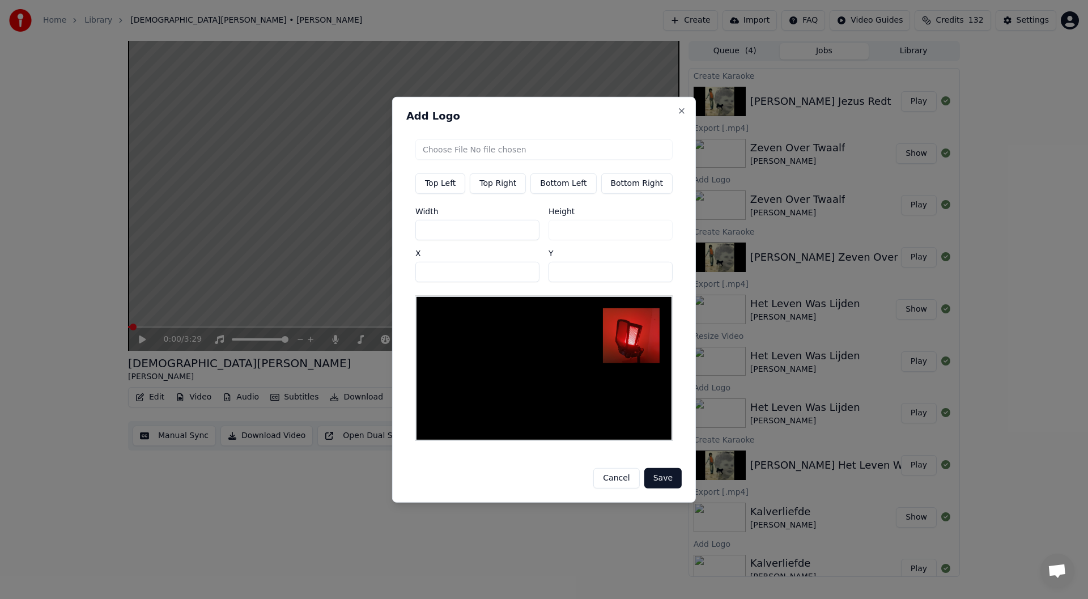
drag, startPoint x: 439, startPoint y: 232, endPoint x: 417, endPoint y: 231, distance: 22.1
click at [417, 231] on div "Top Left Top Right Bottom Left Bottom Right Width *** Height *** X *** Y **" at bounding box center [543, 290] width 275 height 320
type input "*"
type input "**"
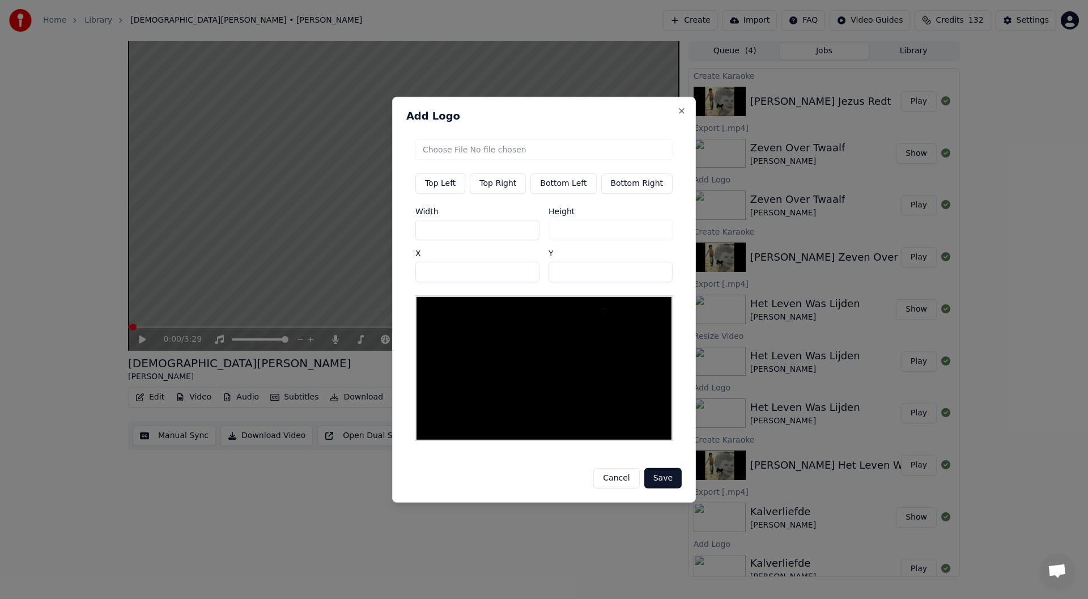
type input "**"
type input "***"
drag, startPoint x: 541, startPoint y: 281, endPoint x: 481, endPoint y: 276, distance: 59.7
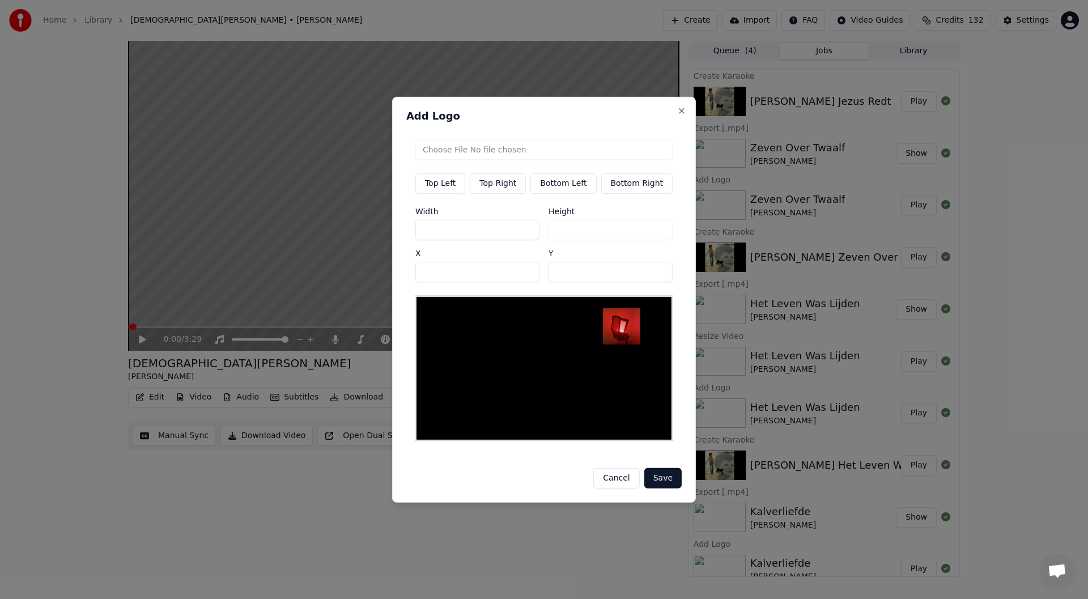
click at [481, 276] on div "Width *** Height *** X *** Y **" at bounding box center [543, 244] width 257 height 75
type input "**"
drag, startPoint x: 453, startPoint y: 273, endPoint x: 276, endPoint y: 271, distance: 177.4
click at [276, 271] on body "Home Library [DEMOGRAPHIC_DATA][PERSON_NAME] • [PERSON_NAME] Create Import FAQ …" at bounding box center [544, 299] width 1088 height 599
type input "***"
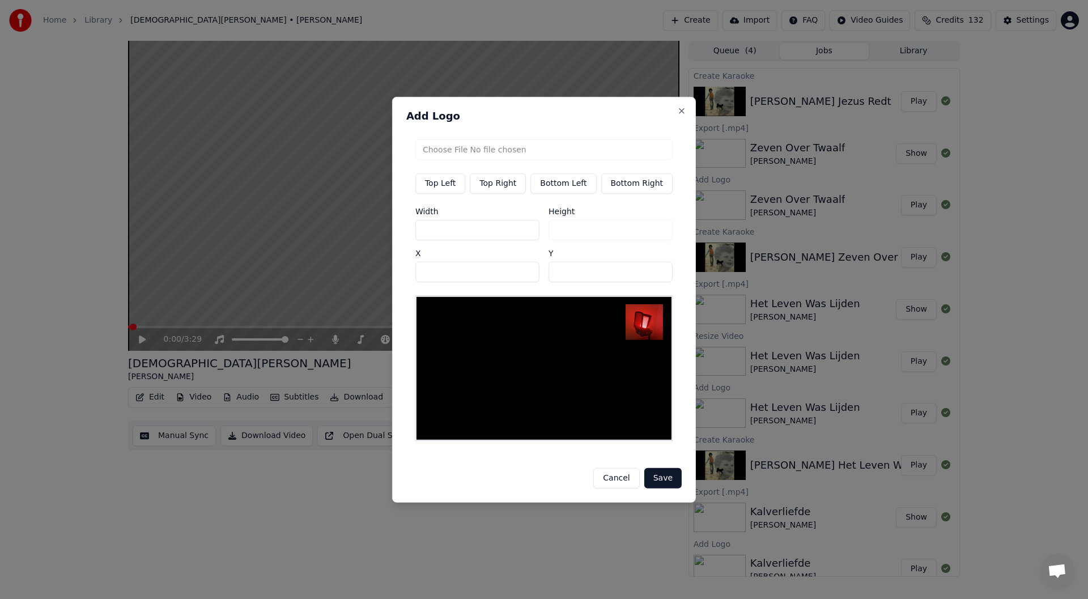
click at [542, 474] on button "Save" at bounding box center [662, 478] width 37 height 20
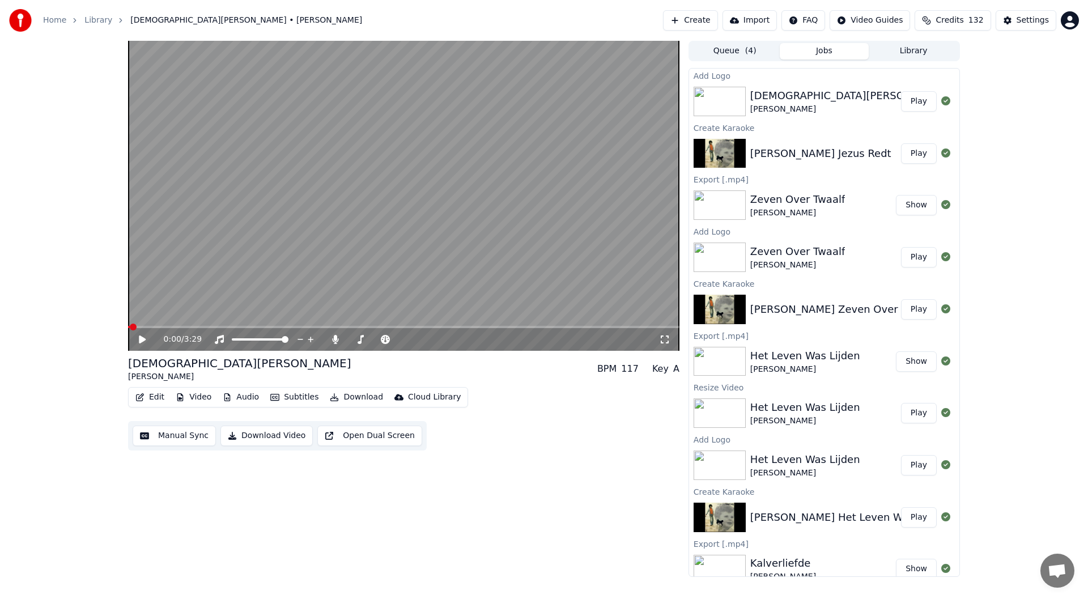
click at [542, 101] on button "Play" at bounding box center [919, 101] width 36 height 20
click at [141, 341] on icon at bounding box center [142, 339] width 6 height 7
click at [333, 341] on icon at bounding box center [335, 339] width 11 height 9
click at [350, 398] on button "Download" at bounding box center [356, 397] width 62 height 16
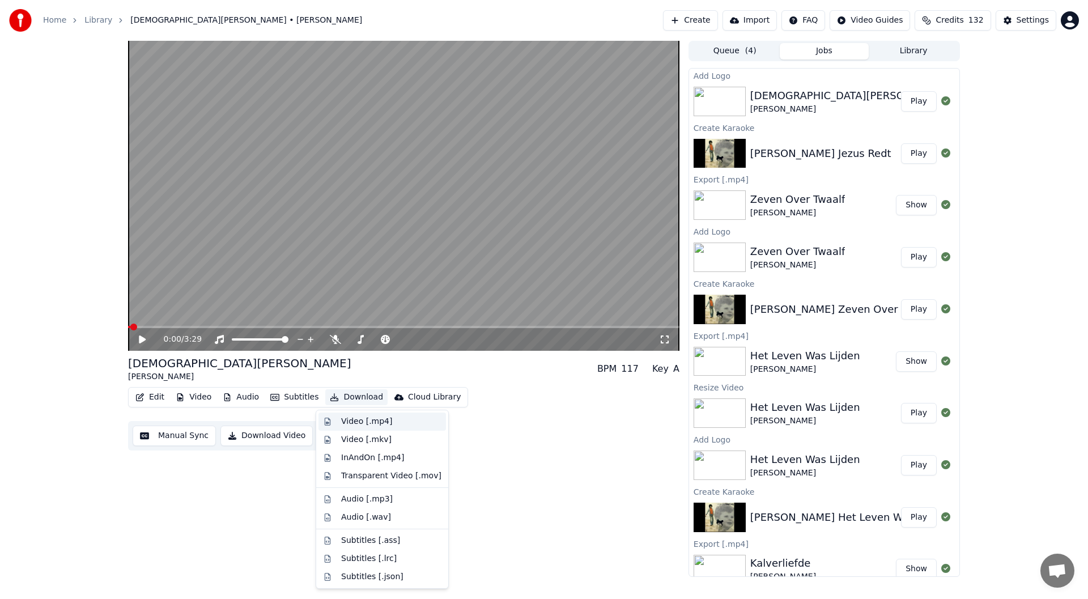
click at [367, 420] on div "Video [.mp4]" at bounding box center [366, 421] width 51 height 11
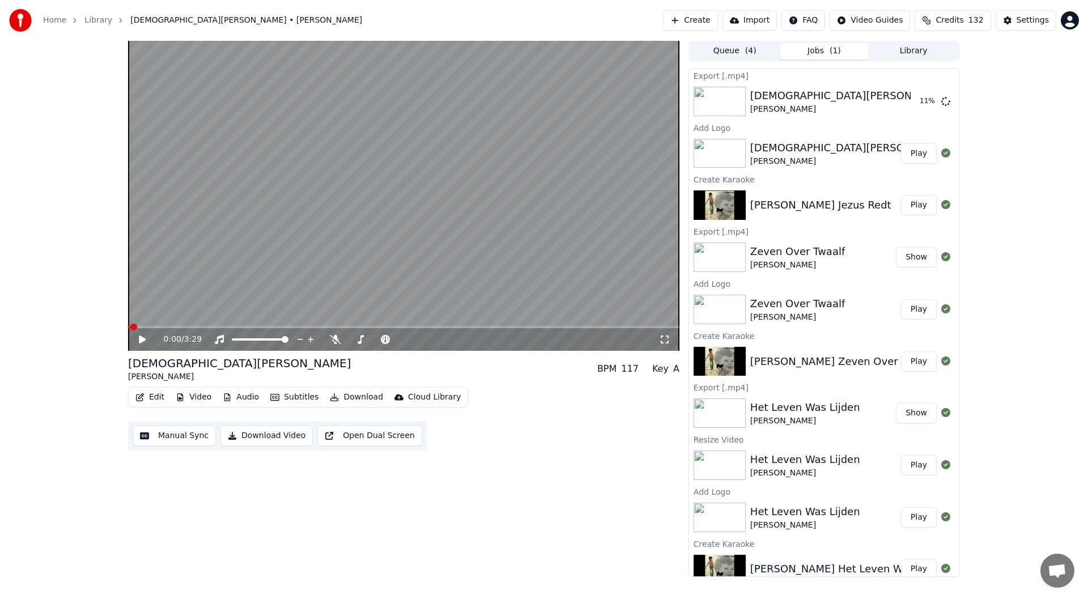
click at [542, 19] on button "Create" at bounding box center [690, 20] width 55 height 20
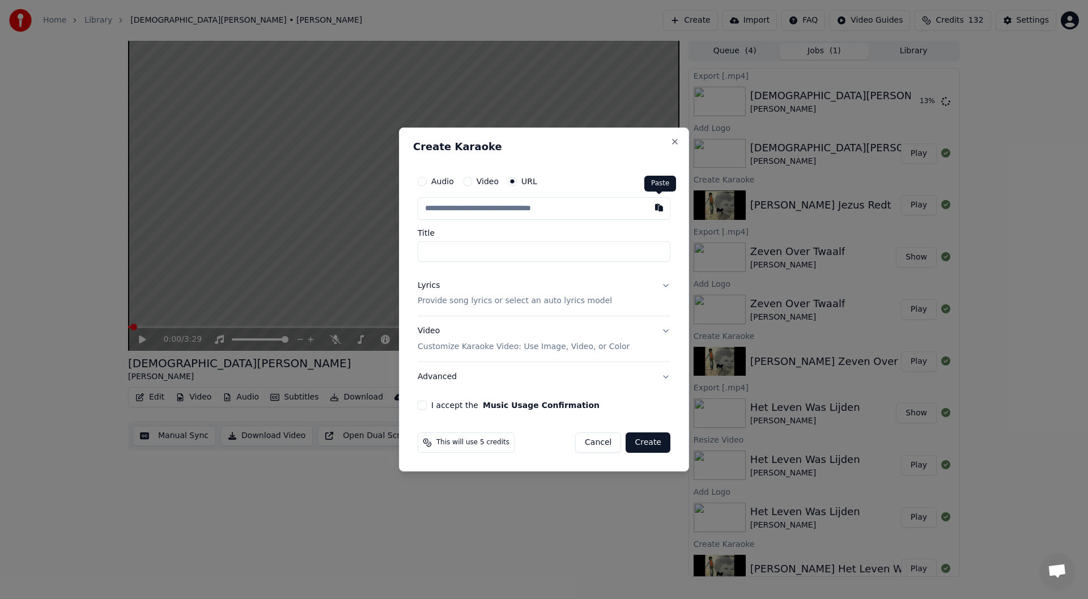
click at [542, 214] on button "button" at bounding box center [659, 207] width 23 height 20
type input "**********"
click at [473, 254] on input "**********" at bounding box center [544, 251] width 253 height 20
click at [480, 252] on input "**********" at bounding box center [544, 251] width 253 height 20
click at [476, 253] on input "**********" at bounding box center [544, 251] width 253 height 20
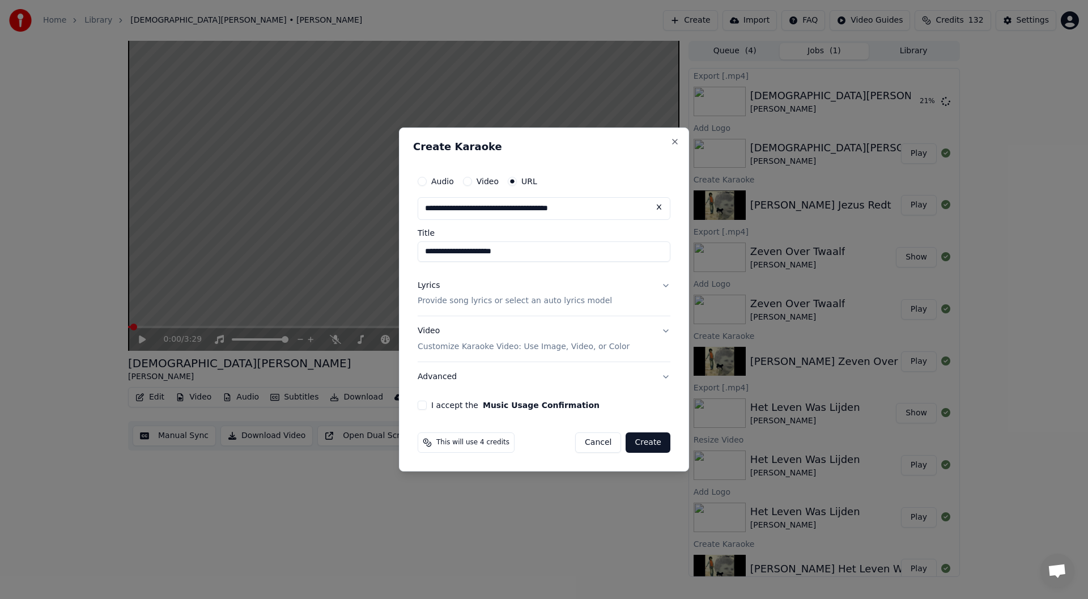
type input "**********"
click at [460, 290] on div "Lyrics Provide song lyrics or select an auto lyrics model" at bounding box center [515, 293] width 194 height 27
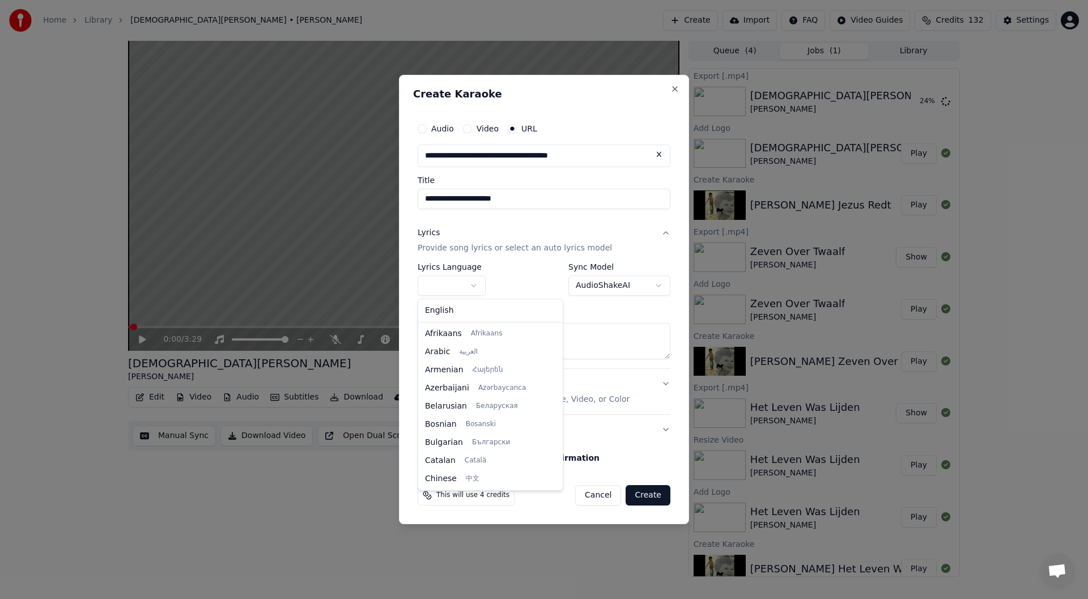
click at [477, 283] on body "Home Library [DEMOGRAPHIC_DATA][PERSON_NAME] • [PERSON_NAME] Create Import FAQ …" at bounding box center [544, 299] width 1088 height 599
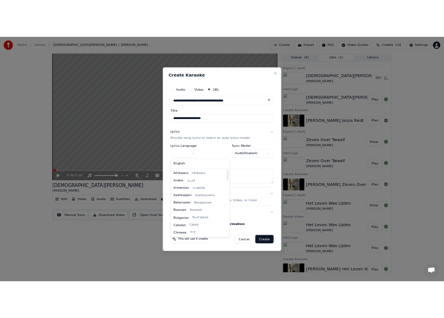
scroll to position [113, 0]
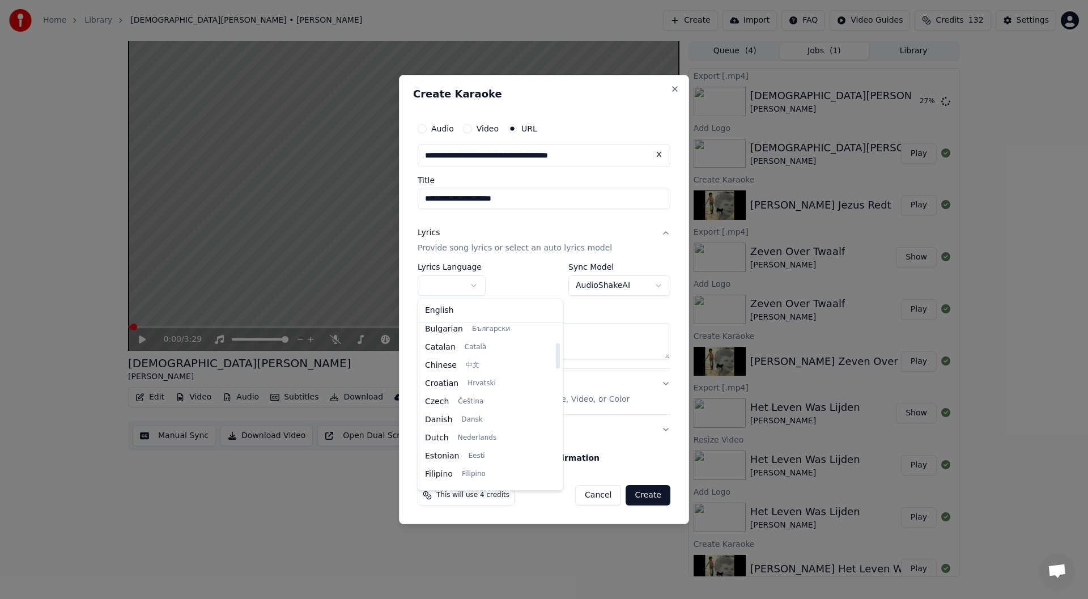
select select "**"
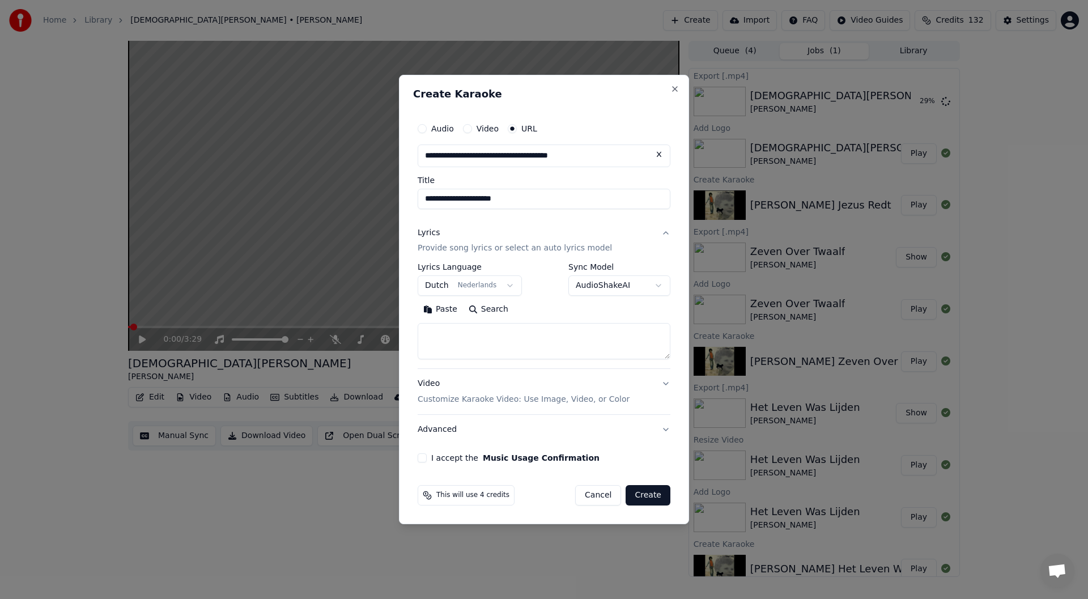
click at [486, 312] on button "Search" at bounding box center [488, 310] width 51 height 18
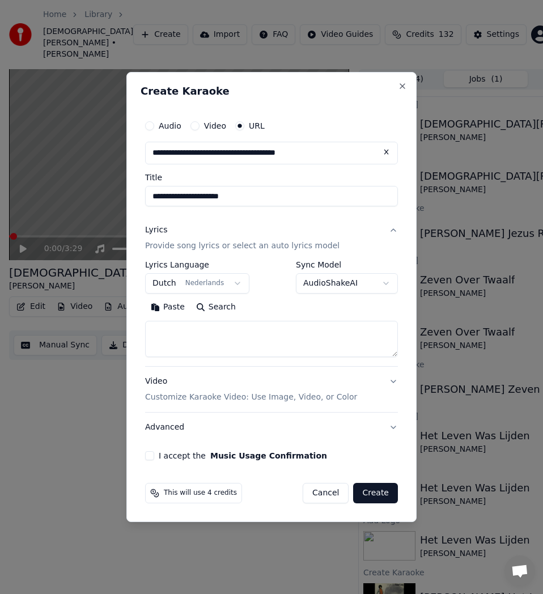
scroll to position [3337, 0]
click at [193, 337] on textarea at bounding box center [271, 339] width 253 height 36
click at [160, 303] on button "Paste" at bounding box center [167, 307] width 45 height 18
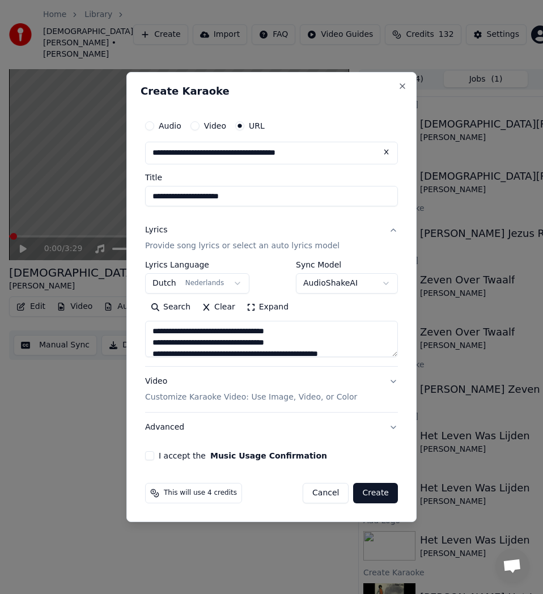
click at [265, 309] on button "Expand" at bounding box center [267, 307] width 53 height 18
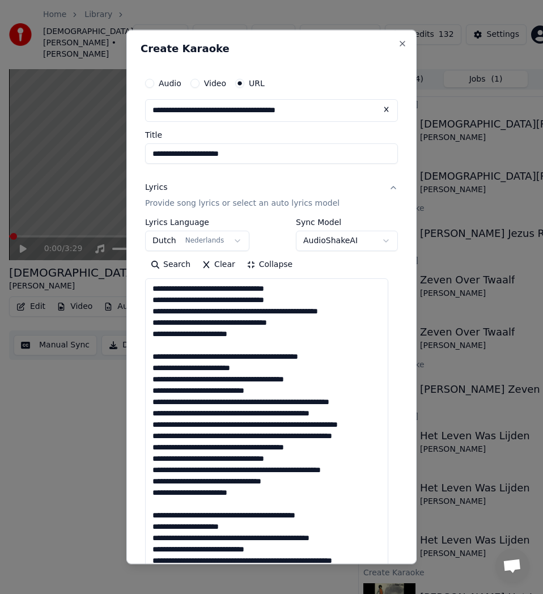
click at [193, 345] on textarea at bounding box center [266, 520] width 243 height 485
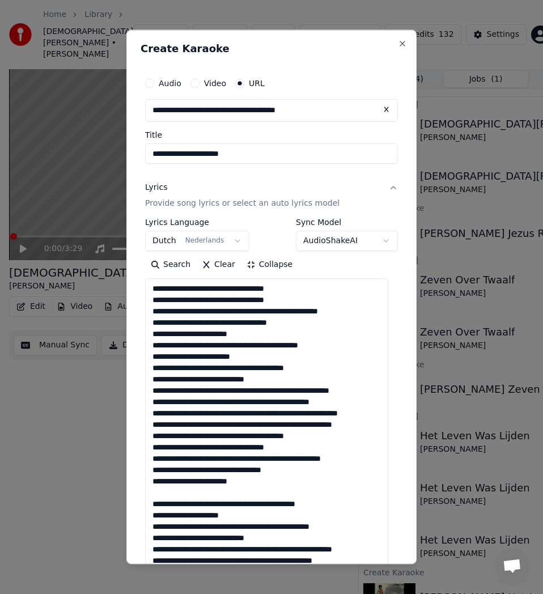
scroll to position [113, 0]
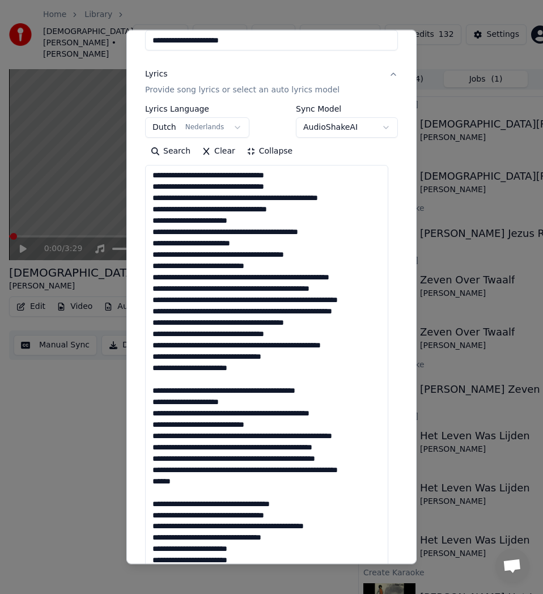
click at [168, 417] on textarea at bounding box center [266, 407] width 243 height 485
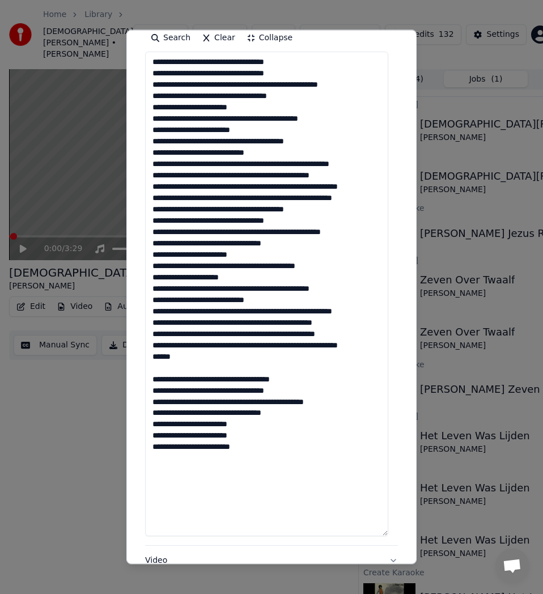
scroll to position [283, 0]
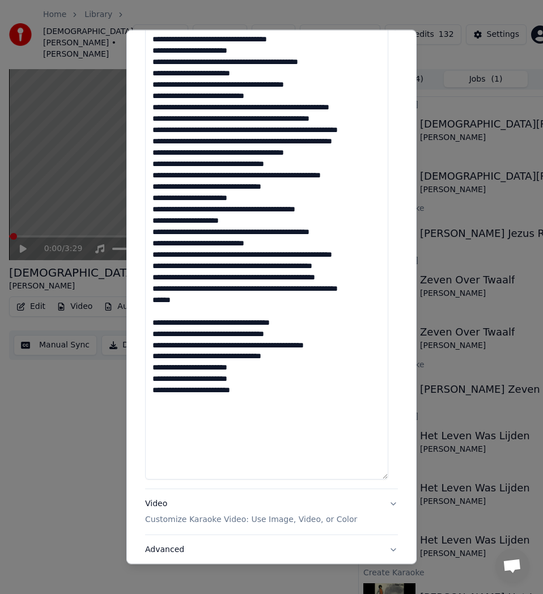
click at [176, 366] on textarea at bounding box center [266, 237] width 243 height 485
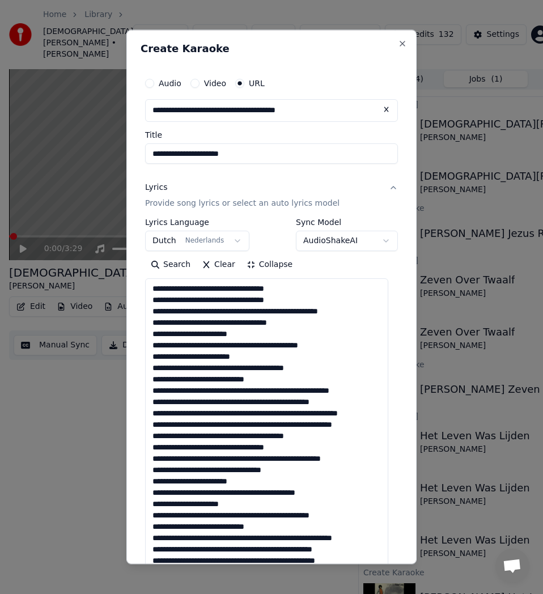
drag, startPoint x: 153, startPoint y: 288, endPoint x: 168, endPoint y: 325, distance: 39.7
click at [153, 288] on textarea at bounding box center [266, 520] width 243 height 485
click at [305, 300] on textarea at bounding box center [266, 520] width 243 height 485
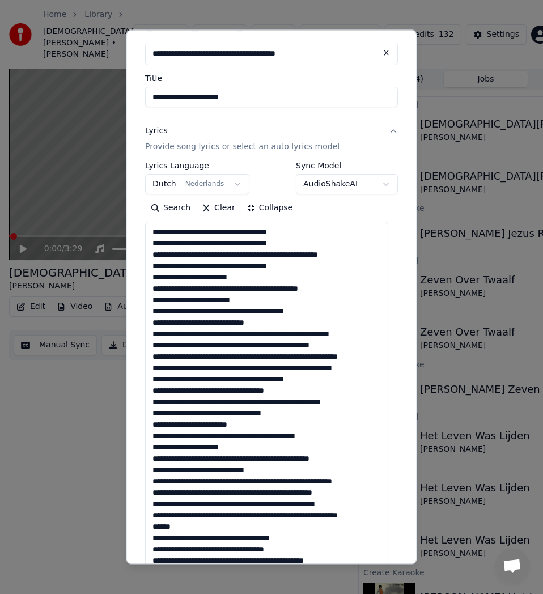
click at [284, 334] on textarea at bounding box center [266, 464] width 243 height 485
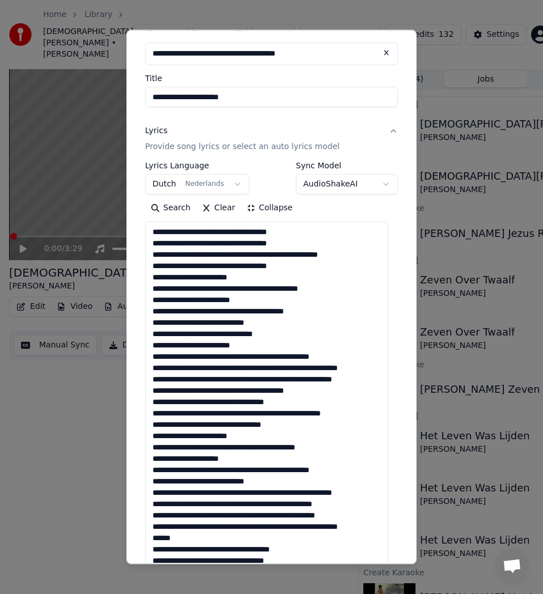
click at [289, 368] on textarea at bounding box center [266, 464] width 243 height 485
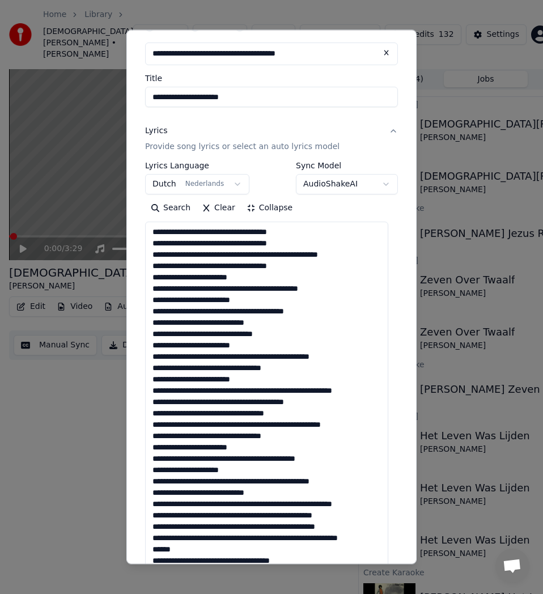
click at [277, 391] on textarea at bounding box center [266, 464] width 243 height 485
click at [278, 392] on textarea at bounding box center [266, 464] width 243 height 485
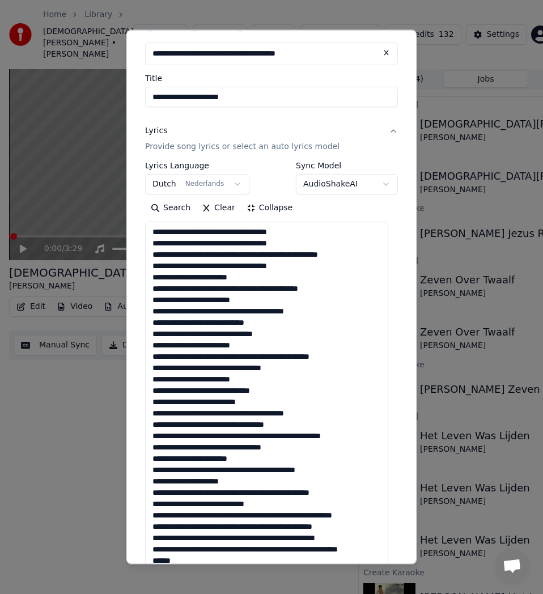
scroll to position [113, 0]
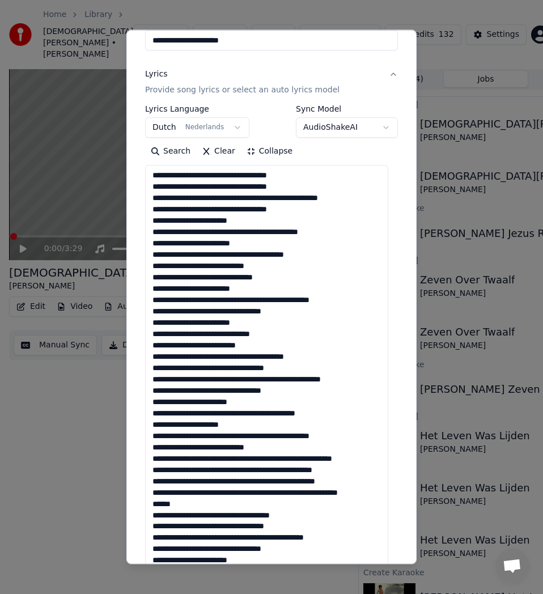
click at [269, 347] on textarea at bounding box center [266, 407] width 243 height 485
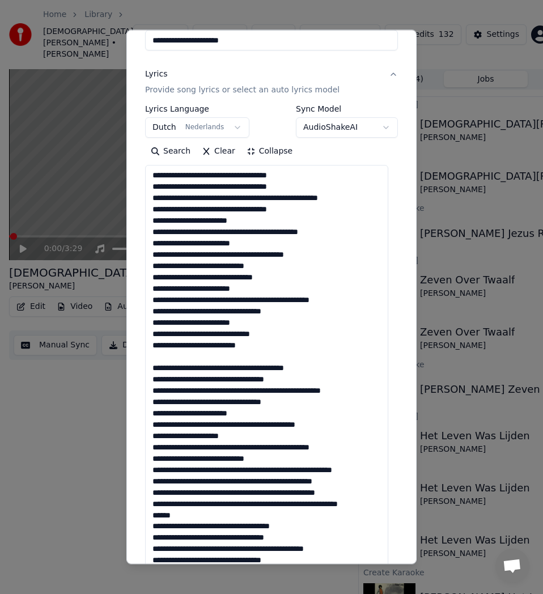
click at [149, 369] on textarea at bounding box center [266, 407] width 243 height 485
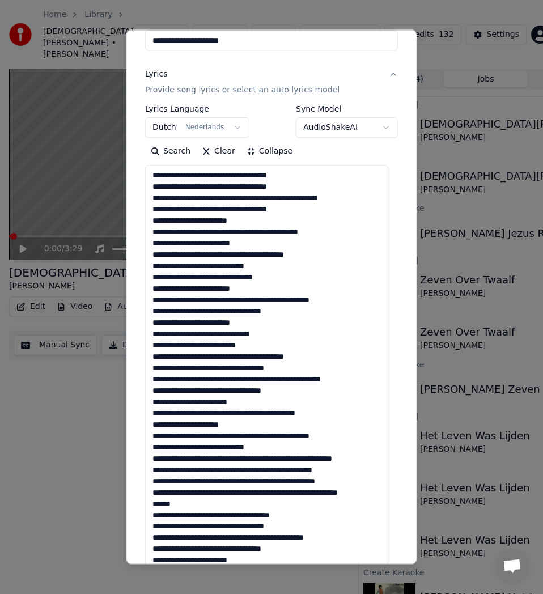
click at [172, 355] on textarea at bounding box center [266, 407] width 243 height 485
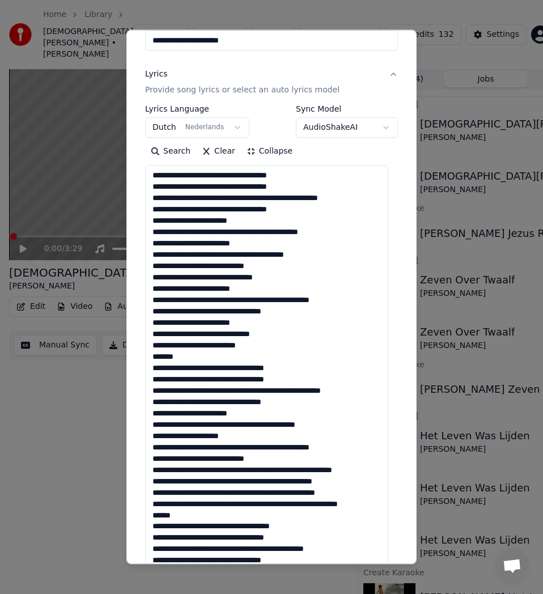
click at [171, 359] on textarea at bounding box center [266, 407] width 243 height 485
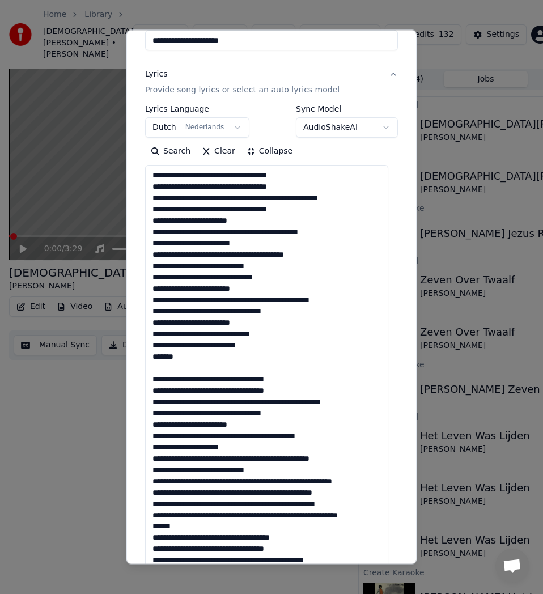
click at [156, 368] on textarea at bounding box center [266, 407] width 243 height 485
click at [186, 369] on textarea at bounding box center [266, 407] width 243 height 485
click at [154, 382] on textarea at bounding box center [266, 407] width 243 height 485
click at [301, 390] on textarea at bounding box center [266, 407] width 243 height 485
click at [262, 400] on textarea at bounding box center [266, 407] width 243 height 485
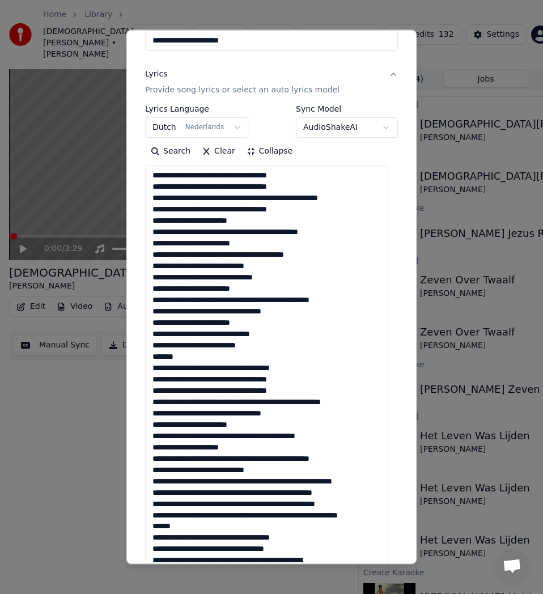
click at [264, 402] on textarea at bounding box center [266, 407] width 243 height 485
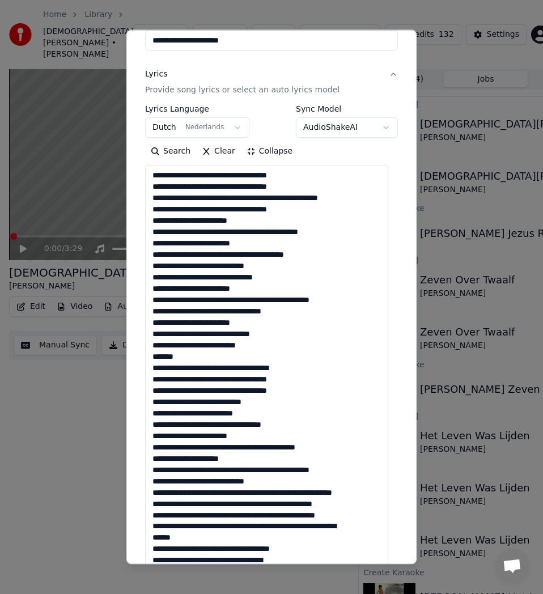
scroll to position [283, 0]
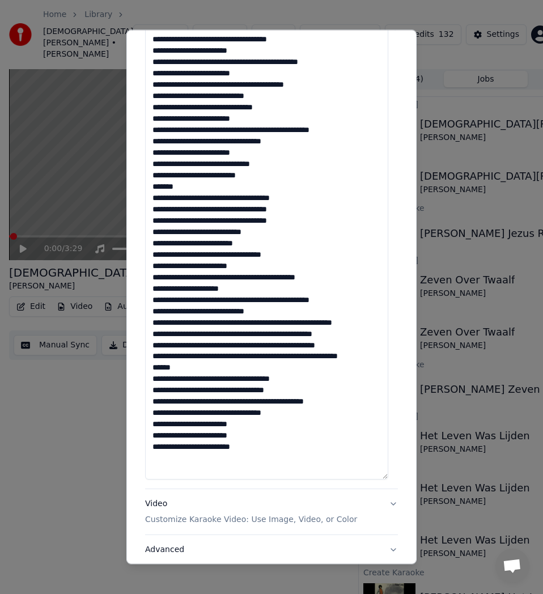
click at [251, 265] on textarea at bounding box center [266, 237] width 243 height 485
click at [273, 276] on textarea at bounding box center [266, 237] width 243 height 485
click at [264, 300] on textarea at bounding box center [266, 237] width 243 height 485
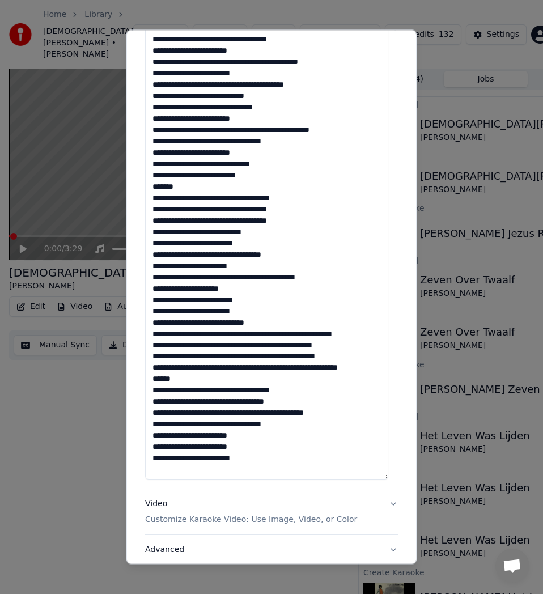
scroll to position [12, 0]
click at [289, 323] on textarea at bounding box center [266, 237] width 243 height 485
click at [290, 323] on textarea at bounding box center [266, 237] width 243 height 485
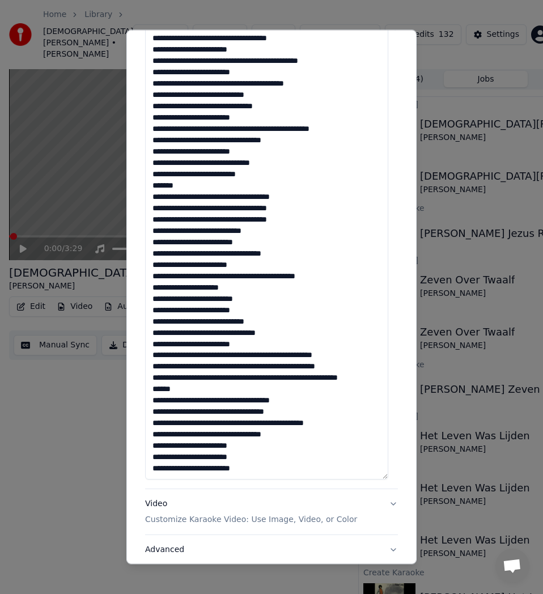
click at [268, 343] on textarea at bounding box center [266, 237] width 243 height 485
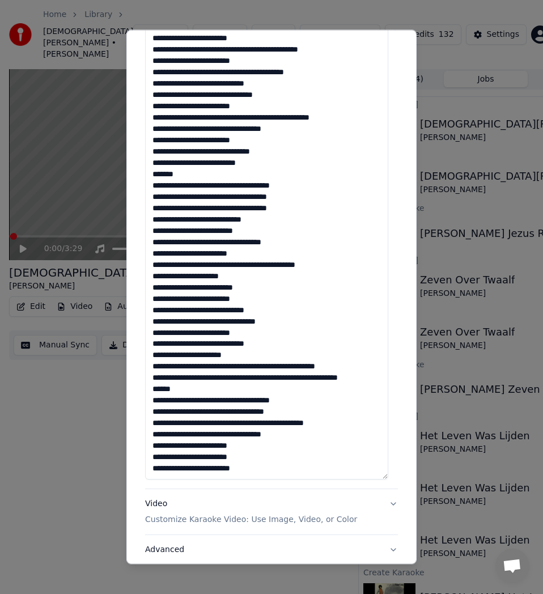
click at [252, 364] on textarea at bounding box center [266, 237] width 243 height 485
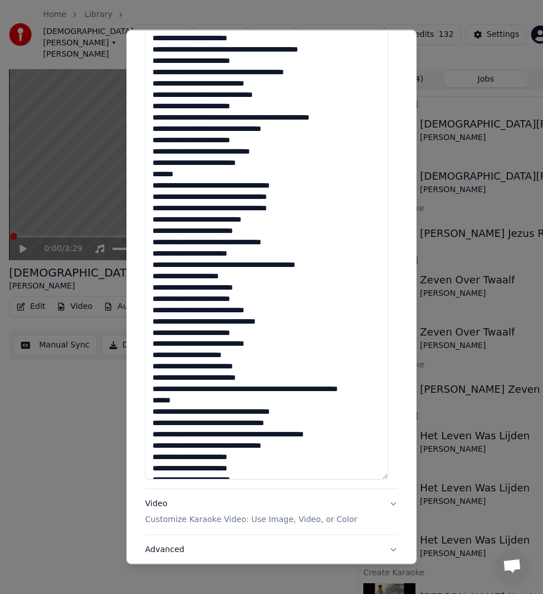
click at [285, 389] on textarea at bounding box center [266, 237] width 243 height 485
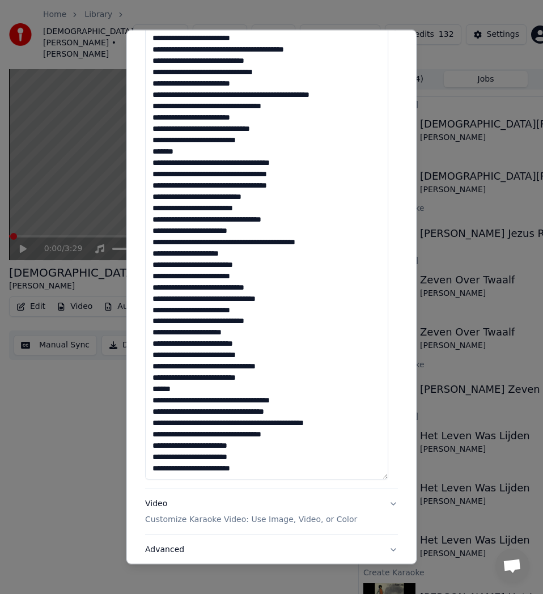
scroll to position [364, 0]
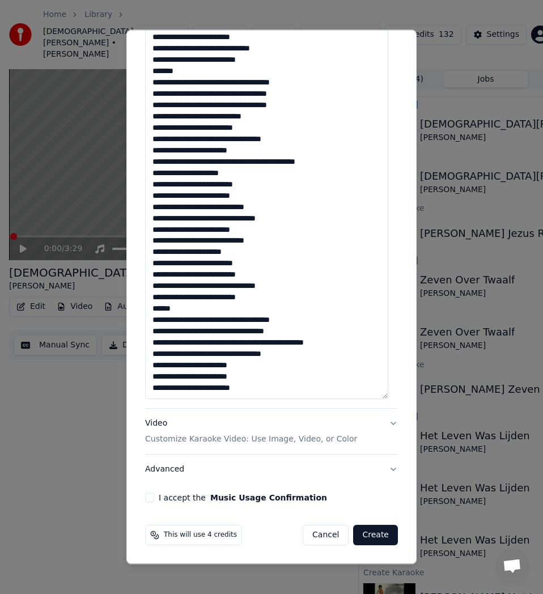
click at [183, 309] on textarea at bounding box center [266, 156] width 243 height 485
click at [168, 324] on textarea at bounding box center [266, 156] width 243 height 485
type textarea "**********"
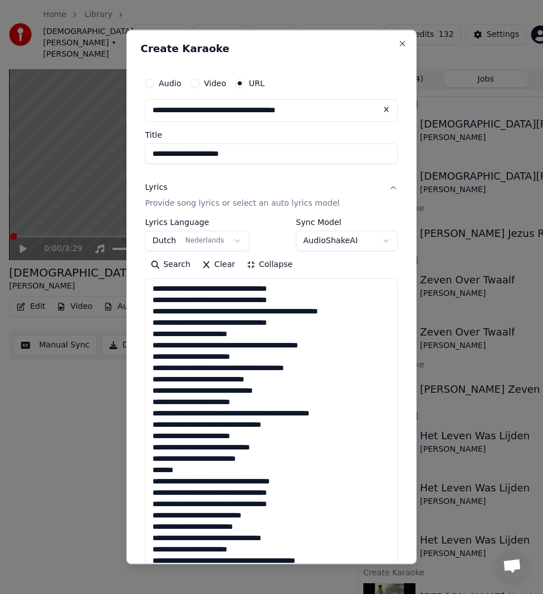
select select "**"
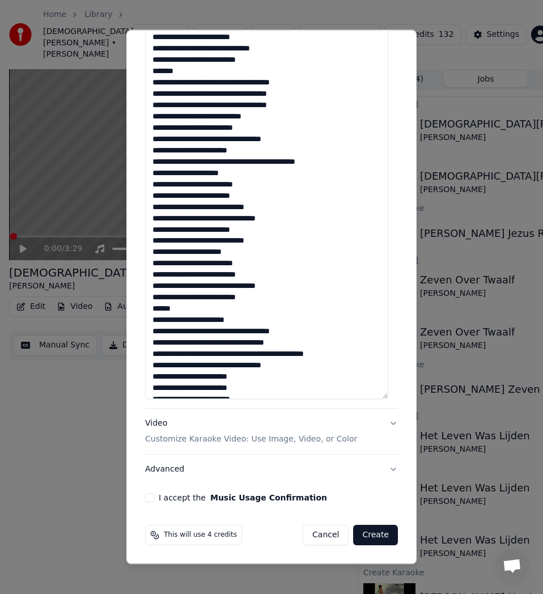
click at [155, 330] on textarea at bounding box center [266, 156] width 243 height 485
click at [295, 343] on textarea at bounding box center [266, 156] width 243 height 485
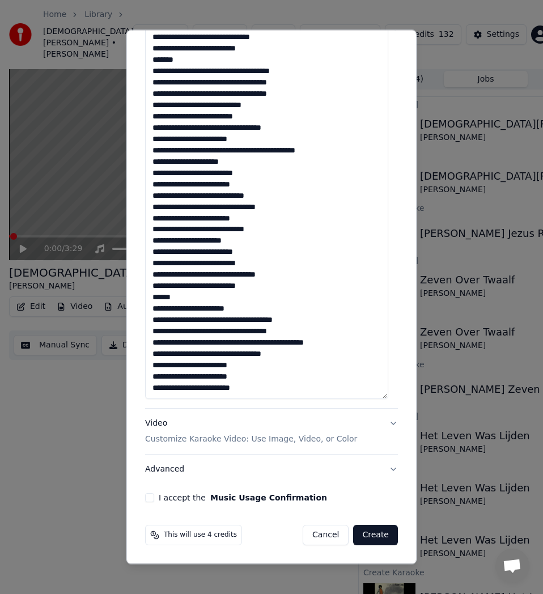
click at [244, 366] on textarea at bounding box center [266, 156] width 243 height 485
click at [247, 380] on textarea at bounding box center [266, 156] width 243 height 485
click at [251, 386] on textarea at bounding box center [266, 156] width 243 height 485
click at [192, 386] on textarea at bounding box center [266, 156] width 243 height 485
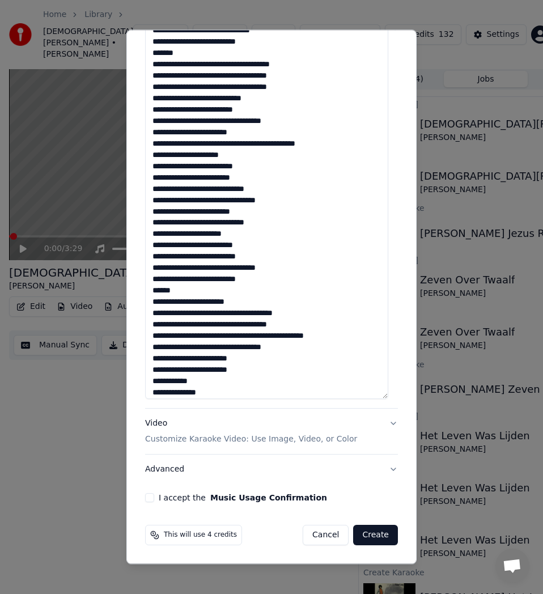
type textarea "**********"
click at [150, 497] on button "I accept the Music Usage Confirmation" at bounding box center [149, 497] width 9 height 9
click at [169, 462] on button "Advanced" at bounding box center [271, 469] width 253 height 29
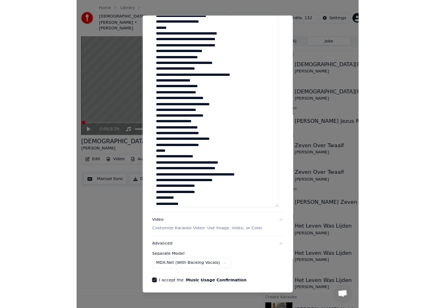
scroll to position [0, 0]
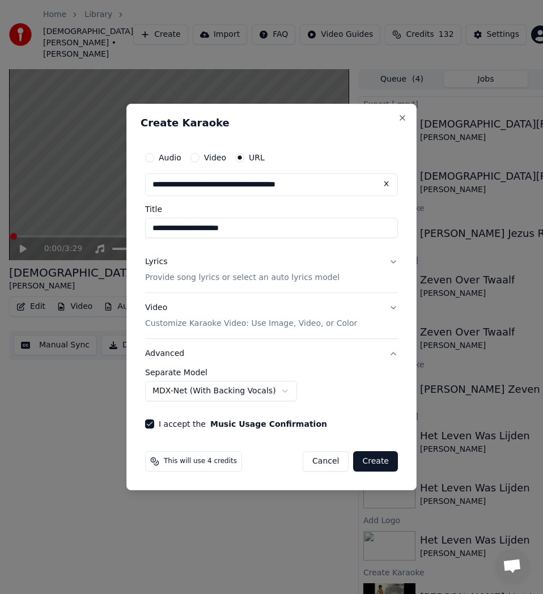
click at [268, 394] on body "Home Library Jezus Redt • Robert Long Create Import FAQ Video Guides Credits 13…" at bounding box center [271, 297] width 543 height 594
click at [376, 461] on button "Create" at bounding box center [375, 461] width 45 height 20
select select "**********"
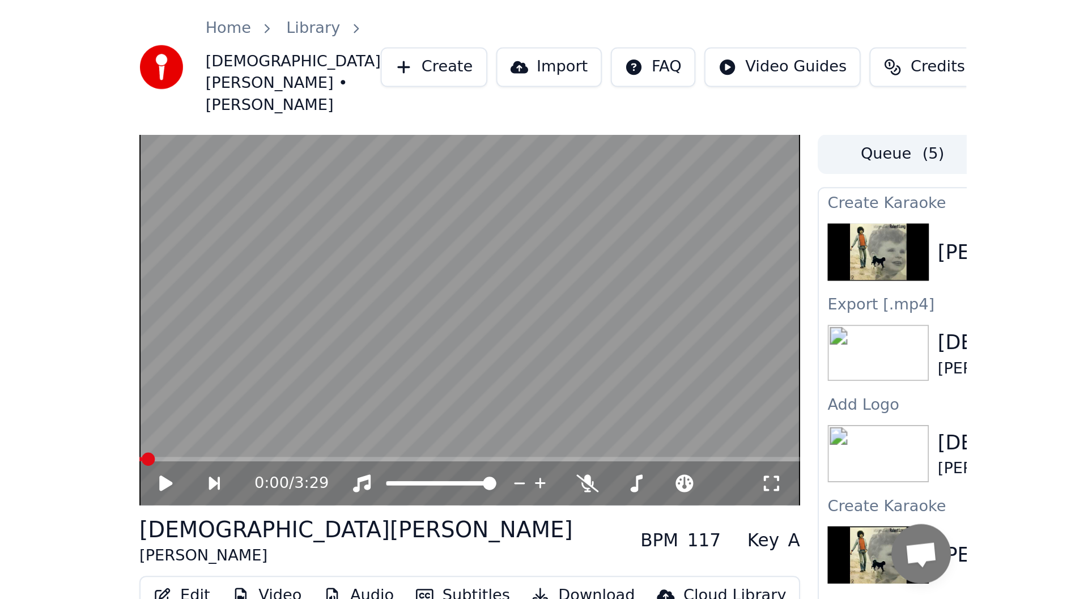
scroll to position [3374, 0]
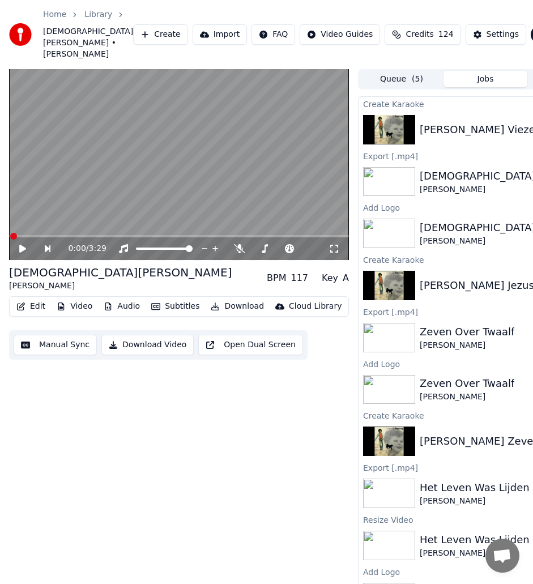
click at [235, 449] on div "0:00 / 3:29 Jezus Redt Robert Long BPM 117 Key A Edit Video Audio Subtitles Dow…" at bounding box center [179, 331] width 340 height 524
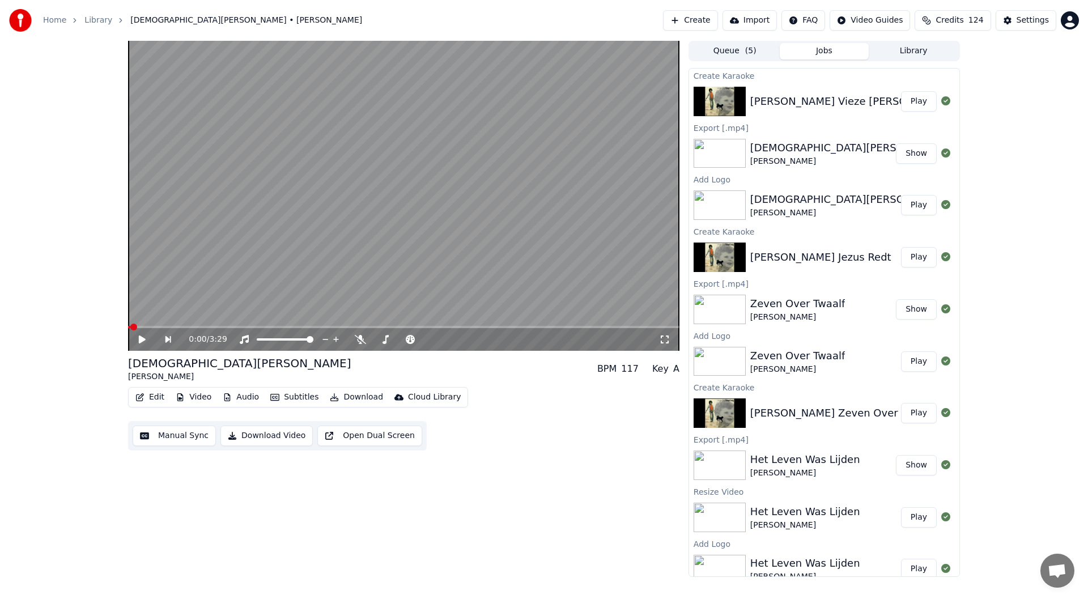
click at [542, 100] on button "Play" at bounding box center [919, 101] width 36 height 20
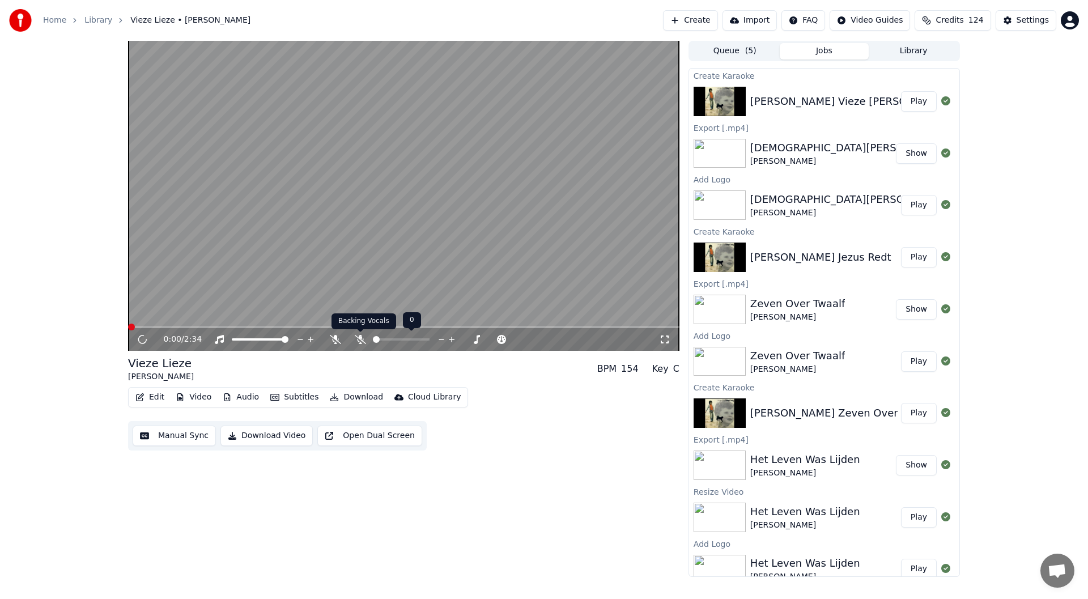
click at [362, 342] on icon at bounding box center [360, 339] width 11 height 9
click at [359, 335] on icon at bounding box center [360, 339] width 11 height 9
click at [135, 329] on span at bounding box center [138, 327] width 7 height 7
click at [359, 342] on icon at bounding box center [360, 339] width 11 height 9
click at [336, 338] on icon at bounding box center [335, 339] width 11 height 9
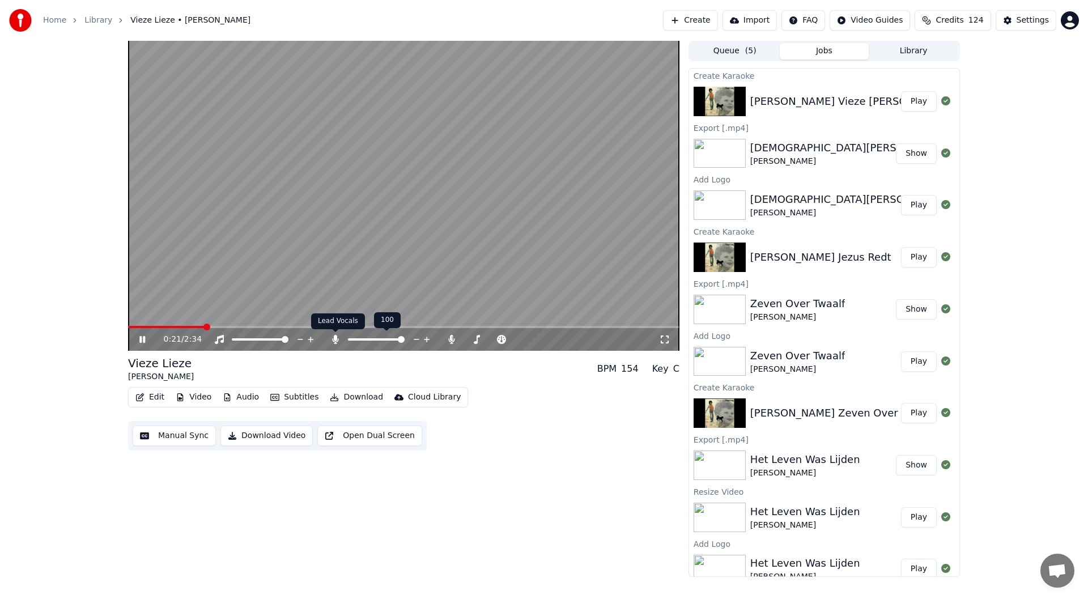
click at [337, 342] on icon at bounding box center [335, 339] width 6 height 9
click at [337, 342] on icon at bounding box center [335, 339] width 11 height 9
click at [337, 342] on icon at bounding box center [335, 339] width 6 height 9
click at [141, 338] on icon at bounding box center [142, 339] width 6 height 7
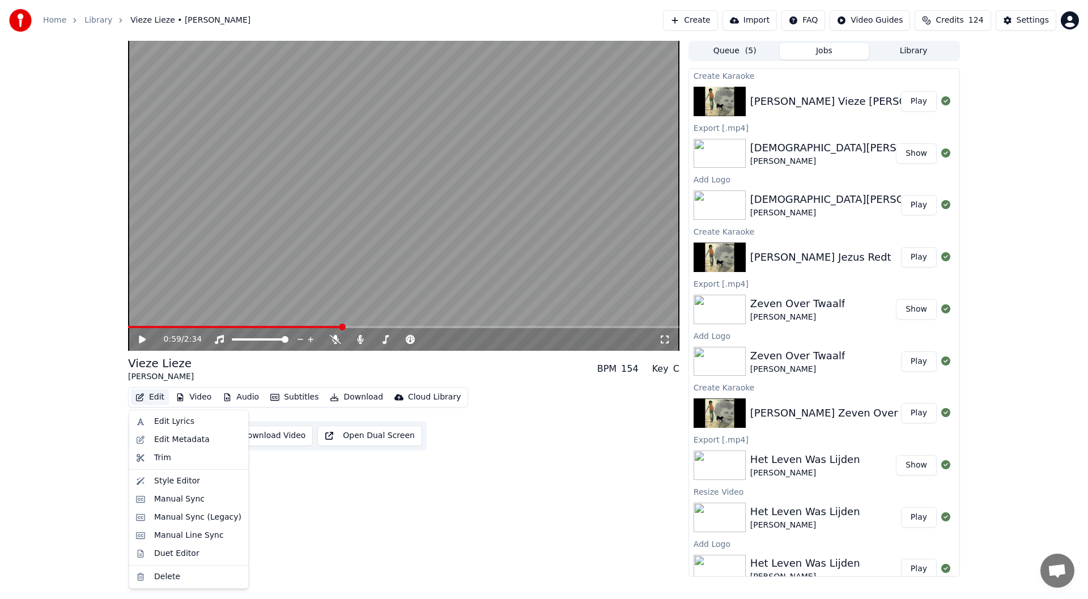
click at [149, 396] on button "Edit" at bounding box center [150, 397] width 38 height 16
click at [139, 341] on icon at bounding box center [150, 339] width 27 height 9
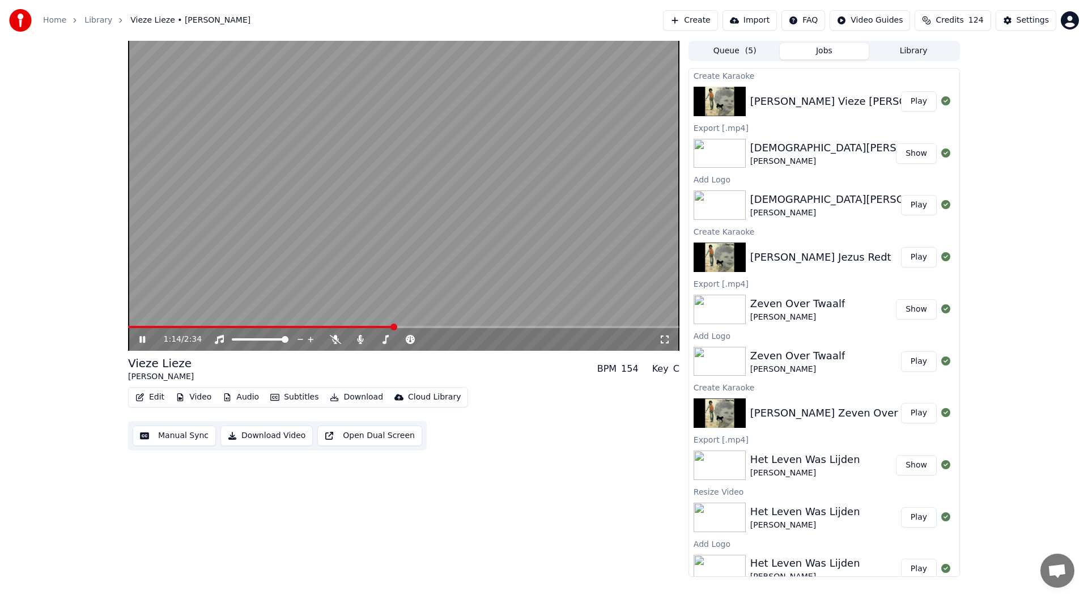
click at [139, 341] on icon at bounding box center [150, 339] width 27 height 9
click at [128, 326] on span at bounding box center [128, 327] width 0 height 2
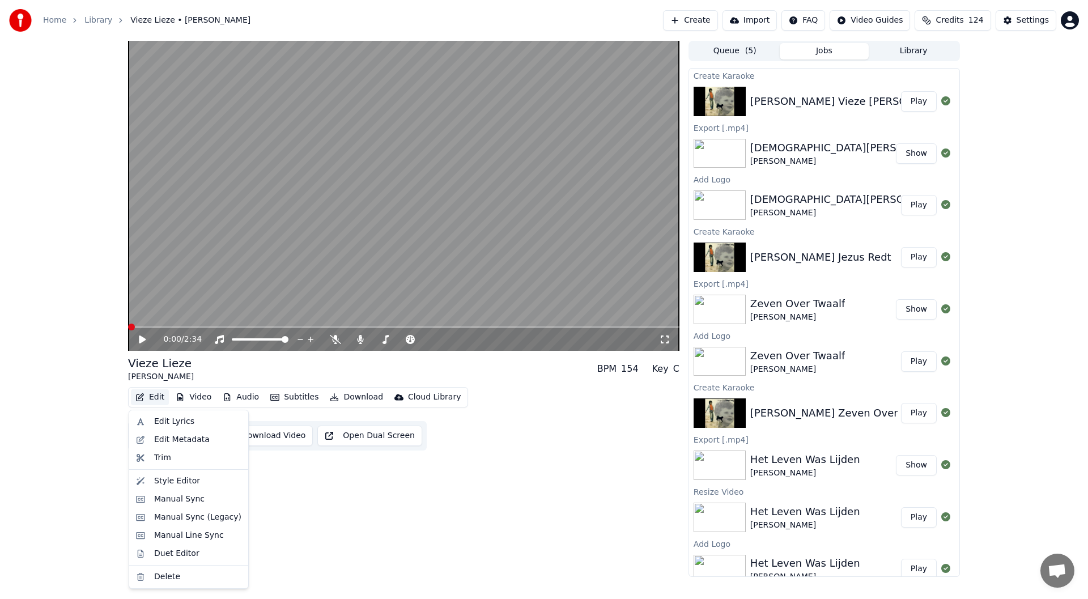
click at [152, 399] on button "Edit" at bounding box center [150, 397] width 38 height 16
click at [214, 524] on div "Manual Sync (Legacy)" at bounding box center [188, 517] width 114 height 18
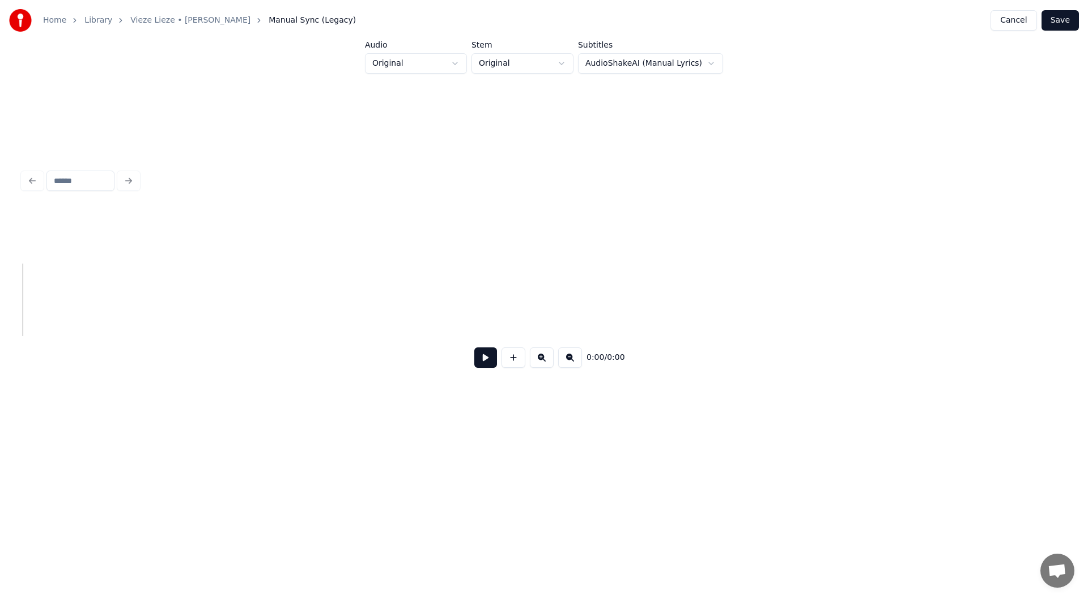
scroll to position [0, 1108]
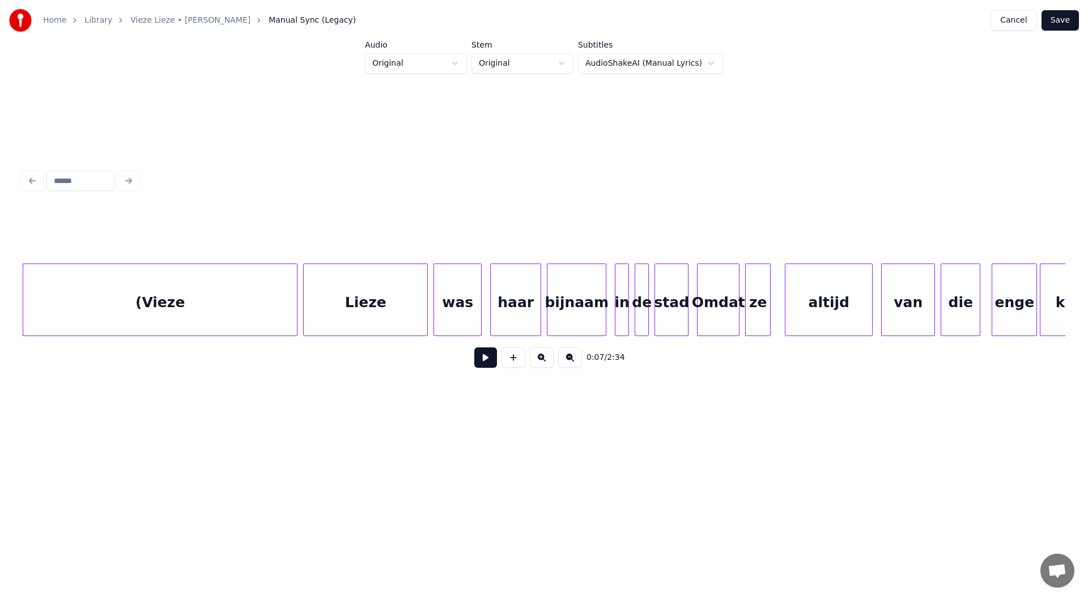
click at [486, 364] on button at bounding box center [485, 357] width 23 height 20
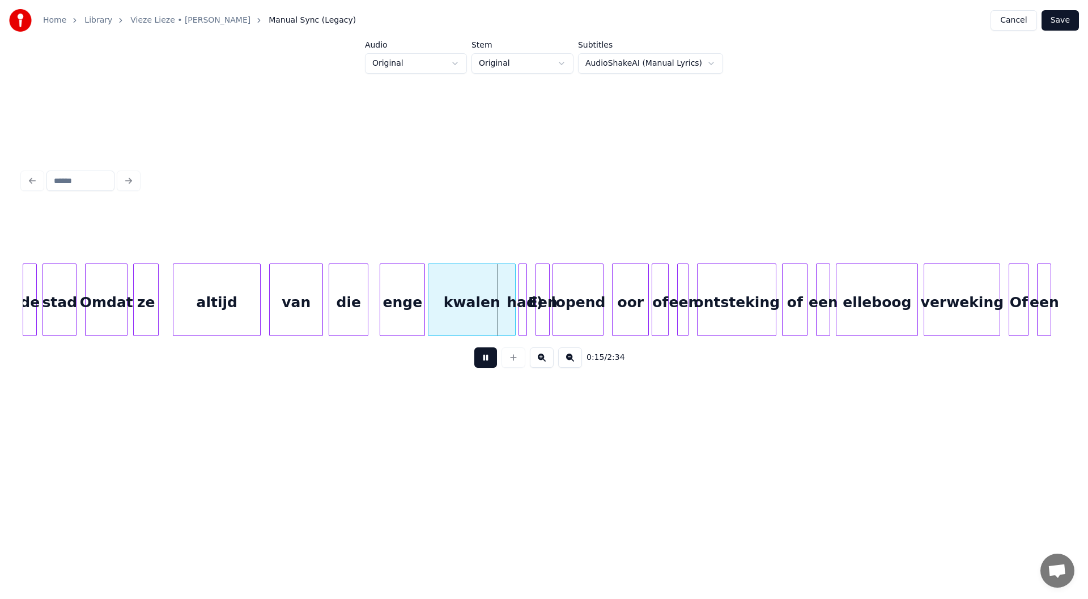
scroll to position [0, 1743]
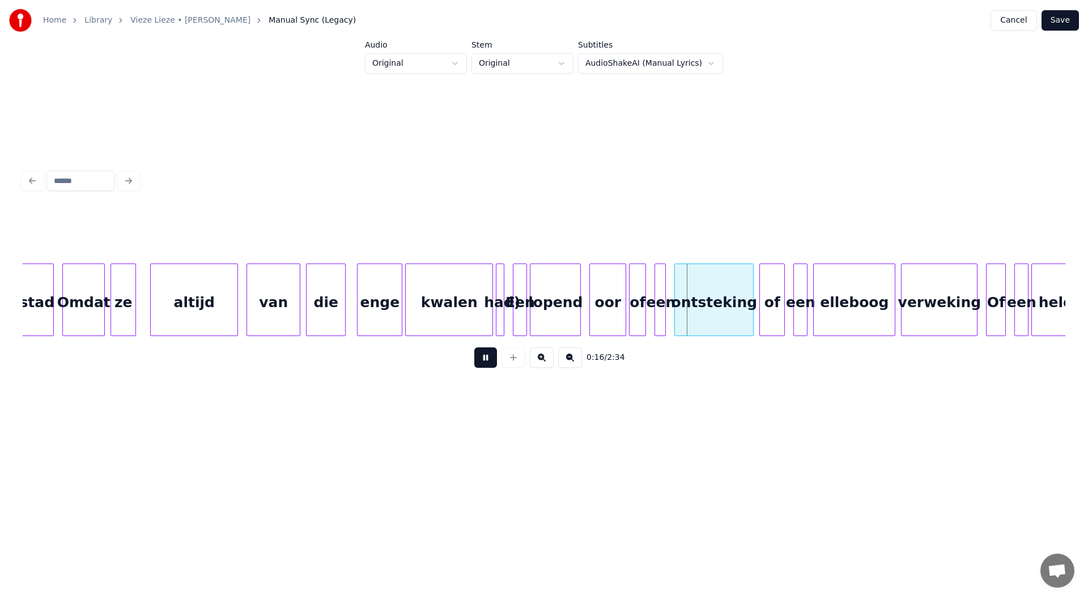
click at [491, 362] on button at bounding box center [485, 357] width 23 height 20
click at [540, 366] on button at bounding box center [542, 357] width 24 height 20
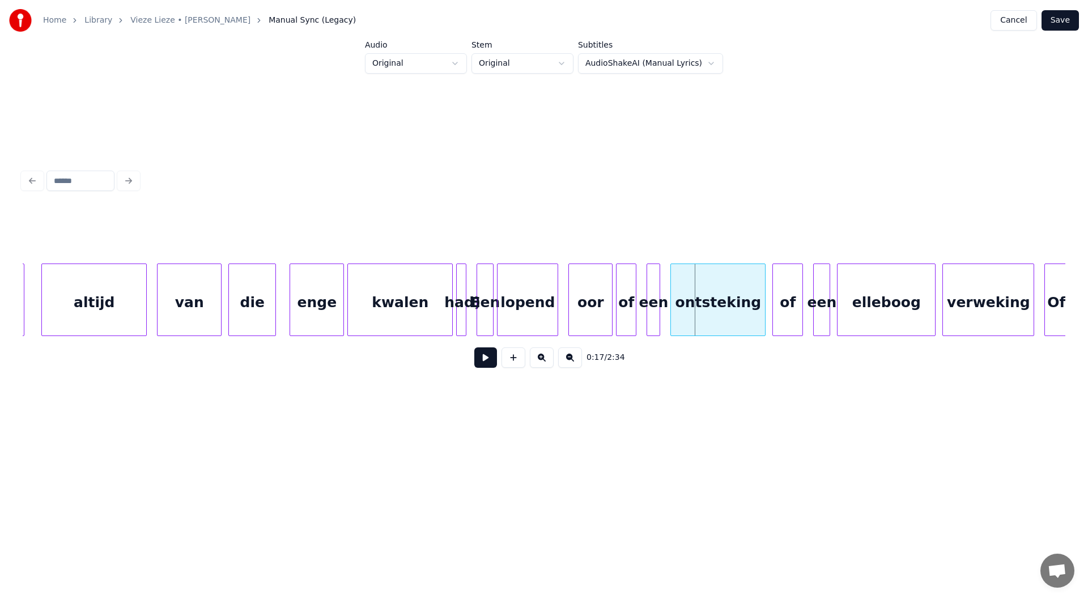
click at [540, 366] on button at bounding box center [542, 357] width 24 height 20
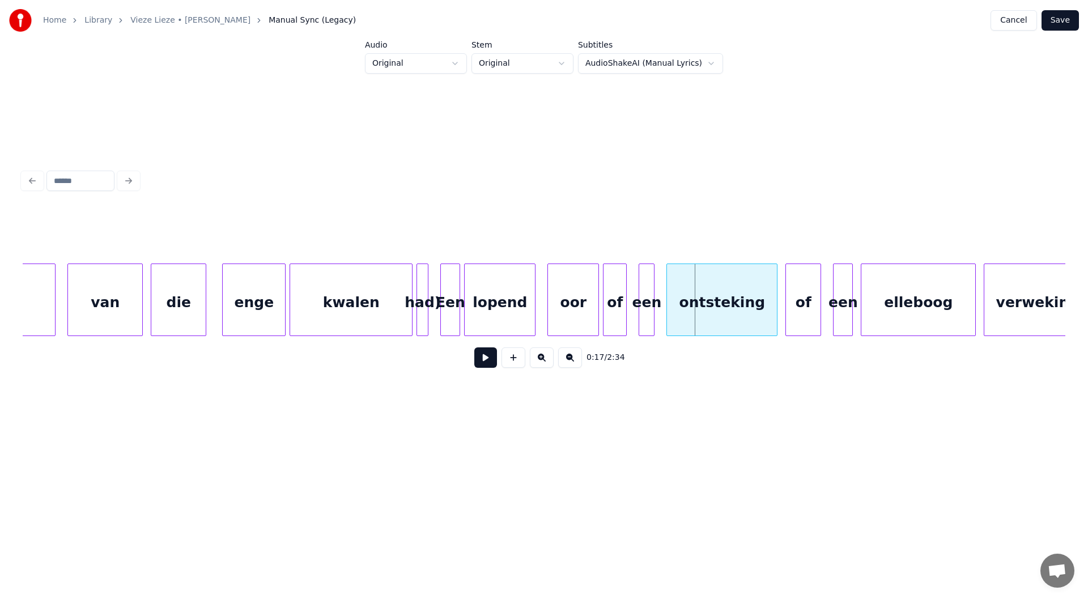
click at [540, 366] on button at bounding box center [542, 357] width 24 height 20
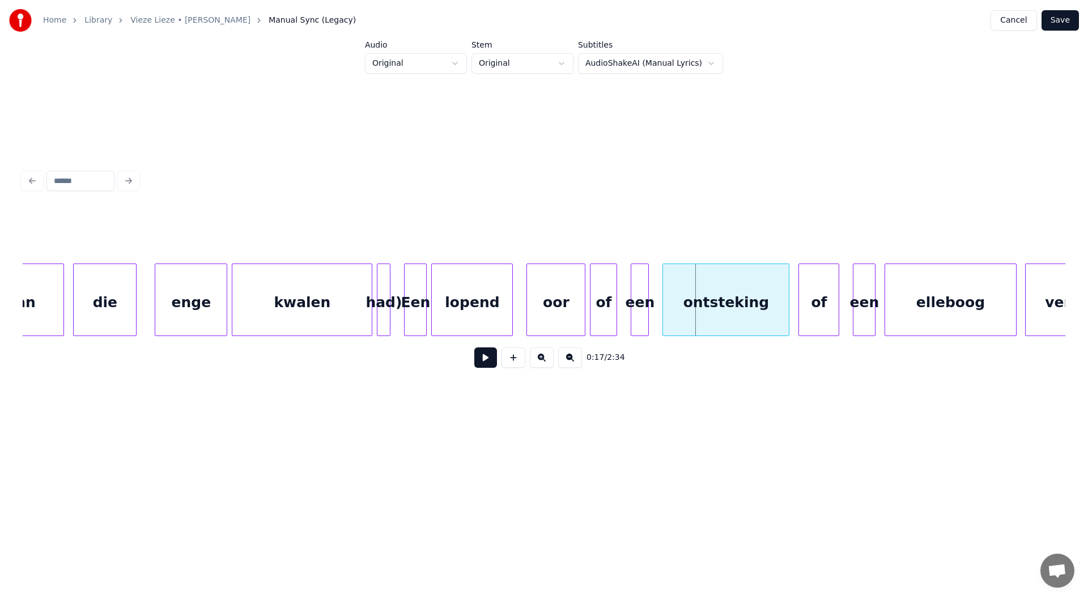
click at [540, 366] on button at bounding box center [542, 357] width 24 height 20
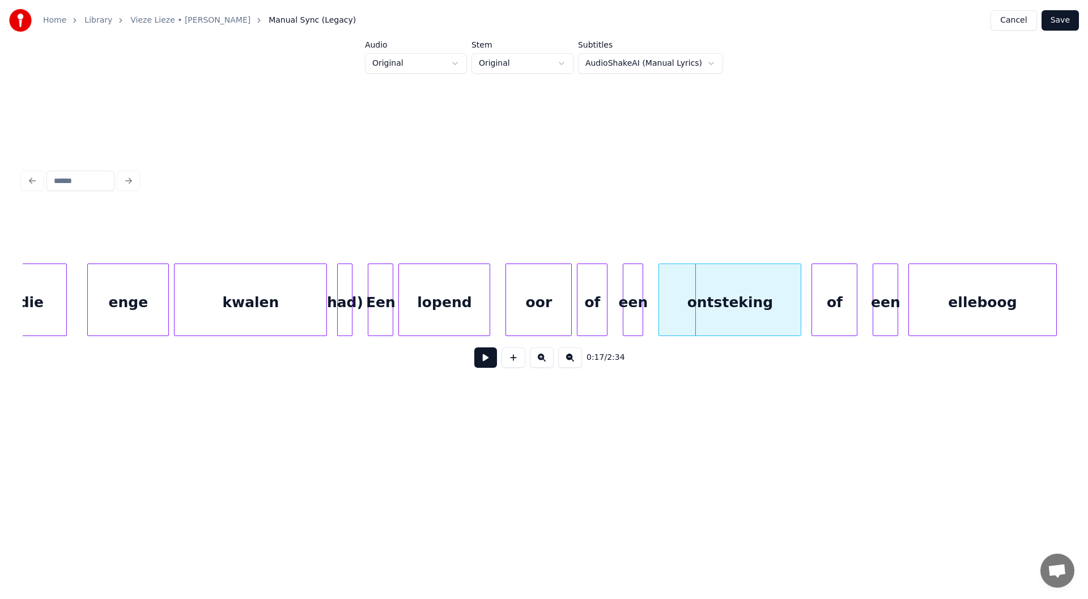
click at [325, 311] on div at bounding box center [324, 299] width 3 height 71
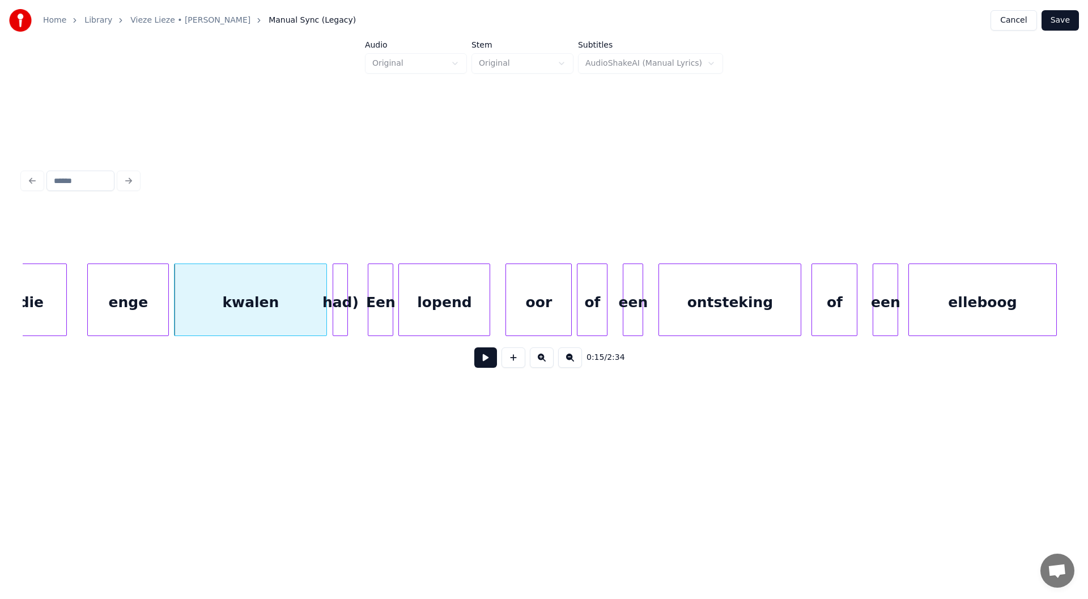
click at [343, 308] on div "had)" at bounding box center [340, 302] width 14 height 77
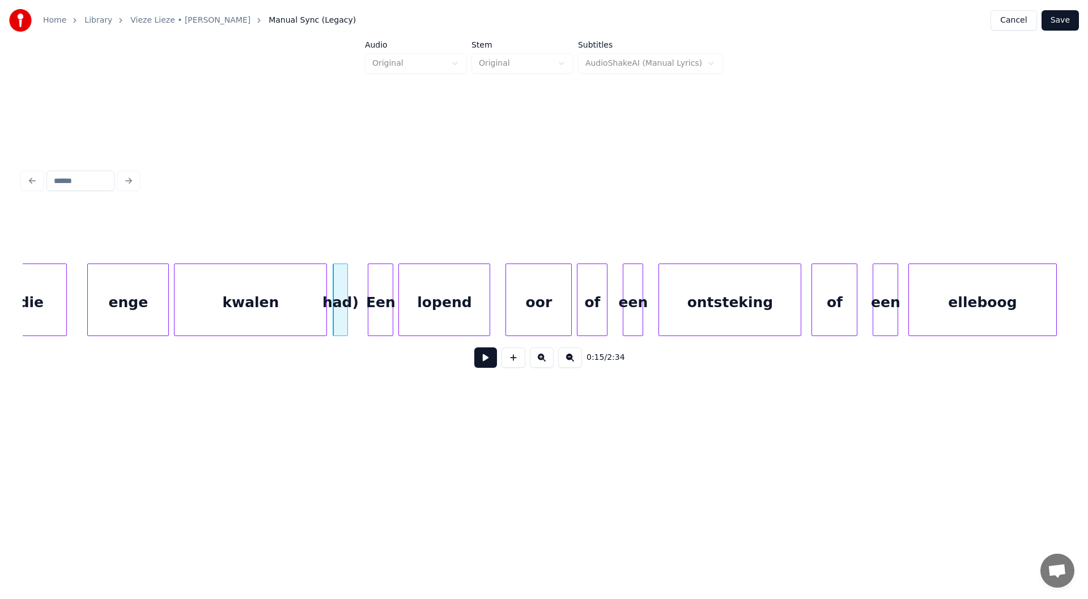
click at [482, 364] on button at bounding box center [485, 357] width 23 height 20
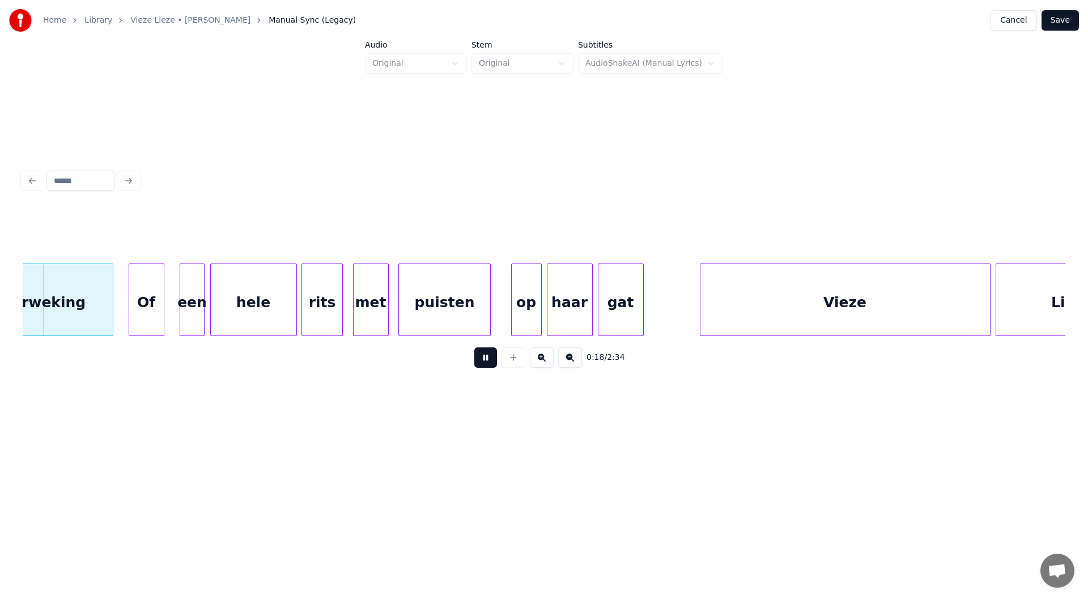
scroll to position [0, 4792]
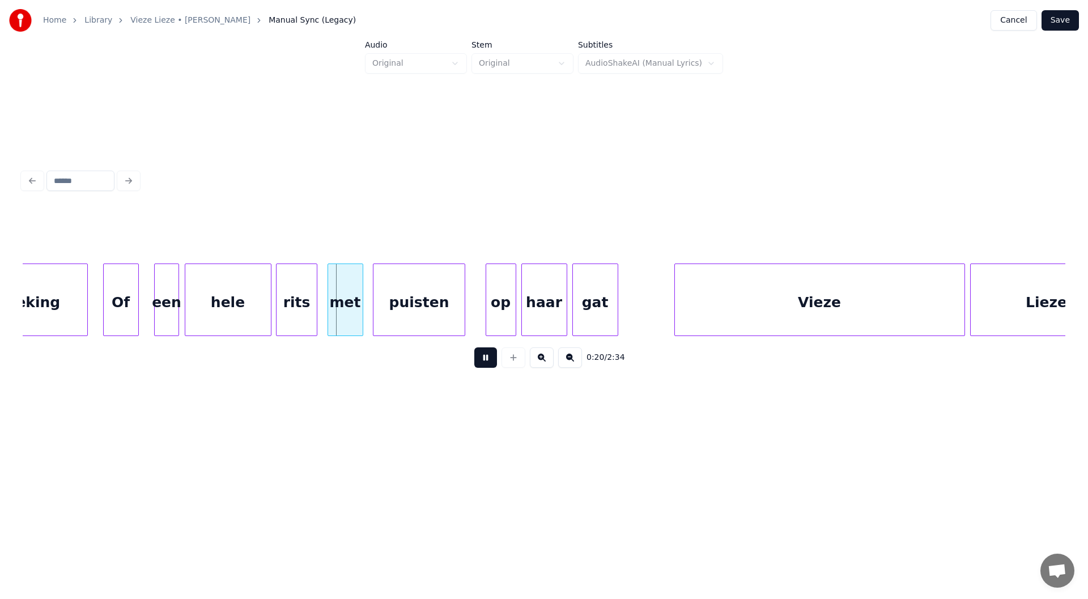
drag, startPoint x: 492, startPoint y: 365, endPoint x: 358, endPoint y: 349, distance: 134.8
click at [491, 365] on button at bounding box center [485, 357] width 23 height 20
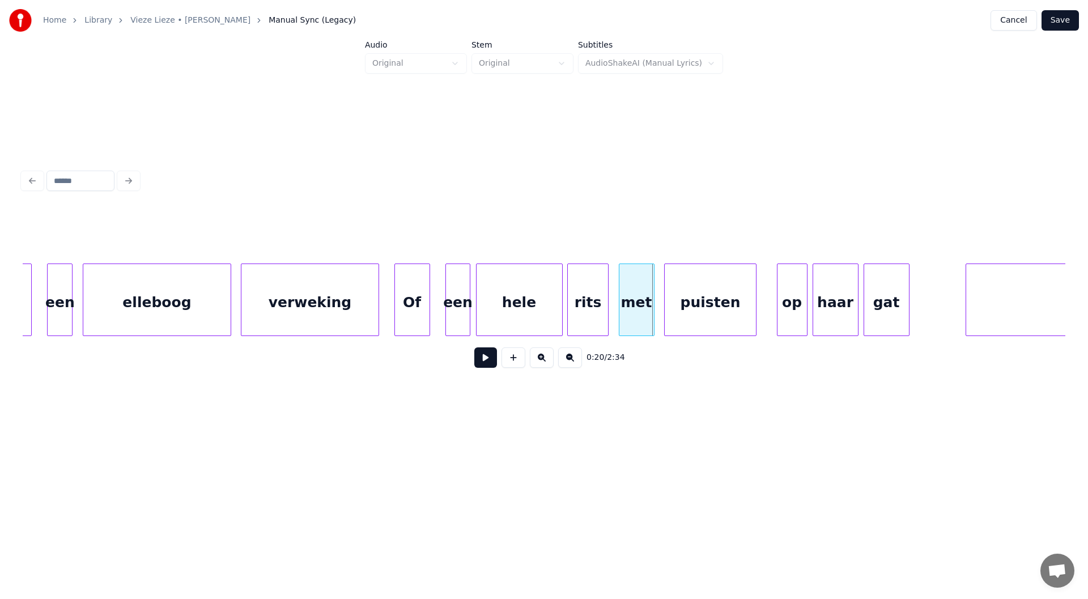
scroll to position [0, 4413]
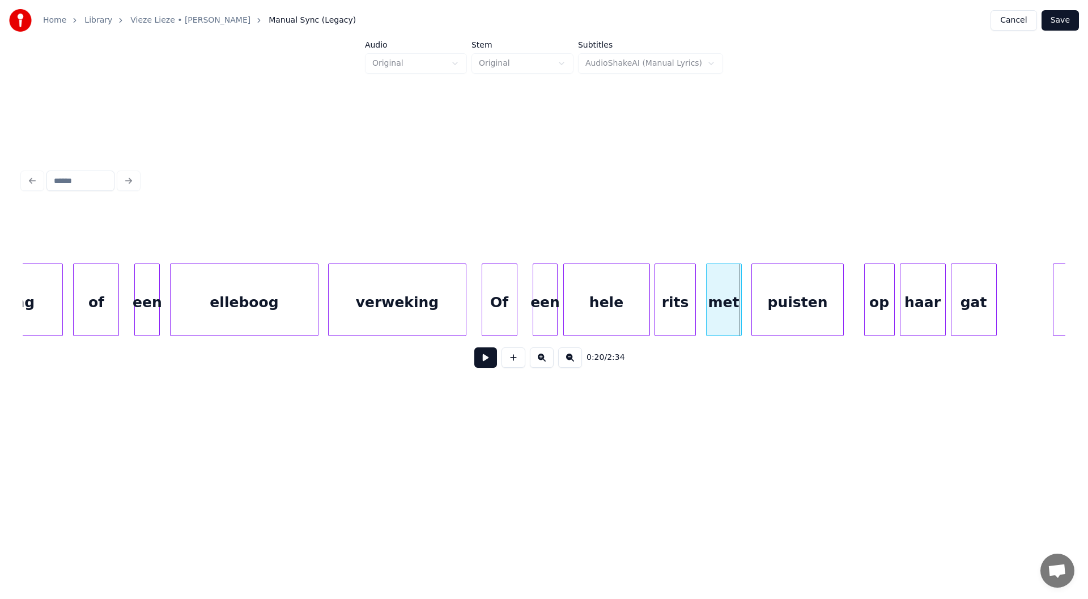
click at [486, 366] on button at bounding box center [485, 357] width 23 height 20
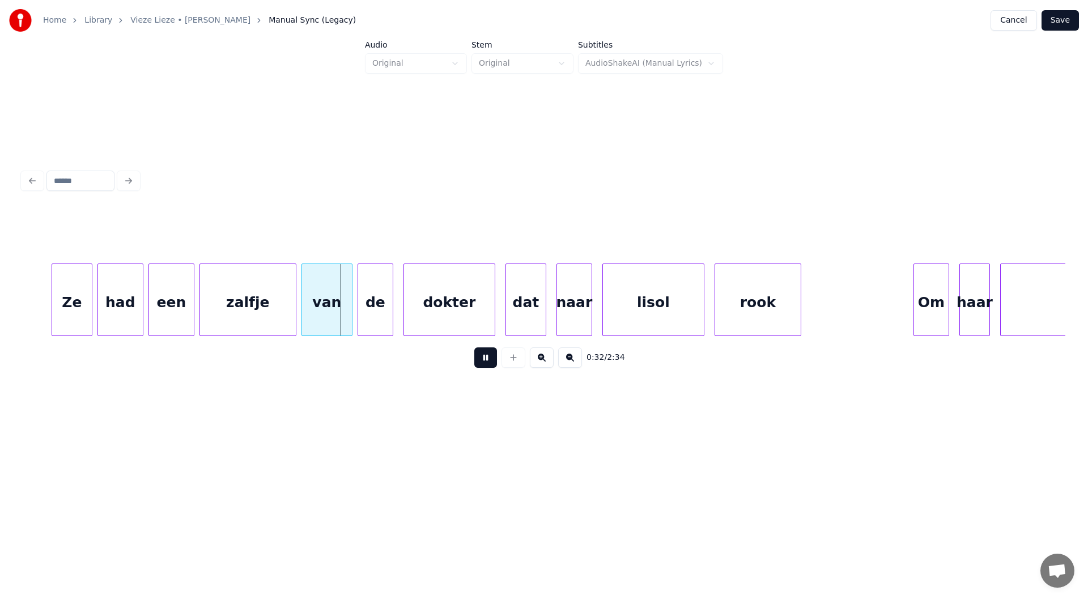
scroll to position [0, 8019]
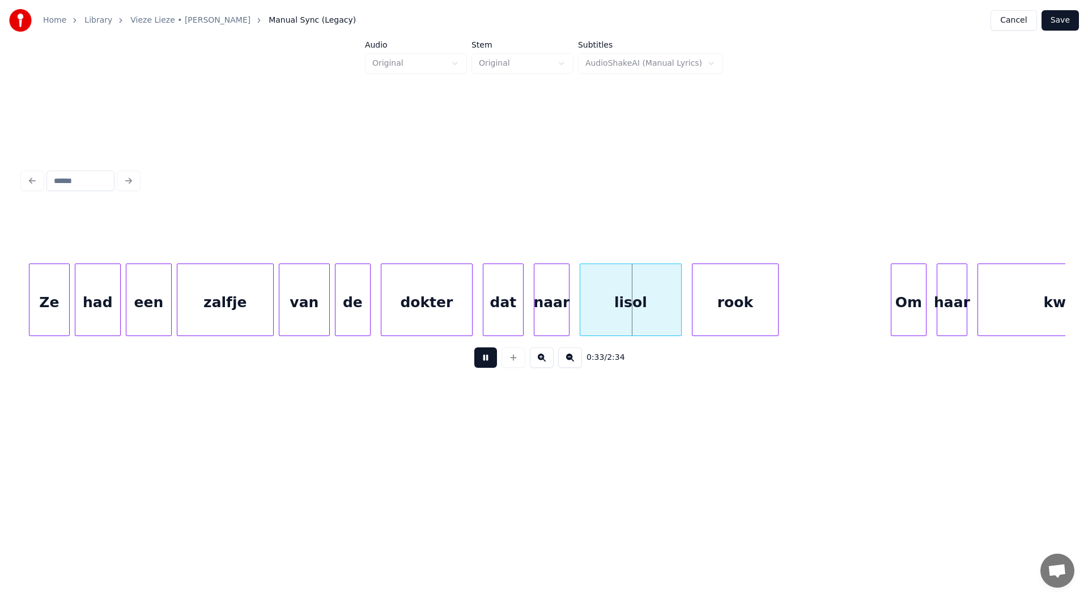
click at [493, 366] on div "0:33 / 2:34" at bounding box center [544, 357] width 1025 height 25
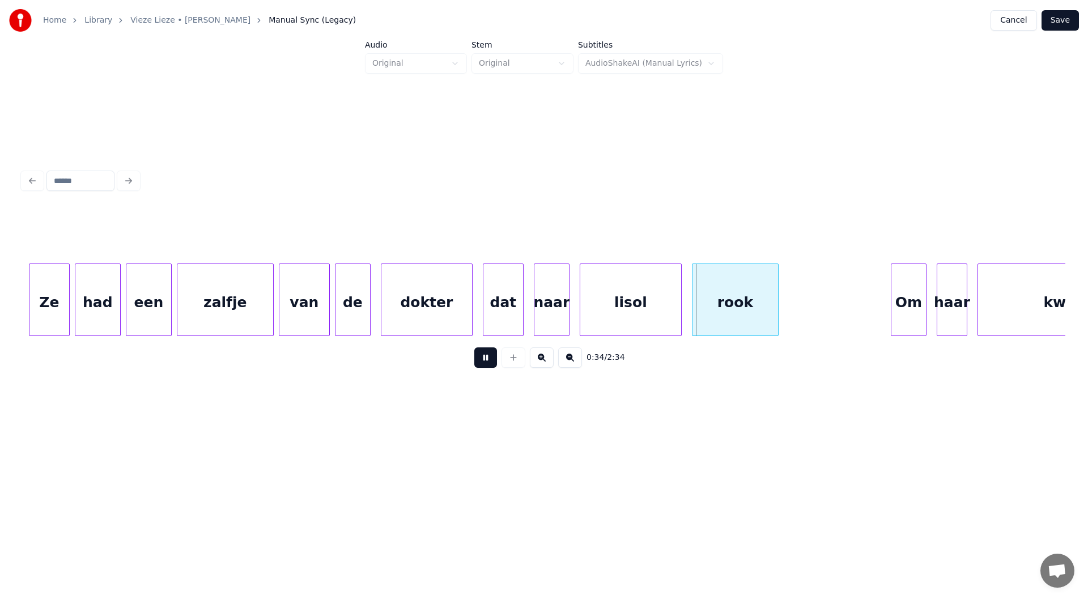
click at [490, 364] on button at bounding box center [485, 357] width 23 height 20
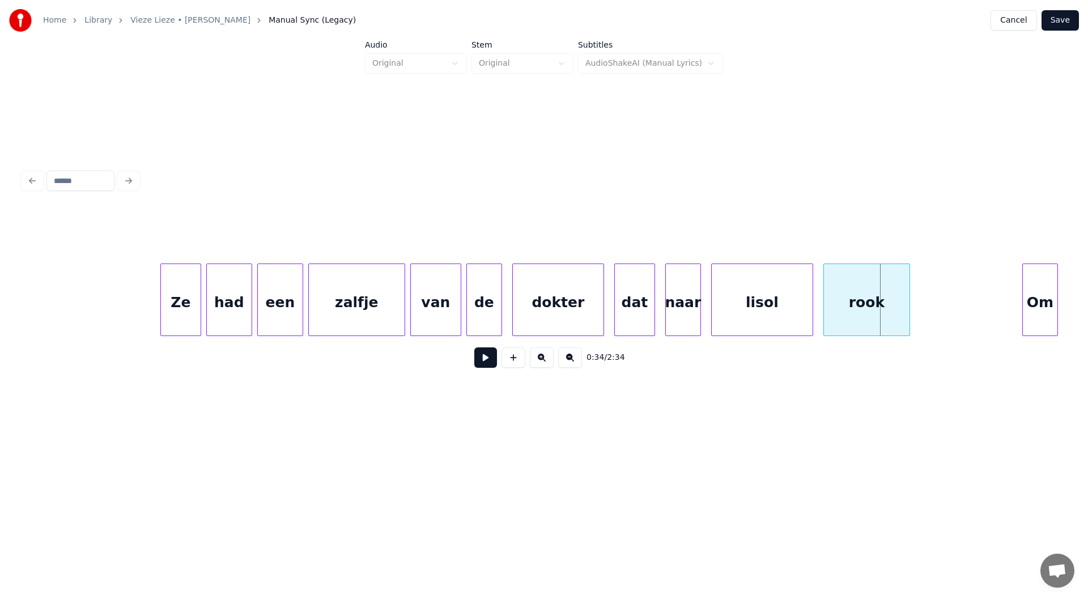
click at [175, 309] on div at bounding box center [175, 299] width 3 height 71
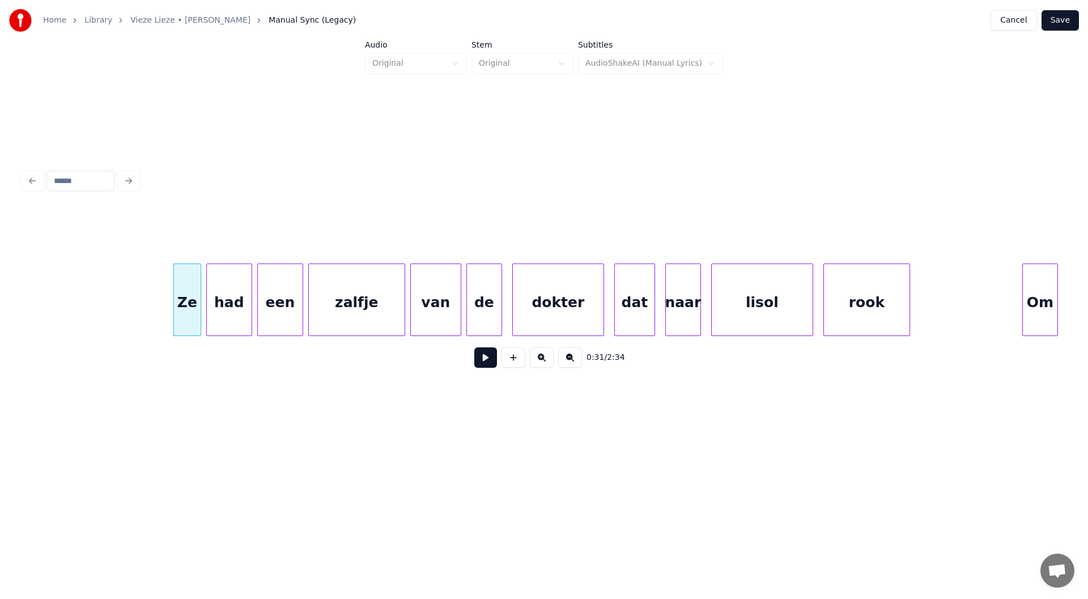
click at [487, 360] on button at bounding box center [485, 357] width 23 height 20
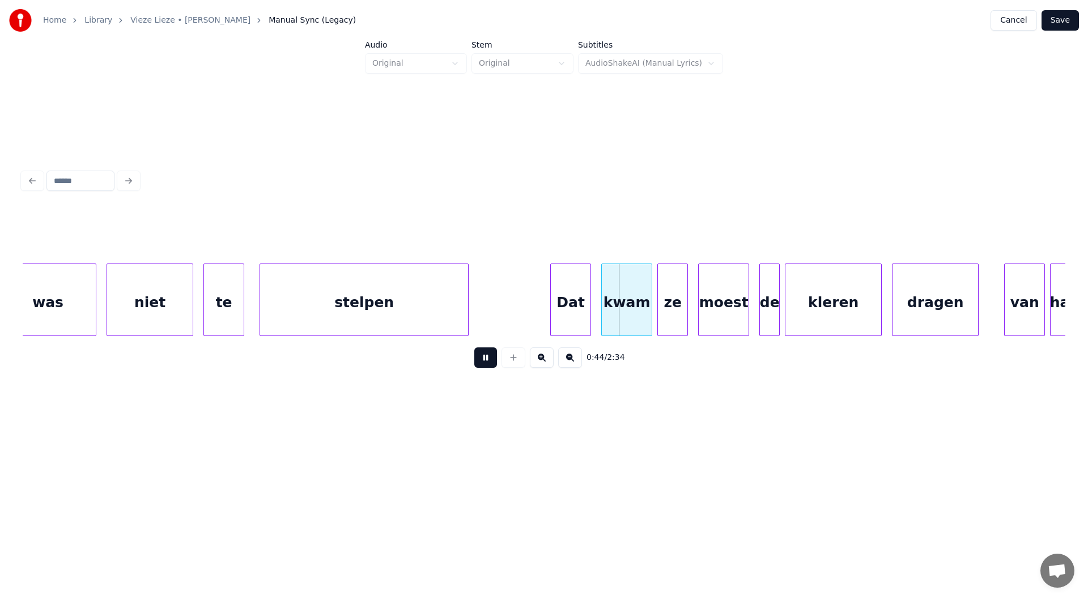
scroll to position [0, 10789]
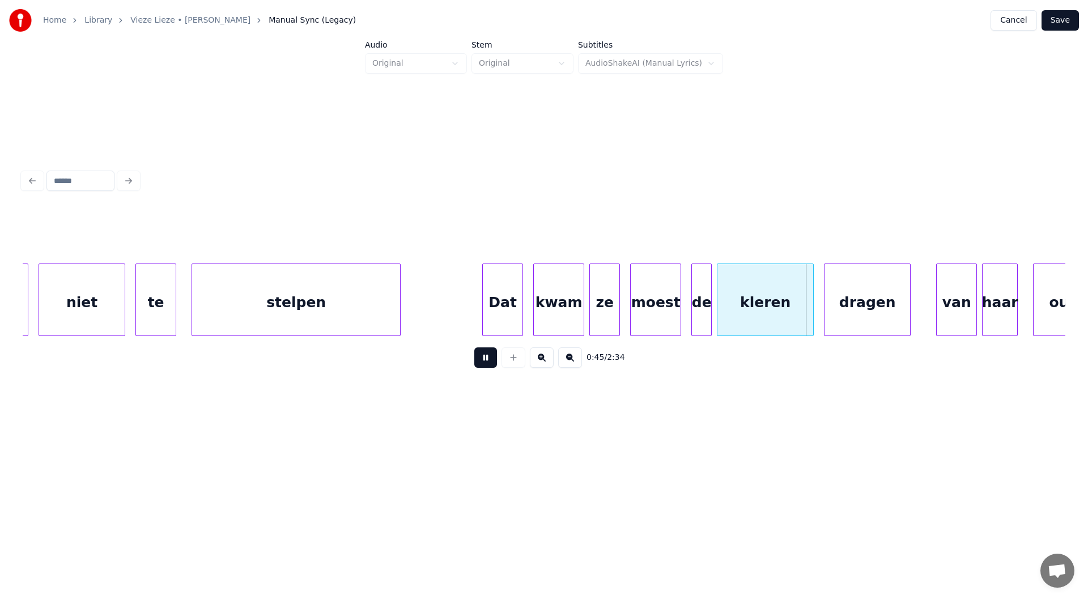
click at [490, 358] on button at bounding box center [485, 357] width 23 height 20
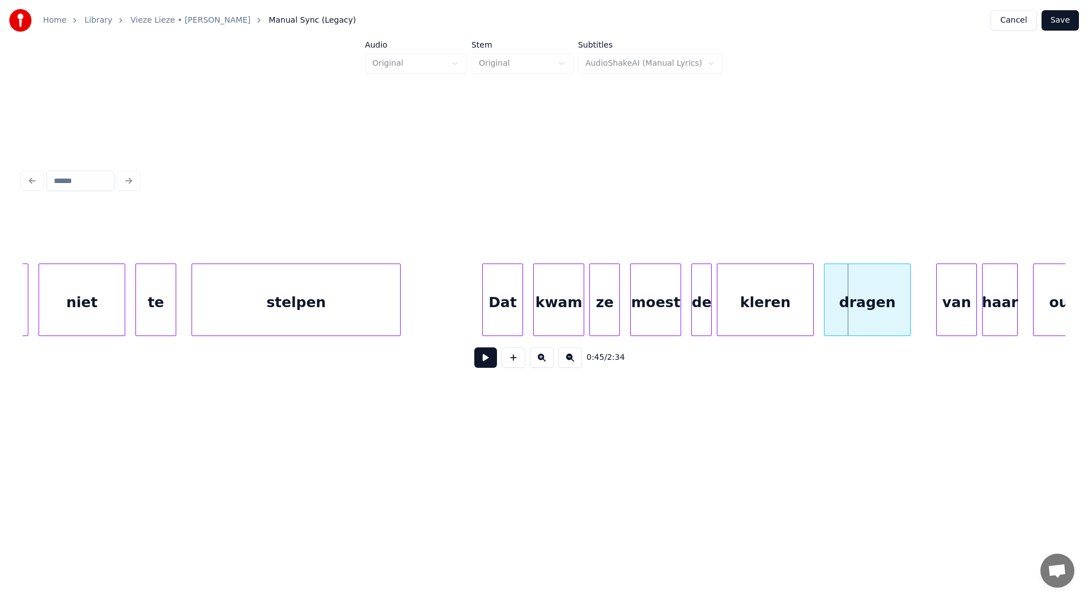
click at [483, 366] on button at bounding box center [485, 357] width 23 height 20
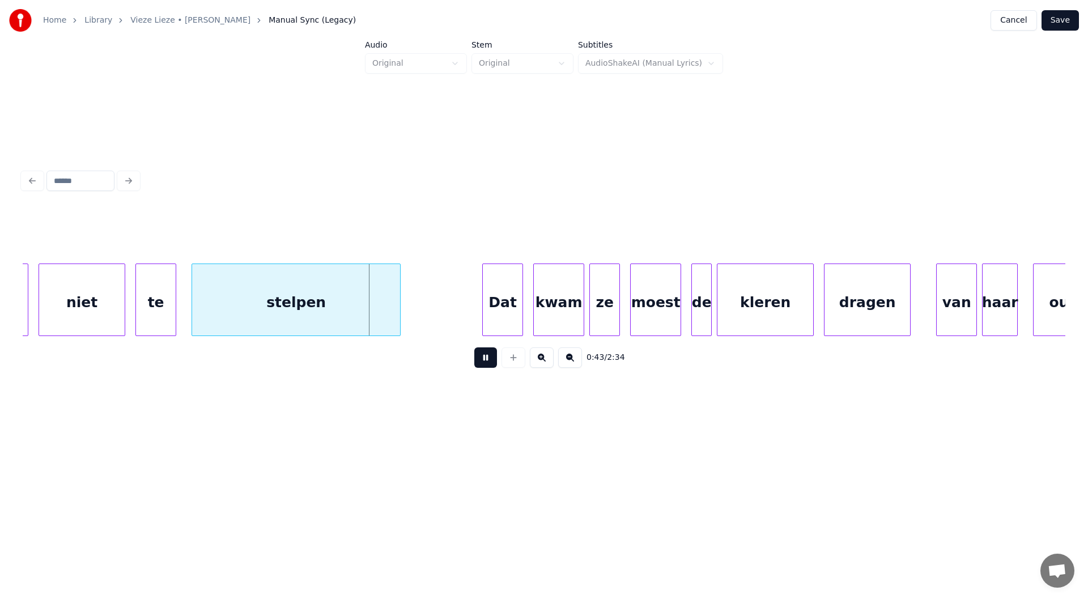
click at [483, 366] on button at bounding box center [485, 357] width 23 height 20
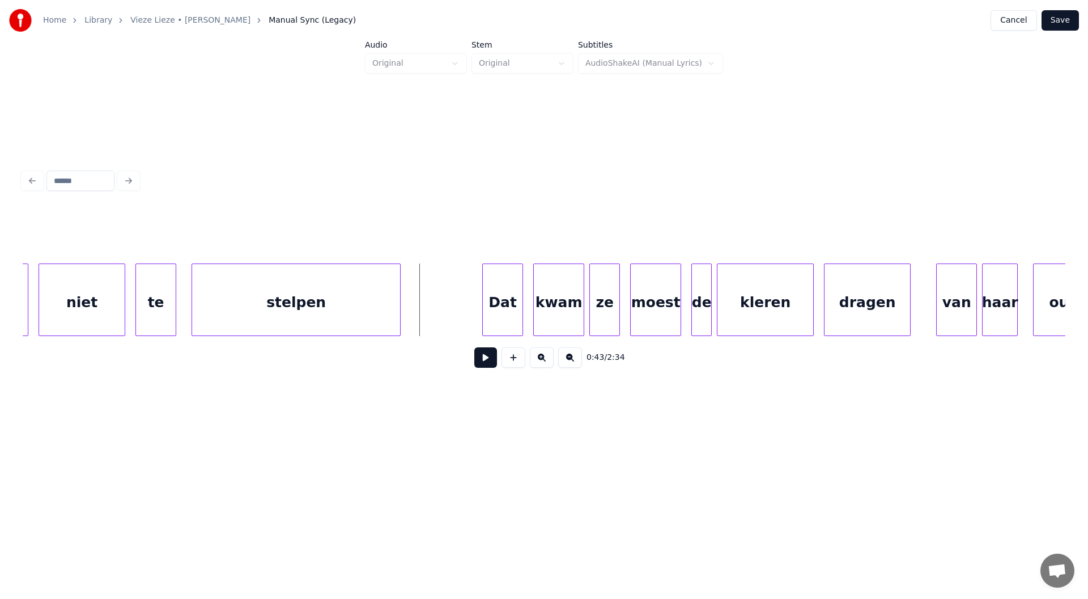
click at [485, 358] on button at bounding box center [485, 357] width 23 height 20
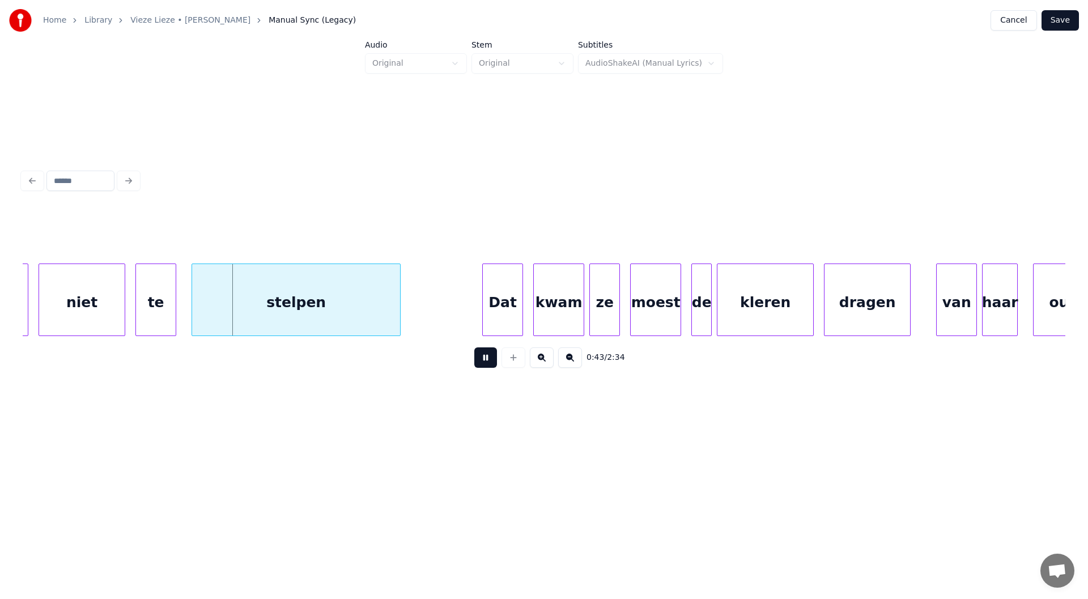
drag, startPoint x: 485, startPoint y: 358, endPoint x: 451, endPoint y: 357, distance: 33.5
click at [475, 358] on button at bounding box center [485, 357] width 23 height 20
click at [228, 312] on div at bounding box center [228, 299] width 3 height 71
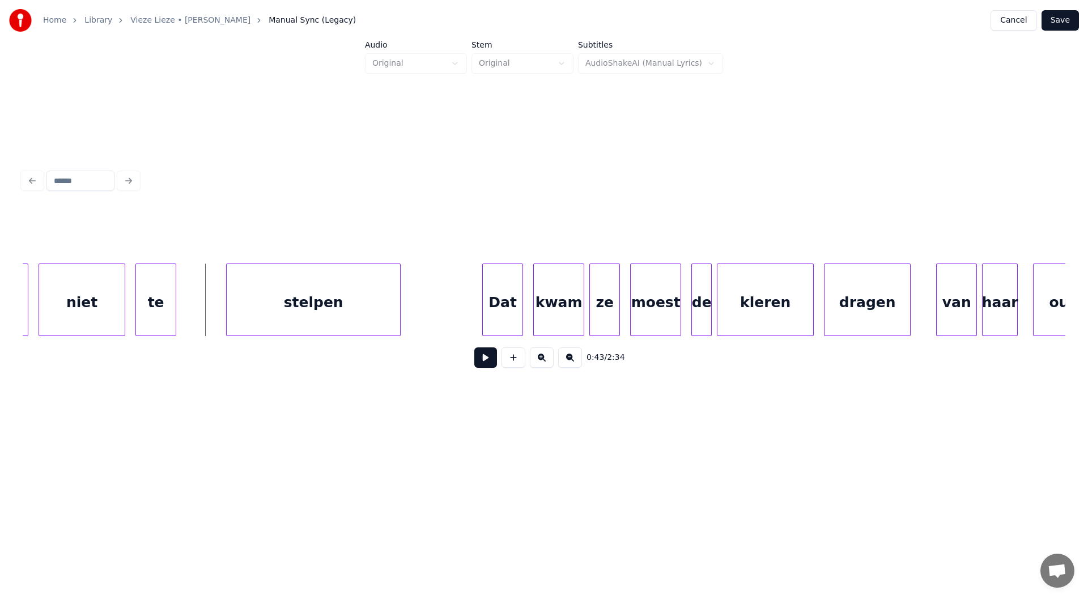
click at [486, 360] on button at bounding box center [485, 357] width 23 height 20
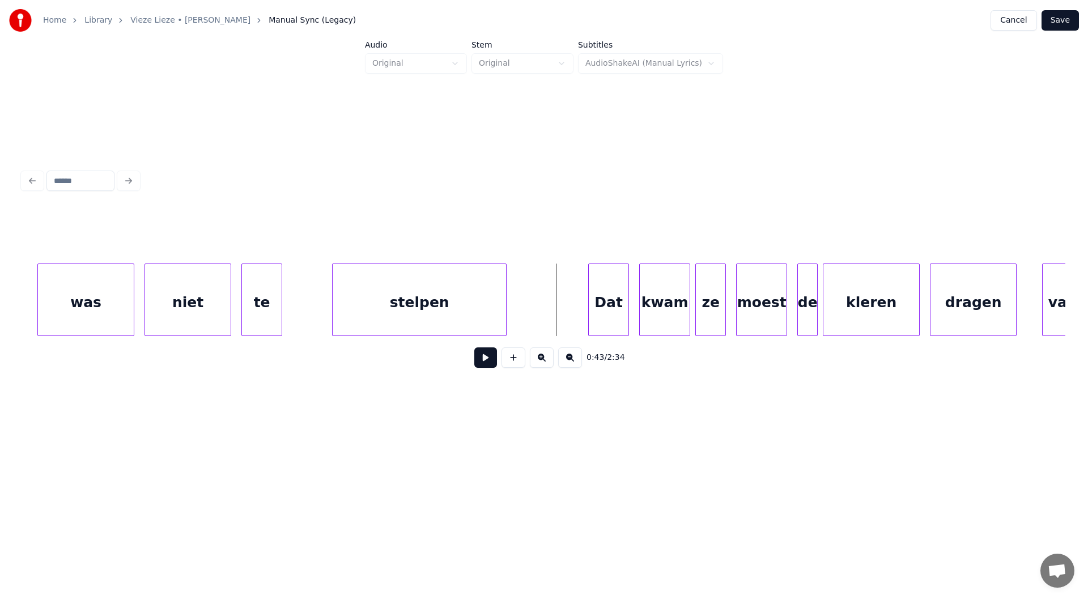
scroll to position [0, 10945]
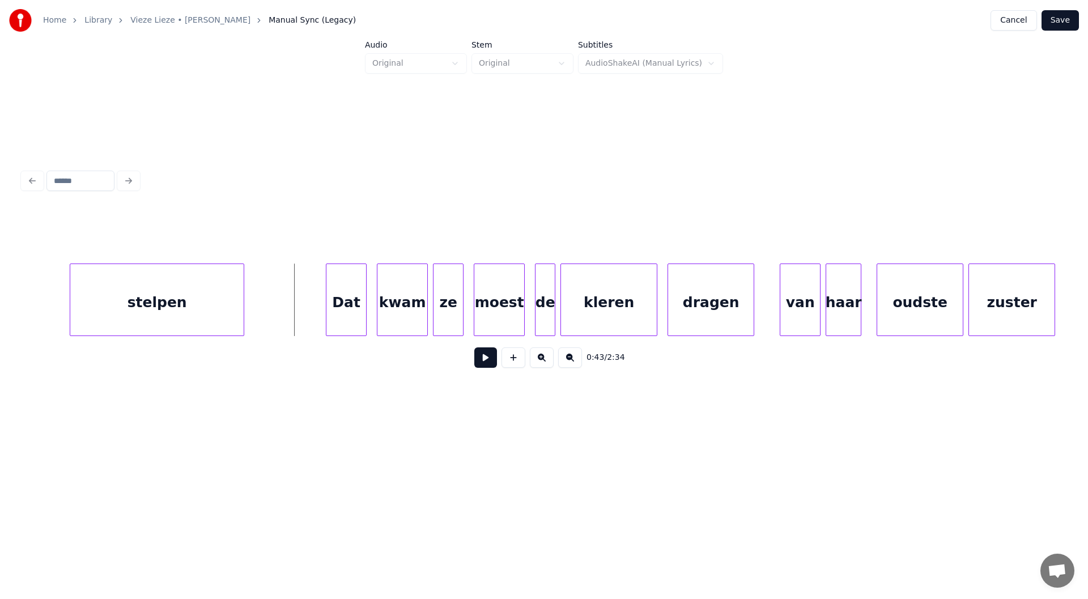
click at [481, 366] on button at bounding box center [485, 357] width 23 height 20
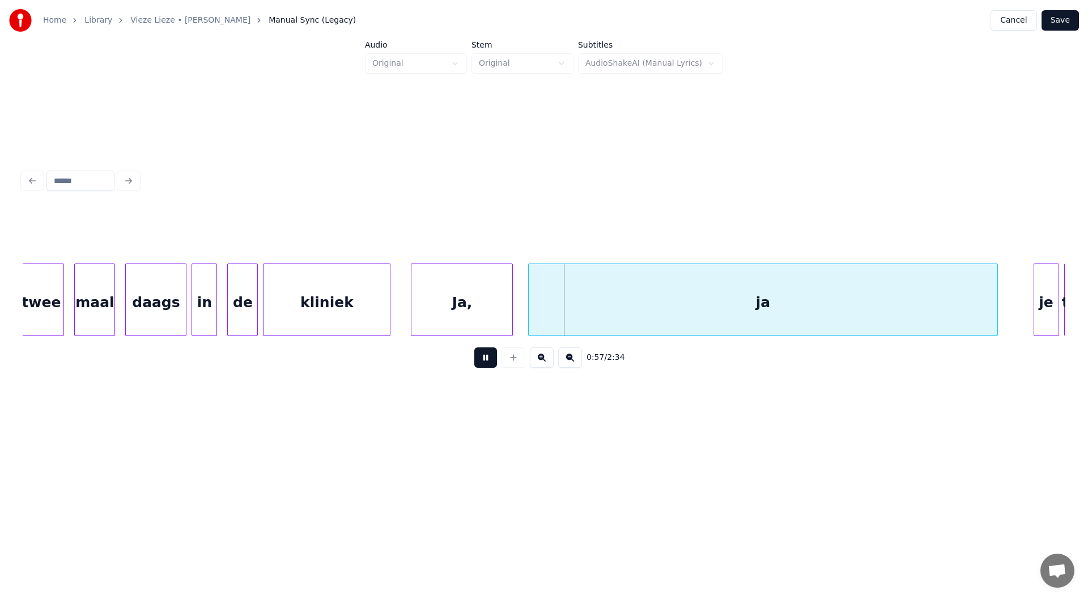
scroll to position [0, 14142]
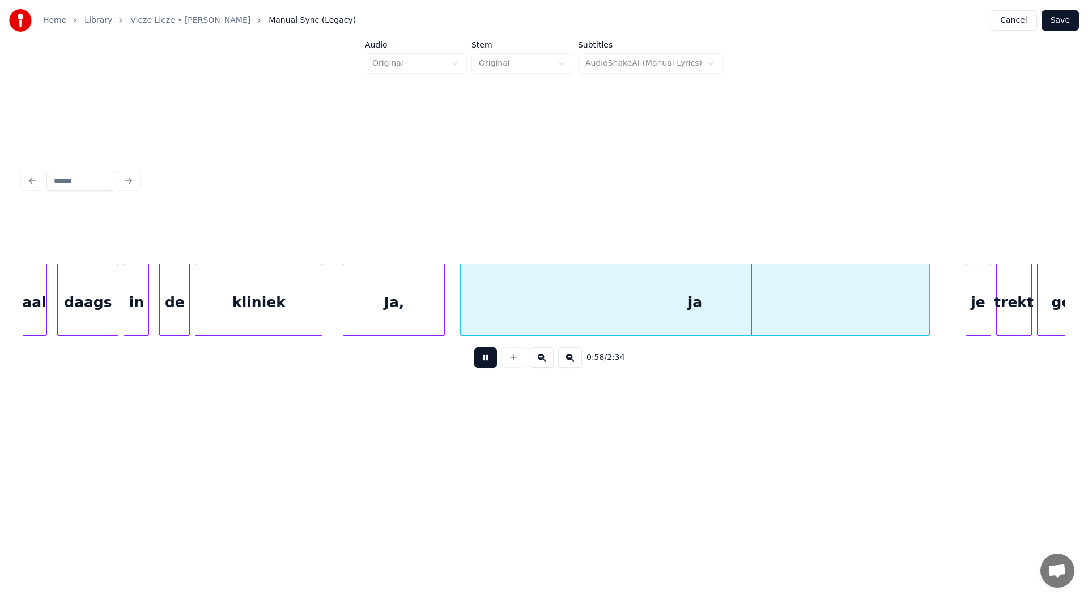
click at [482, 364] on button at bounding box center [485, 357] width 23 height 20
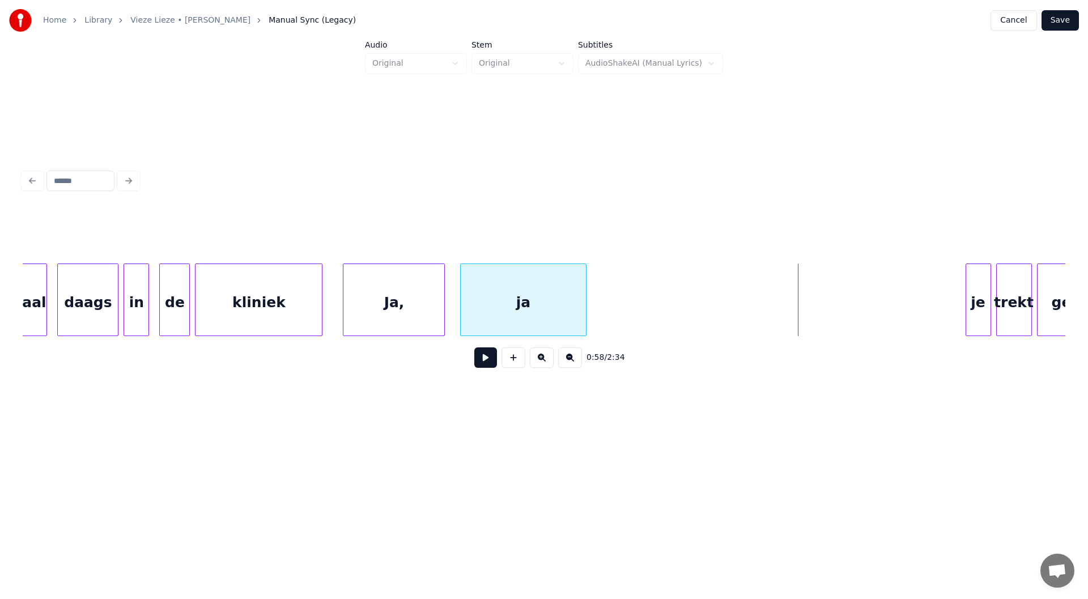
click at [542, 309] on div at bounding box center [584, 299] width 3 height 71
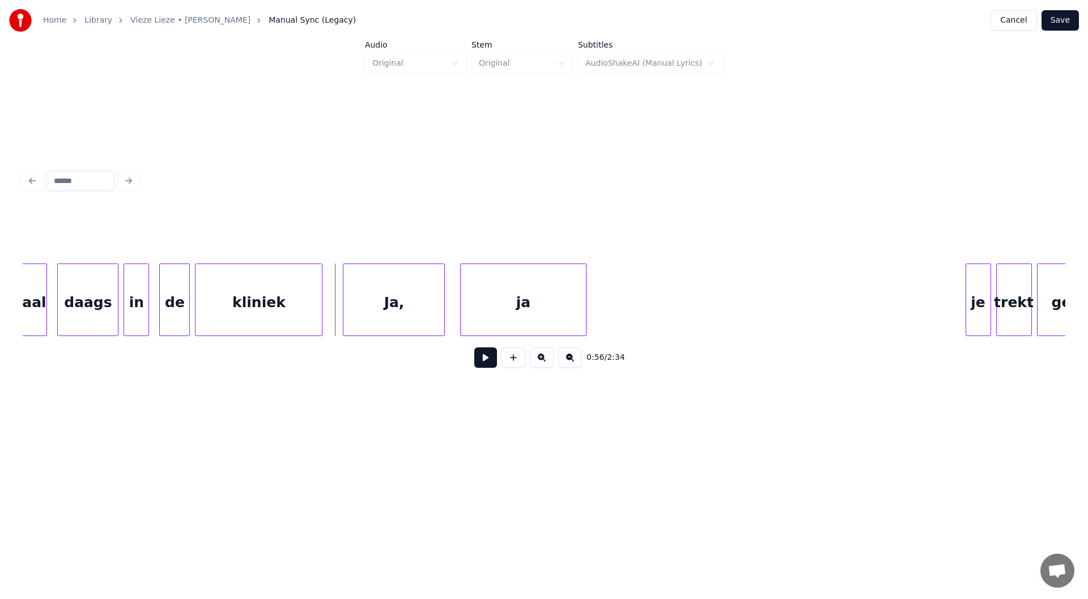
click at [491, 365] on button at bounding box center [485, 357] width 23 height 20
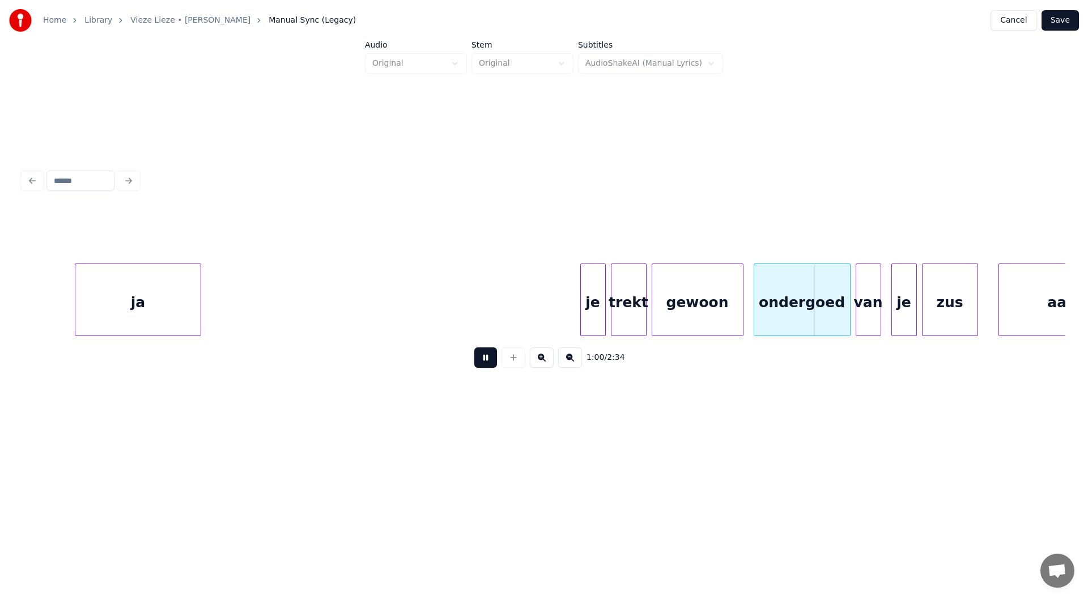
scroll to position [0, 14573]
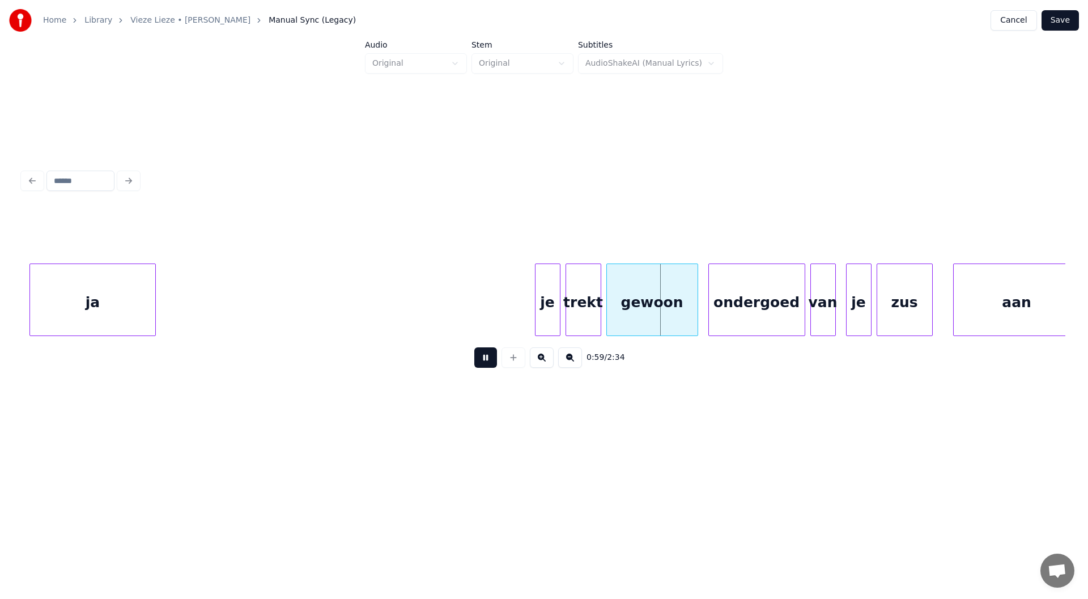
click at [485, 366] on button at bounding box center [485, 357] width 23 height 20
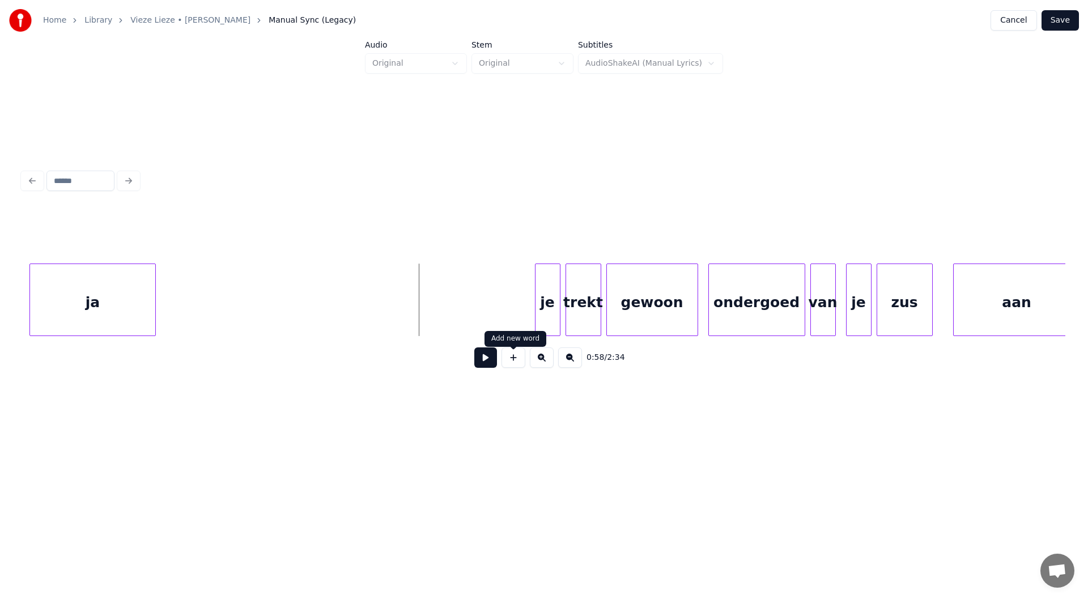
click at [516, 361] on button at bounding box center [514, 357] width 24 height 20
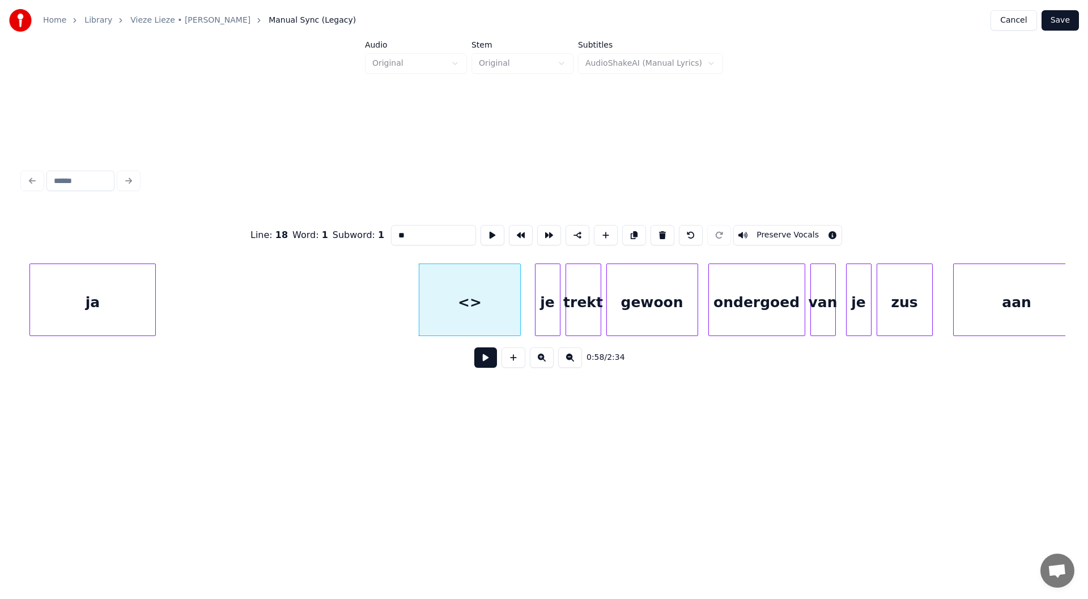
drag, startPoint x: 334, startPoint y: 227, endPoint x: 226, endPoint y: 231, distance: 108.4
click at [227, 231] on div "Line : 18 Word : 1 Subword : 1 ** Preserve Vocals" at bounding box center [544, 235] width 1043 height 57
click at [443, 312] on div at bounding box center [443, 299] width 3 height 71
type input "***"
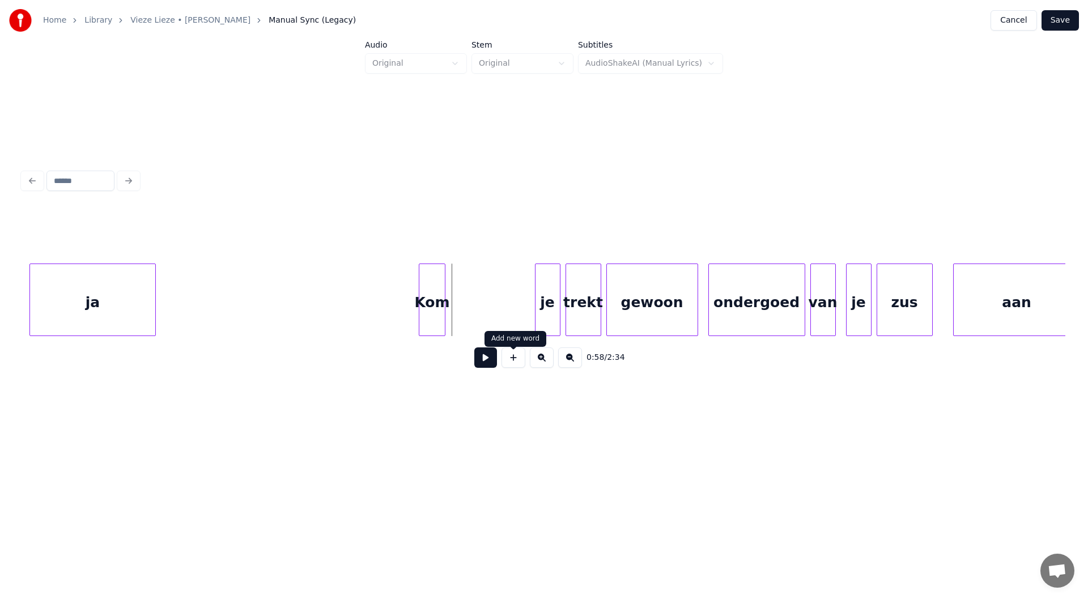
click at [507, 363] on button at bounding box center [514, 357] width 24 height 20
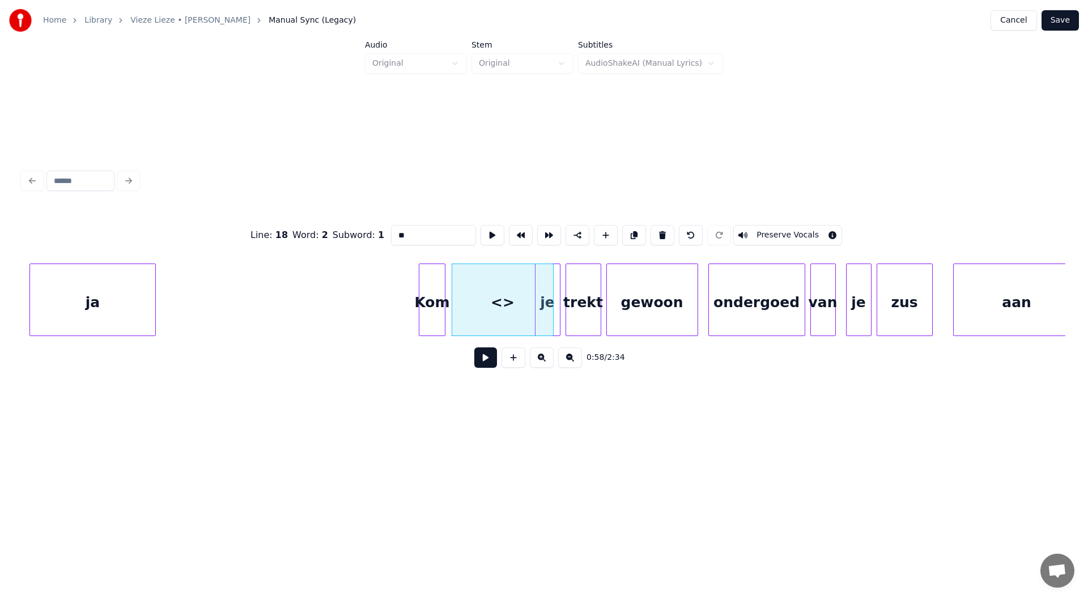
drag, startPoint x: 417, startPoint y: 230, endPoint x: 307, endPoint y: 226, distance: 110.0
click at [307, 226] on div "Line : 18 Word : 2 Subword : 1 ** Preserve Vocals" at bounding box center [544, 235] width 1043 height 57
click at [471, 318] on div at bounding box center [471, 299] width 3 height 71
click at [464, 316] on div "is" at bounding box center [462, 302] width 21 height 77
type input "**"
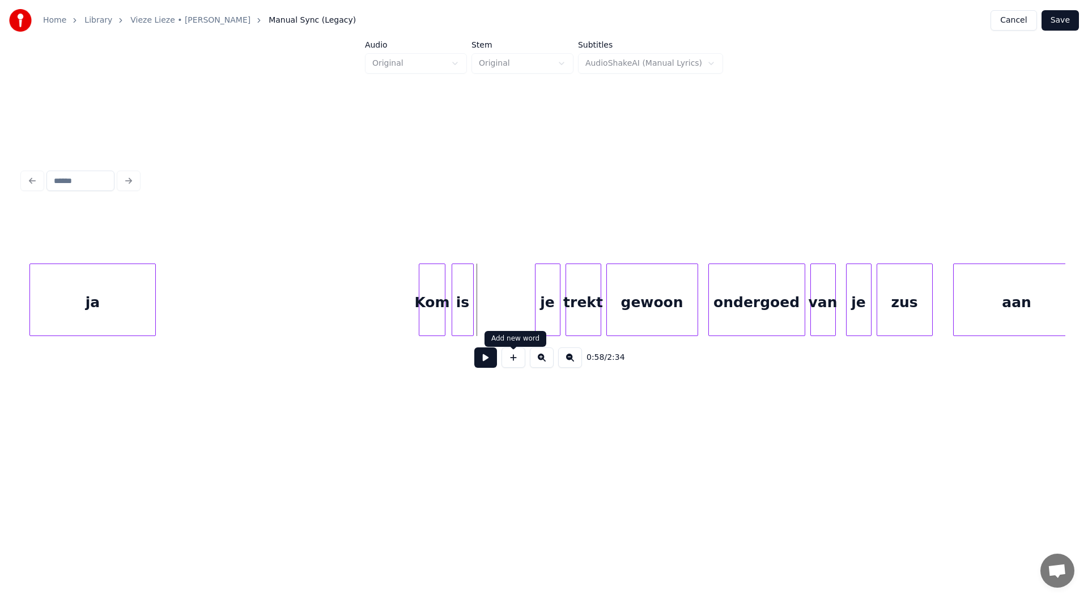
drag, startPoint x: 507, startPoint y: 363, endPoint x: 490, endPoint y: 341, distance: 27.8
click at [506, 362] on button at bounding box center [514, 357] width 24 height 20
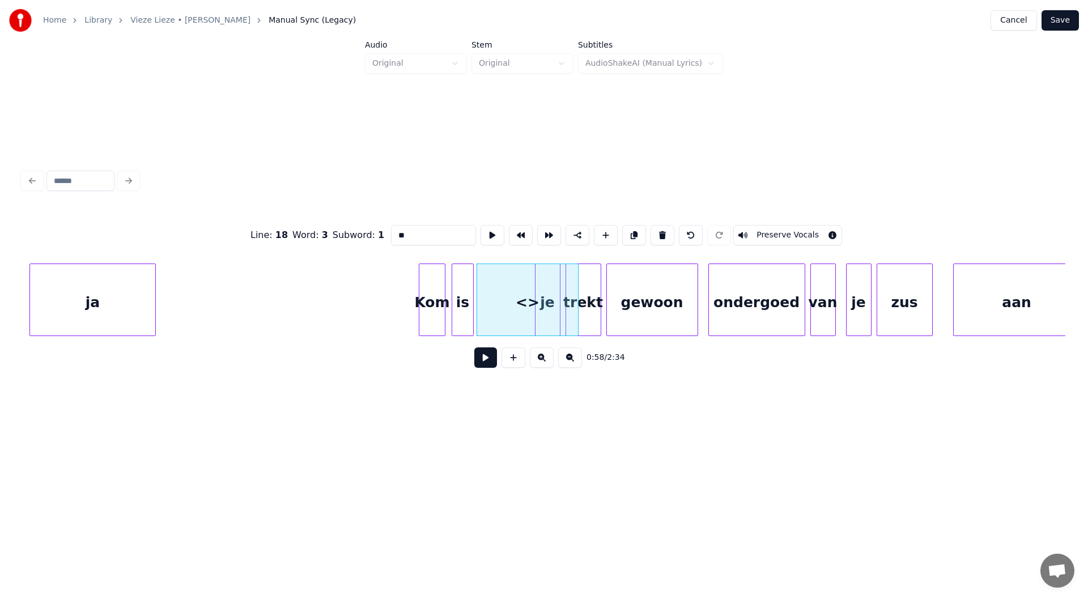
drag, startPoint x: 411, startPoint y: 231, endPoint x: 321, endPoint y: 232, distance: 90.1
click at [341, 232] on div "Line : 18 Word : 3 Subword : 1 ** Preserve Vocals" at bounding box center [544, 235] width 1043 height 57
click at [524, 319] on div at bounding box center [525, 299] width 3 height 71
type input "****"
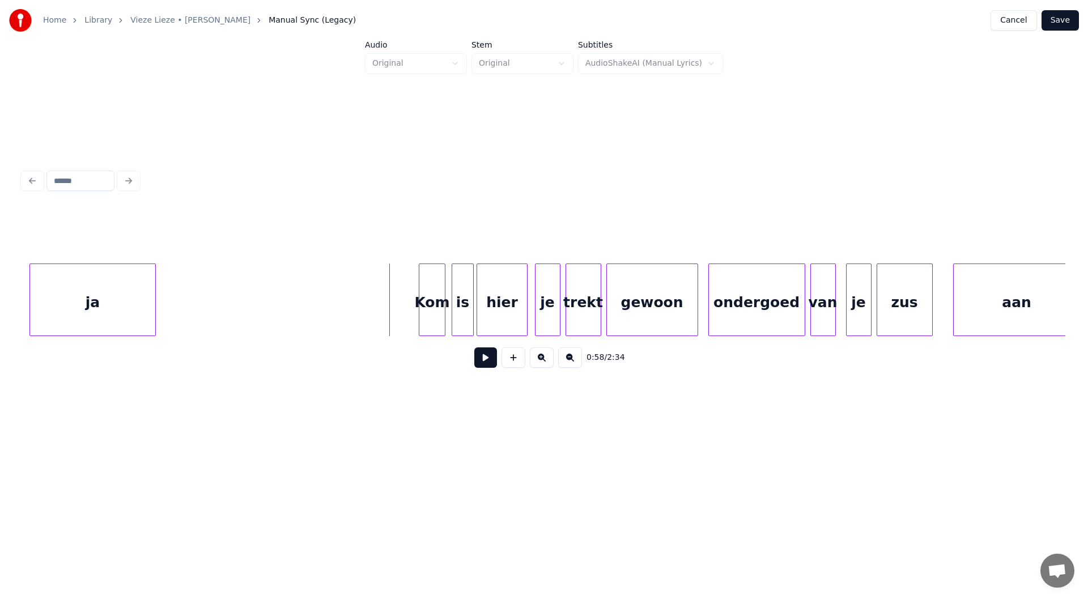
click at [484, 366] on button at bounding box center [485, 357] width 23 height 20
click at [542, 312] on div "gewoon" at bounding box center [652, 302] width 91 height 77
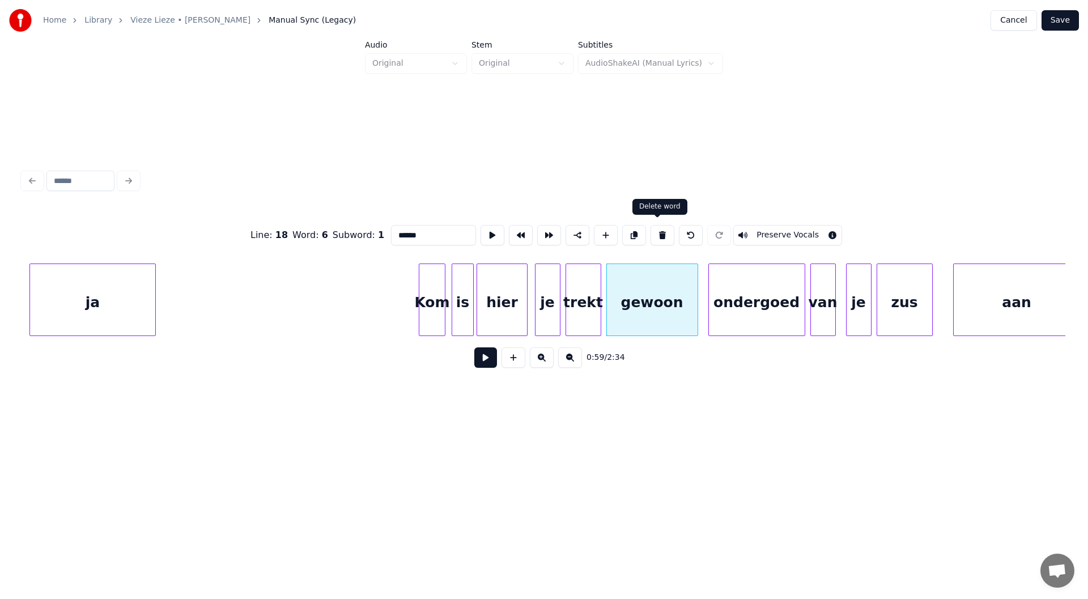
click at [542, 231] on button at bounding box center [663, 235] width 24 height 20
type input "****"
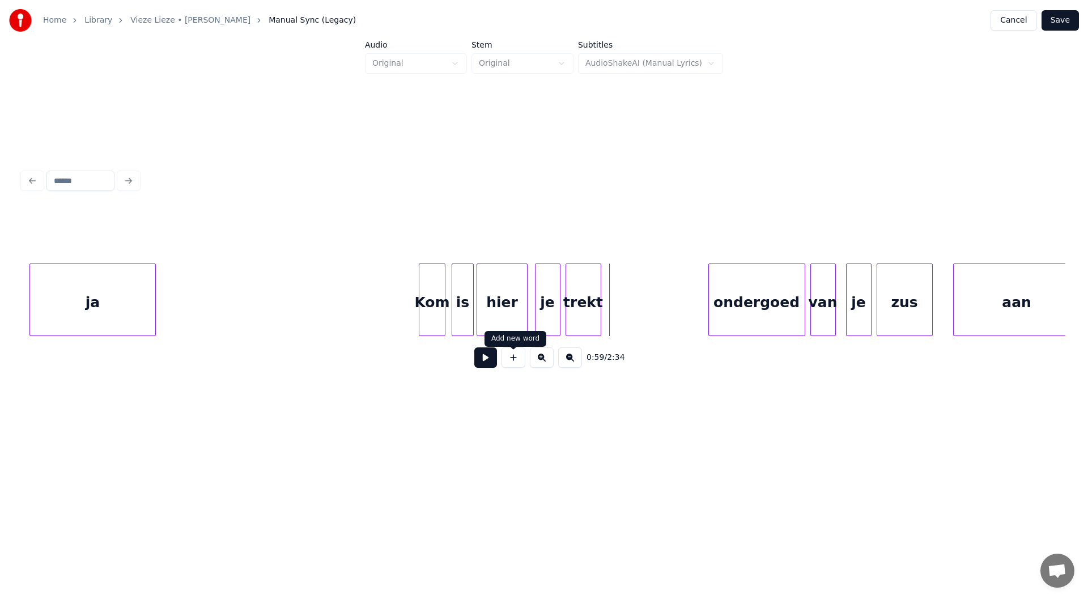
click at [512, 364] on button at bounding box center [514, 357] width 24 height 20
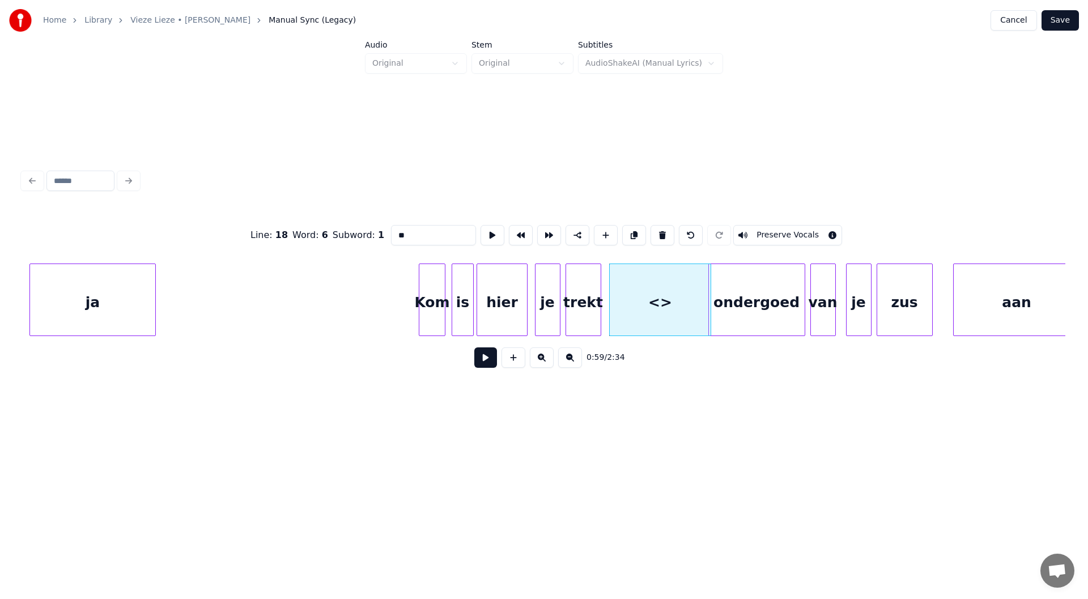
drag, startPoint x: 362, startPoint y: 231, endPoint x: 331, endPoint y: 232, distance: 30.6
click at [337, 232] on div "Line : 18 Word : 6 Subword : 1 ** Preserve Vocals" at bounding box center [544, 235] width 1043 height 57
drag, startPoint x: 417, startPoint y: 228, endPoint x: 328, endPoint y: 228, distance: 89.0
click at [334, 228] on div "Line : 18 Word : 6 Subword : 1 ** Preserve Vocals" at bounding box center [544, 235] width 1043 height 57
click at [542, 312] on div at bounding box center [634, 299] width 3 height 71
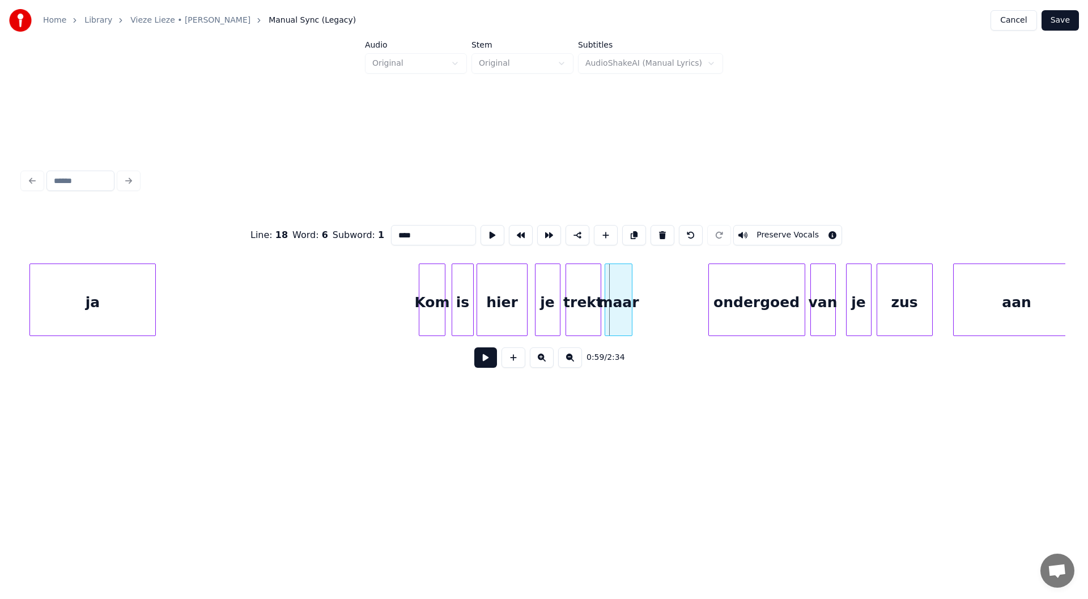
click at [542, 315] on div "maar" at bounding box center [618, 302] width 27 height 77
type input "****"
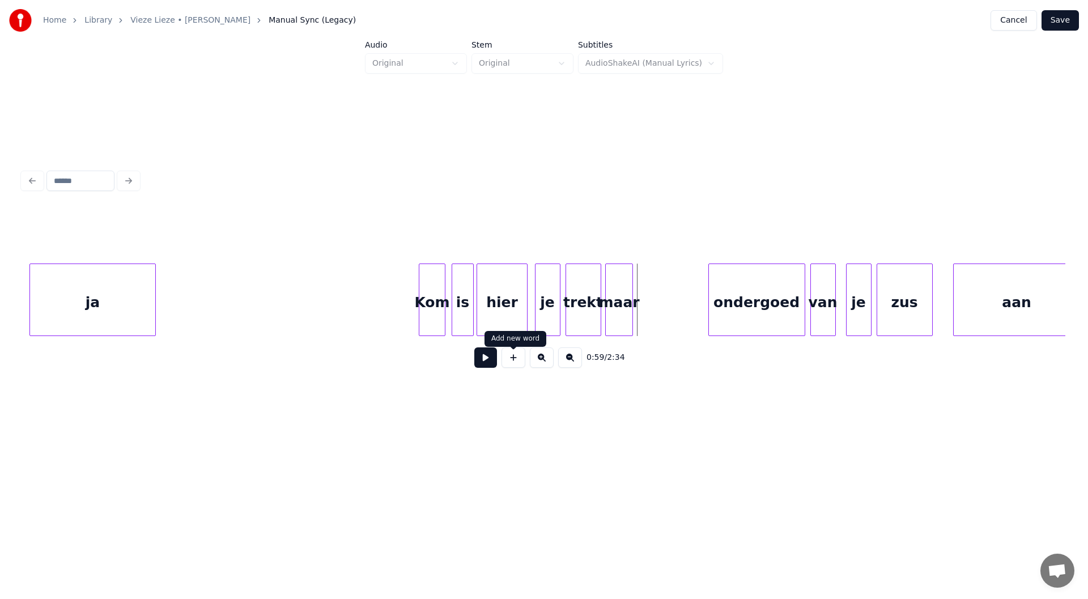
click at [507, 368] on button at bounding box center [514, 357] width 24 height 20
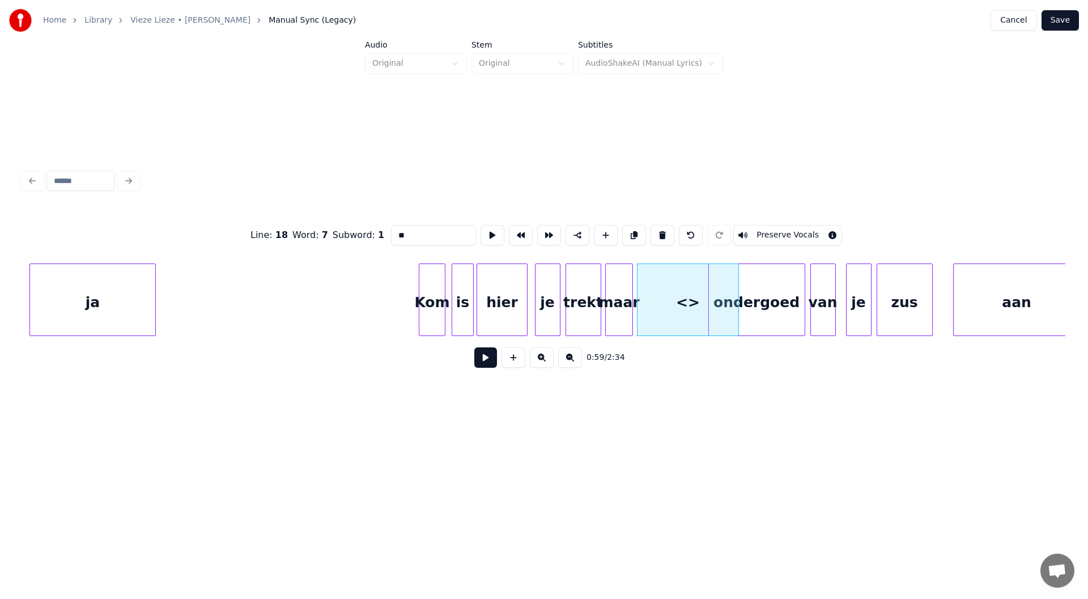
drag, startPoint x: 311, startPoint y: 235, endPoint x: 239, endPoint y: 237, distance: 71.5
click at [242, 237] on div "Line : 18 Word : 7 Subword : 1 ** Preserve Vocals" at bounding box center [544, 235] width 1043 height 57
click at [542, 311] on div "mooi" at bounding box center [688, 300] width 102 height 73
click at [542, 317] on div at bounding box center [669, 299] width 3 height 71
type input "****"
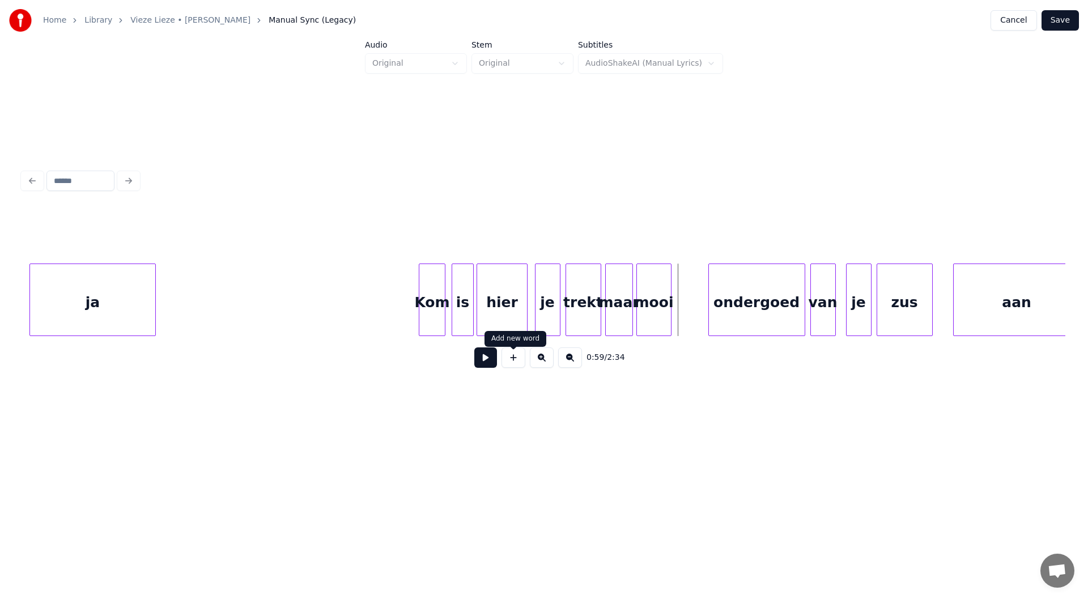
click at [519, 364] on button at bounding box center [514, 357] width 24 height 20
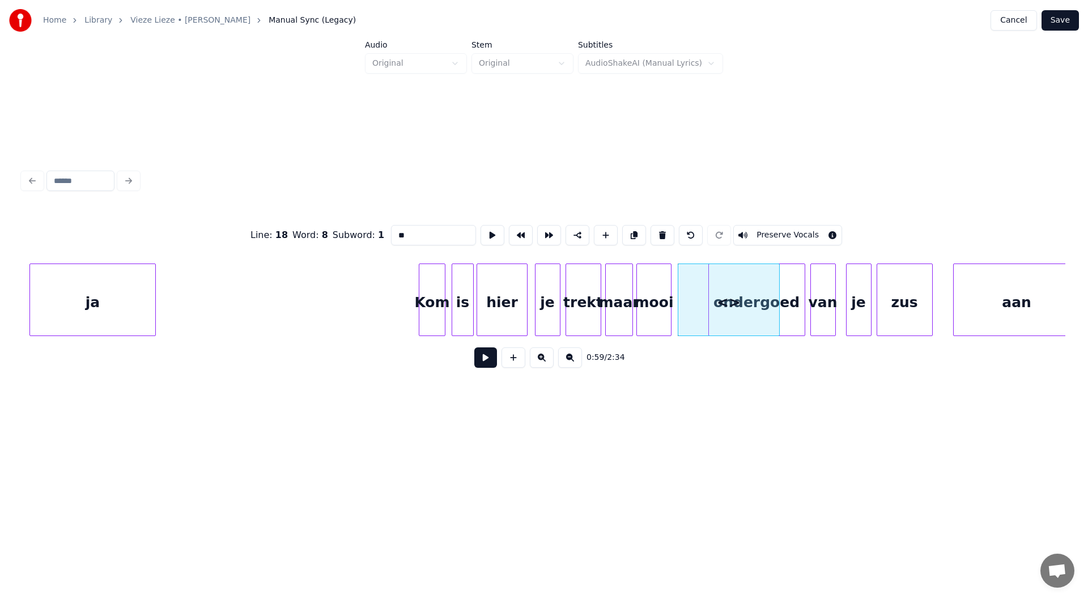
drag, startPoint x: 414, startPoint y: 223, endPoint x: 242, endPoint y: 226, distance: 172.3
click at [249, 226] on div "Line : 18 Word : 8 Subword : 1 ** Preserve Vocals" at bounding box center [544, 235] width 1043 height 57
click at [542, 329] on div at bounding box center [702, 299] width 3 height 71
click at [542, 320] on div "die" at bounding box center [690, 302] width 26 height 77
type input "***"
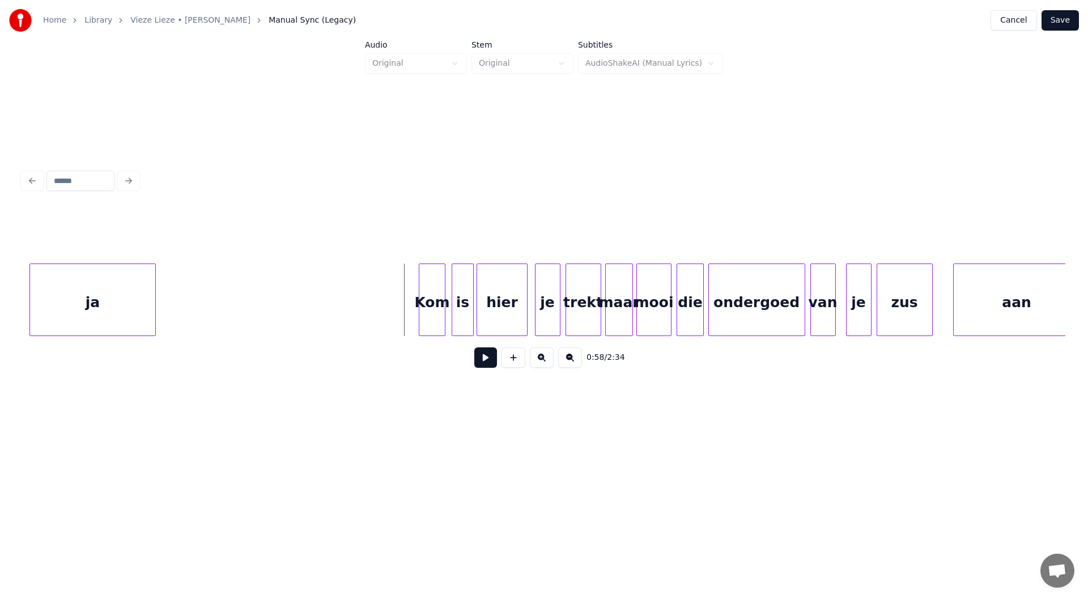
click at [487, 365] on button at bounding box center [485, 357] width 23 height 20
click at [486, 354] on button at bounding box center [485, 357] width 23 height 20
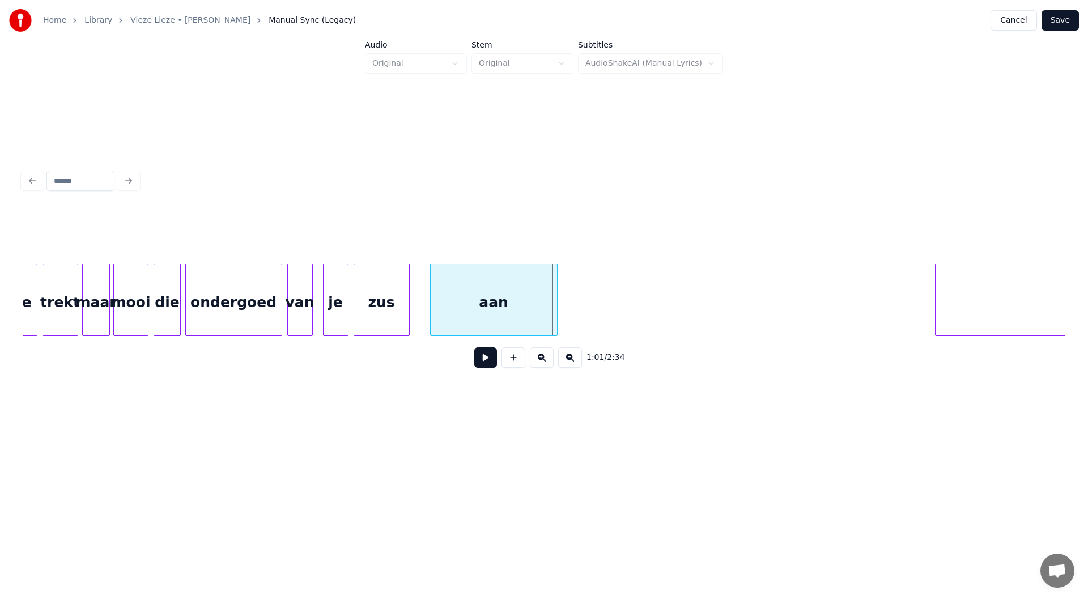
scroll to position [0, 15053]
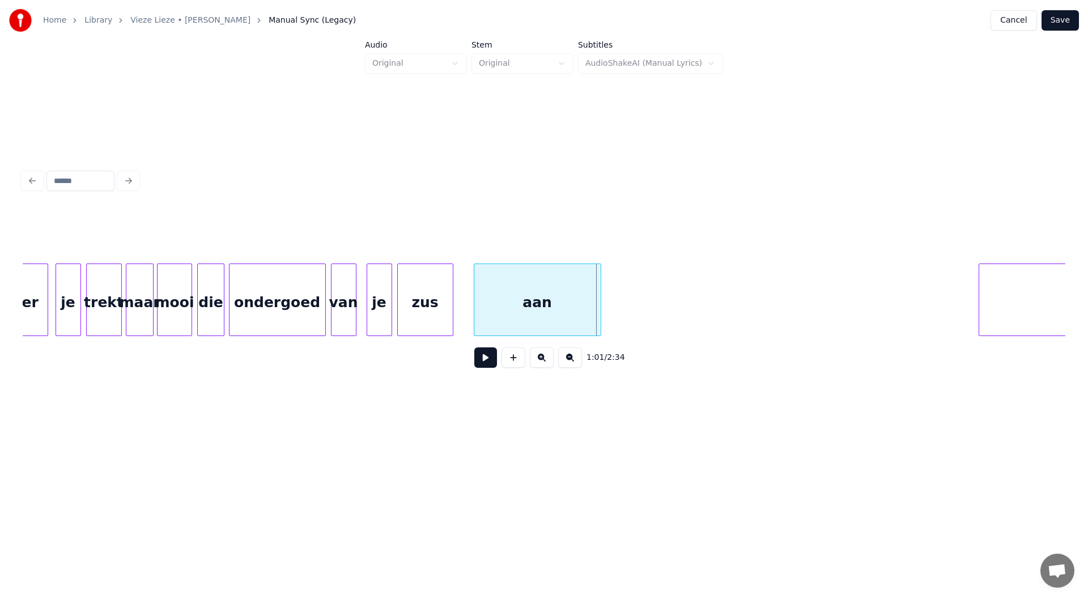
click at [293, 311] on div "ondergoed" at bounding box center [278, 302] width 96 height 77
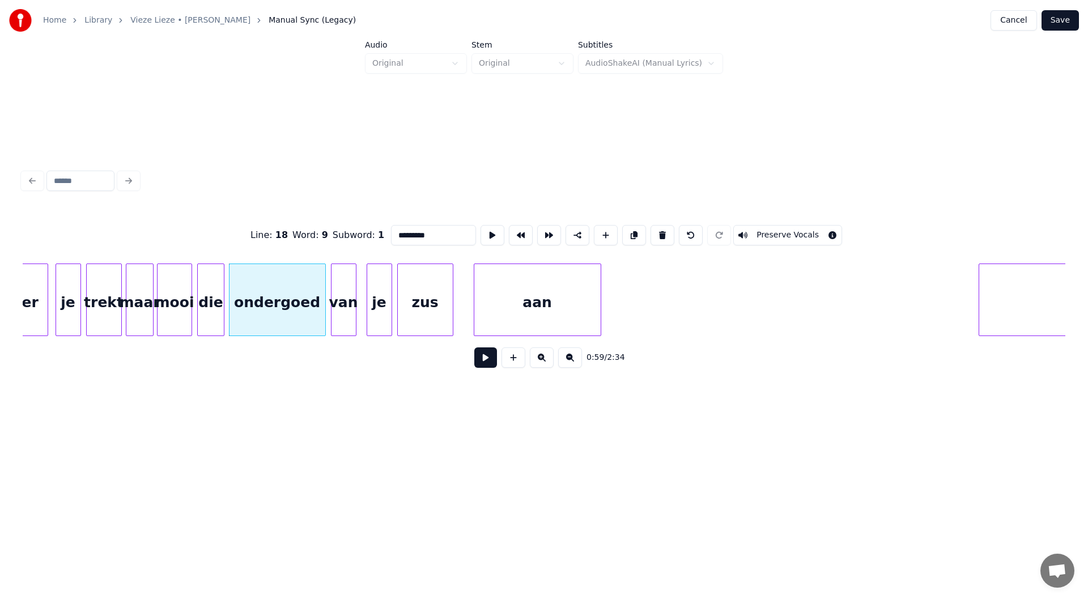
drag, startPoint x: 429, startPoint y: 230, endPoint x: 414, endPoint y: 229, distance: 14.8
click at [414, 229] on input "*********" at bounding box center [433, 235] width 85 height 20
type input "**********"
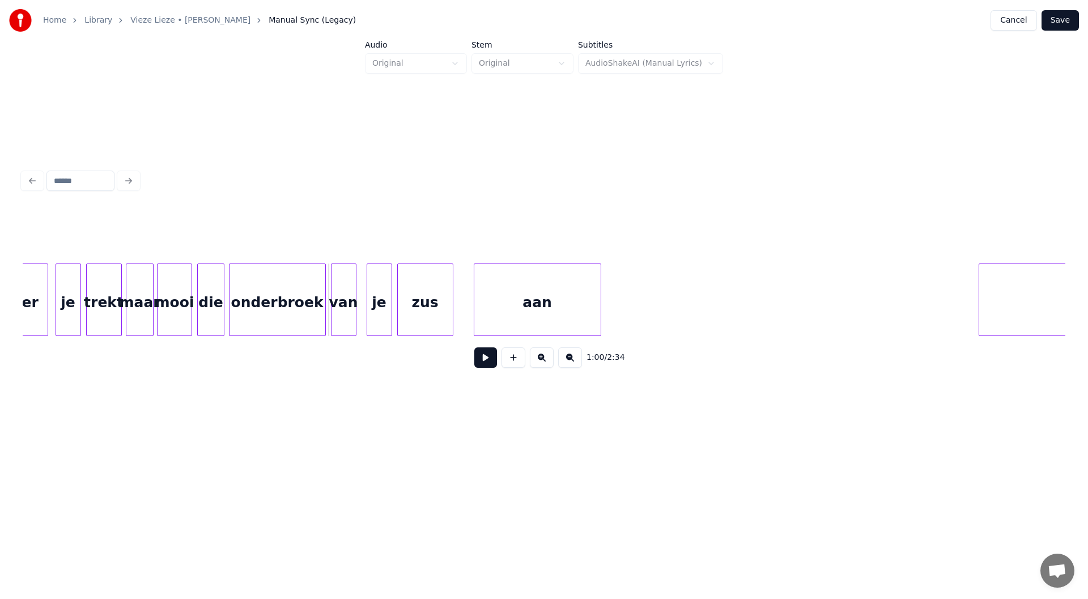
click at [484, 363] on button at bounding box center [485, 357] width 23 height 20
click at [443, 313] on div "zus" at bounding box center [425, 302] width 55 height 77
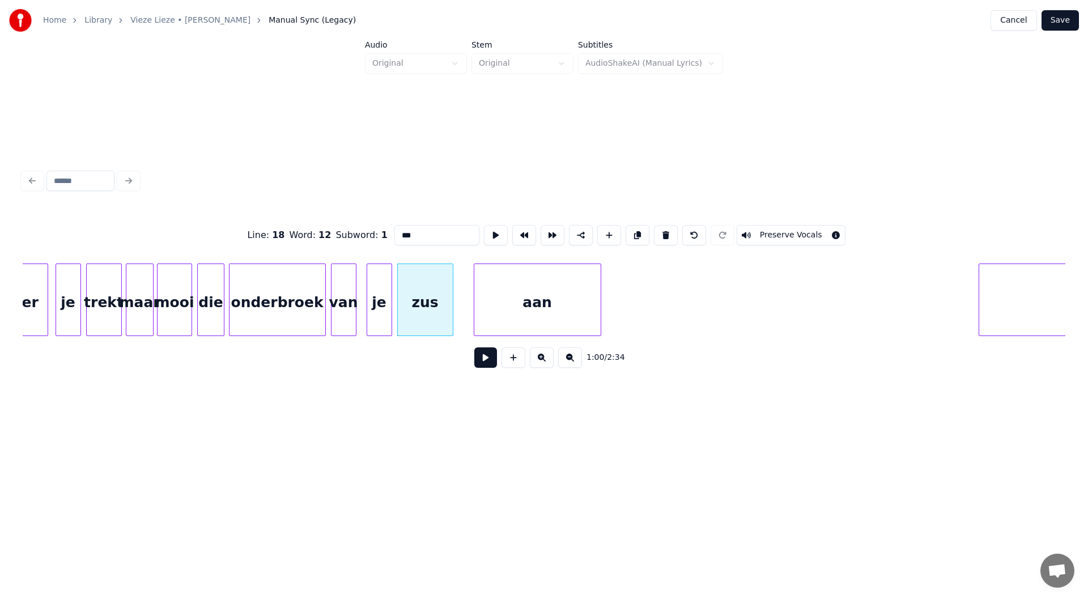
click at [423, 228] on input "***" at bounding box center [436, 235] width 85 height 20
type input "******"
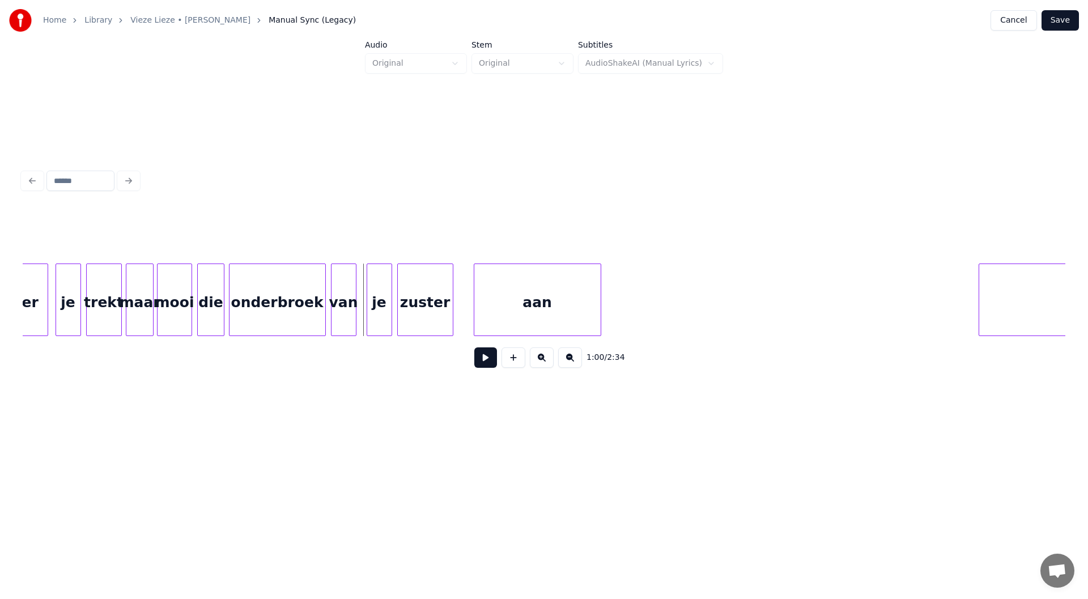
click at [484, 362] on button at bounding box center [485, 357] width 23 height 20
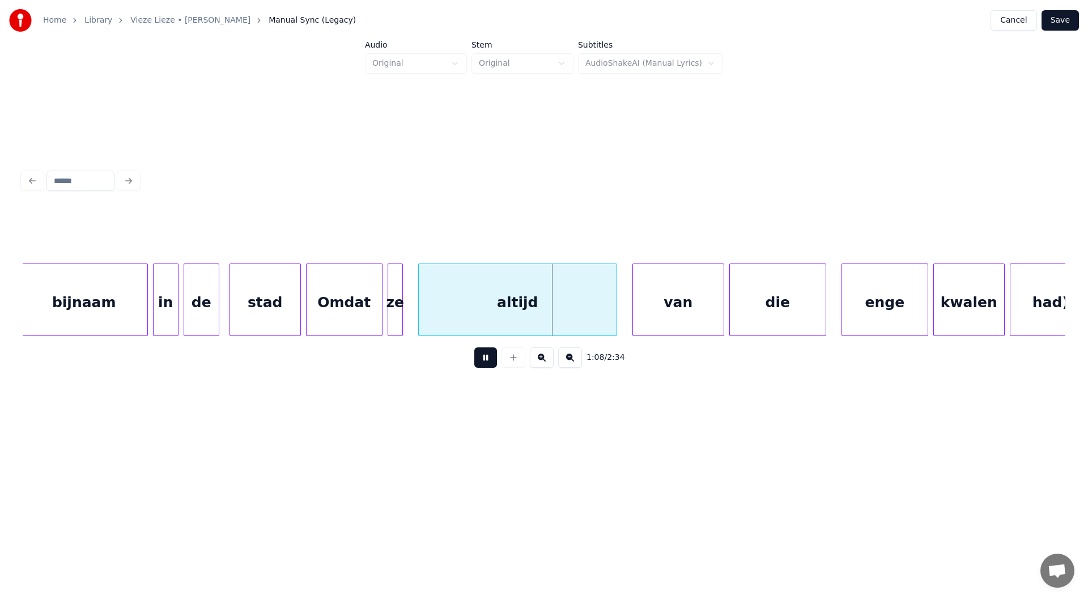
scroll to position [0, 17002]
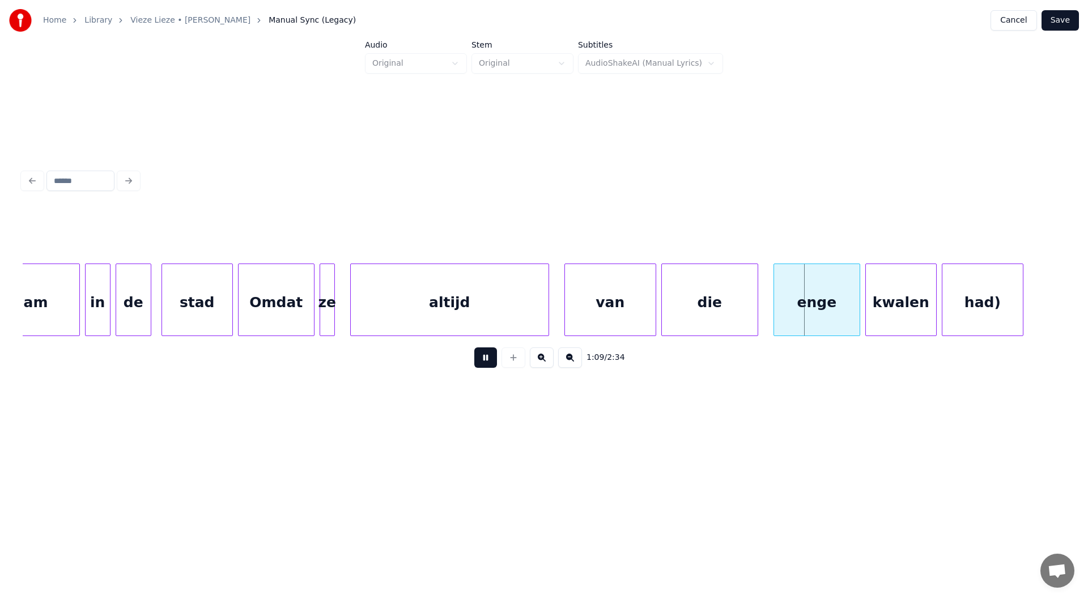
click at [486, 366] on button at bounding box center [485, 357] width 23 height 20
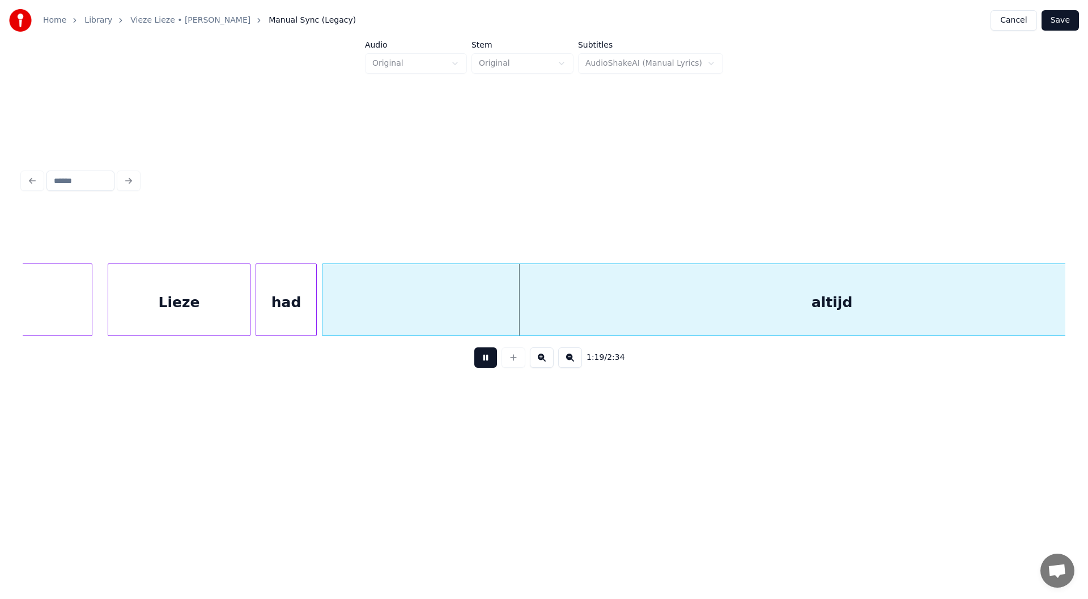
scroll to position [0, 19772]
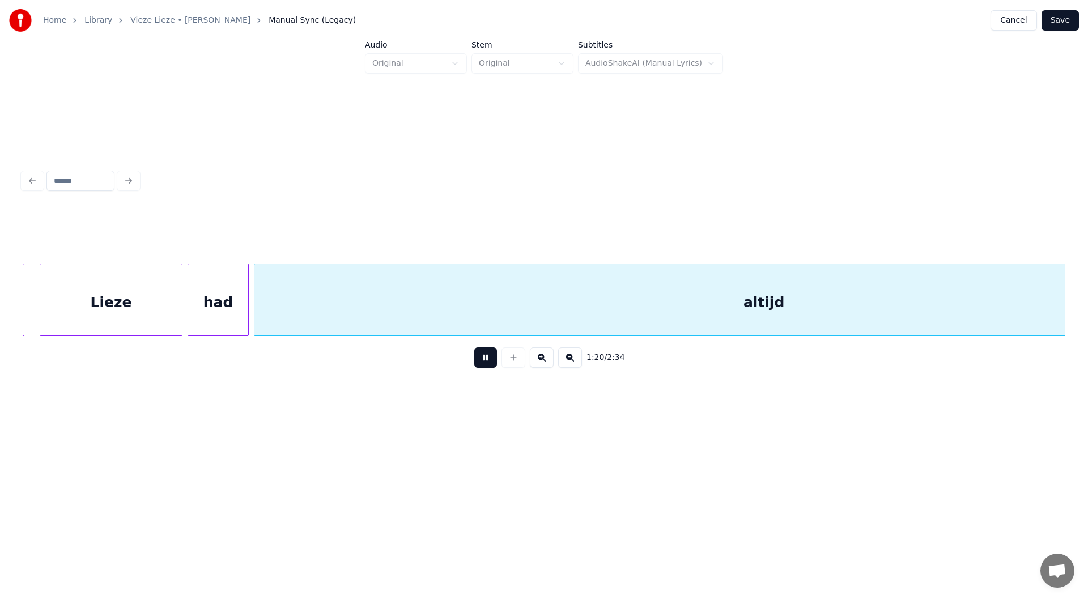
click at [482, 366] on button at bounding box center [485, 357] width 23 height 20
click at [542, 359] on button at bounding box center [570, 357] width 24 height 20
click at [542, 360] on button at bounding box center [570, 357] width 24 height 20
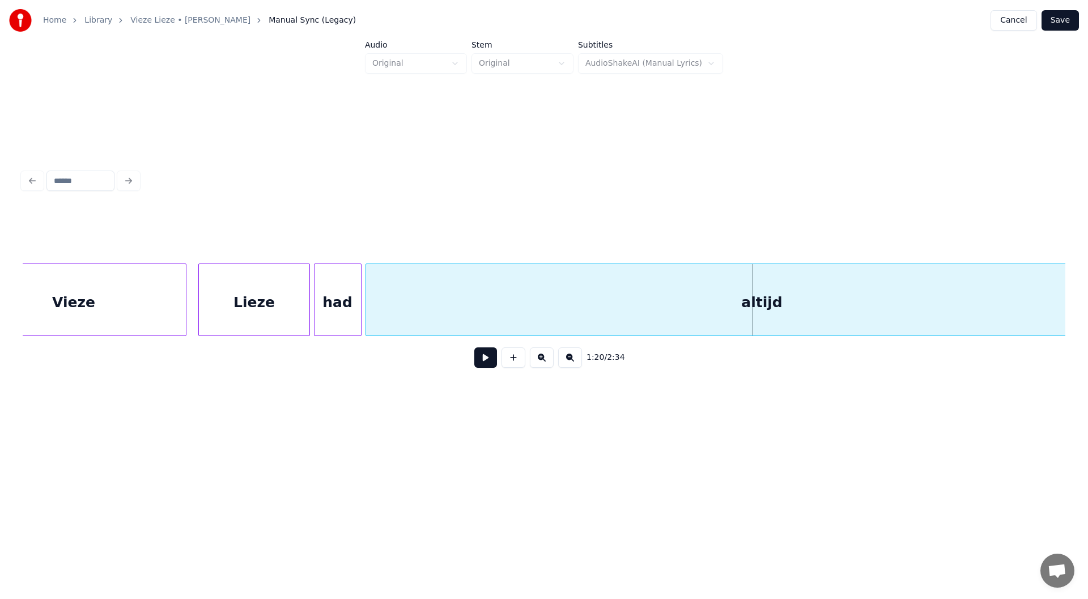
click at [542, 360] on button at bounding box center [570, 357] width 24 height 20
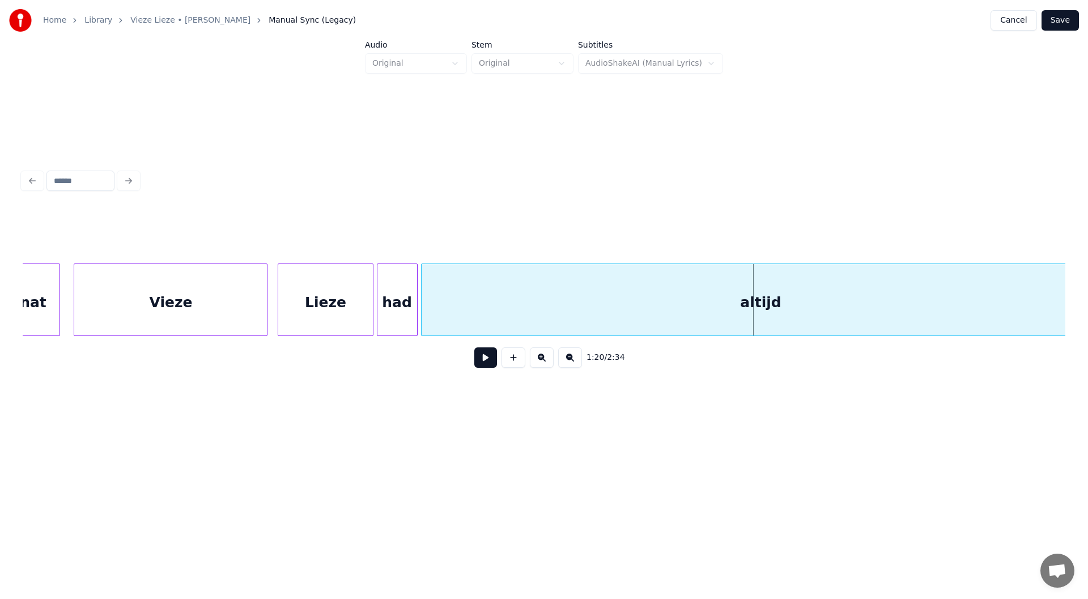
click at [542, 360] on button at bounding box center [570, 357] width 24 height 20
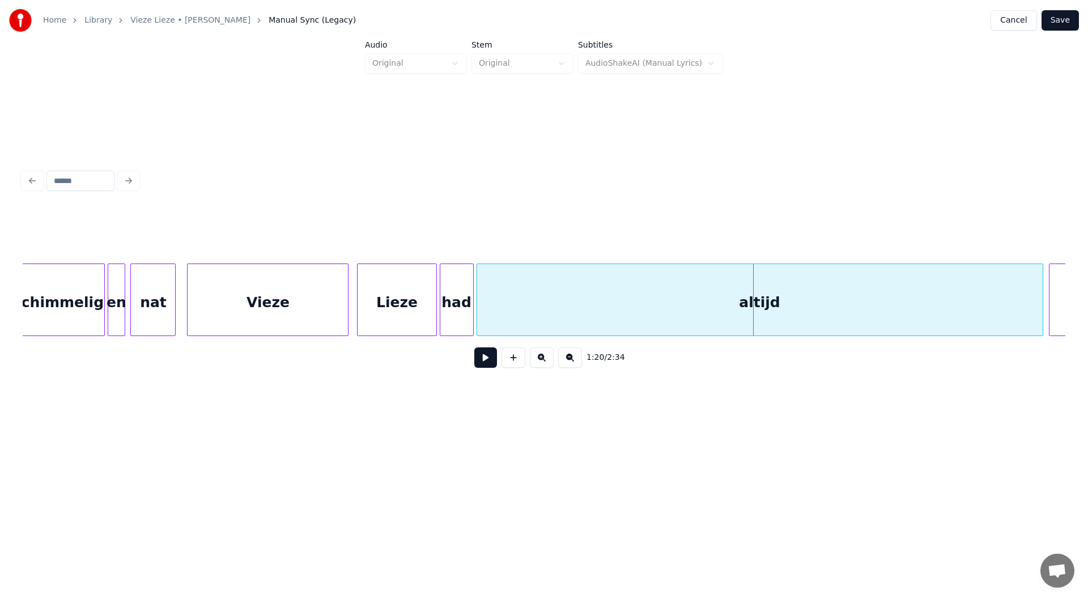
click at [542, 360] on button at bounding box center [570, 357] width 24 height 20
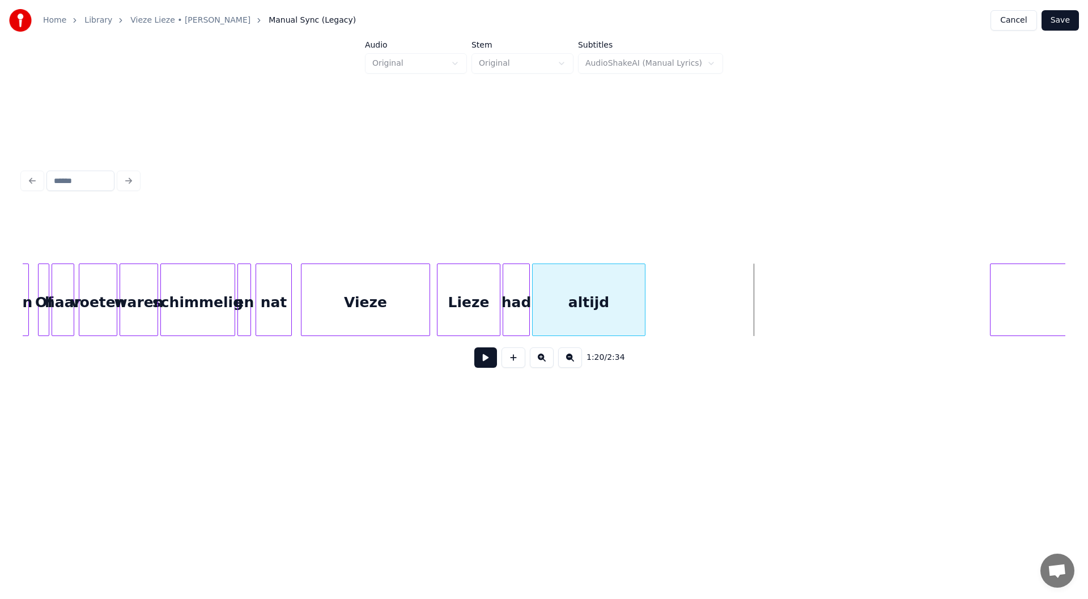
click at [542, 309] on div at bounding box center [643, 299] width 3 height 71
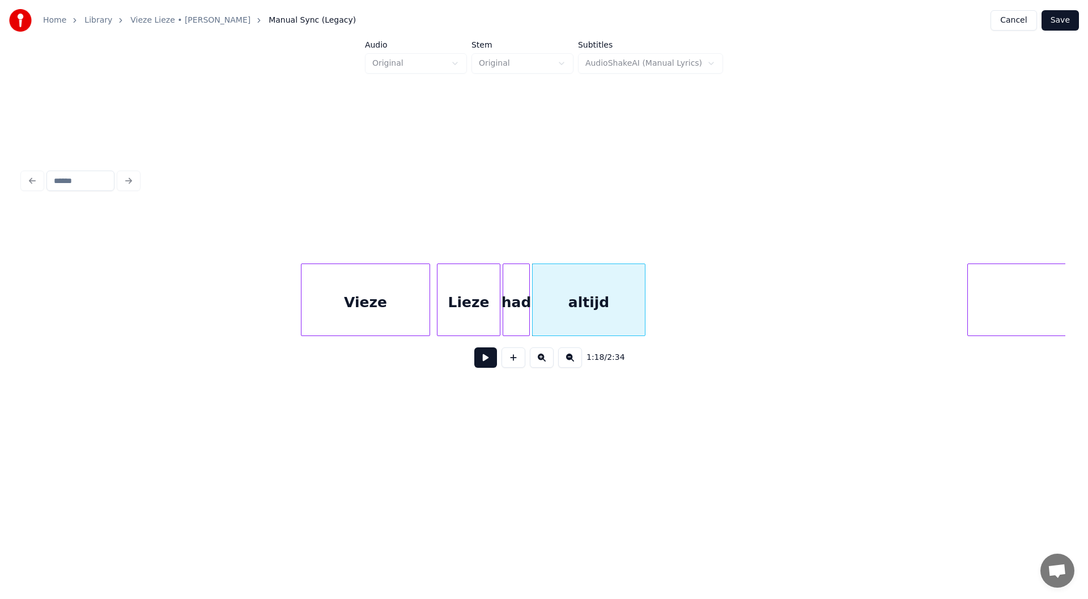
scroll to position [0, 8741]
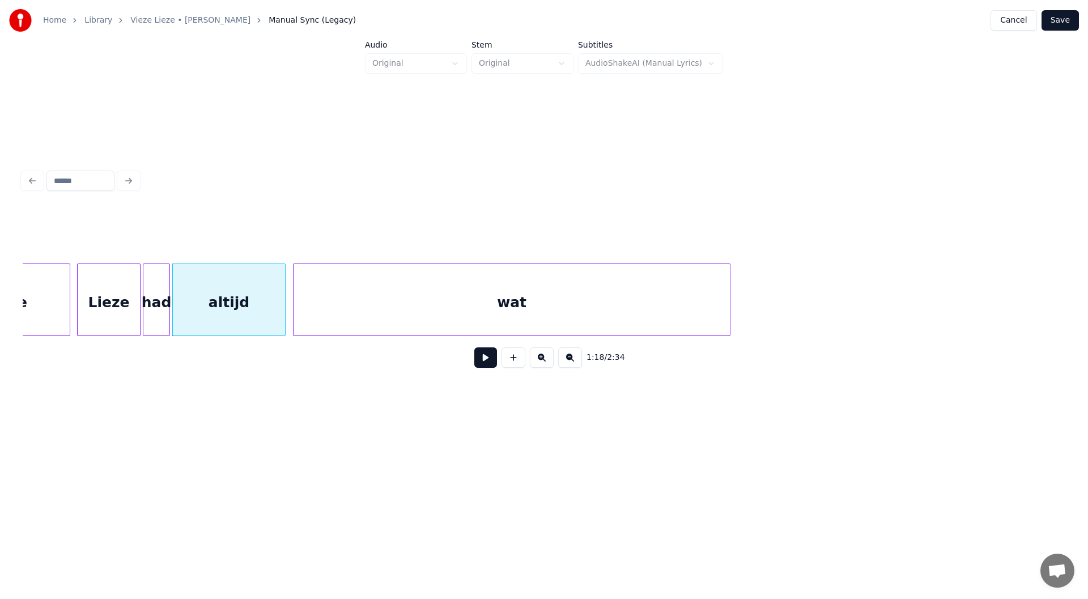
click at [542, 325] on div "wat" at bounding box center [512, 302] width 436 height 77
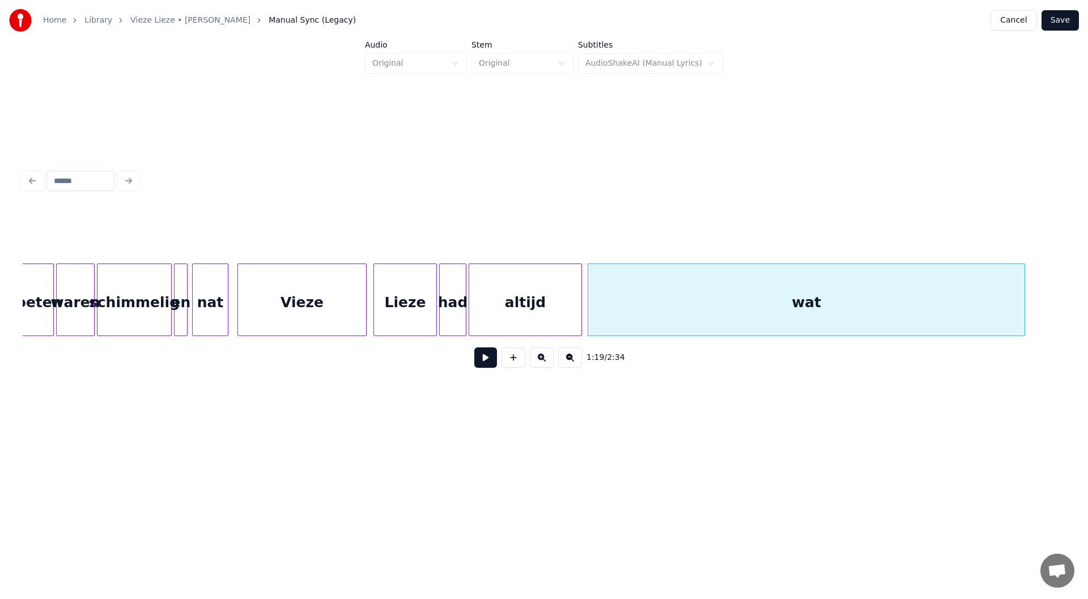
scroll to position [0, 8318]
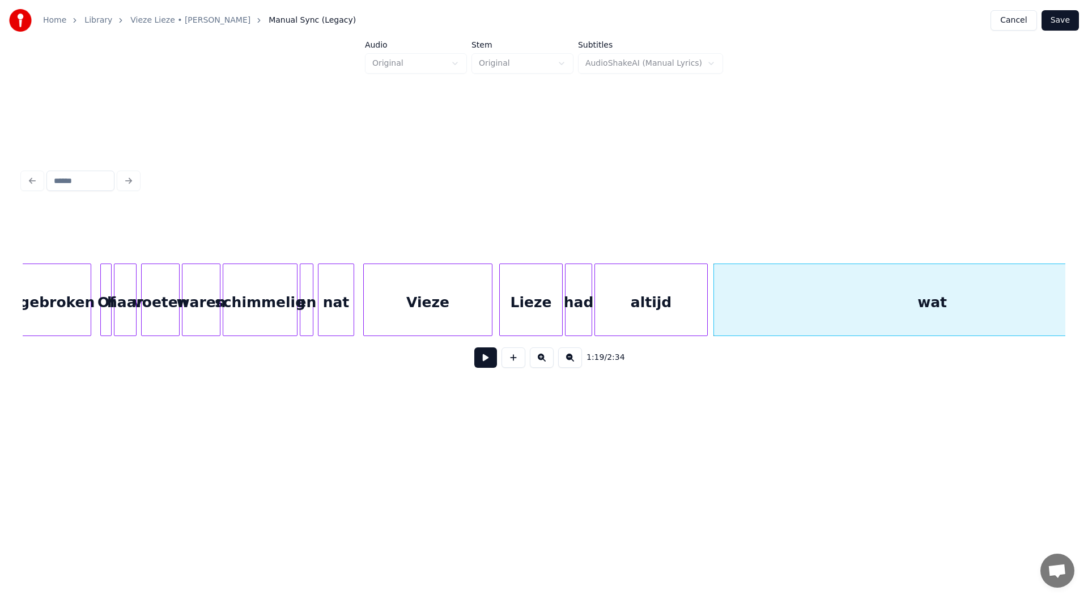
click at [498, 327] on div "Vieze Lieze had altijd wat nat en schimmelig waren voeten haar Of afgebroken" at bounding box center [470, 300] width 17533 height 73
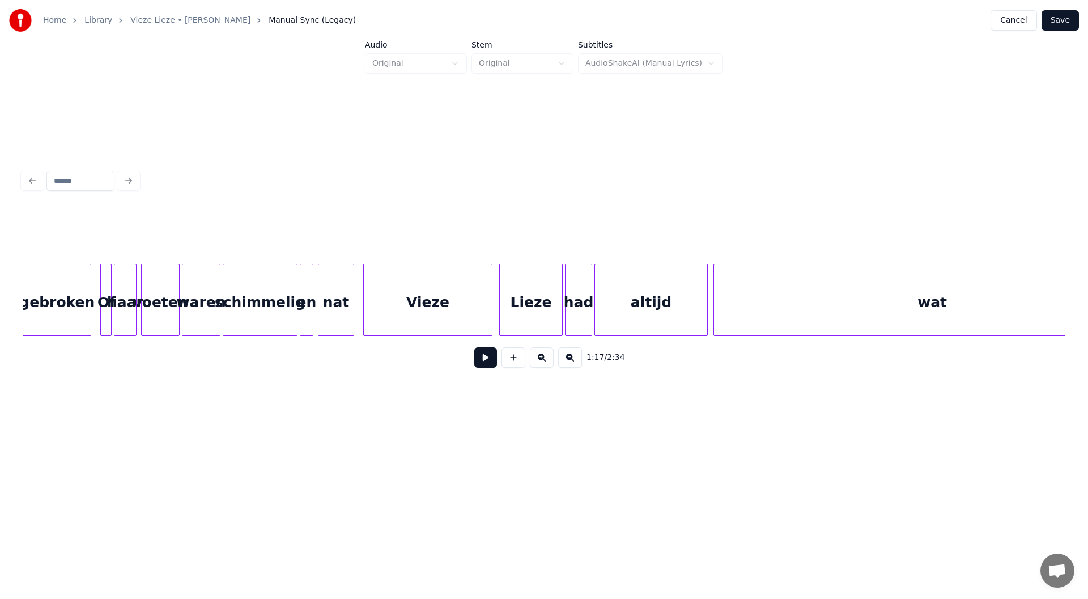
click at [485, 365] on button at bounding box center [485, 357] width 23 height 20
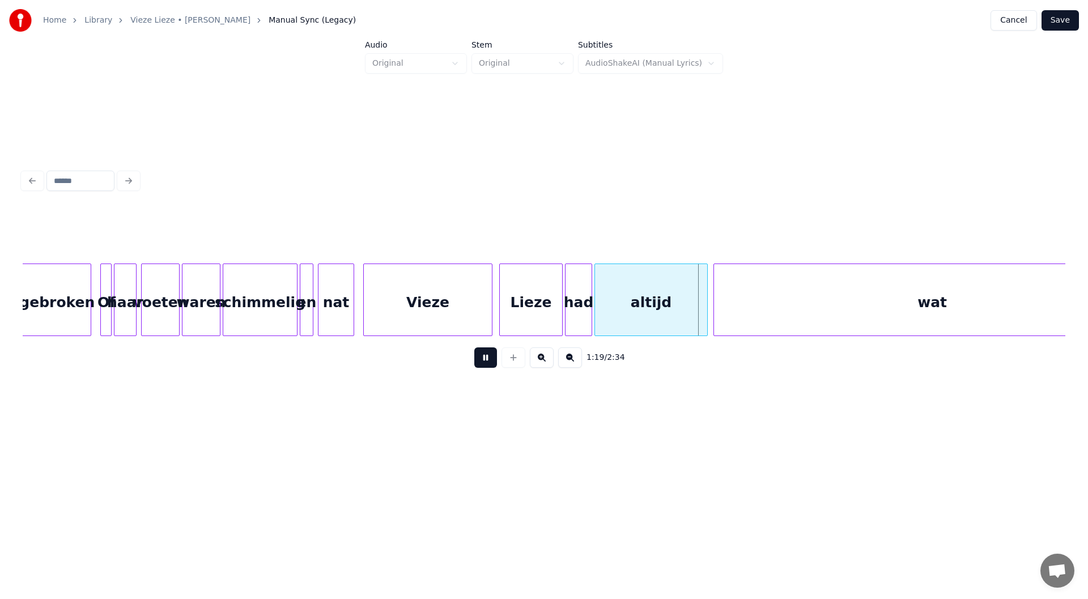
click at [485, 365] on button at bounding box center [485, 357] width 23 height 20
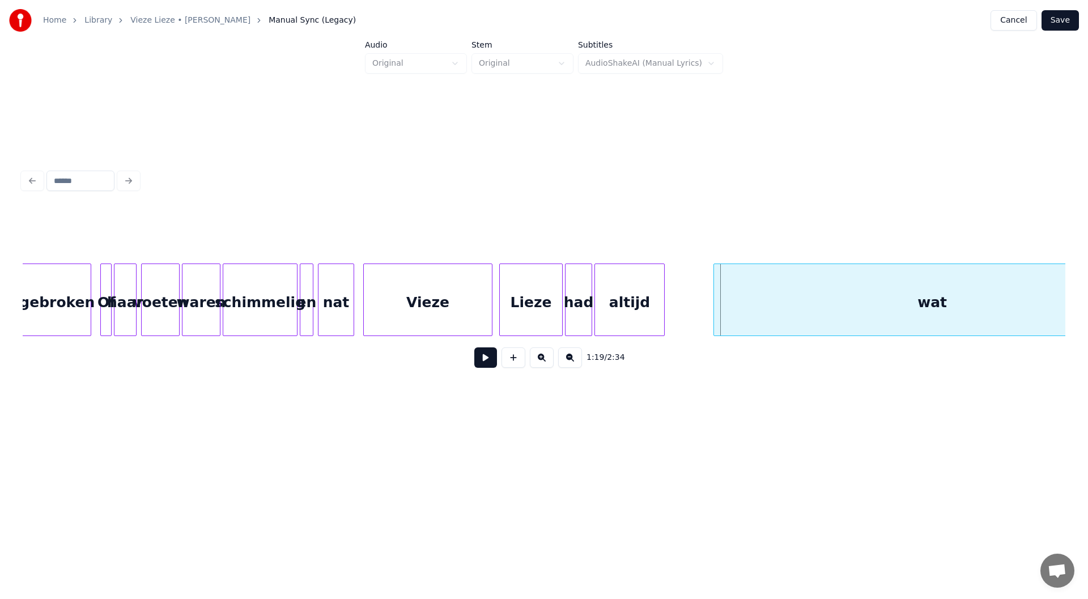
click at [542, 314] on div at bounding box center [662, 299] width 3 height 71
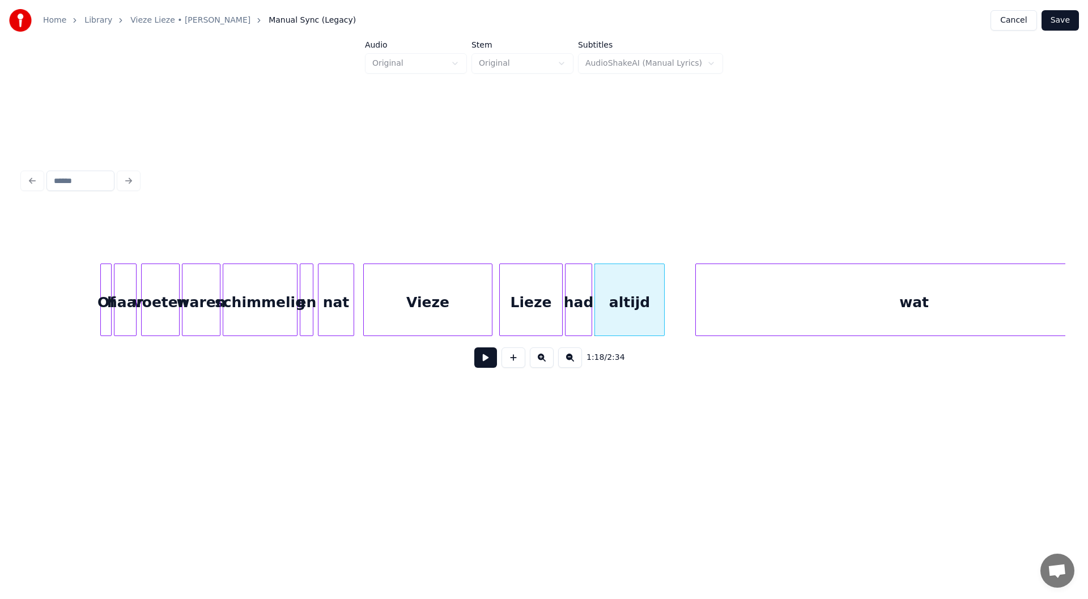
scroll to position [0, 8399]
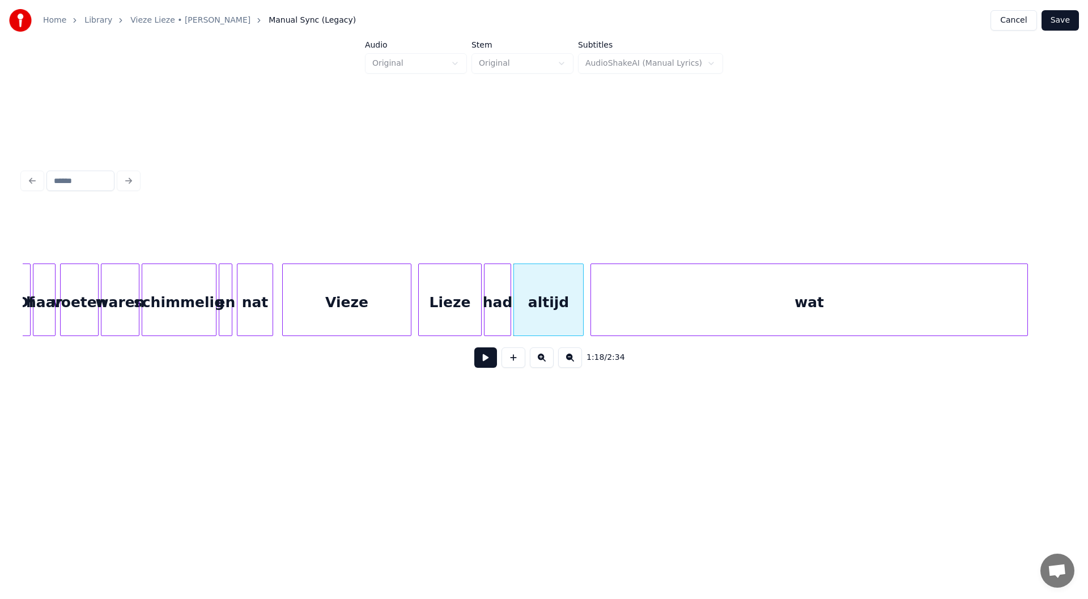
click at [542, 303] on div "wat" at bounding box center [809, 302] width 436 height 77
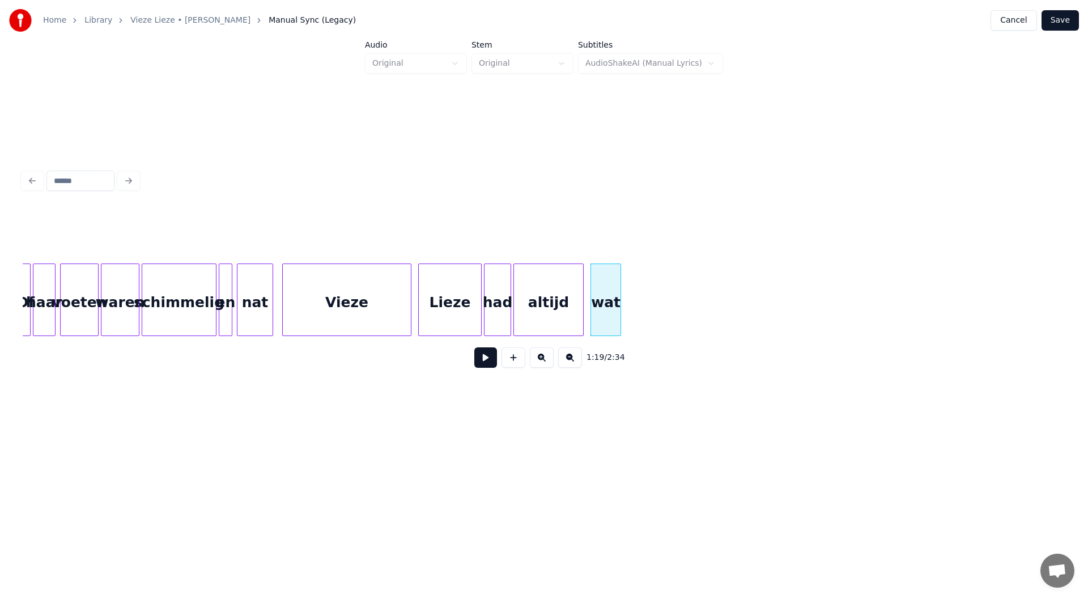
click at [542, 319] on div at bounding box center [618, 299] width 3 height 71
click at [542, 316] on div "wat" at bounding box center [605, 302] width 29 height 77
click at [485, 366] on button at bounding box center [485, 357] width 23 height 20
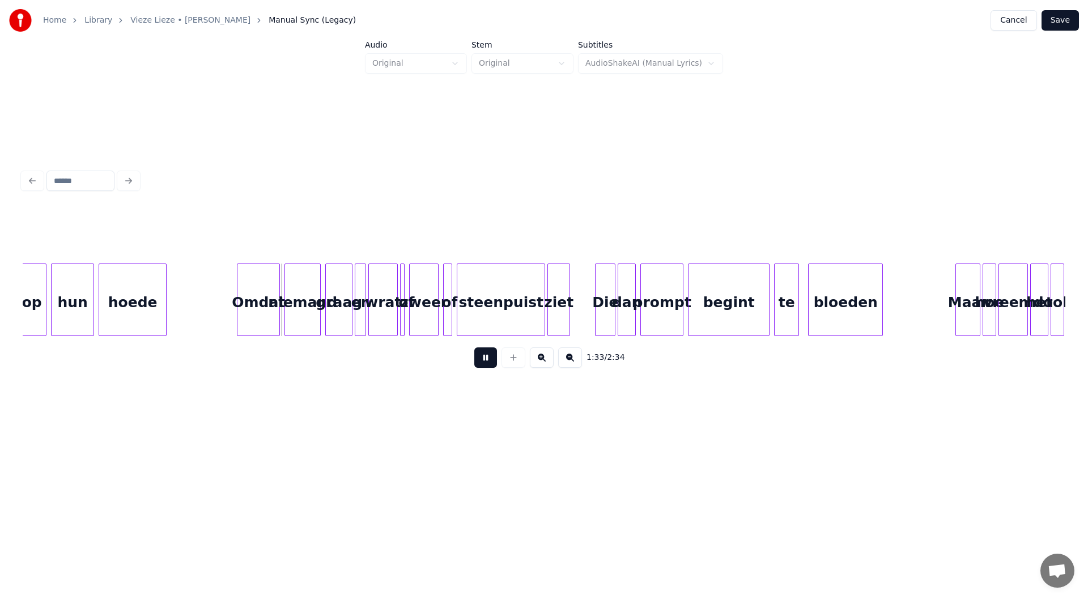
scroll to position [0, 10440]
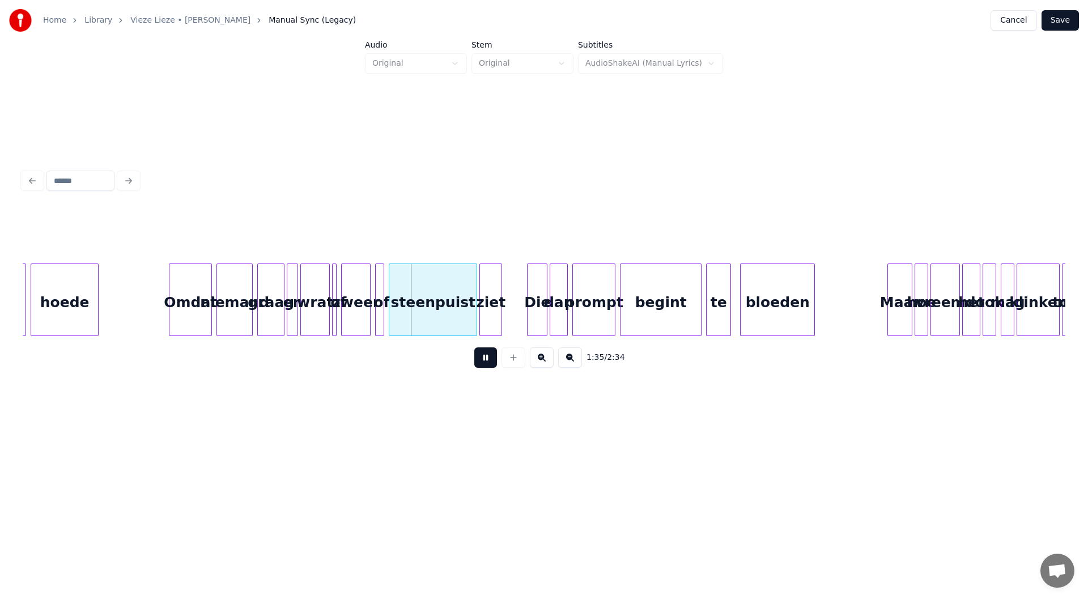
click at [542, 368] on button at bounding box center [542, 357] width 24 height 20
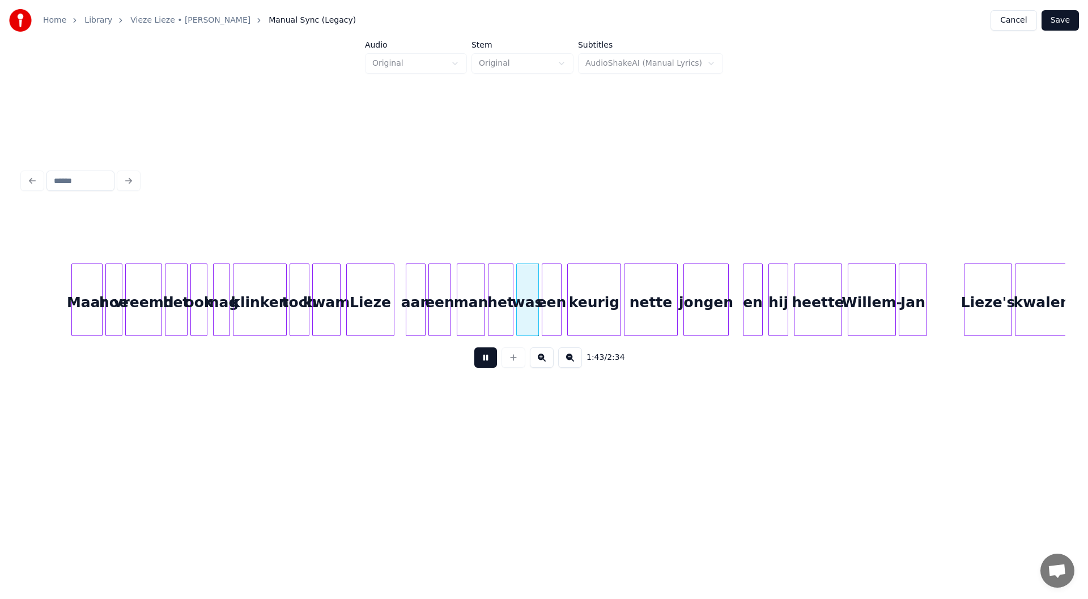
scroll to position [0, 14151]
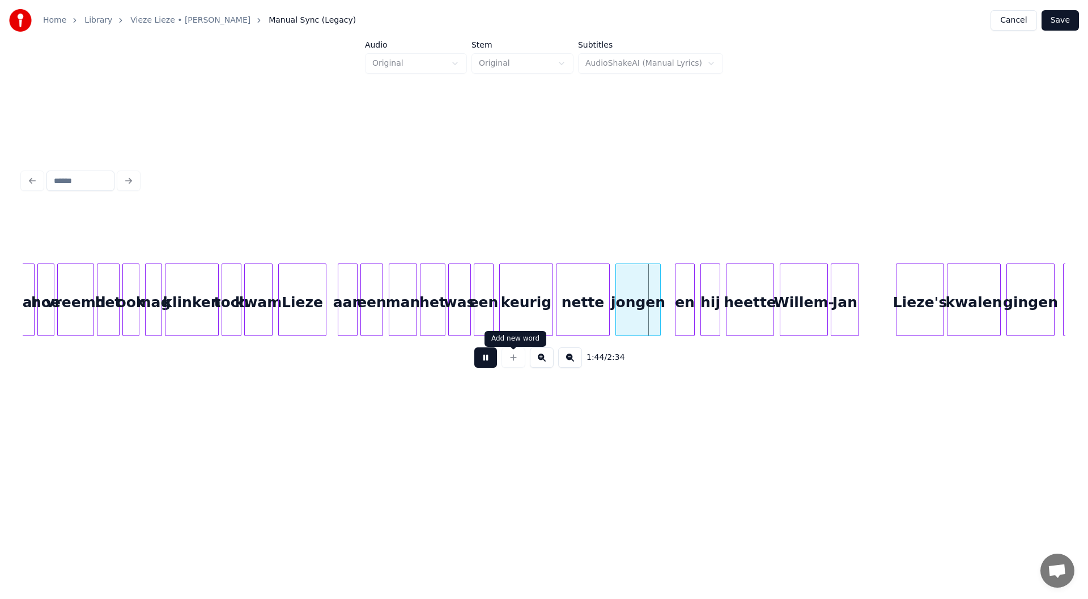
click at [487, 368] on button at bounding box center [485, 357] width 23 height 20
click at [487, 362] on button at bounding box center [485, 357] width 23 height 20
click at [485, 362] on button at bounding box center [485, 357] width 23 height 20
click at [366, 314] on div "een" at bounding box center [372, 302] width 22 height 77
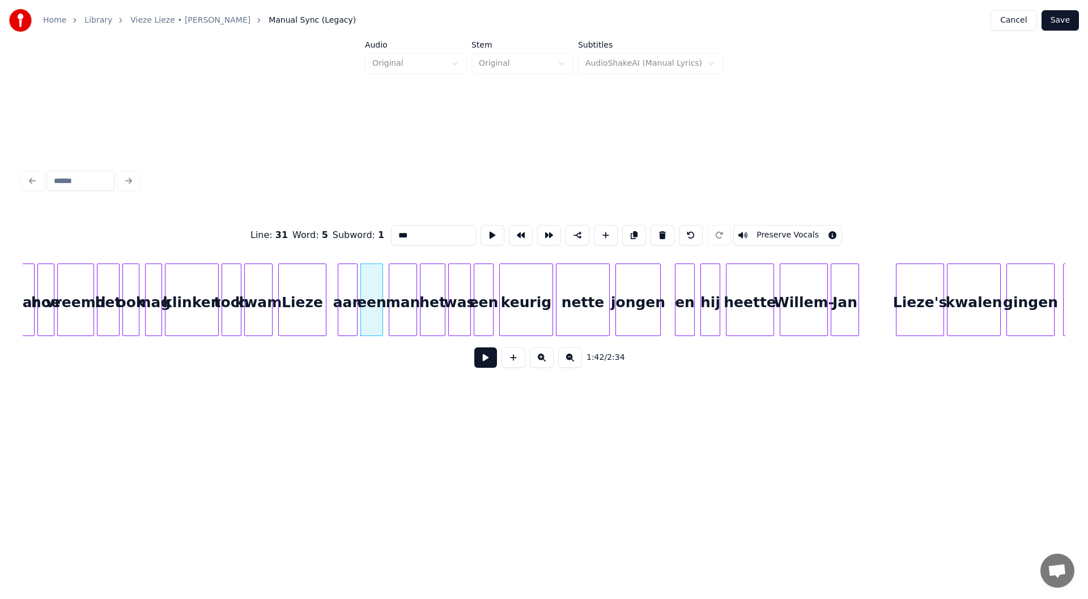
drag, startPoint x: 421, startPoint y: 226, endPoint x: 337, endPoint y: 232, distance: 83.6
click at [337, 232] on div "Line : 31 Word : 5 Subword : 1 *** Preserve Vocals" at bounding box center [544, 235] width 1043 height 57
type input "***"
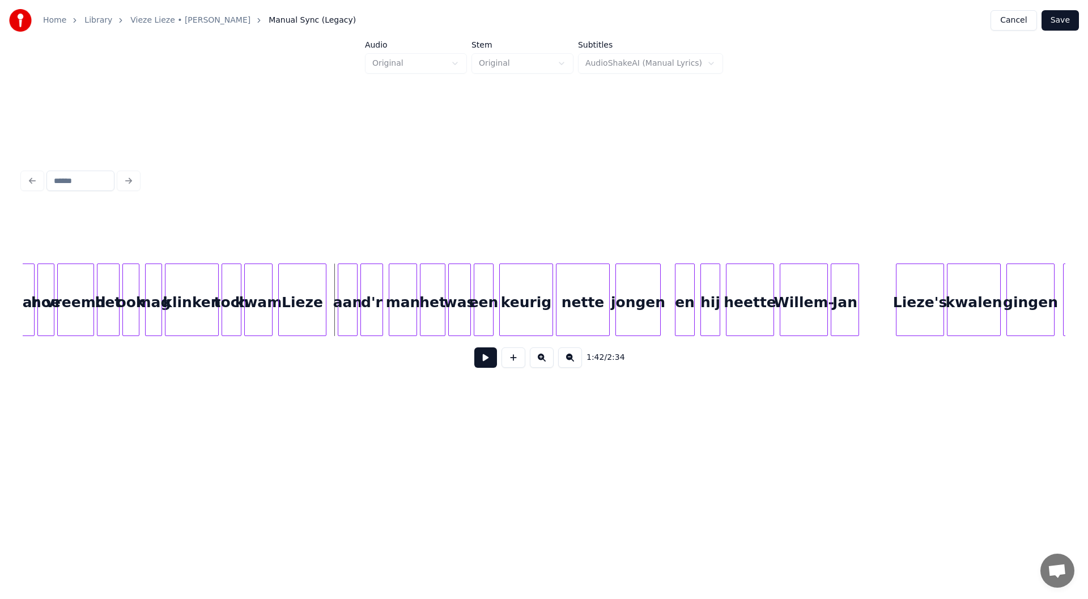
click at [481, 364] on button at bounding box center [485, 357] width 23 height 20
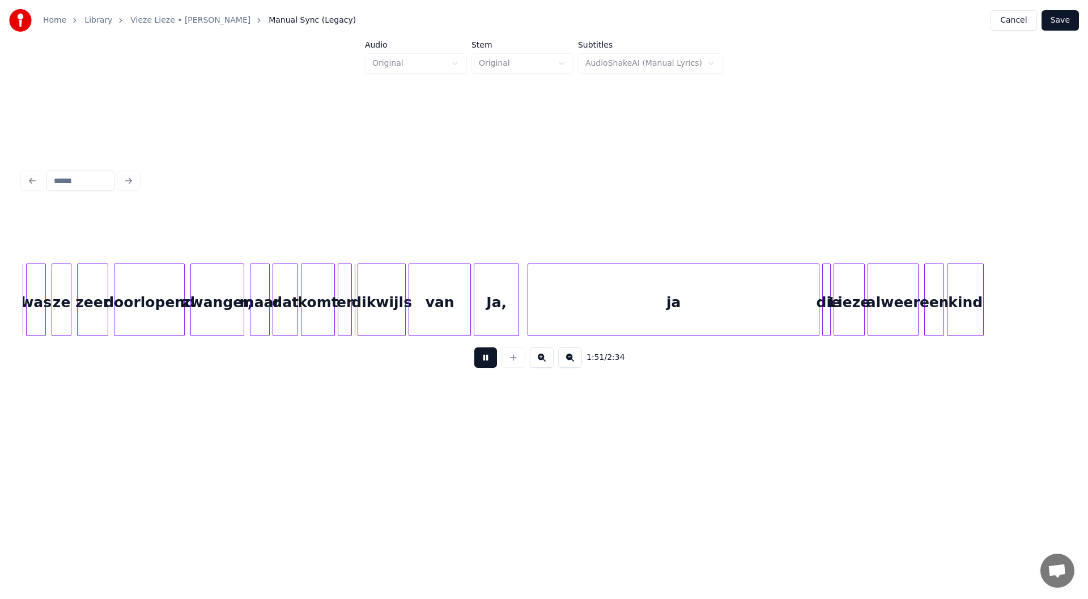
scroll to position [0, 15534]
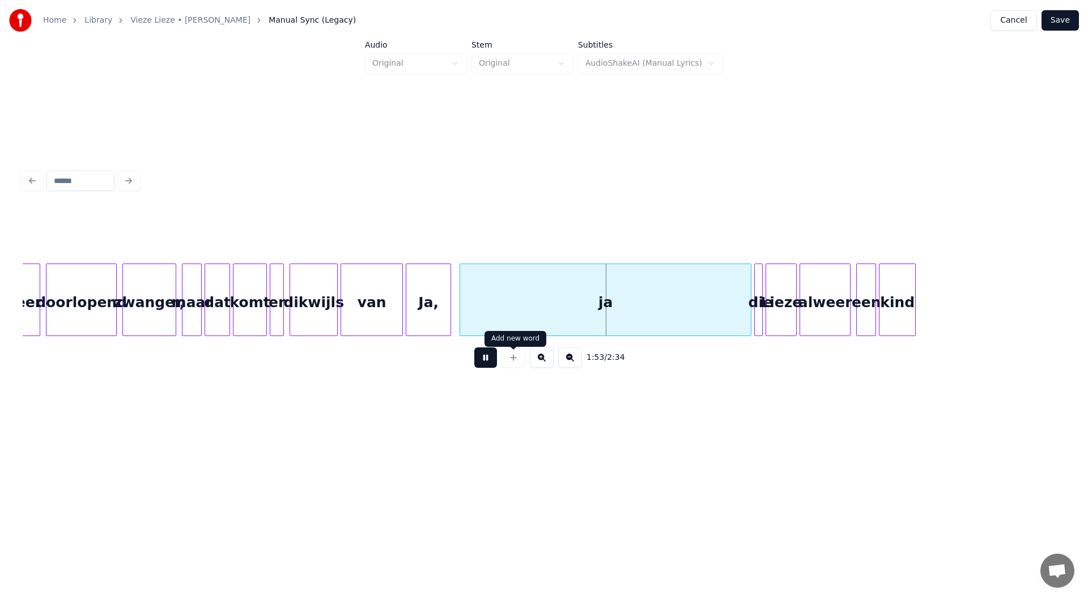
click at [478, 360] on button at bounding box center [485, 357] width 23 height 20
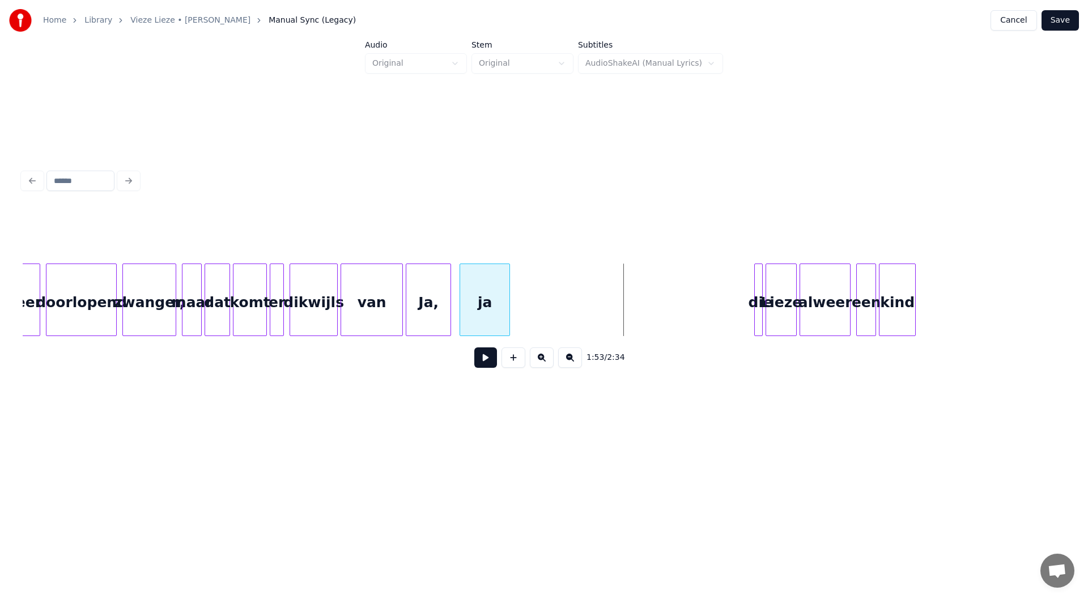
click at [509, 318] on div at bounding box center [507, 299] width 3 height 71
click at [489, 318] on div "ja" at bounding box center [482, 302] width 49 height 77
click at [486, 358] on button at bounding box center [485, 357] width 23 height 20
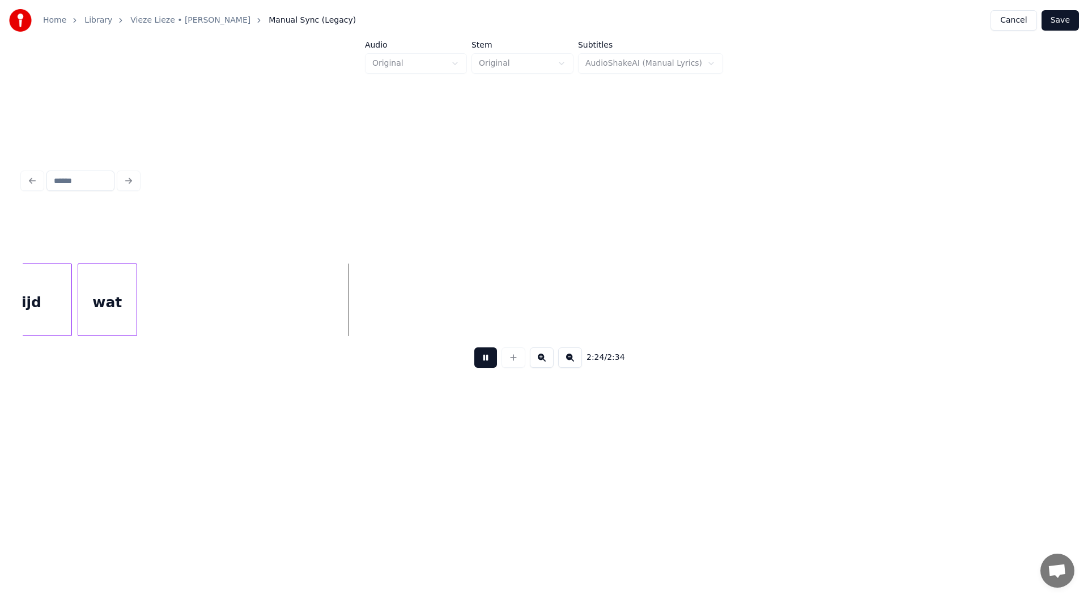
scroll to position [0, 20249]
click at [487, 362] on button at bounding box center [485, 357] width 23 height 20
click at [542, 19] on button "Save" at bounding box center [1060, 20] width 37 height 20
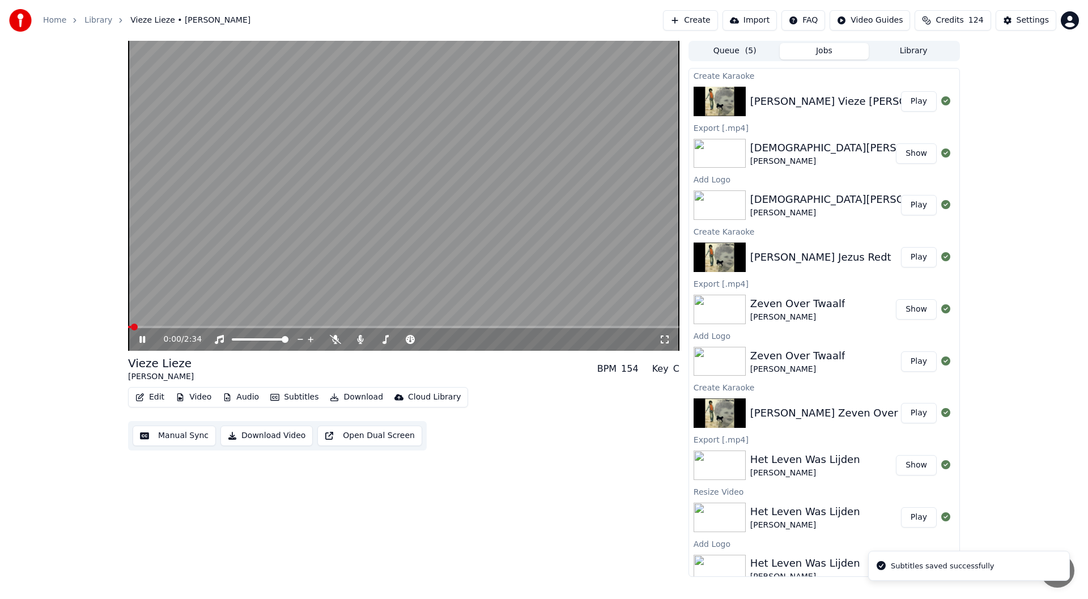
click at [142, 340] on icon at bounding box center [150, 339] width 27 height 9
click at [193, 394] on button "Video" at bounding box center [193, 397] width 45 height 16
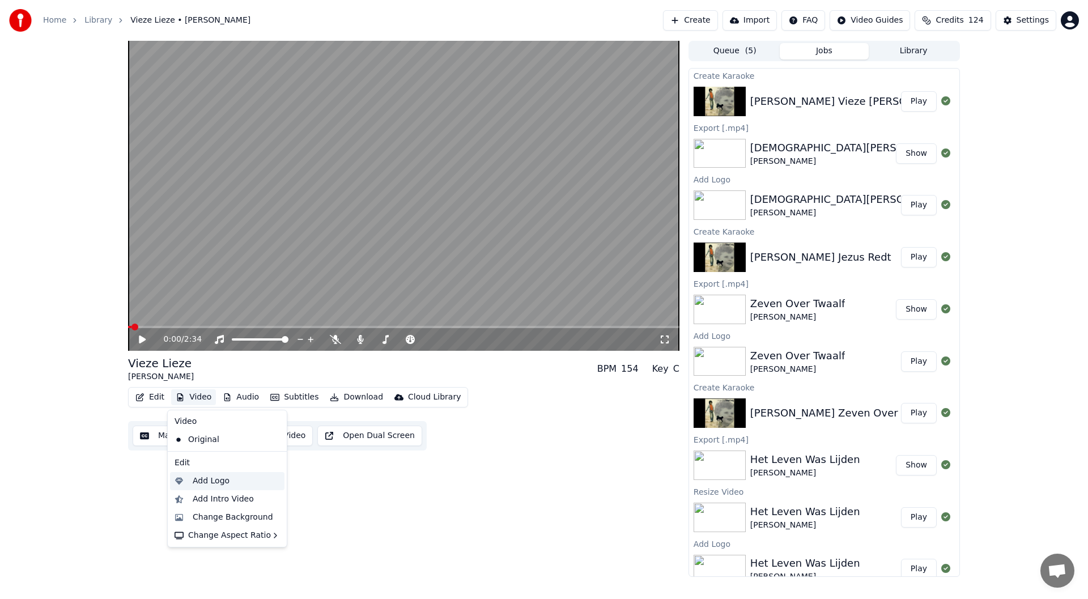
click at [213, 481] on div "Add Logo" at bounding box center [211, 481] width 37 height 11
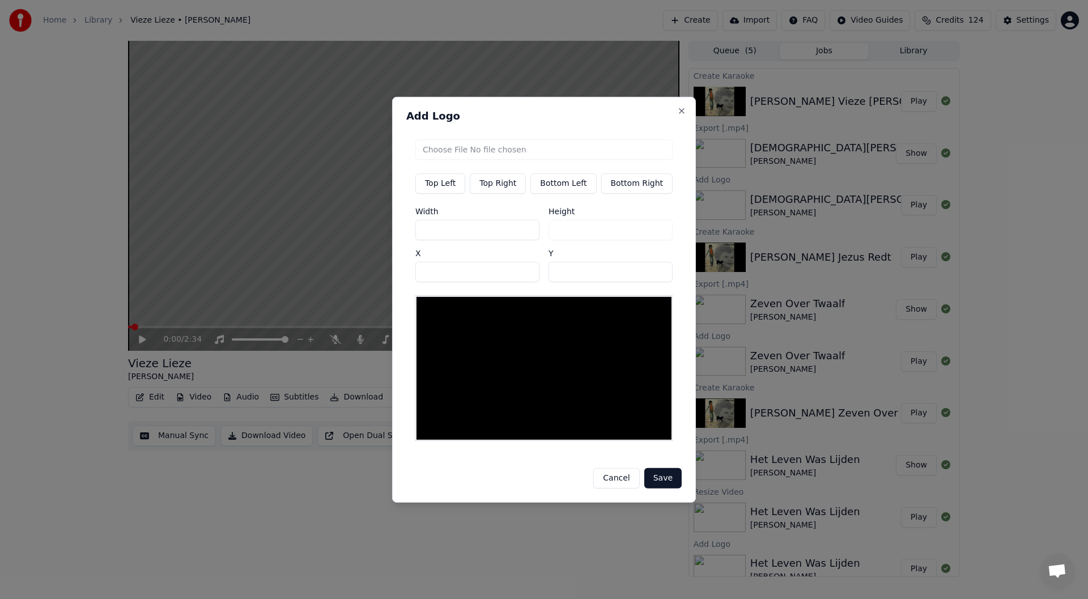
click at [509, 186] on button "Top Right" at bounding box center [498, 183] width 56 height 20
type input "***"
click at [527, 154] on input "file" at bounding box center [543, 149] width 257 height 20
type input "**********"
type input "***"
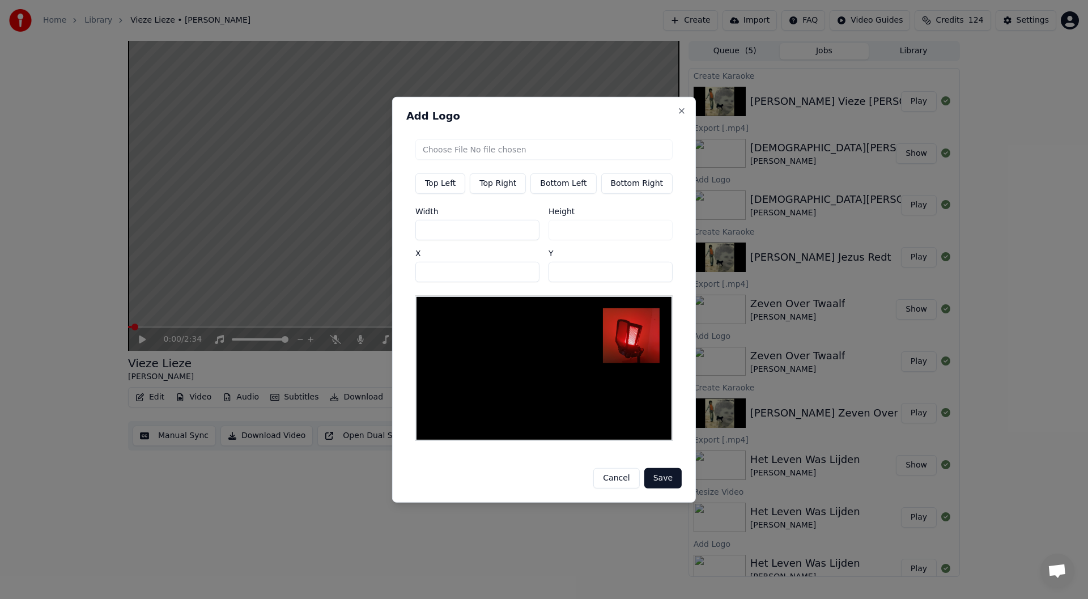
drag, startPoint x: 447, startPoint y: 232, endPoint x: 366, endPoint y: 237, distance: 81.2
click at [368, 236] on body "Home Library Vieze Lieze • Robert Long Create Import FAQ Video Guides Credits 1…" at bounding box center [544, 299] width 1088 height 599
type input "*"
type input "**"
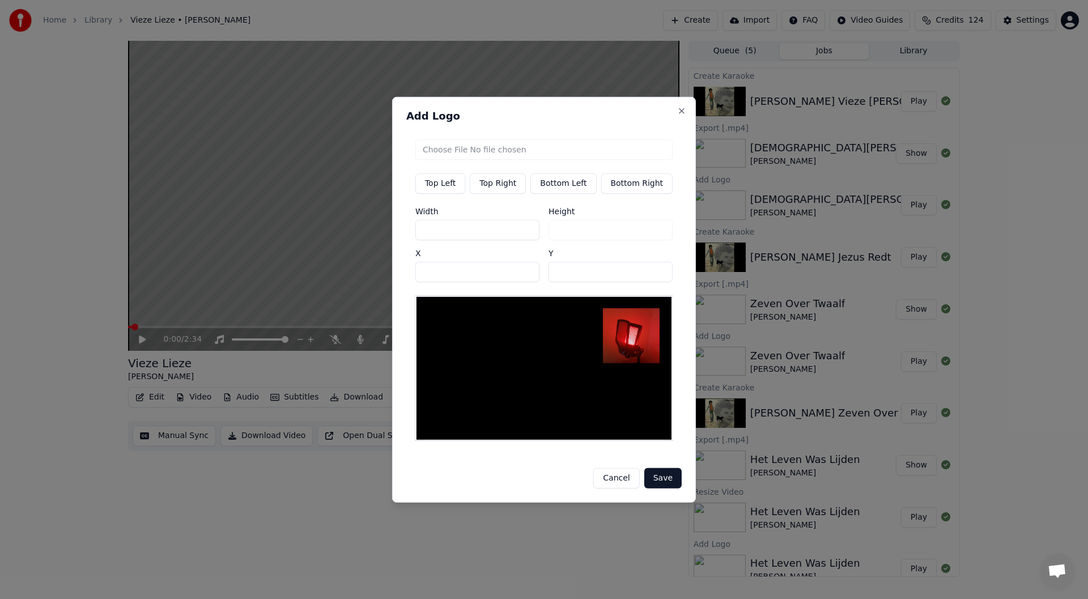
type input "**"
type input "***"
drag, startPoint x: 573, startPoint y: 276, endPoint x: 510, endPoint y: 276, distance: 63.5
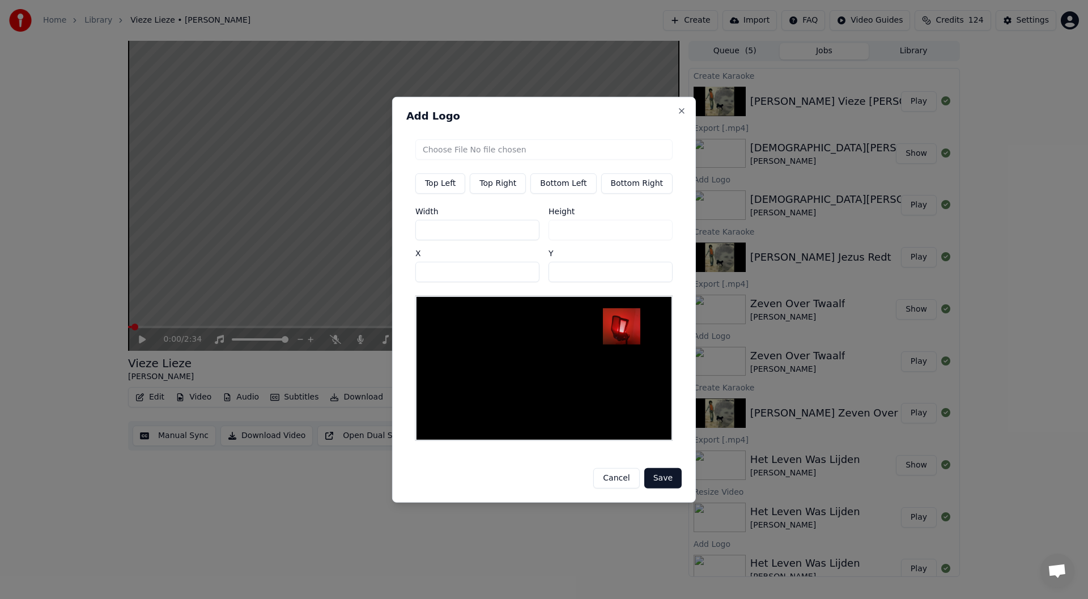
click at [510, 276] on div "Width *** Height *** X *** Y **" at bounding box center [543, 244] width 257 height 75
type input "**"
drag, startPoint x: 448, startPoint y: 283, endPoint x: 321, endPoint y: 273, distance: 127.3
click at [327, 271] on body "Home Library Vieze Lieze • Robert Long Create Import FAQ Video Guides Credits 1…" at bounding box center [544, 299] width 1088 height 599
type input "***"
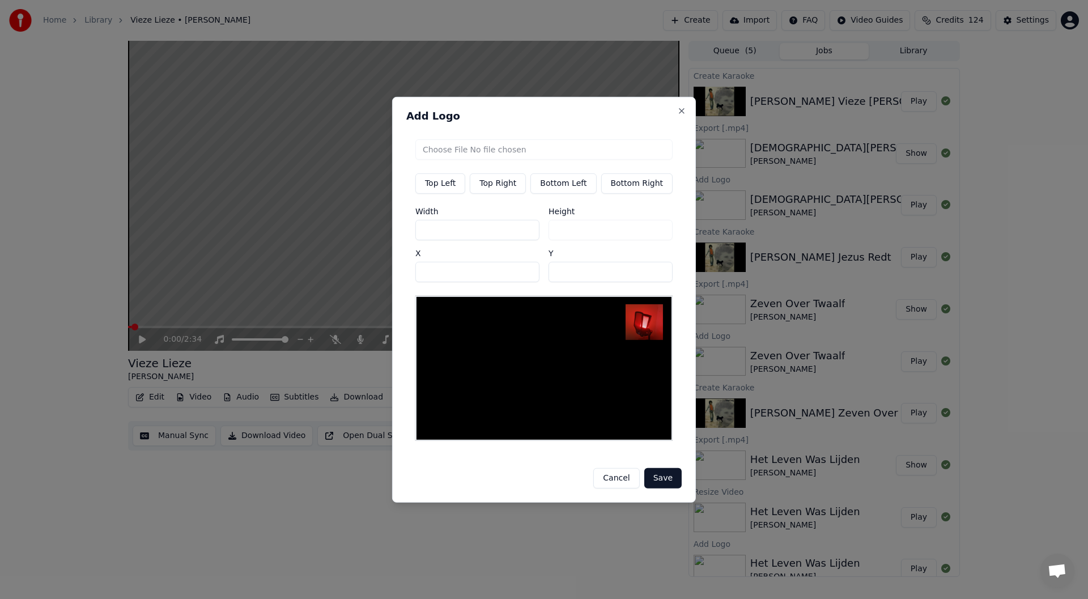
click at [542, 477] on button "Save" at bounding box center [662, 478] width 37 height 20
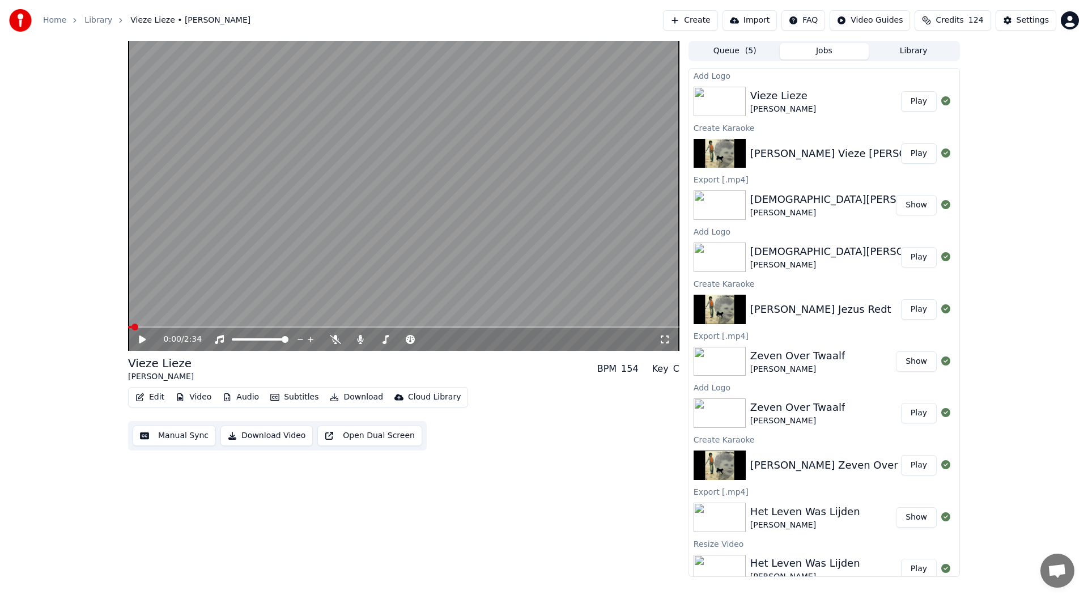
click at [542, 108] on button "Play" at bounding box center [919, 101] width 36 height 20
click at [147, 339] on icon at bounding box center [150, 339] width 27 height 9
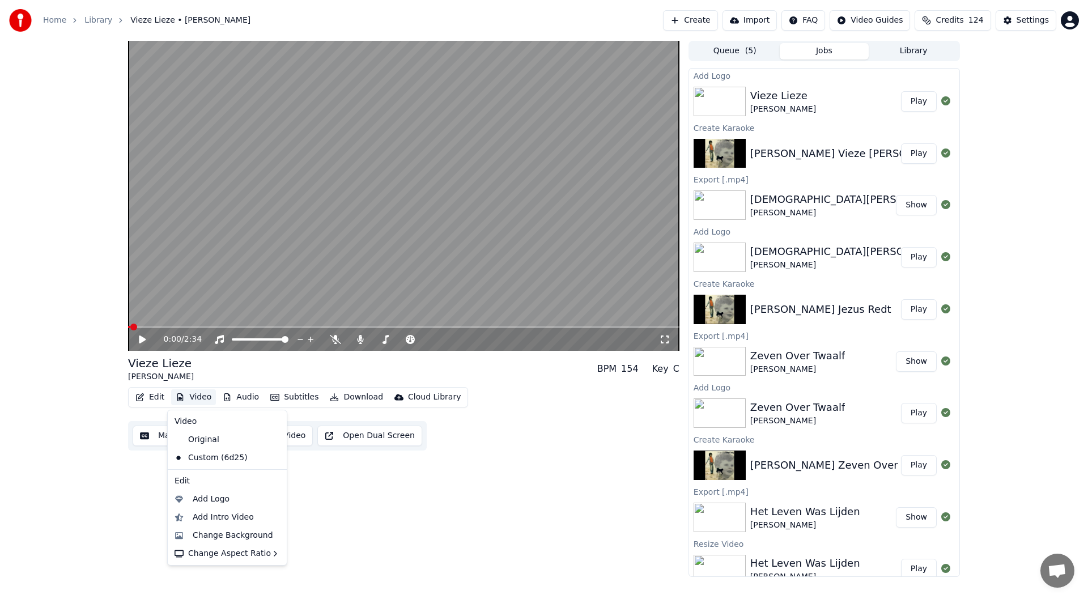
click at [193, 391] on button "Video" at bounding box center [193, 397] width 45 height 16
click at [336, 514] on div "Horizontal - 16:9" at bounding box center [333, 514] width 66 height 11
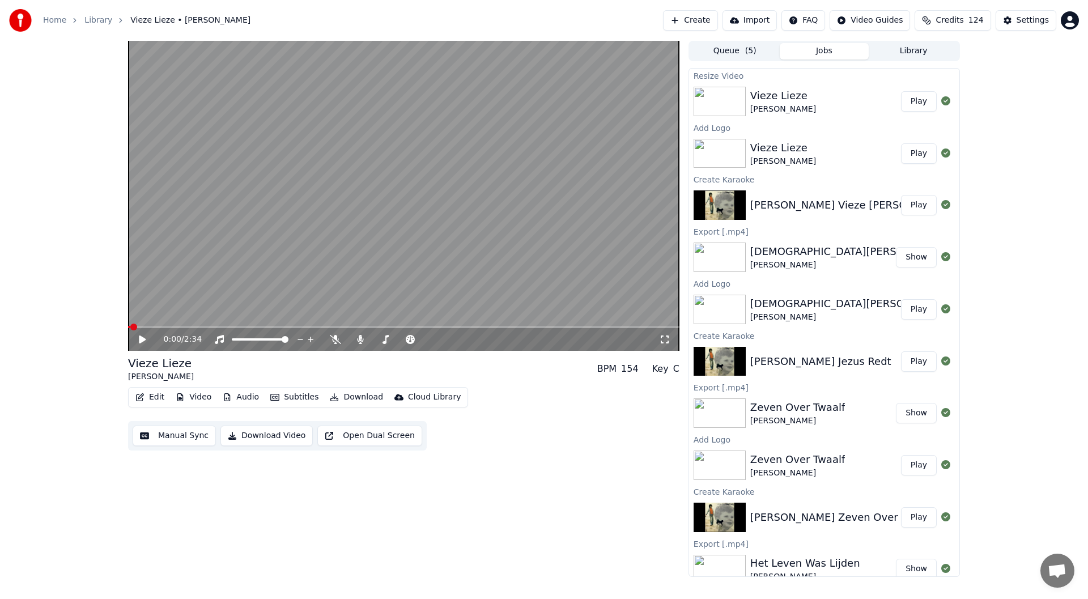
click at [542, 104] on button "Play" at bounding box center [919, 101] width 36 height 20
click at [142, 339] on icon at bounding box center [142, 339] width 6 height 7
click at [353, 397] on button "Download" at bounding box center [356, 397] width 62 height 16
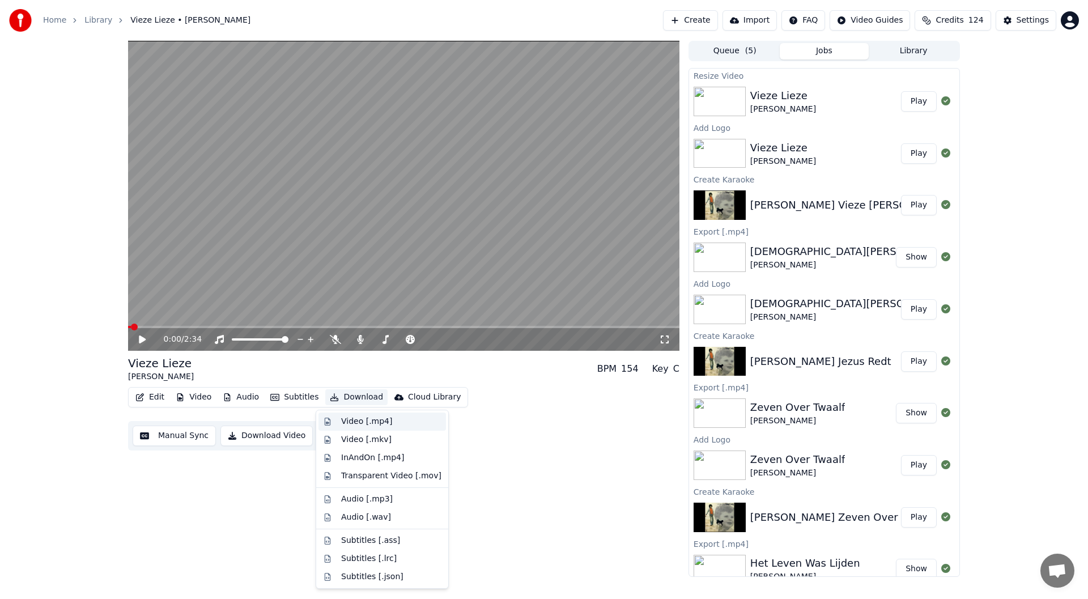
click at [373, 421] on div "Video [.mp4]" at bounding box center [366, 421] width 51 height 11
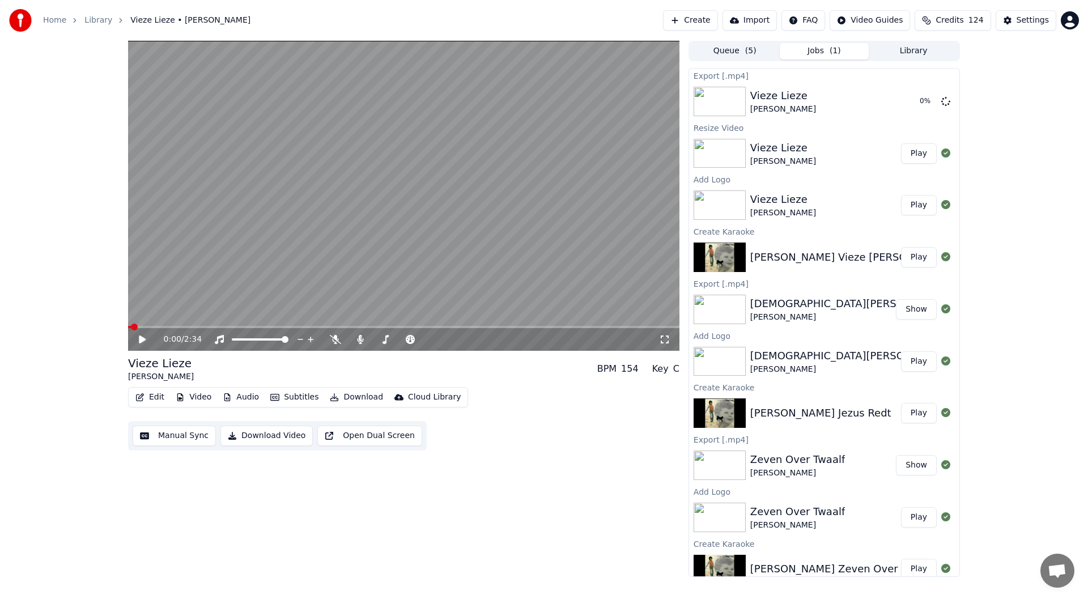
click at [542, 313] on button "Show" at bounding box center [916, 309] width 41 height 20
click at [542, 104] on button "Show" at bounding box center [916, 101] width 41 height 20
